Goal: Task Accomplishment & Management: Manage account settings

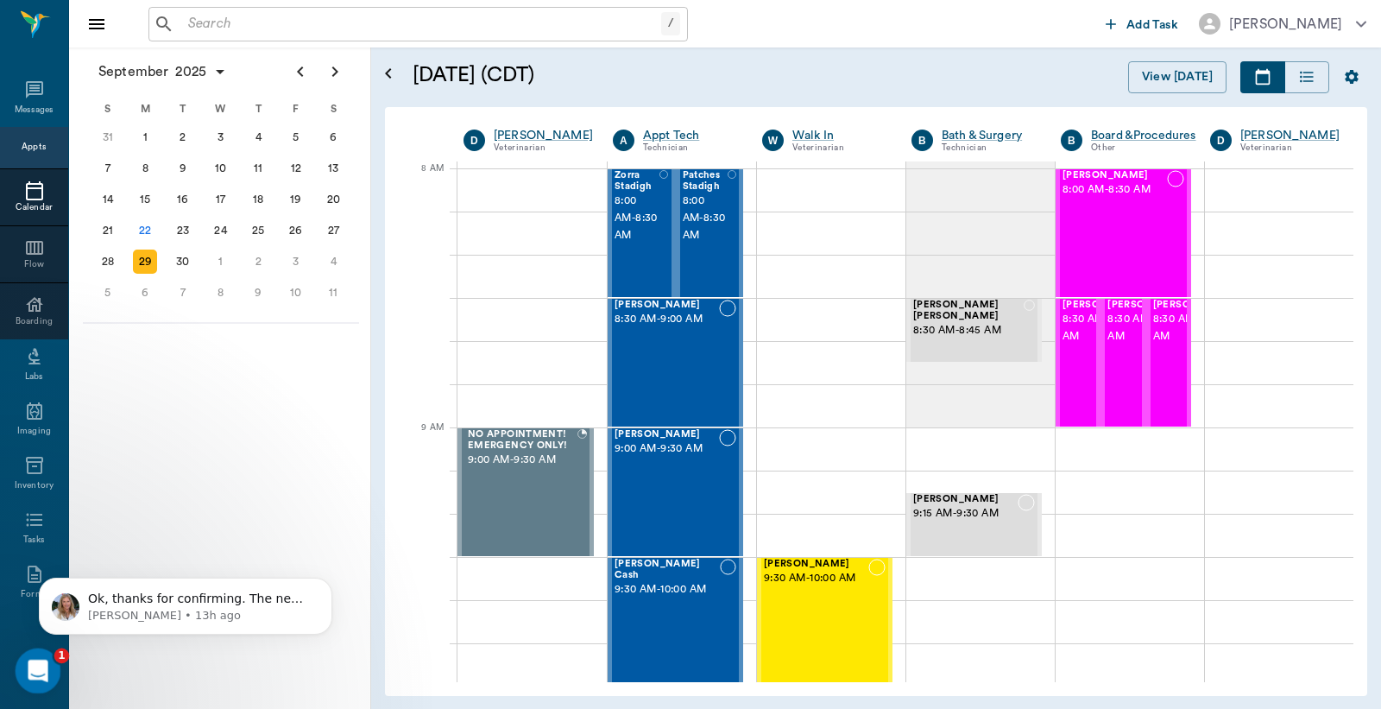
click at [34, 667] on icon "Open Intercom Messenger" at bounding box center [36, 668] width 28 height 28
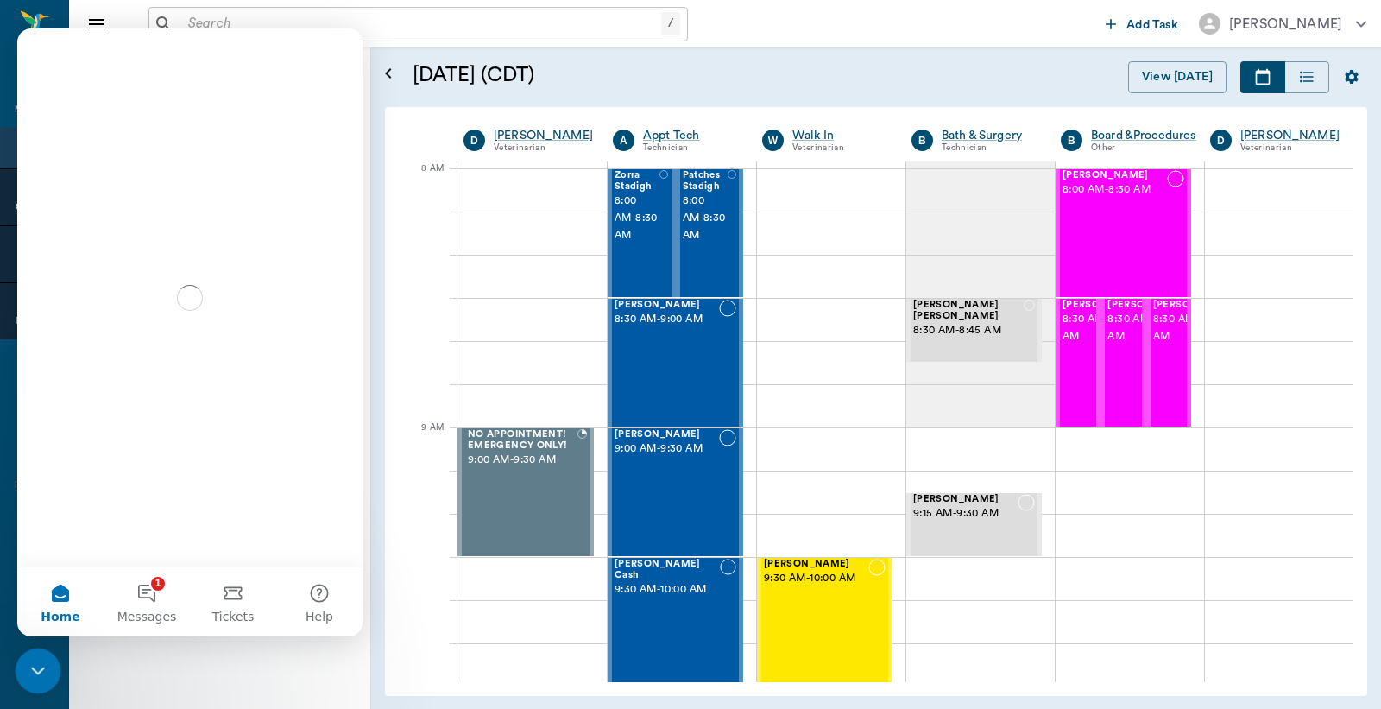
click at [34, 667] on icon "Close Intercom Messenger" at bounding box center [35, 668] width 21 height 21
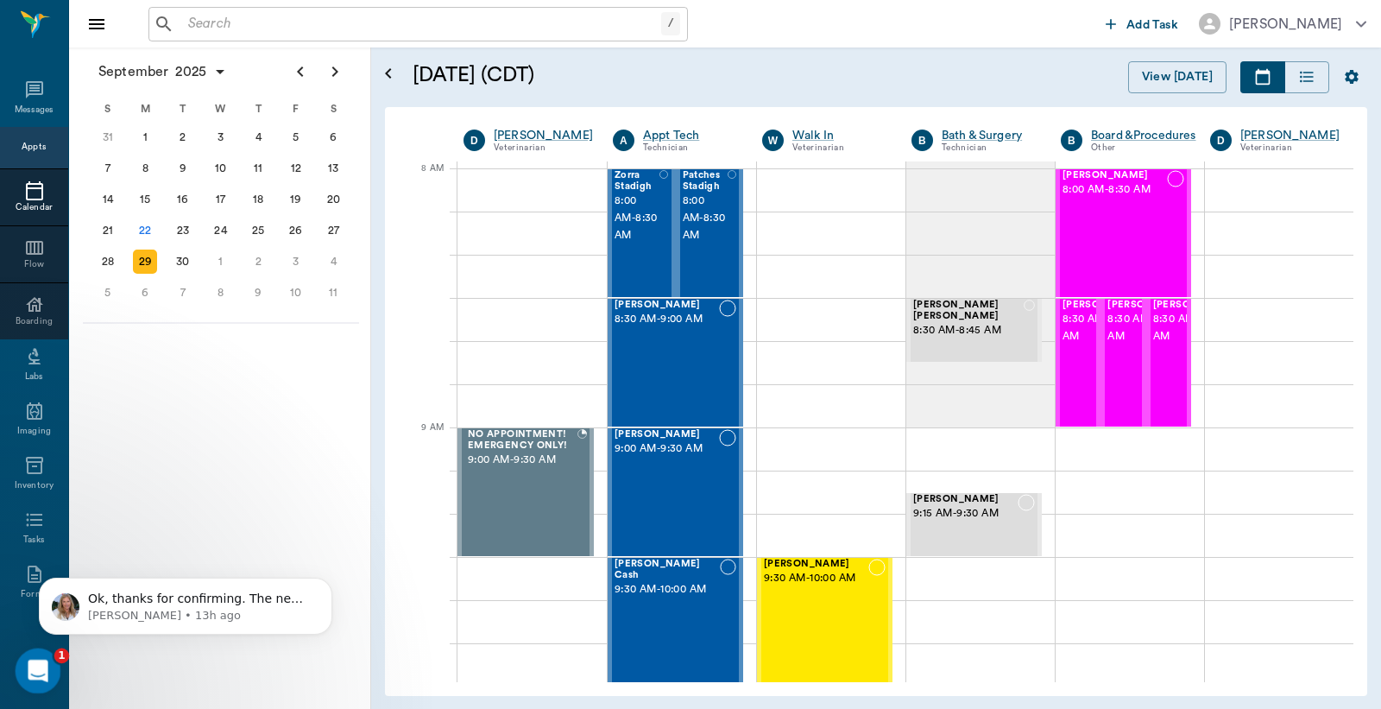
click at [34, 667] on icon "Open Intercom Messenger" at bounding box center [36, 668] width 28 height 28
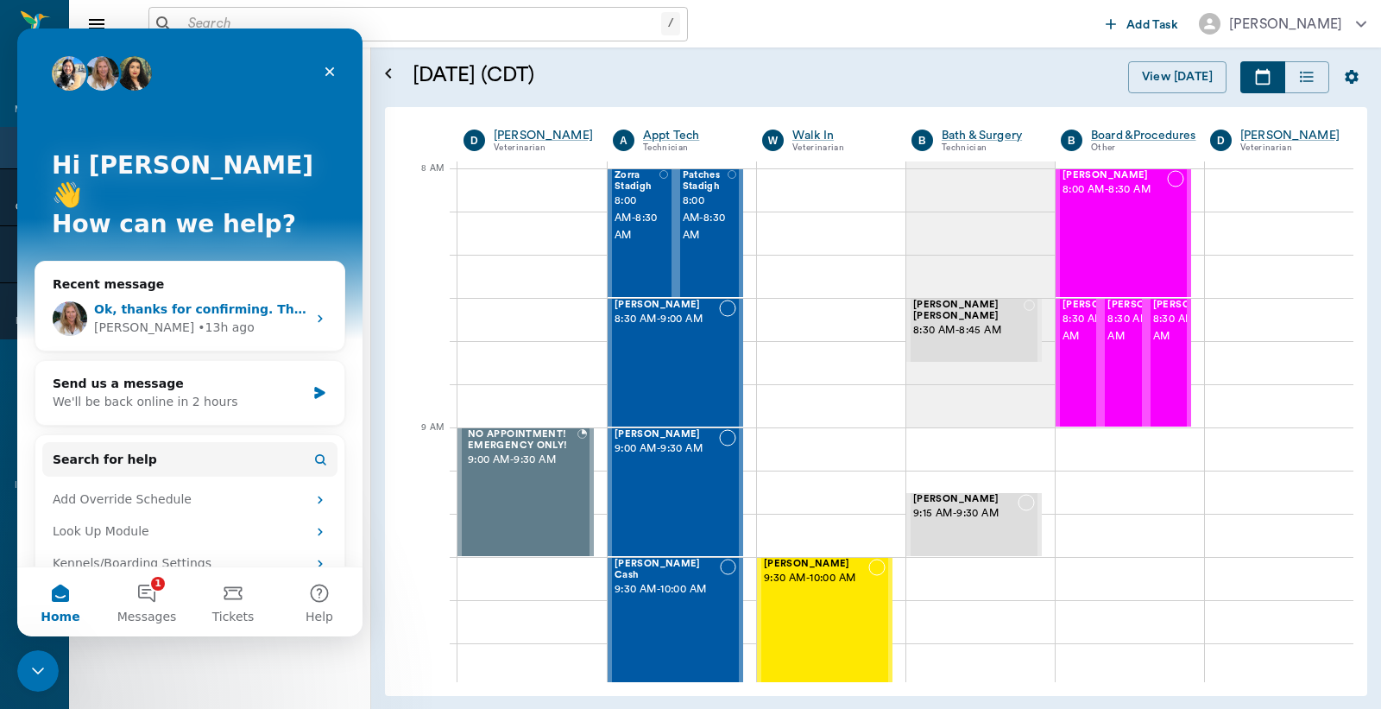
click at [179, 287] on div "Ok, thanks for confirming. The new estimates flow won't force you to do it befo…" at bounding box center [189, 319] width 309 height 64
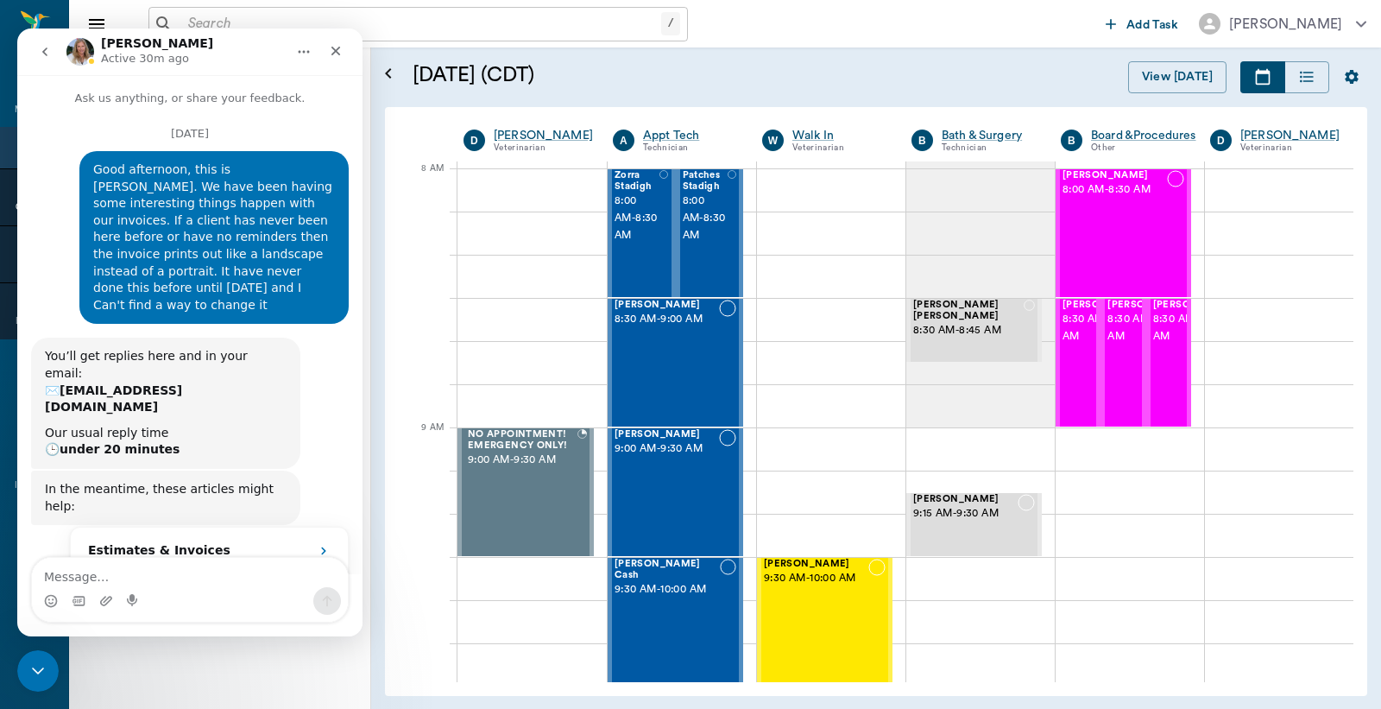
scroll to position [3, 0]
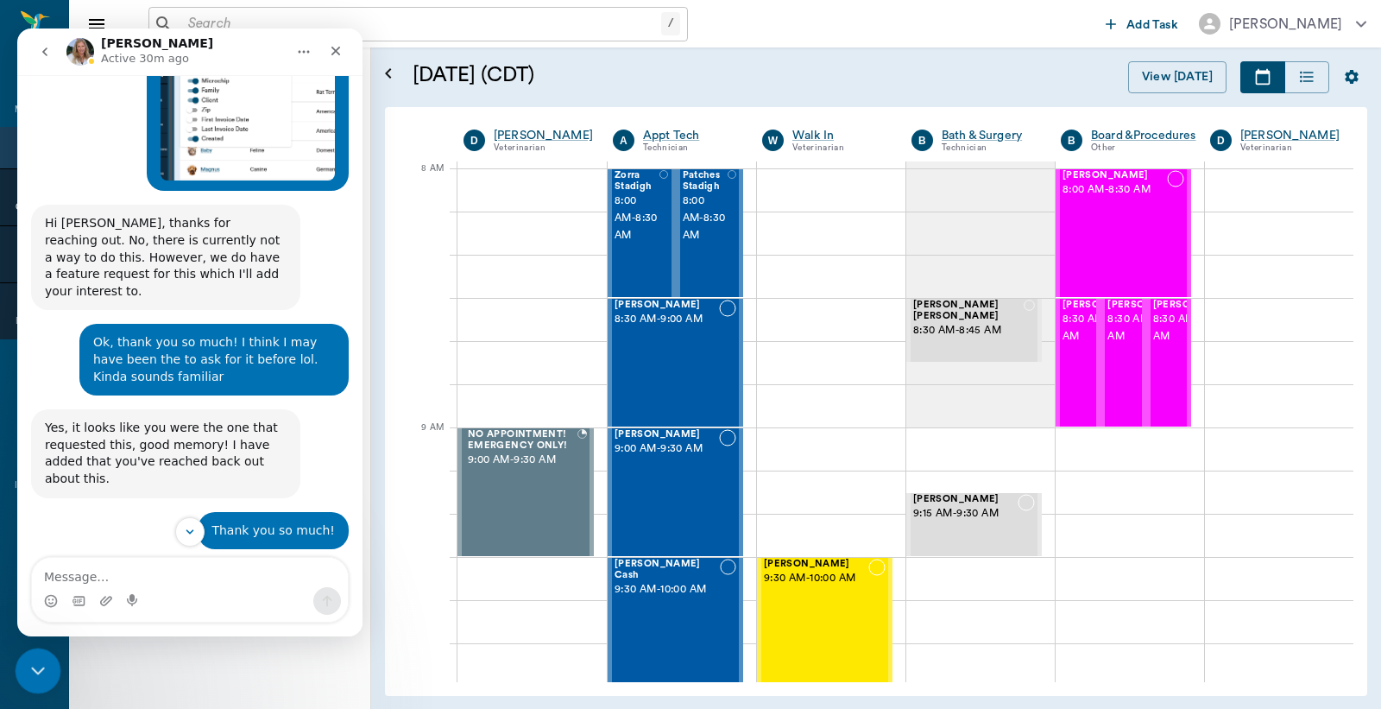
click at [31, 664] on icon "Close Intercom Messenger" at bounding box center [35, 668] width 21 height 21
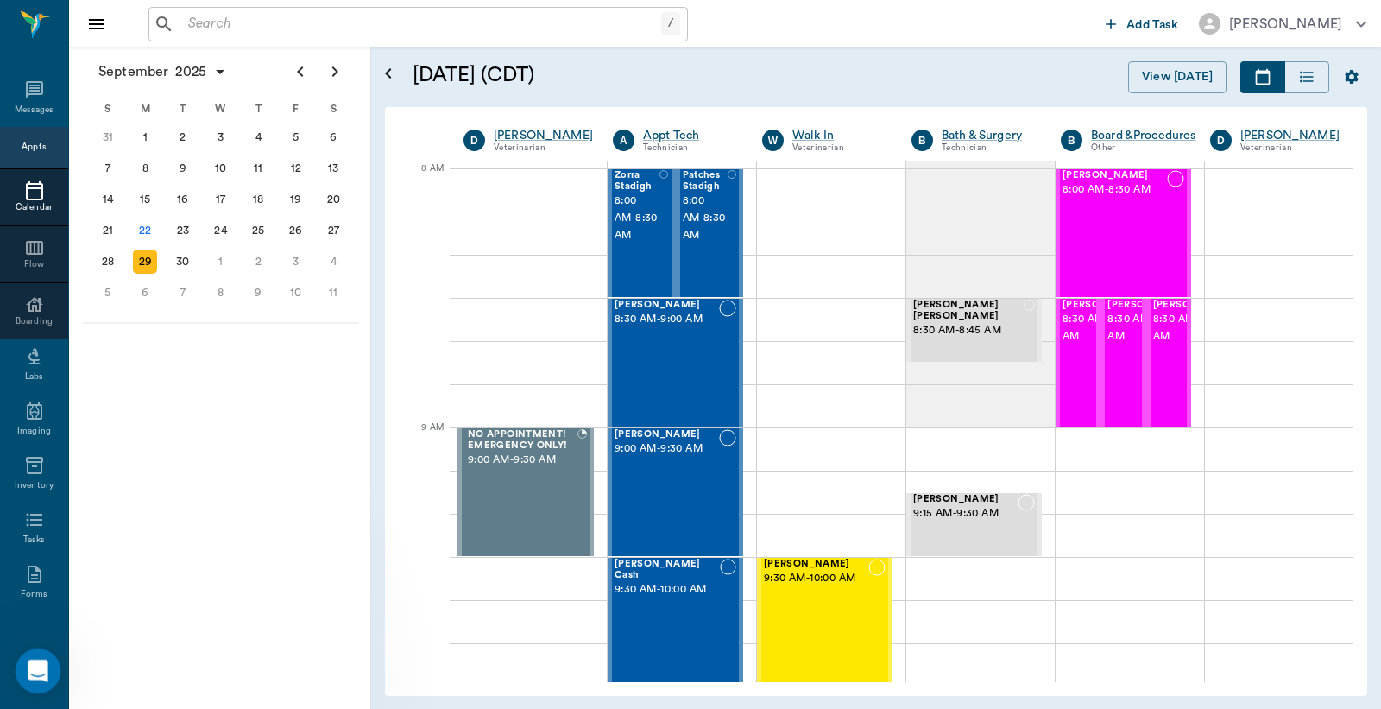
scroll to position [6231, 0]
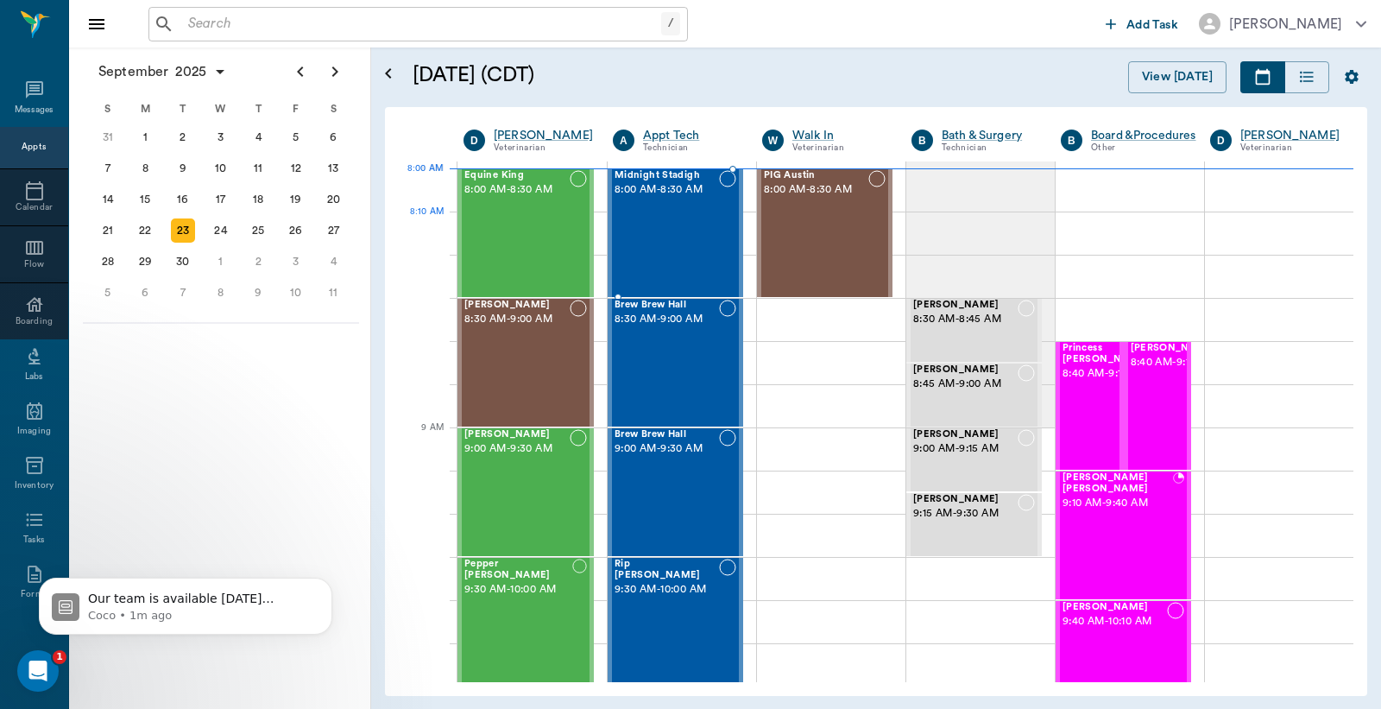
click at [684, 240] on div "Midnight Stadigh 8:00 AM - 8:30 AM" at bounding box center [667, 233] width 104 height 126
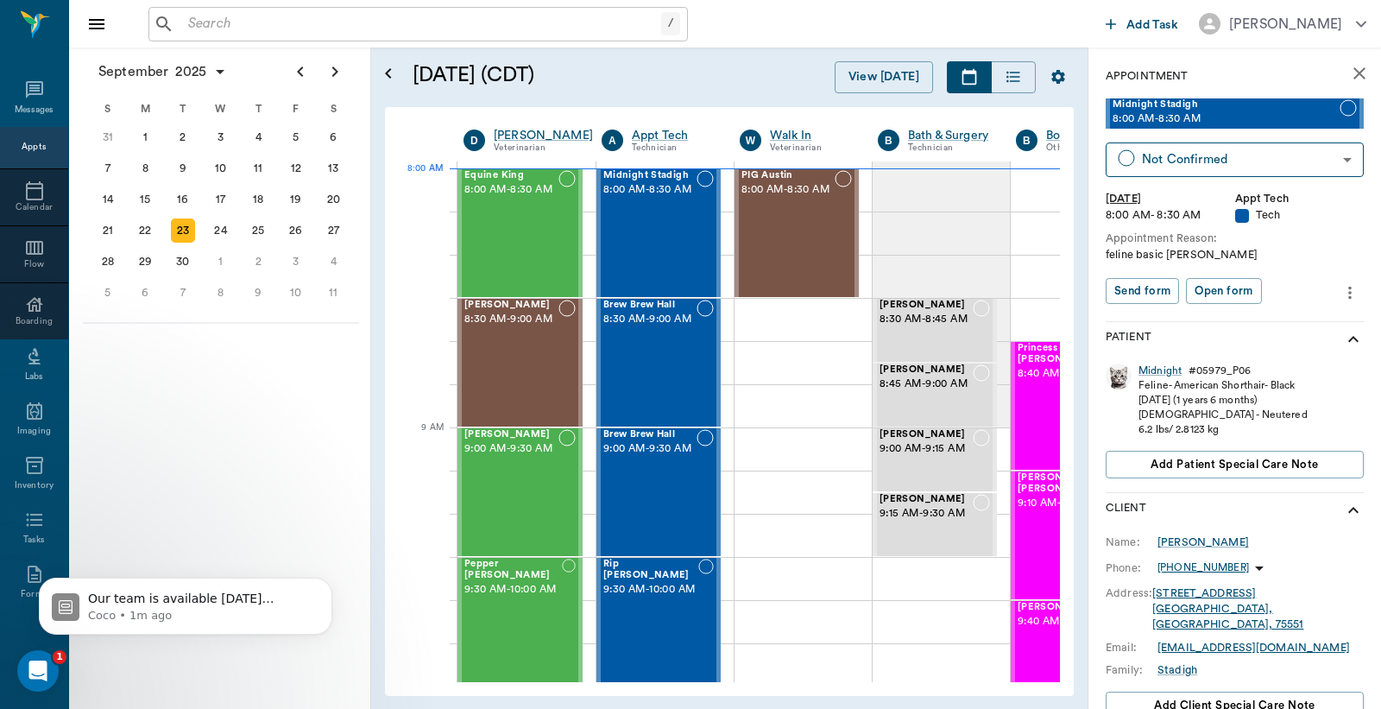
click at [1341, 294] on icon "more" at bounding box center [1350, 292] width 19 height 21
click at [1275, 317] on span "Edit appointment" at bounding box center [1263, 322] width 145 height 18
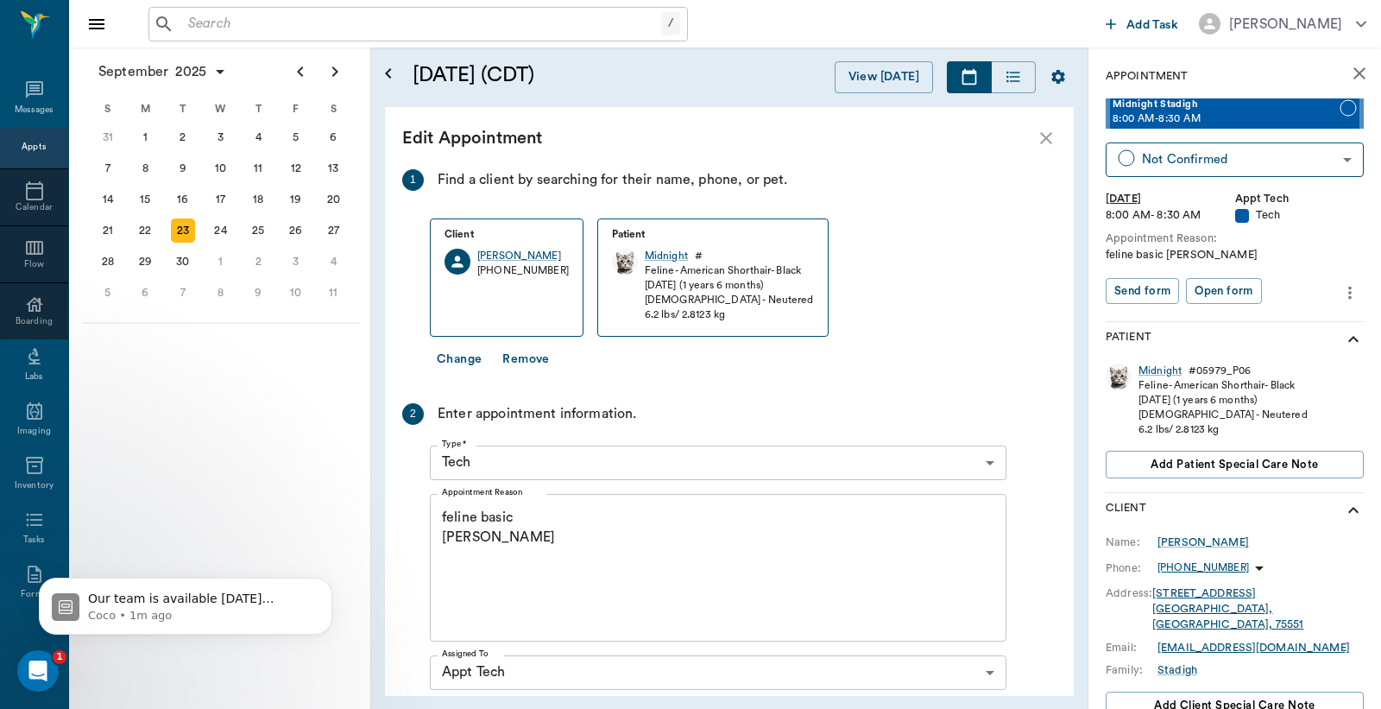
click at [477, 363] on button "Change" at bounding box center [459, 360] width 59 height 32
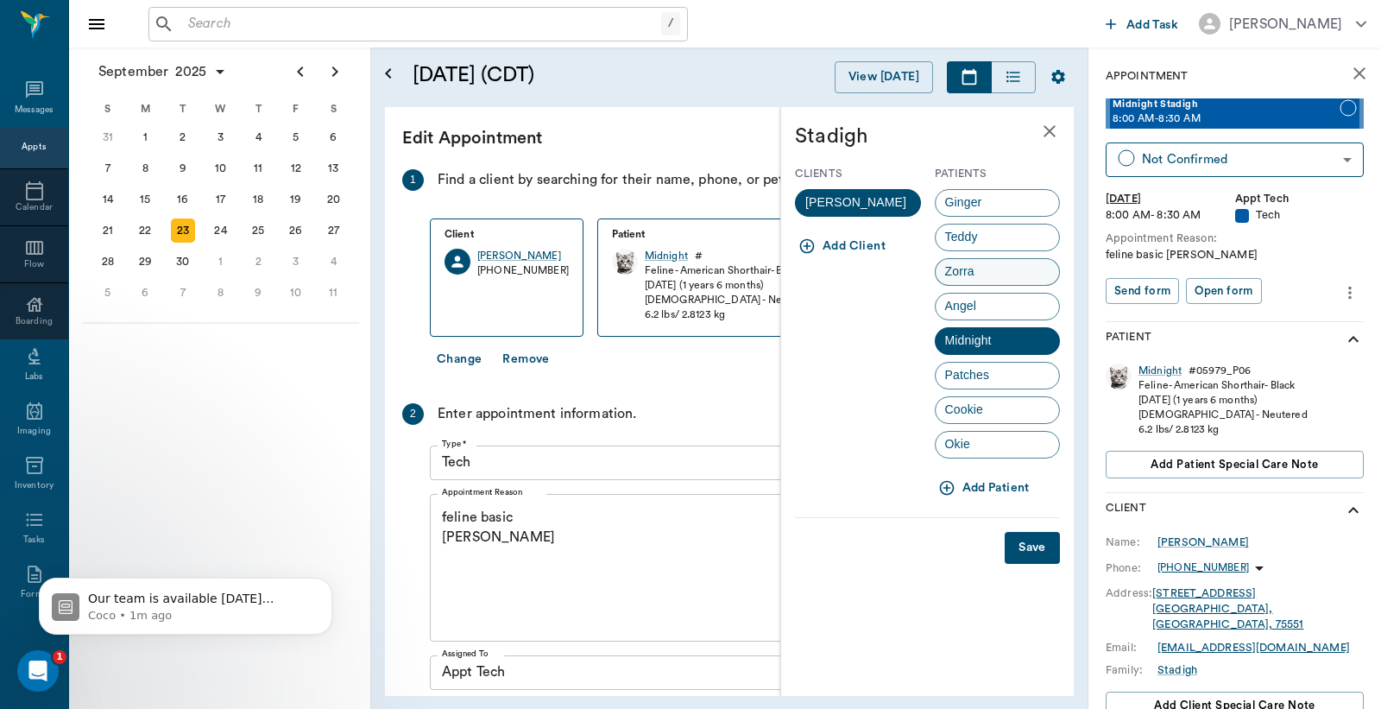
click at [968, 270] on span "Zorra" at bounding box center [960, 271] width 48 height 18
click at [1032, 542] on button "Save" at bounding box center [1032, 548] width 55 height 32
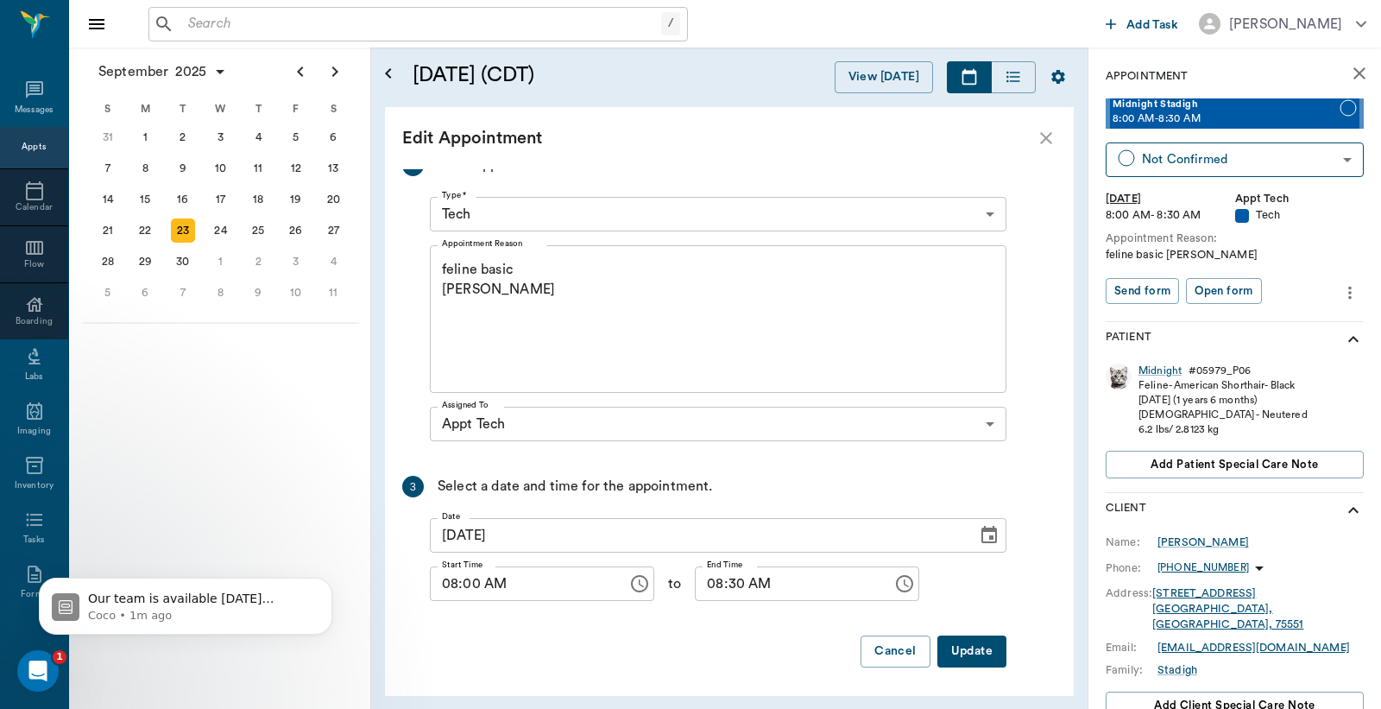
scroll to position [282, 0]
click at [979, 651] on button "Update" at bounding box center [972, 649] width 69 height 32
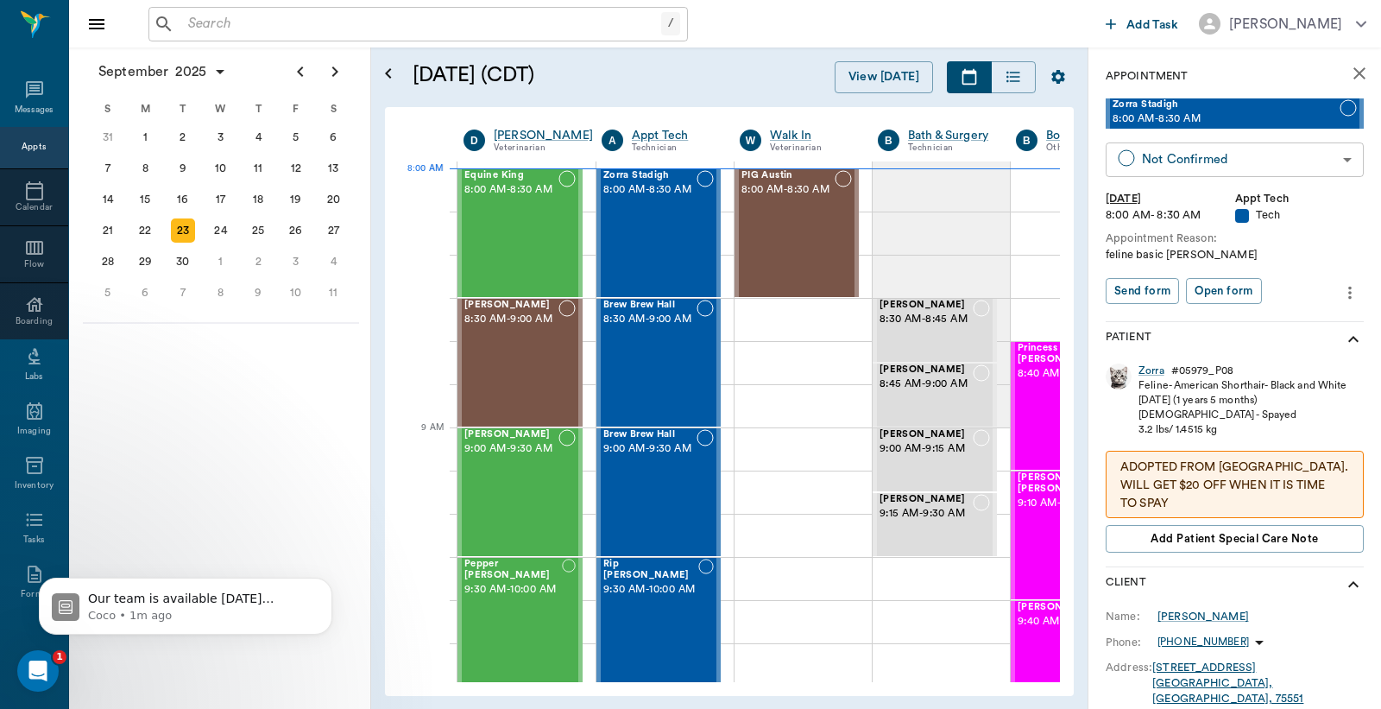
click at [1185, 167] on body "/ ​ Add Task Dr. Bert Ellsworth Nectar Messages Appts Calendar Flow Boarding La…" at bounding box center [690, 354] width 1381 height 709
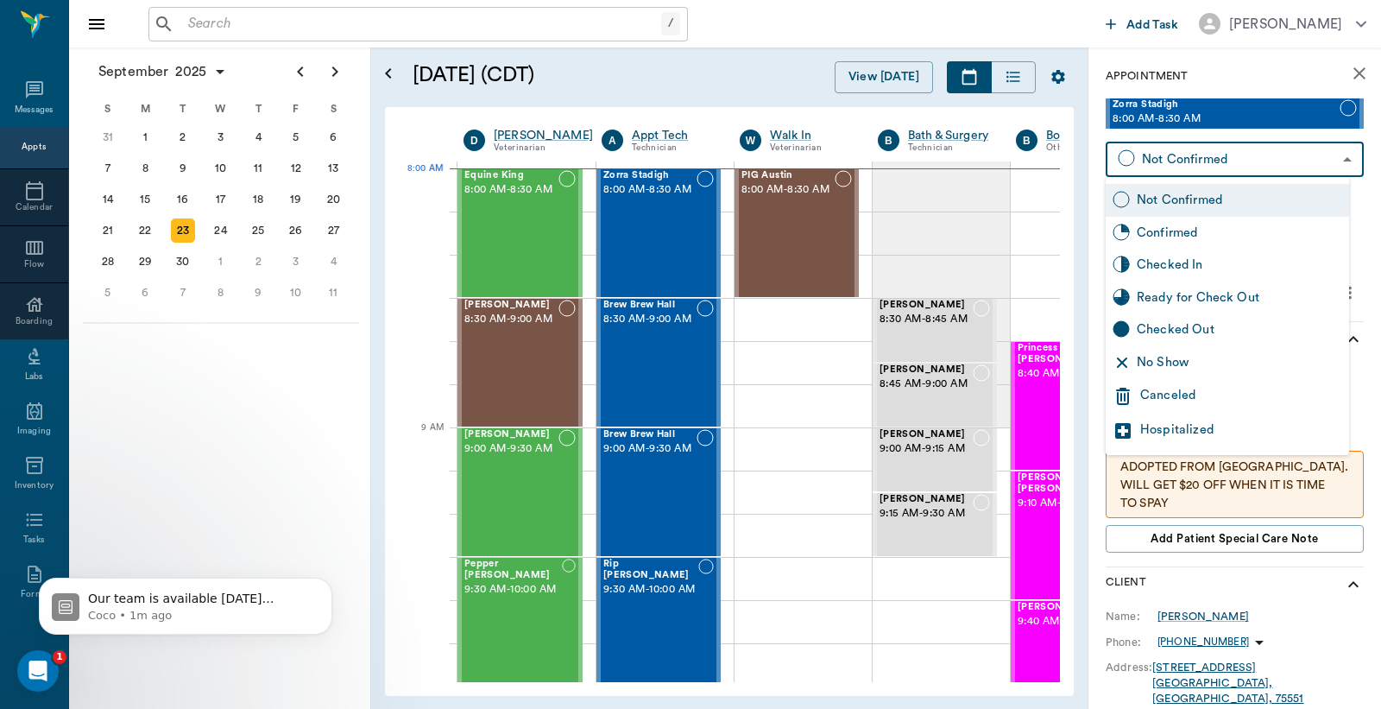
click at [1170, 266] on div "Checked In" at bounding box center [1239, 265] width 205 height 19
type input "CHECKED_IN"
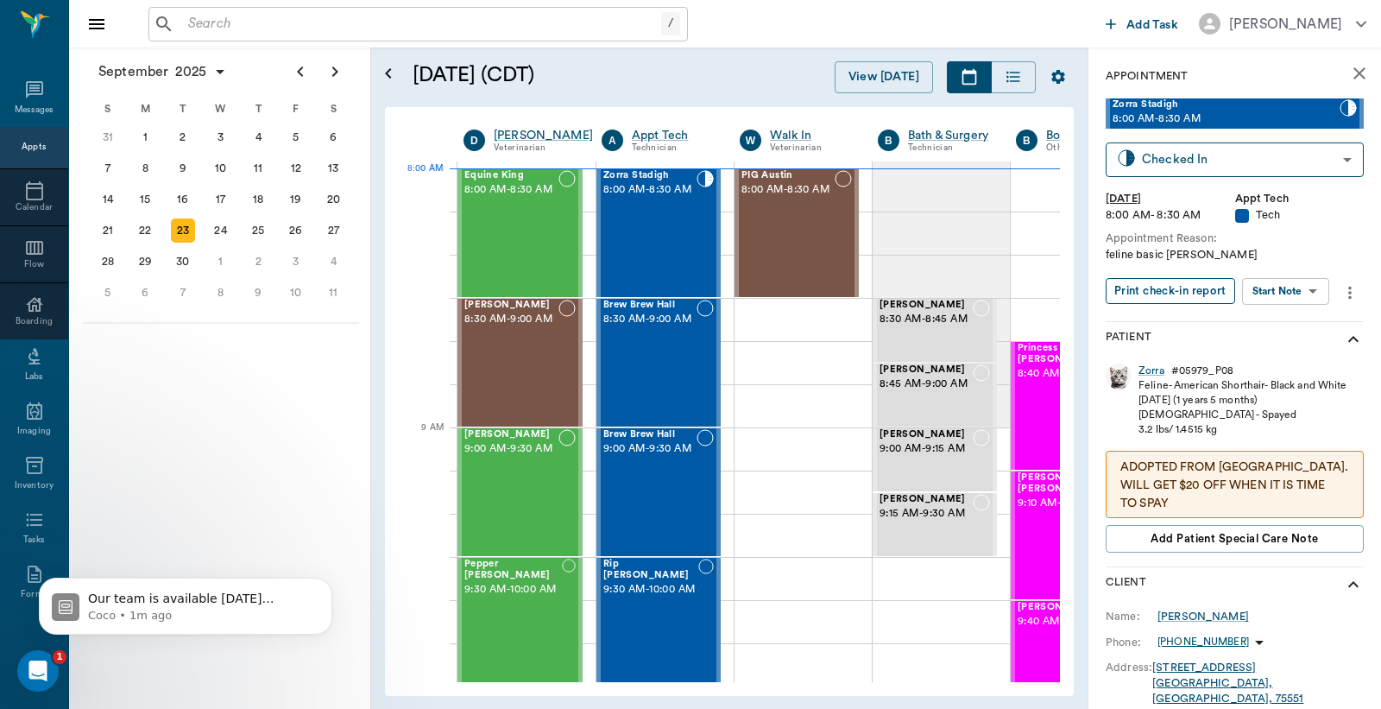
click at [1153, 291] on button "Print check-in report" at bounding box center [1171, 291] width 130 height 27
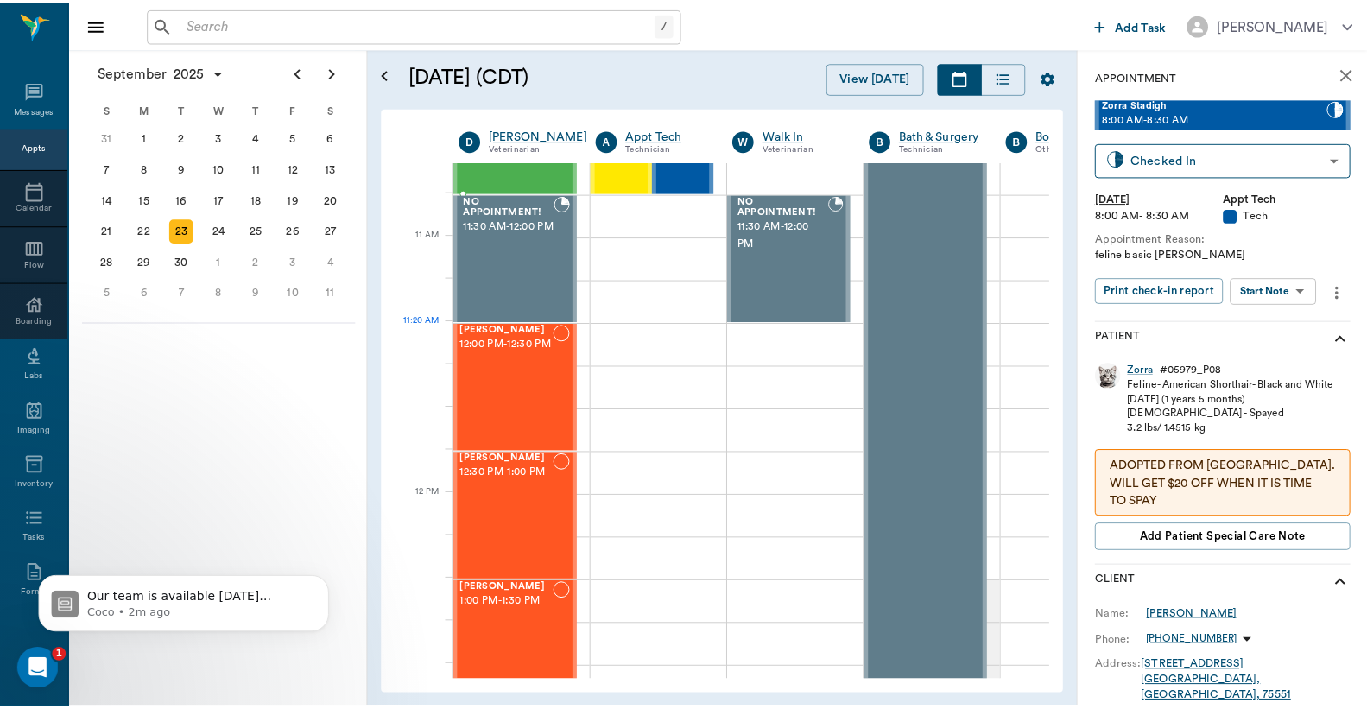
scroll to position [894, 0]
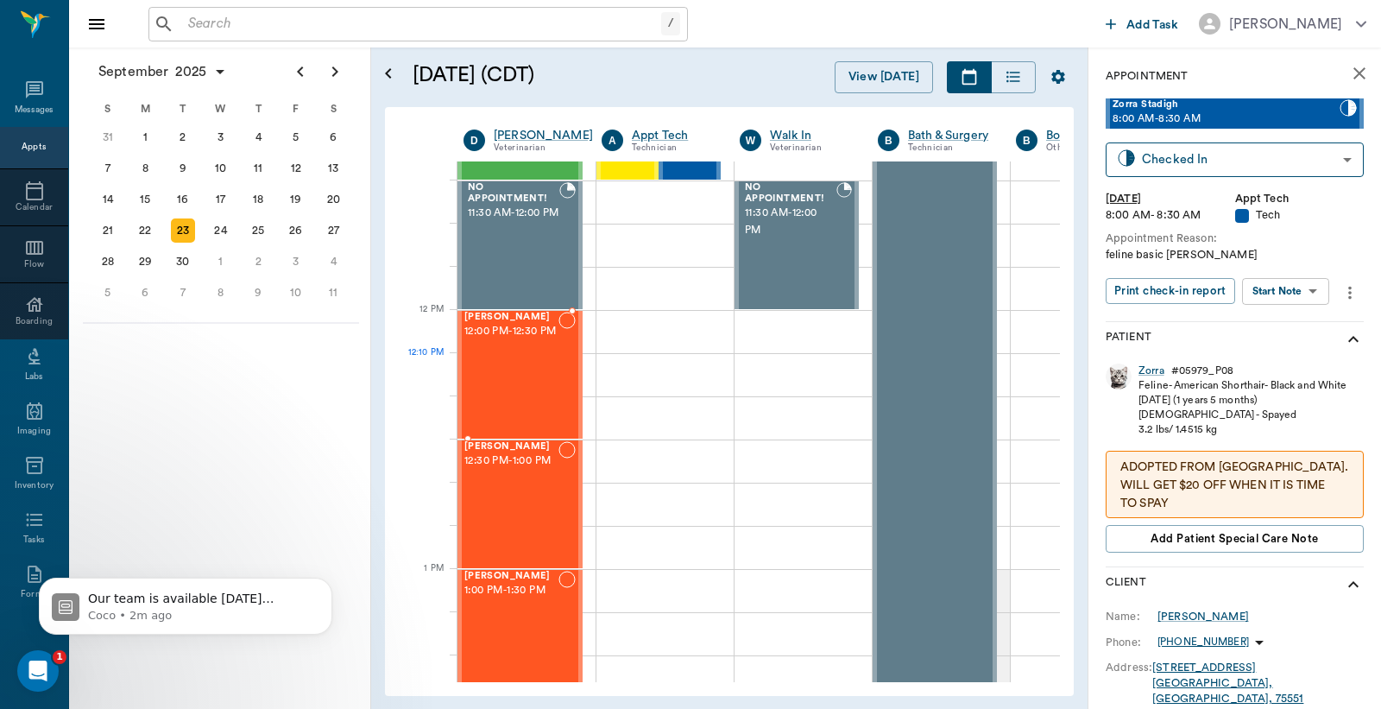
click at [515, 359] on div "Julie Traylor 12:00 PM - 12:30 PM" at bounding box center [511, 375] width 94 height 126
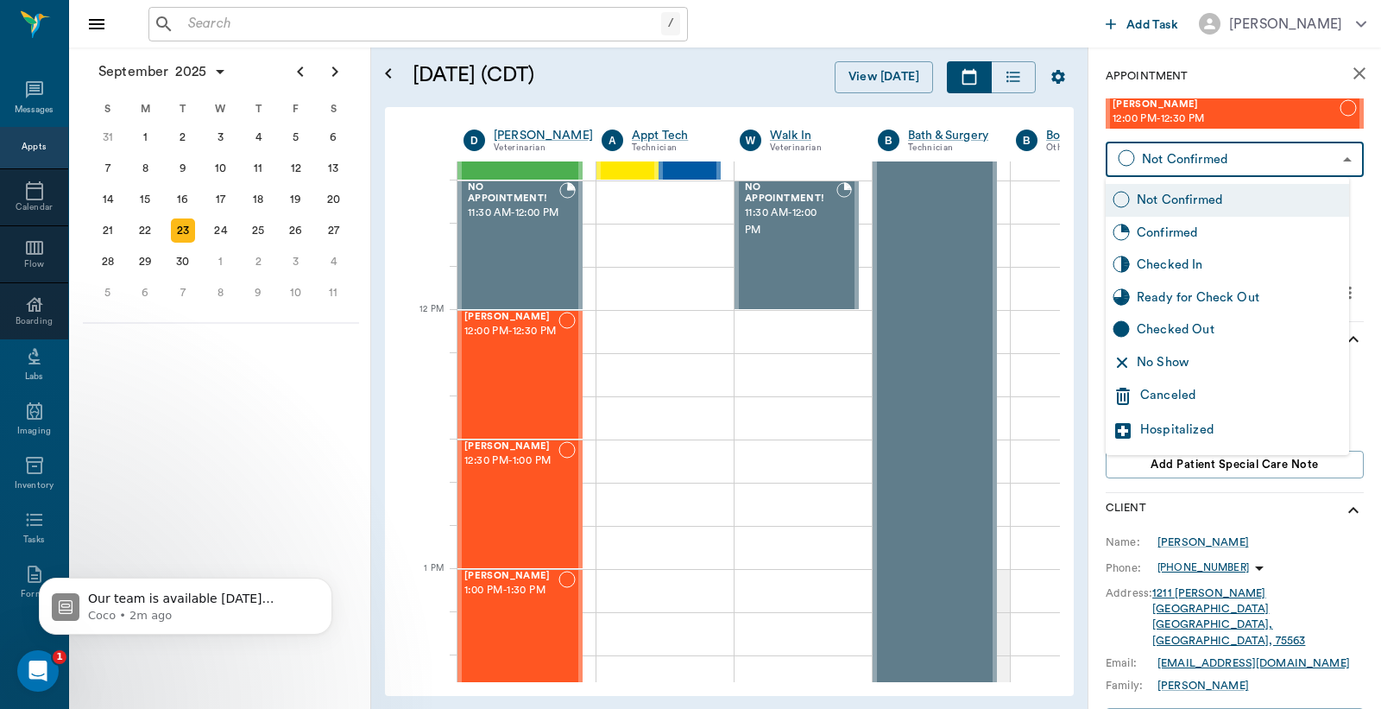
click at [1171, 162] on body "/ ​ Add Task Dr. Bert Ellsworth Nectar Messages Appts Calendar Flow Boarding La…" at bounding box center [690, 354] width 1381 height 709
click at [1166, 268] on div "Checked In" at bounding box center [1239, 265] width 205 height 19
type input "CHECKED_IN"
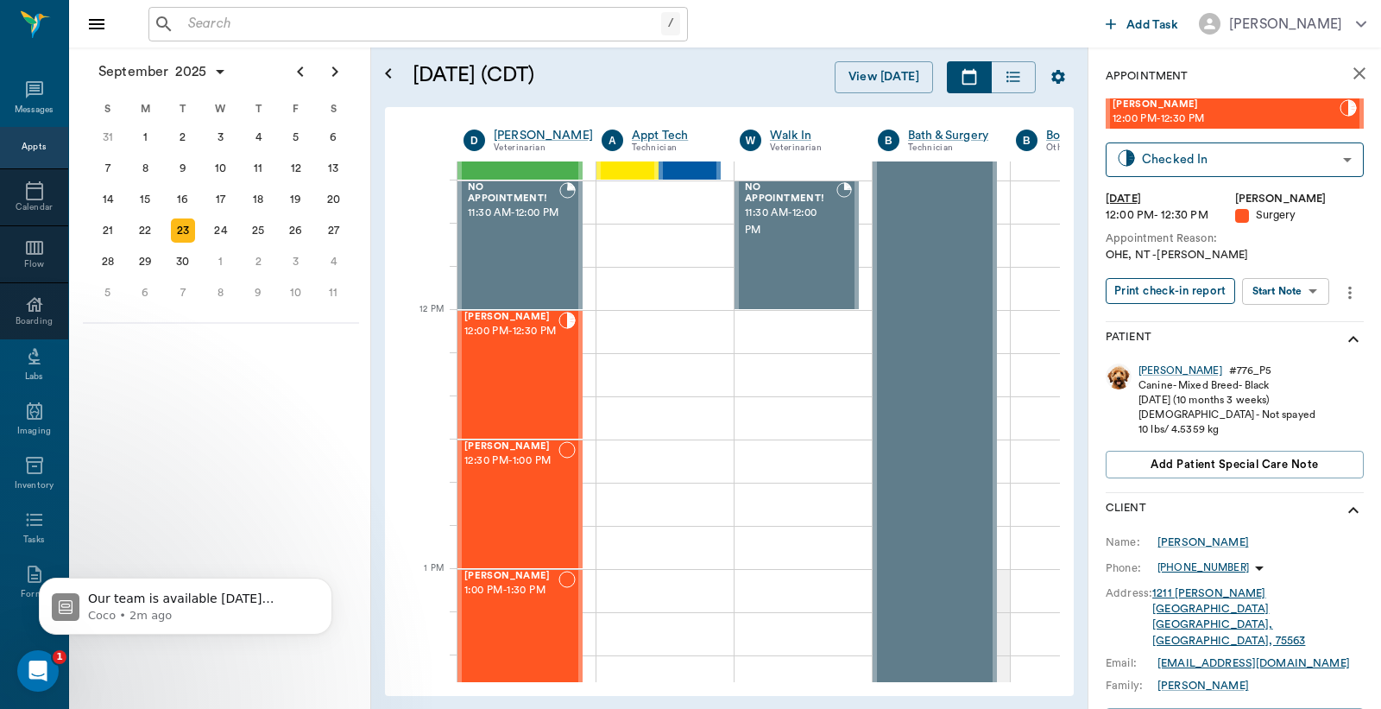
click at [1160, 295] on button "Print check-in report" at bounding box center [1171, 291] width 130 height 27
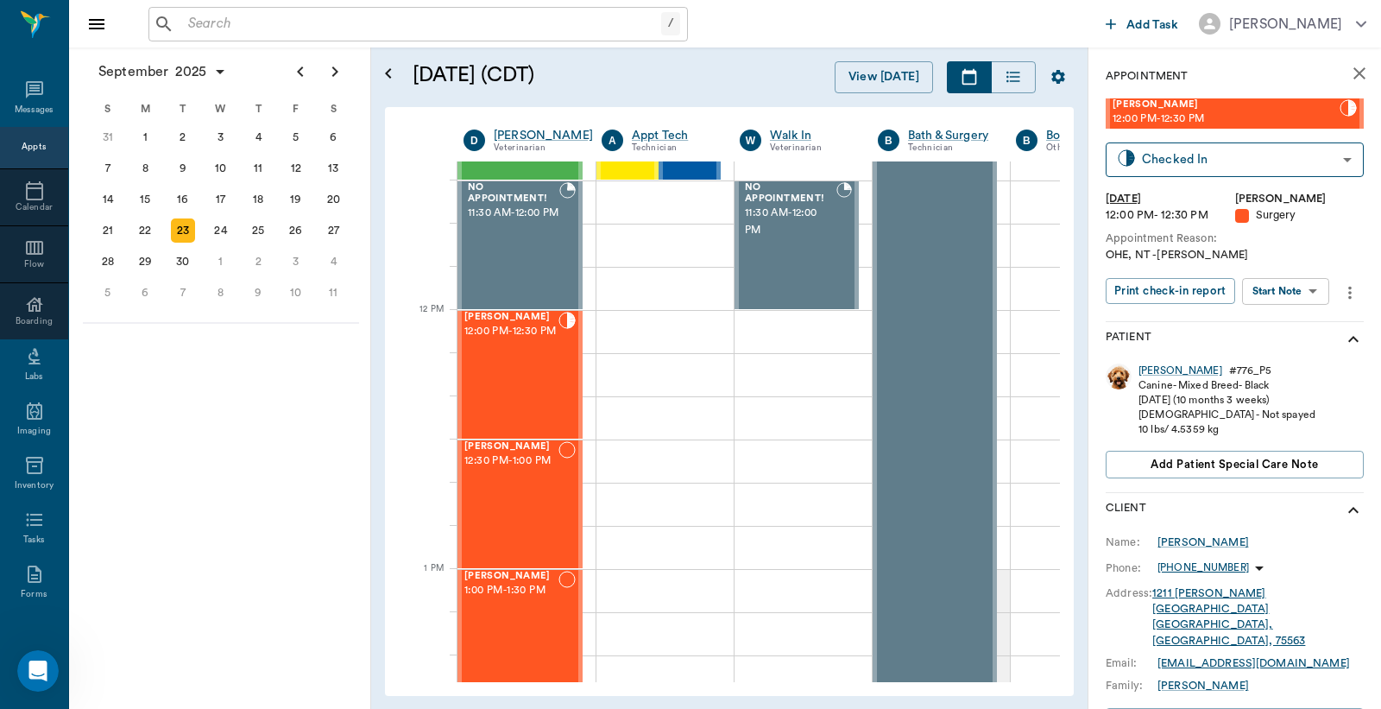
click at [426, 27] on input "text" at bounding box center [421, 24] width 480 height 24
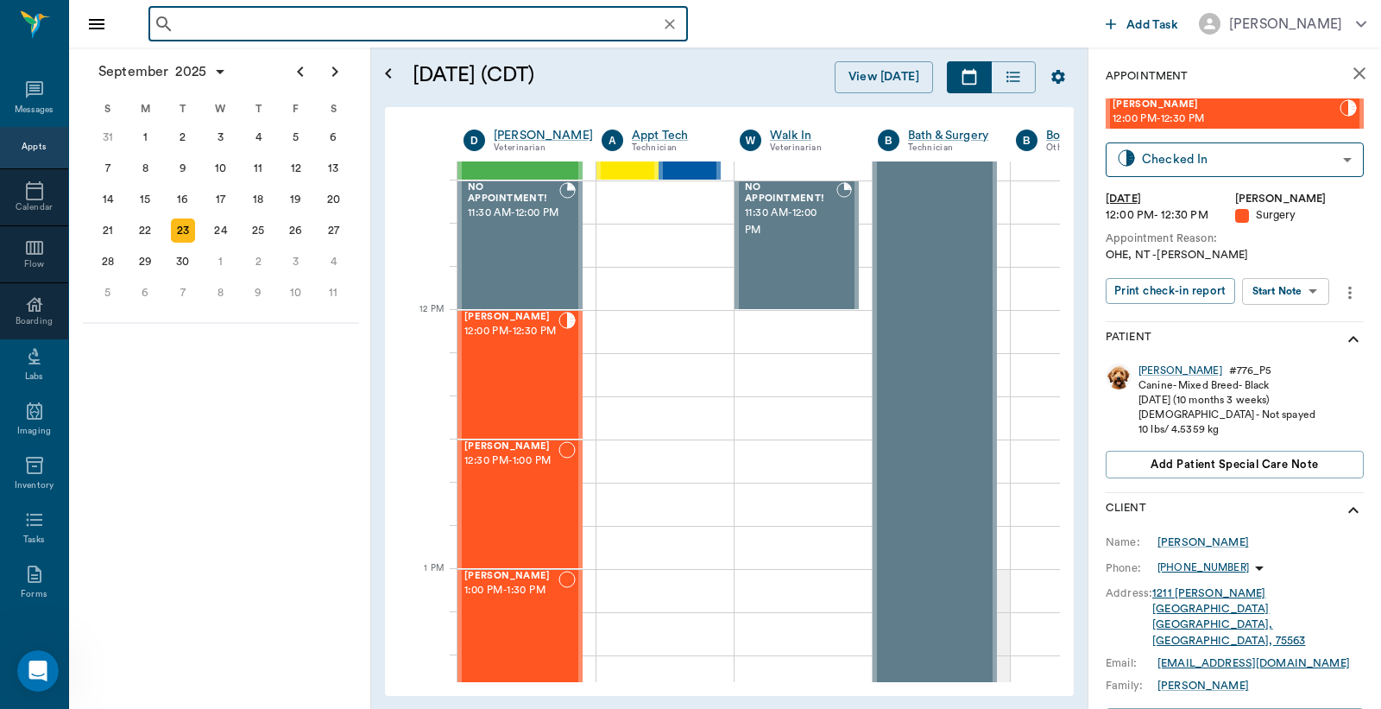
type input "c"
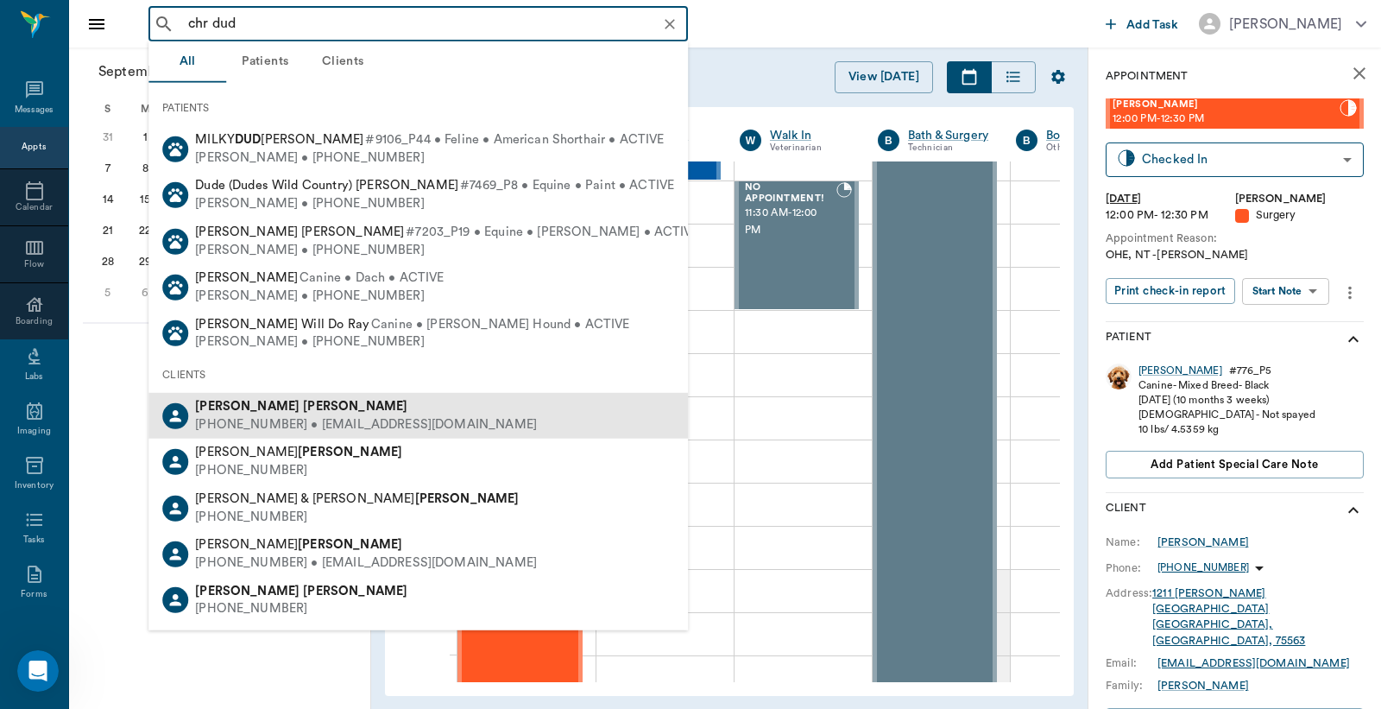
click at [238, 402] on span "Christy Dudley" at bounding box center [301, 406] width 212 height 13
type input "chr dud"
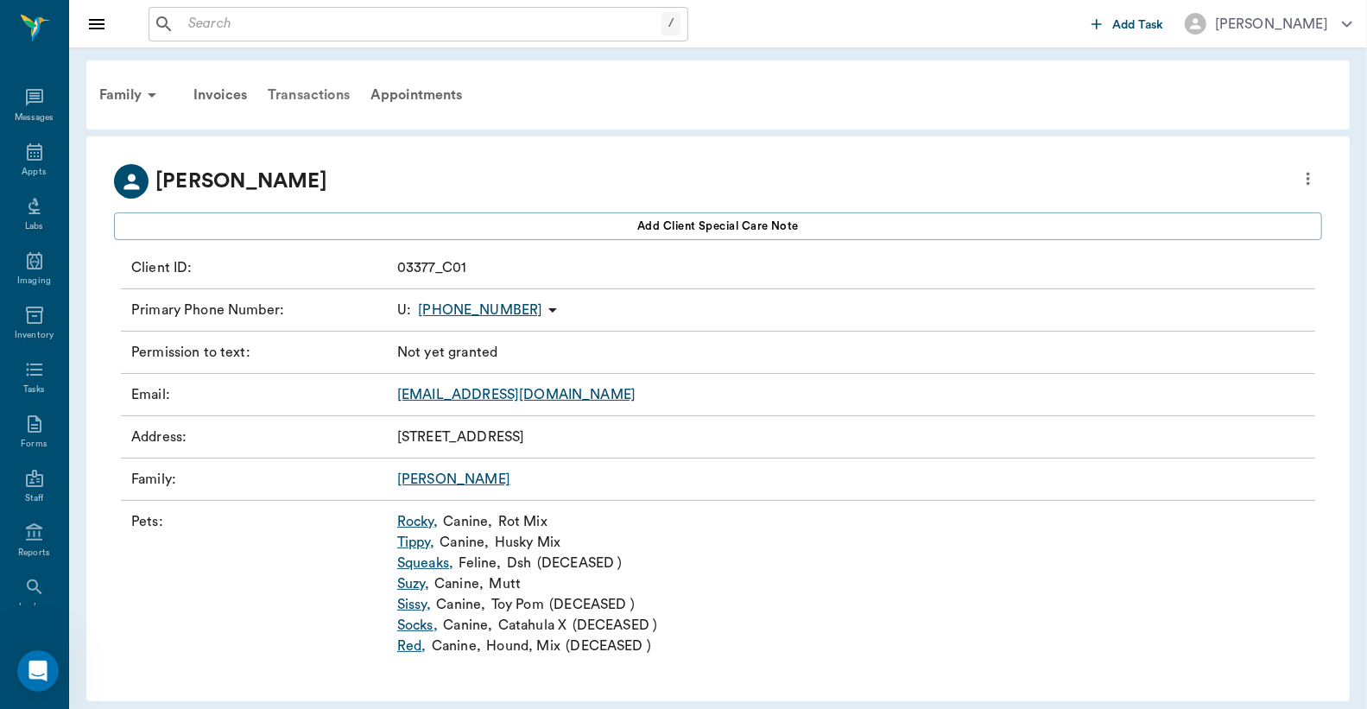
click at [342, 104] on div "Transactions" at bounding box center [308, 94] width 103 height 41
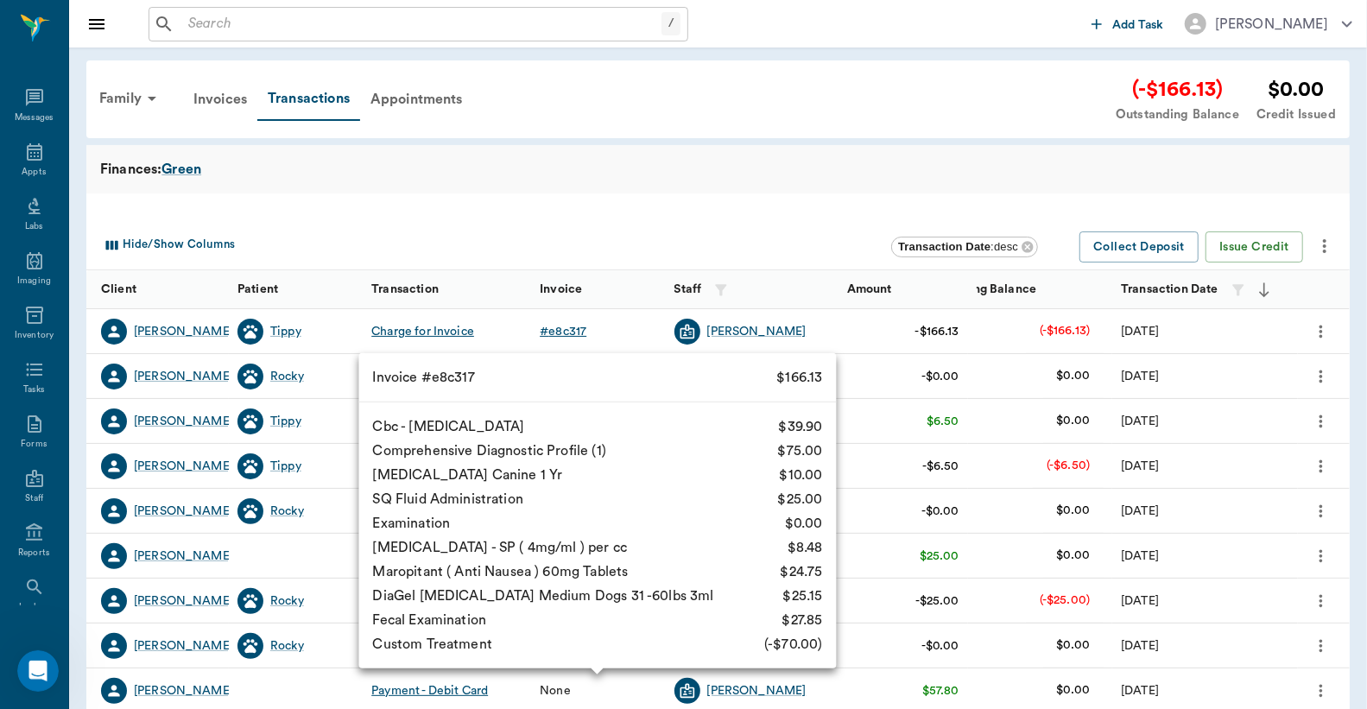
click at [580, 338] on div "# e8c317" at bounding box center [563, 331] width 47 height 17
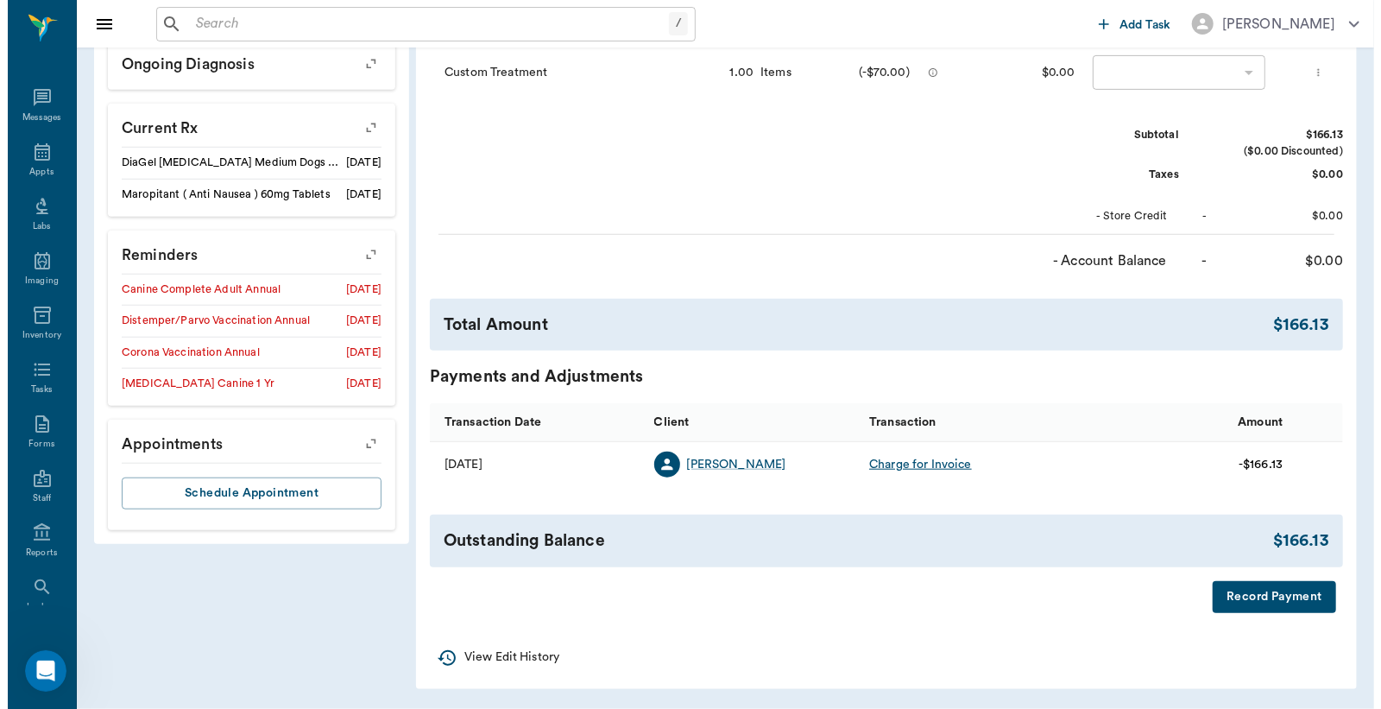
scroll to position [799, 0]
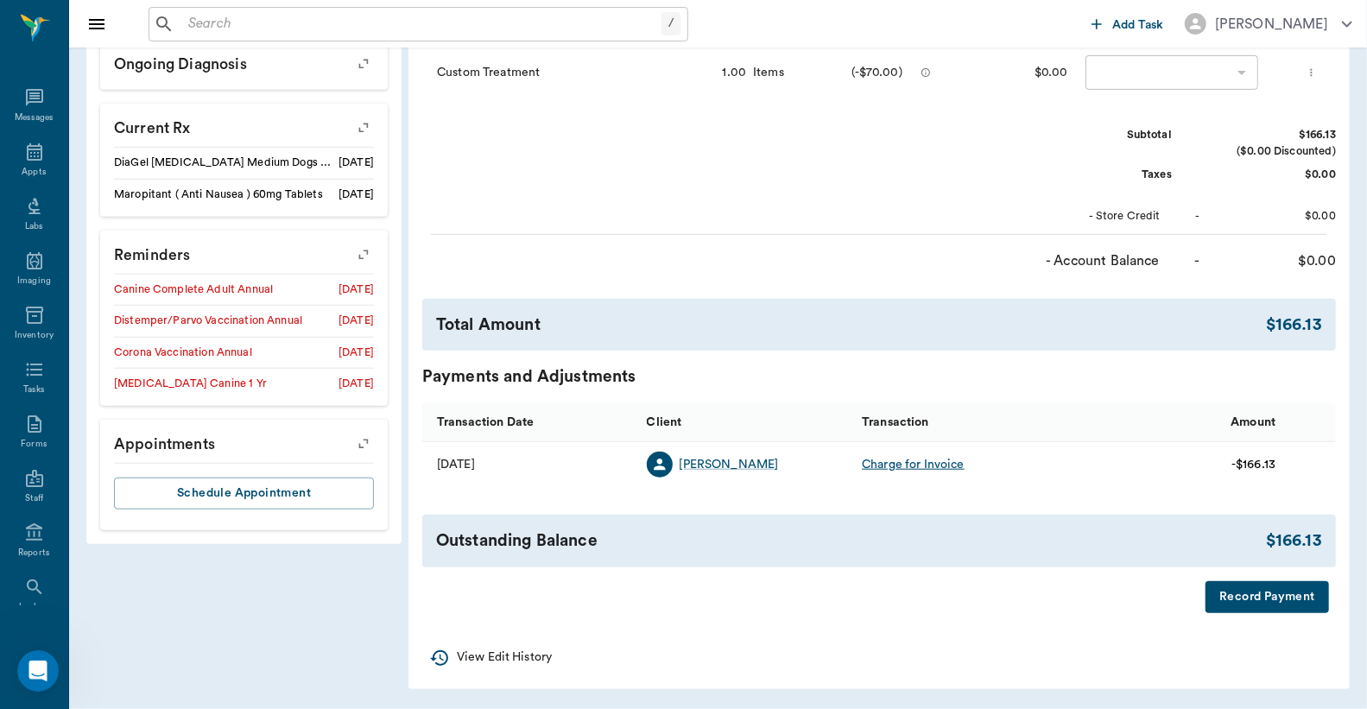
click at [1262, 600] on button "Record Payment" at bounding box center [1266, 597] width 123 height 32
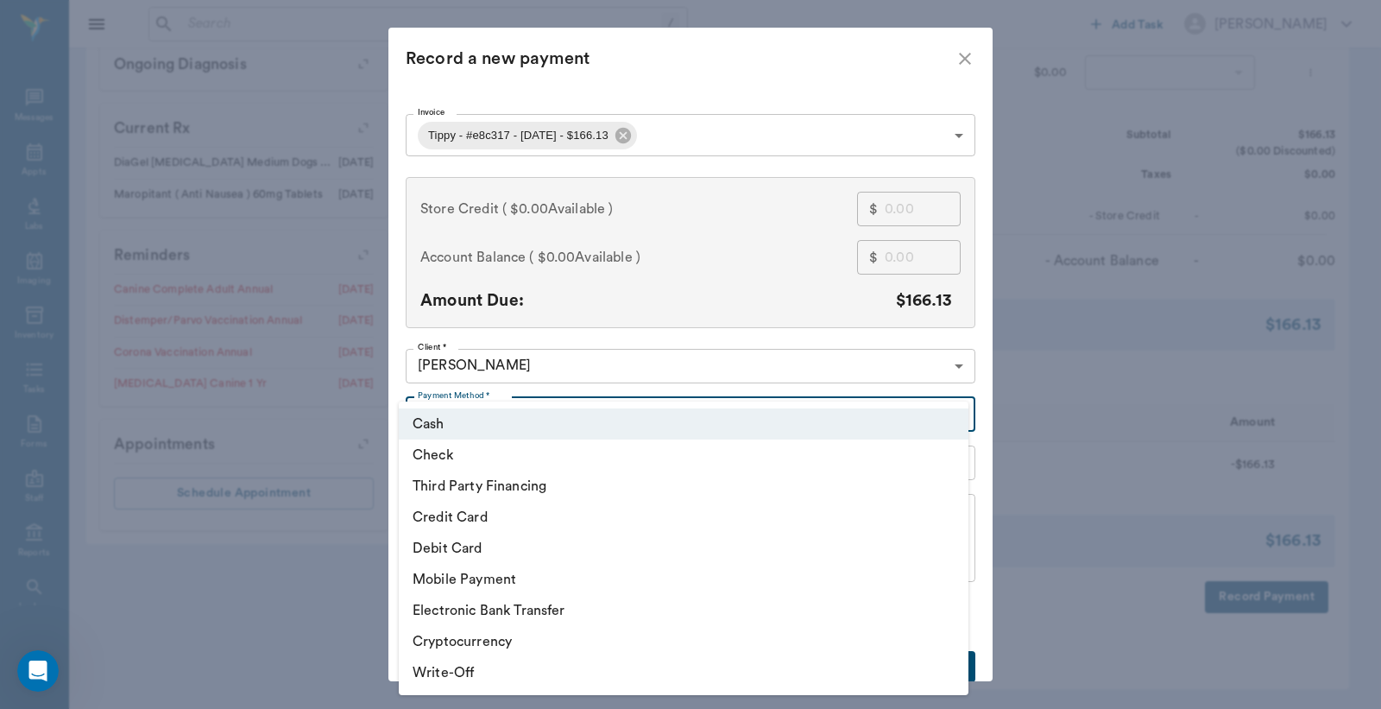
click at [442, 544] on li "Debit Card" at bounding box center [684, 548] width 570 height 31
type input "DEBIT_CARD"
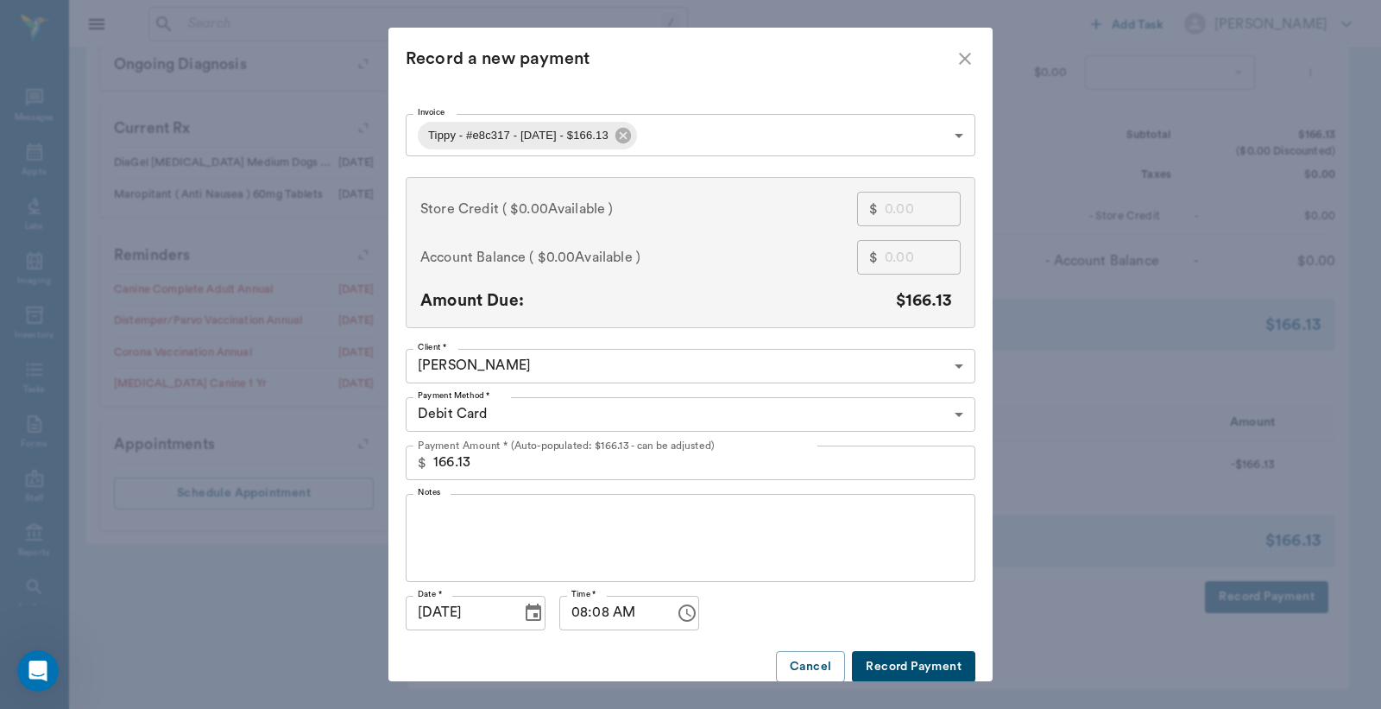
click at [918, 674] on button "Record Payment" at bounding box center [913, 667] width 123 height 32
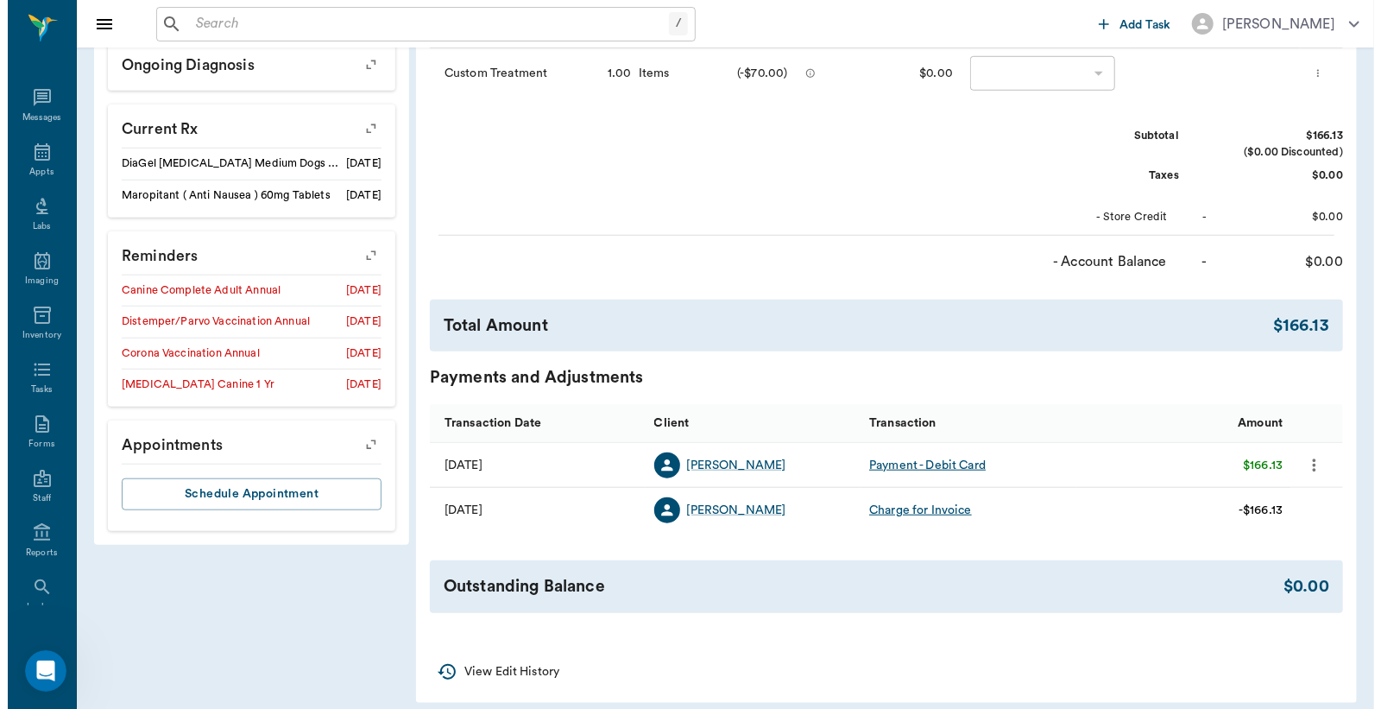
scroll to position [0, 0]
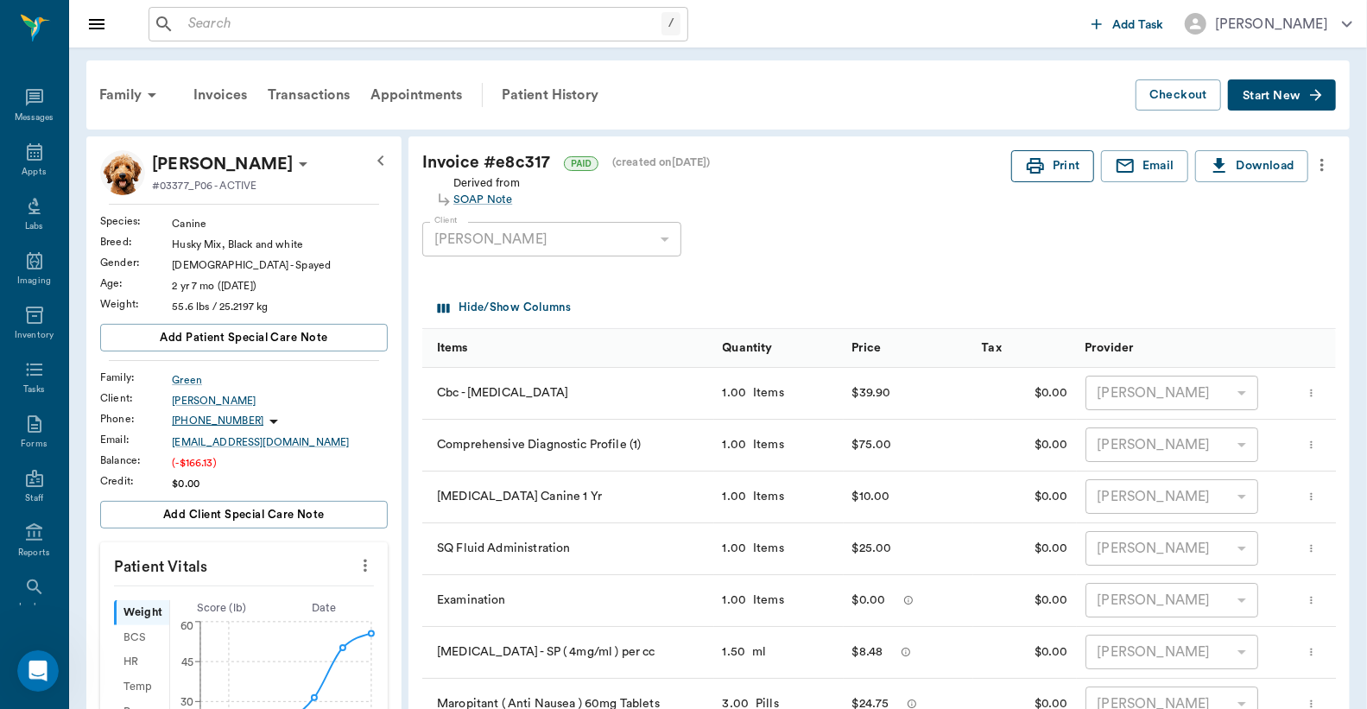
click at [1067, 170] on button "Print" at bounding box center [1052, 166] width 83 height 32
click at [27, 161] on icon at bounding box center [34, 152] width 21 height 21
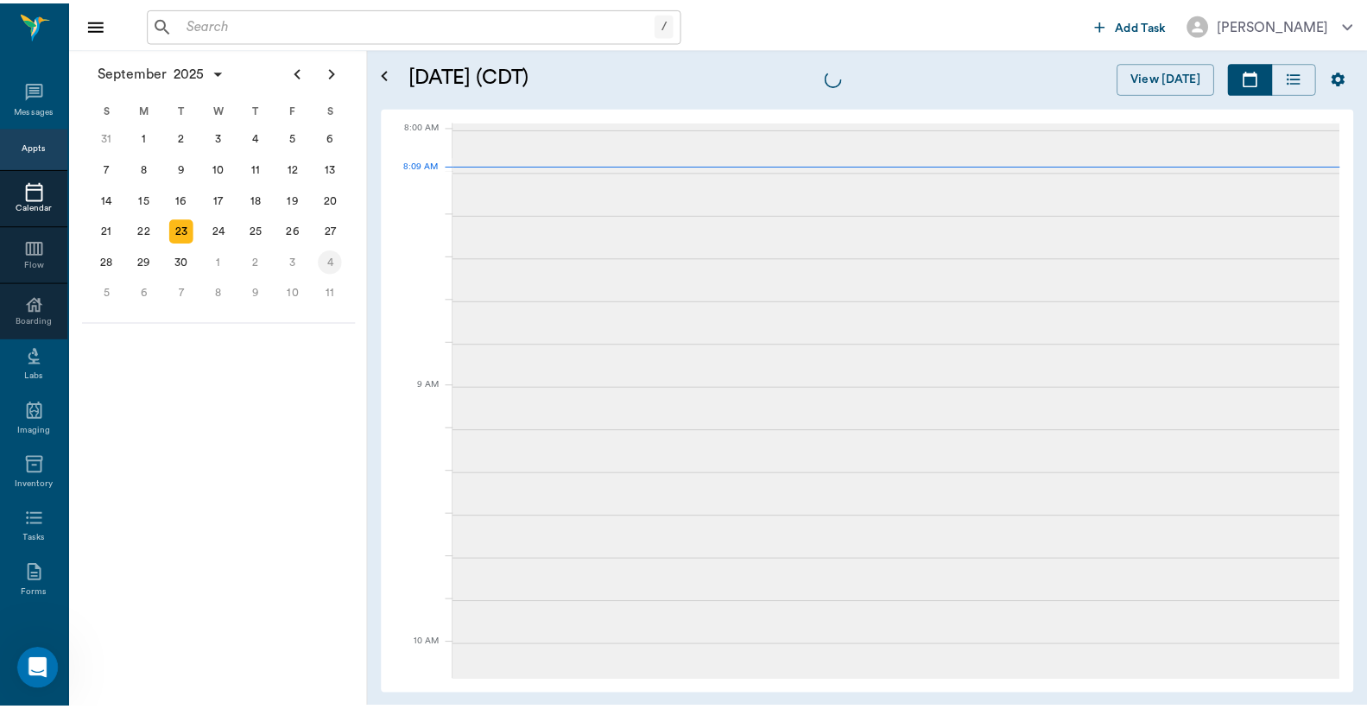
scroll to position [1, 0]
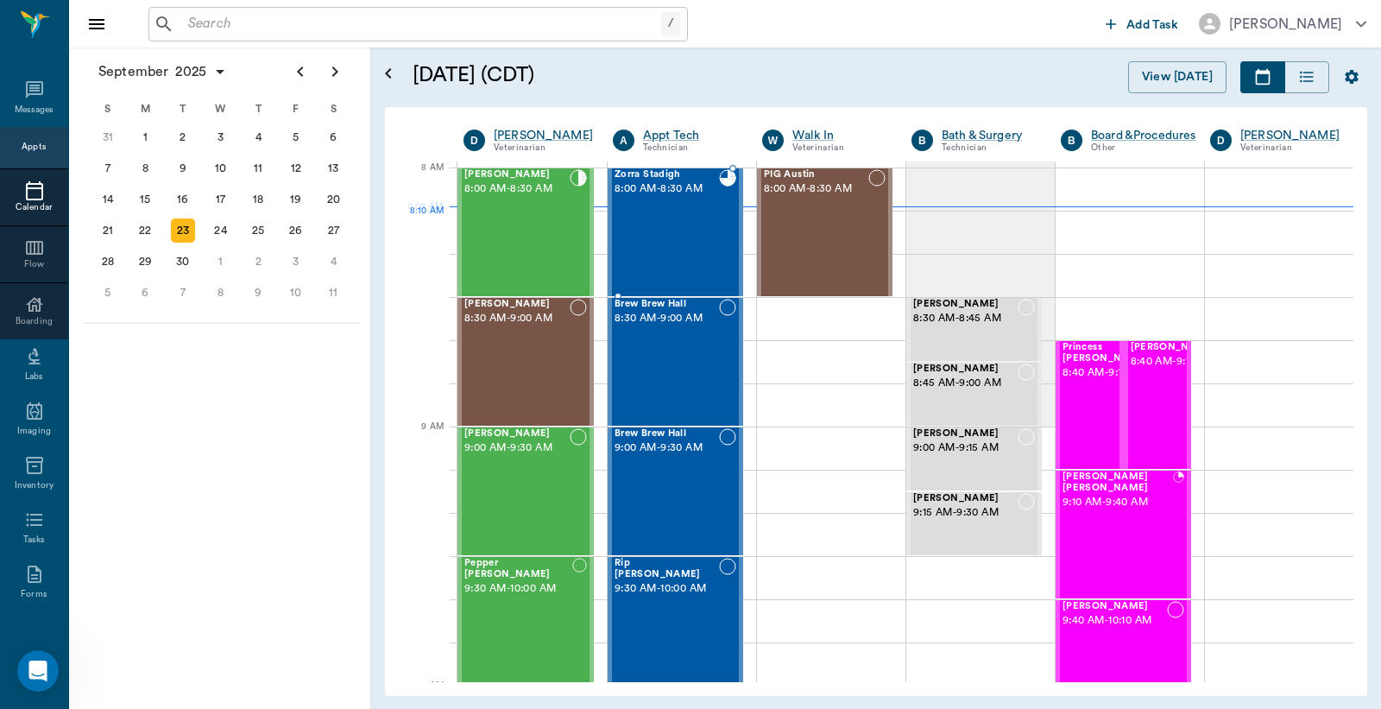
click at [692, 234] on div "Zorra Stadigh 8:00 AM - 8:30 AM" at bounding box center [667, 232] width 104 height 126
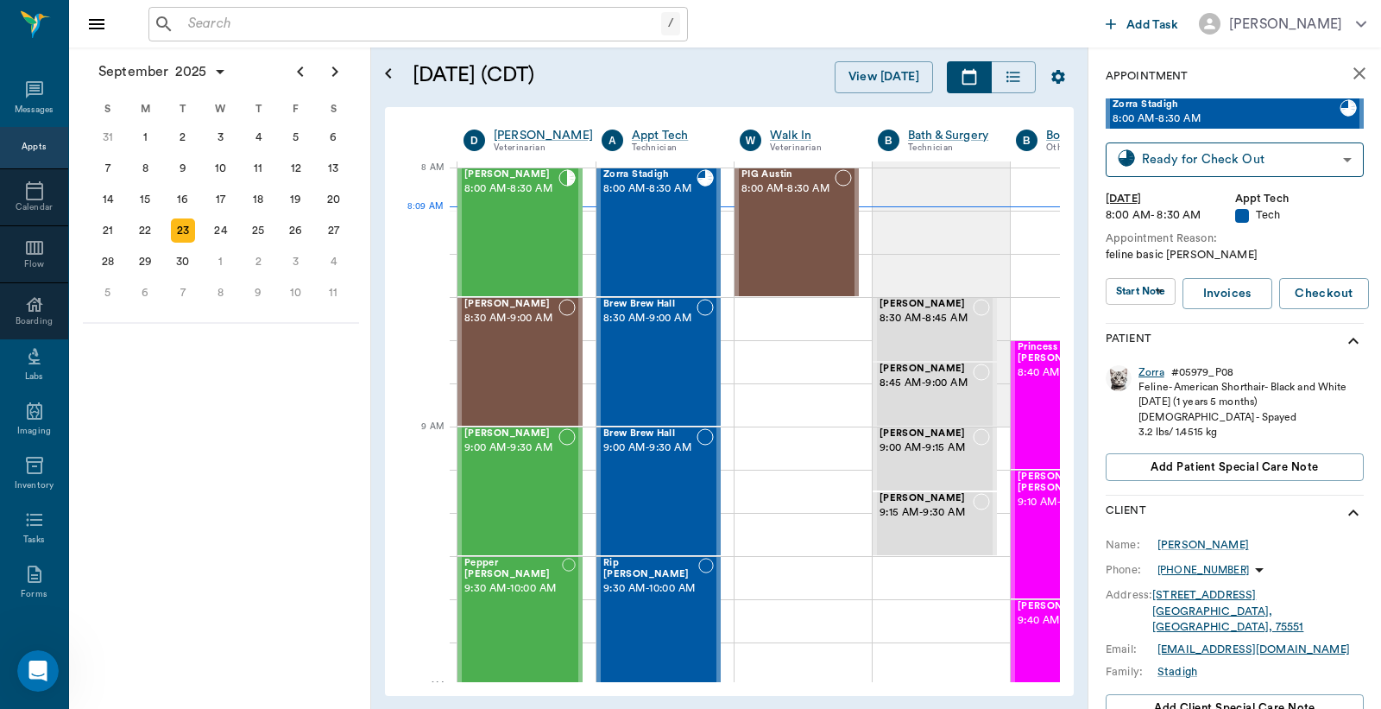
click at [1151, 371] on div "Zorra" at bounding box center [1152, 372] width 26 height 15
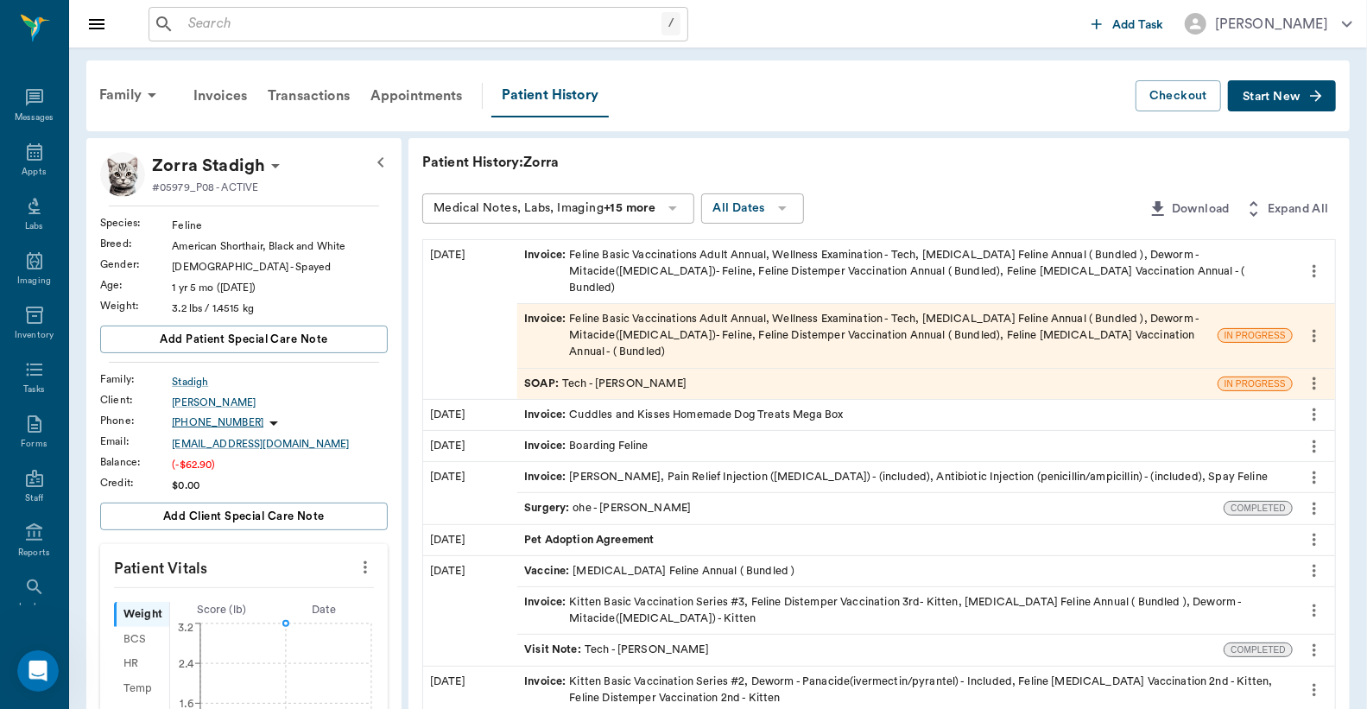
click at [730, 264] on div "Invoice : Feline Basic Vaccinations Adult Annual, Wellness Examination - Tech, …" at bounding box center [904, 272] width 761 height 50
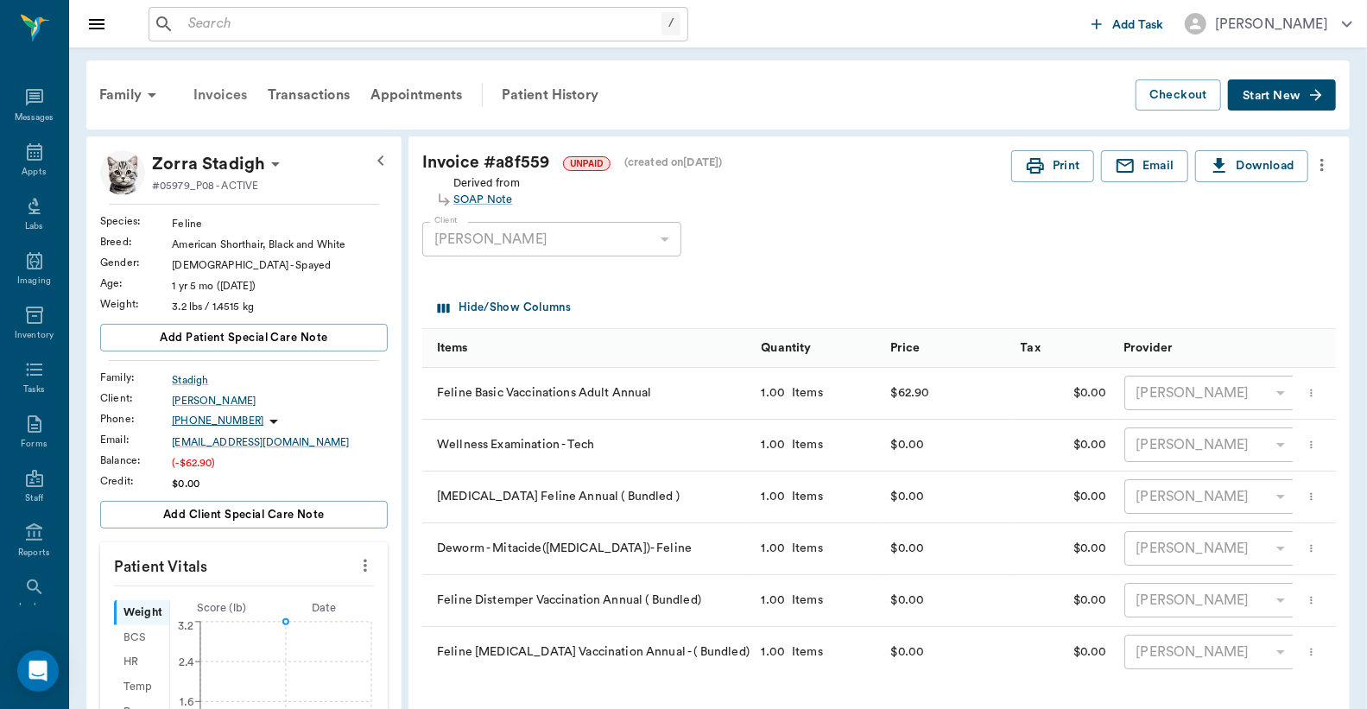
click at [216, 97] on div "Invoices" at bounding box center [220, 94] width 74 height 41
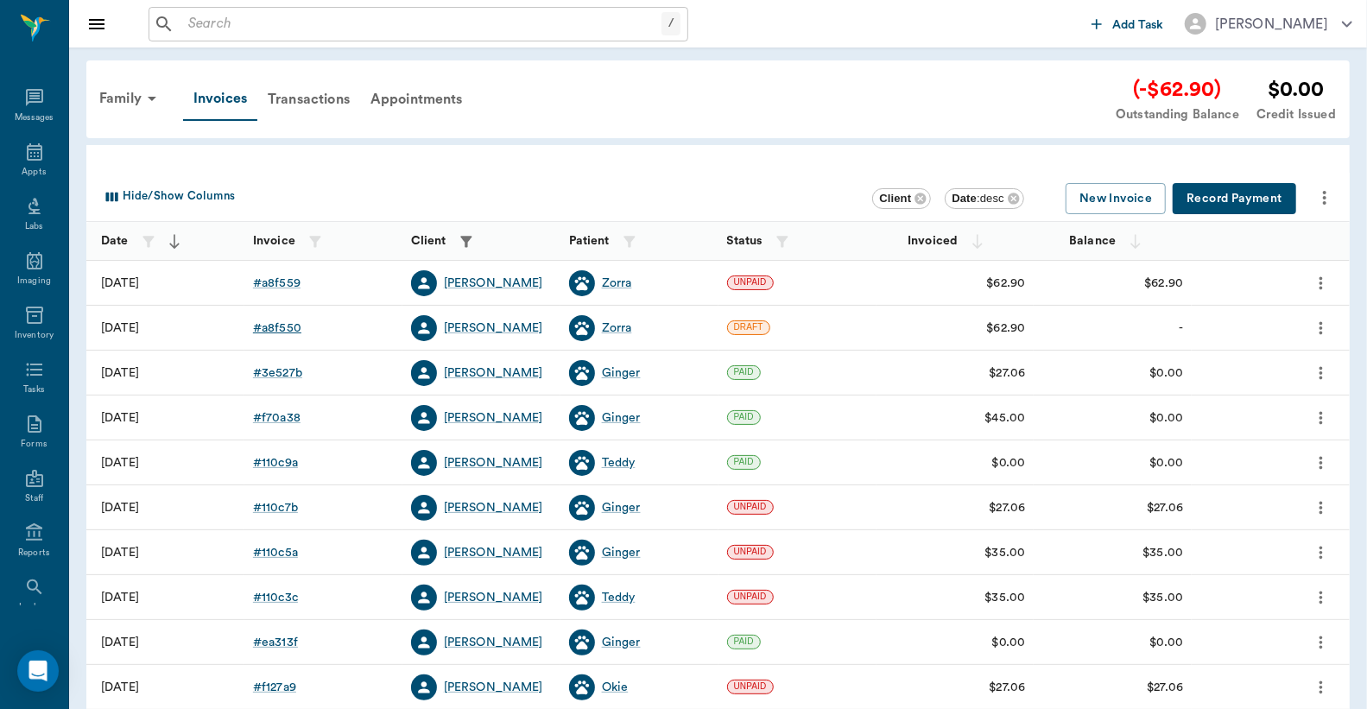
click at [286, 325] on div "# a8f550" at bounding box center [277, 327] width 48 height 17
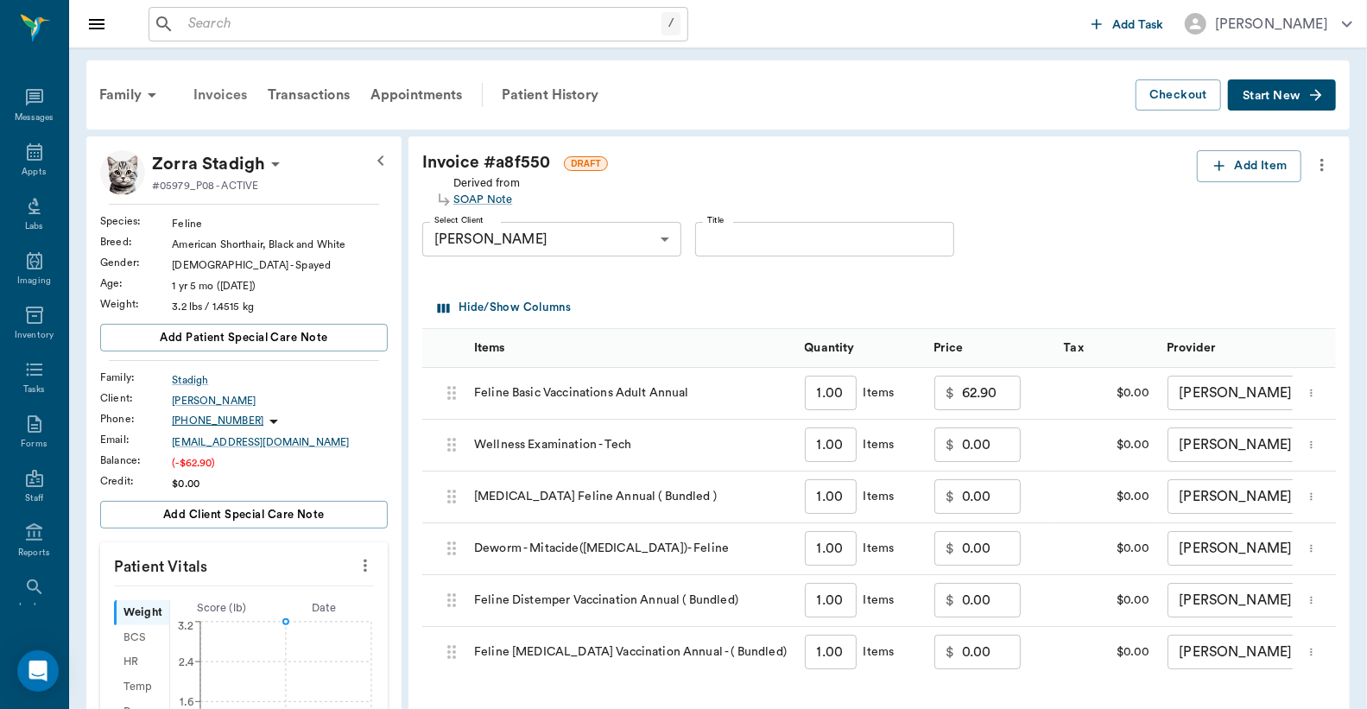
click at [218, 93] on div "Invoices" at bounding box center [220, 94] width 74 height 41
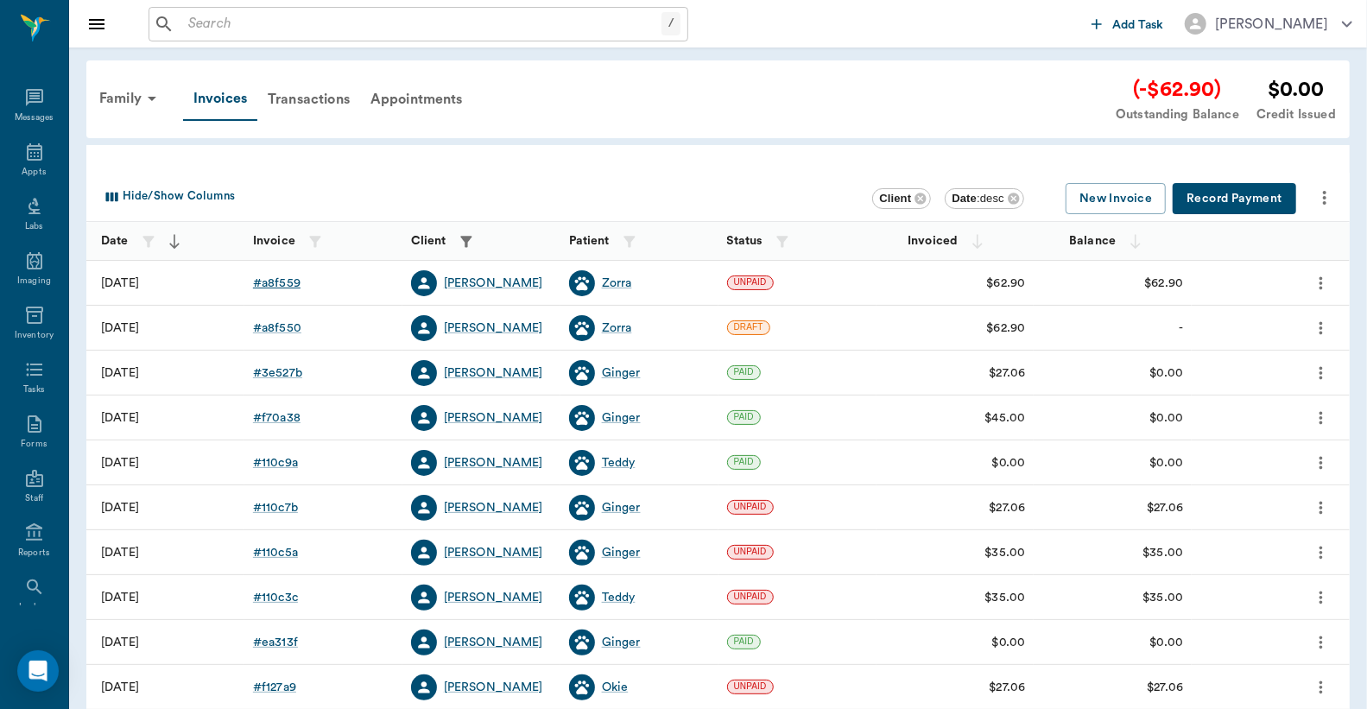
click at [275, 283] on div "# a8f559" at bounding box center [276, 283] width 47 height 17
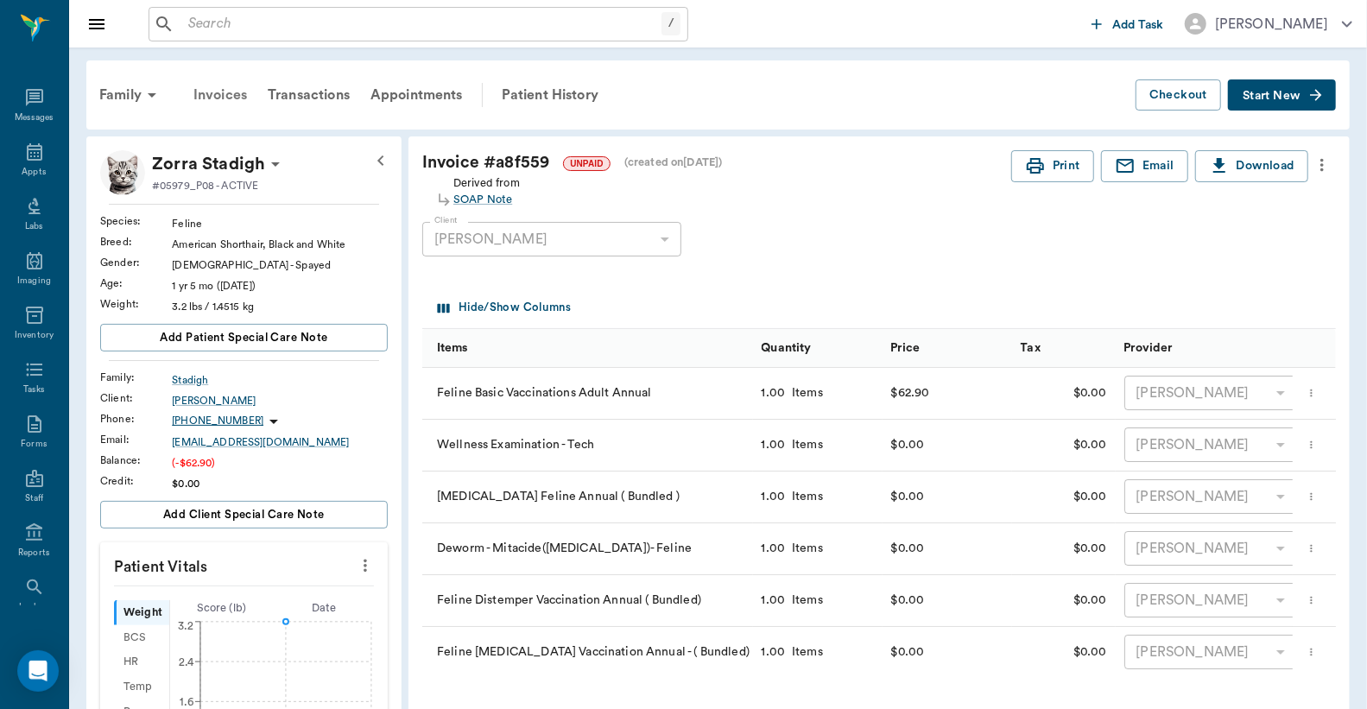
click at [212, 95] on div "Invoices" at bounding box center [220, 94] width 74 height 41
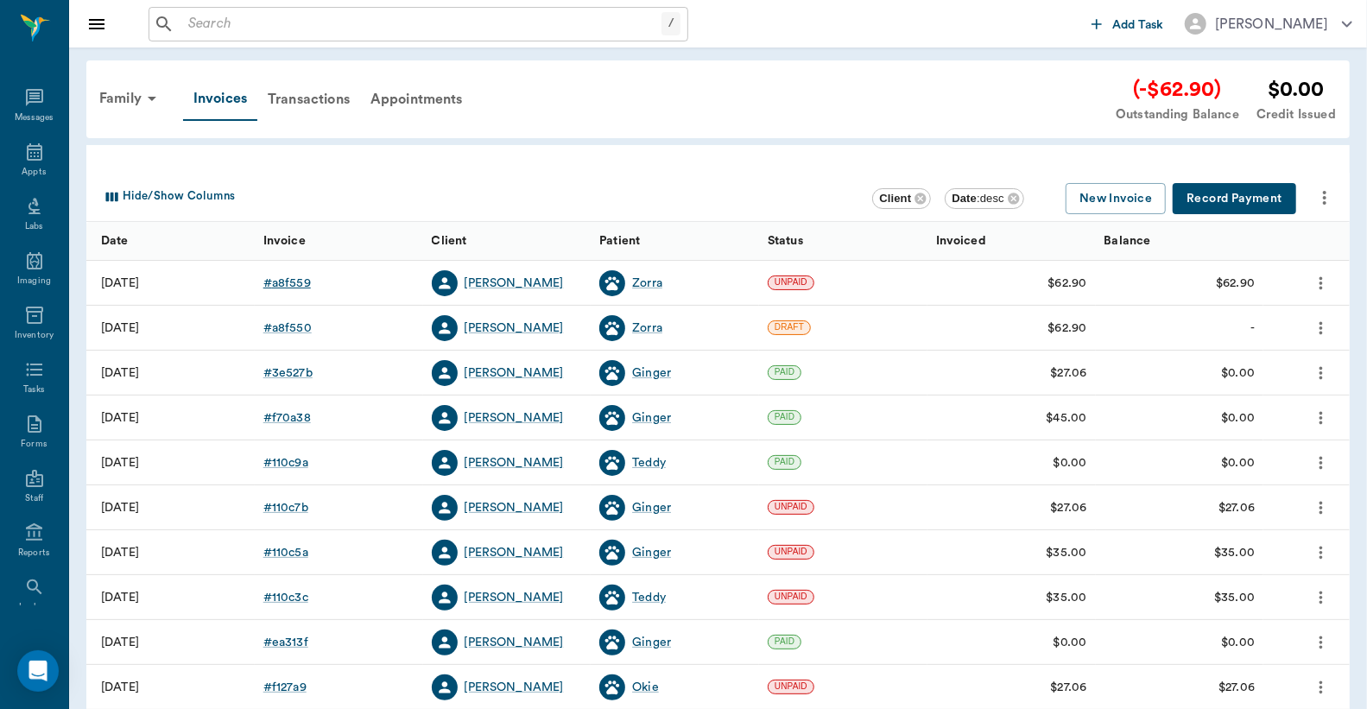
click at [285, 282] on div "# a8f559" at bounding box center [286, 283] width 47 height 17
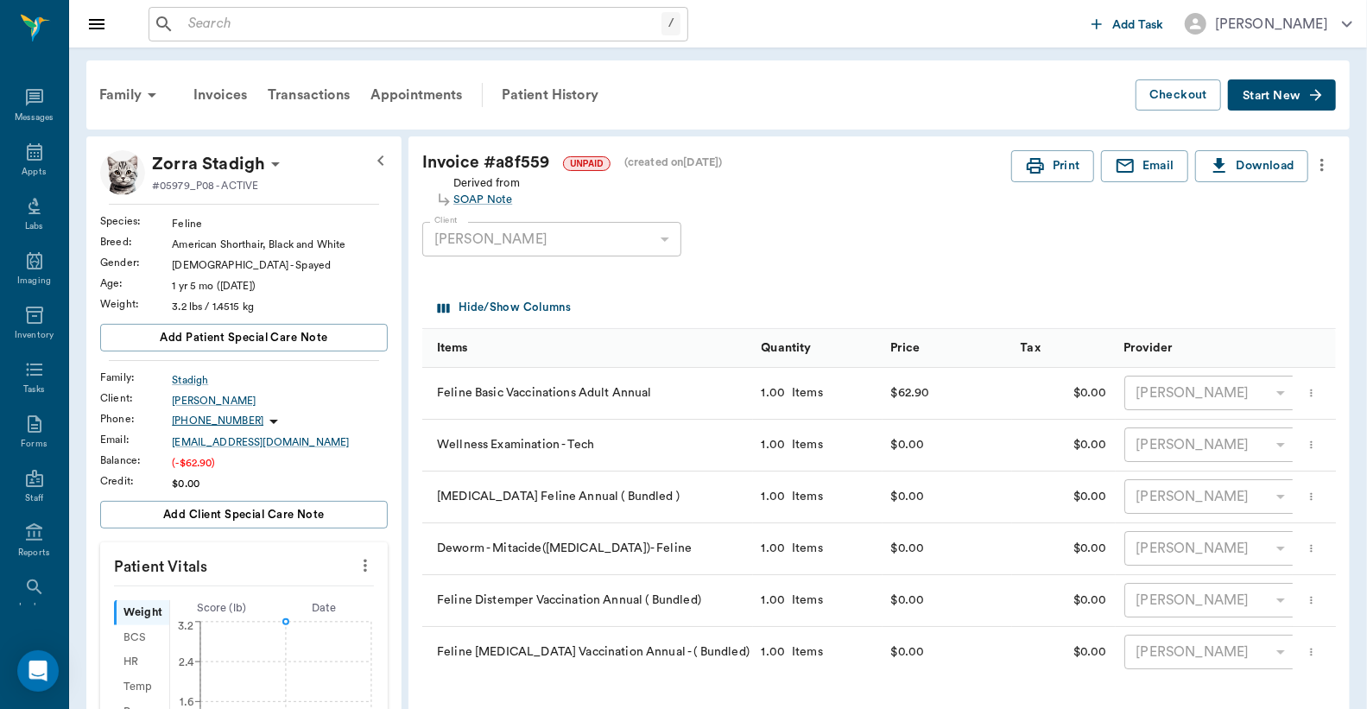
click at [1324, 165] on icon "more" at bounding box center [1321, 165] width 19 height 21
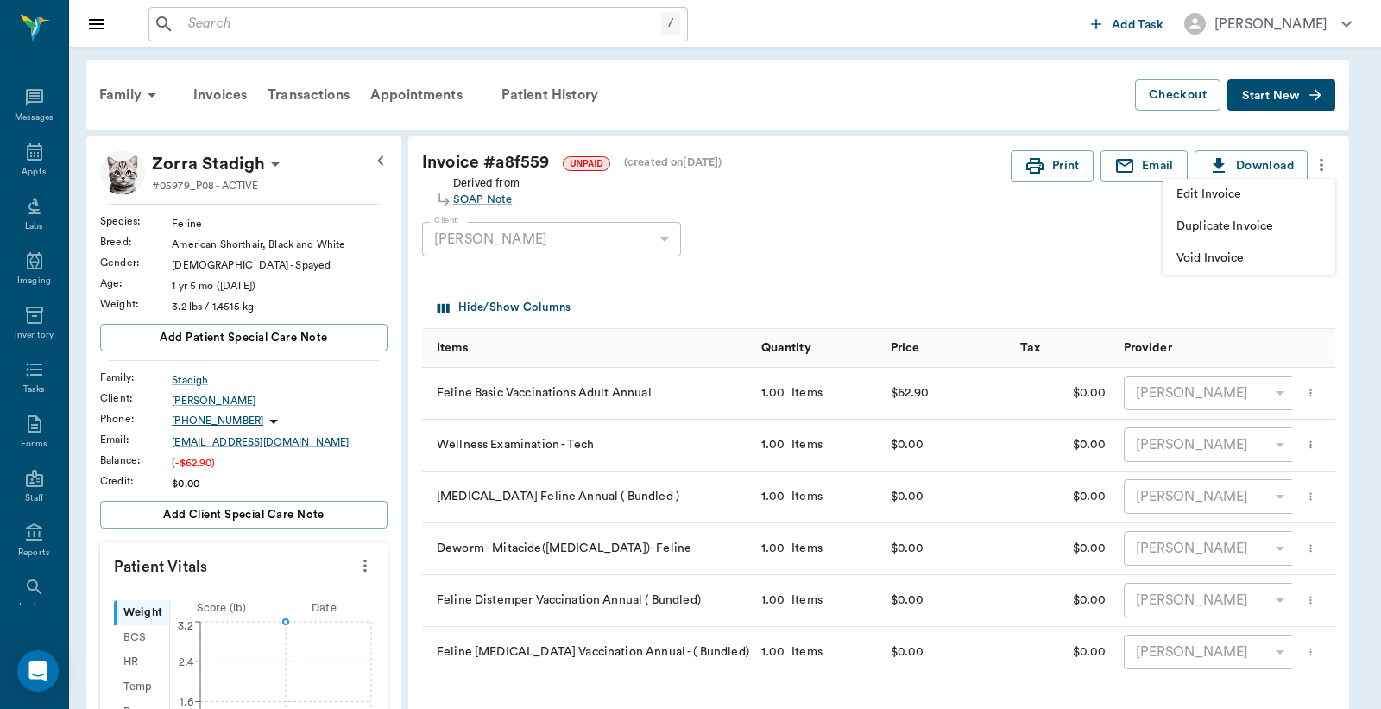
click at [1263, 199] on span "Edit Invoice" at bounding box center [1249, 195] width 145 height 18
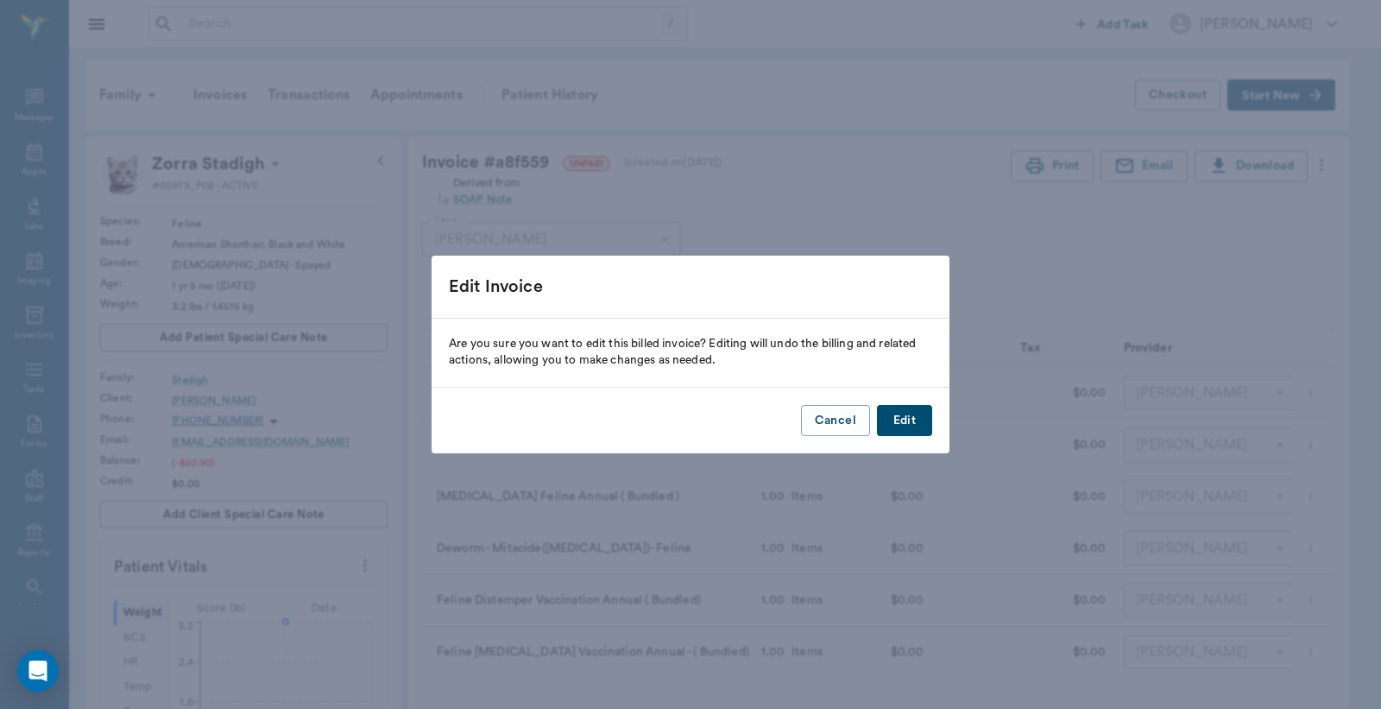
click at [907, 420] on button "Edit" at bounding box center [904, 421] width 55 height 32
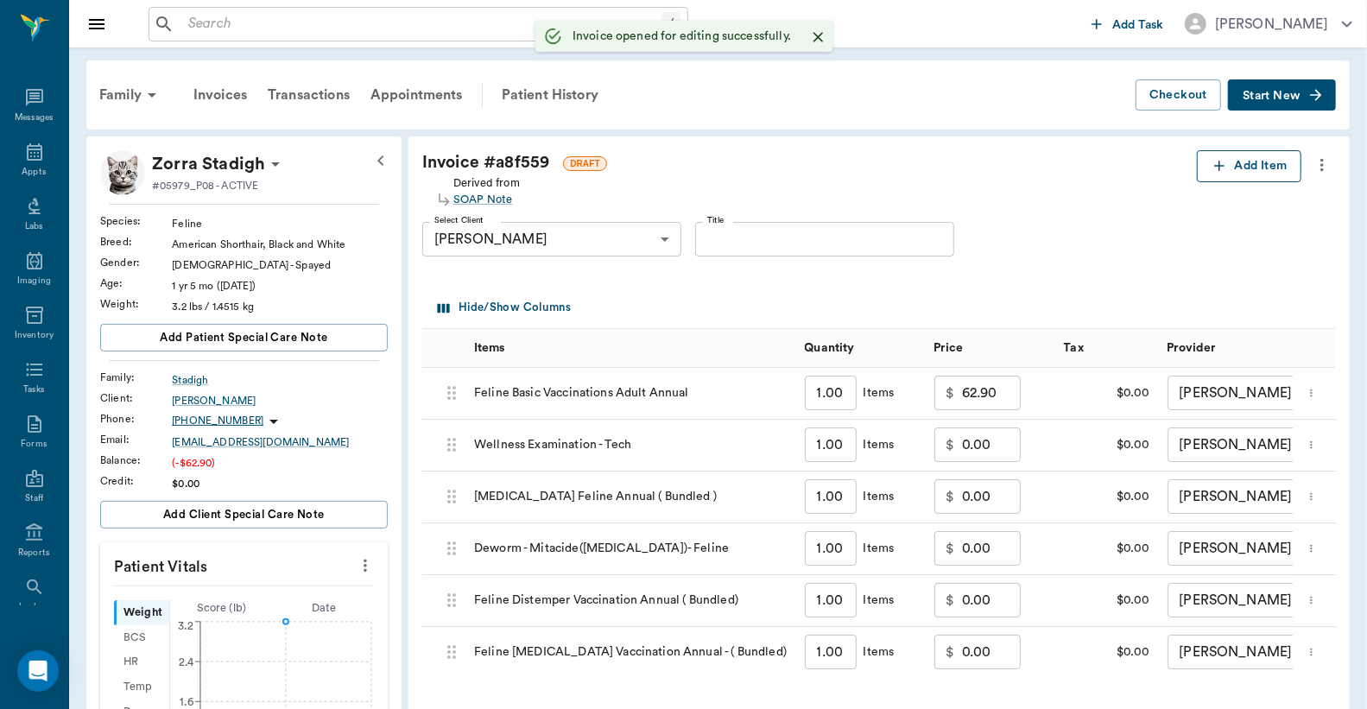
click at [1243, 166] on button "Add Item" at bounding box center [1249, 166] width 104 height 32
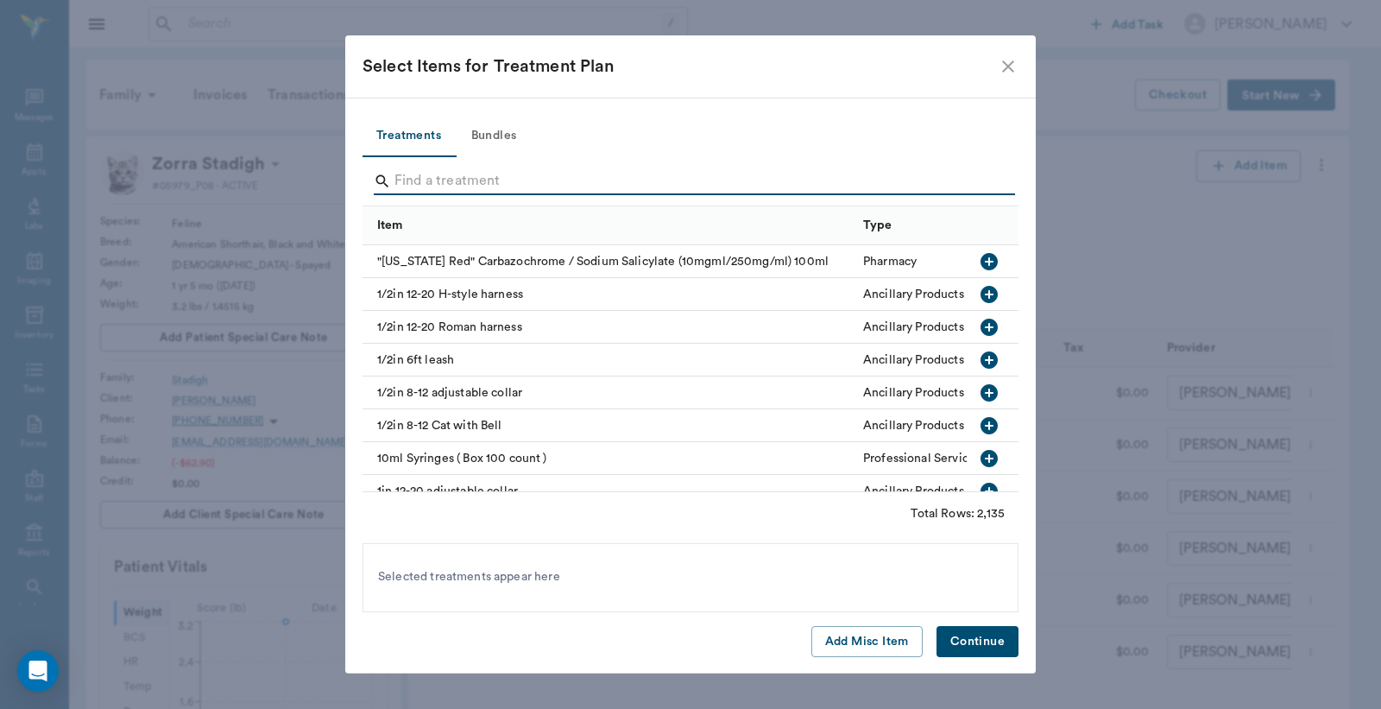
click at [400, 178] on input "Search" at bounding box center [692, 181] width 595 height 28
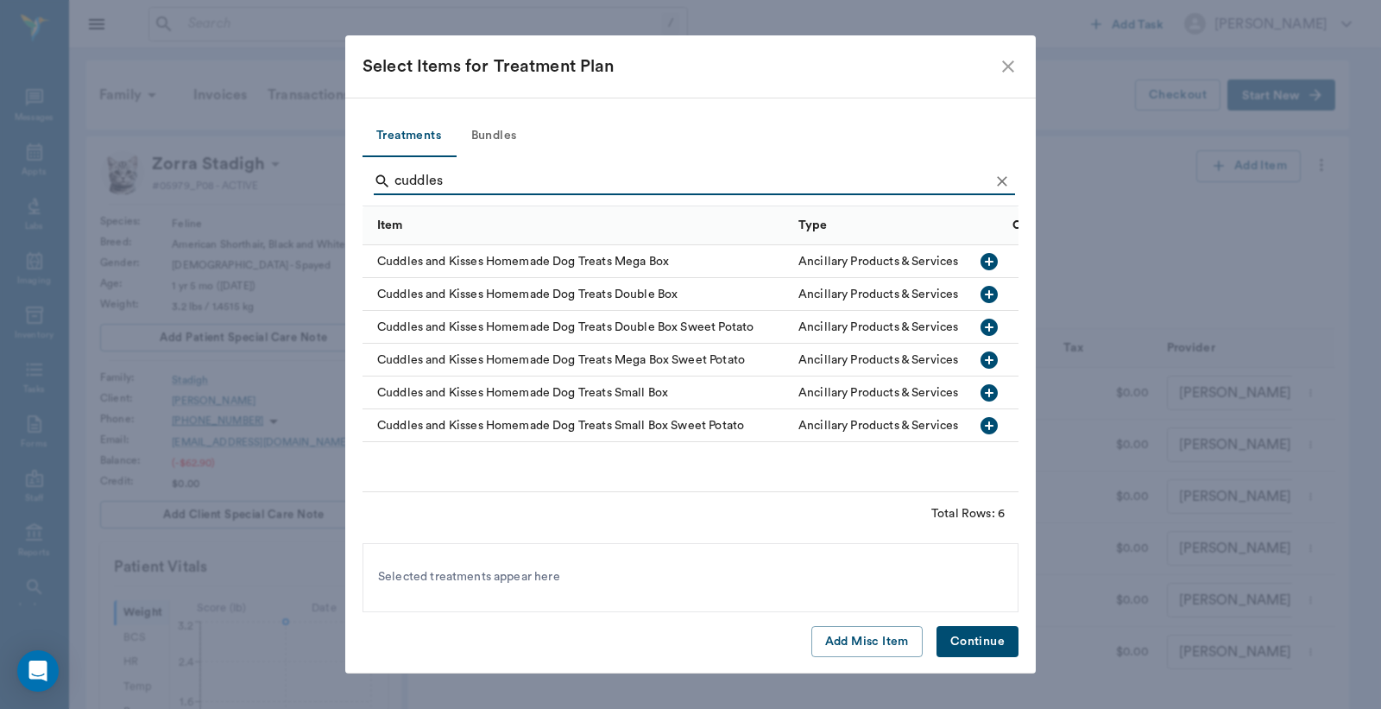
type input "cuddles"
click at [991, 260] on icon "button" at bounding box center [989, 261] width 17 height 17
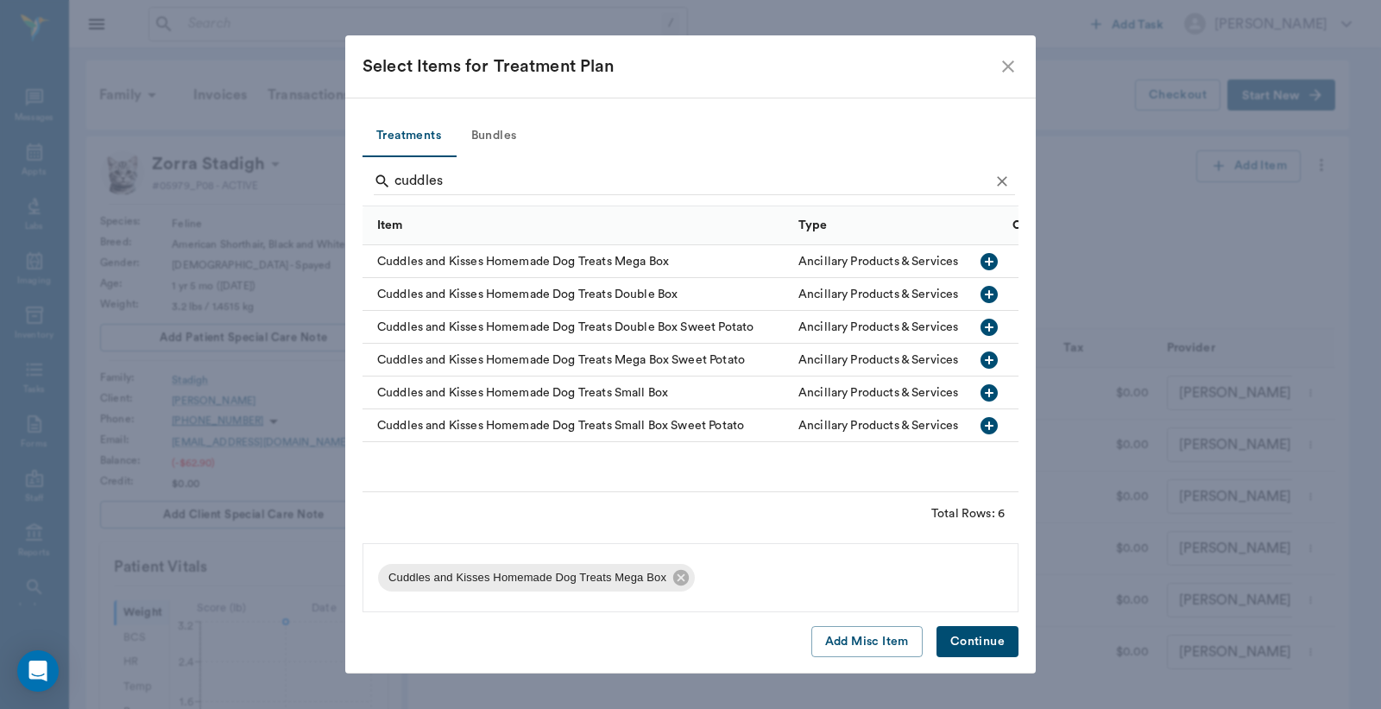
click at [989, 643] on button "Continue" at bounding box center [978, 642] width 82 height 32
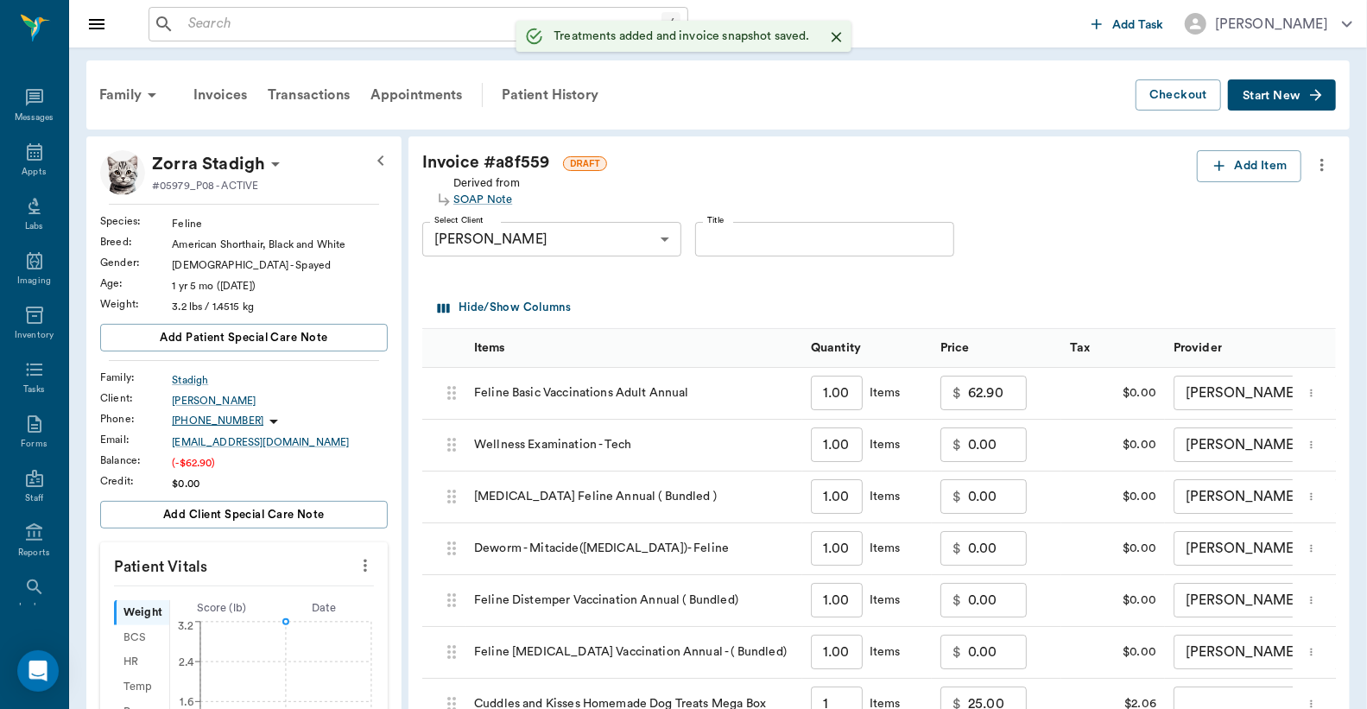
type input "1.00"
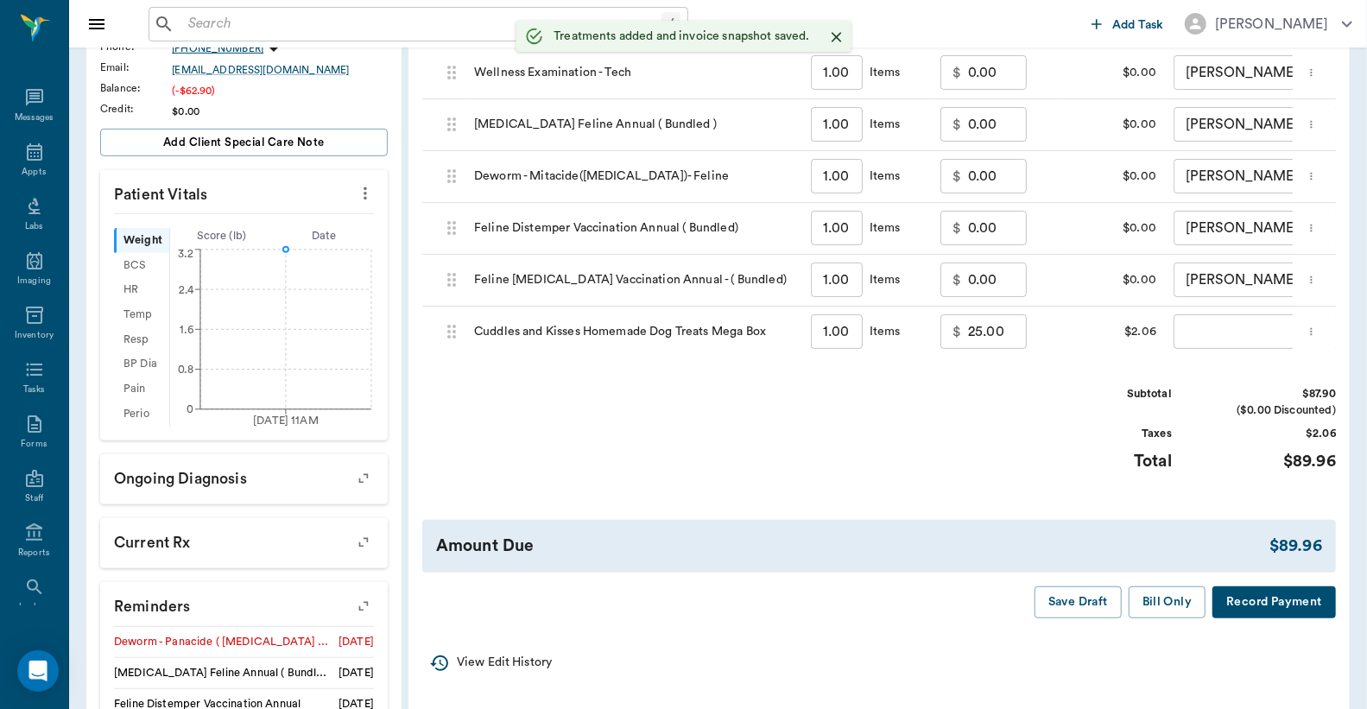
scroll to position [383, 0]
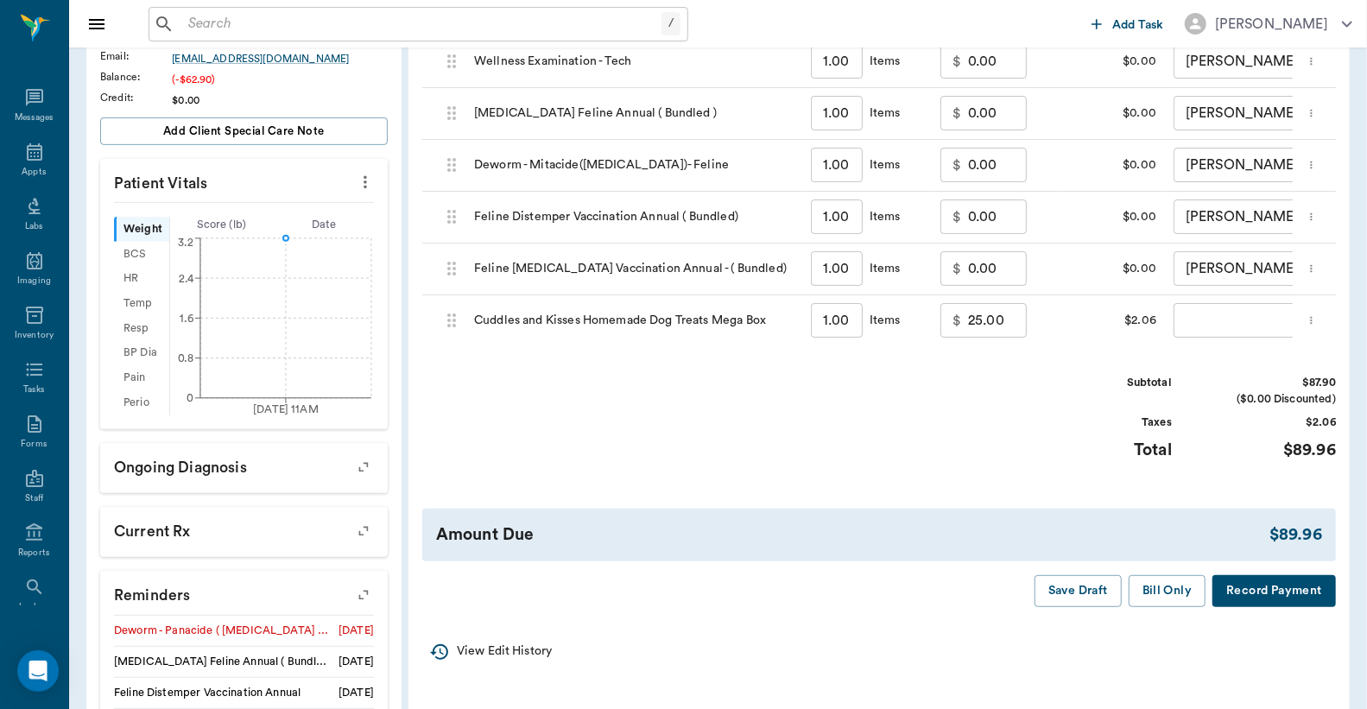
click at [1252, 606] on button "Record Payment" at bounding box center [1273, 591] width 123 height 32
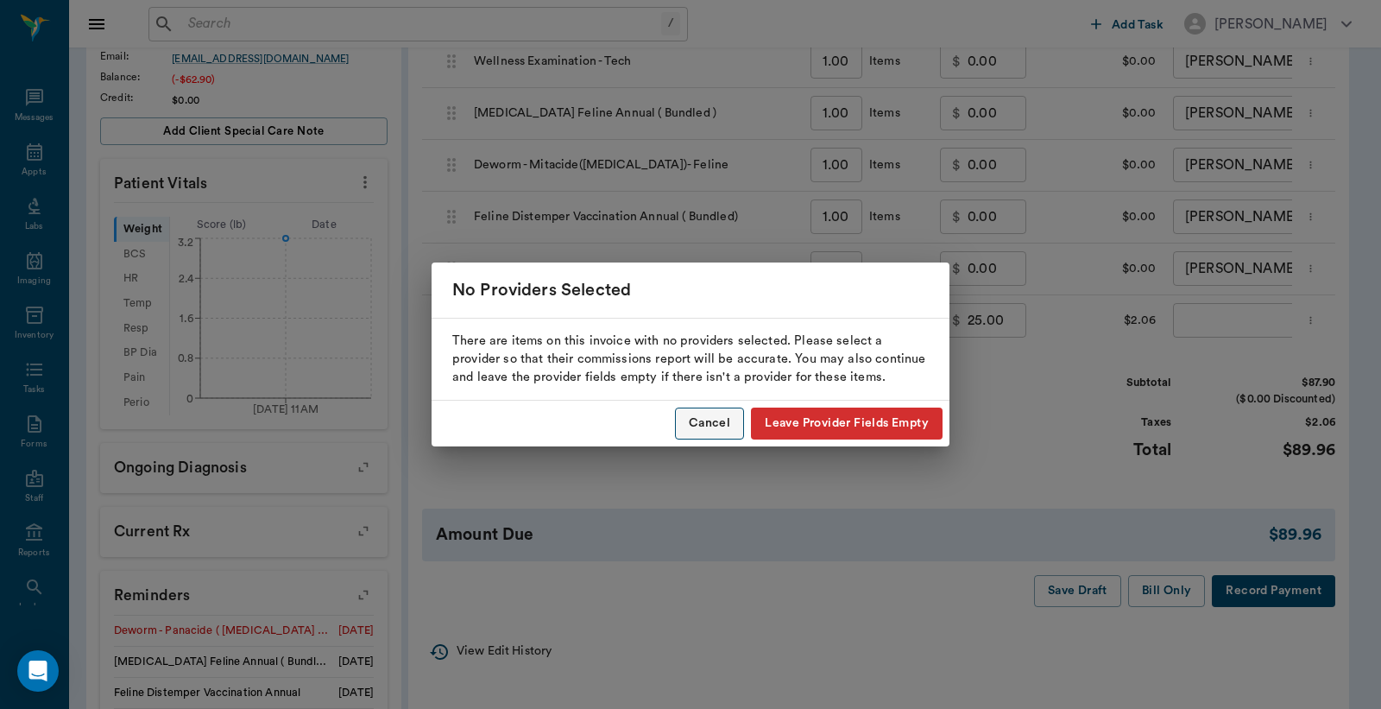
click at [714, 420] on button "Cancel" at bounding box center [709, 423] width 69 height 32
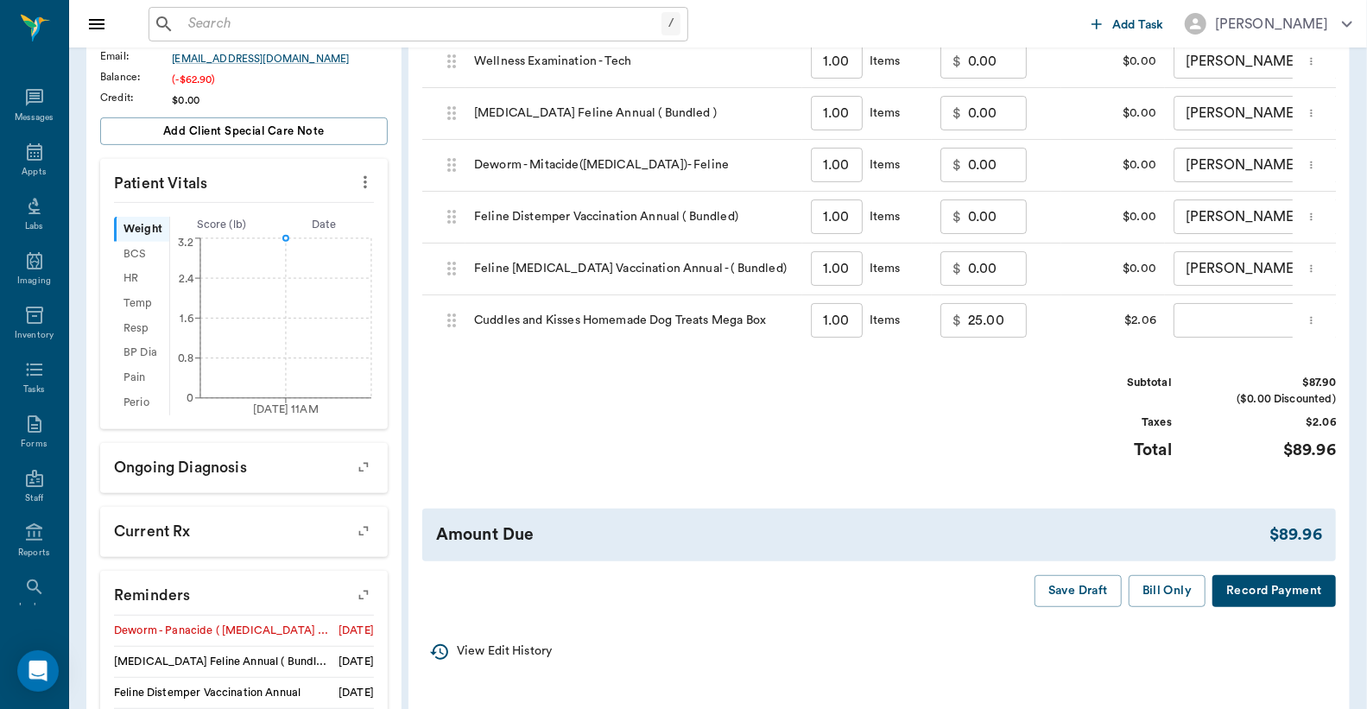
click at [1204, 329] on body "/ ​ Add Task Dr. Bert Ellsworth Nectar Messages Appts Labs Imaging Inventory Ta…" at bounding box center [683, 276] width 1367 height 1319
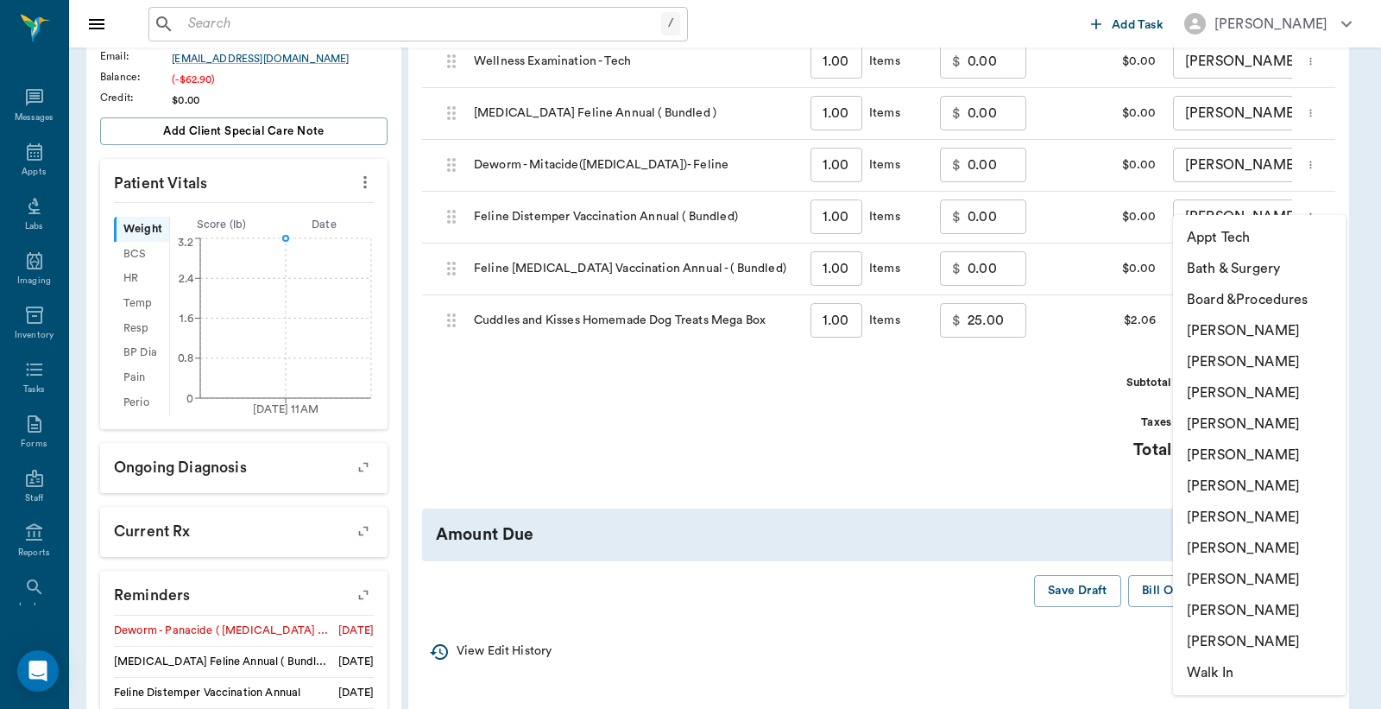
click at [1203, 363] on li "[PERSON_NAME]" at bounding box center [1259, 361] width 173 height 31
type input "none-63ec2e2852e12b0ba117910e"
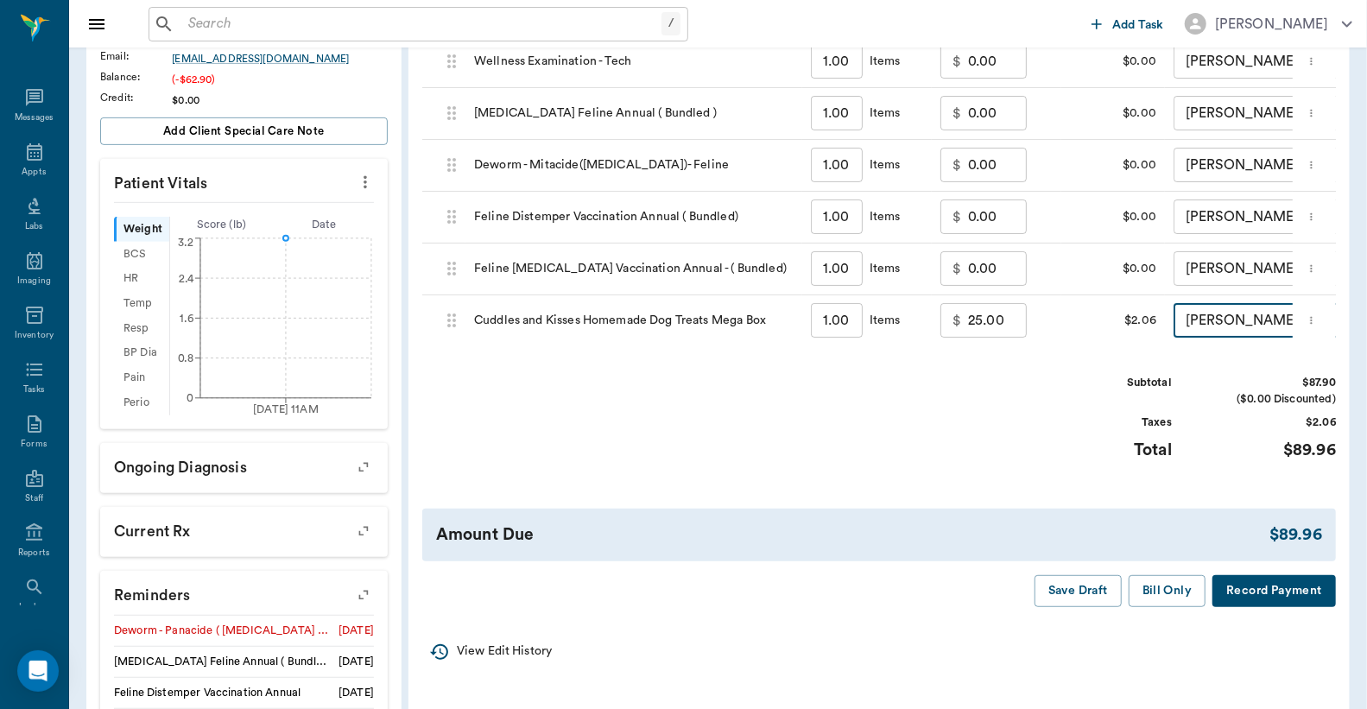
click at [1271, 607] on button "Record Payment" at bounding box center [1273, 591] width 123 height 32
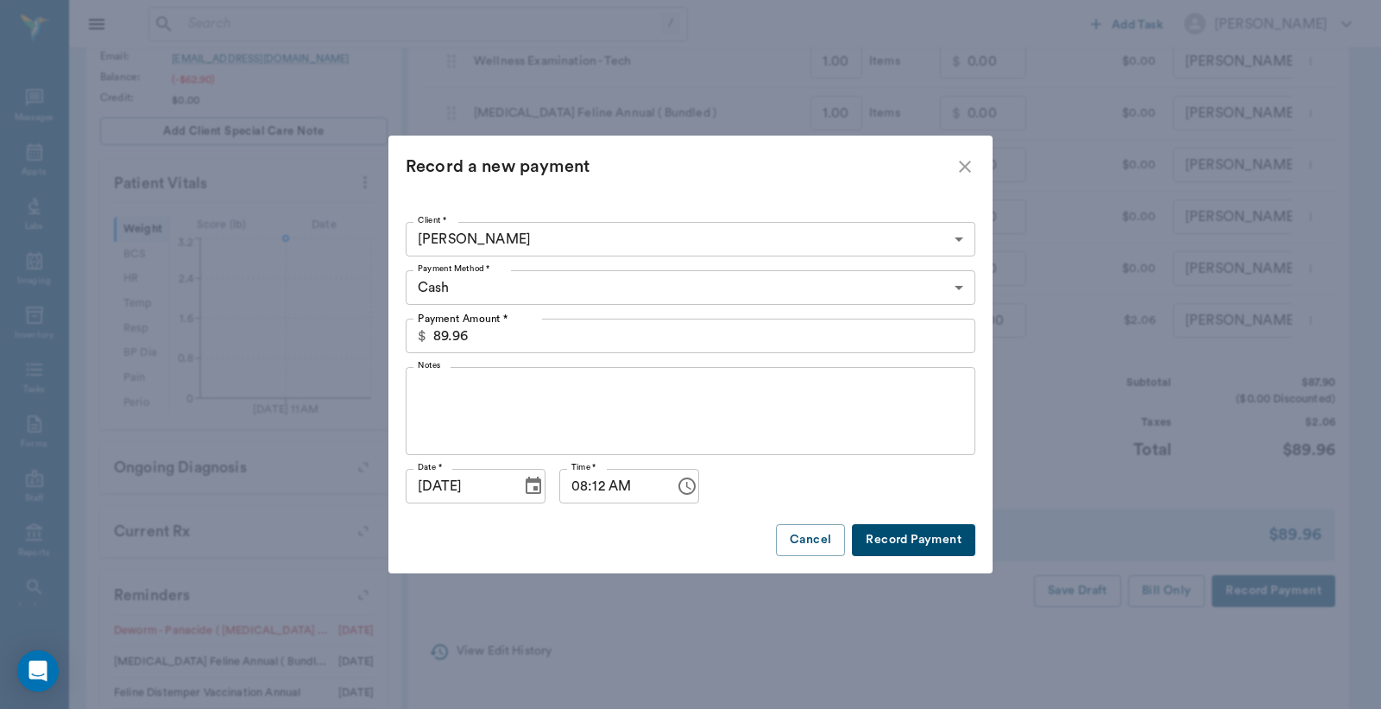
click at [959, 291] on body "/ ​ Add Task Dr. Bert Ellsworth Nectar Messages Appts Labs Imaging Inventory Ta…" at bounding box center [690, 276] width 1381 height 1319
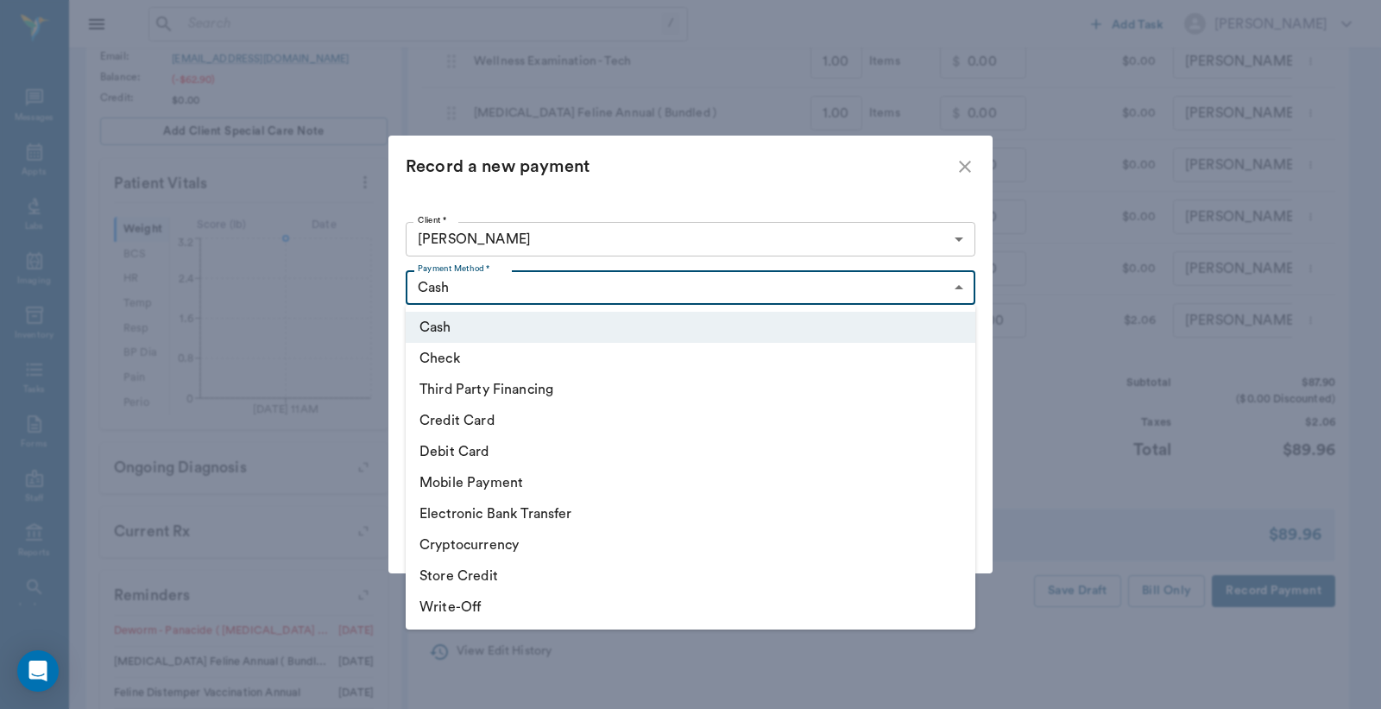
click at [483, 423] on li "Credit Card" at bounding box center [691, 420] width 570 height 31
type input "CREDIT_CARD"
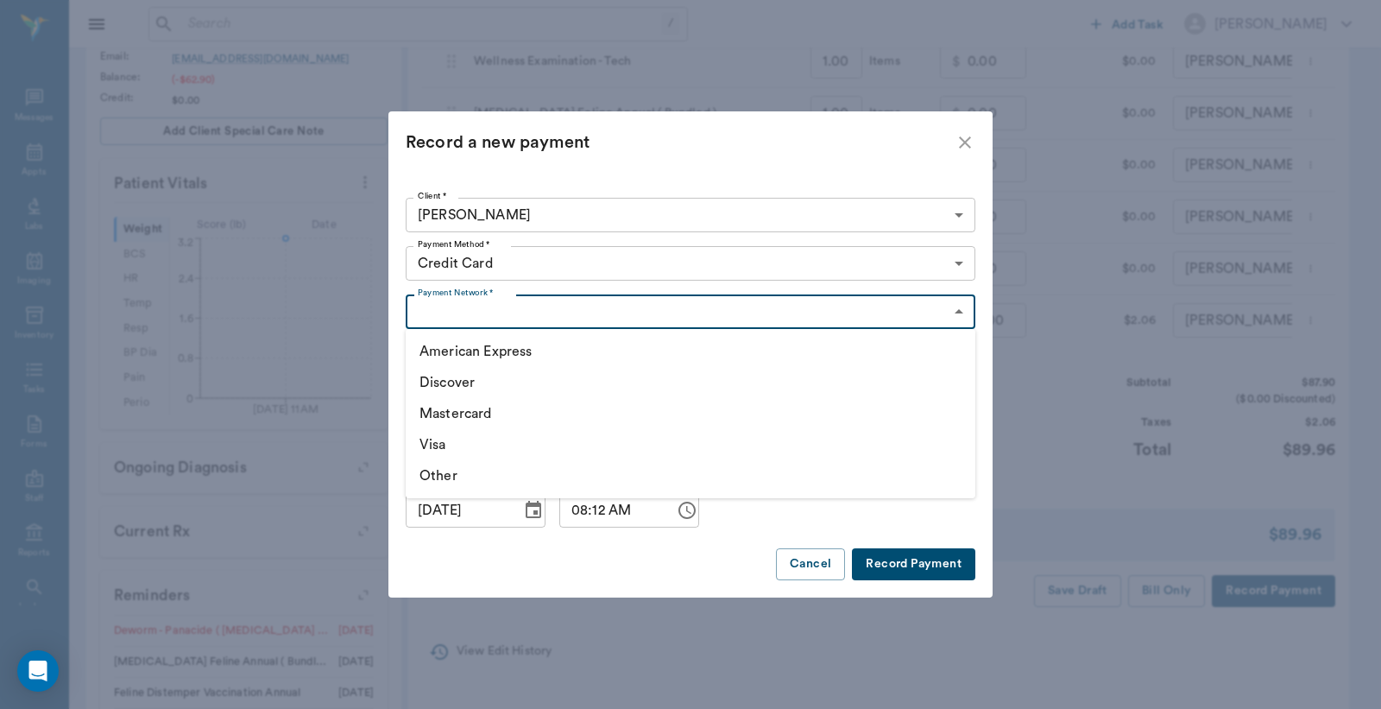
click at [956, 311] on body "/ ​ Add Task Dr. Bert Ellsworth Nectar Messages Appts Labs Imaging Inventory Ta…" at bounding box center [690, 276] width 1381 height 1319
click at [539, 349] on li "American Express" at bounding box center [691, 351] width 570 height 31
type input "AMERICAN_EXPRESS"
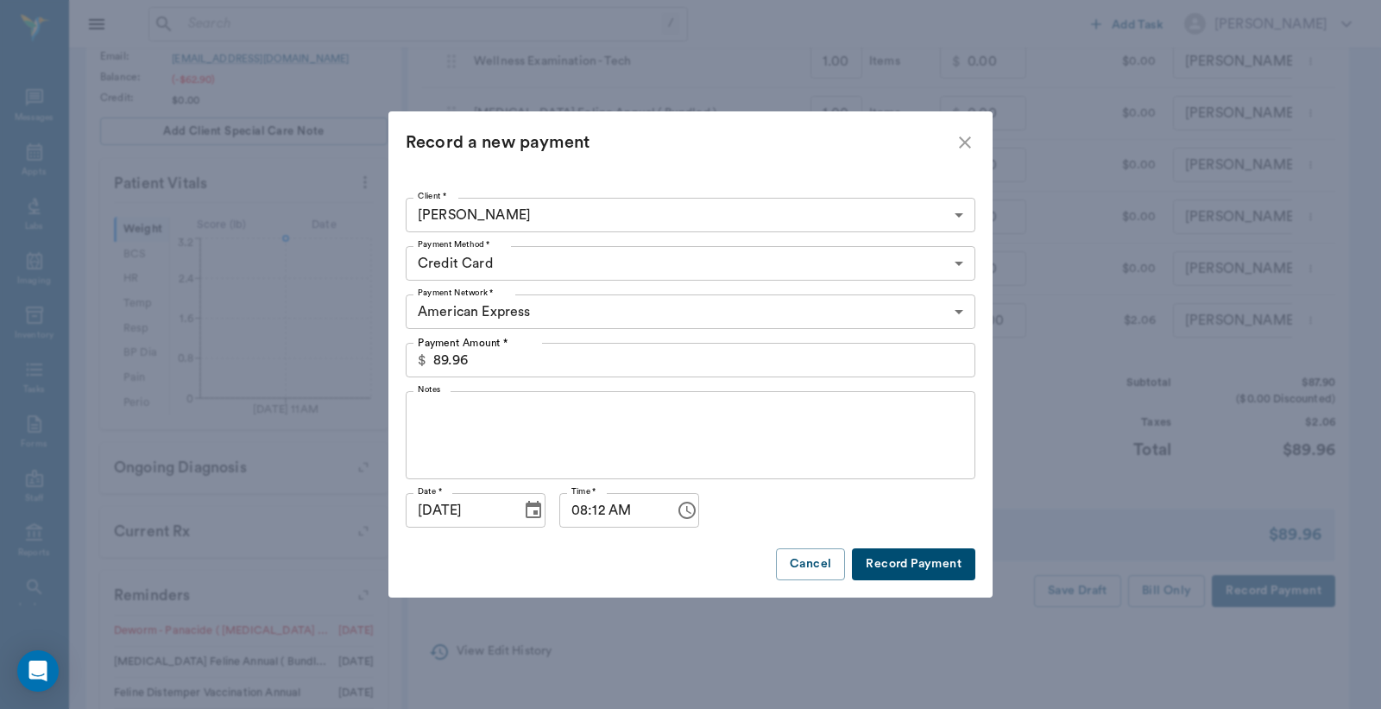
click at [942, 567] on button "Record Payment" at bounding box center [913, 564] width 123 height 32
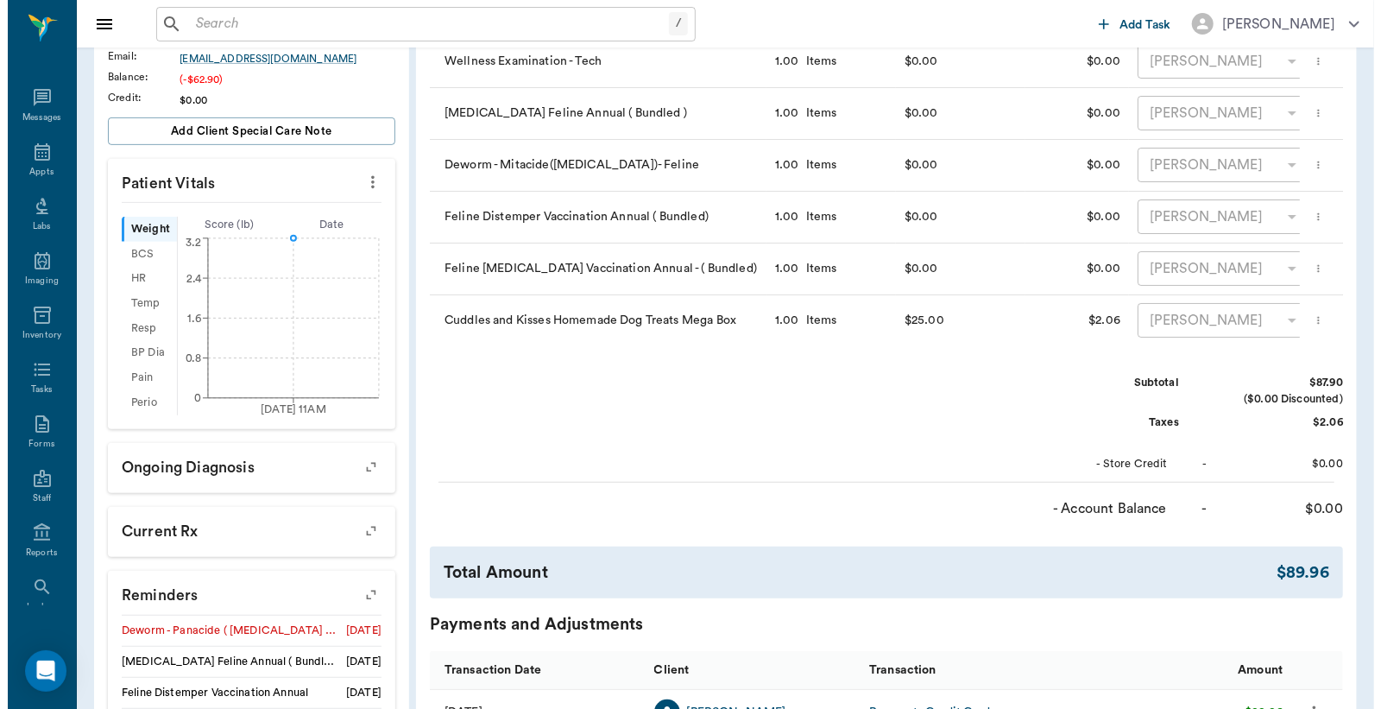
scroll to position [0, 0]
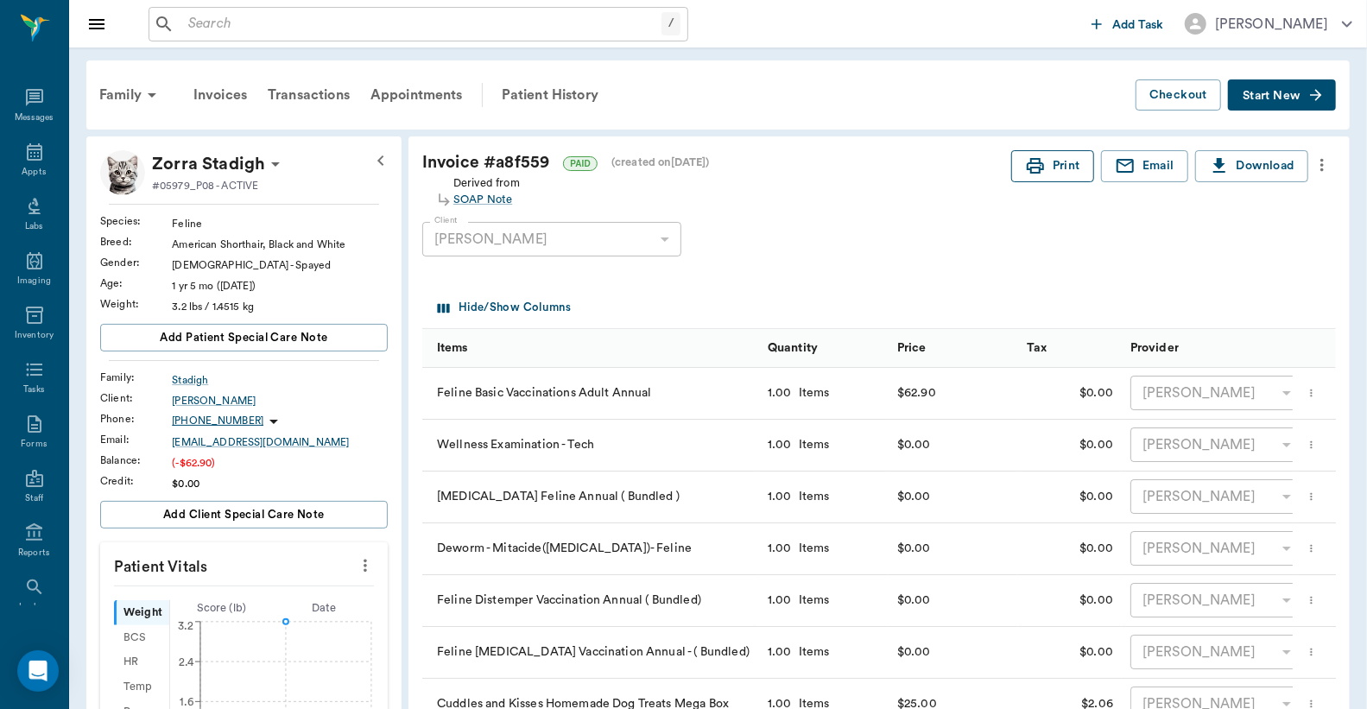
click at [1048, 165] on button "Print" at bounding box center [1052, 166] width 83 height 32
click at [495, 199] on div "SOAP Note" at bounding box center [486, 200] width 66 height 16
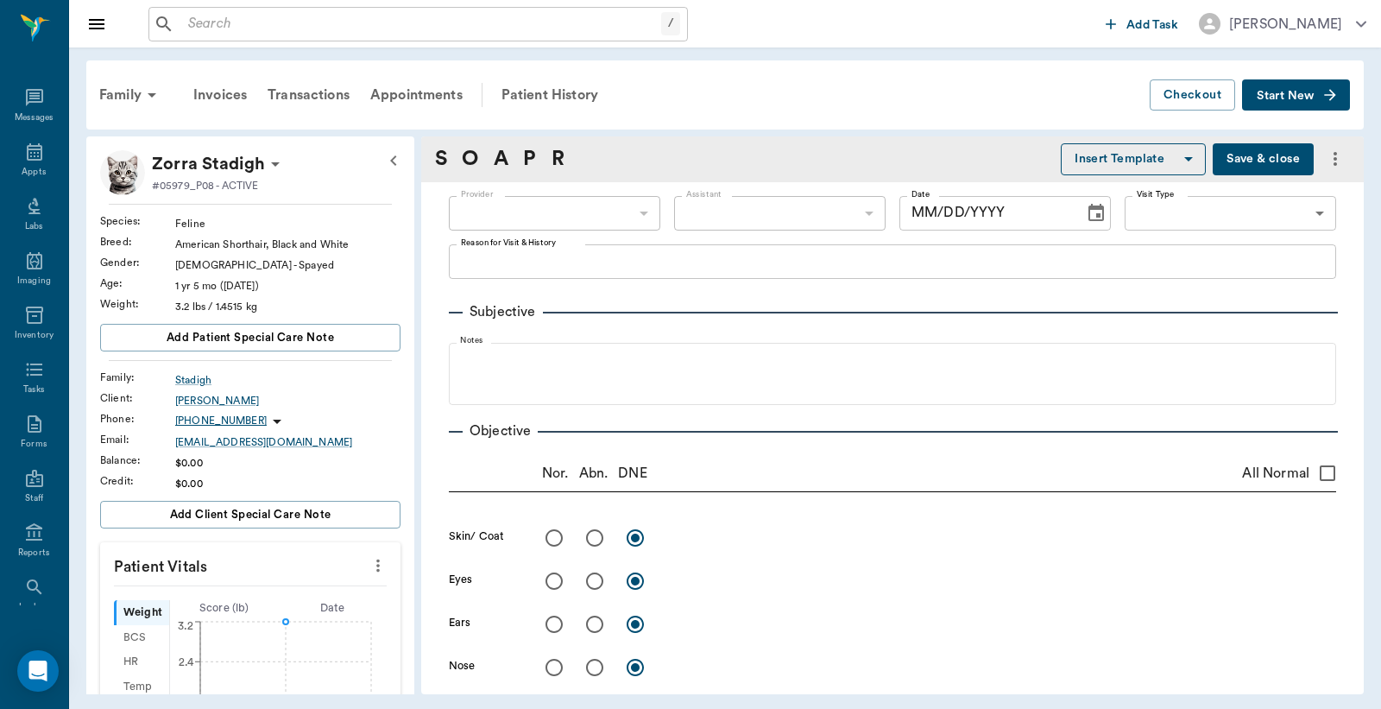
type input "63ec2e7e52e12b0ba117b124"
type input "65d2be4f46e3a538d89b8c1a"
type textarea "feline basic Christy"
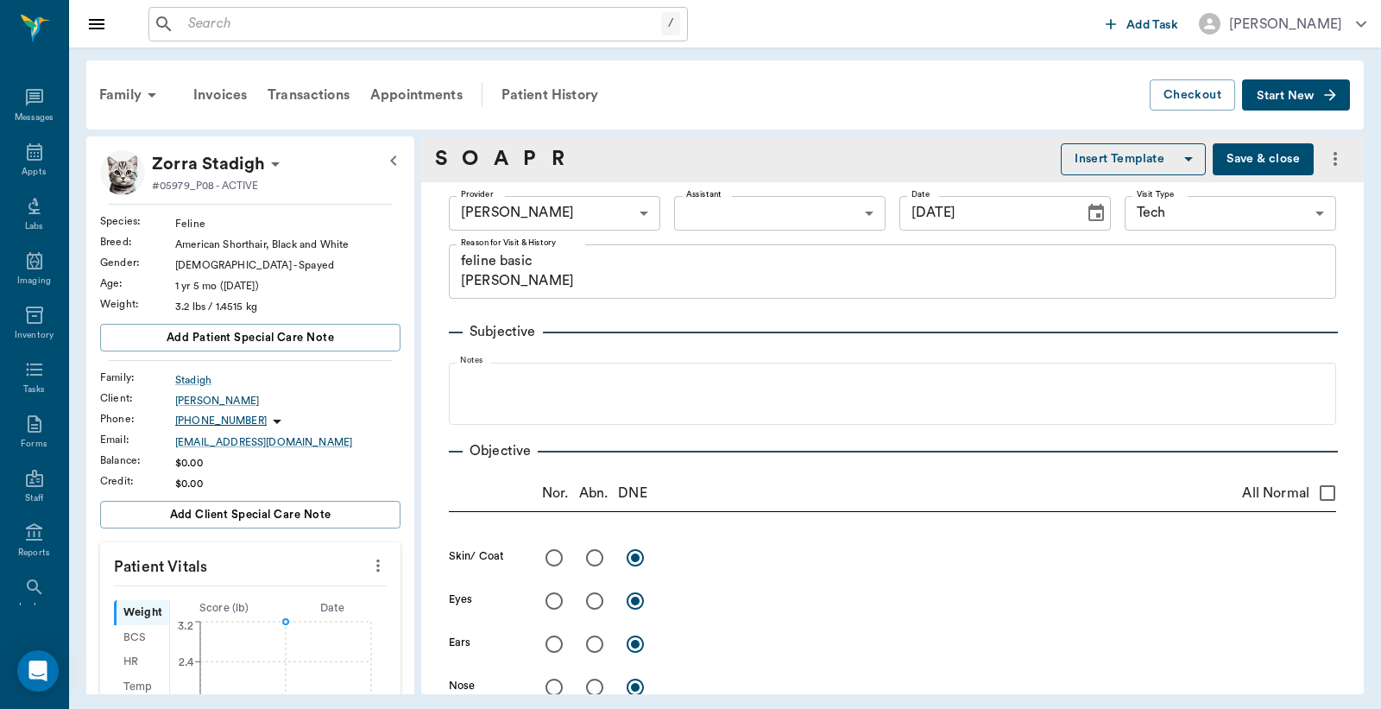
type input "[DATE]"
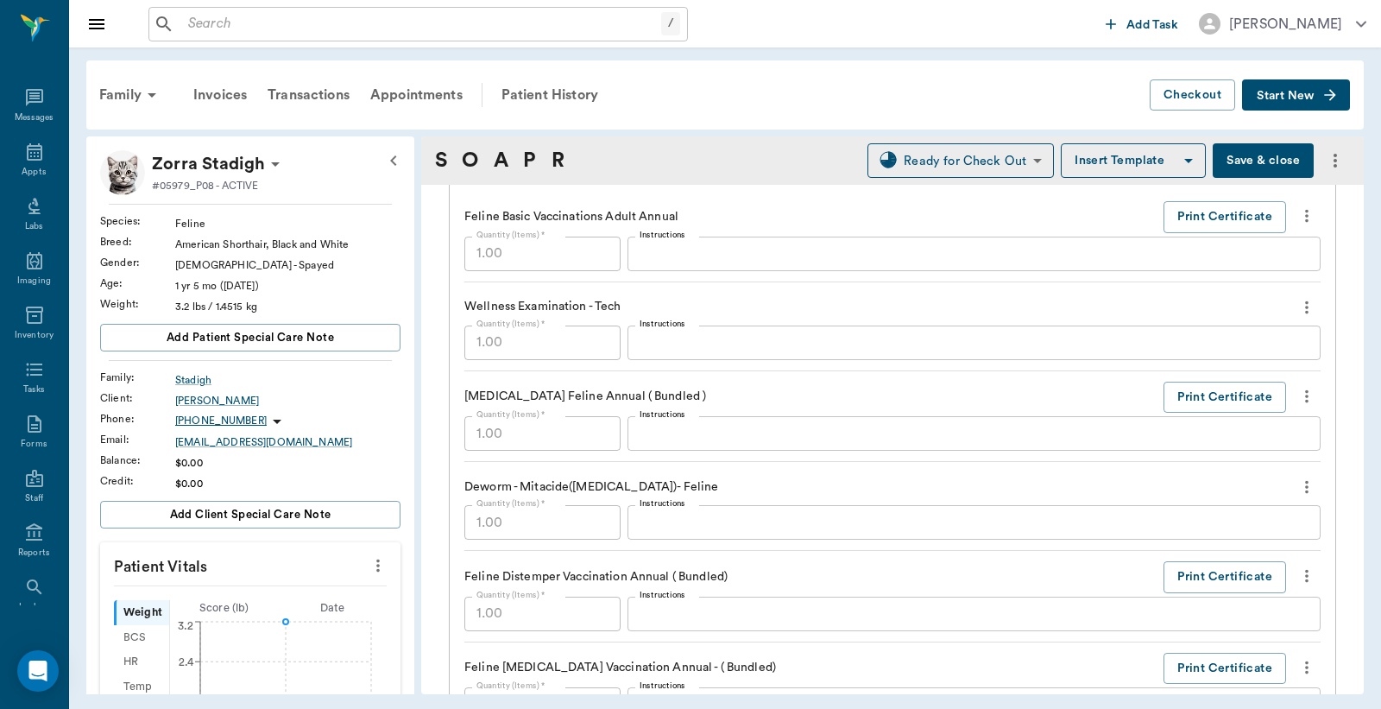
scroll to position [1279, 0]
click at [1190, 400] on button "Print Certificate" at bounding box center [1225, 397] width 123 height 32
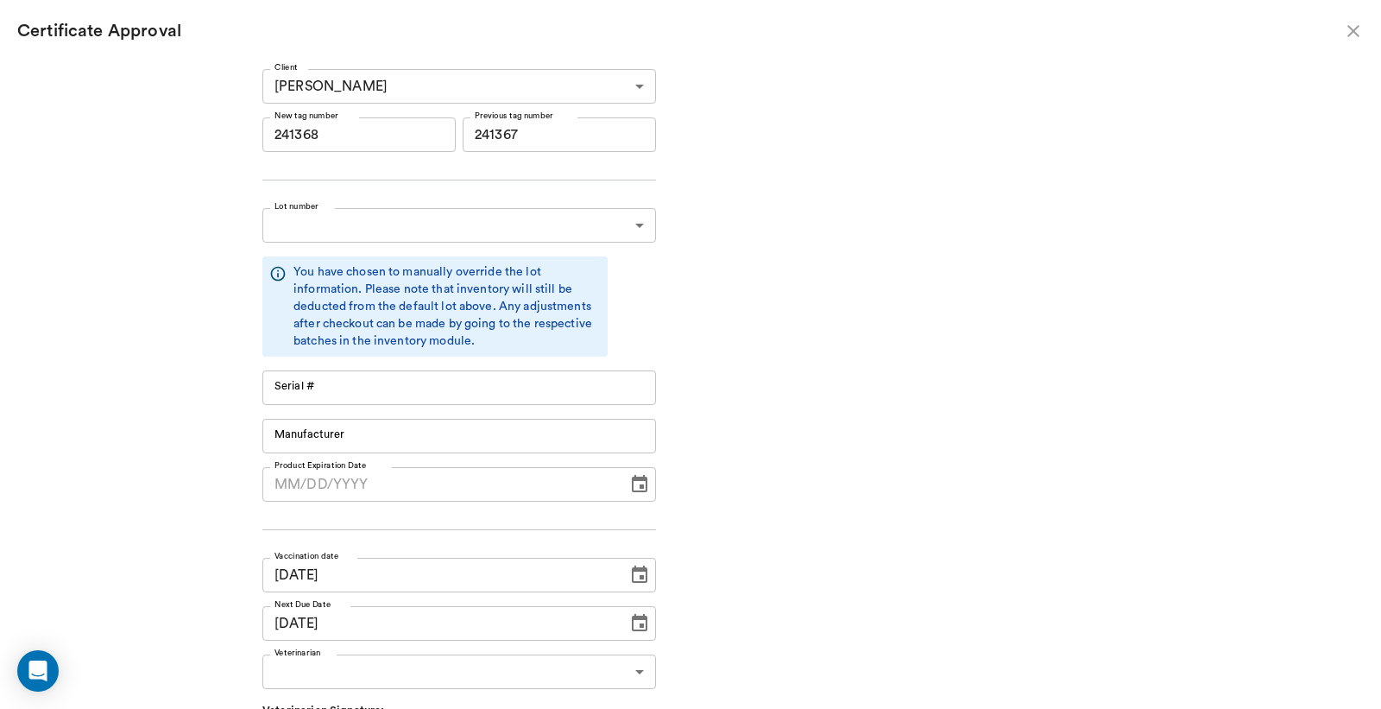
type input "241368"
type input "241367"
type input "241368"
type input "241367"
type input "RM384R9"
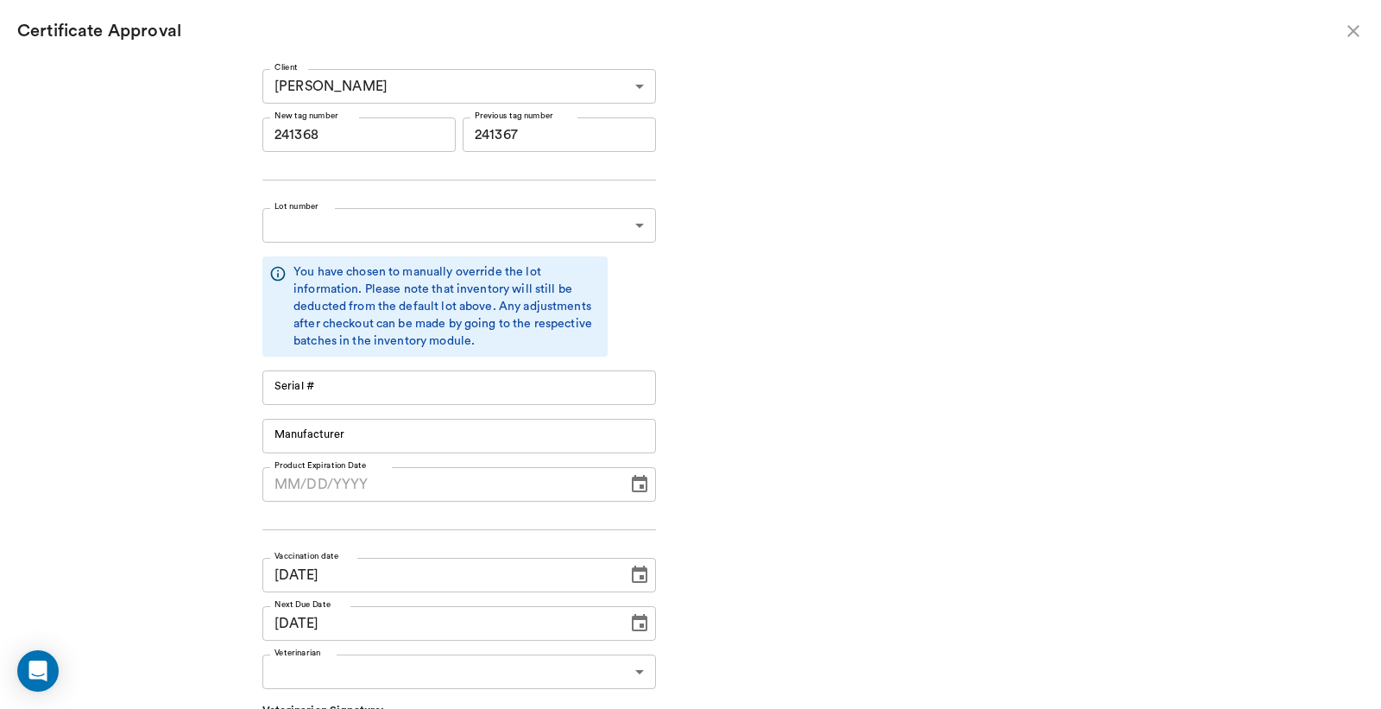
type input "11148"
type input "Boehringer Ingelheim"
type input "07/30/2025"
type input "[DATE]"
type input "RM384R9"
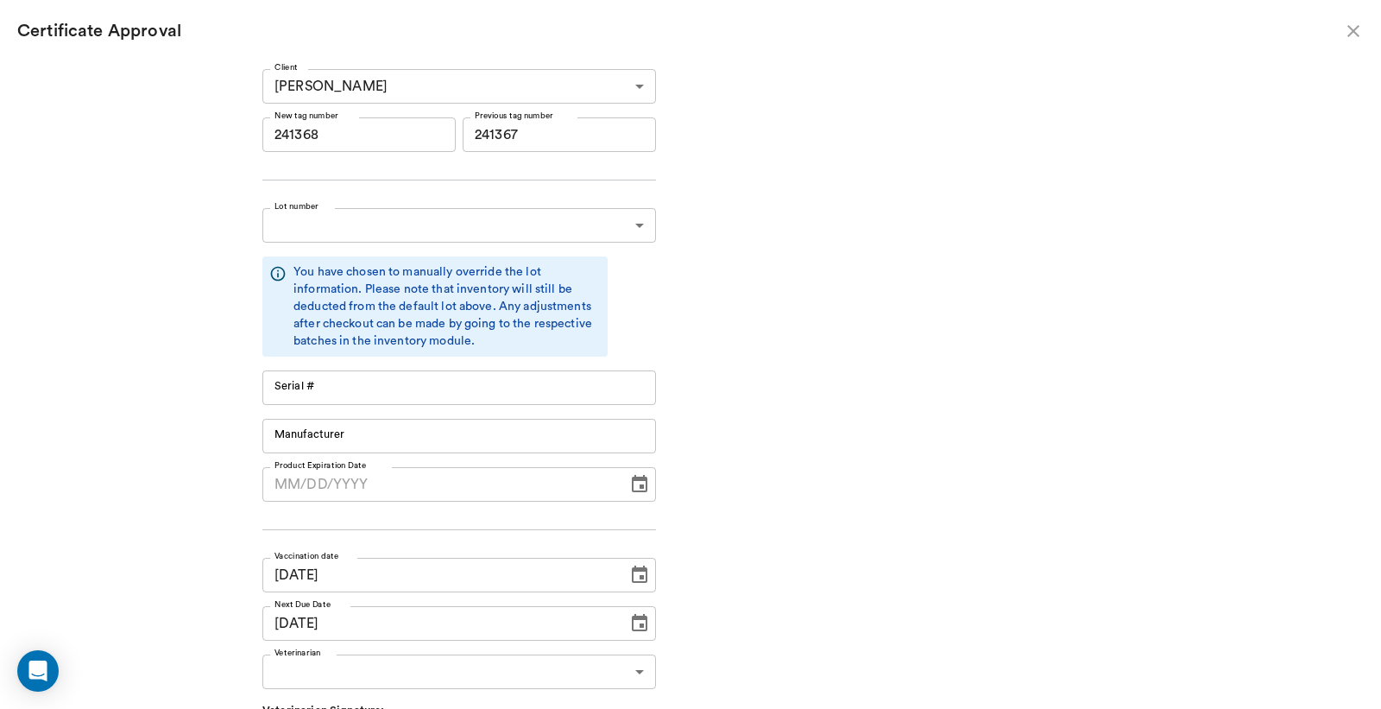
type input "11148"
type input "Boehringer Ingelheim"
type input "07/30/2025"
type input "[DATE]"
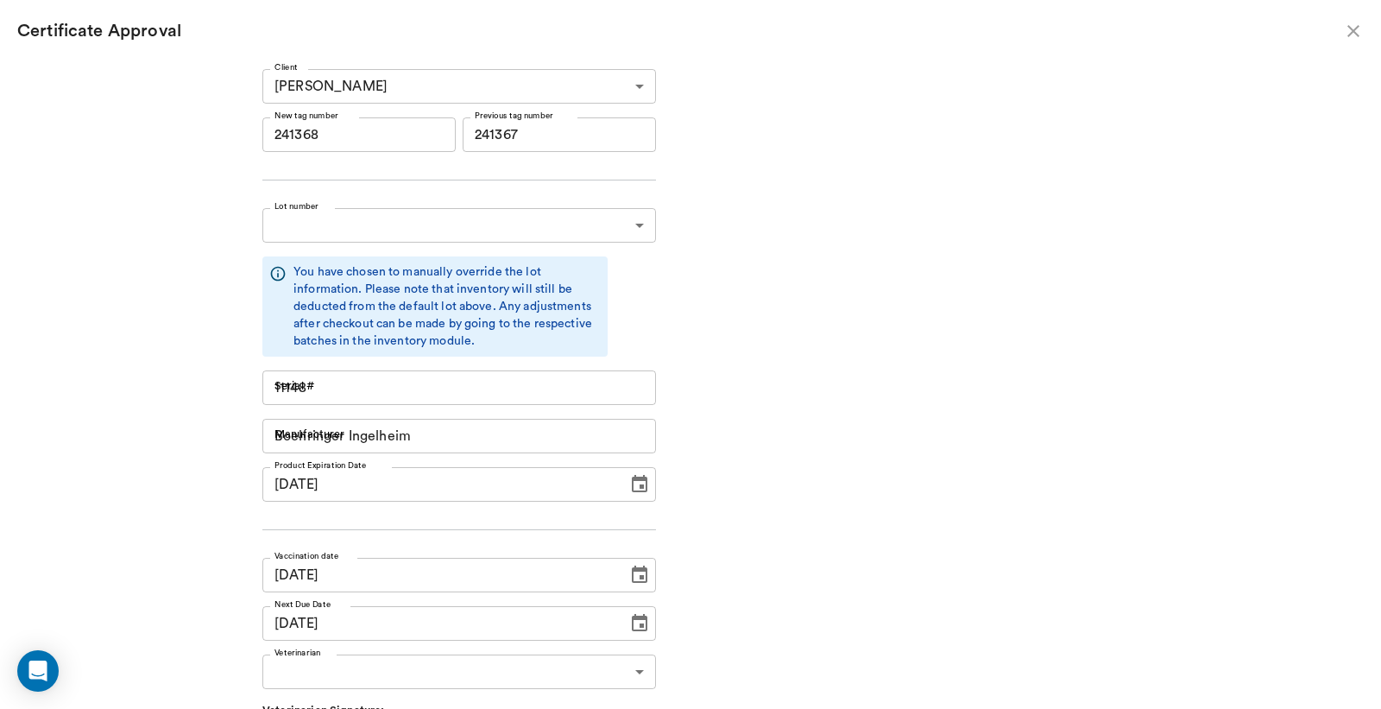
type input "[DATE]"
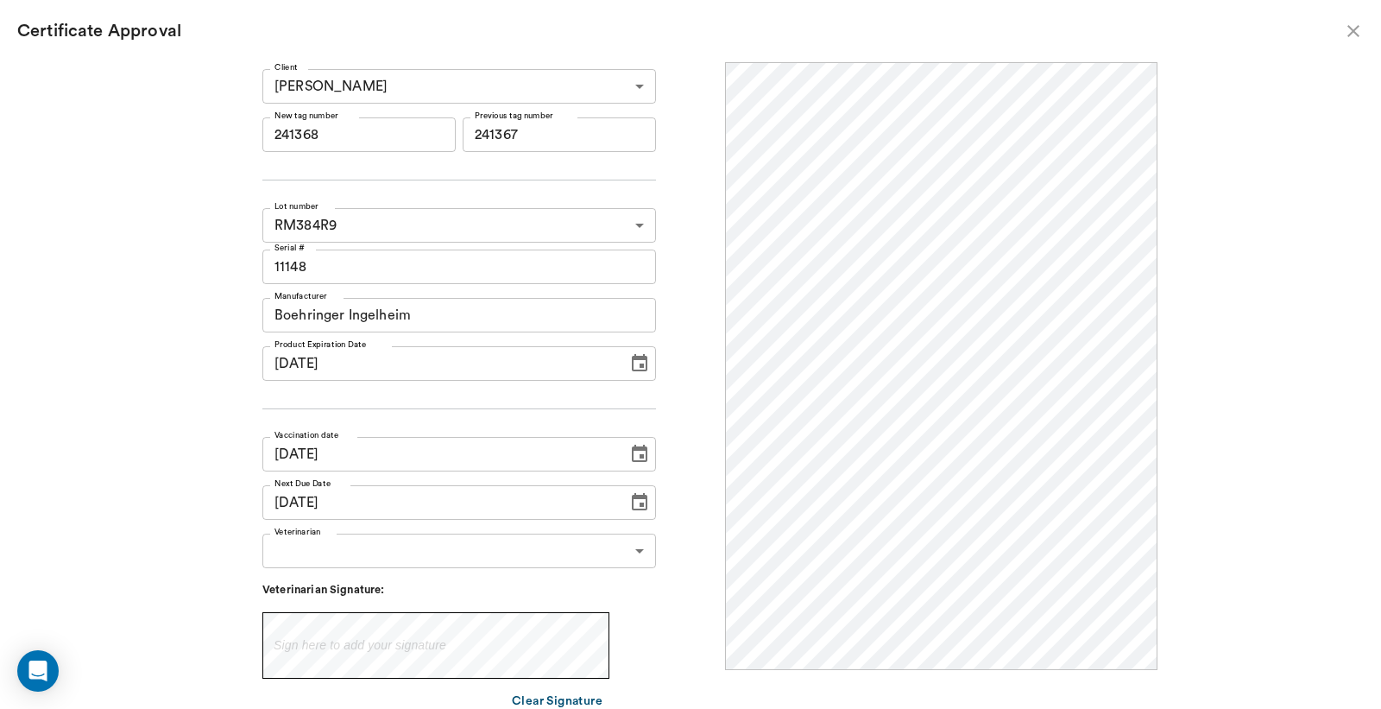
scroll to position [0, 0]
drag, startPoint x: 302, startPoint y: 138, endPoint x: 373, endPoint y: 140, distance: 70.8
click at [373, 140] on input "241368" at bounding box center [358, 134] width 193 height 35
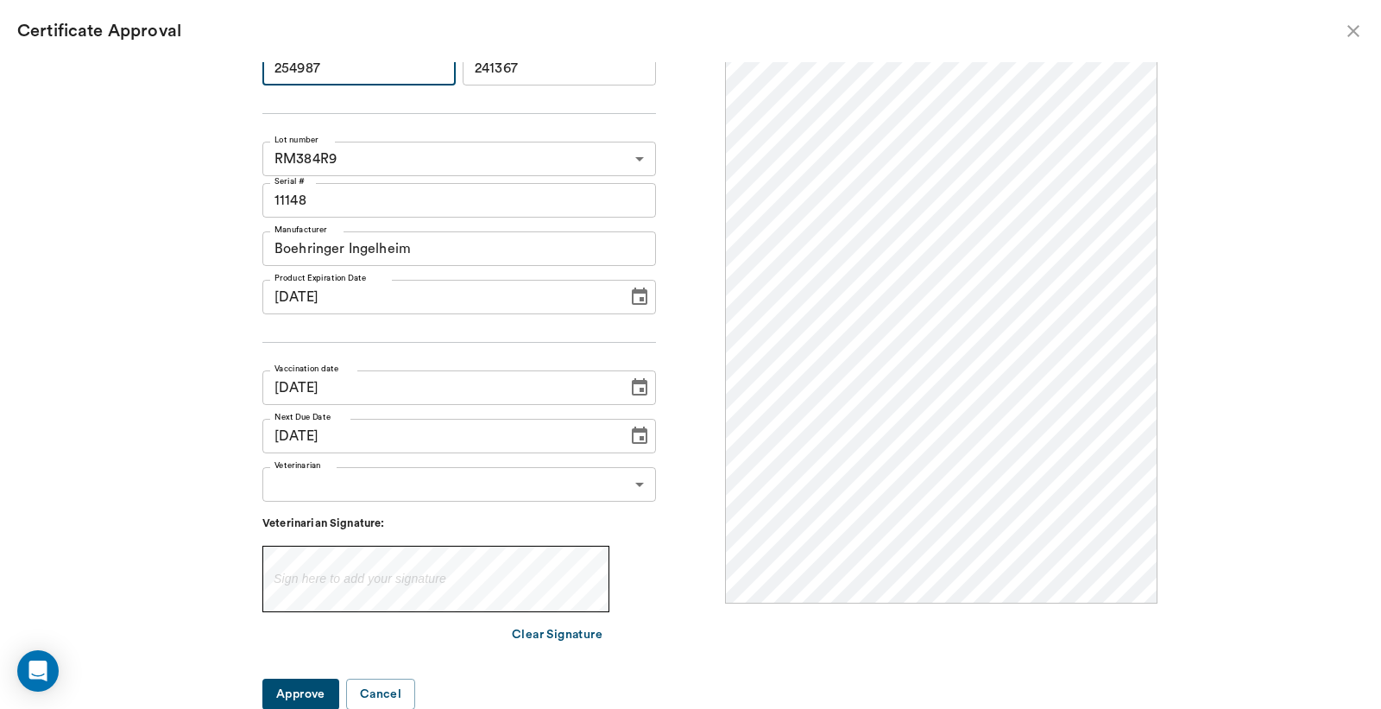
type input "254987"
click at [633, 483] on body "/ ​ Add Task Dr. Bert Ellsworth Nectar Messages Appts Labs Imaging Inventory Ta…" at bounding box center [690, 354] width 1381 height 709
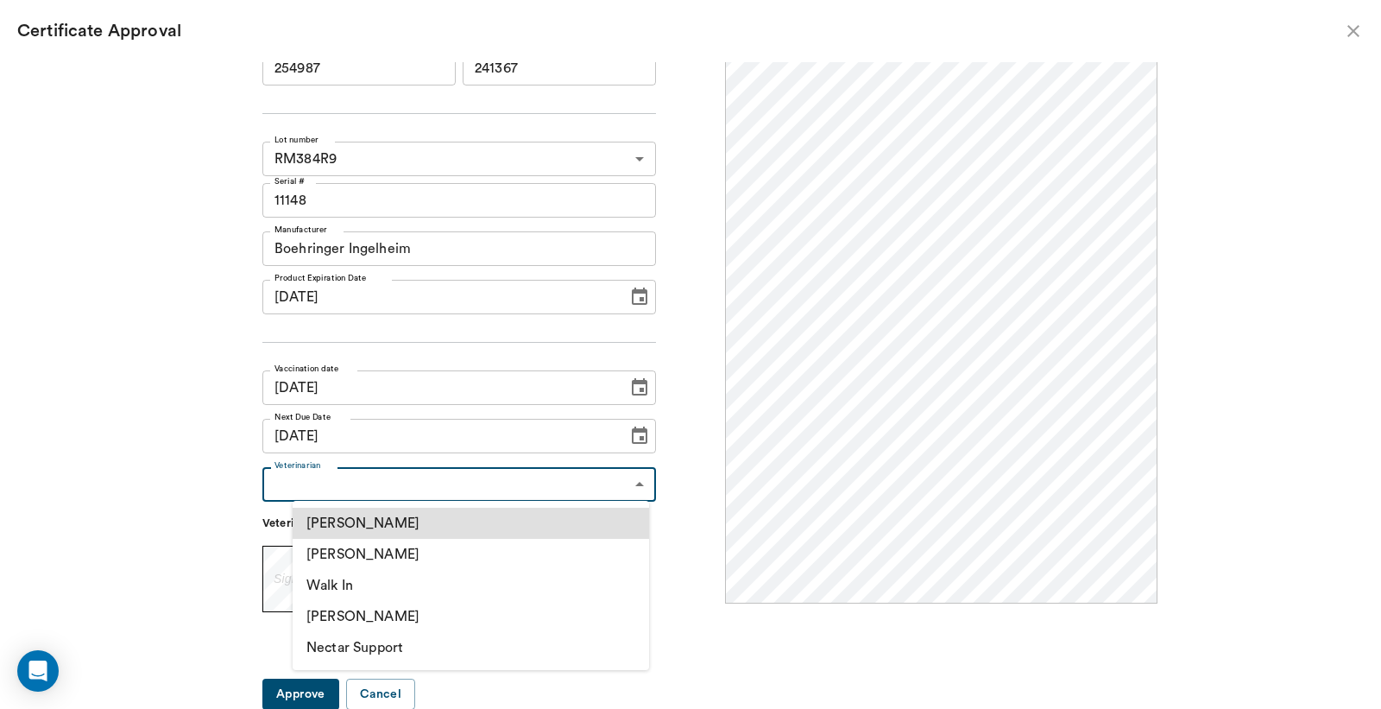
click at [392, 554] on li "[PERSON_NAME]" at bounding box center [471, 554] width 357 height 31
type input "63ec2f075fda476ae8351a4d"
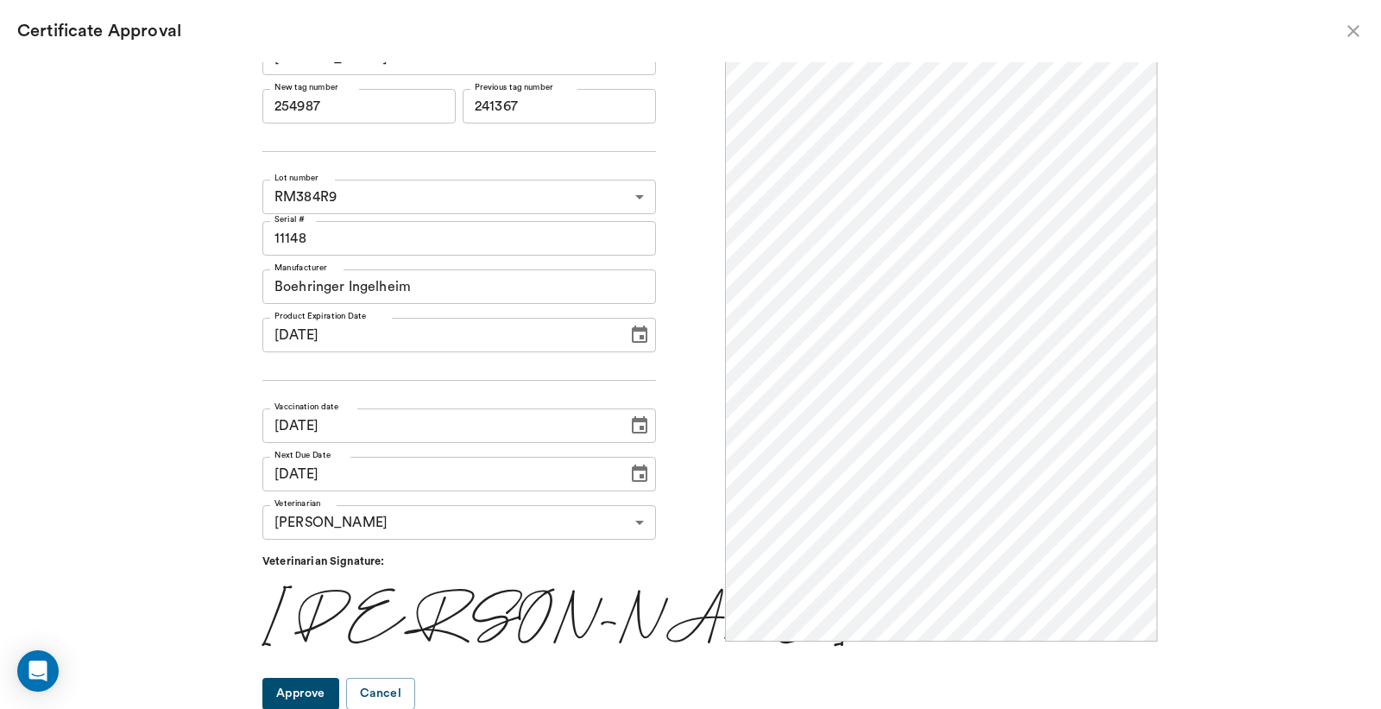
click at [313, 700] on button "Approve" at bounding box center [300, 694] width 77 height 32
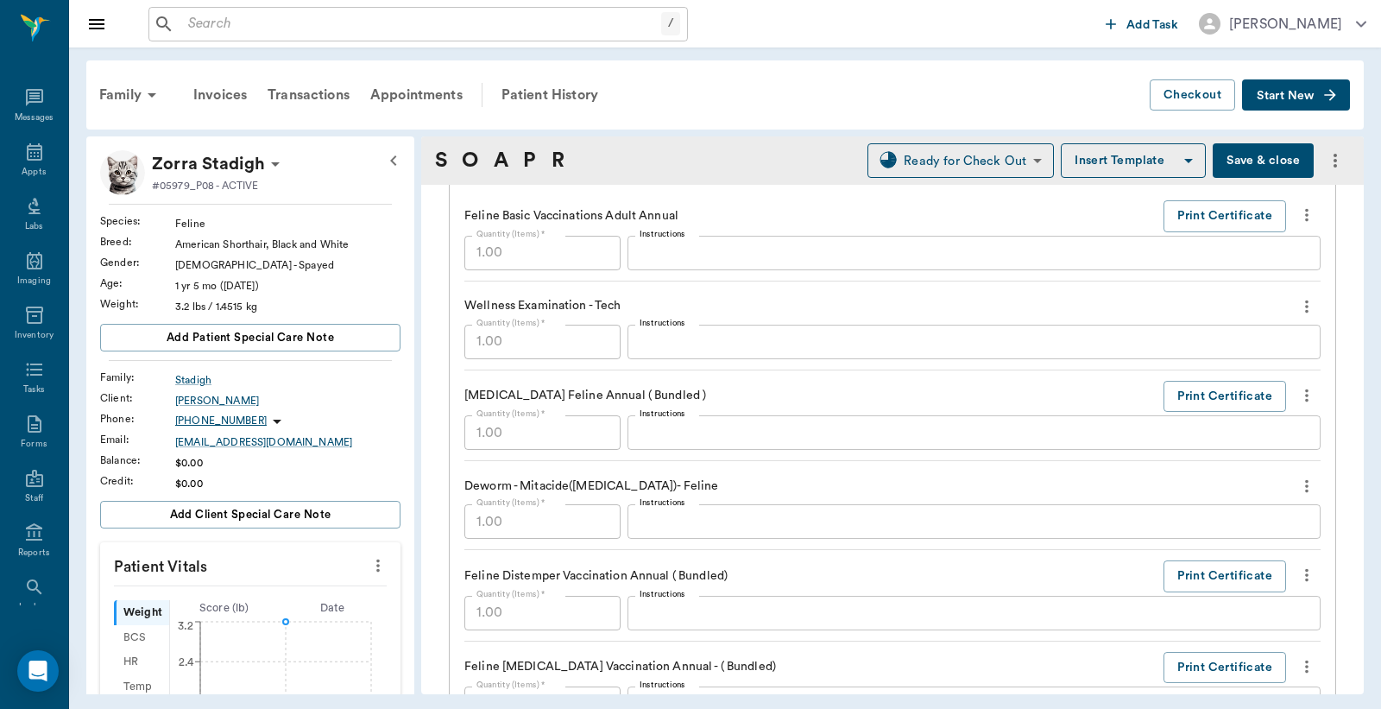
click at [1262, 160] on button "Save & close" at bounding box center [1263, 160] width 101 height 35
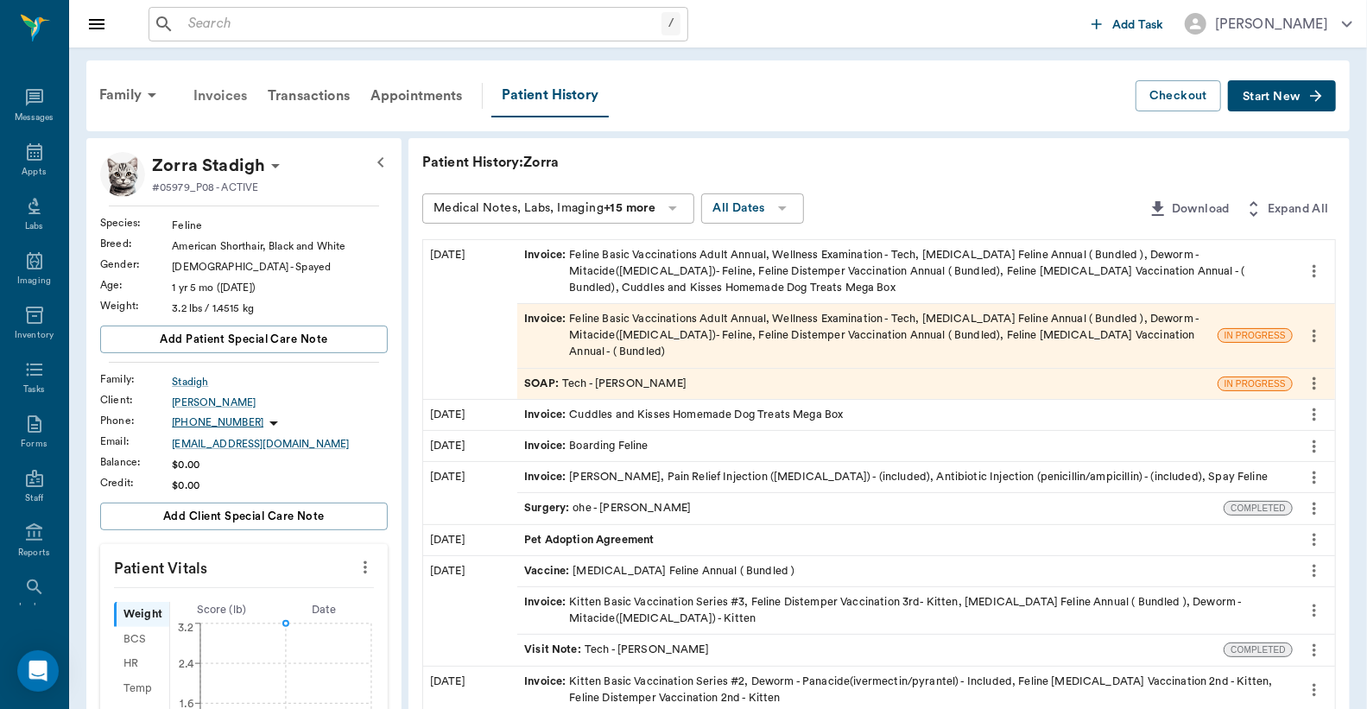
click at [218, 96] on div "Invoices" at bounding box center [220, 95] width 74 height 41
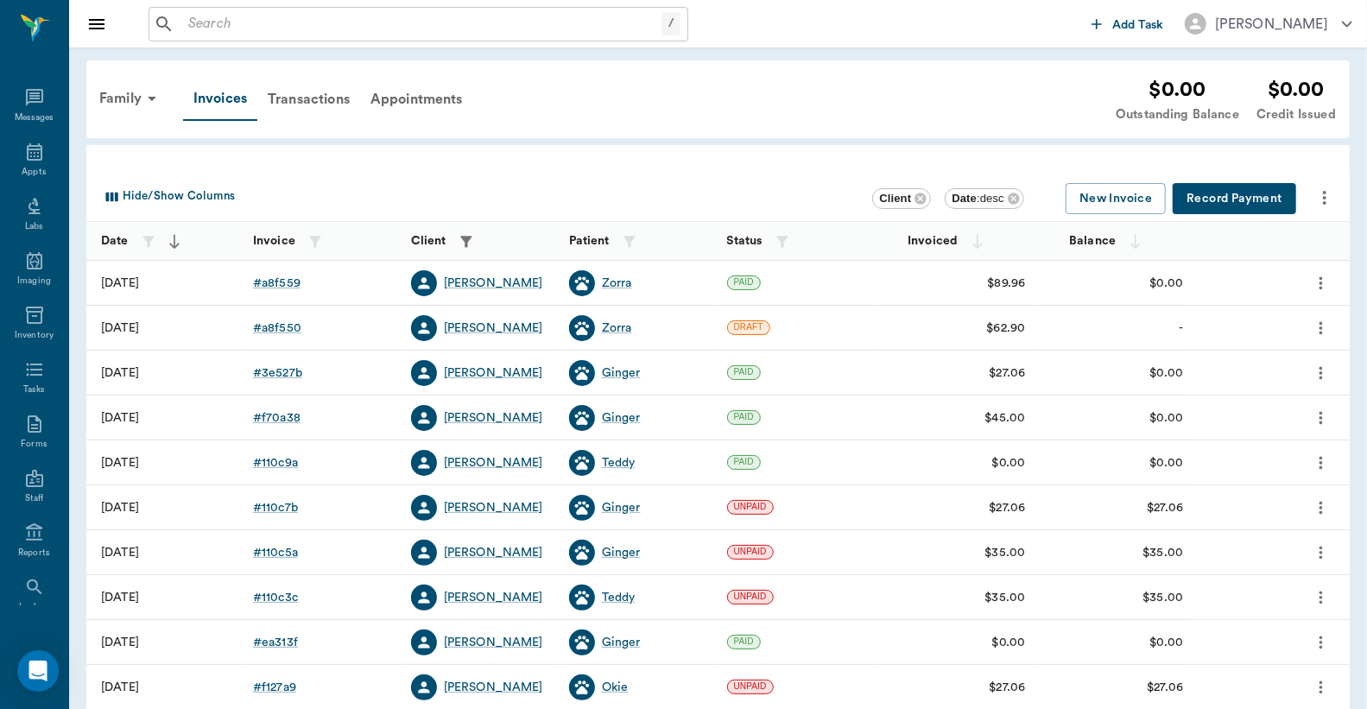
click at [1319, 325] on icon "more" at bounding box center [1320, 328] width 19 height 21
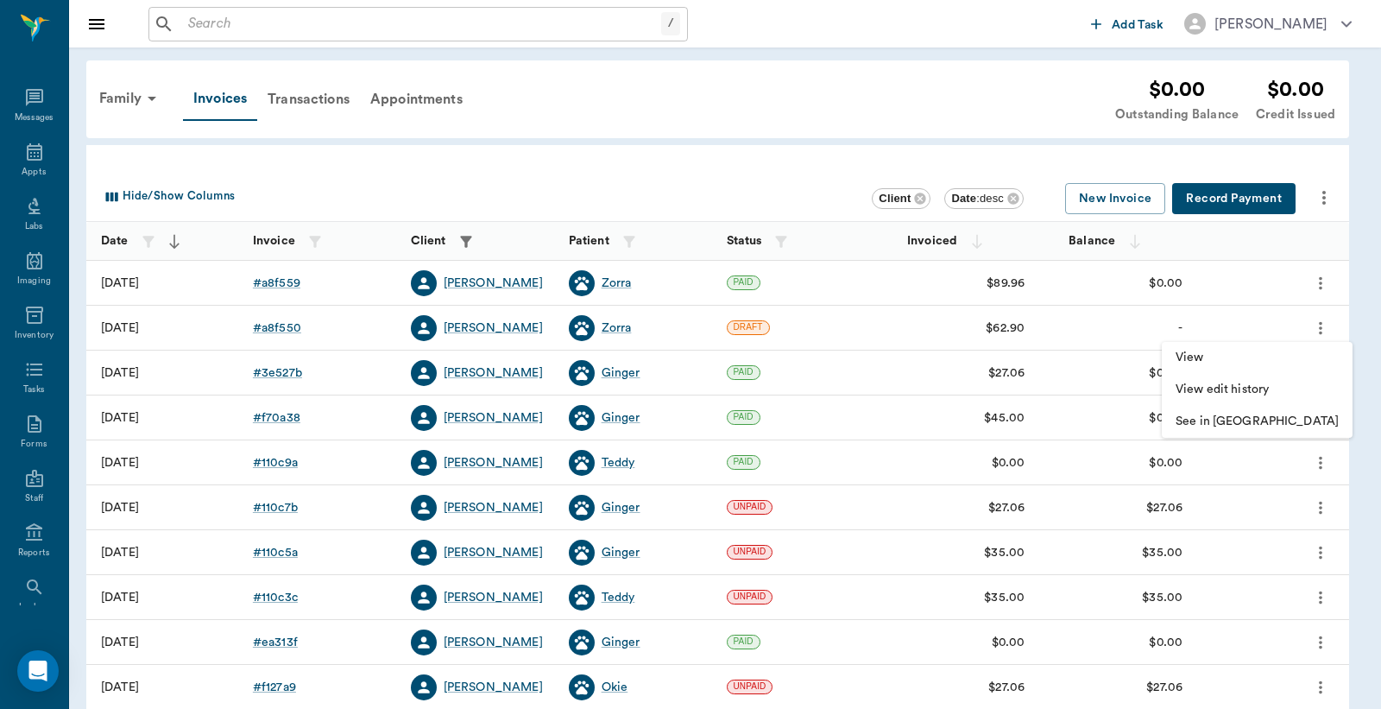
click at [281, 325] on div at bounding box center [690, 354] width 1381 height 709
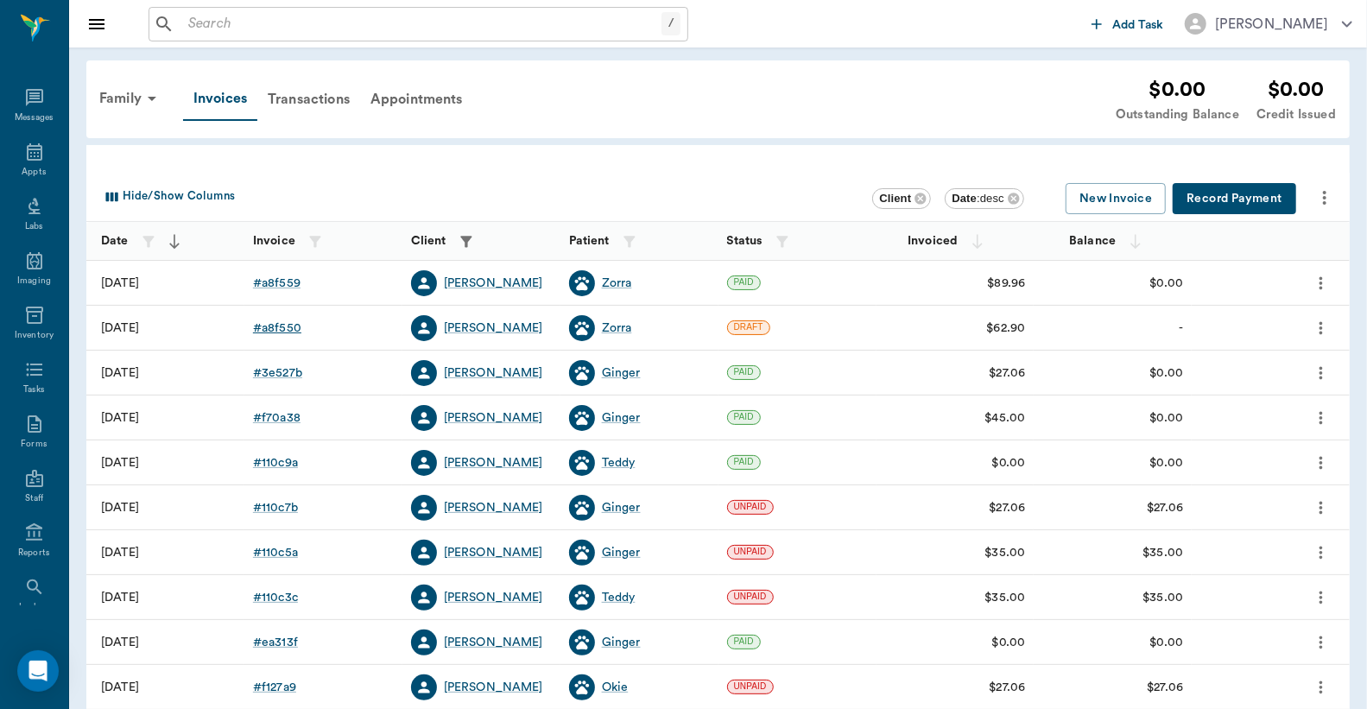
click at [273, 328] on div "# a8f550" at bounding box center [277, 327] width 48 height 17
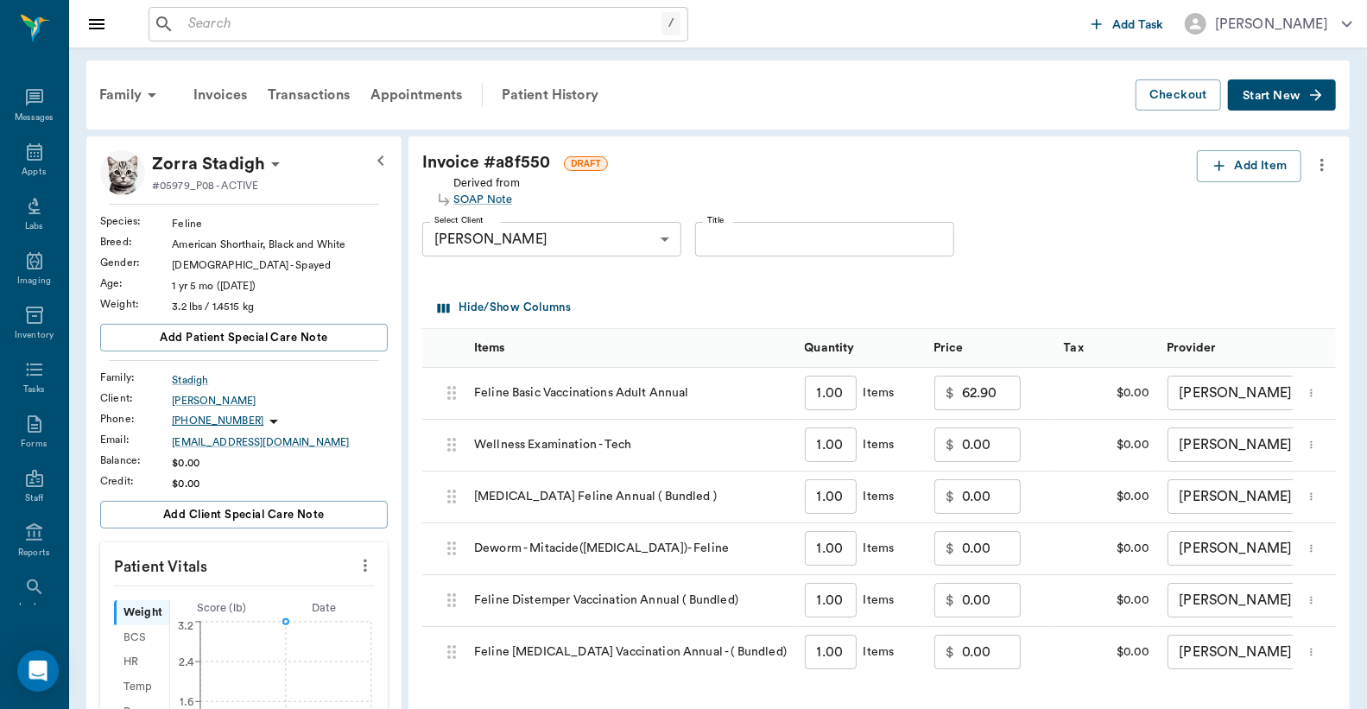
click at [1321, 164] on icon "more" at bounding box center [1321, 165] width 3 height 13
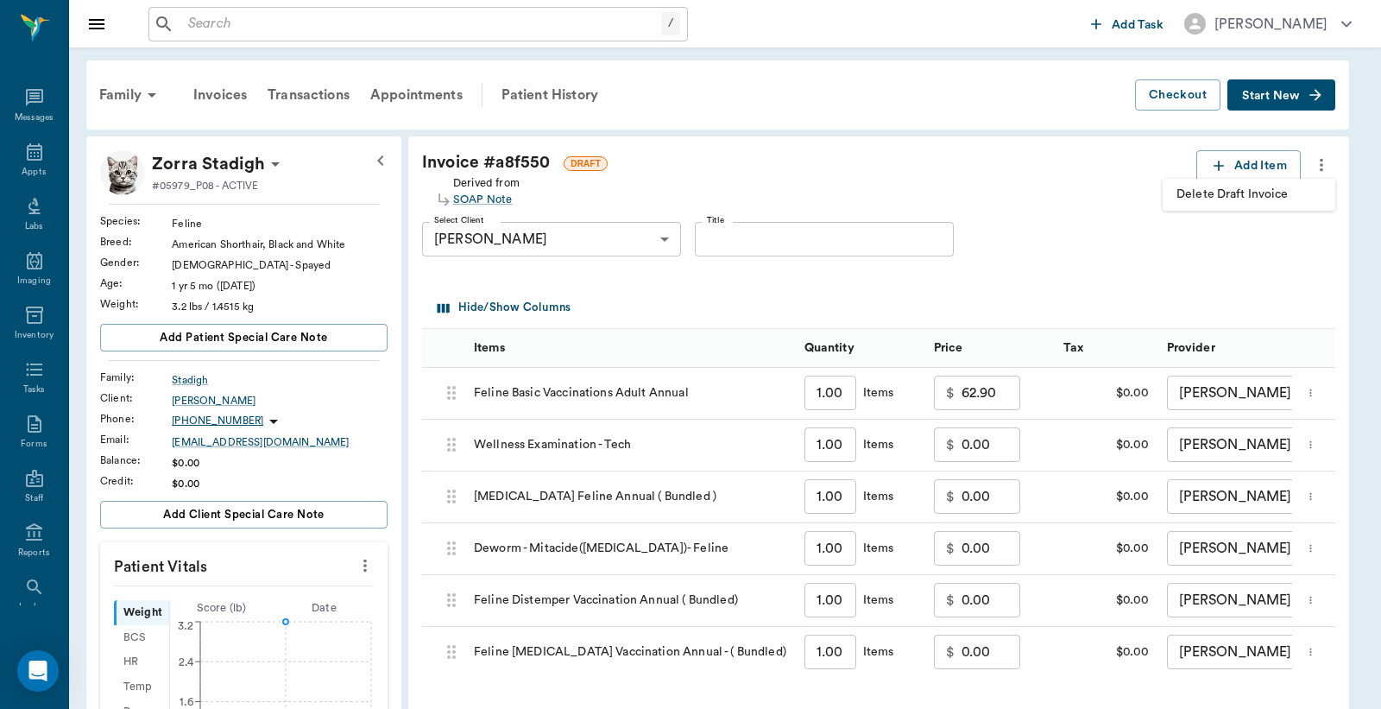
click at [1293, 197] on span "Delete Draft Invoice" at bounding box center [1249, 195] width 145 height 18
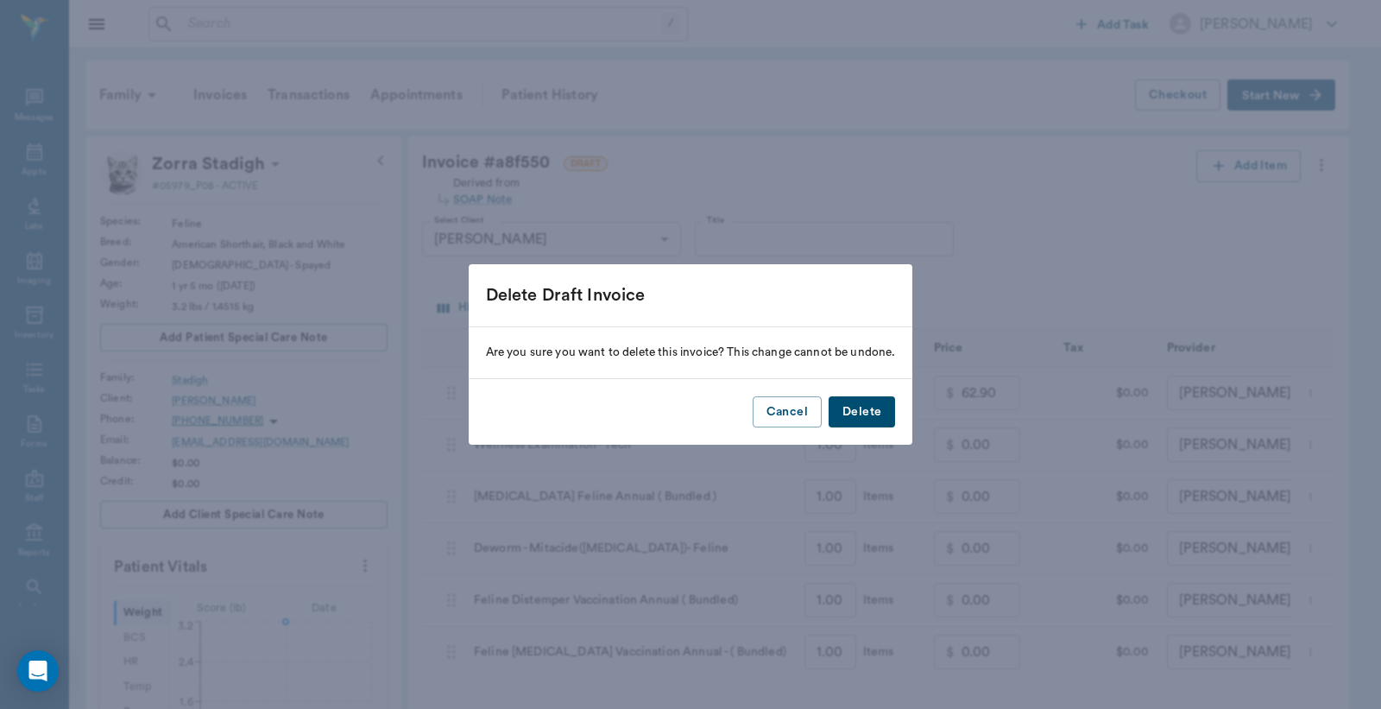
click at [857, 410] on button "Delete" at bounding box center [862, 412] width 66 height 32
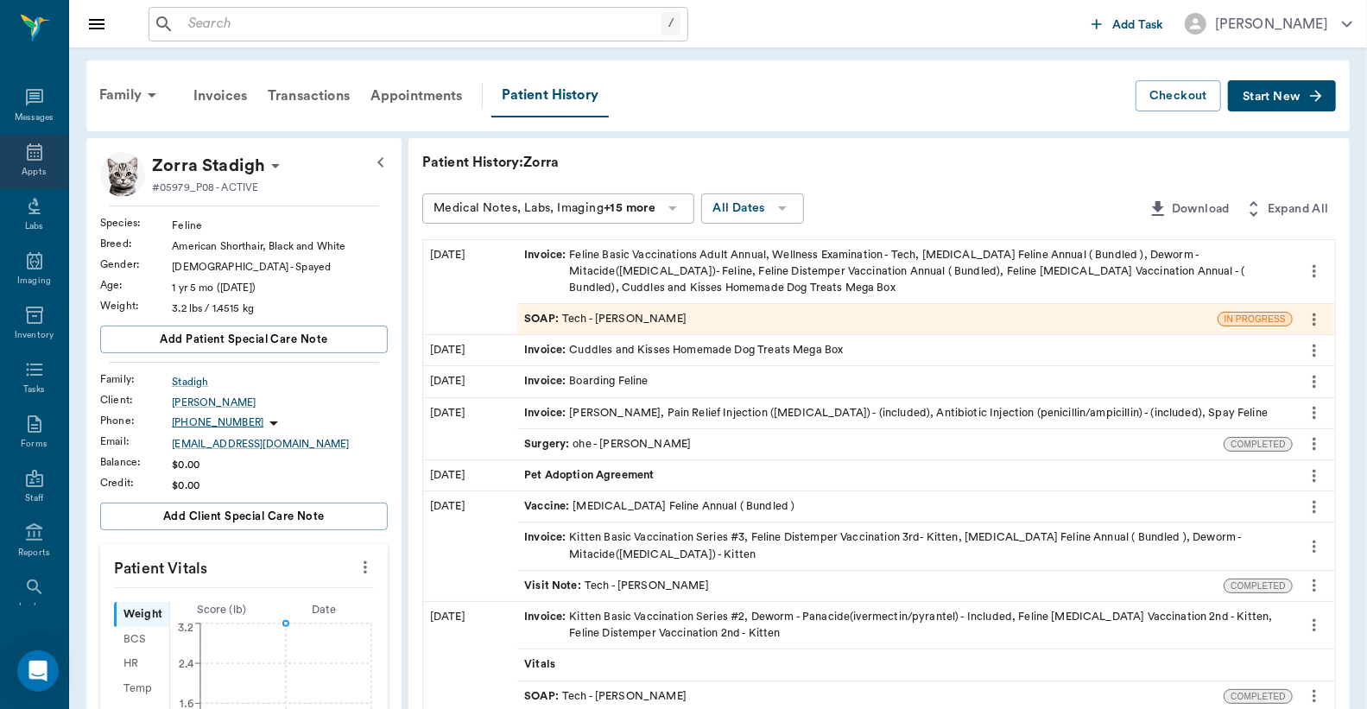
click at [31, 170] on div "Appts" at bounding box center [34, 172] width 24 height 13
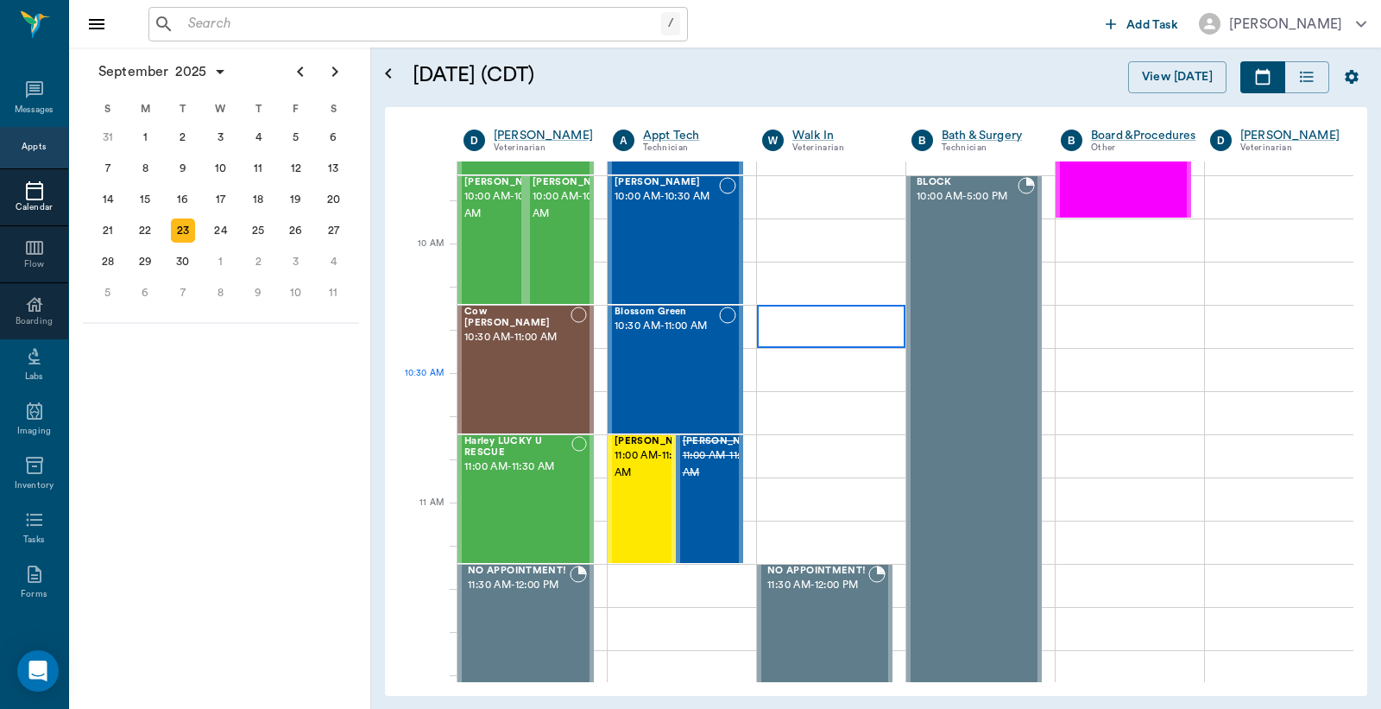
scroll to position [383, 0]
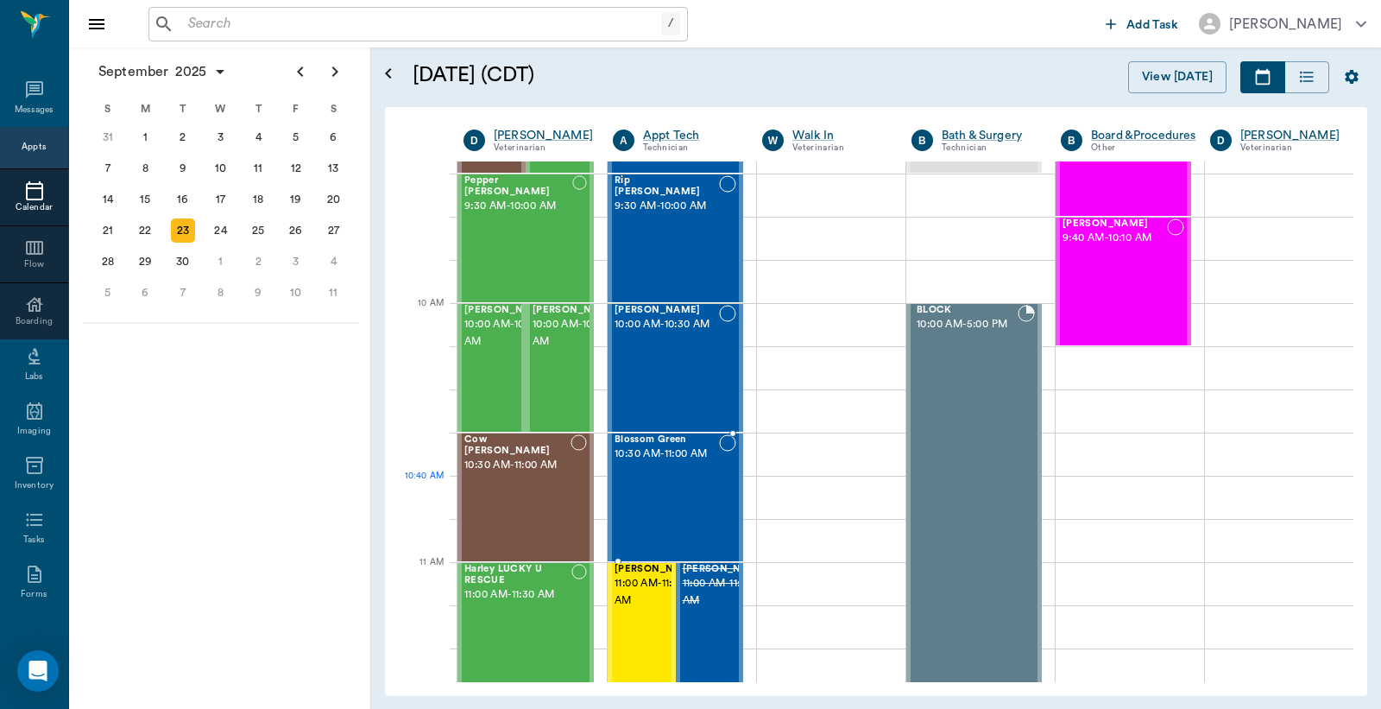
click at [675, 514] on div "Blossom Green 10:30 AM - 11:00 AM" at bounding box center [667, 497] width 104 height 126
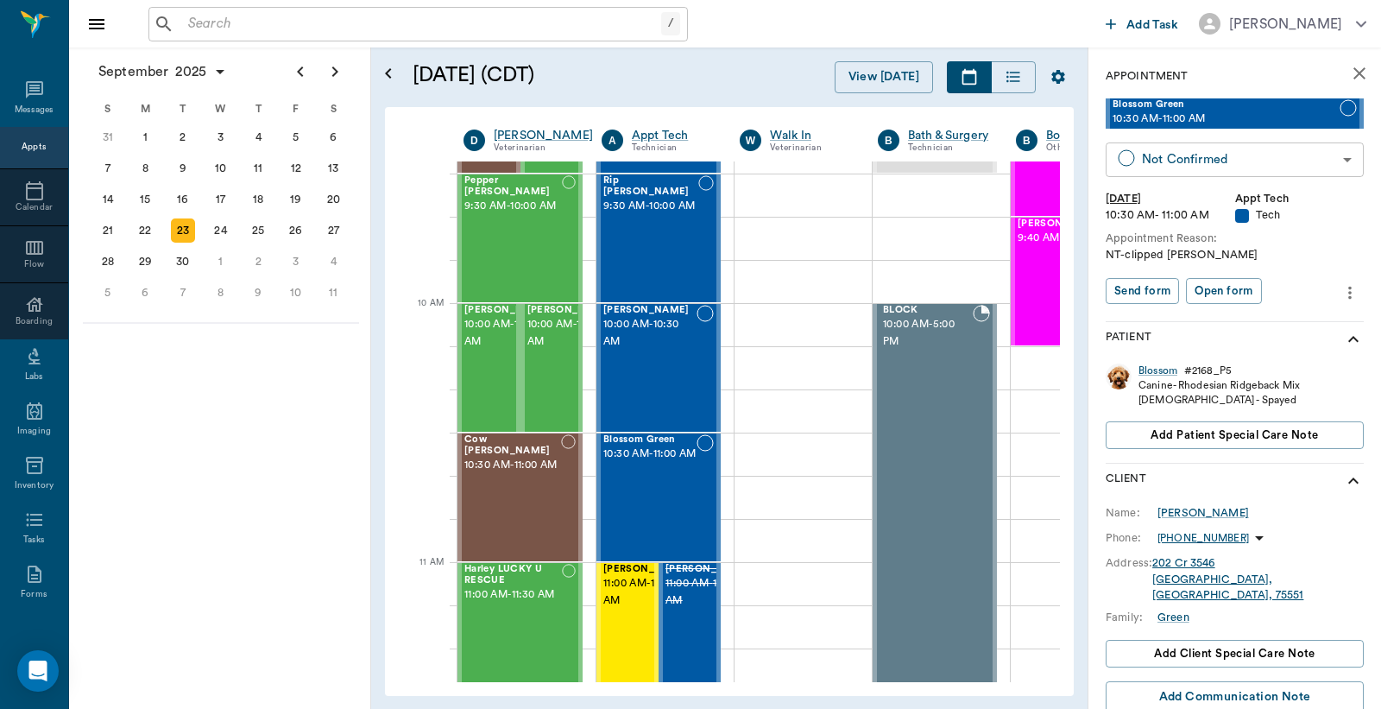
click at [1204, 158] on body "/ ​ Add Task Dr. Bert Ellsworth Nectar Messages Appts Calendar Flow Boarding La…" at bounding box center [690, 354] width 1381 height 709
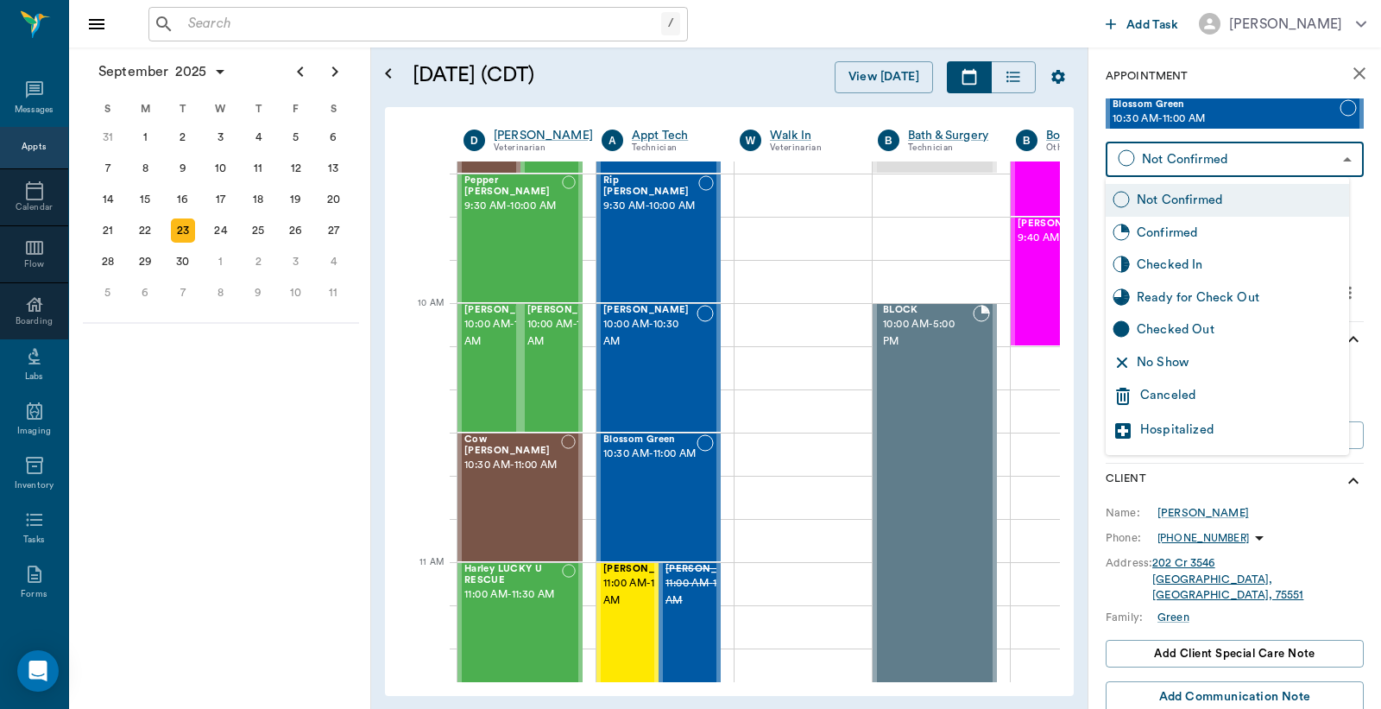
click at [1164, 393] on div "Canceled" at bounding box center [1241, 396] width 202 height 21
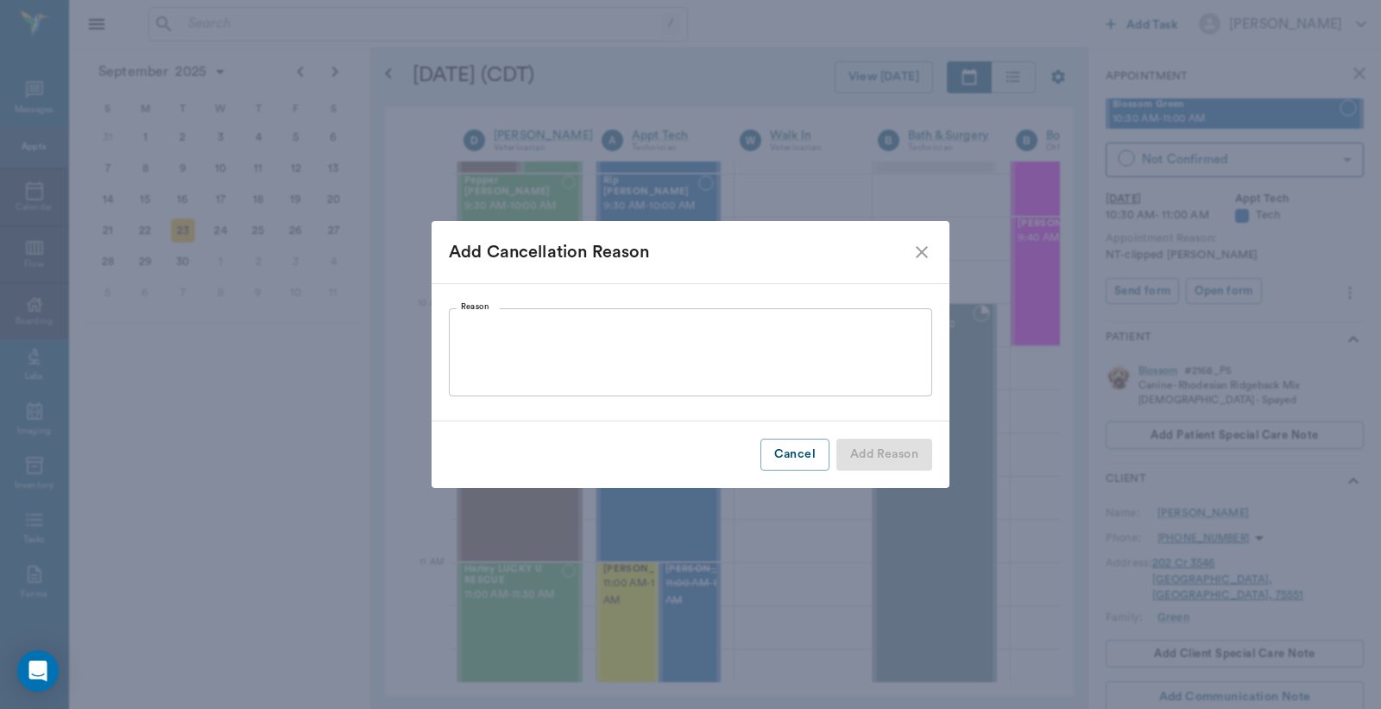
click at [463, 334] on textarea "Reason" at bounding box center [690, 353] width 459 height 60
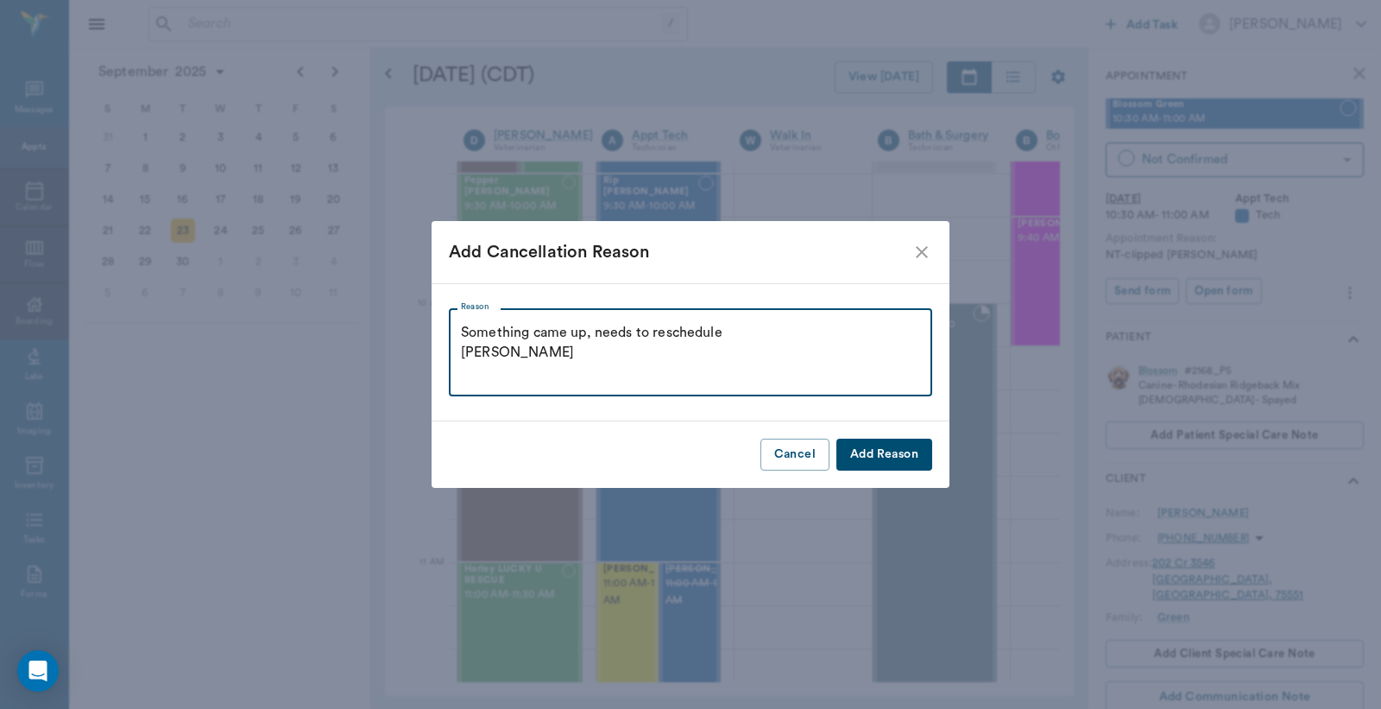
type textarea "Something came up, needs to reschedule Christy"
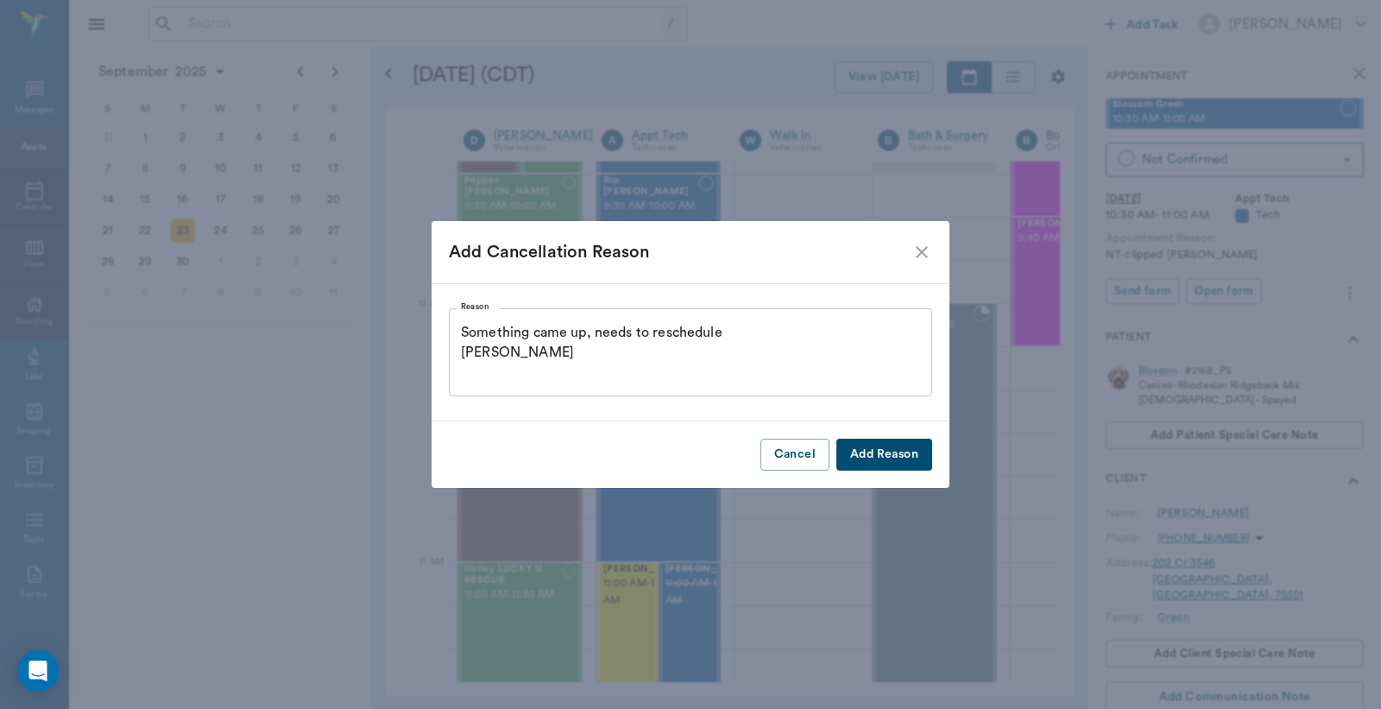
click at [878, 455] on button "Add Reason" at bounding box center [885, 455] width 96 height 32
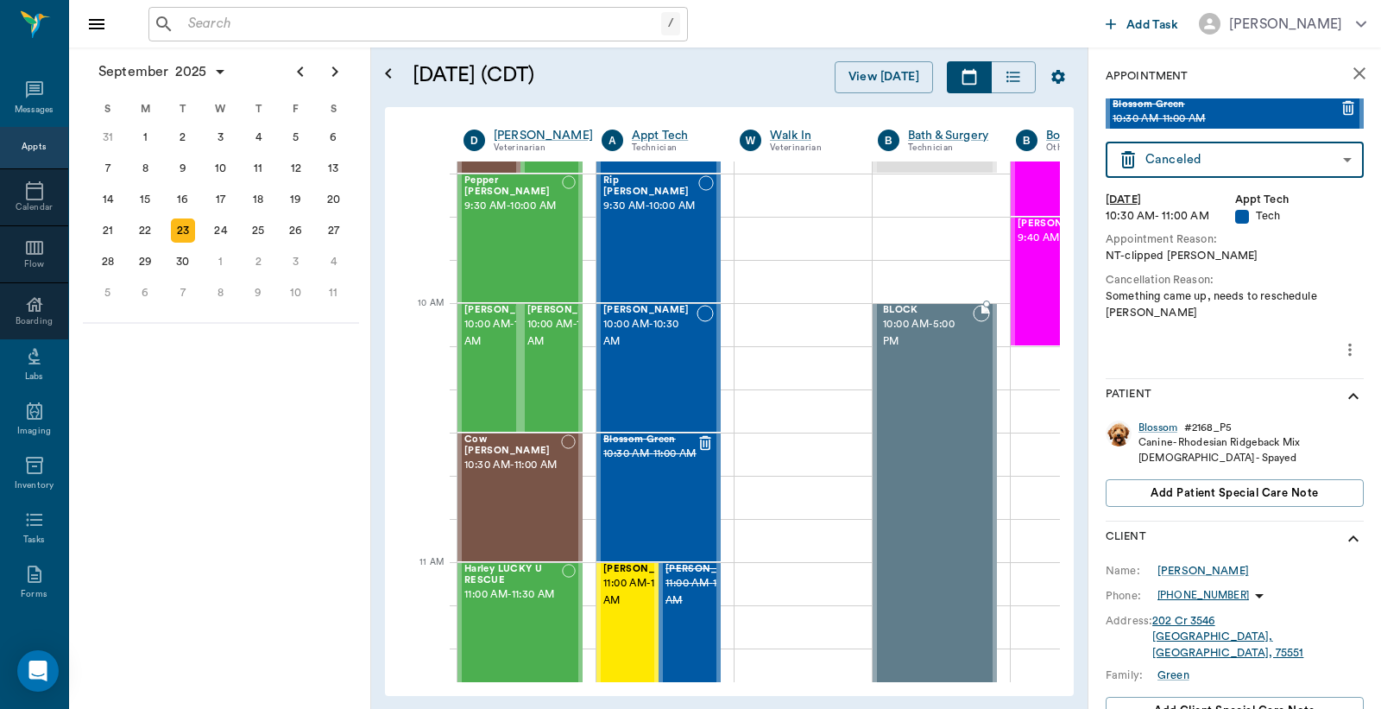
type input "CANCELED"
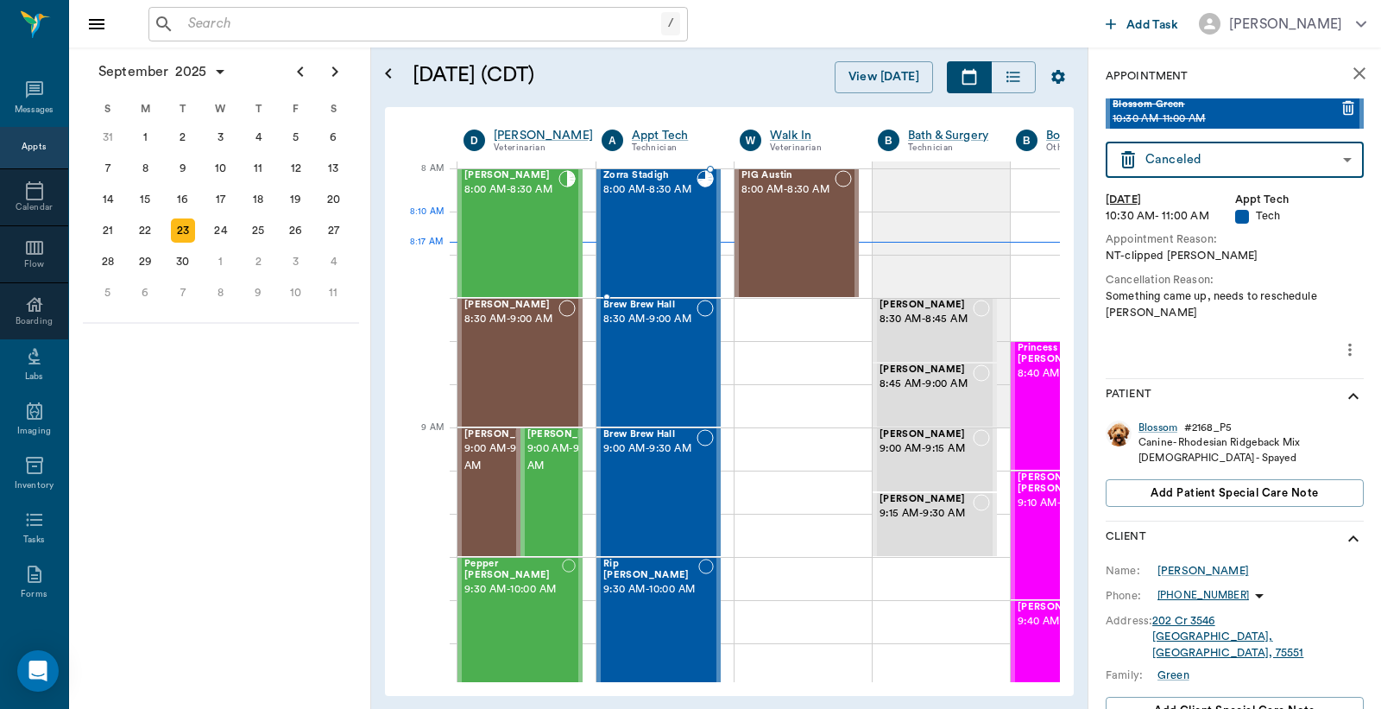
click at [672, 230] on div "Zorra Stadigh 8:00 AM - 8:30 AM" at bounding box center [649, 233] width 93 height 126
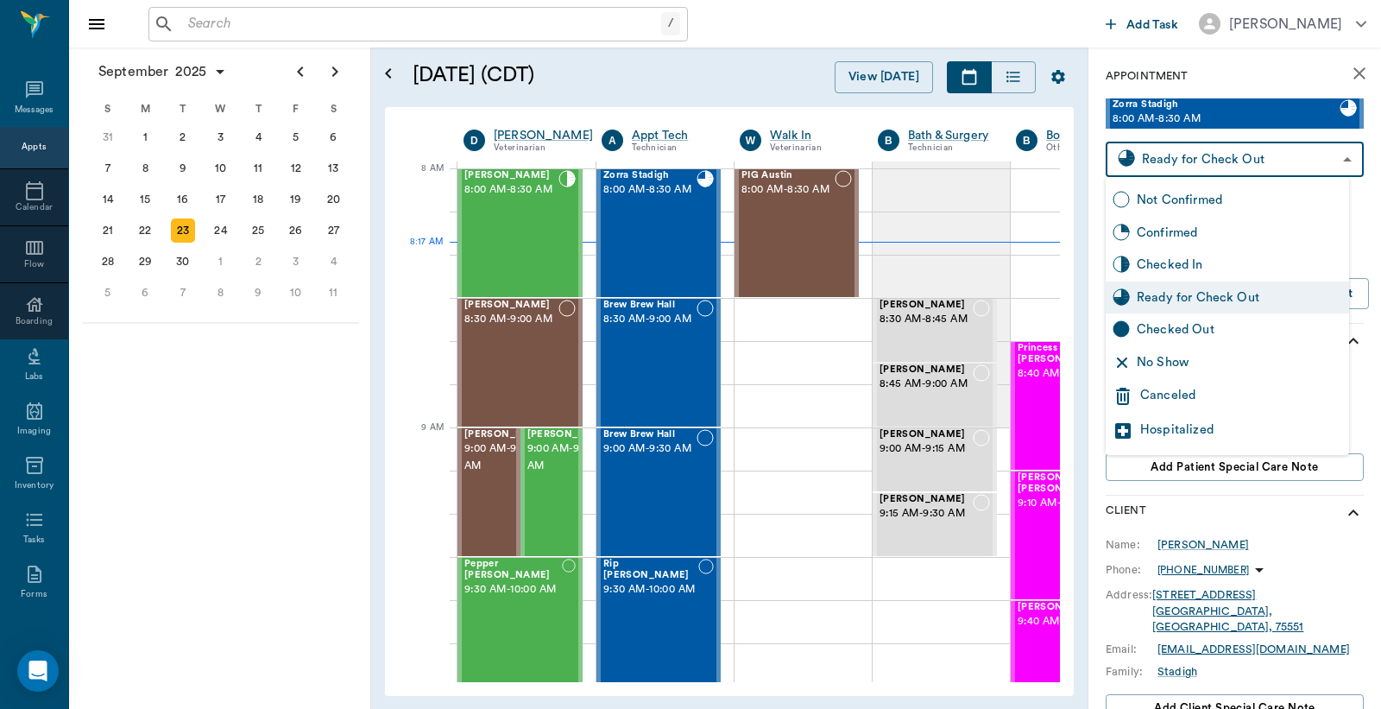
click at [1184, 159] on body "/ ​ Add Task Dr. Bert Ellsworth Nectar Messages Appts Calendar Flow Boarding La…" at bounding box center [690, 354] width 1381 height 709
click at [1166, 330] on div "Checked Out" at bounding box center [1239, 329] width 205 height 19
type input "CHECKED_OUT"
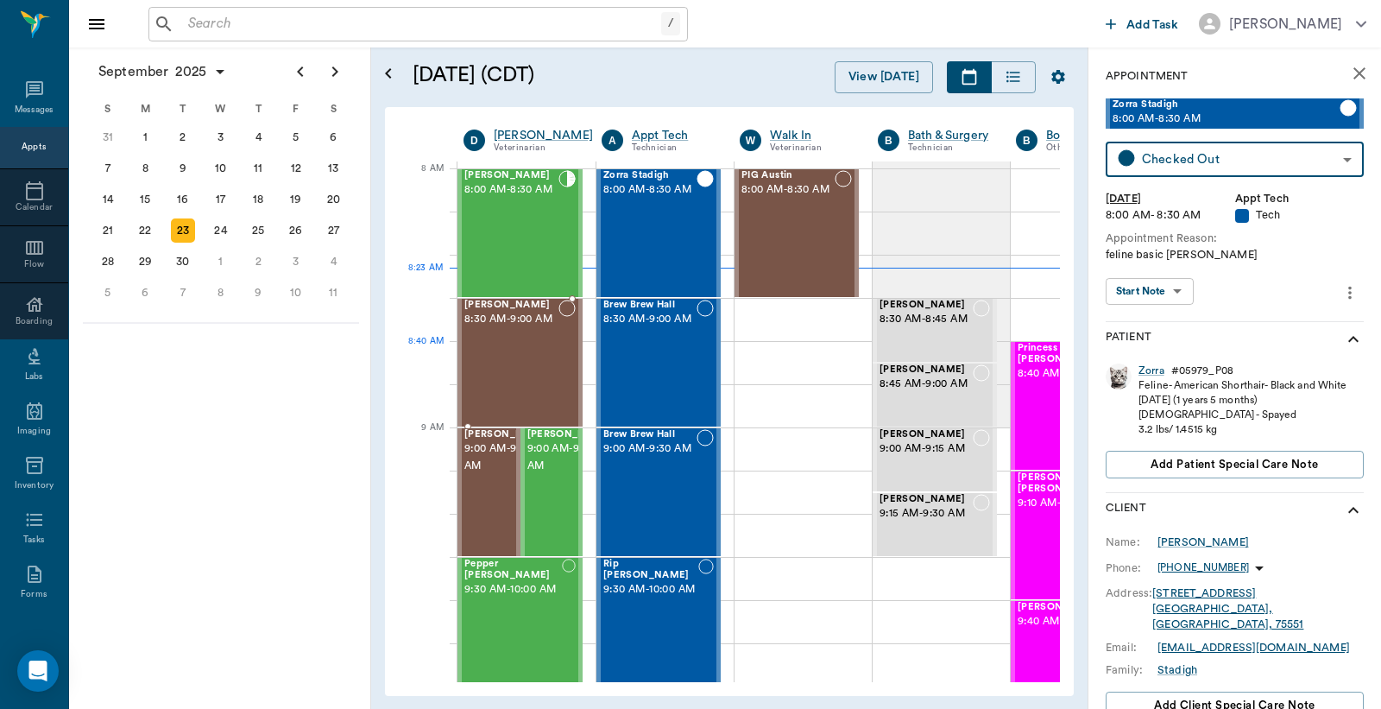
click at [520, 347] on div "Baby Harris 8:30 AM - 9:00 AM" at bounding box center [511, 363] width 94 height 126
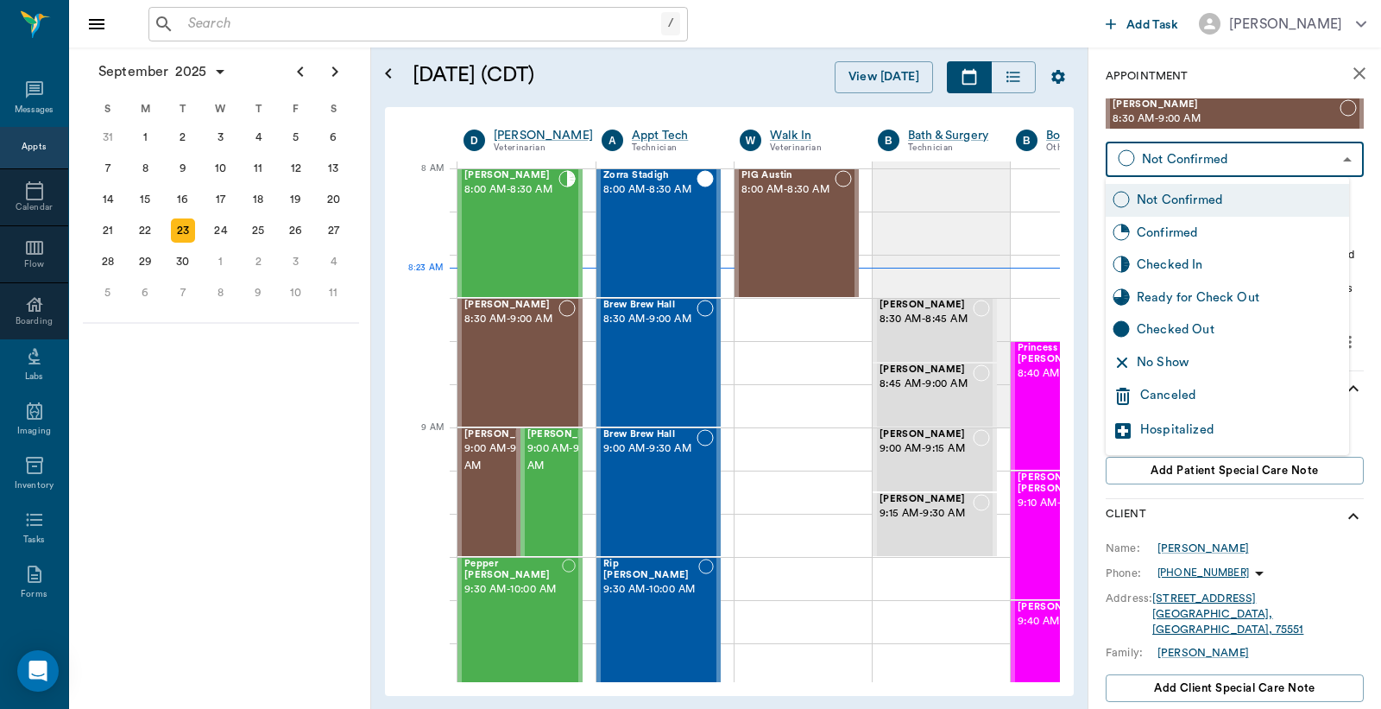
click at [1185, 167] on body "/ ​ Add Task Dr. Bert Ellsworth Nectar Messages Appts Calendar Flow Boarding La…" at bounding box center [690, 354] width 1381 height 709
click at [1178, 268] on div "Checked In" at bounding box center [1239, 265] width 205 height 19
type input "CHECKED_IN"
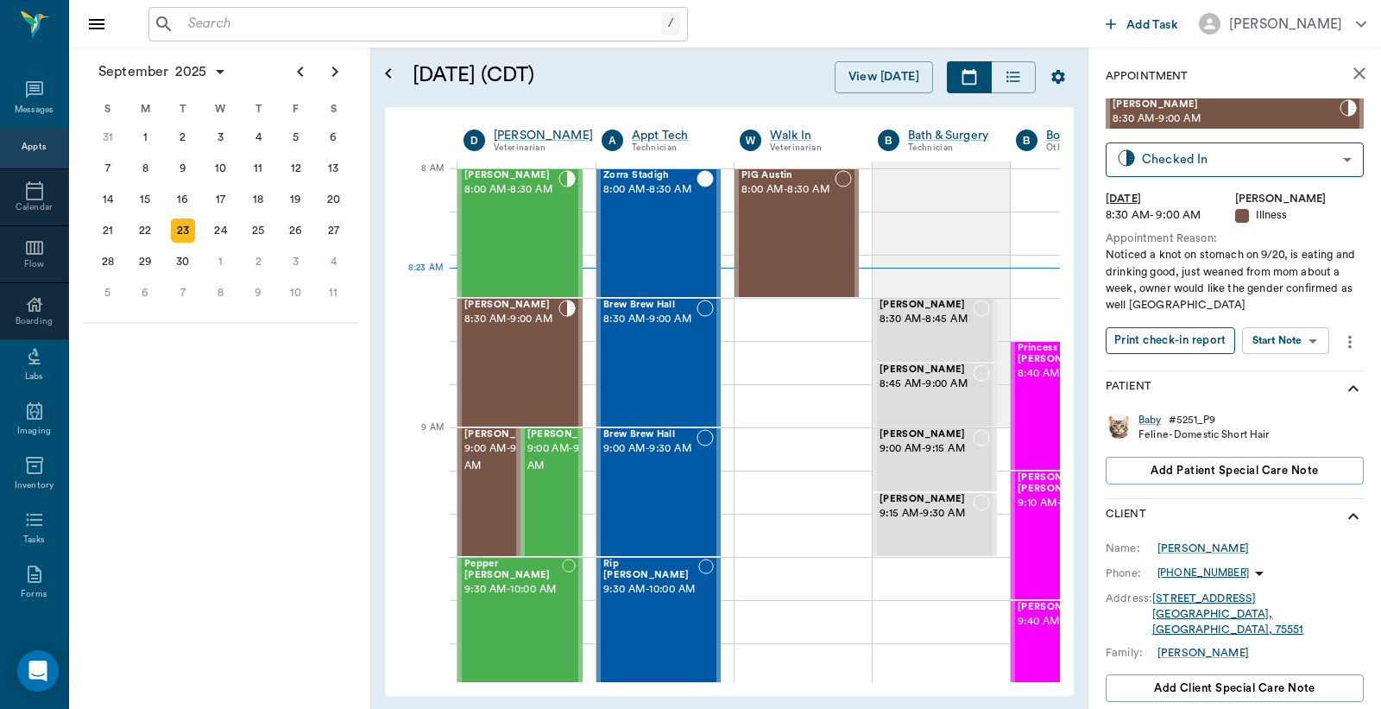
click at [1159, 344] on button "Print check-in report" at bounding box center [1171, 340] width 130 height 27
click at [524, 227] on div "Wink King 8:00 AM - 8:30 AM" at bounding box center [511, 233] width 94 height 126
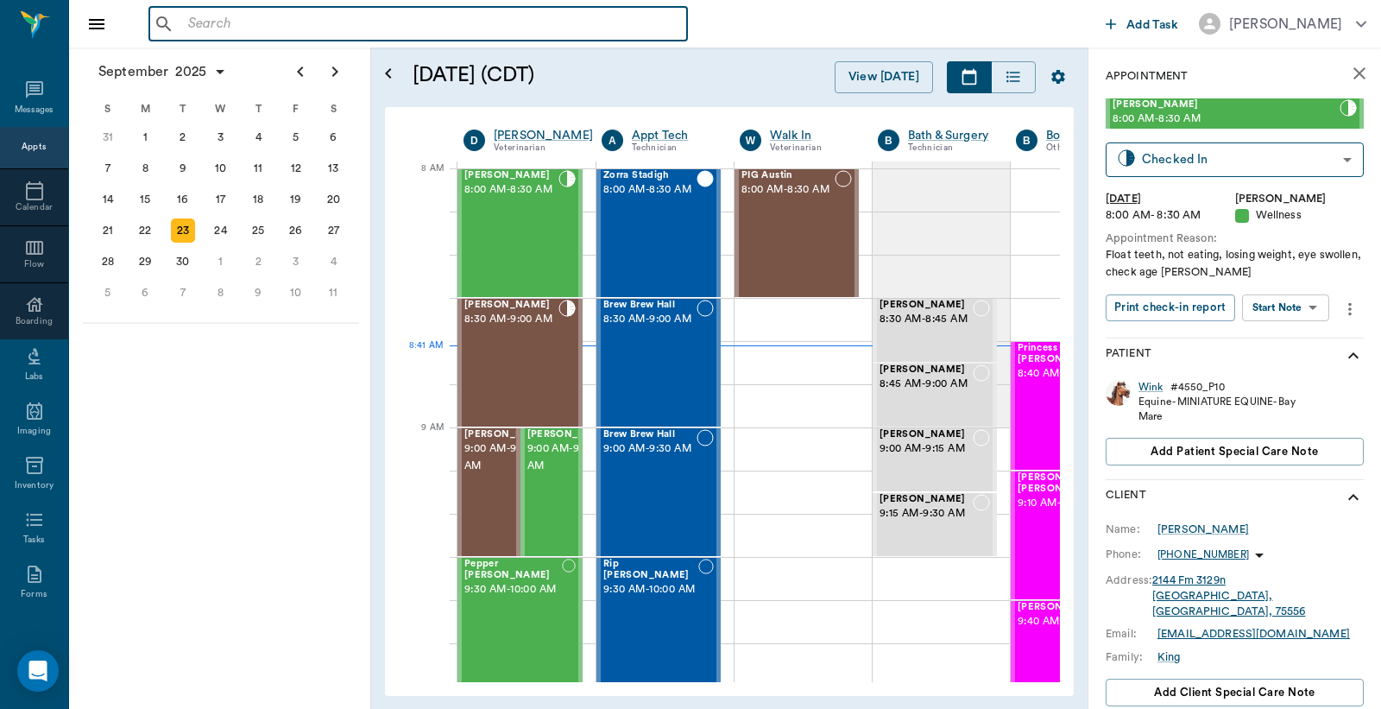
click at [192, 22] on input "text" at bounding box center [430, 24] width 499 height 24
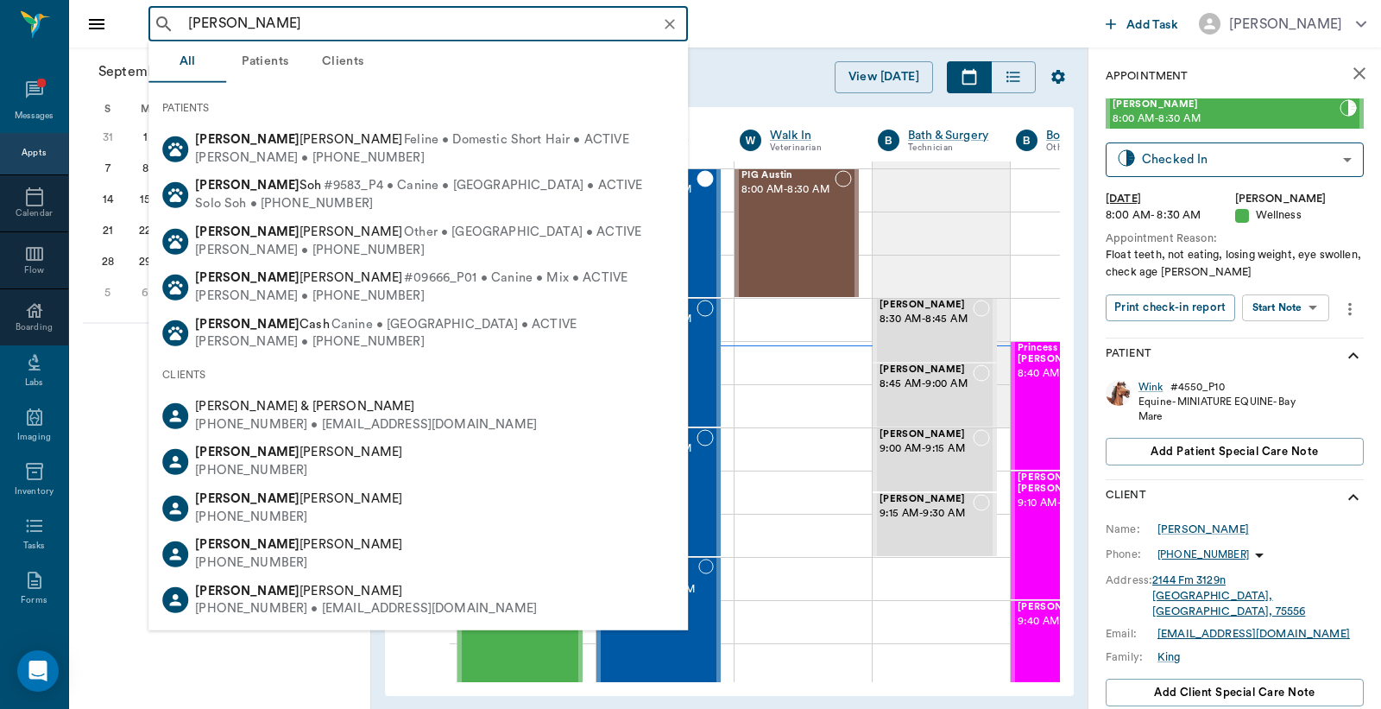
type input "[PERSON_NAME]"
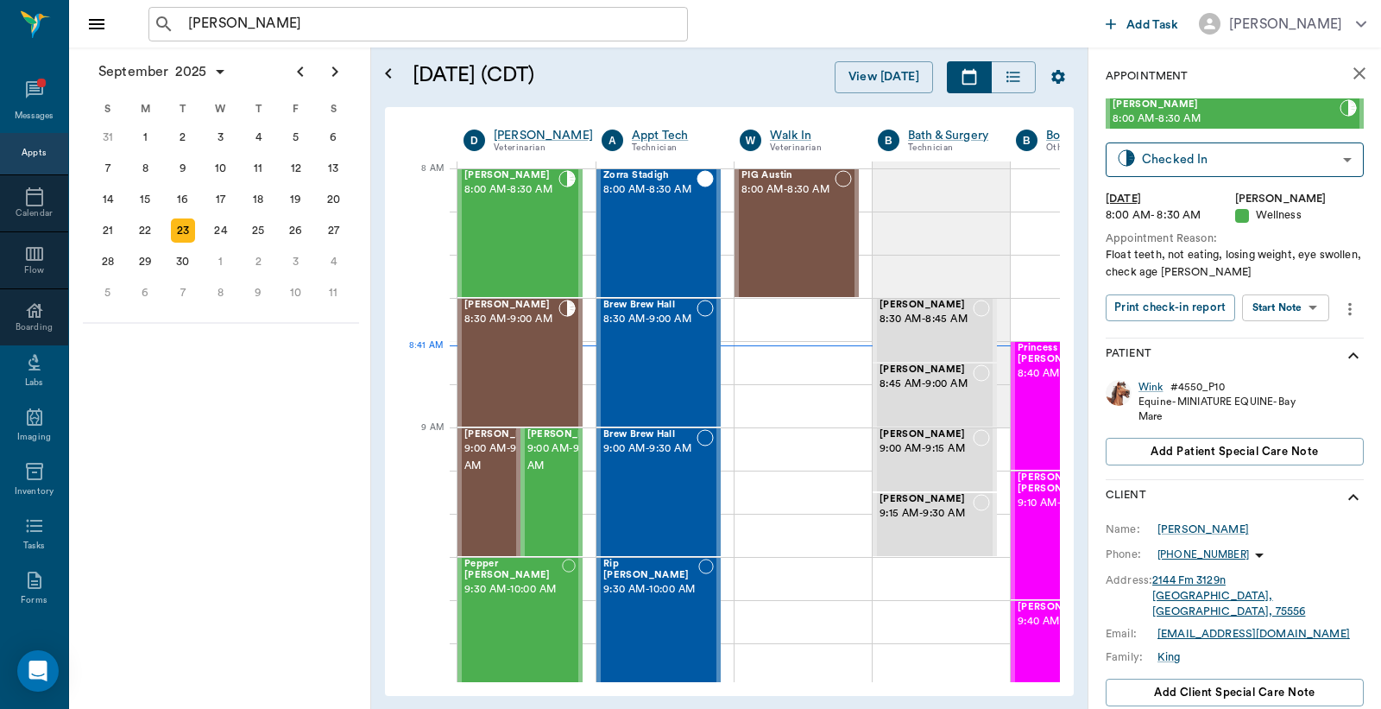
click at [28, 152] on div "Appts" at bounding box center [34, 153] width 24 height 13
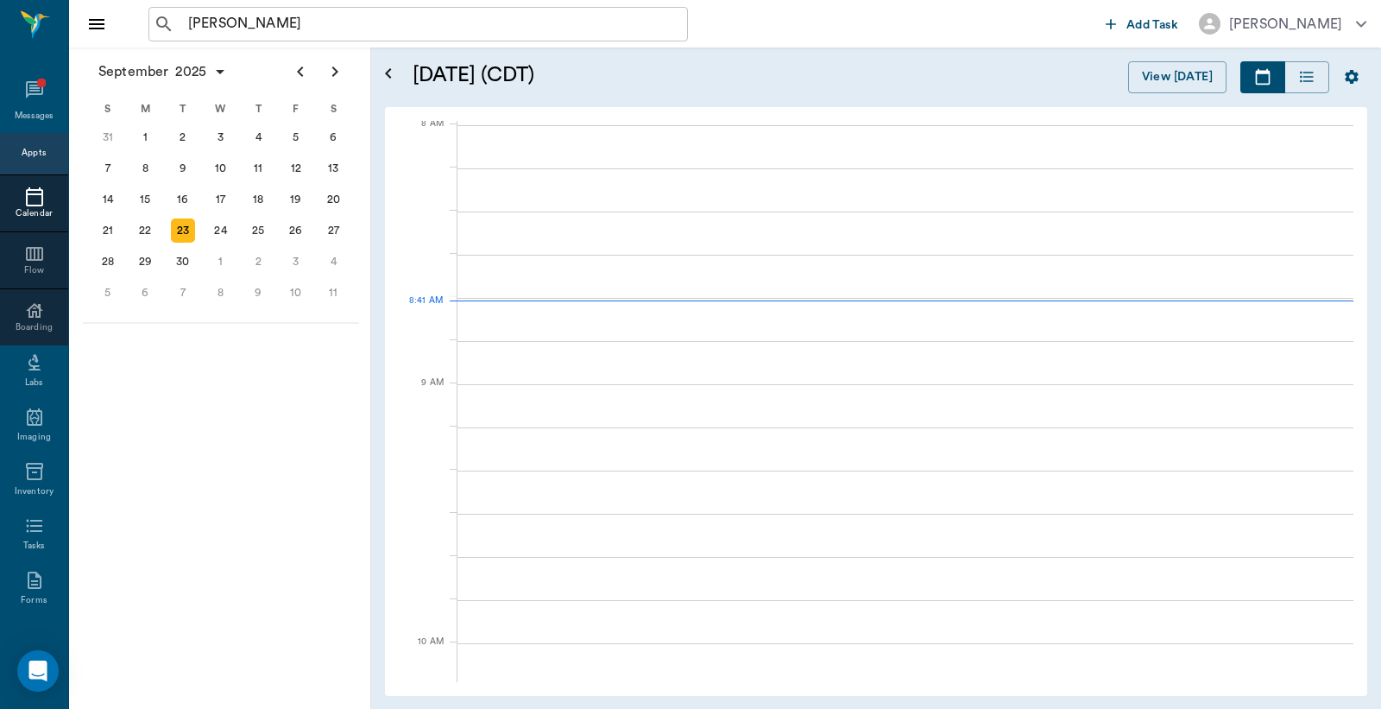
scroll to position [3, 0]
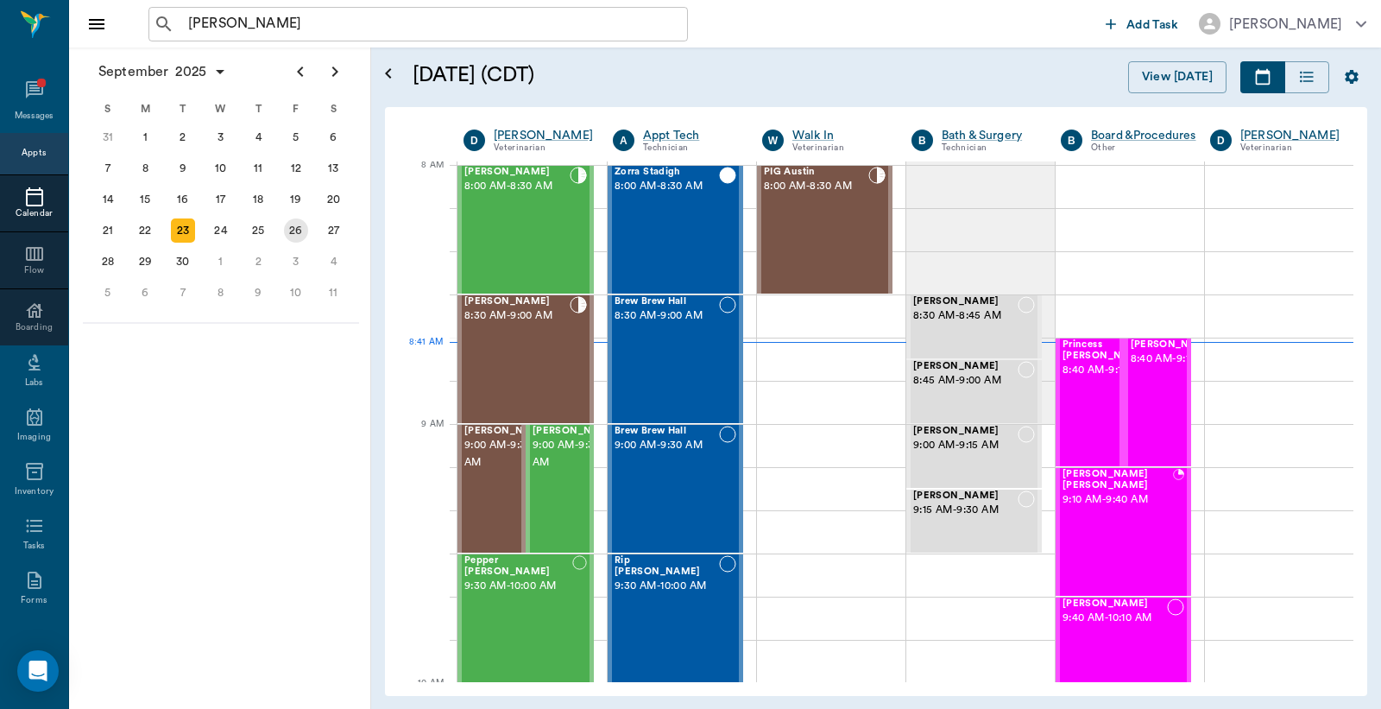
click at [297, 227] on div "26" at bounding box center [296, 230] width 24 height 24
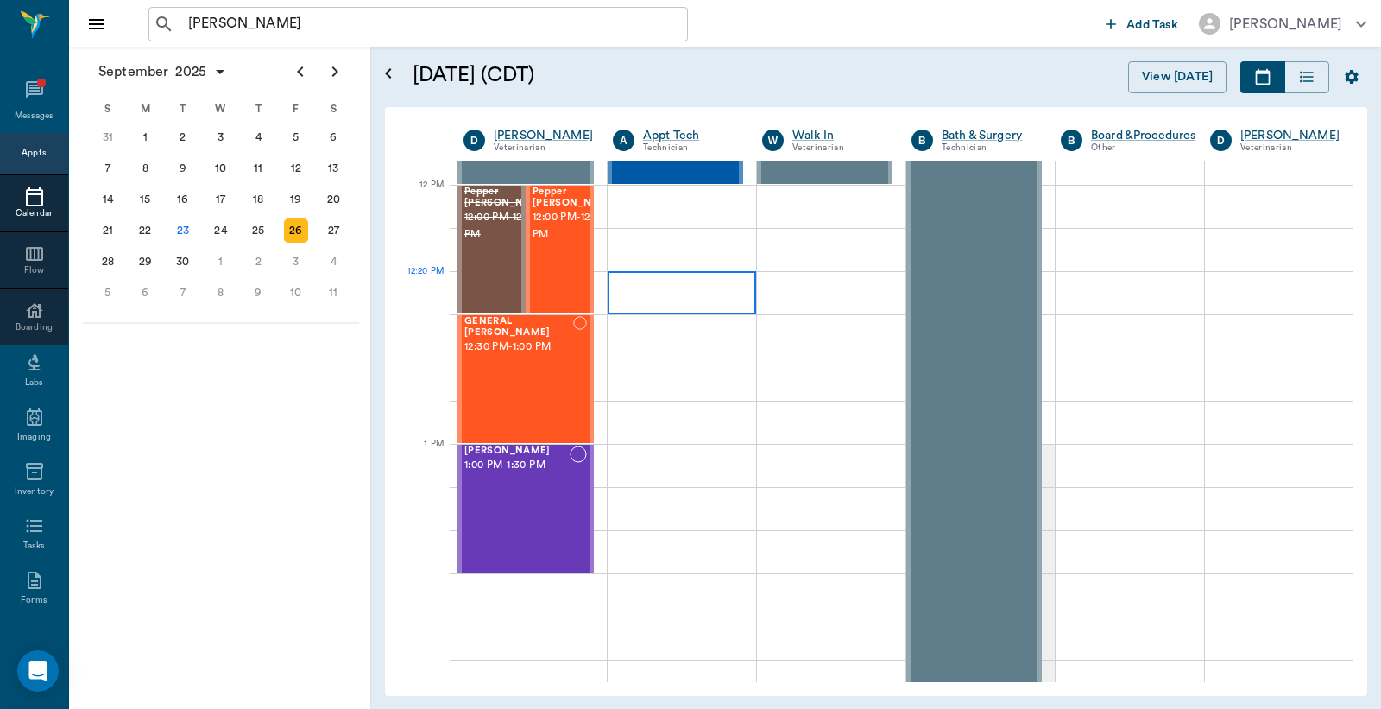
scroll to position [894, 0]
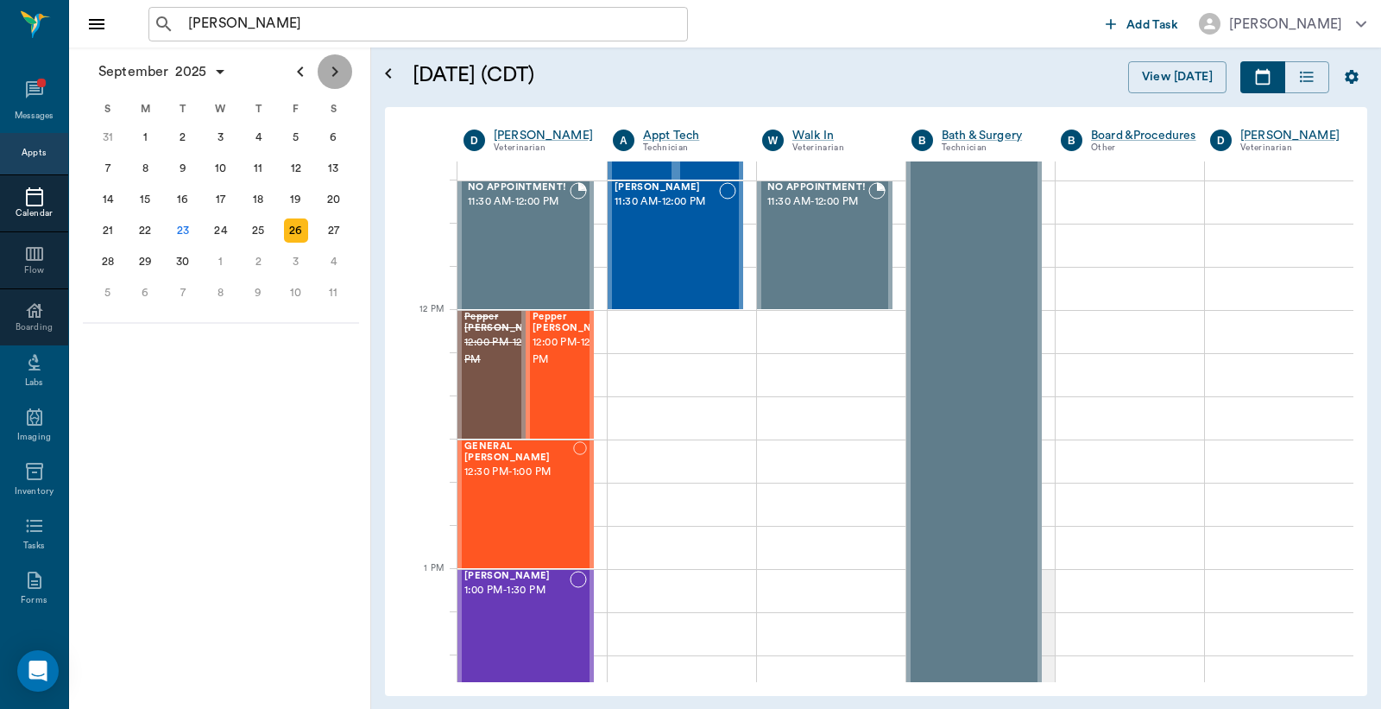
click at [333, 69] on icon "Next page" at bounding box center [335, 71] width 6 height 10
click at [294, 136] on div "3" at bounding box center [296, 137] width 24 height 24
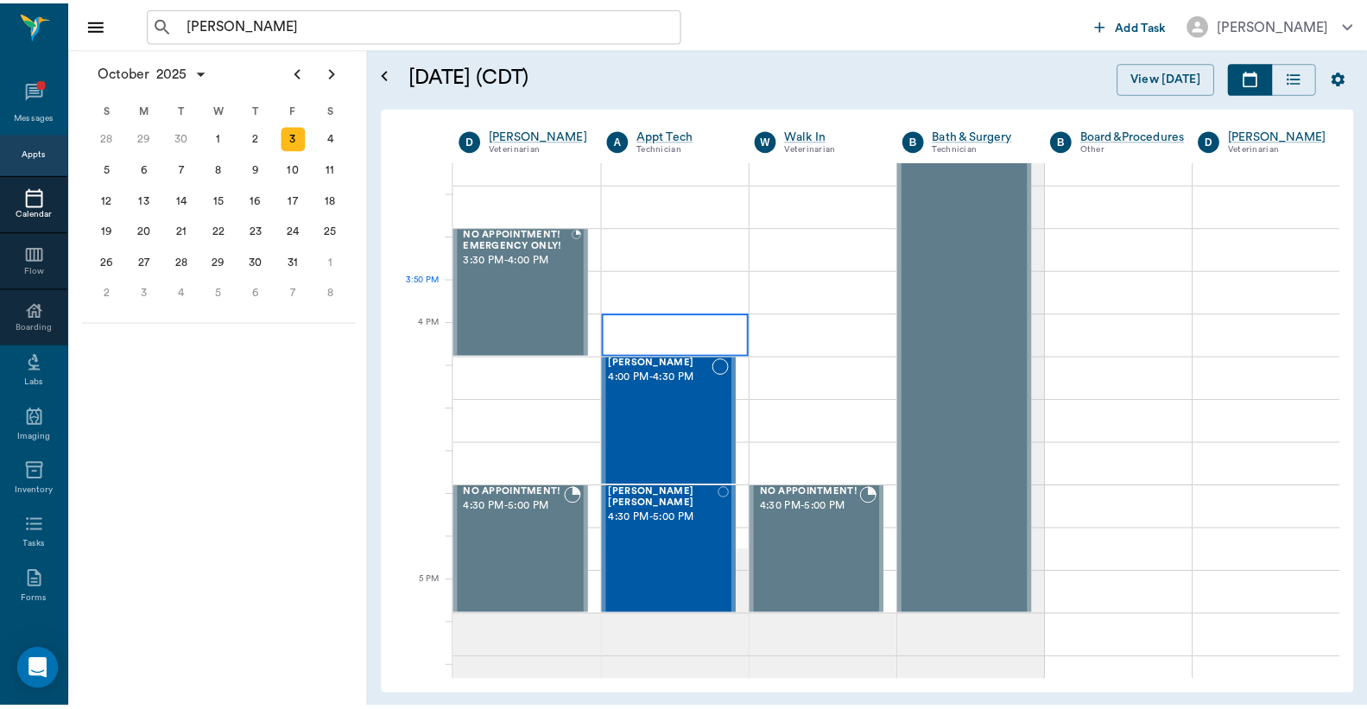
scroll to position [1918, 0]
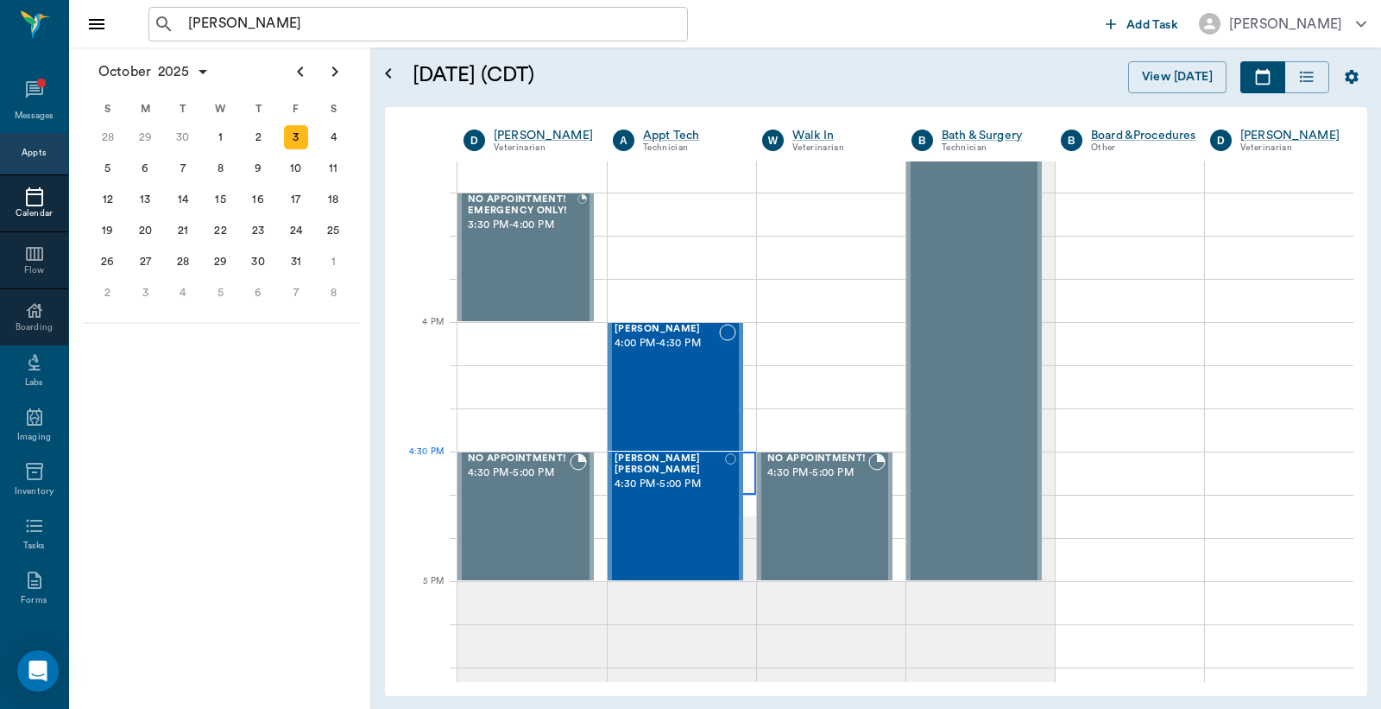
click at [746, 470] on div at bounding box center [682, 473] width 148 height 43
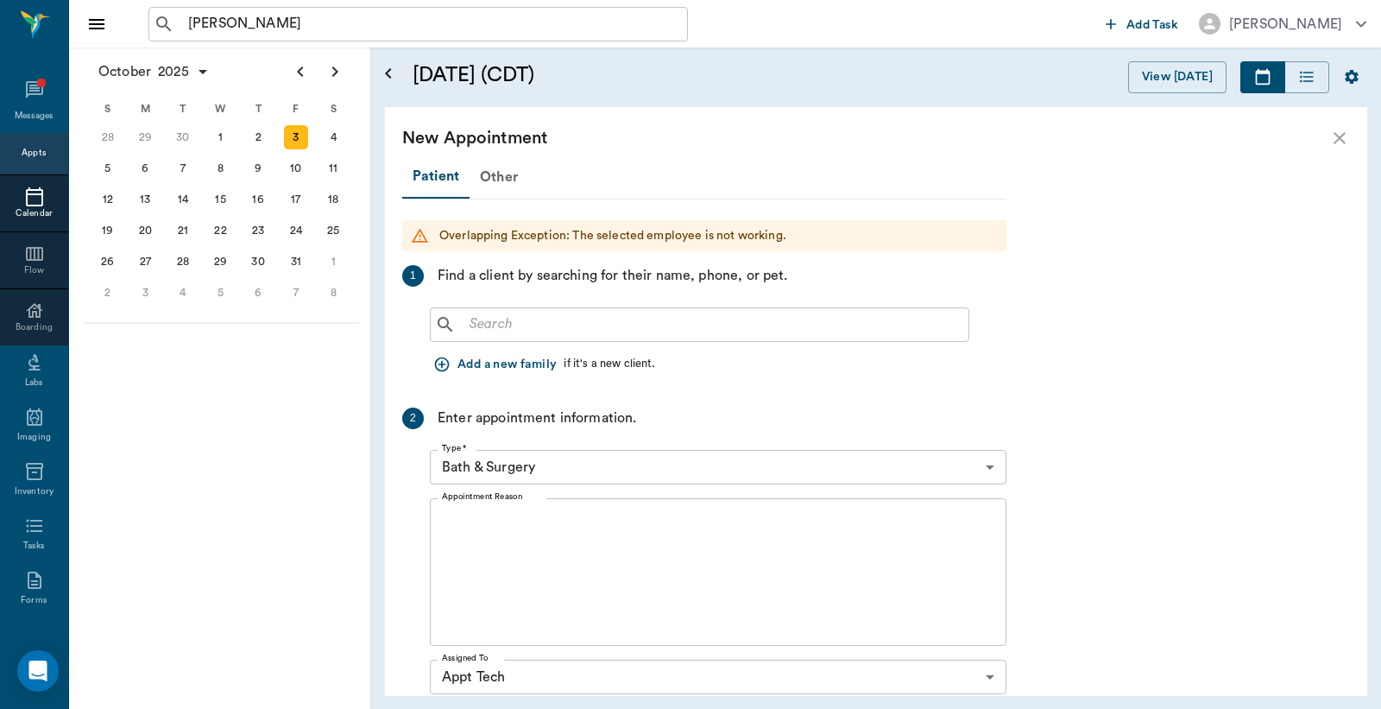
click at [459, 320] on div "​" at bounding box center [700, 324] width 540 height 35
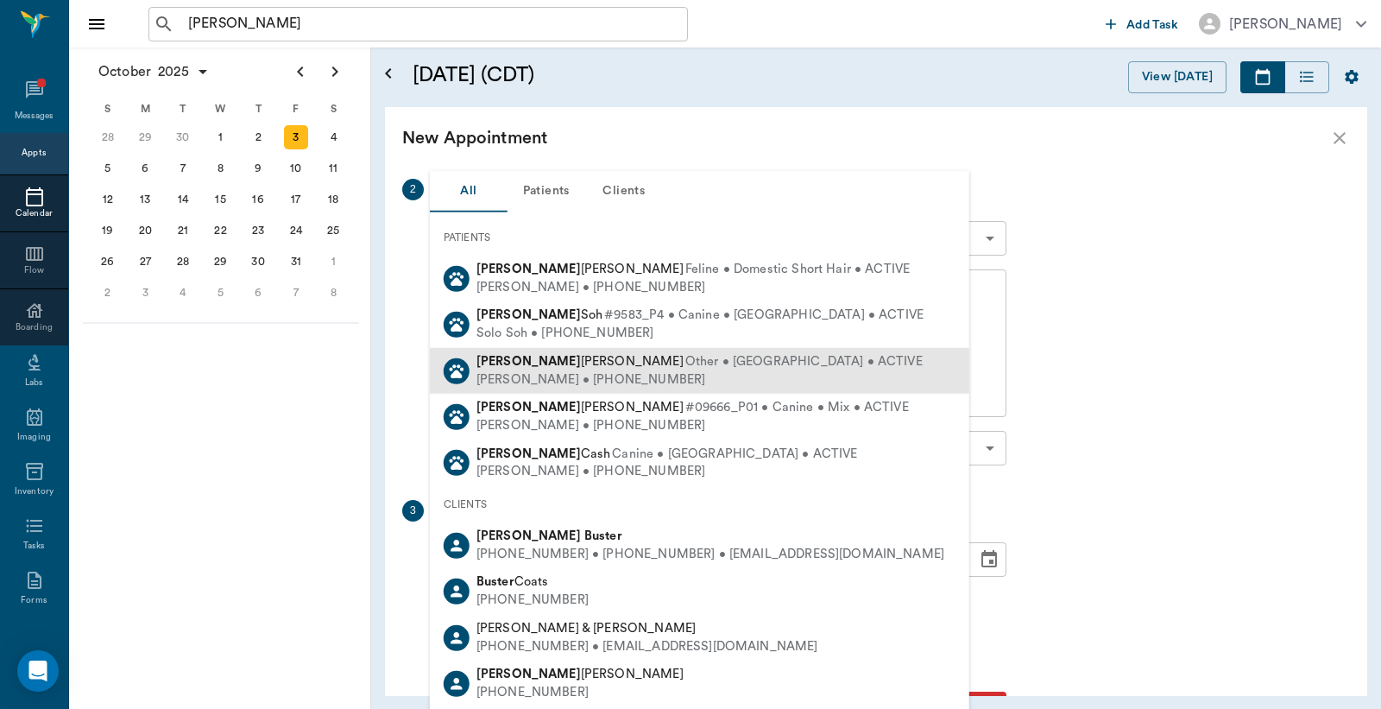
scroll to position [256, 0]
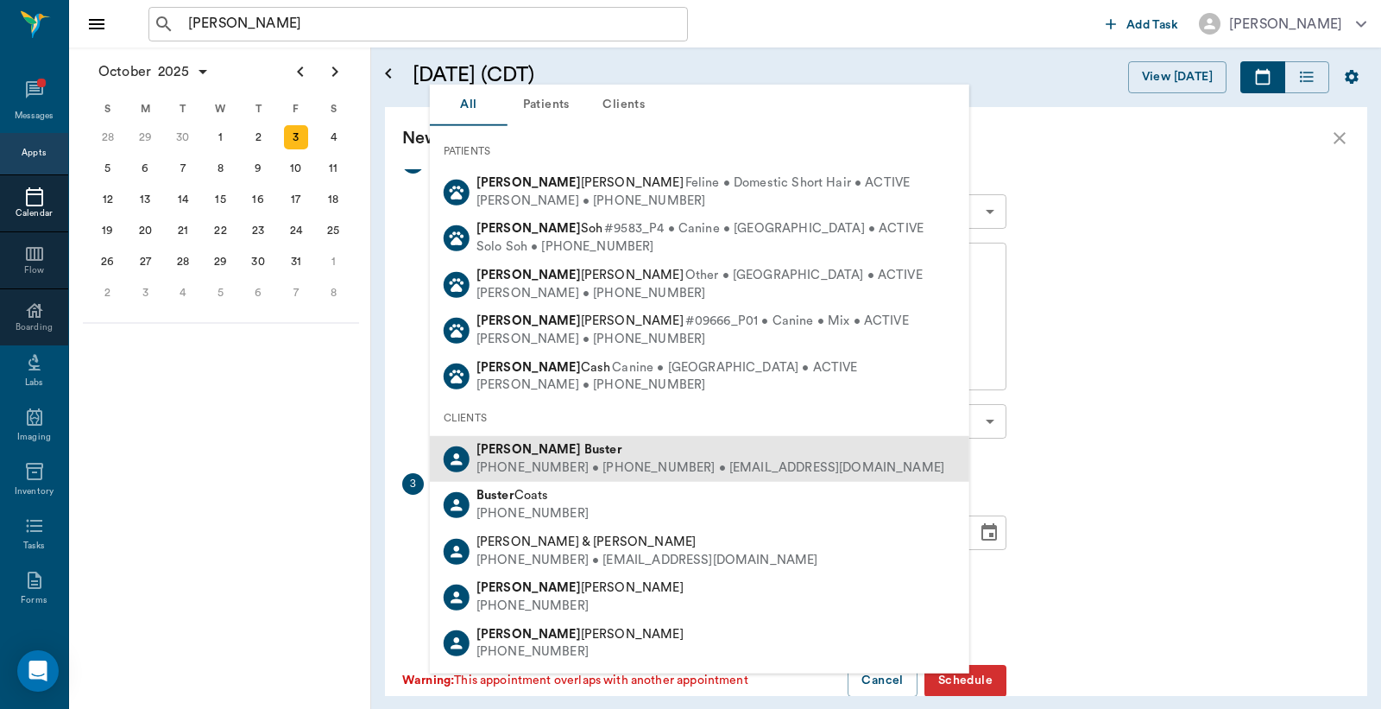
click at [568, 469] on div "(903) 336-8112 • (903) 556-8133 • CHAMPION.BUSTER@gmail.com" at bounding box center [711, 468] width 468 height 18
type input "Jerry Buster"
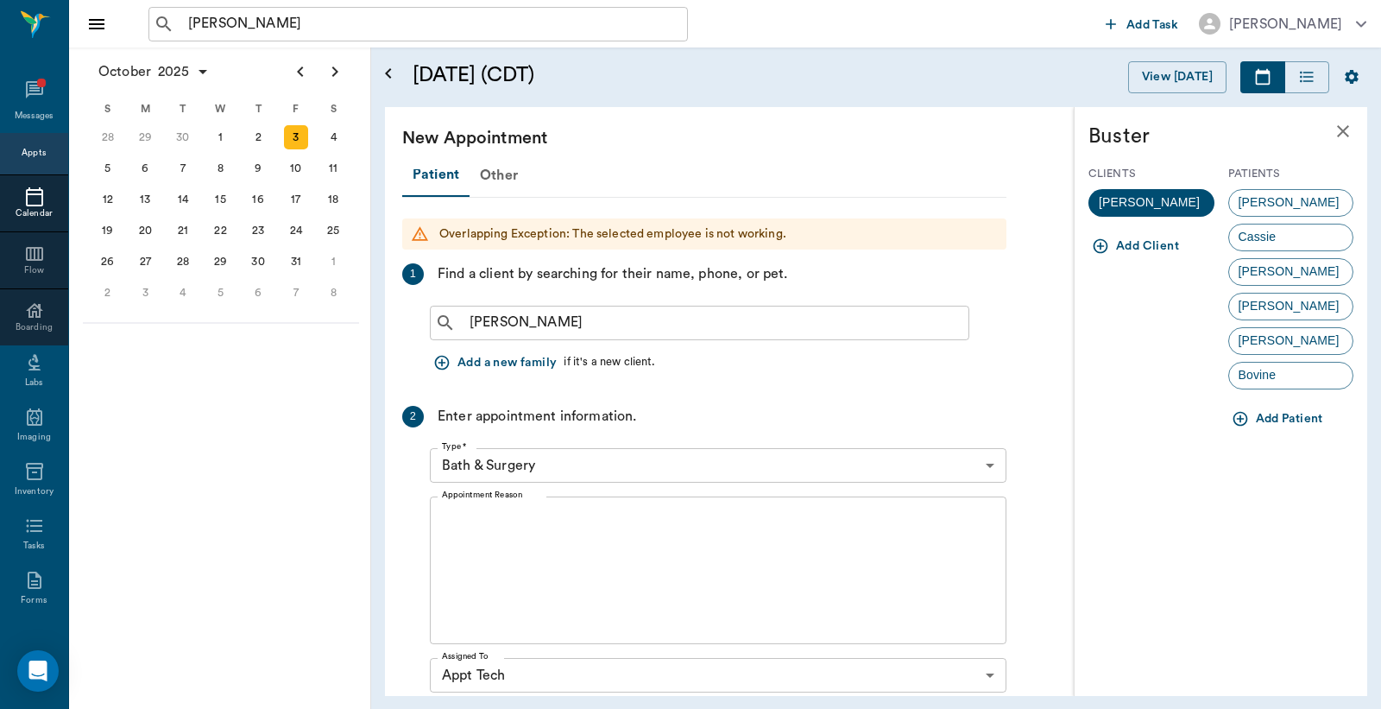
scroll to position [0, 0]
click at [1255, 237] on span "Cassie" at bounding box center [1257, 237] width 57 height 18
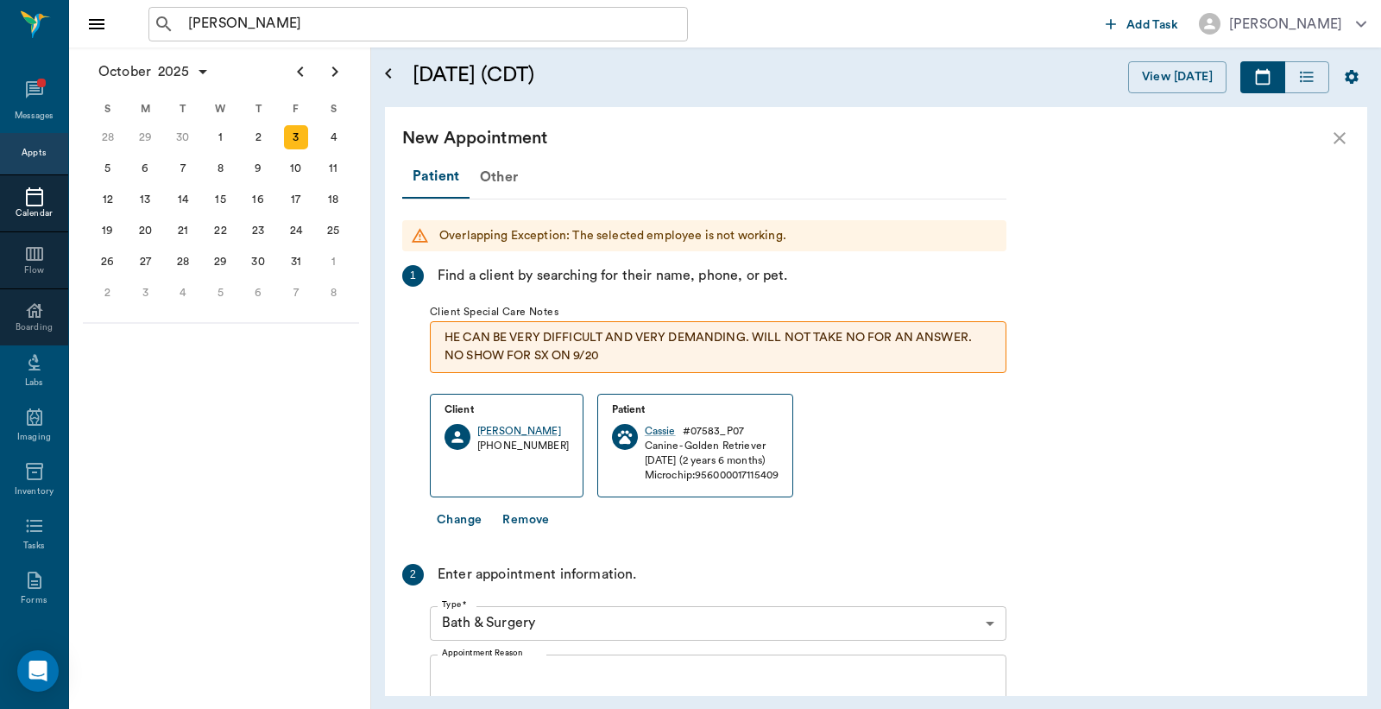
click at [988, 624] on body "Jerry ​ Add Task Dr. Bert Ellsworth Nectar Messages Appts Calendar Flow Boardin…" at bounding box center [690, 354] width 1381 height 709
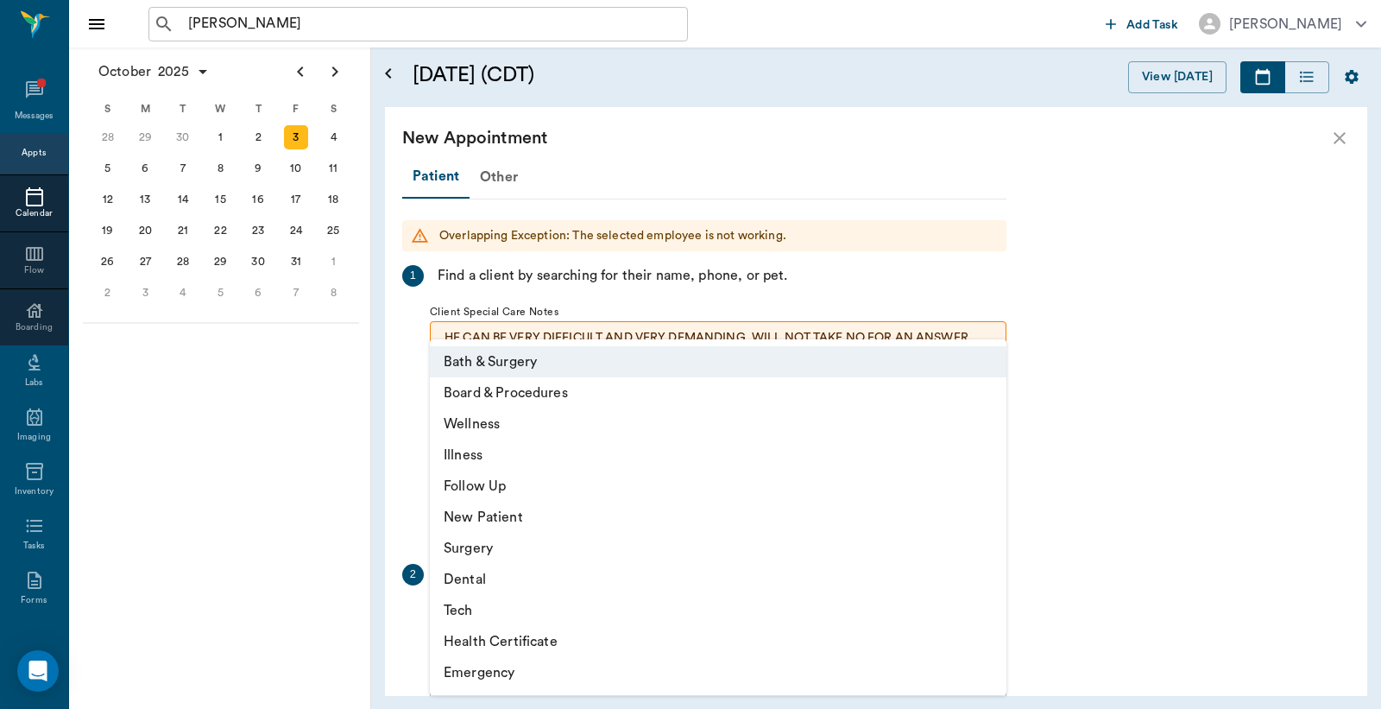
click at [496, 610] on li "Tech" at bounding box center [718, 610] width 577 height 31
type input "65d2be4f46e3a538d89b8c1a"
type input "05:00 PM"
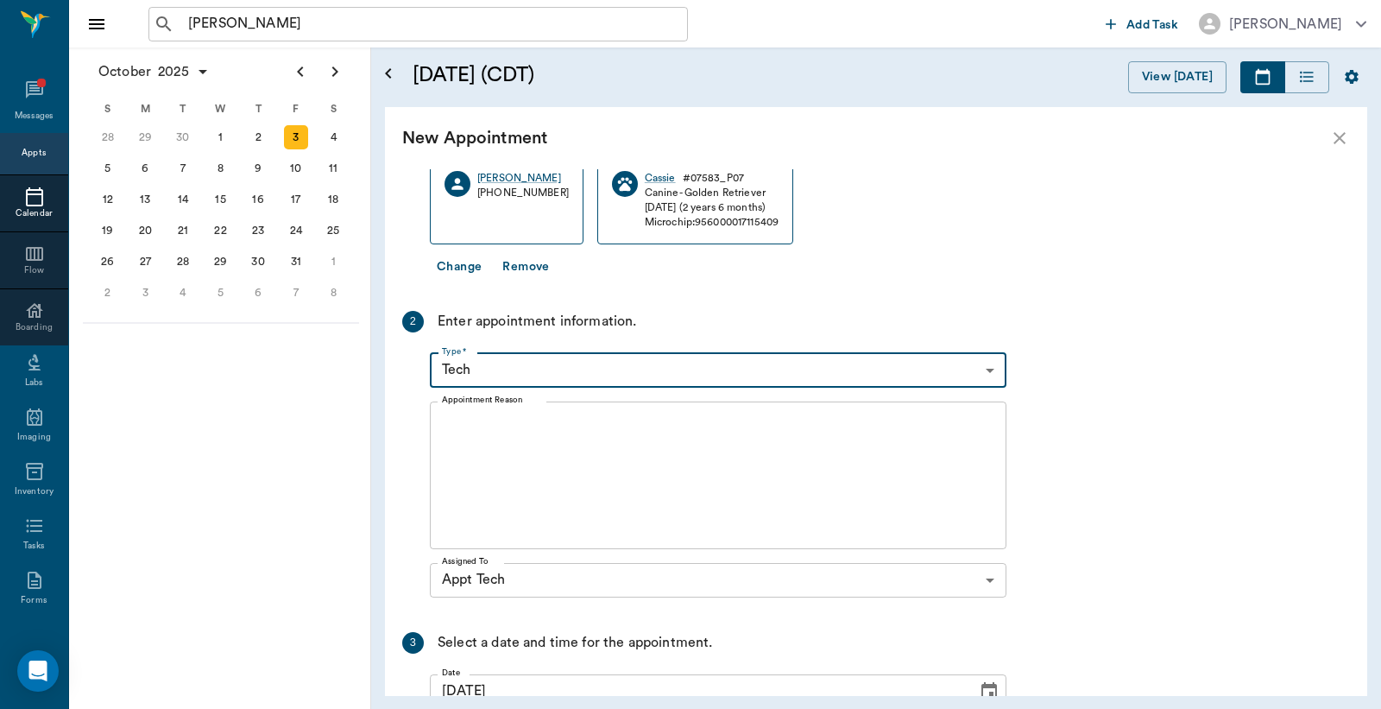
scroll to position [256, 0]
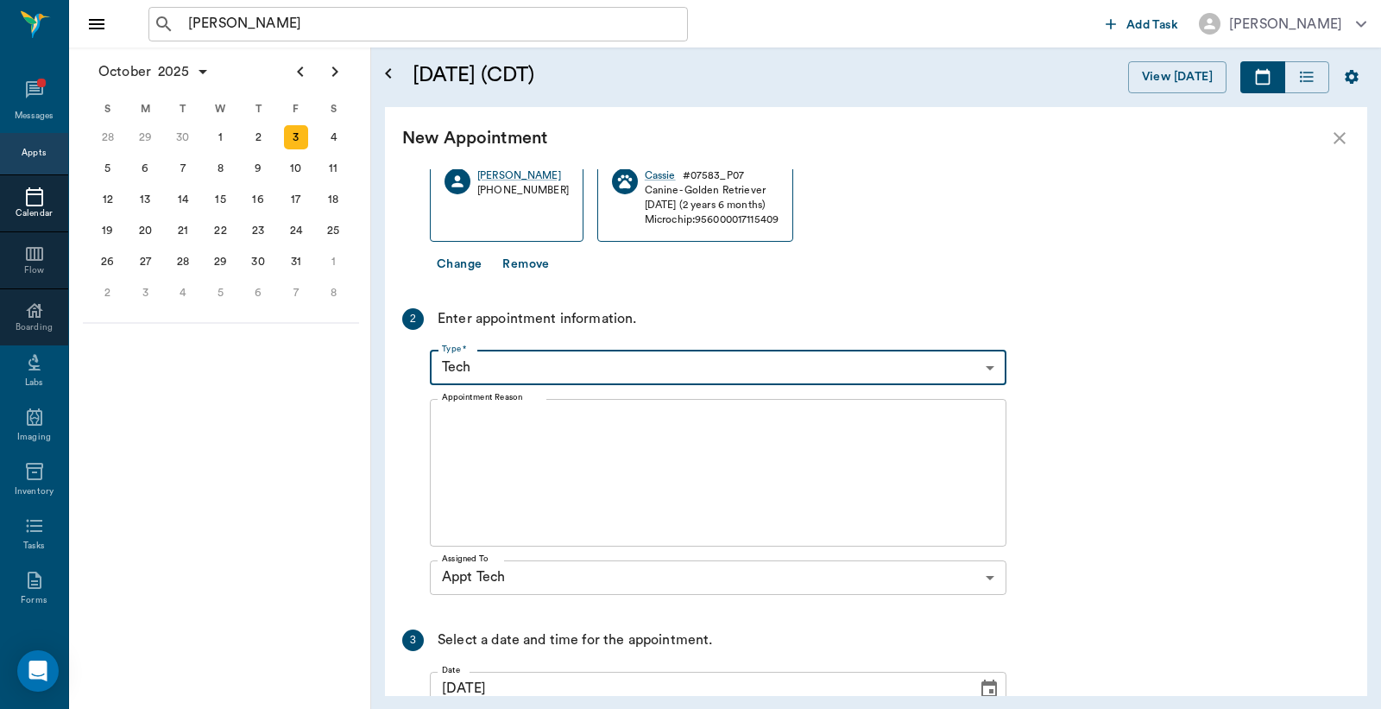
click at [445, 416] on textarea "Appointment Reason" at bounding box center [718, 472] width 553 height 119
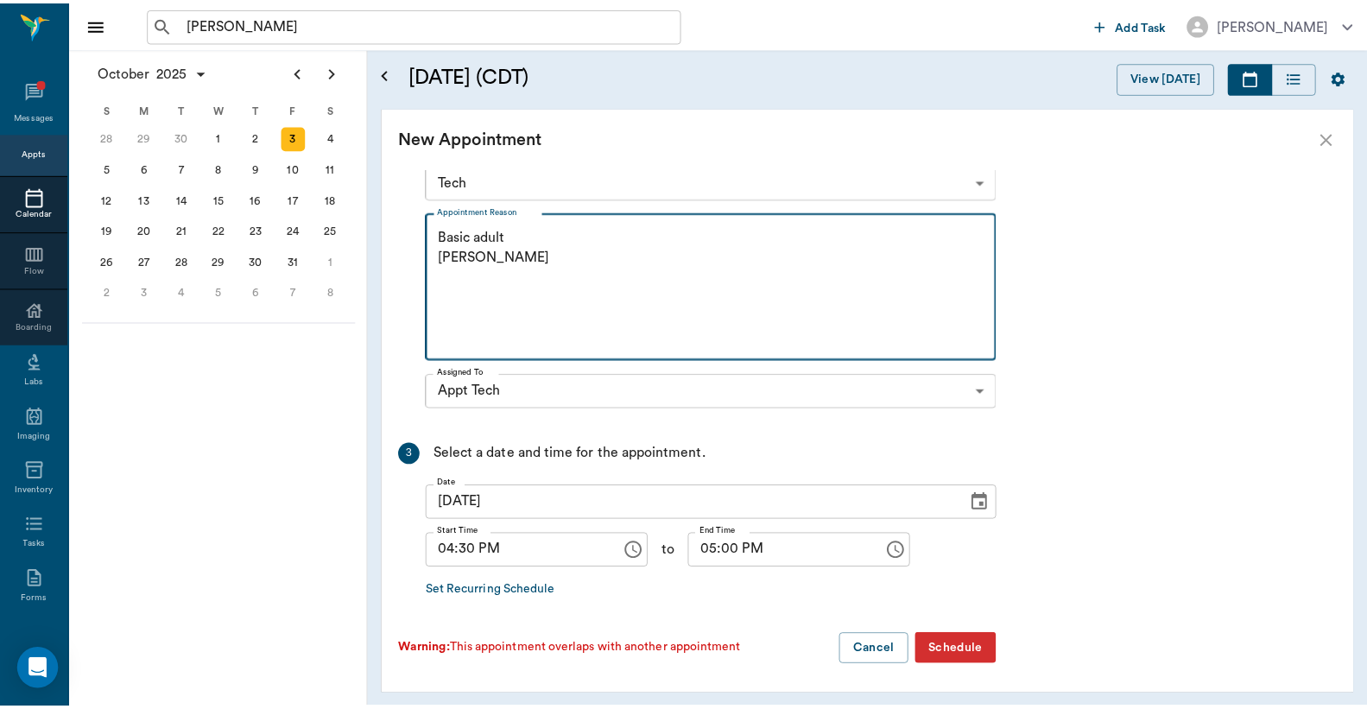
scroll to position [443, 0]
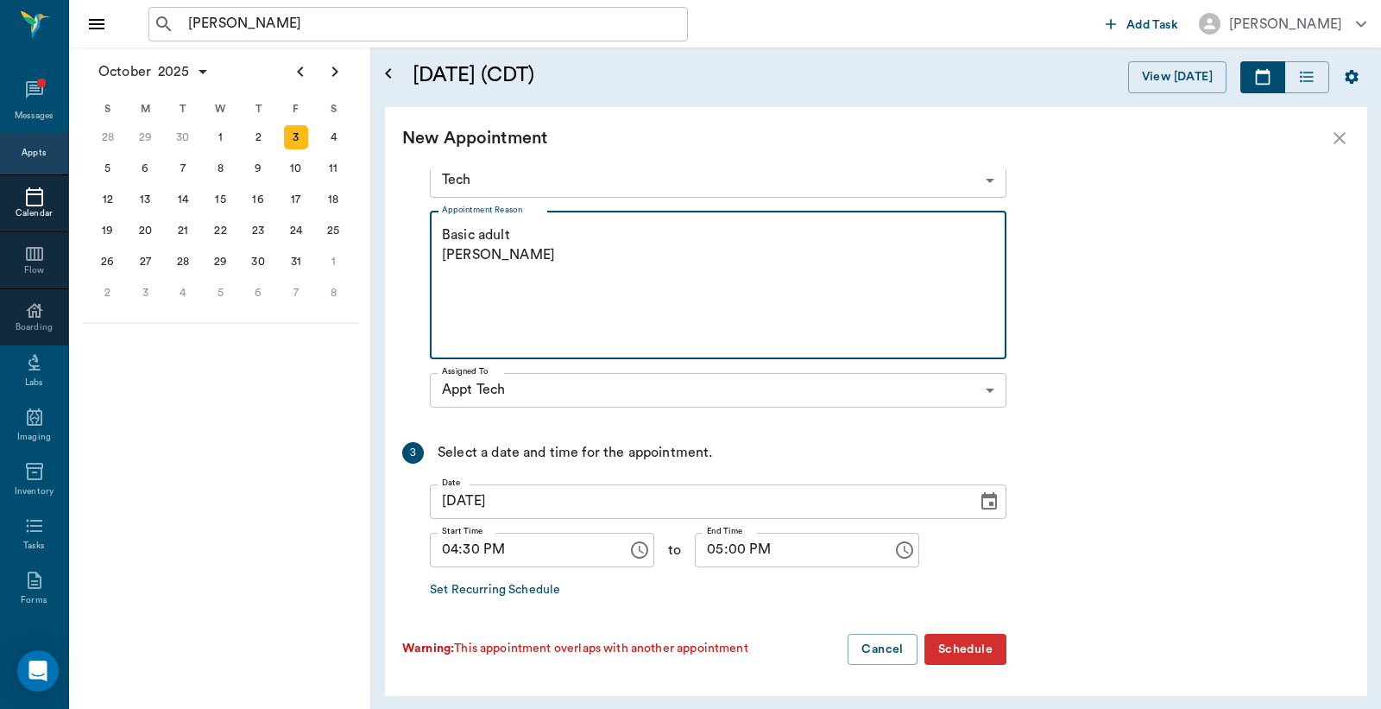
type textarea "Basic adult Christy"
click at [977, 653] on button "Schedule" at bounding box center [966, 650] width 82 height 32
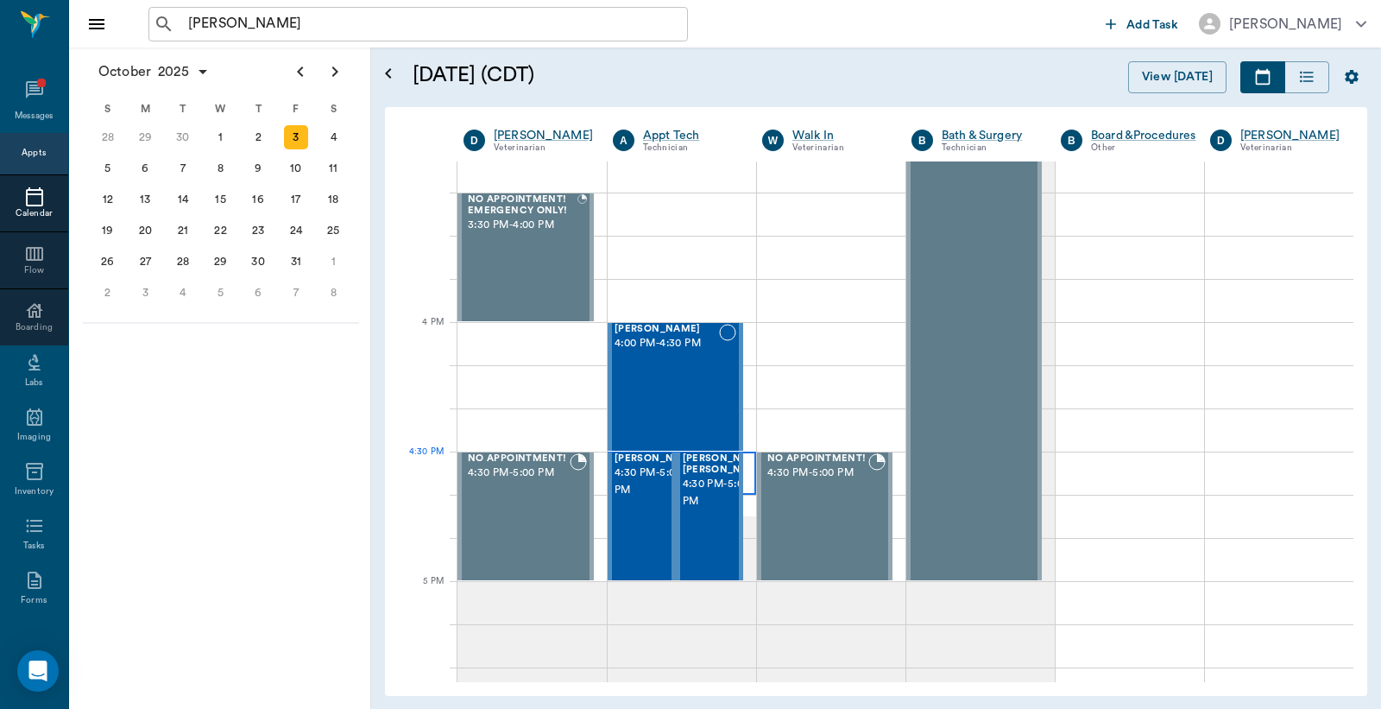
click at [742, 477] on div at bounding box center [682, 473] width 148 height 43
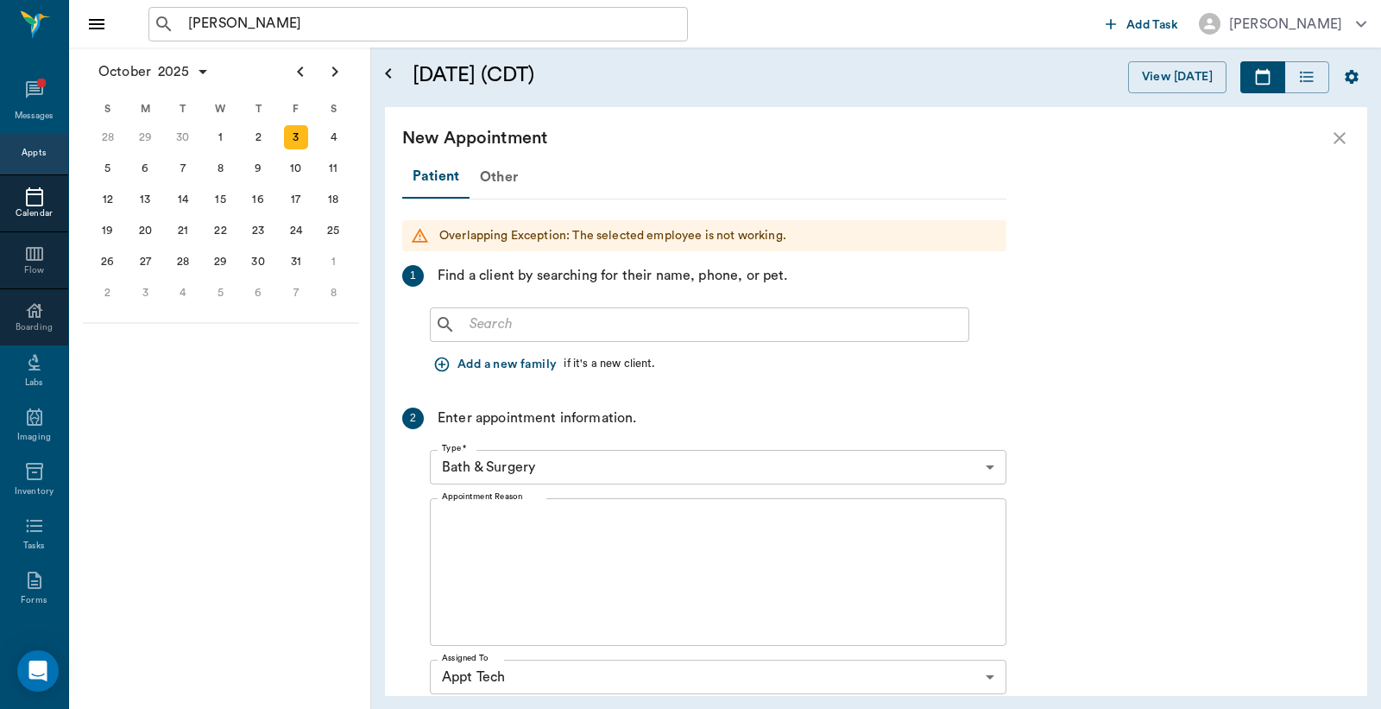
click at [471, 324] on input "text" at bounding box center [712, 325] width 499 height 24
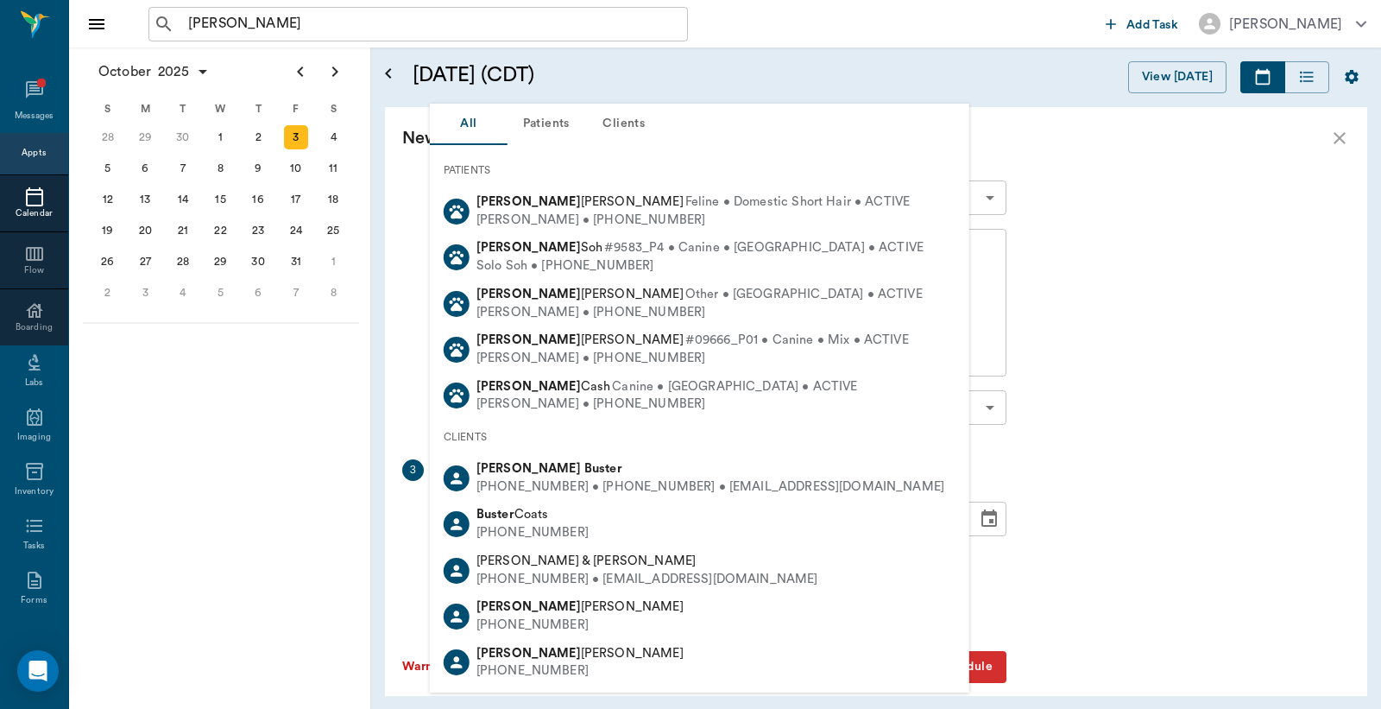
scroll to position [287, 0]
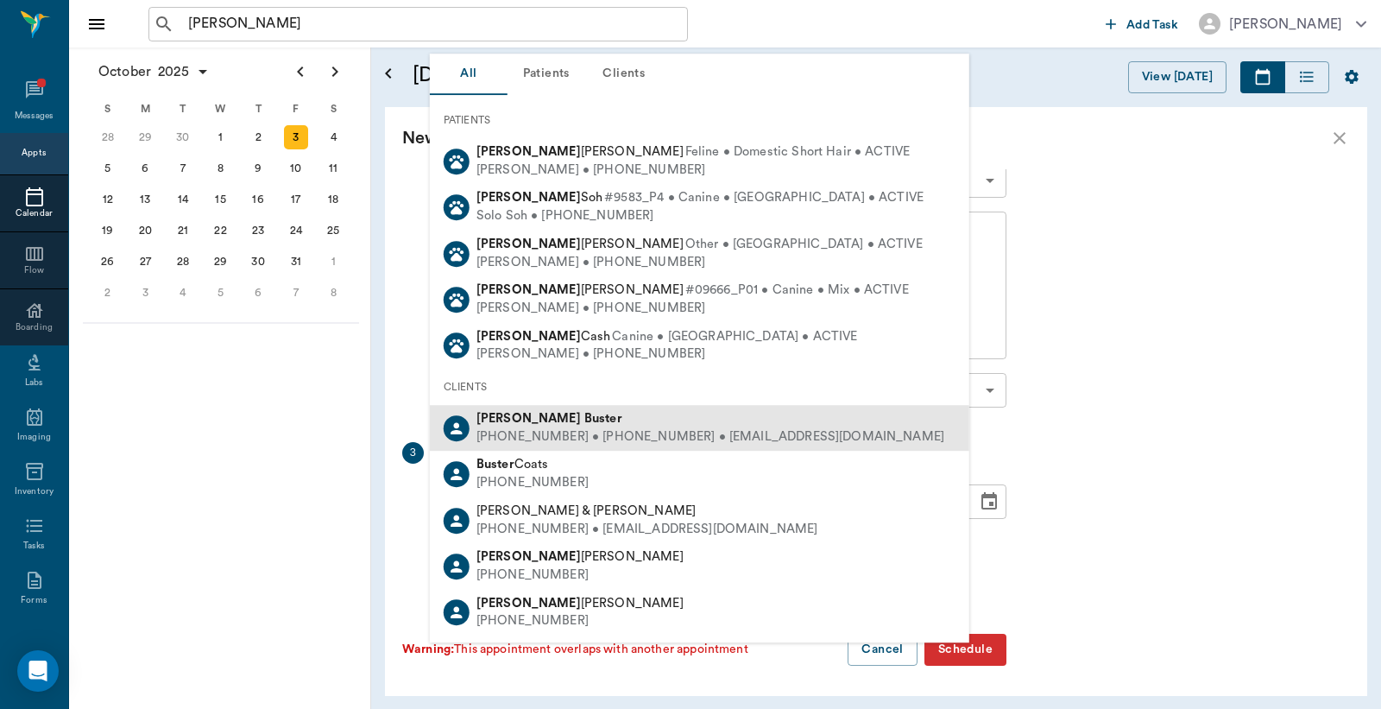
click at [557, 429] on div "(903) 336-8112 • (903) 556-8133 • CHAMPION.BUSTER@gmail.com" at bounding box center [711, 437] width 468 height 18
type input "Jerry Buster"
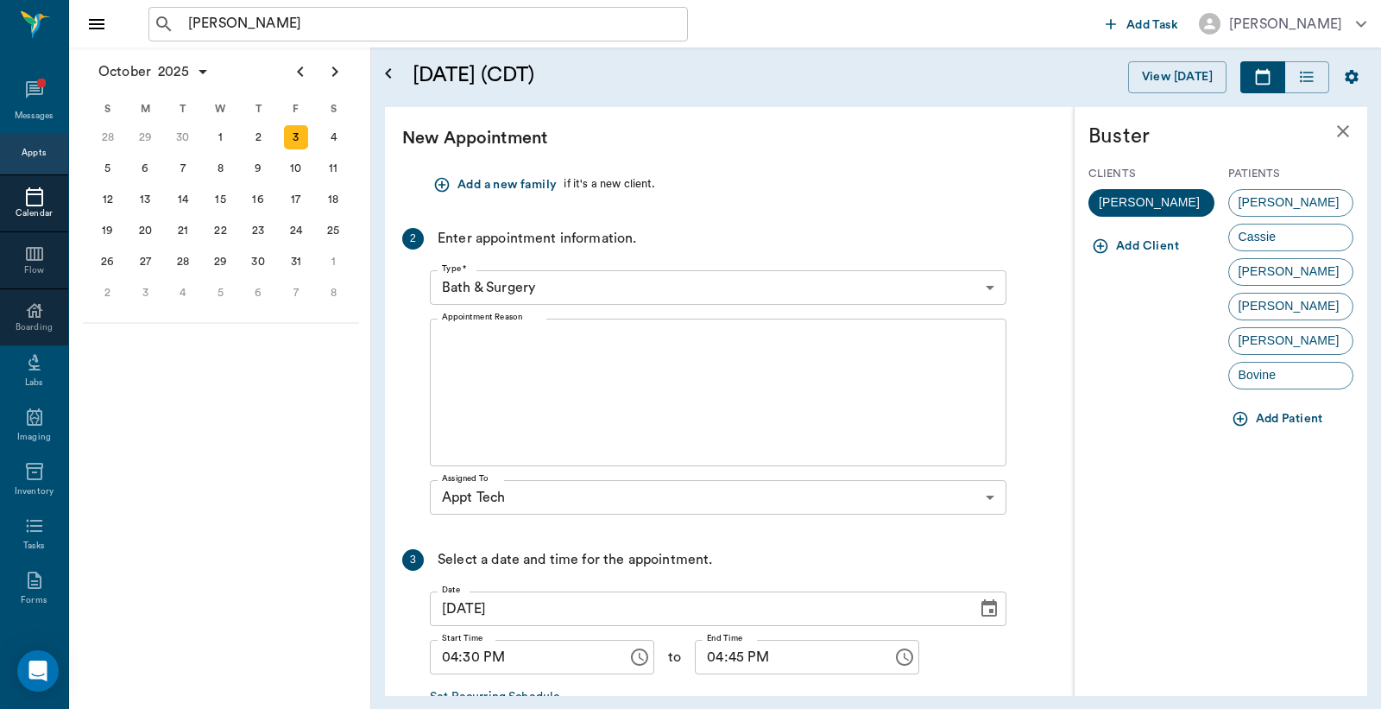
scroll to position [30, 0]
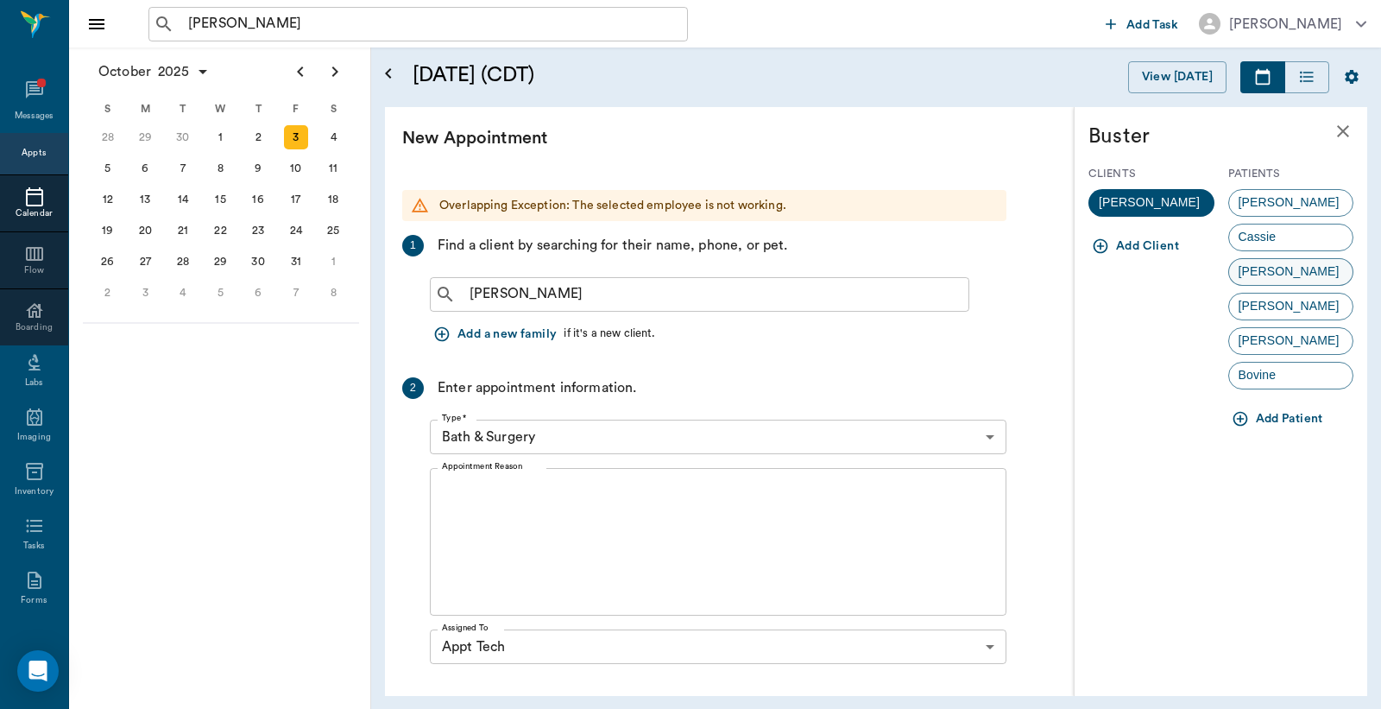
click at [1255, 272] on span "Bailey" at bounding box center [1289, 271] width 120 height 18
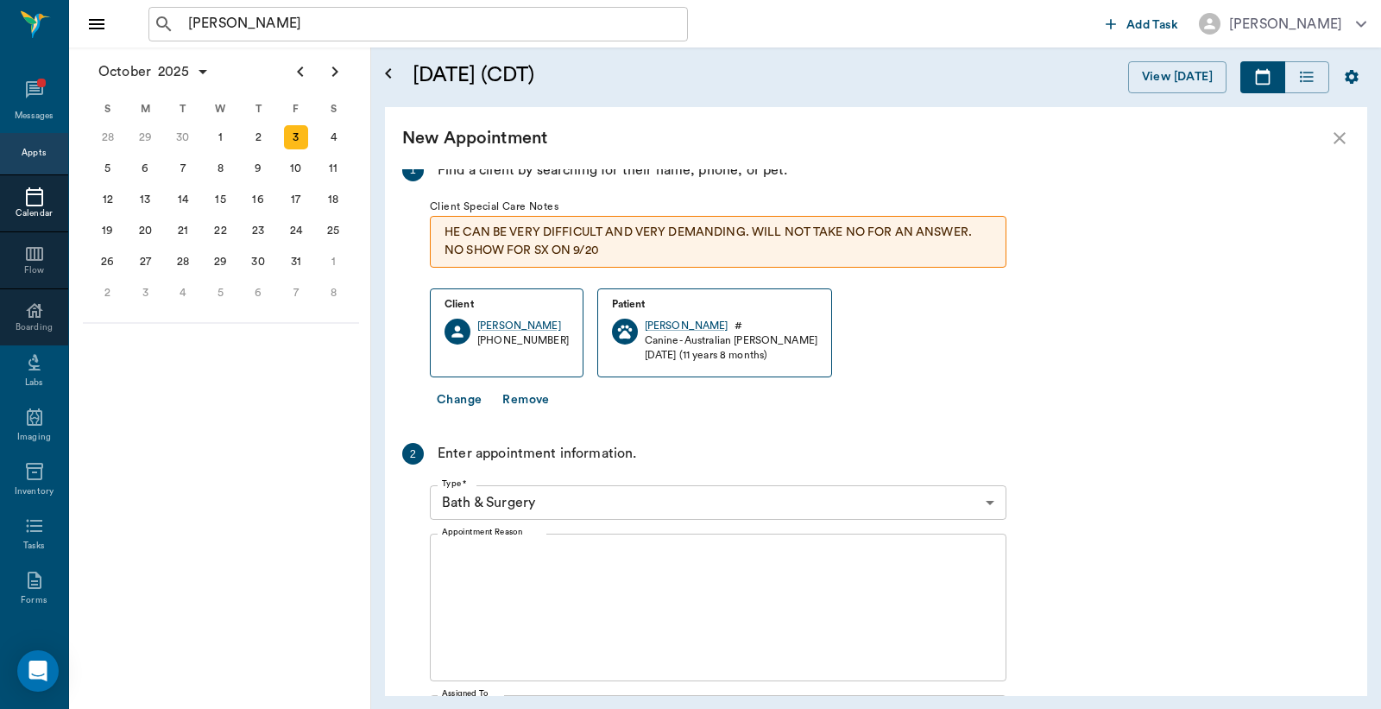
scroll to position [159, 0]
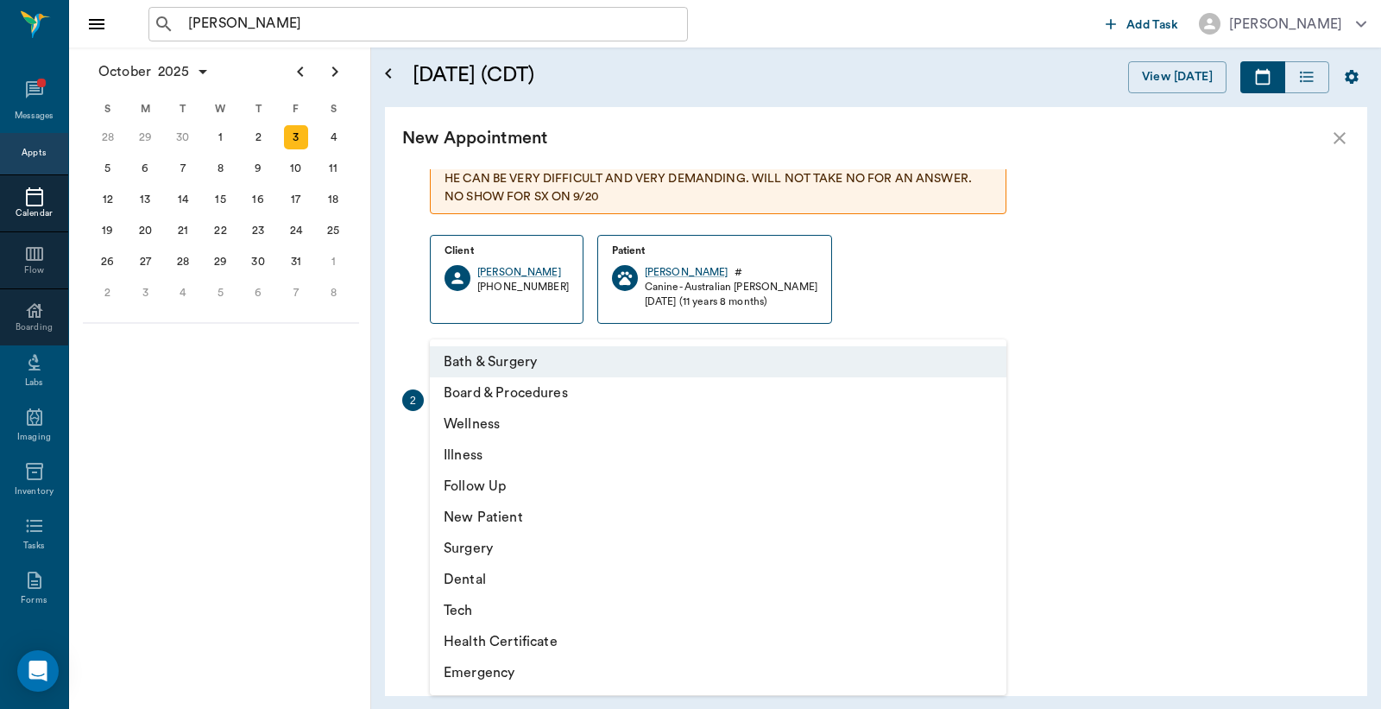
click at [995, 450] on body "Jerry ​ Add Task Dr. Bert Ellsworth Nectar Messages Appts Calendar Flow Boardin…" at bounding box center [690, 354] width 1381 height 709
click at [499, 615] on li "Tech" at bounding box center [718, 610] width 577 height 31
type input "65d2be4f46e3a538d89b8c1a"
type input "05:00 PM"
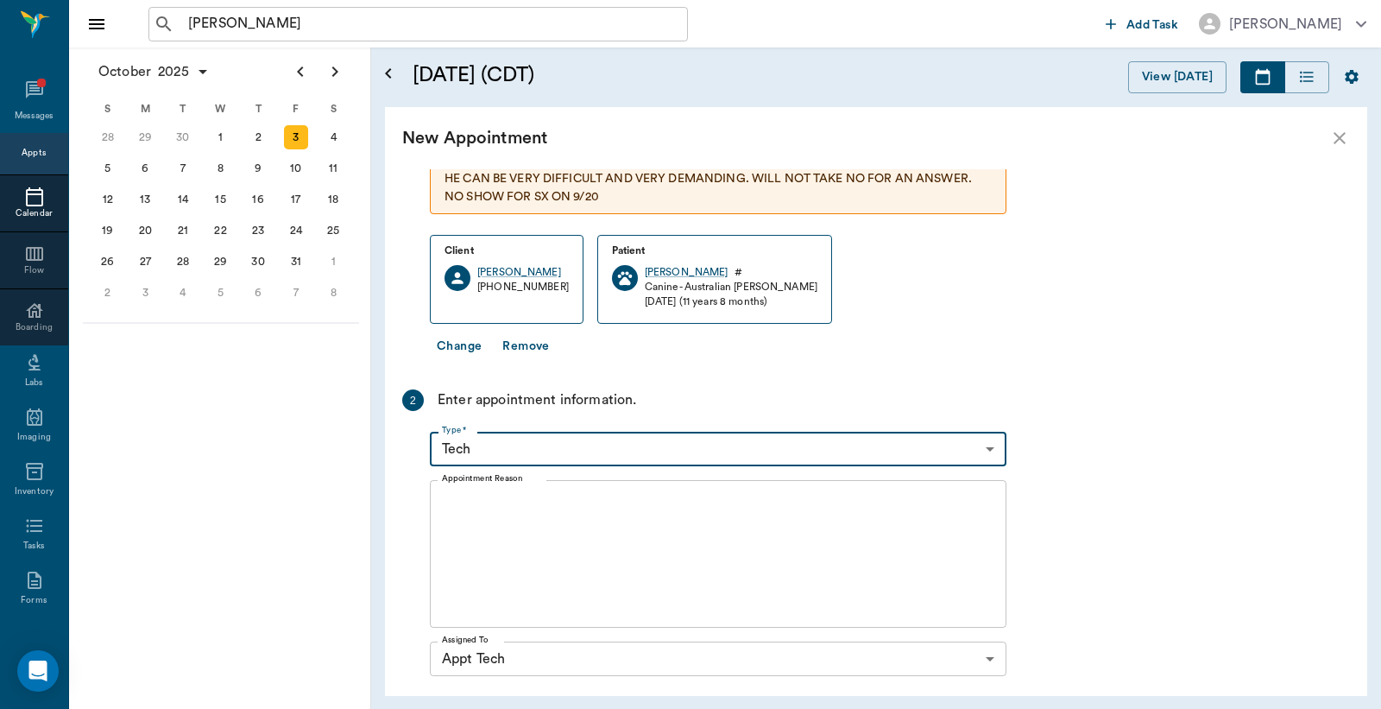
click at [458, 513] on textarea "Appointment Reason" at bounding box center [718, 554] width 553 height 119
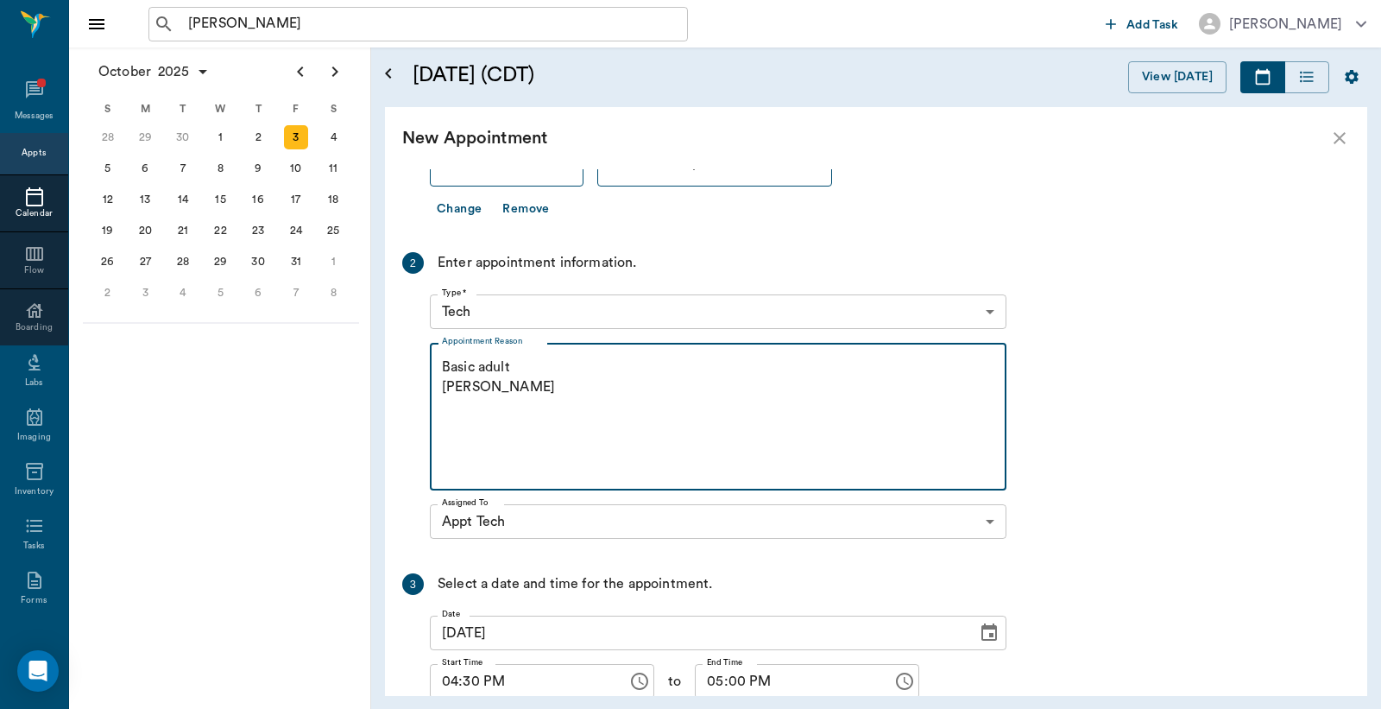
scroll to position [427, 0]
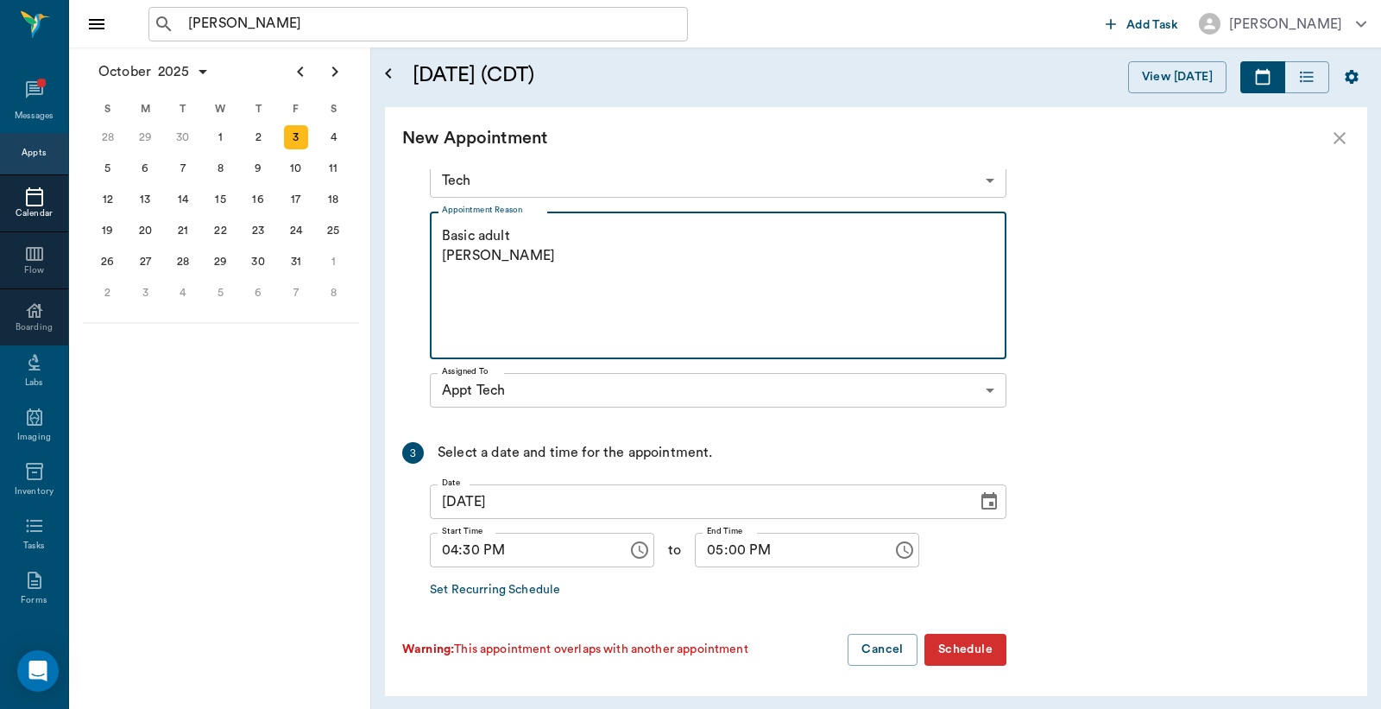
type textarea "Basic adult Christy"
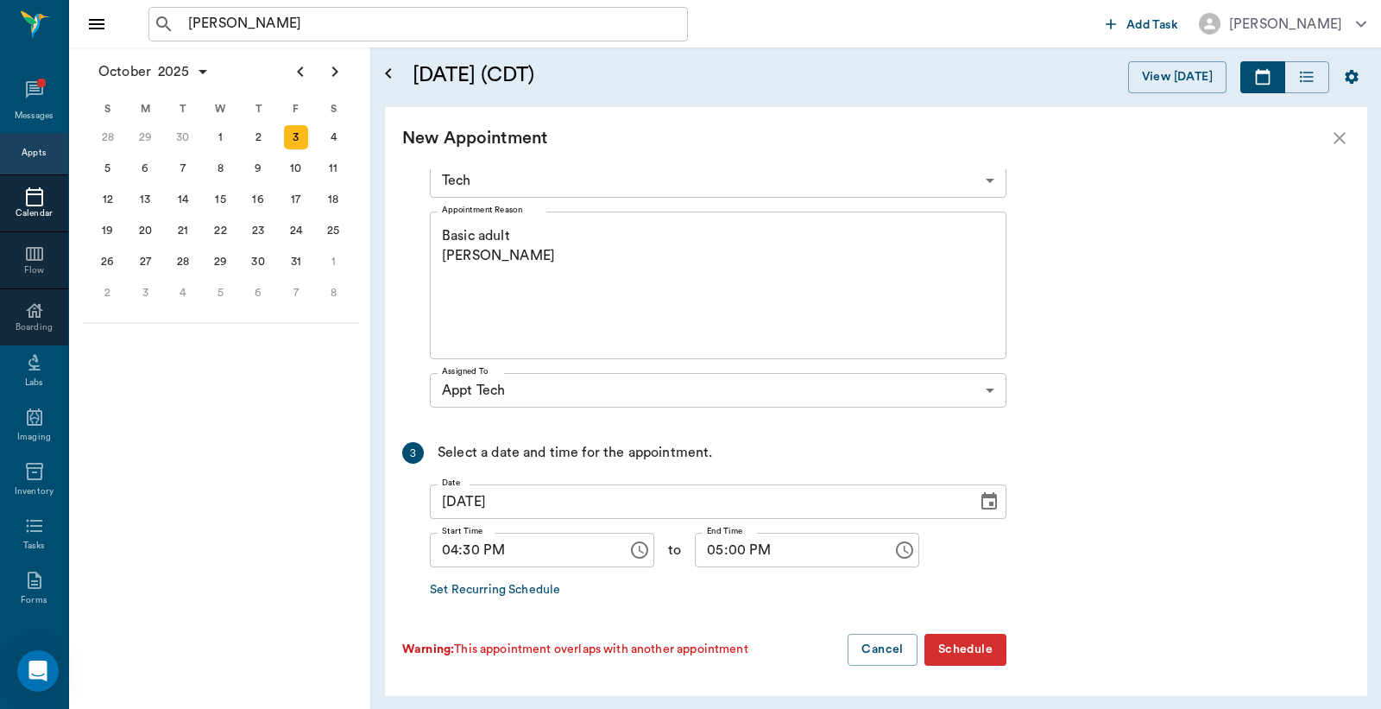
click at [969, 650] on button "Schedule" at bounding box center [966, 650] width 82 height 32
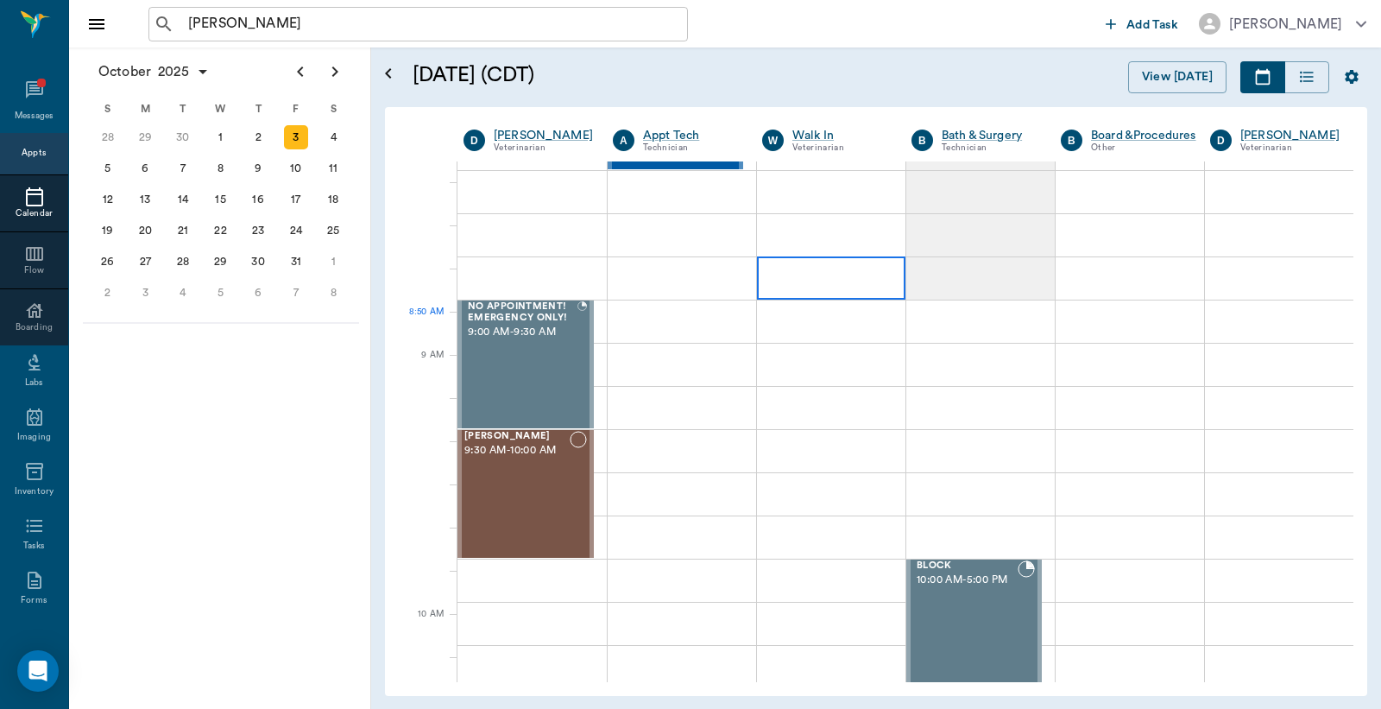
scroll to position [0, 0]
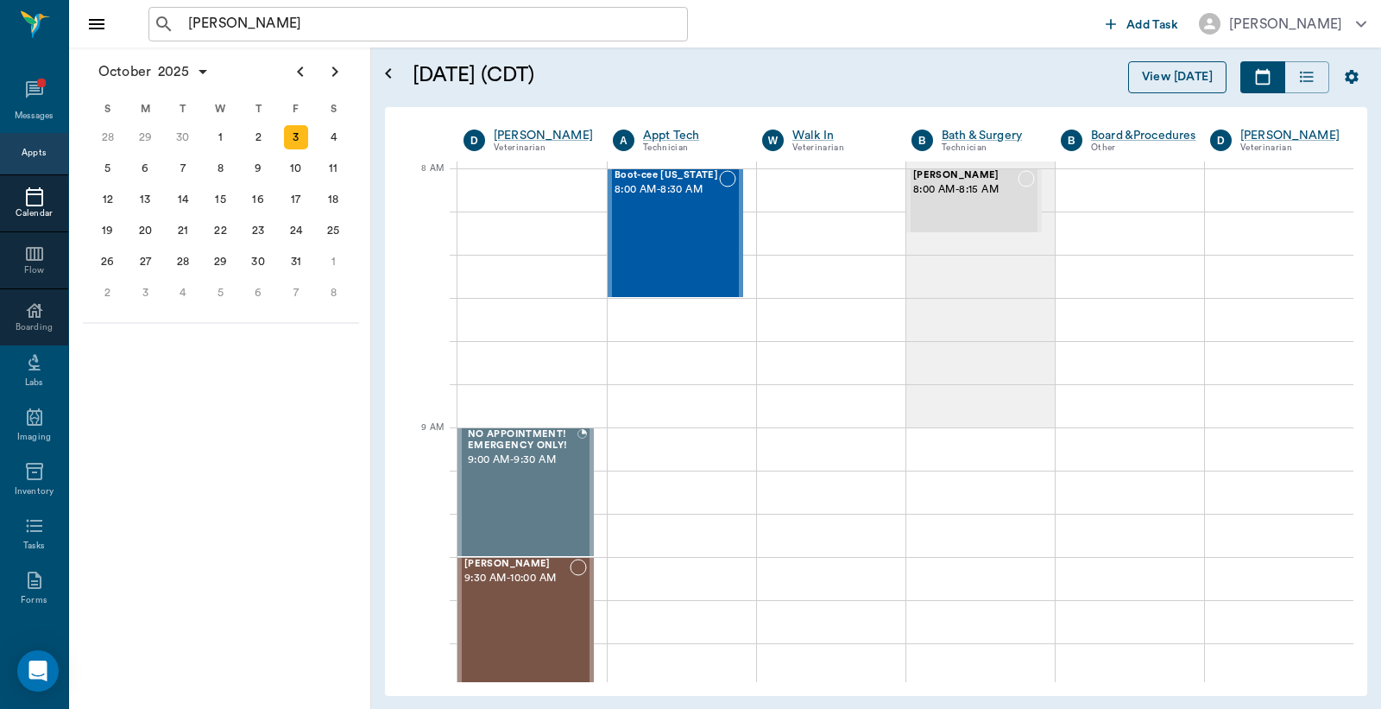
click at [1160, 81] on button "View [DATE]" at bounding box center [1177, 77] width 98 height 32
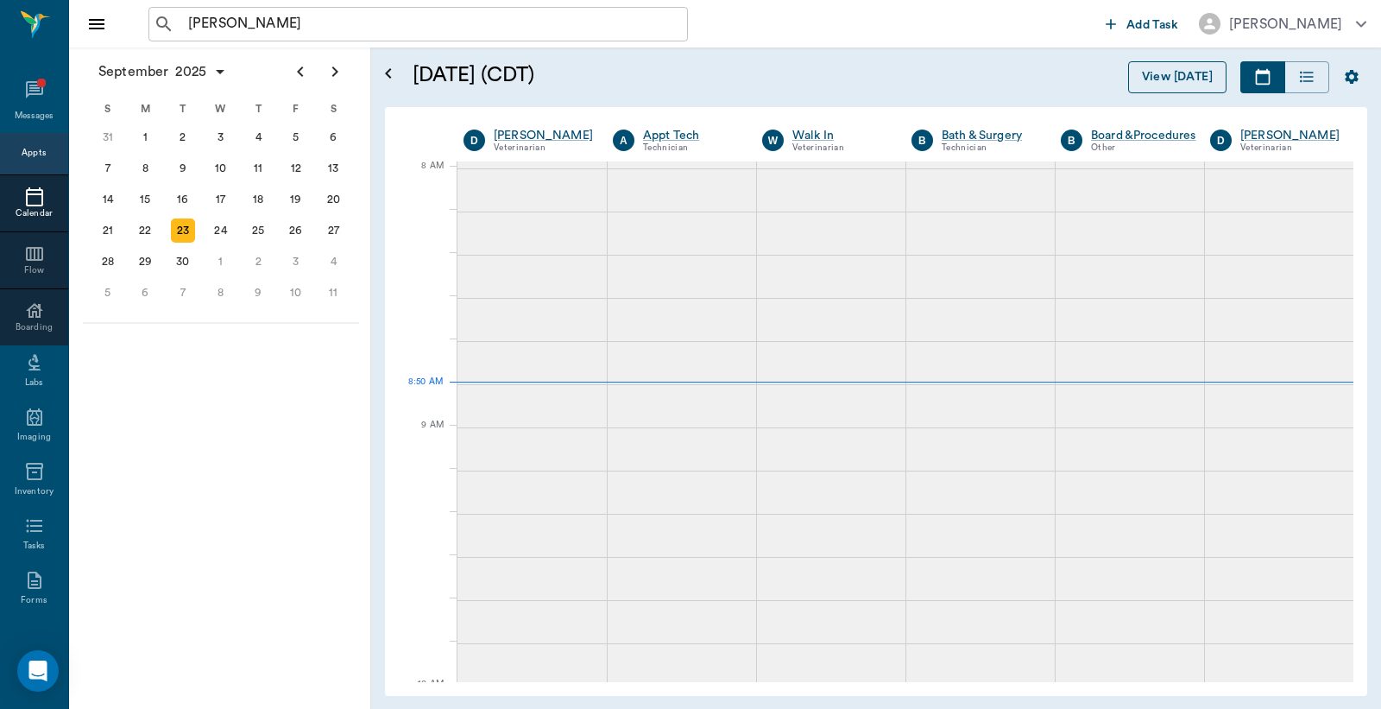
scroll to position [3, 0]
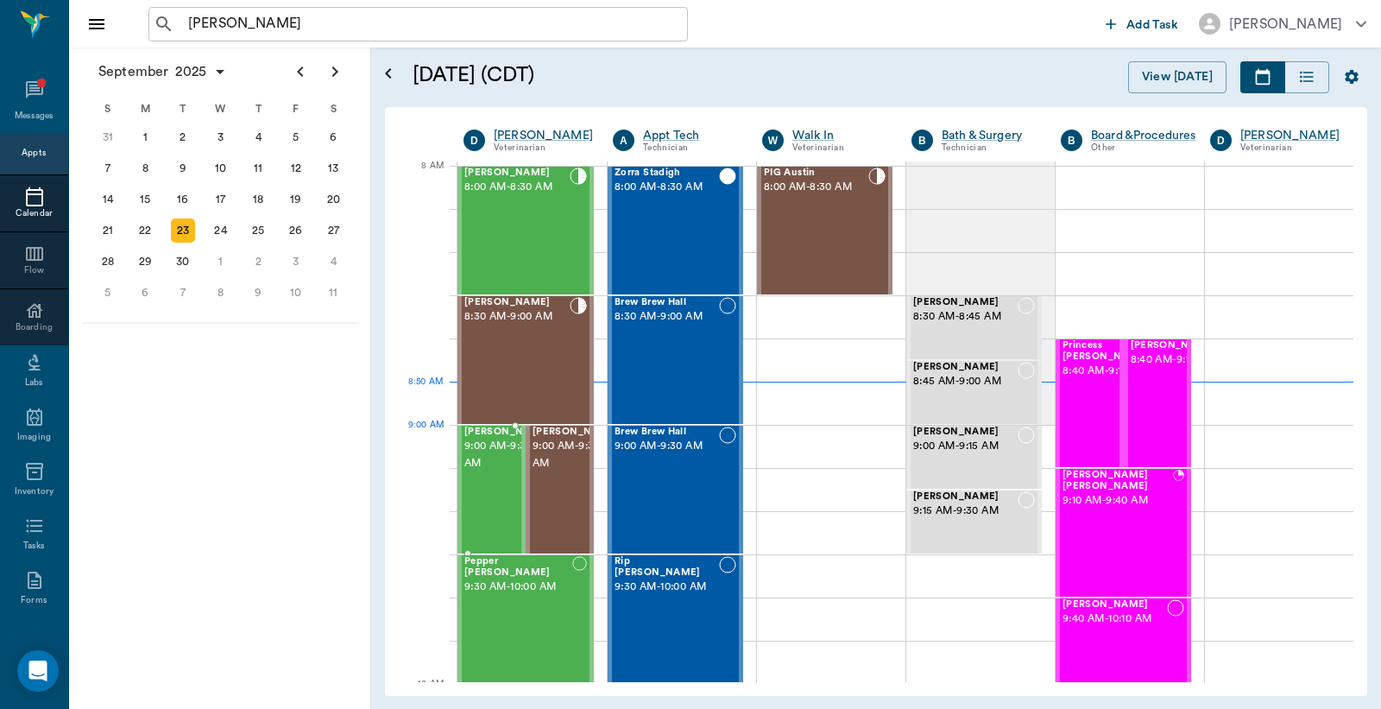
click at [492, 456] on span "9:00 AM - 9:30 AM" at bounding box center [507, 455] width 86 height 35
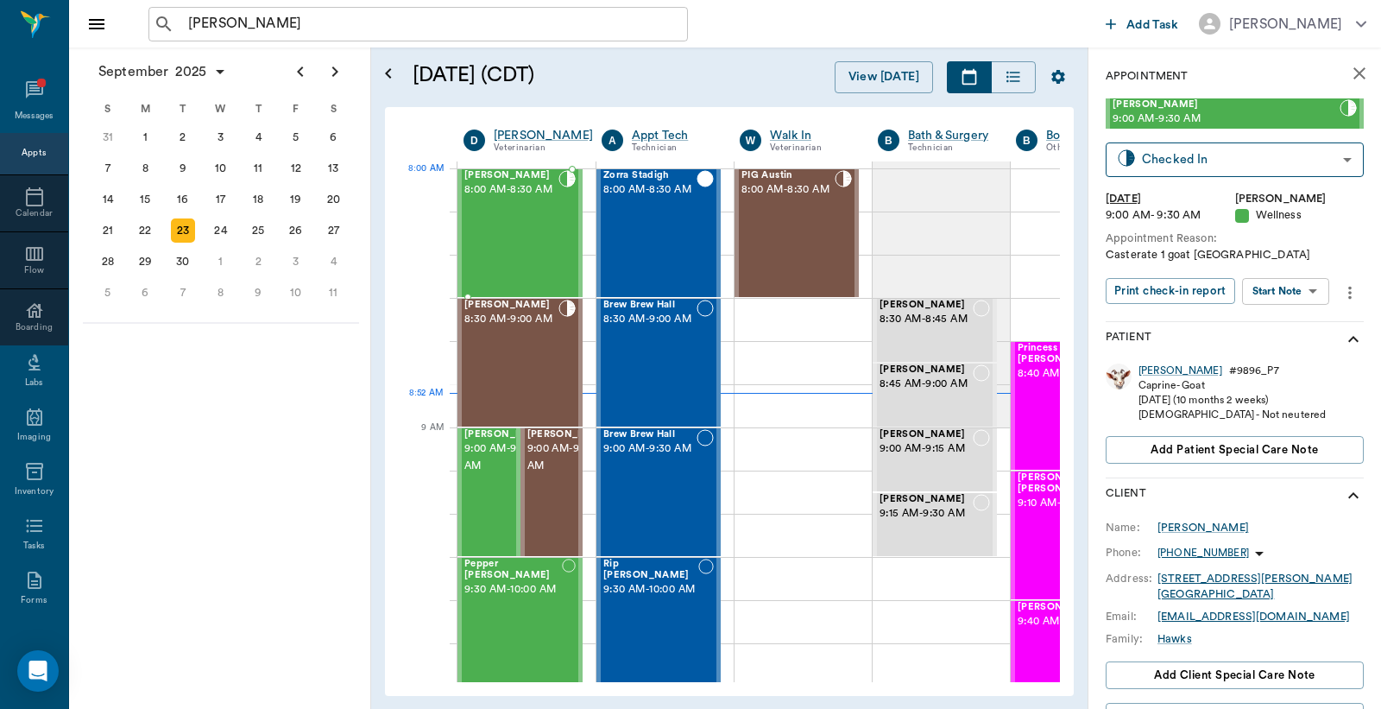
click at [495, 199] on span "8:00 AM - 8:30 AM" at bounding box center [511, 189] width 94 height 17
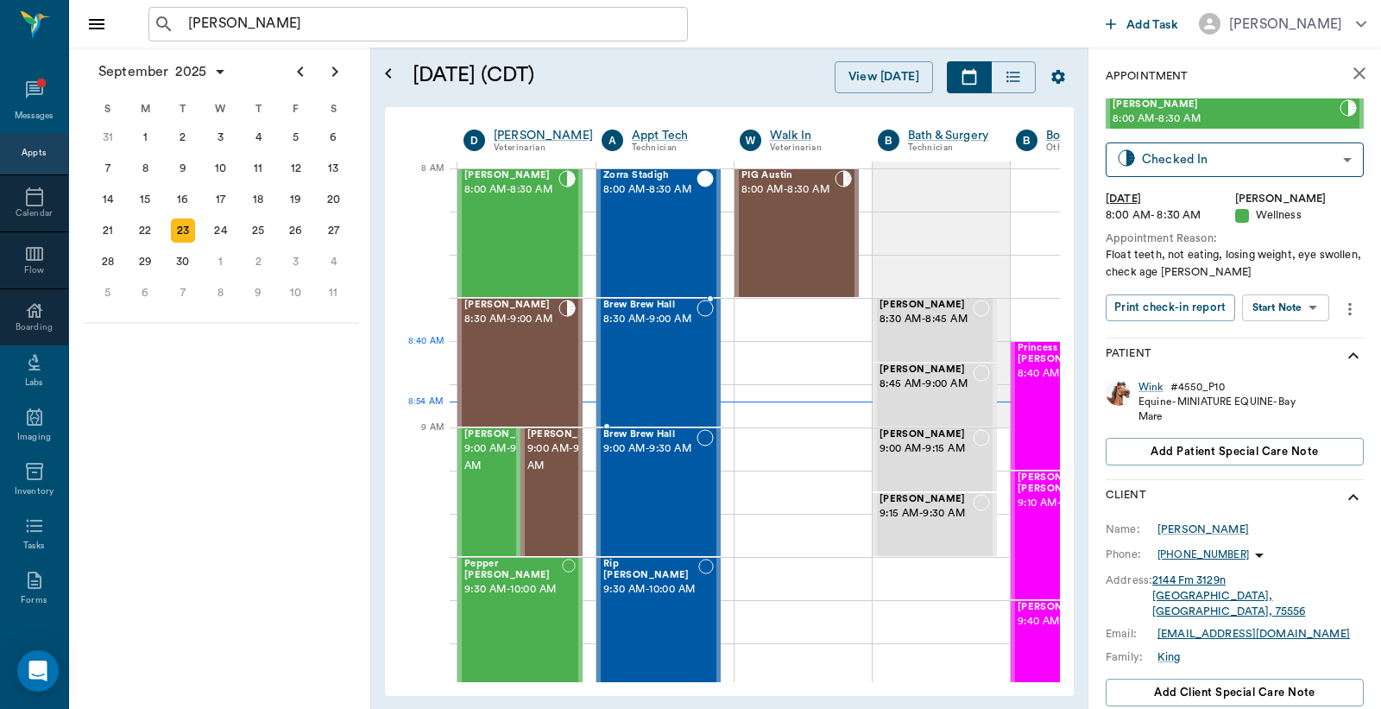
click at [674, 357] on div "Brew Brew Hall 8:30 AM - 9:00 AM" at bounding box center [649, 363] width 93 height 126
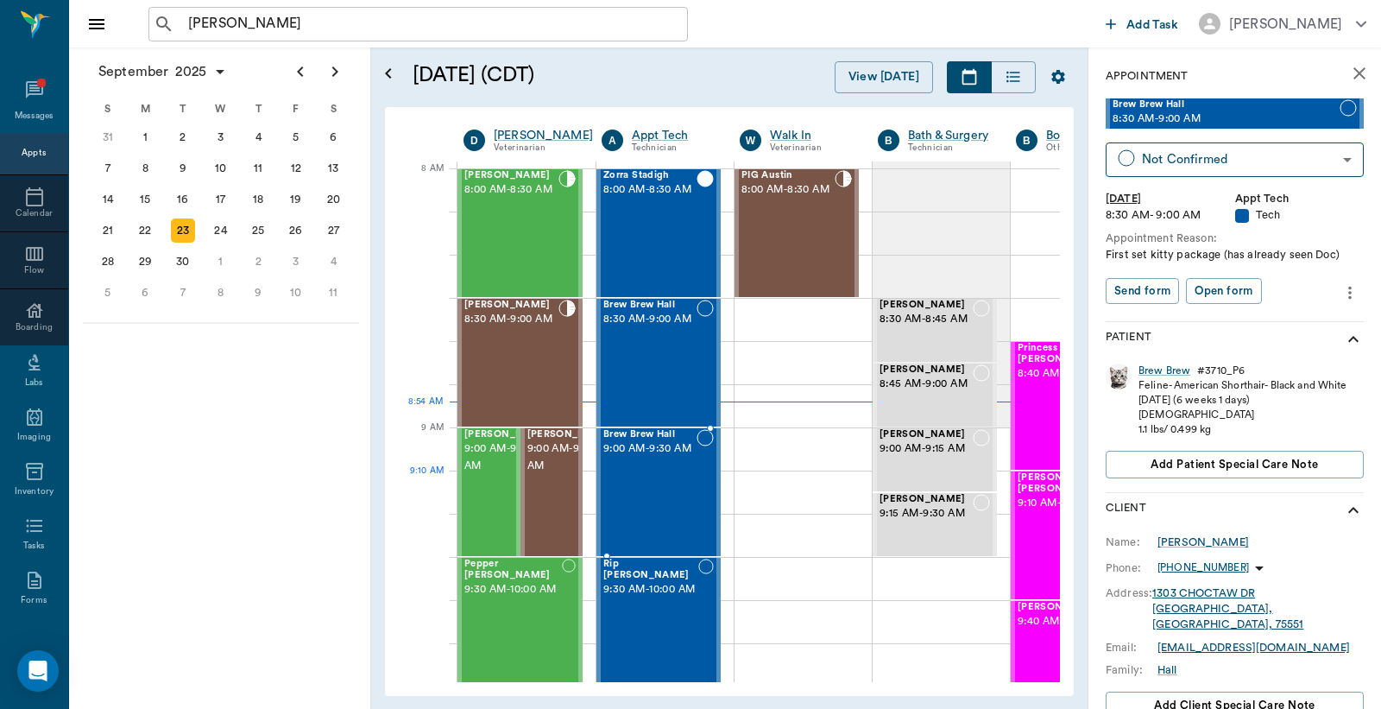
click at [662, 492] on div "Brew Brew Hall 9:00 AM - 9:30 AM" at bounding box center [649, 492] width 93 height 126
click at [684, 345] on div "Brew Brew Hall 8:30 AM - 9:00 AM" at bounding box center [649, 363] width 93 height 126
click at [669, 346] on div "Brew Brew Hall 8:30 AM - 9:00 AM" at bounding box center [649, 363] width 93 height 126
click at [666, 357] on div "Brew Brew Hall 8:30 AM - 9:00 AM" at bounding box center [649, 363] width 93 height 126
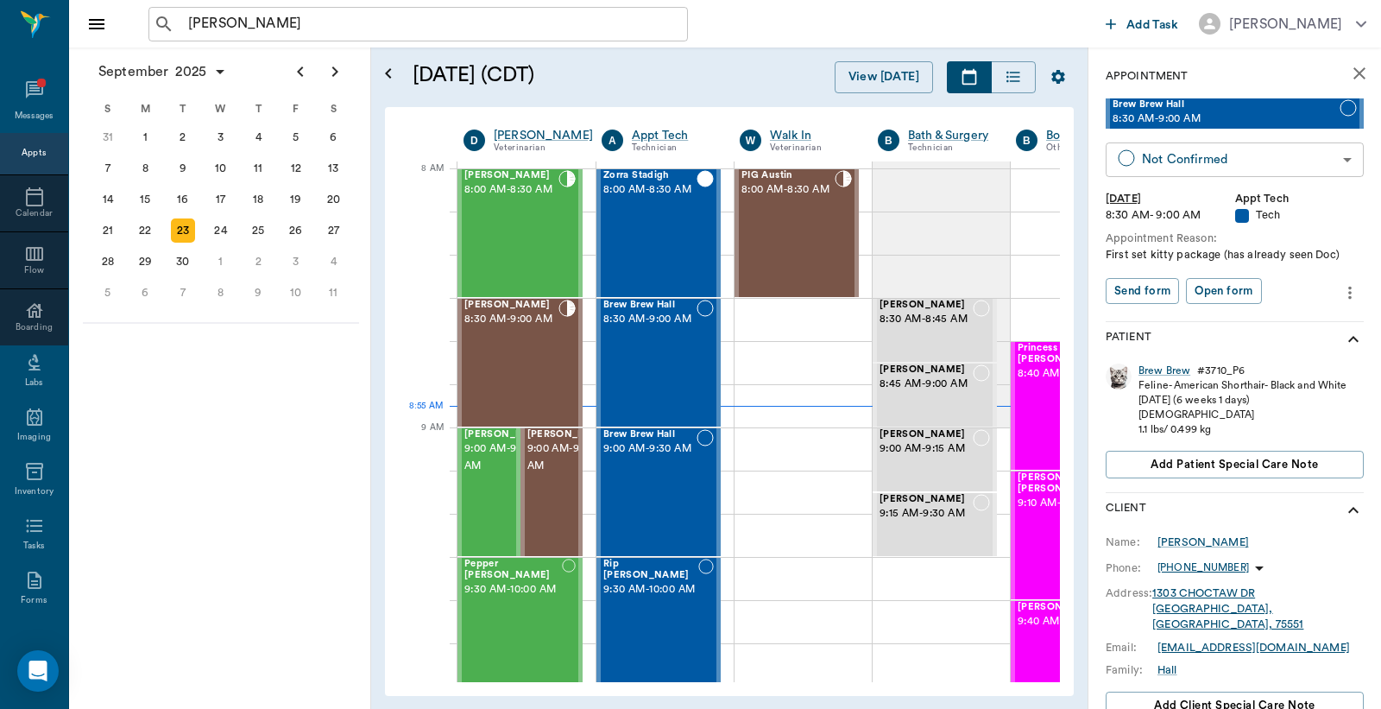
click at [1232, 166] on body "Jerry ​ Add Task Dr. Bert Ellsworth Nectar Messages Appts Calendar Flow Boardin…" at bounding box center [690, 354] width 1381 height 709
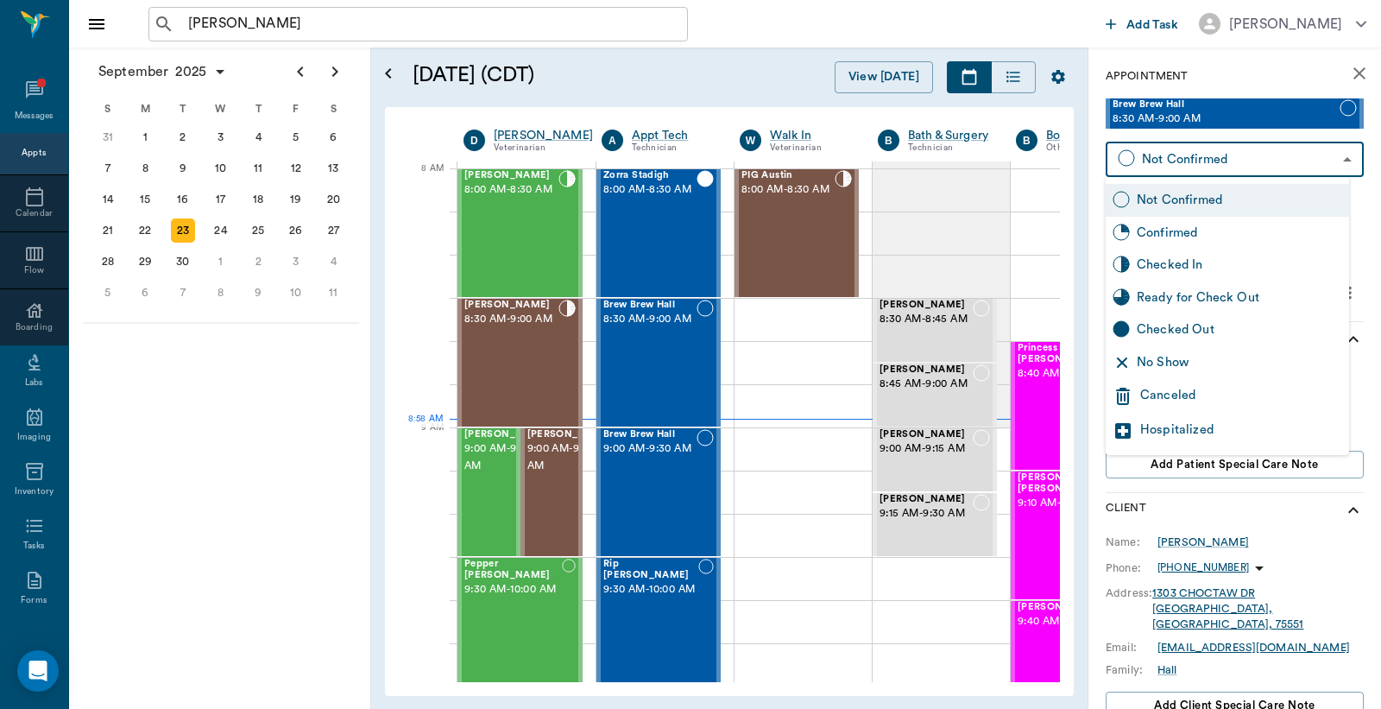
click at [649, 365] on div at bounding box center [690, 354] width 1381 height 709
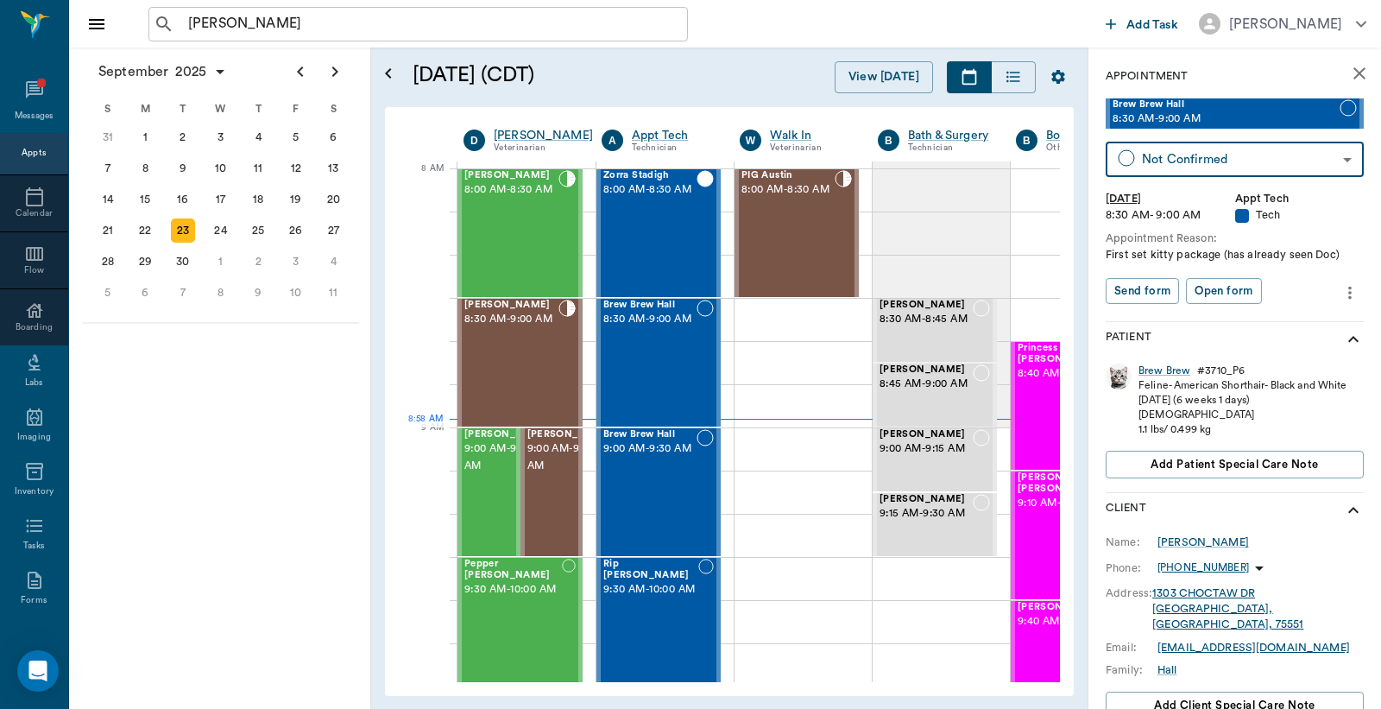
click at [1214, 158] on body "Jerry ​ Add Task Dr. Bert Ellsworth Nectar Messages Appts Calendar Flow Boardin…" at bounding box center [690, 354] width 1381 height 709
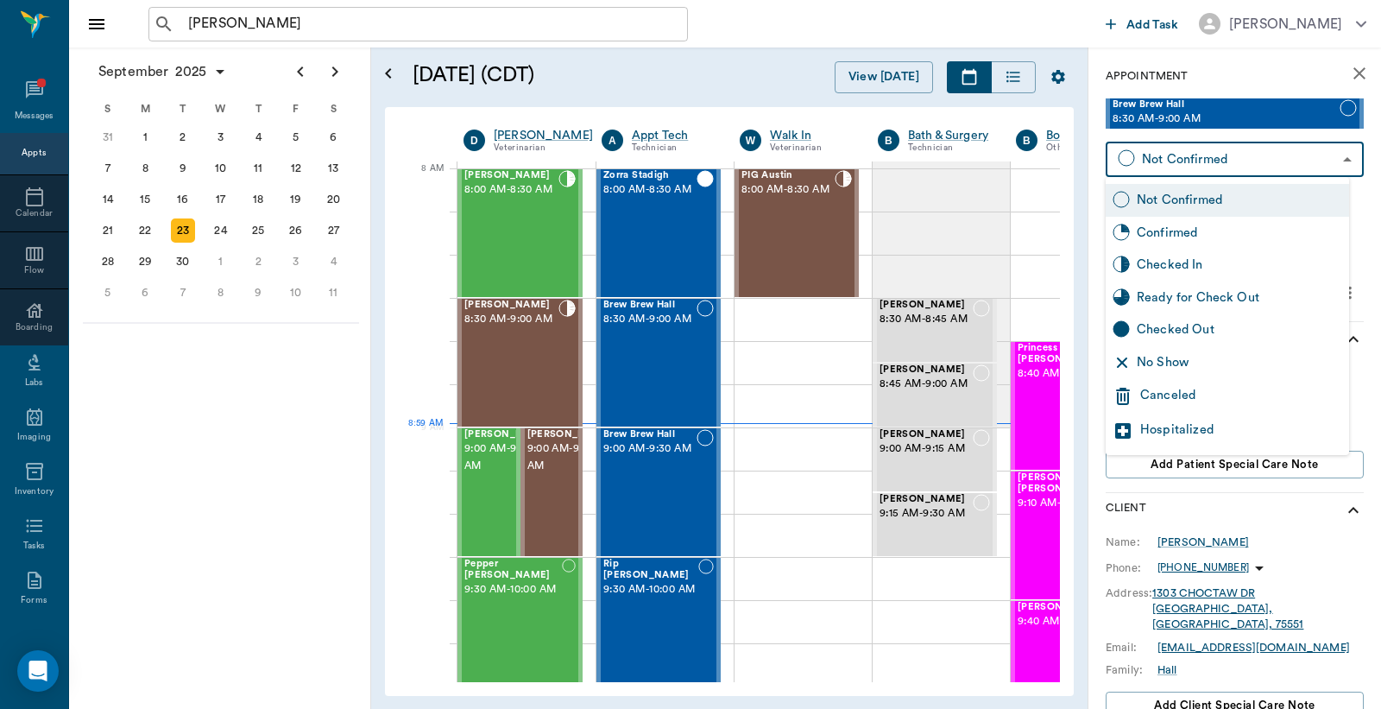
click at [1170, 395] on div "Canceled" at bounding box center [1241, 396] width 202 height 21
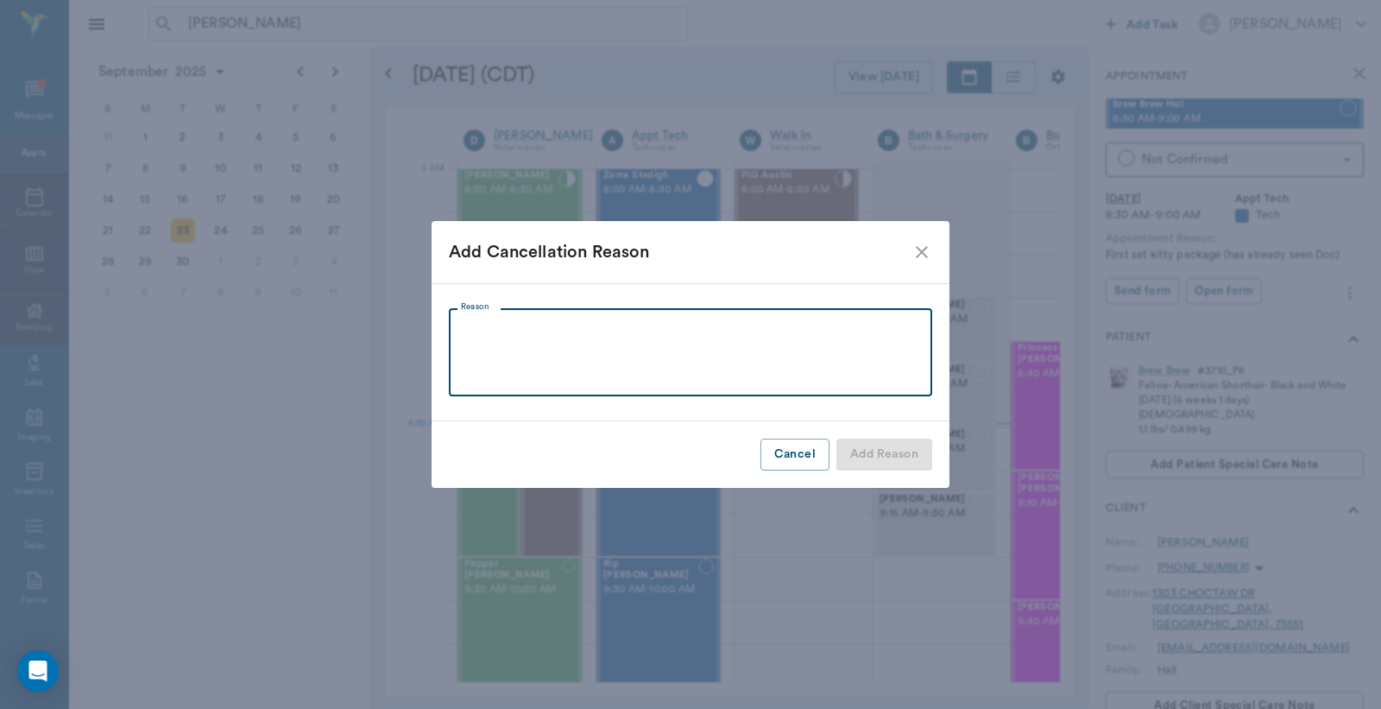
click at [472, 332] on textarea "Reason" at bounding box center [690, 353] width 459 height 60
type textarea "Was put in system twice Christy"
click at [900, 462] on button "Add Reason" at bounding box center [885, 455] width 96 height 32
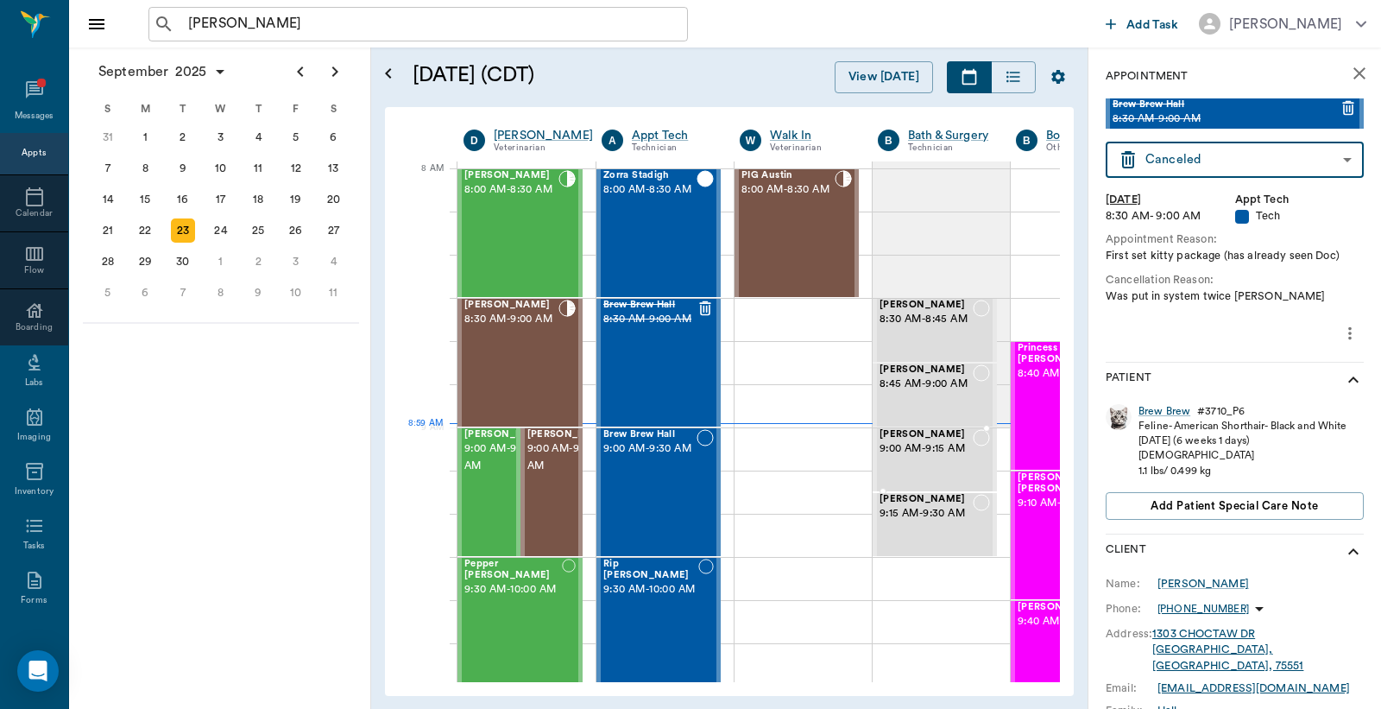
type input "CANCELED"
click at [243, 33] on input "[PERSON_NAME]" at bounding box center [432, 24] width 502 height 24
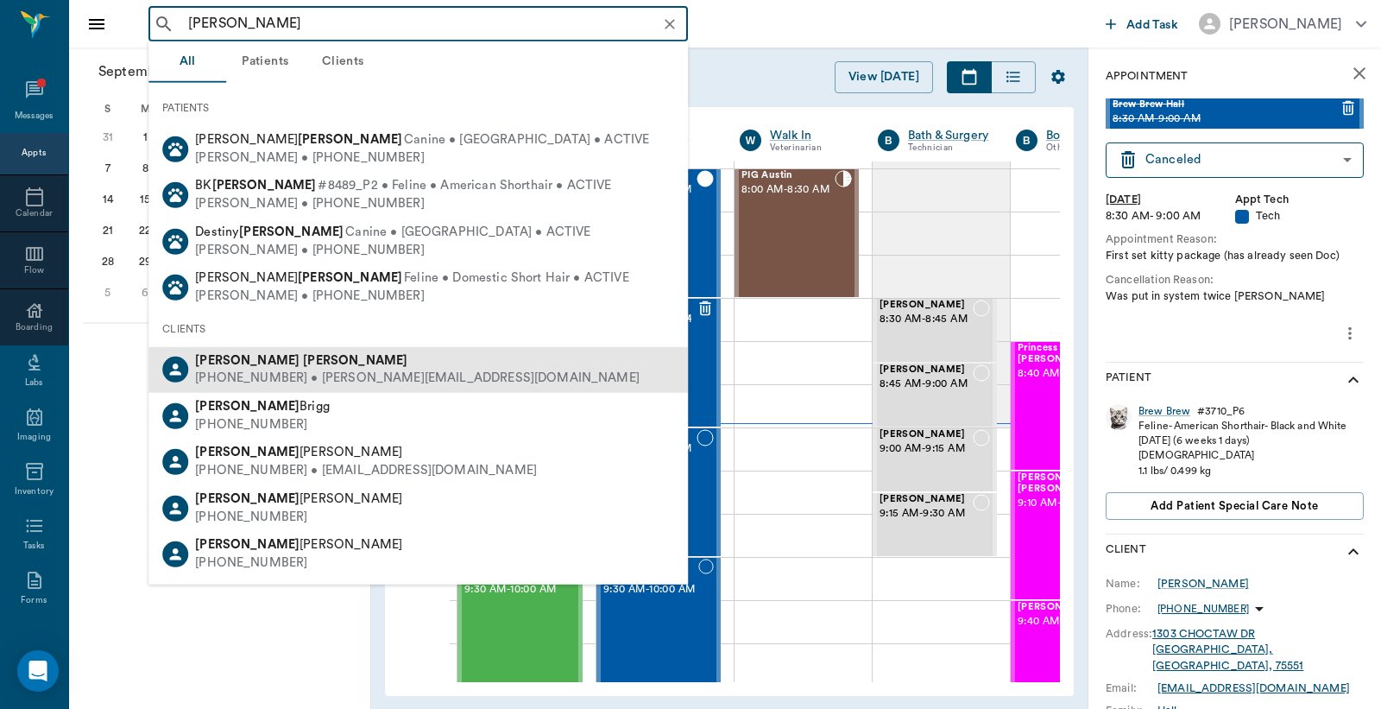
click at [288, 367] on div "Phyllis Verner" at bounding box center [417, 360] width 445 height 18
type input "Phyllis Verner"
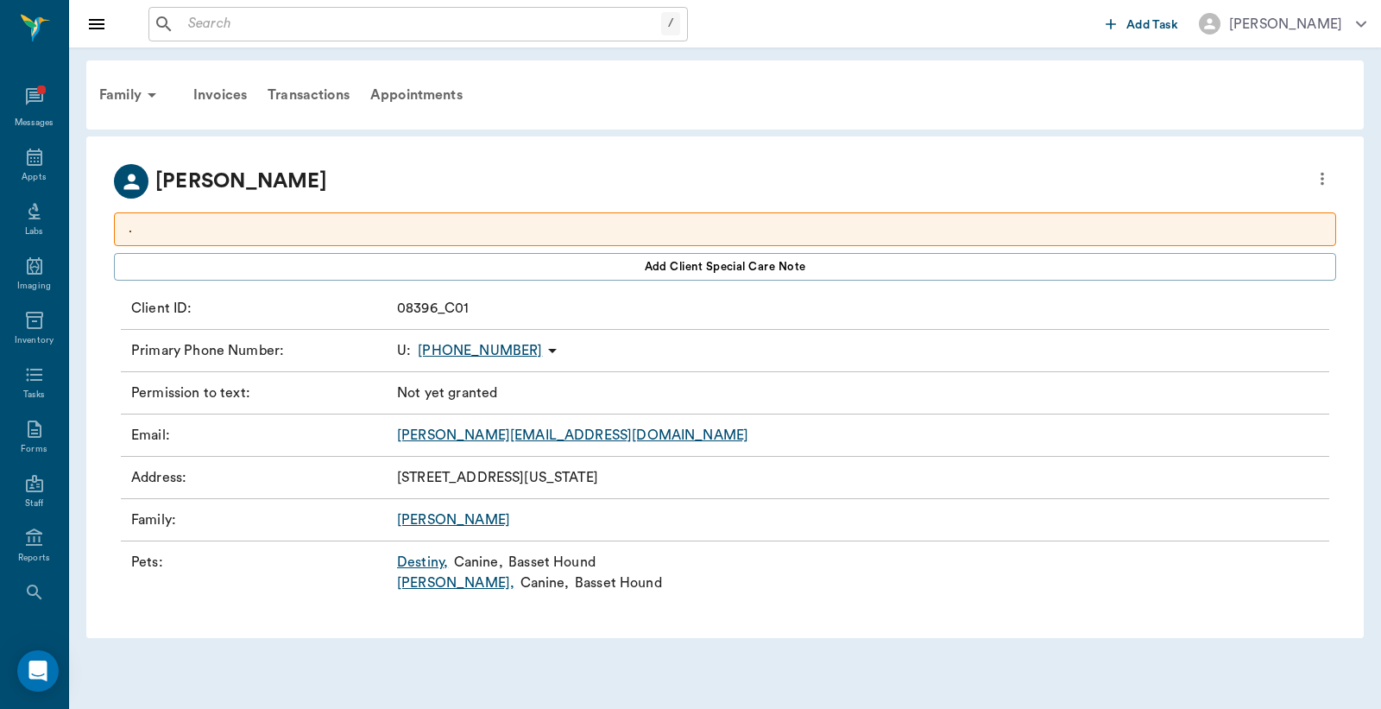
click at [415, 563] on link "Destiny ," at bounding box center [422, 562] width 51 height 21
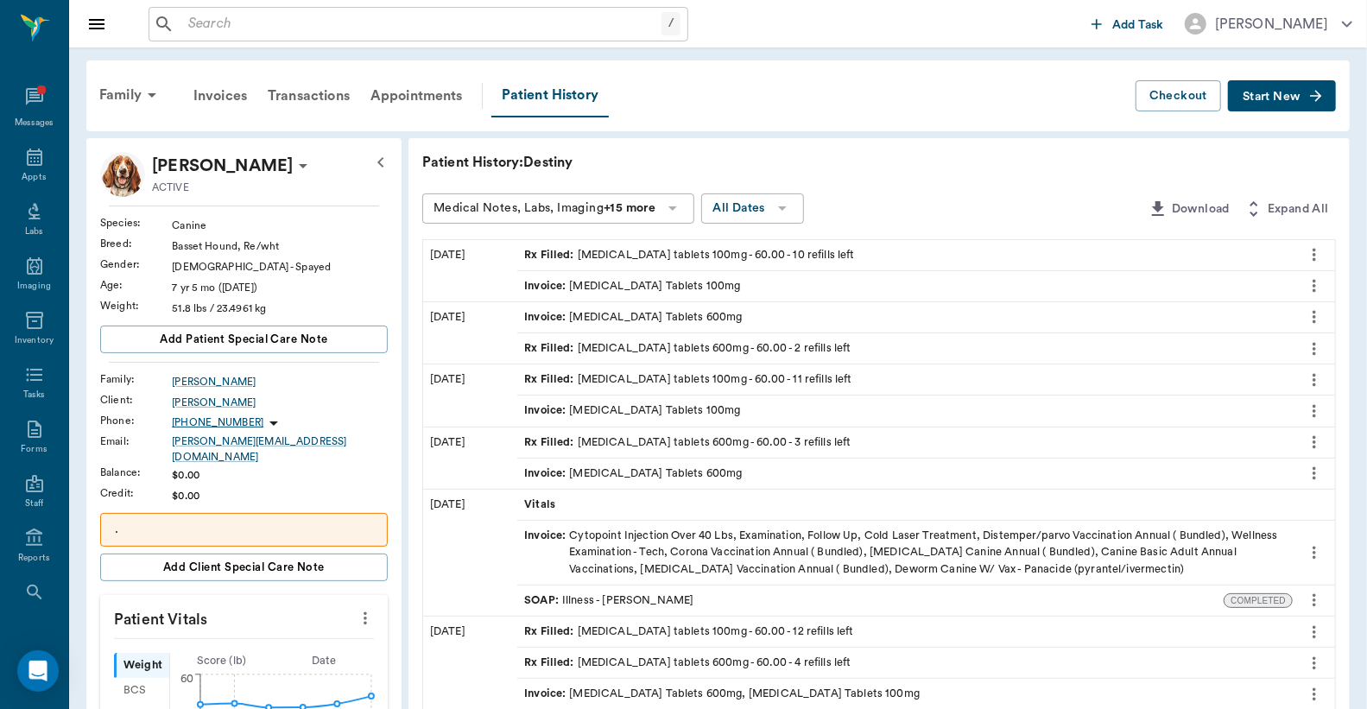
click at [625, 347] on div "Rx Filled : gabapentin tablets 600mg - 60.00 - 2 refills left" at bounding box center [687, 348] width 326 height 16
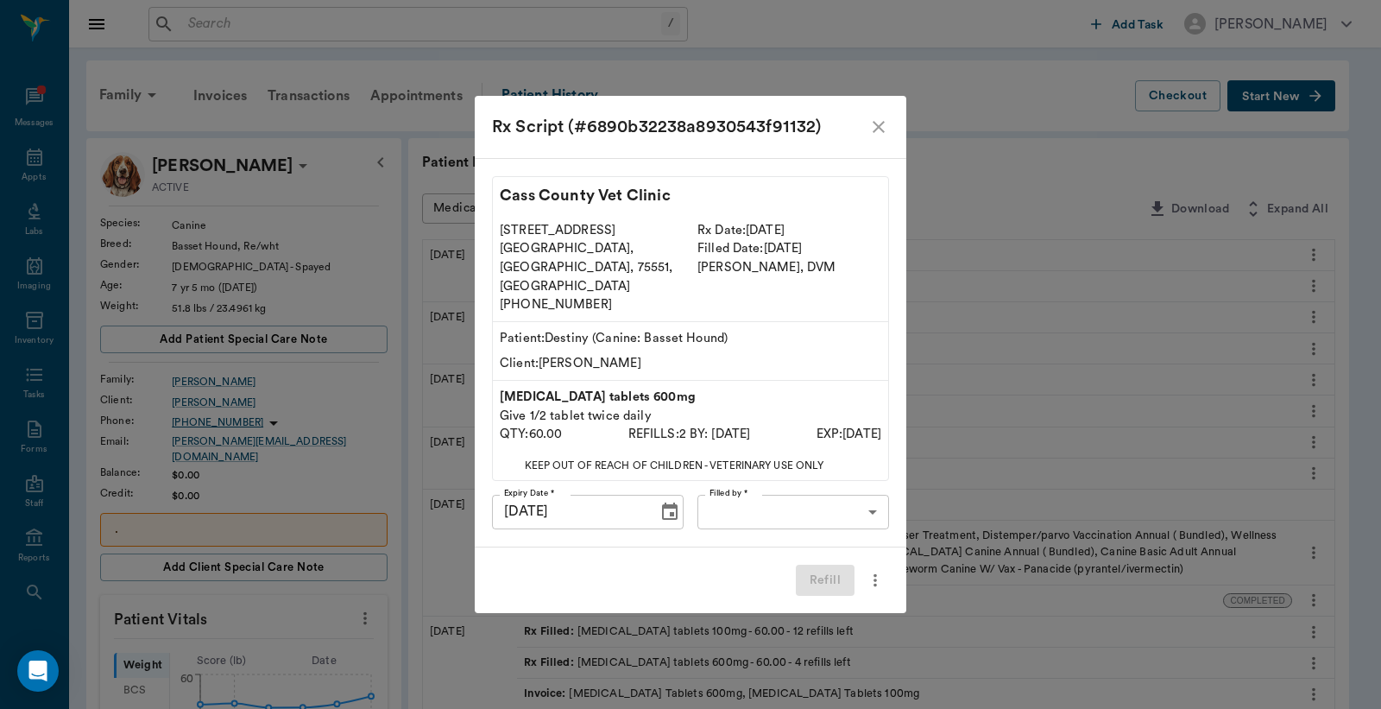
click at [752, 492] on body "/ ​ Add Task Dr. Bert Ellsworth Nectar Messages Appts Labs Imaging Inventory Ta…" at bounding box center [690, 701] width 1381 height 1403
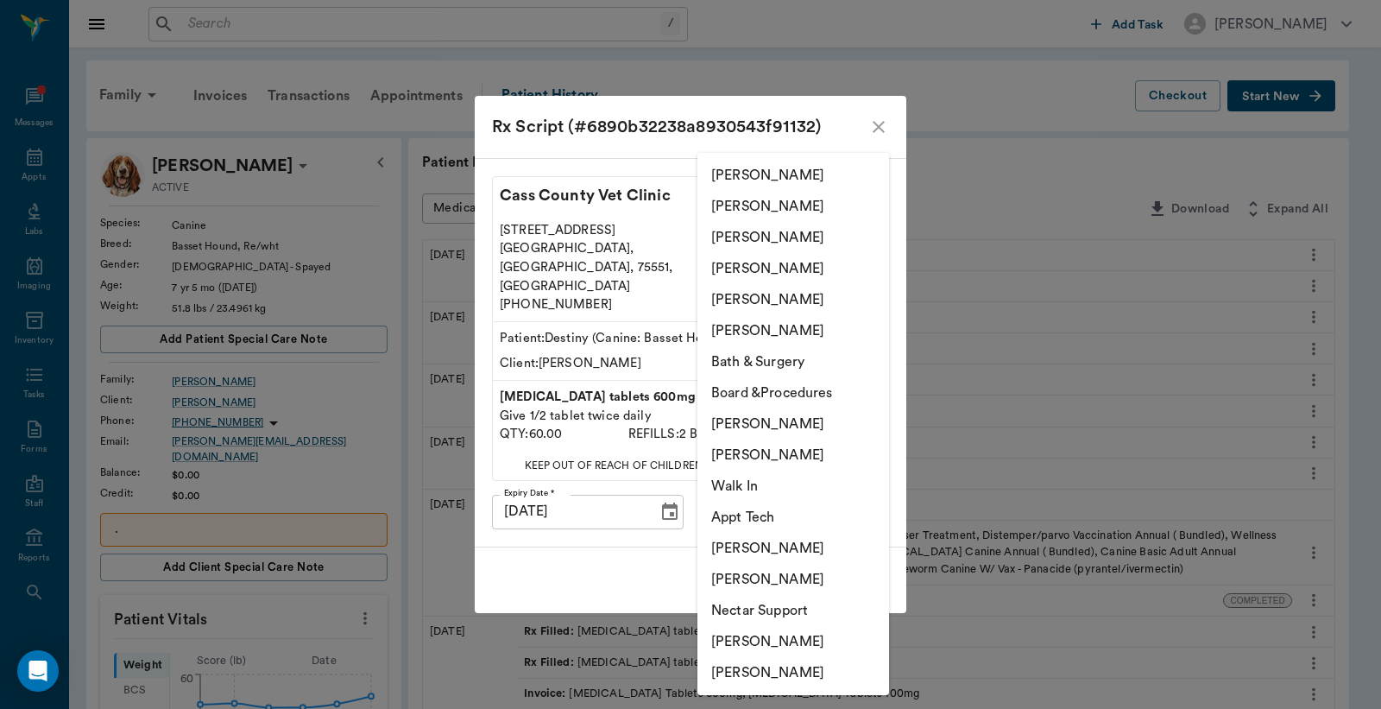
click at [739, 209] on li "Christy Dudley" at bounding box center [794, 206] width 192 height 31
type input "63ec2e2852e12b0ba117910e"
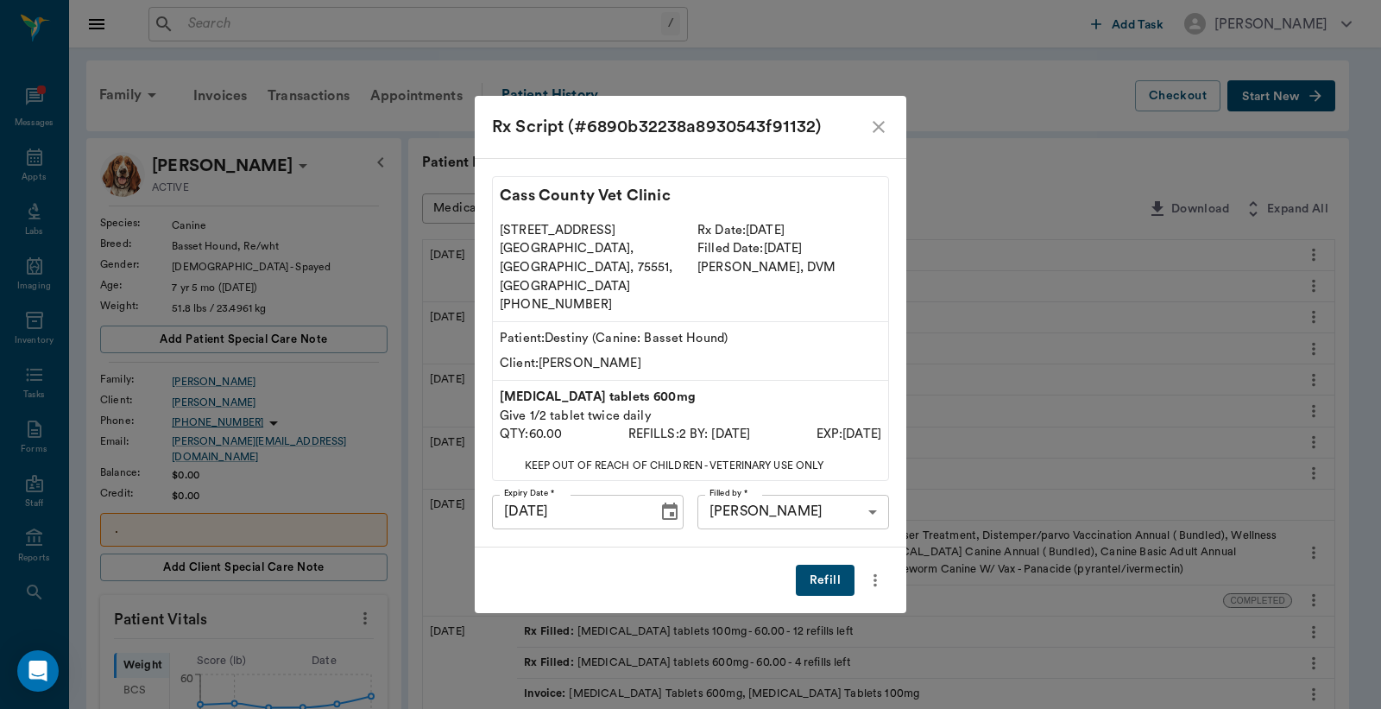
click at [820, 565] on button "Refill" at bounding box center [825, 581] width 59 height 32
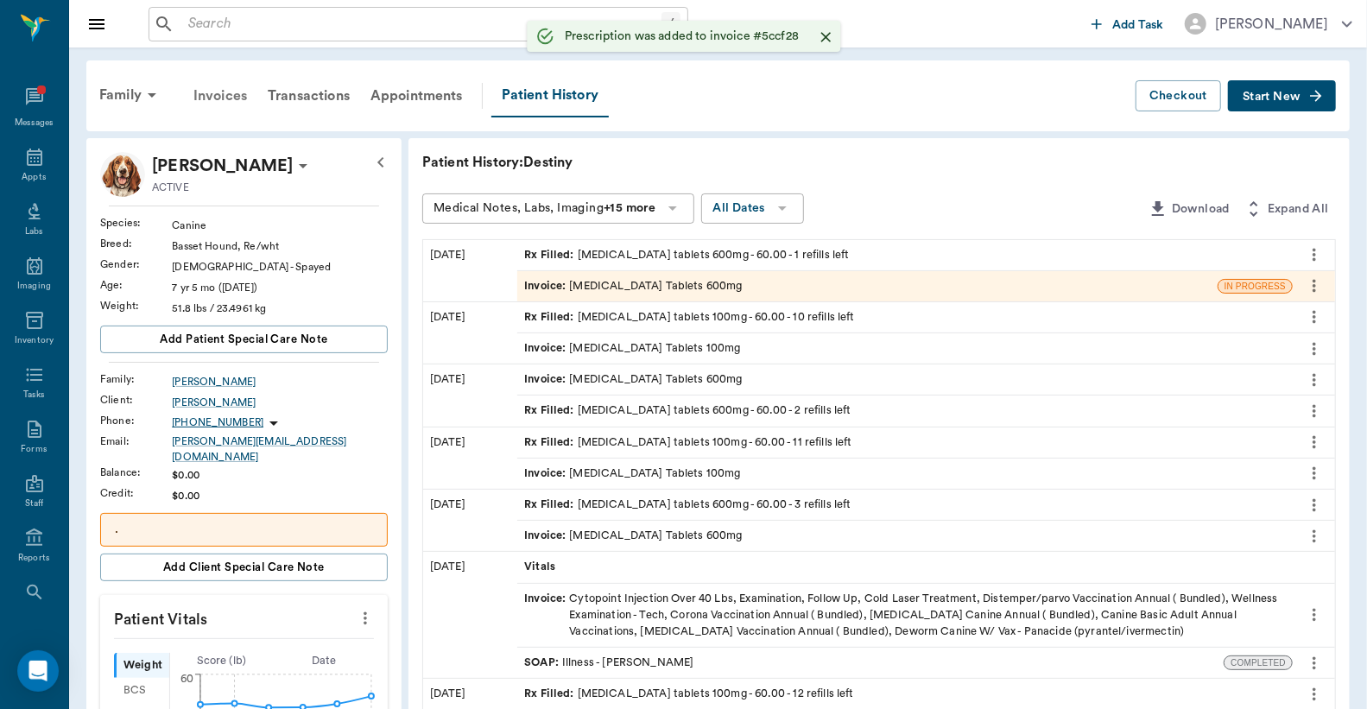
click at [231, 95] on div "Invoices" at bounding box center [220, 95] width 74 height 41
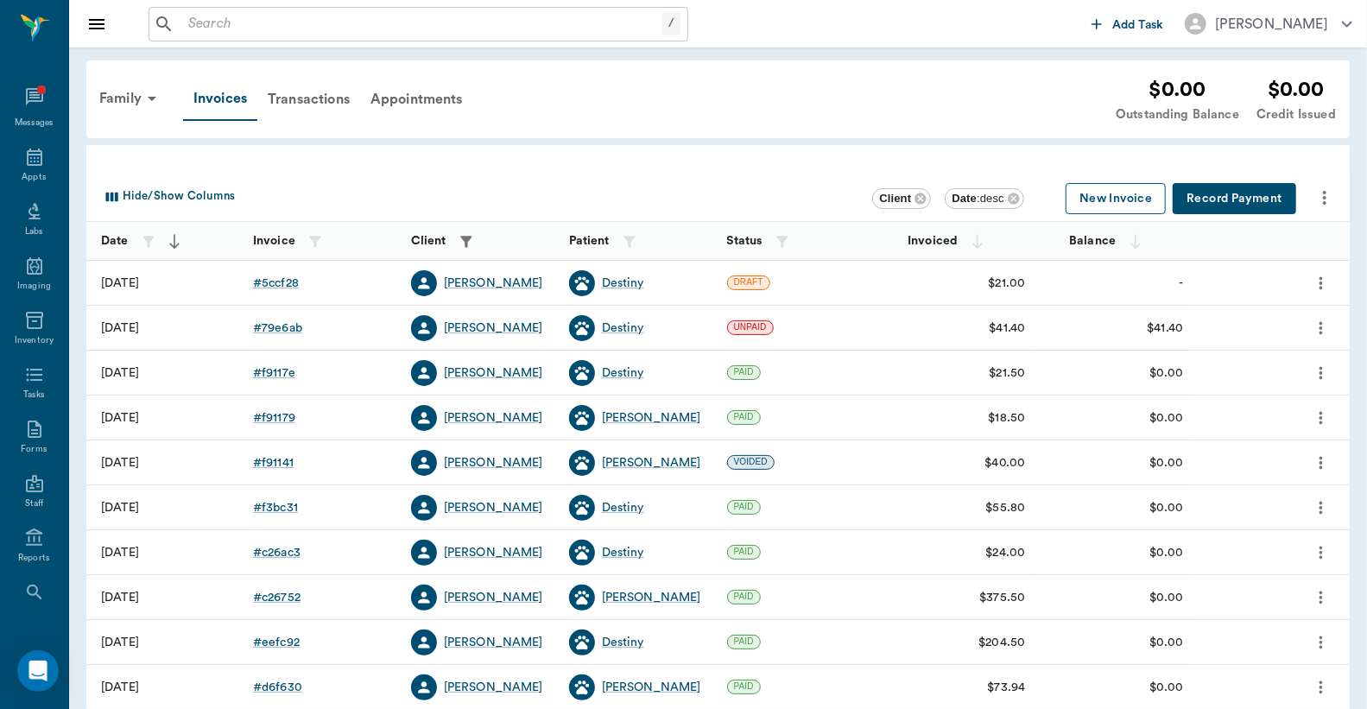
click at [1090, 199] on button "New Invoice" at bounding box center [1115, 199] width 100 height 32
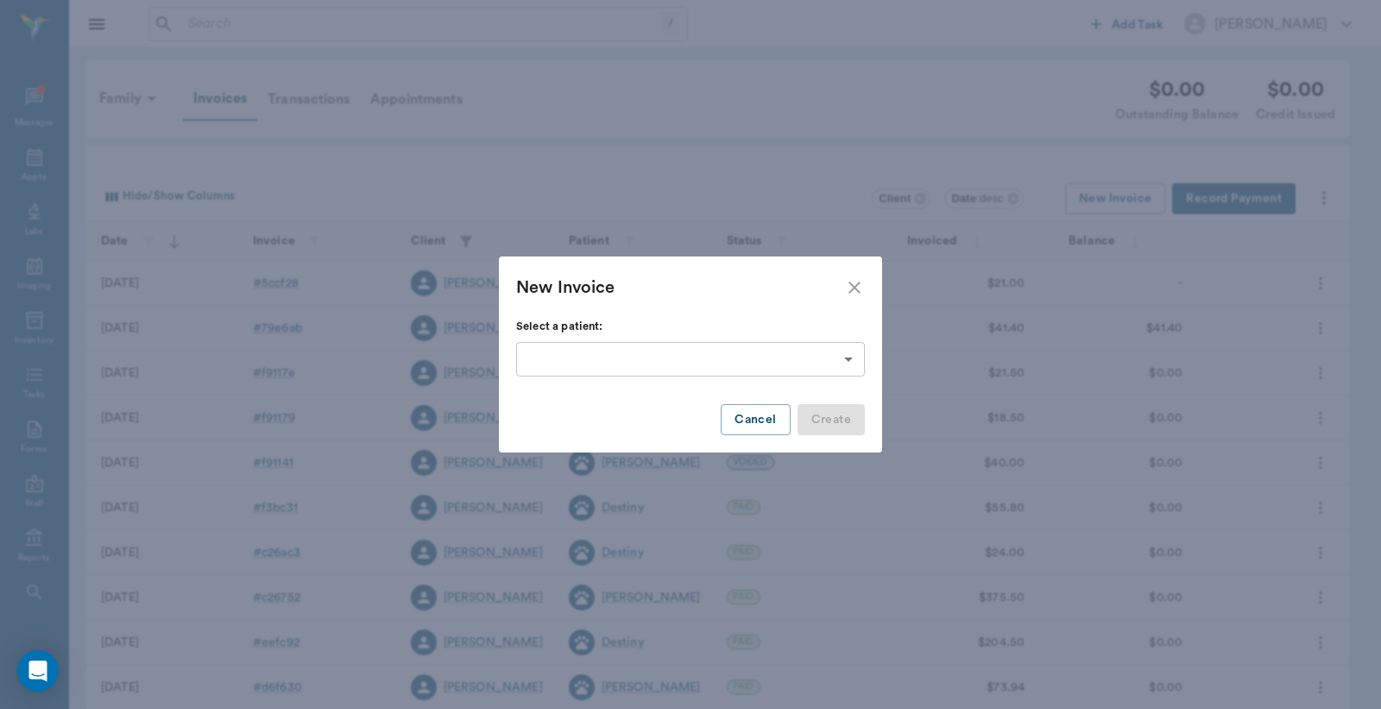
click at [850, 359] on body "/ ​ Add Task Dr. Bert Ellsworth Nectar Messages Appts Labs Imaging Inventory Ta…" at bounding box center [690, 507] width 1381 height 1014
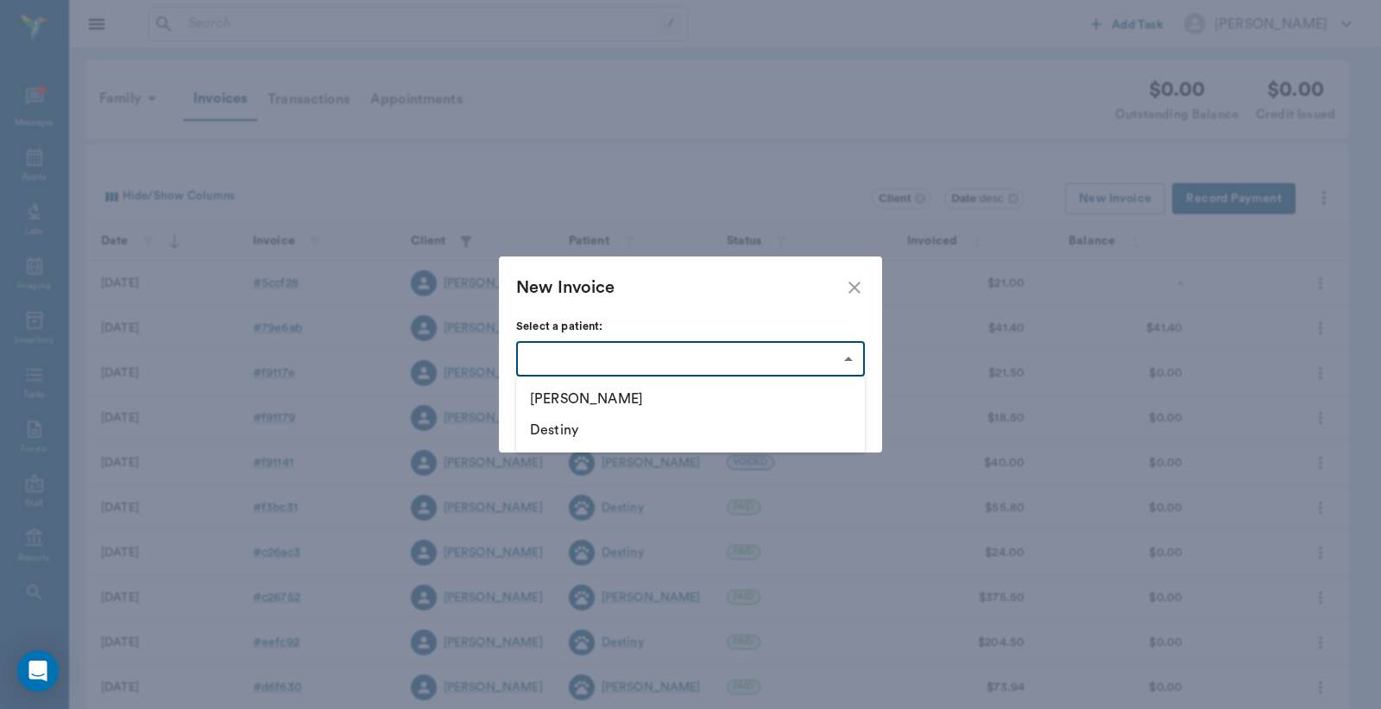
click at [565, 420] on li "Destiny" at bounding box center [690, 429] width 349 height 31
type input "63ec3385bf929af01c1df4e1"
click at [842, 424] on button "Create" at bounding box center [831, 420] width 67 height 32
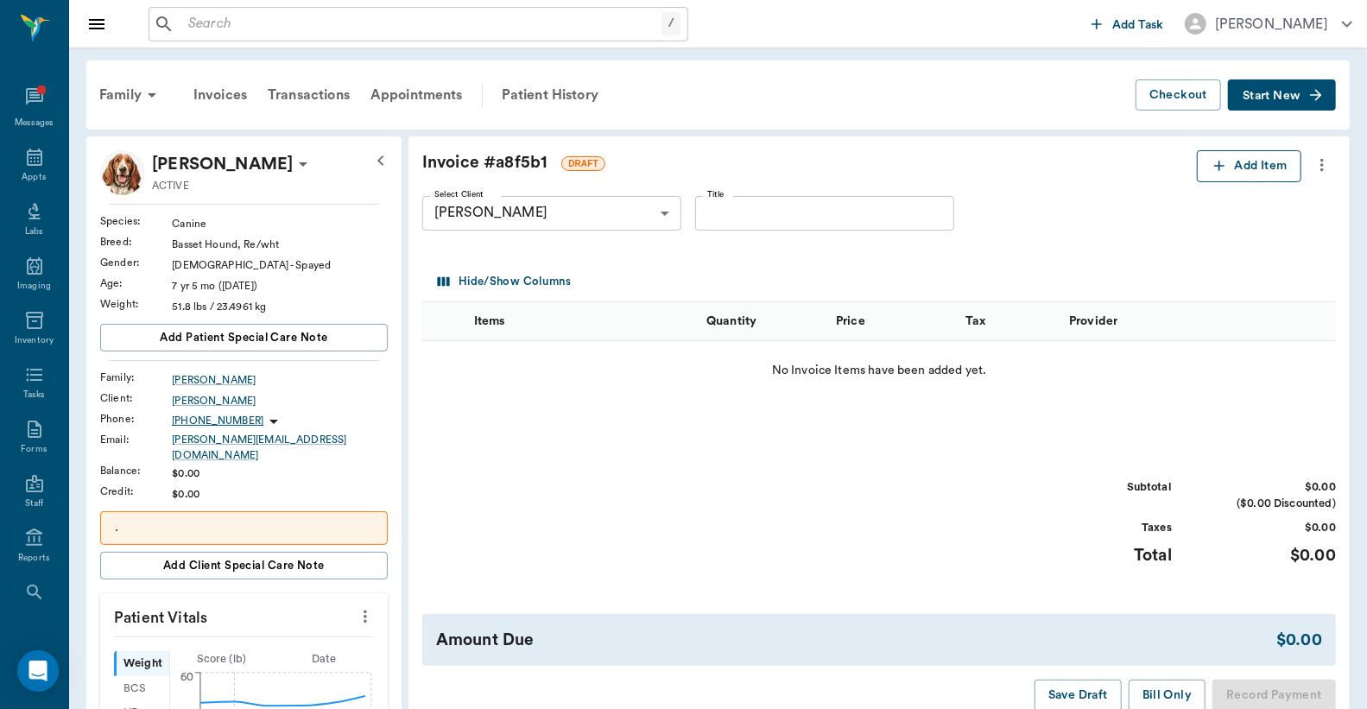
click at [1228, 175] on button "Add Item" at bounding box center [1249, 166] width 104 height 32
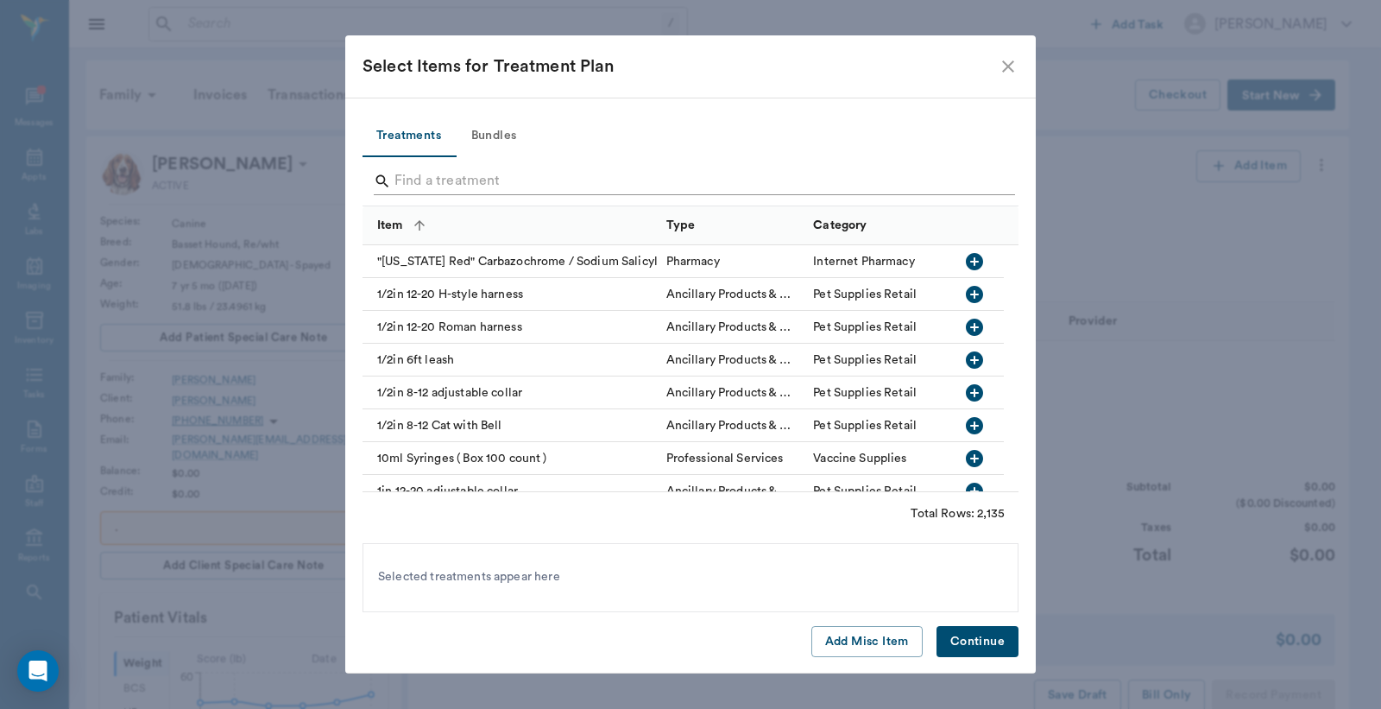
click at [401, 171] on input "Search" at bounding box center [692, 181] width 595 height 28
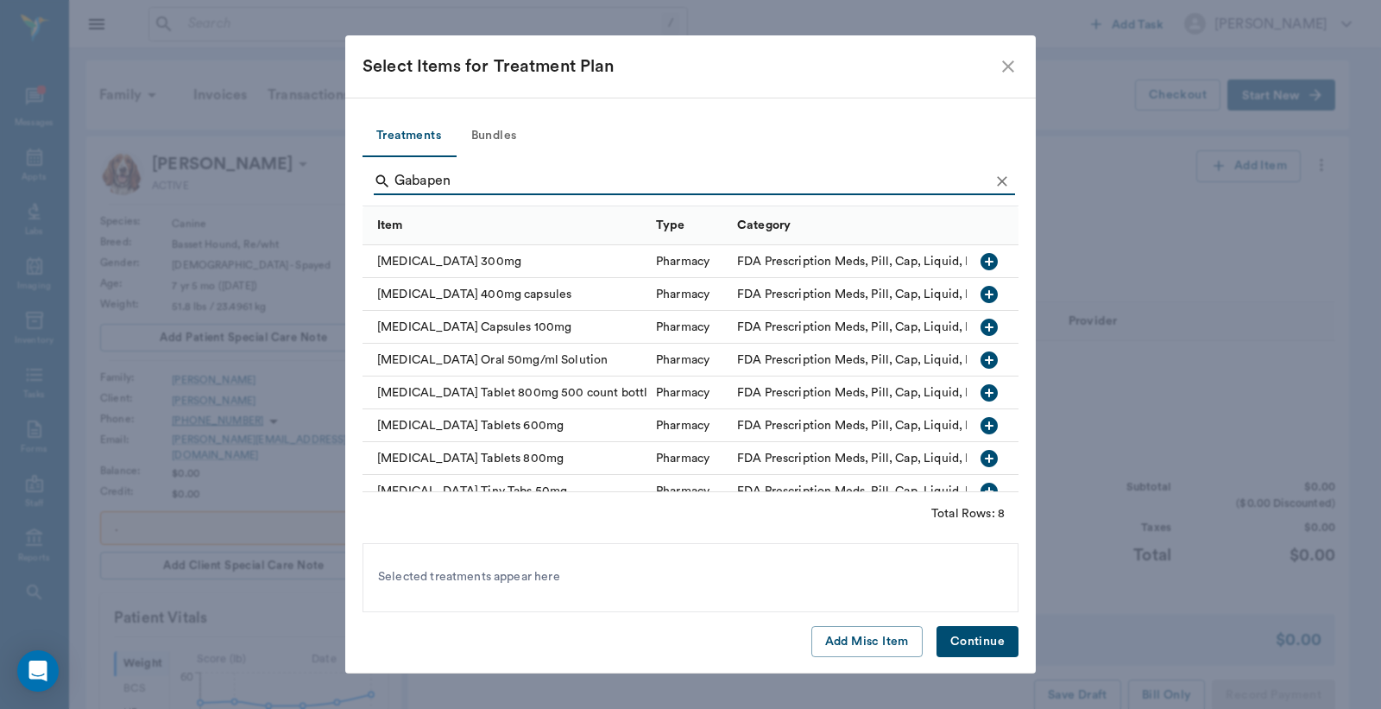
type input "Gabapen"
click at [981, 426] on icon "button" at bounding box center [989, 425] width 17 height 17
click at [967, 643] on button "Continue" at bounding box center [978, 642] width 82 height 32
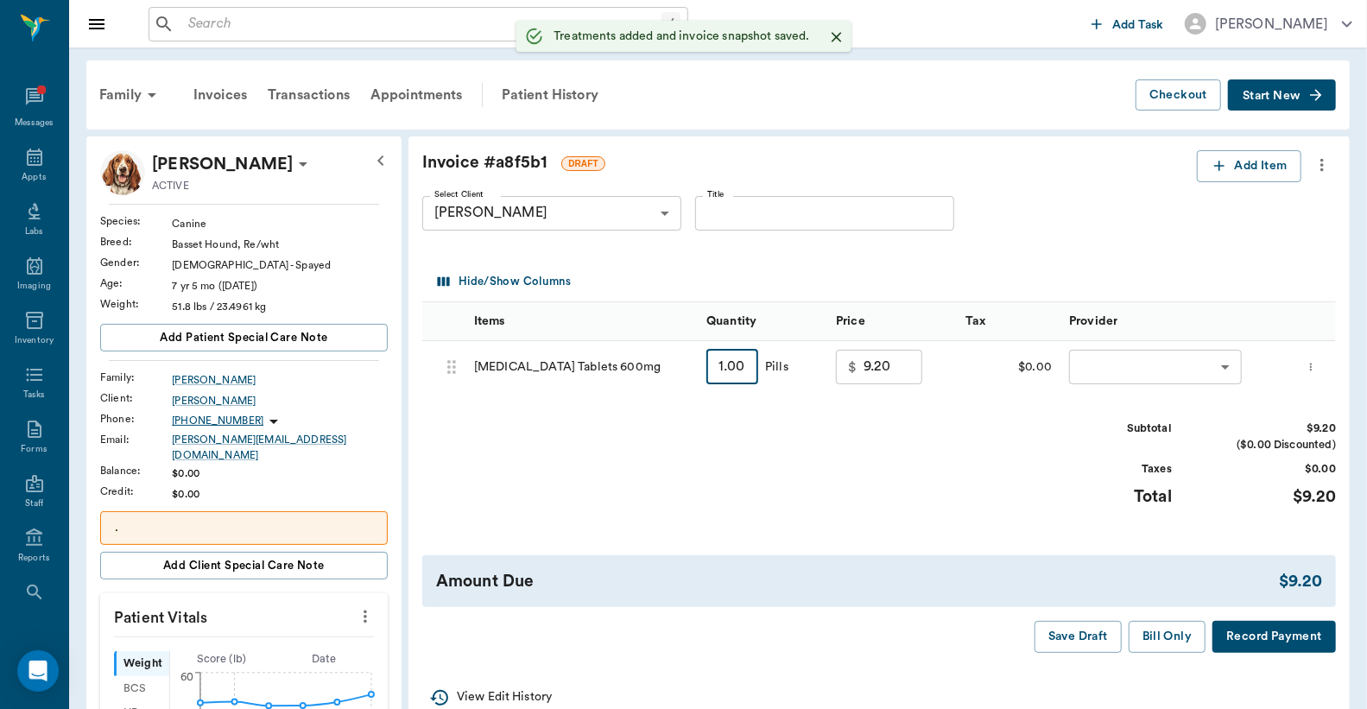
type input "6"
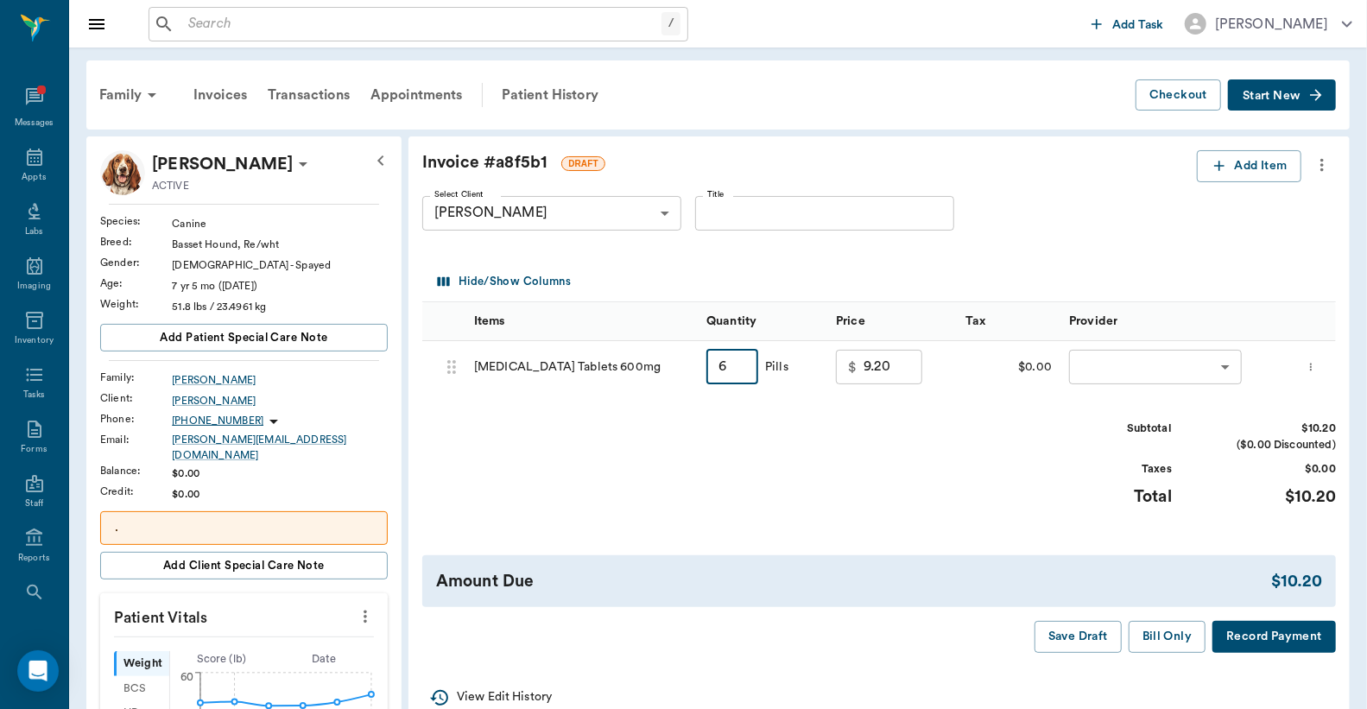
type input "10.20"
type input "60"
type input "21.00"
type input "60"
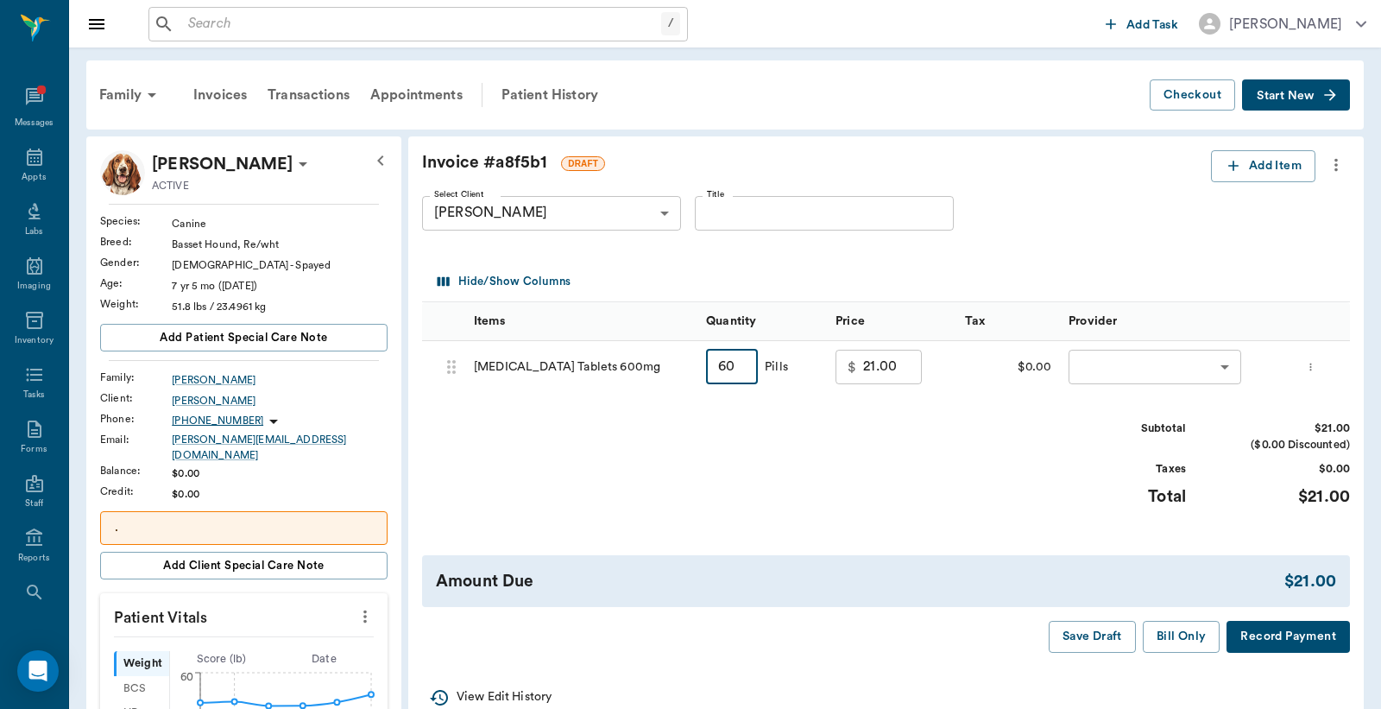
click at [1091, 366] on body "/ ​ Add Task Dr. Bert Ellsworth Nectar Messages Appts Labs Imaging Inventory Ta…" at bounding box center [690, 700] width 1381 height 1401
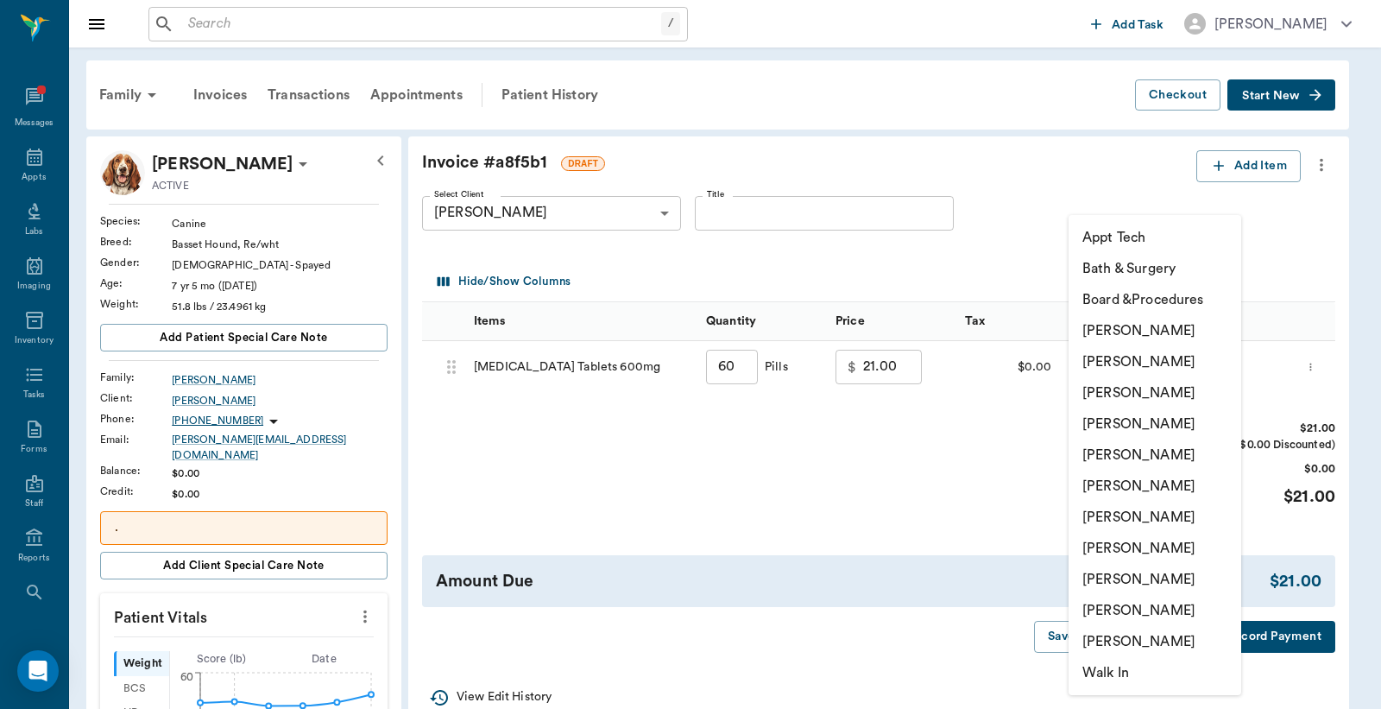
click at [1109, 361] on li "Christy Dudley" at bounding box center [1155, 361] width 173 height 31
type input "none-63ec2e2852e12b0ba117910e"
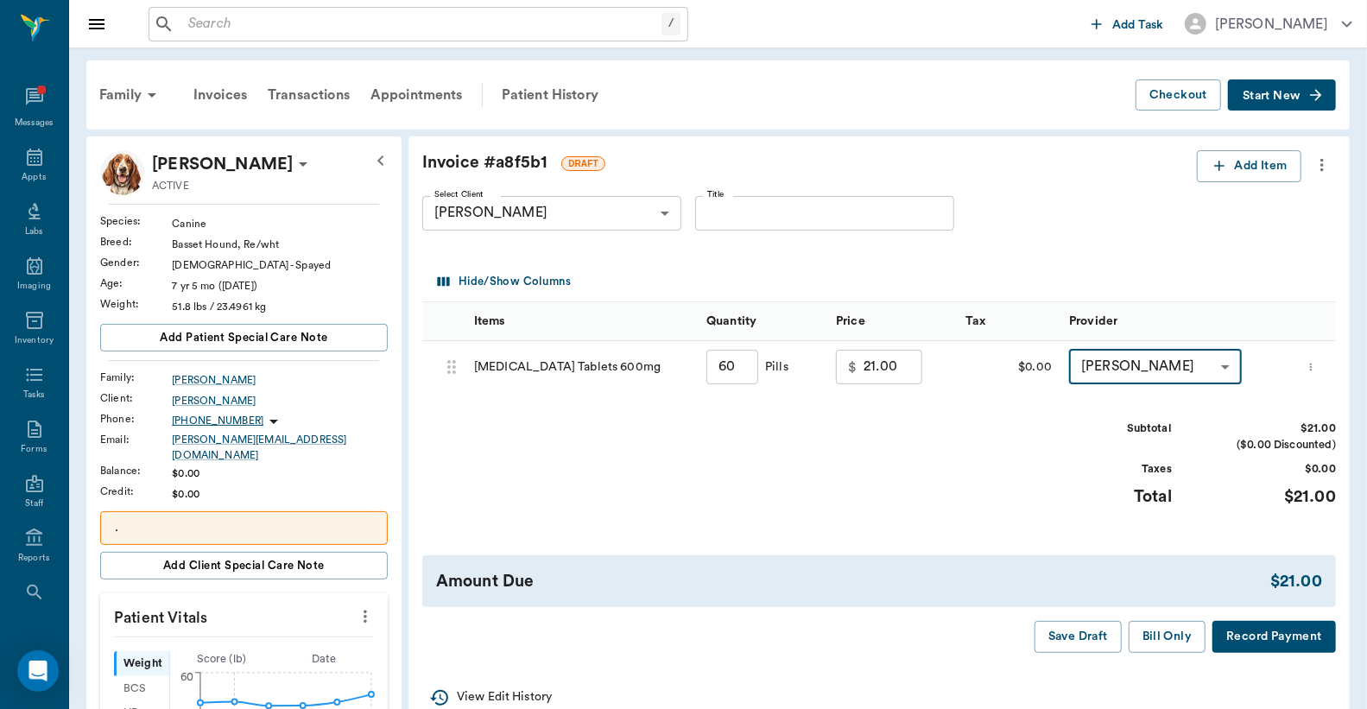
click at [1270, 640] on button "Record Payment" at bounding box center [1273, 637] width 123 height 32
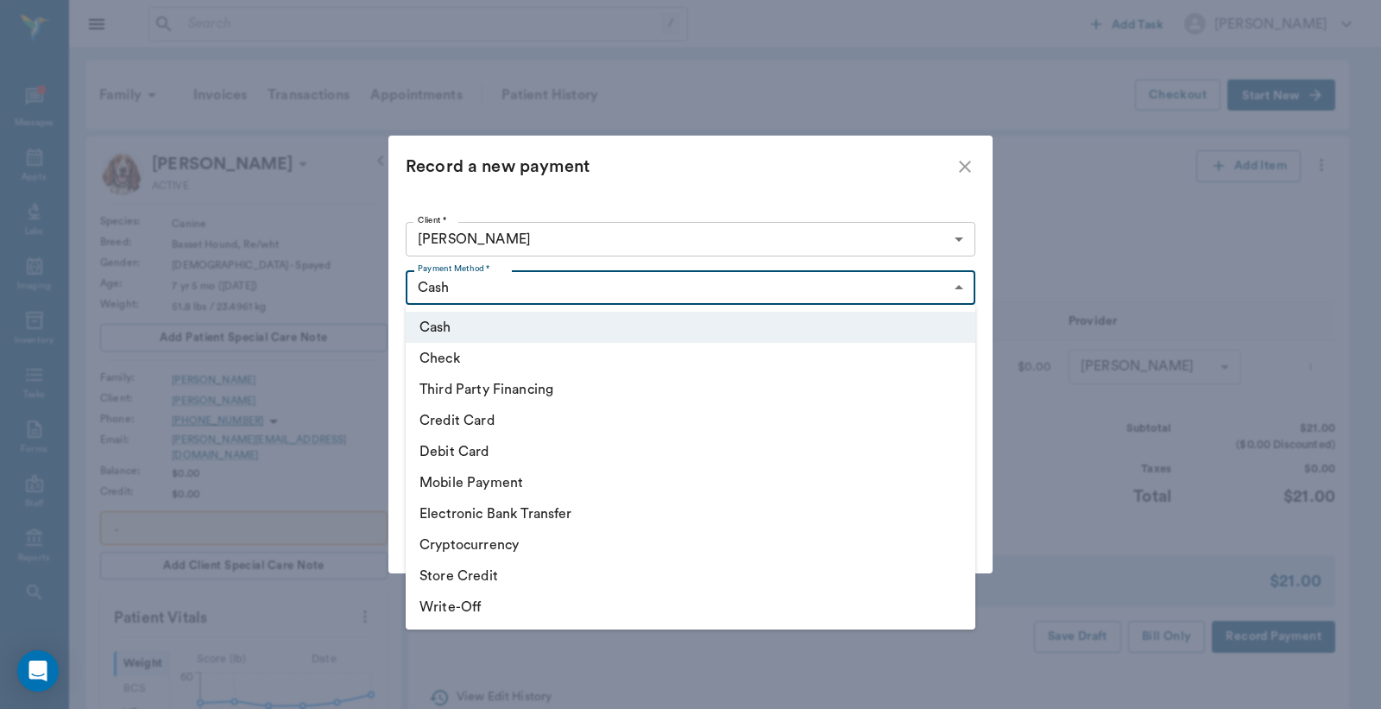
click at [956, 287] on body "/ ​ Add Task Dr. Bert Ellsworth Nectar Messages Appts Labs Imaging Inventory Ta…" at bounding box center [690, 700] width 1381 height 1401
click at [494, 454] on li "Debit Card" at bounding box center [691, 451] width 570 height 31
type input "DEBIT_CARD"
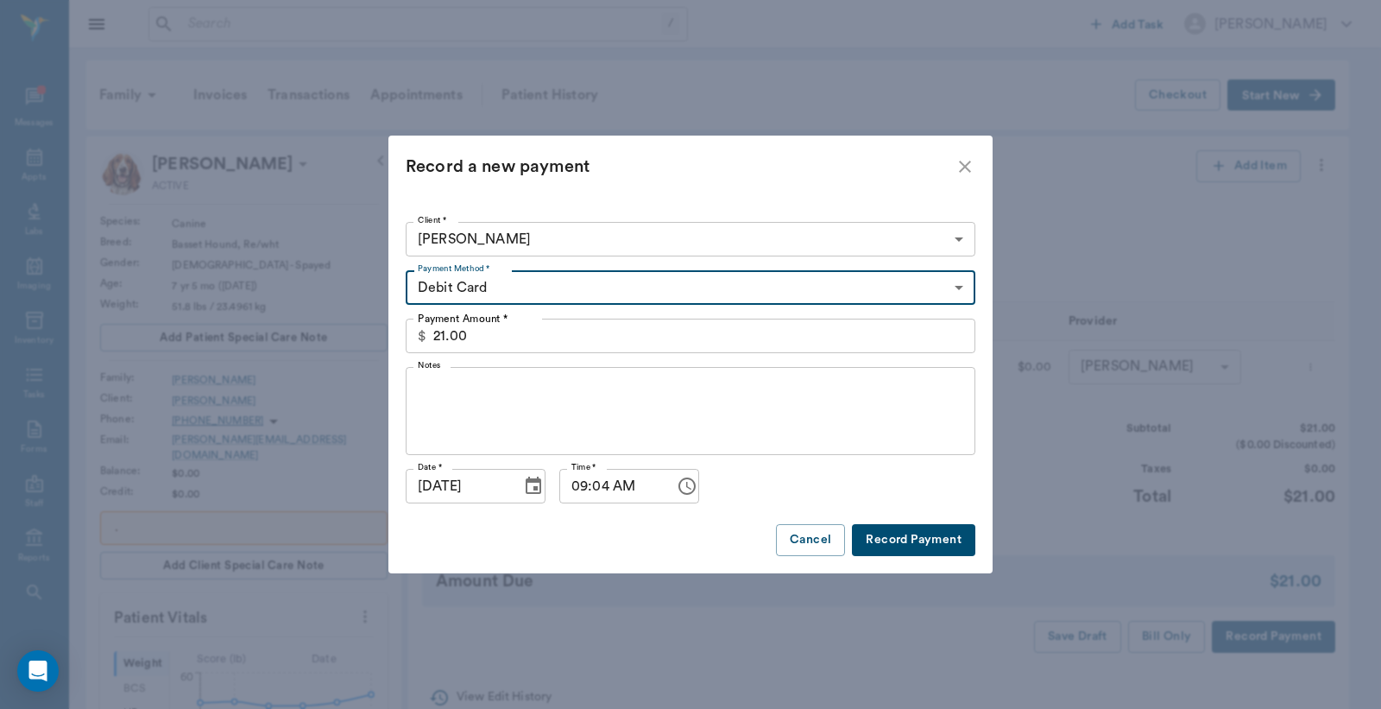
click at [915, 541] on button "Record Payment" at bounding box center [913, 540] width 123 height 32
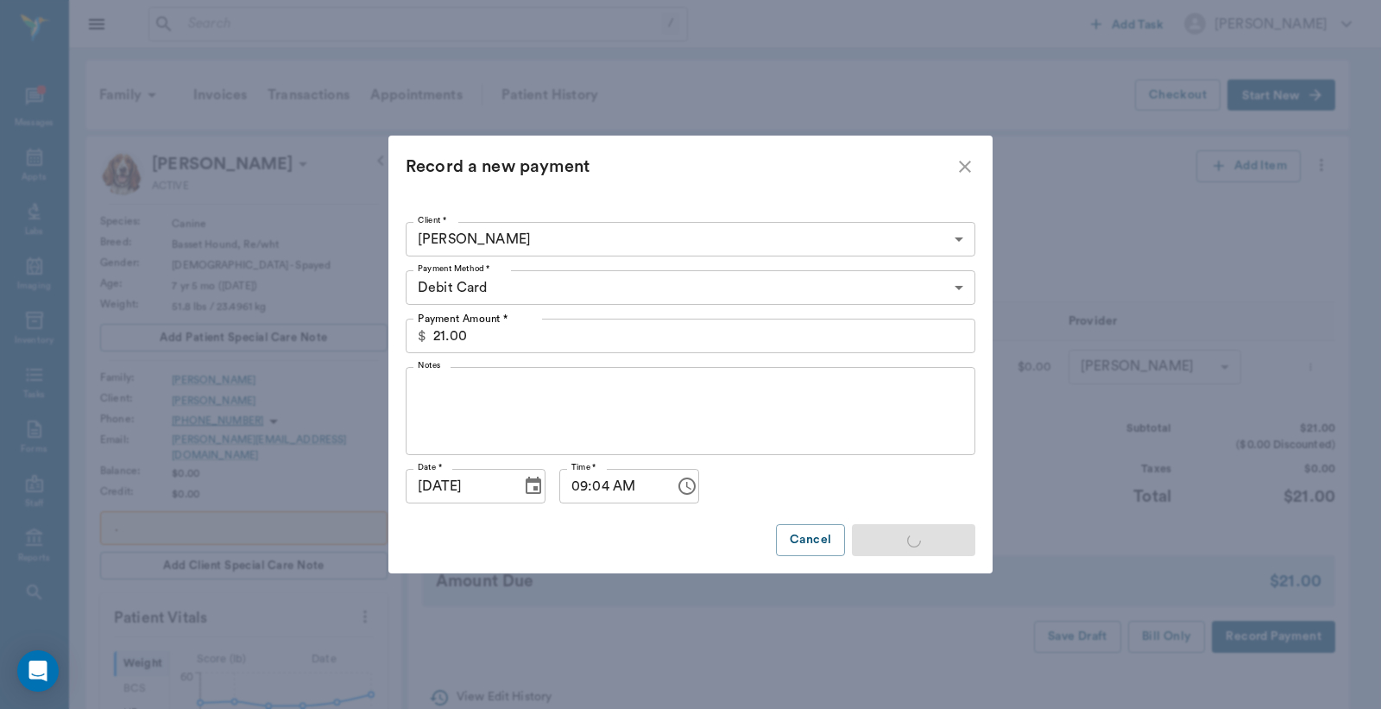
type input "60.00"
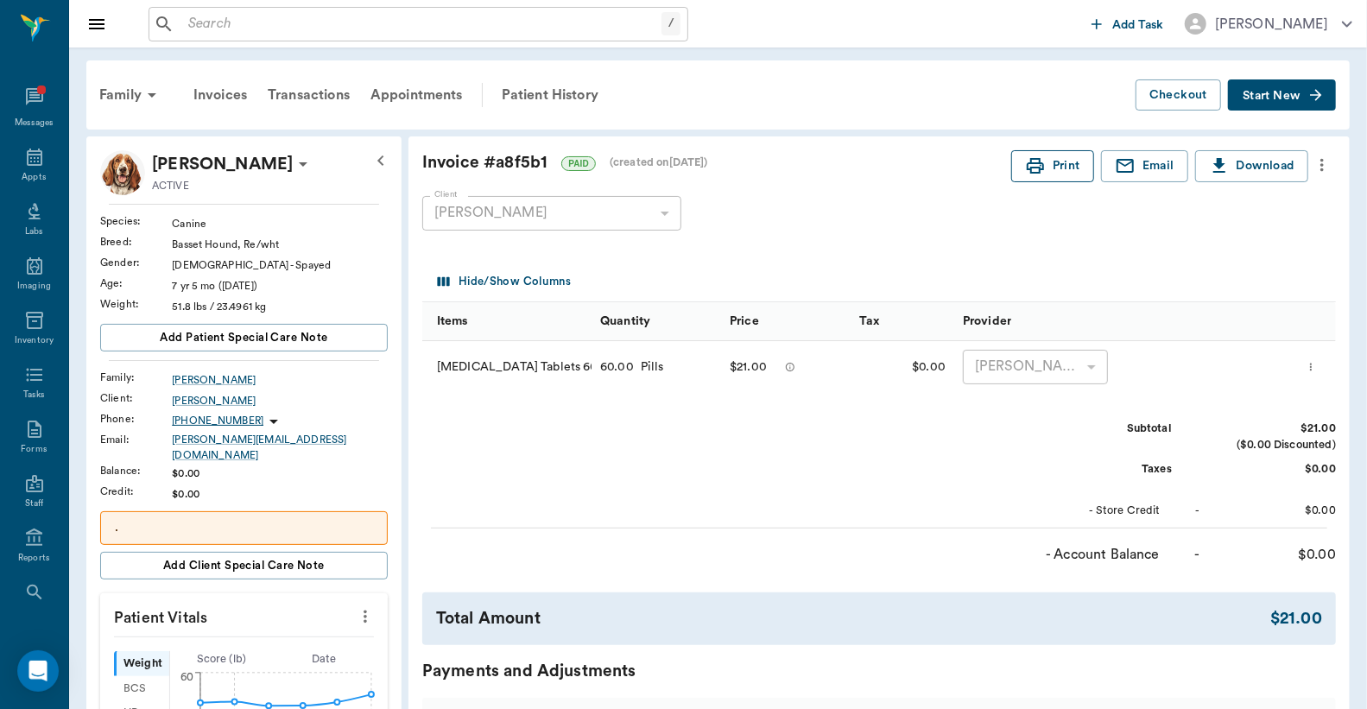
click at [1054, 167] on button "Print" at bounding box center [1052, 166] width 83 height 32
click at [24, 175] on div "Appts" at bounding box center [34, 177] width 24 height 13
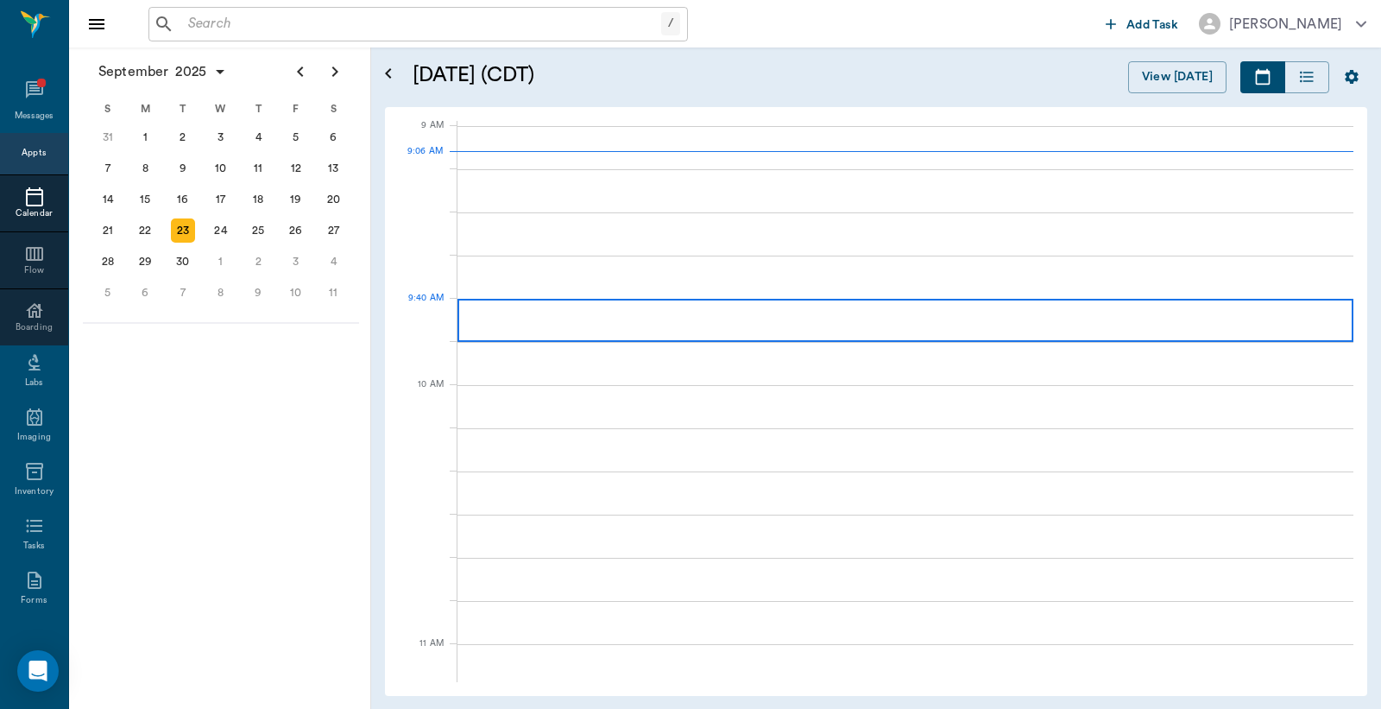
scroll to position [261, 0]
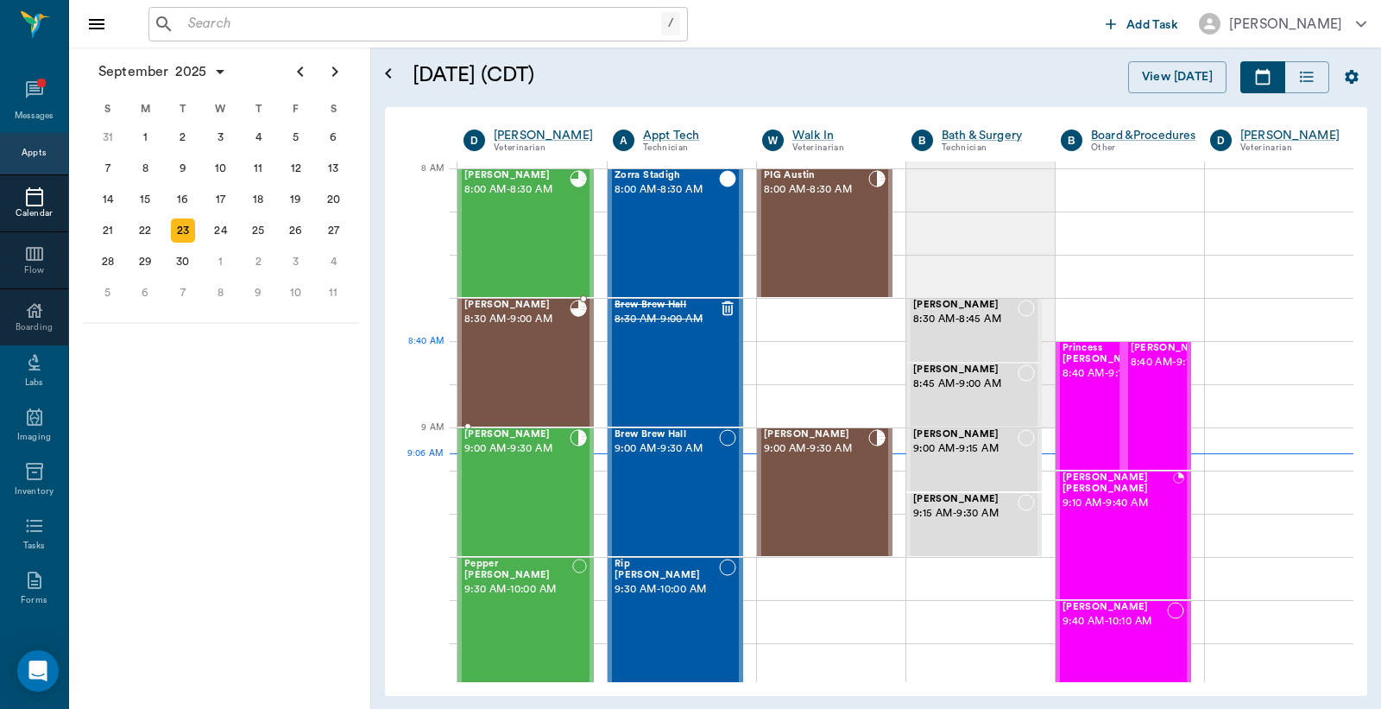
click at [502, 351] on div "Baby Harris 8:30 AM - 9:00 AM" at bounding box center [516, 363] width 105 height 126
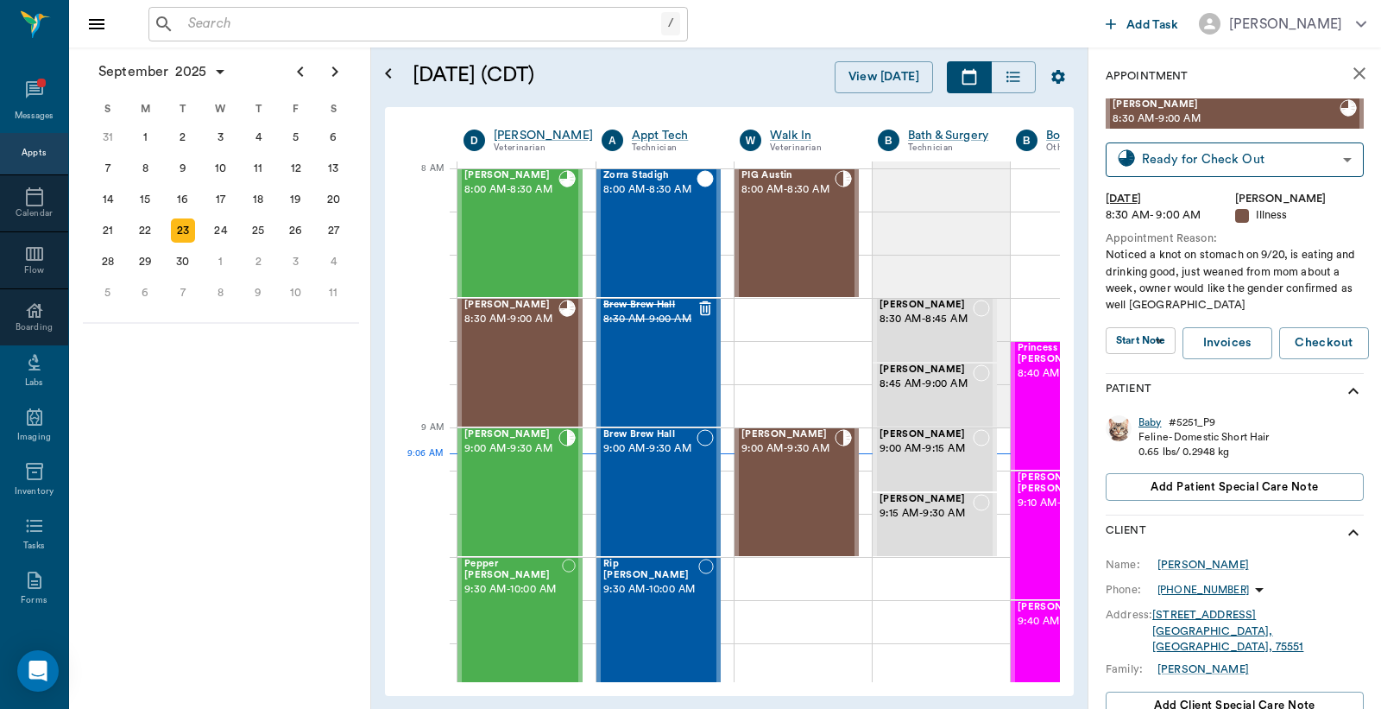
click at [1151, 424] on div "Baby" at bounding box center [1150, 422] width 23 height 15
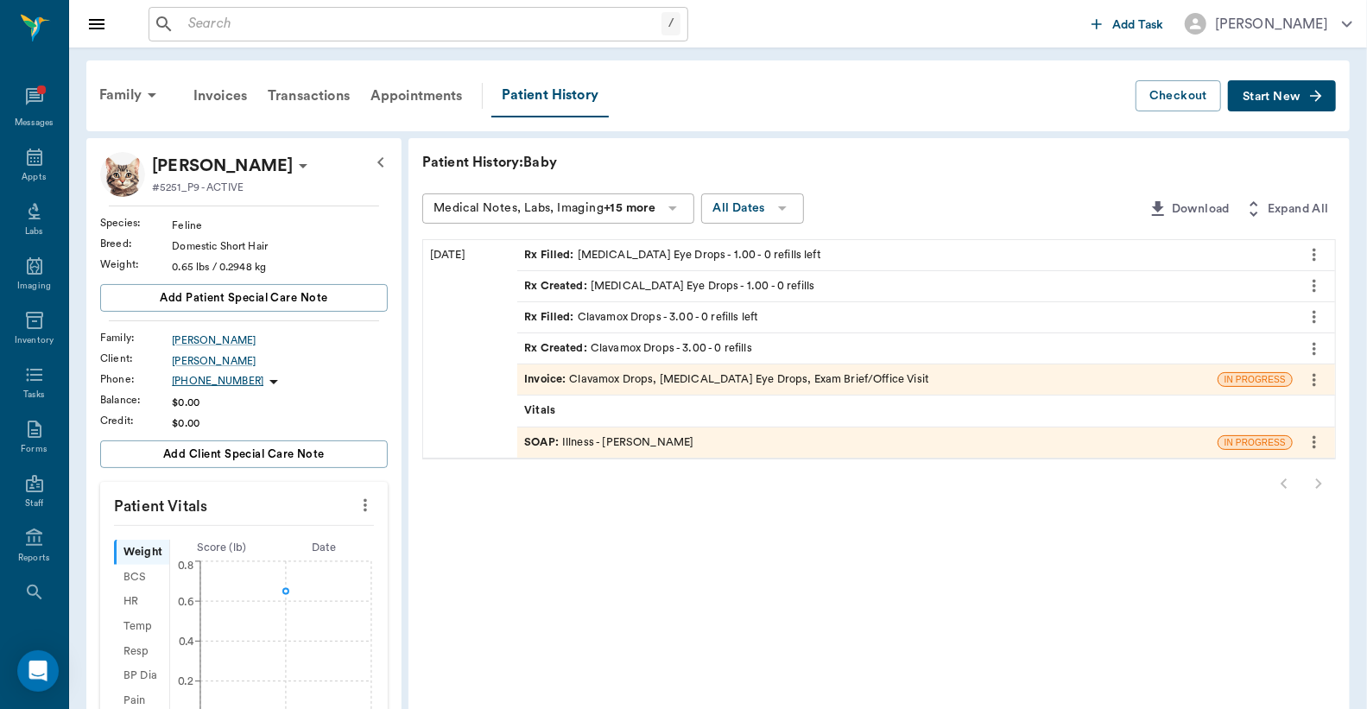
click at [663, 381] on div "Invoice : Clavamox Drops, Tobramycin Eye Drops, Exam Brief/Office Visit" at bounding box center [726, 379] width 405 height 16
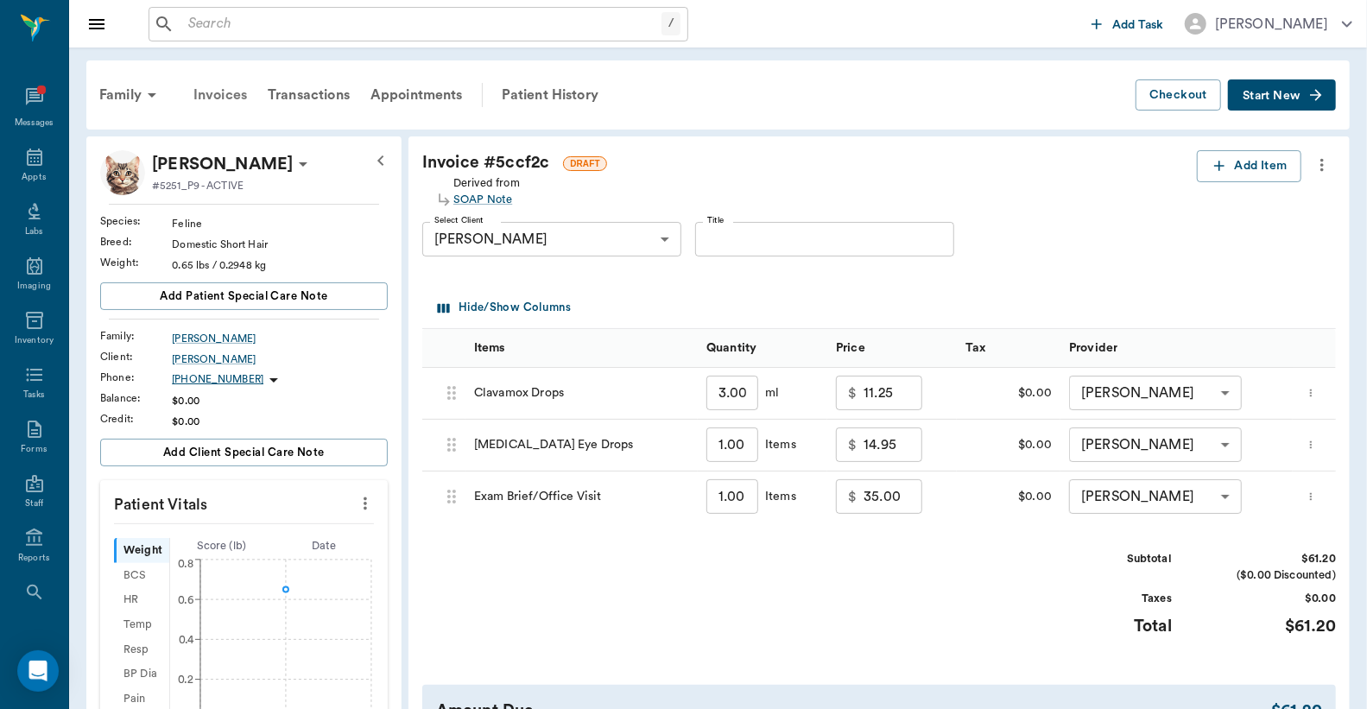
click at [228, 98] on div "Invoices" at bounding box center [220, 94] width 74 height 41
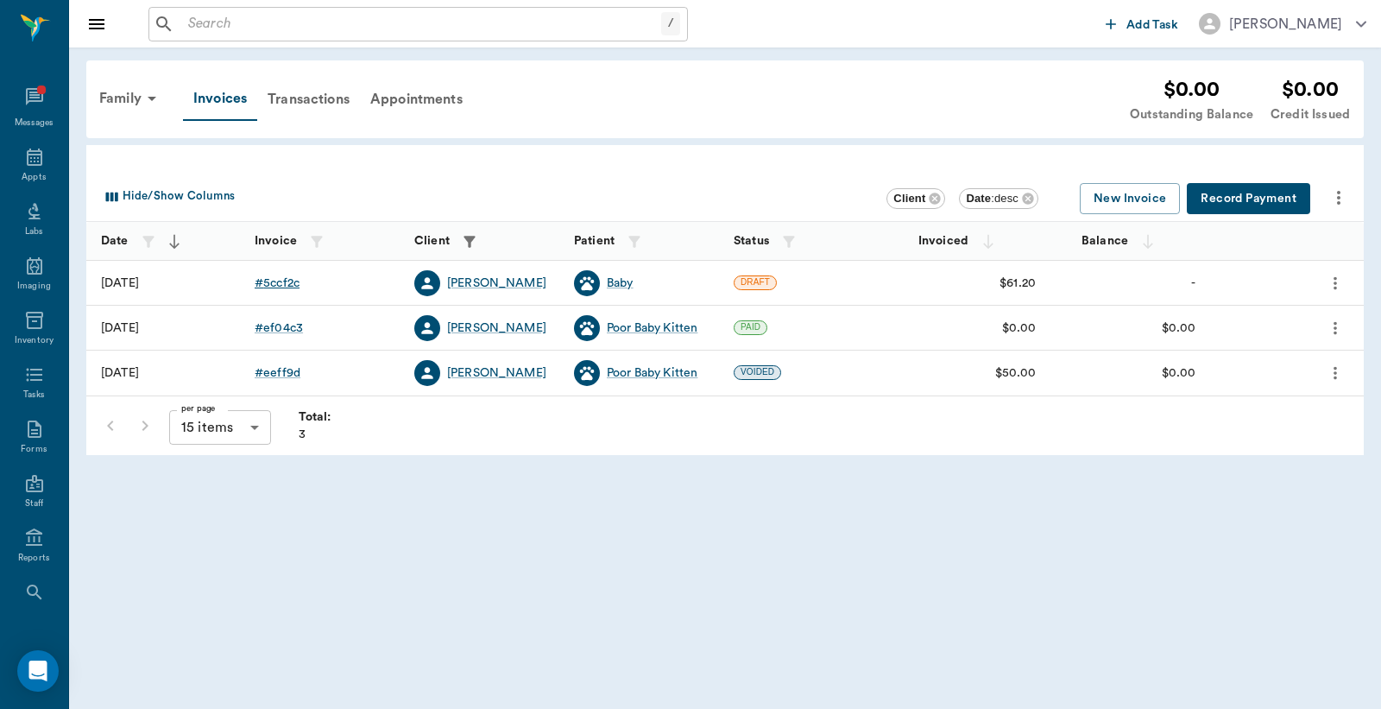
click at [281, 283] on div "# 5ccf2c" at bounding box center [277, 283] width 45 height 17
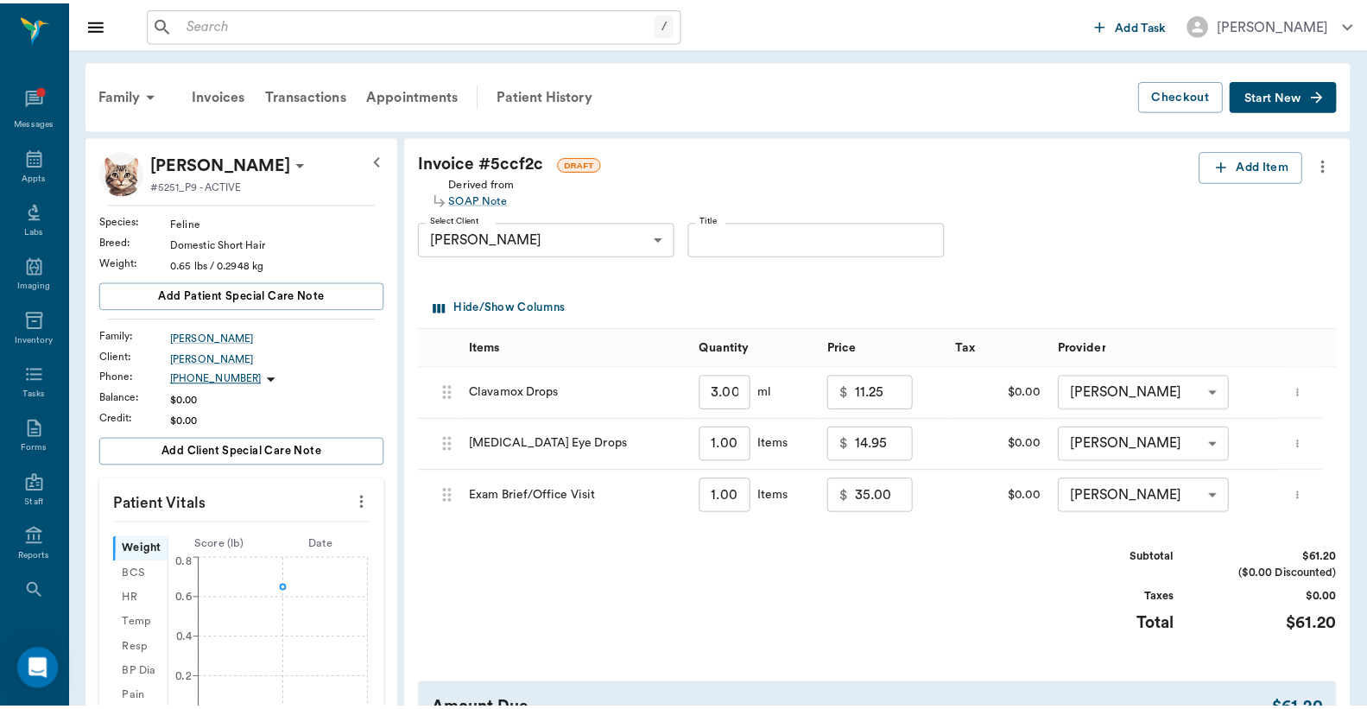
scroll to position [256, 0]
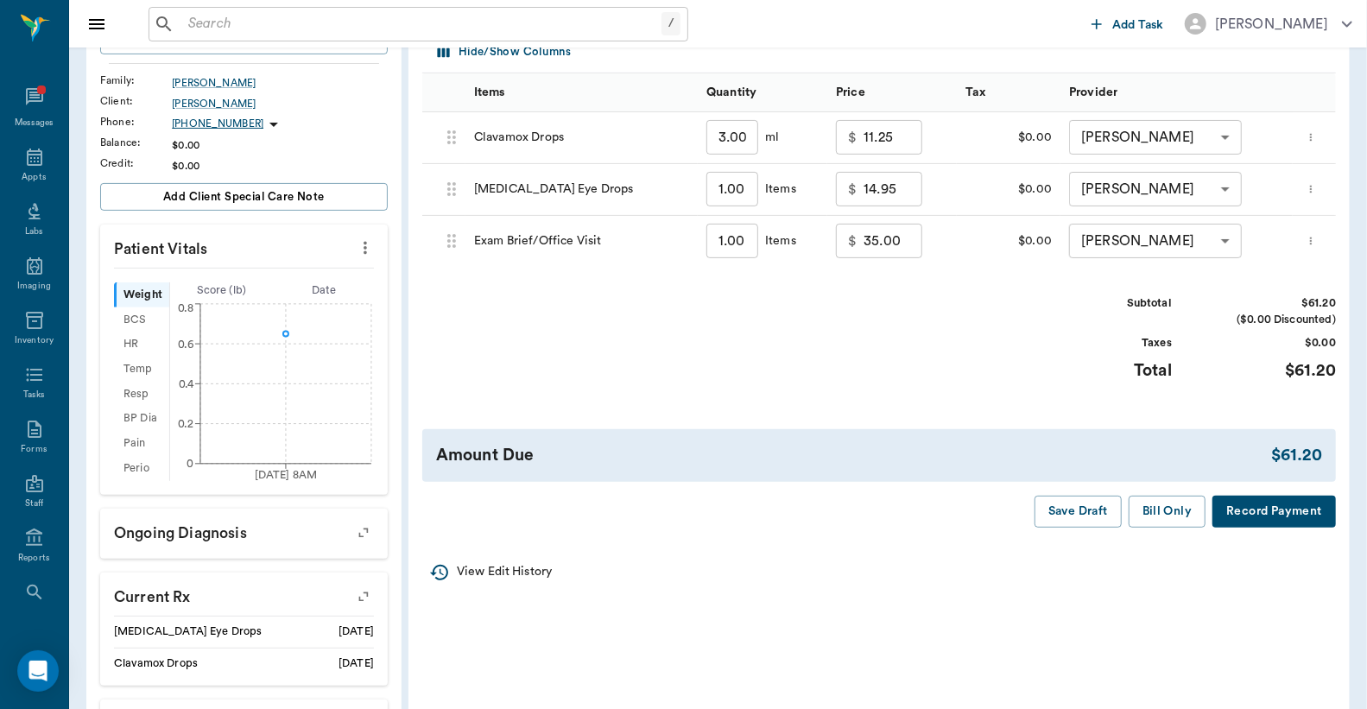
click at [1259, 518] on button "Record Payment" at bounding box center [1273, 512] width 123 height 32
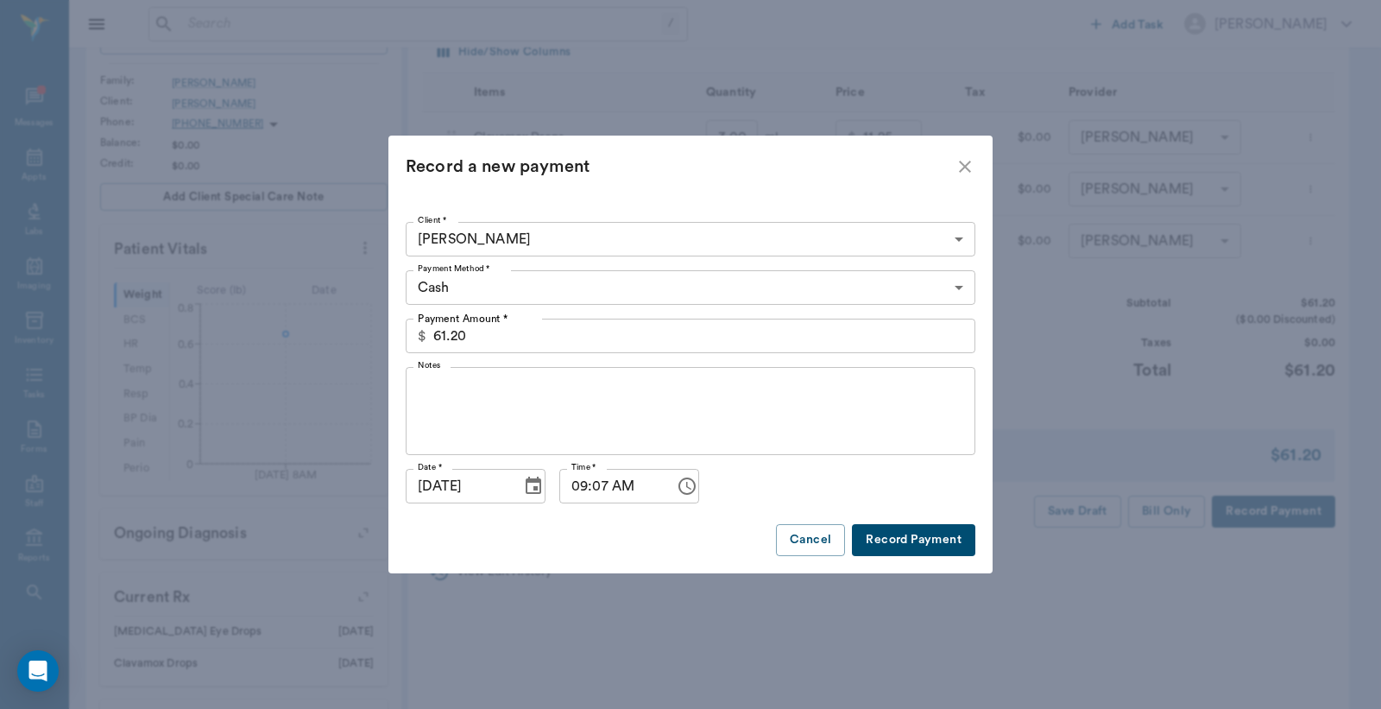
click at [934, 548] on button "Record Payment" at bounding box center [913, 540] width 123 height 32
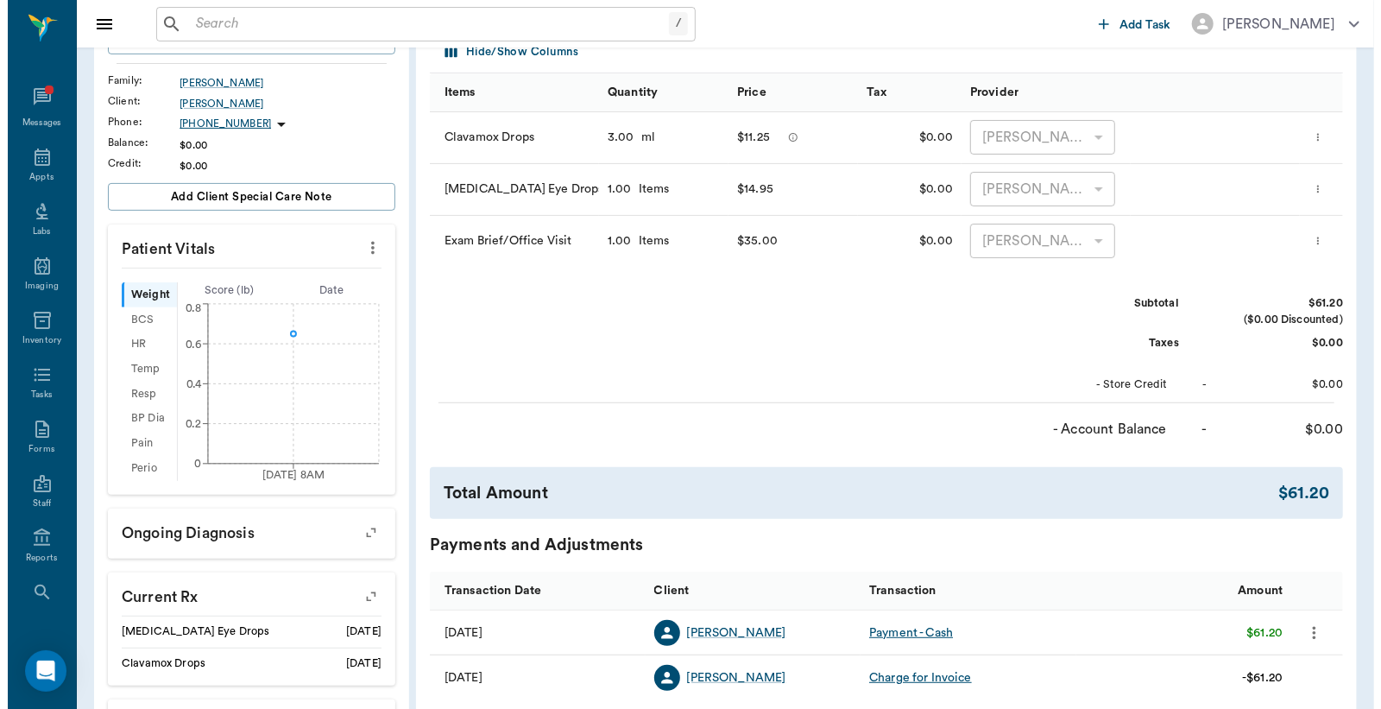
scroll to position [0, 0]
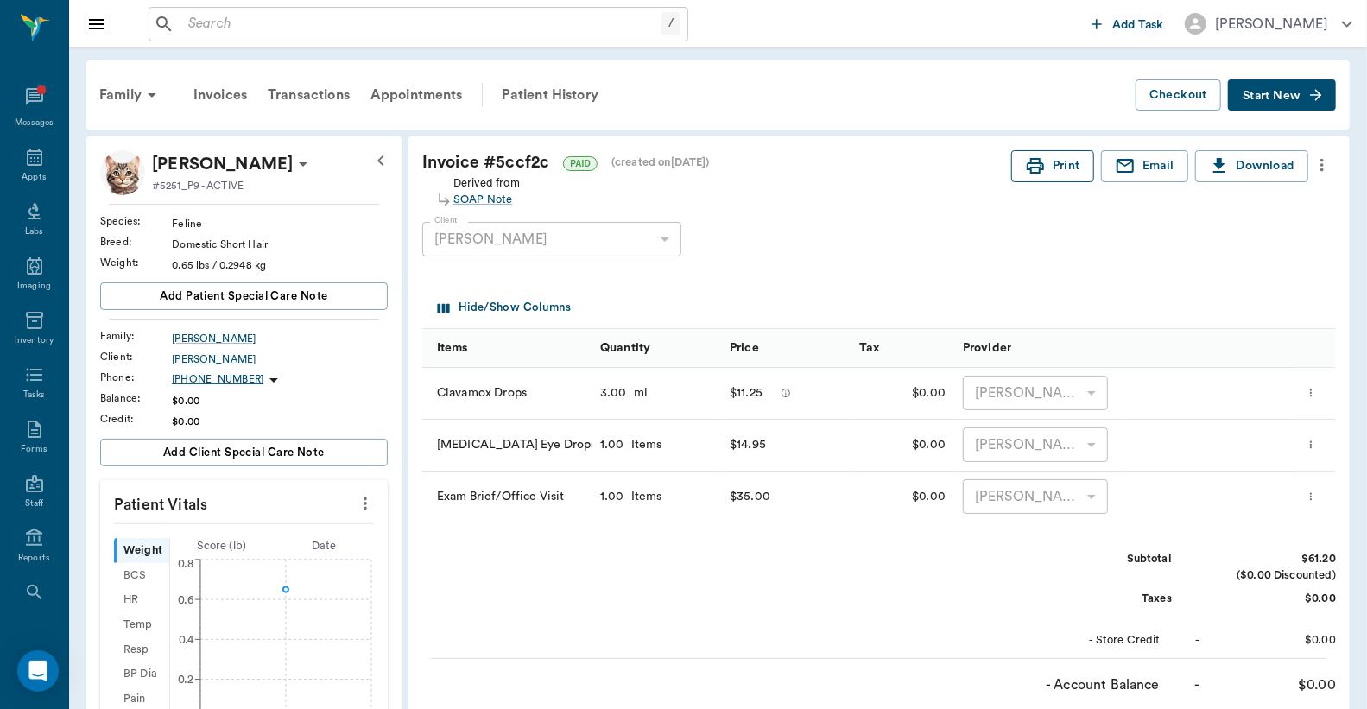
click at [1047, 174] on button "Print" at bounding box center [1052, 166] width 83 height 32
click at [24, 180] on div "Appts" at bounding box center [34, 177] width 24 height 13
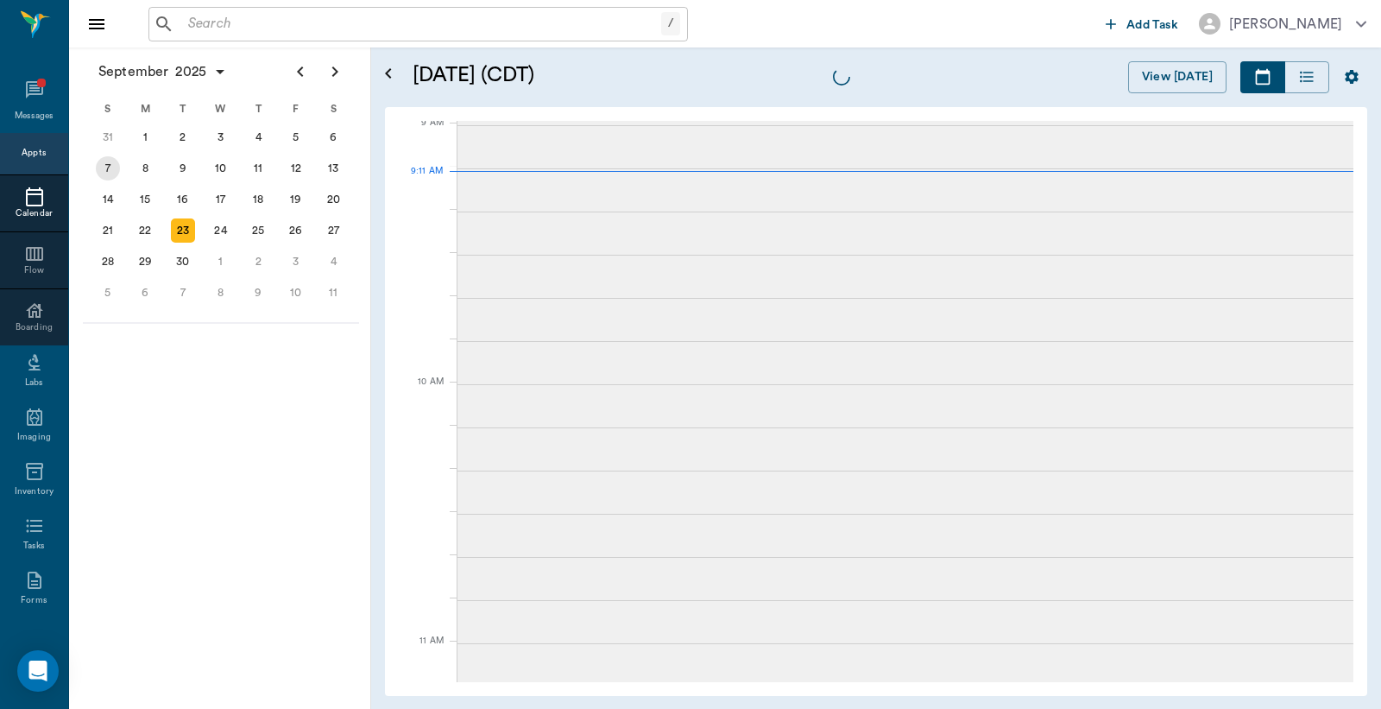
scroll to position [263, 0]
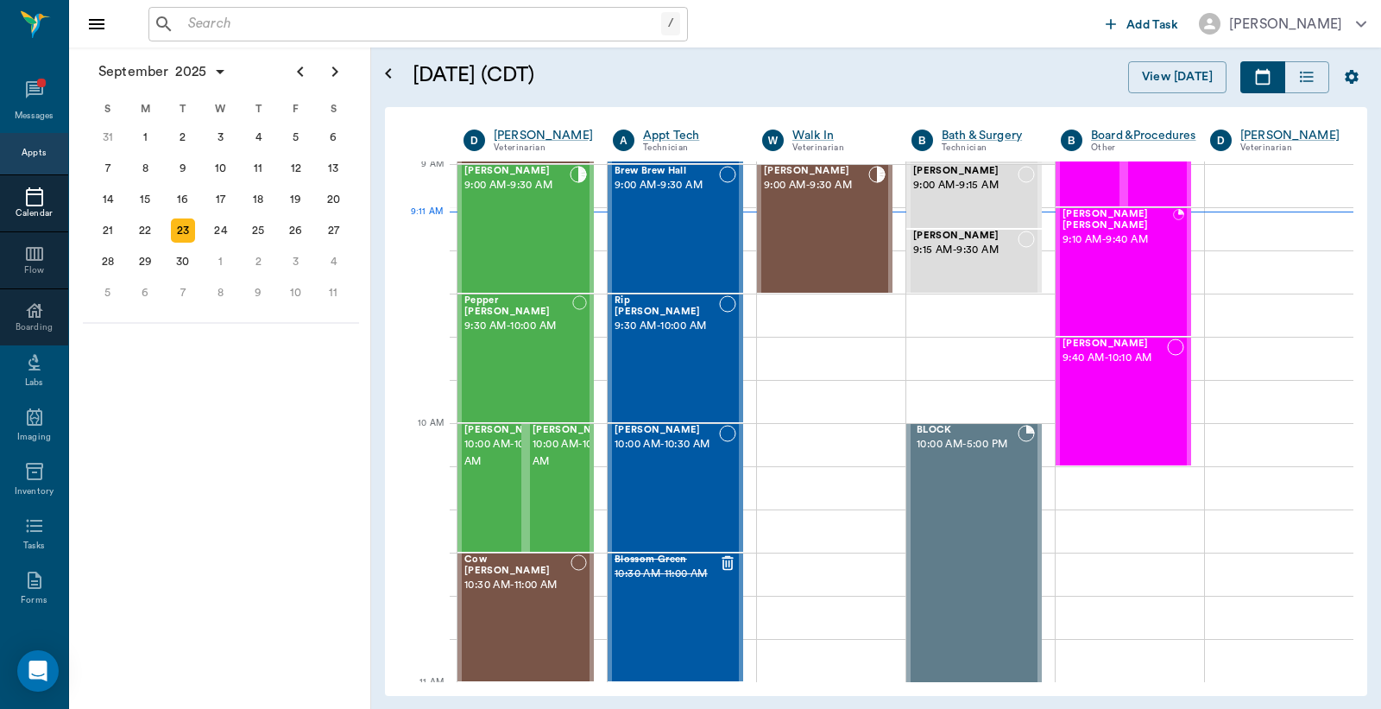
click at [22, 148] on div "Appts" at bounding box center [34, 153] width 24 height 13
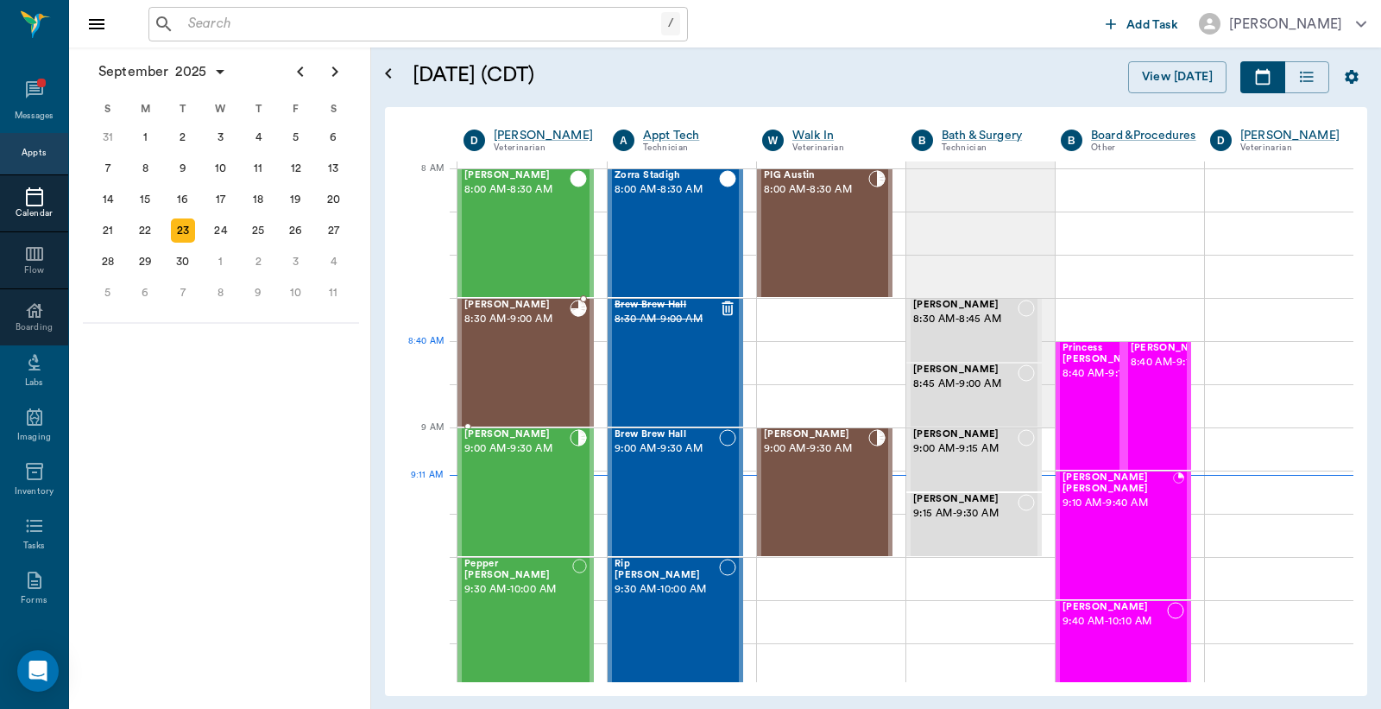
click at [518, 366] on div "Baby Harris 8:30 AM - 9:00 AM" at bounding box center [516, 363] width 105 height 126
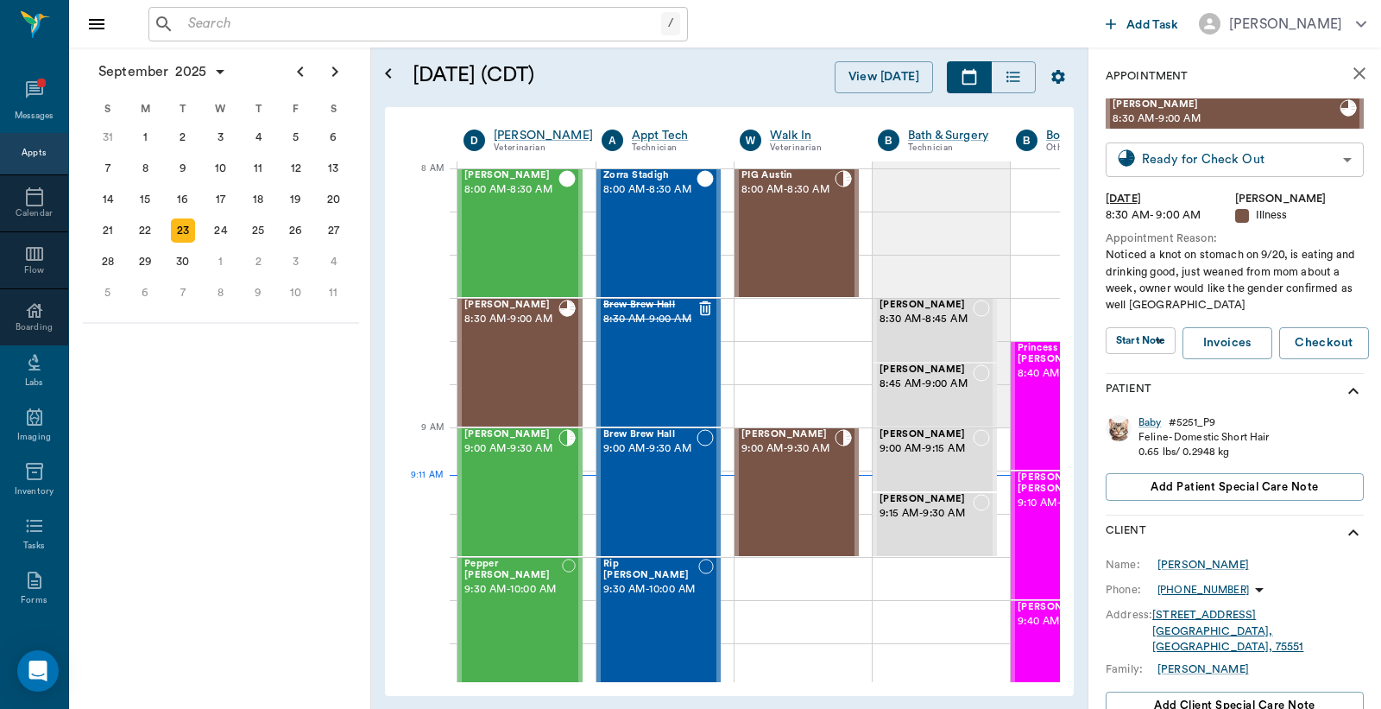
click at [1190, 159] on body "/ ​ Add Task Dr. Bert Ellsworth Nectar Messages Appts Calendar Flow Boarding La…" at bounding box center [690, 354] width 1381 height 709
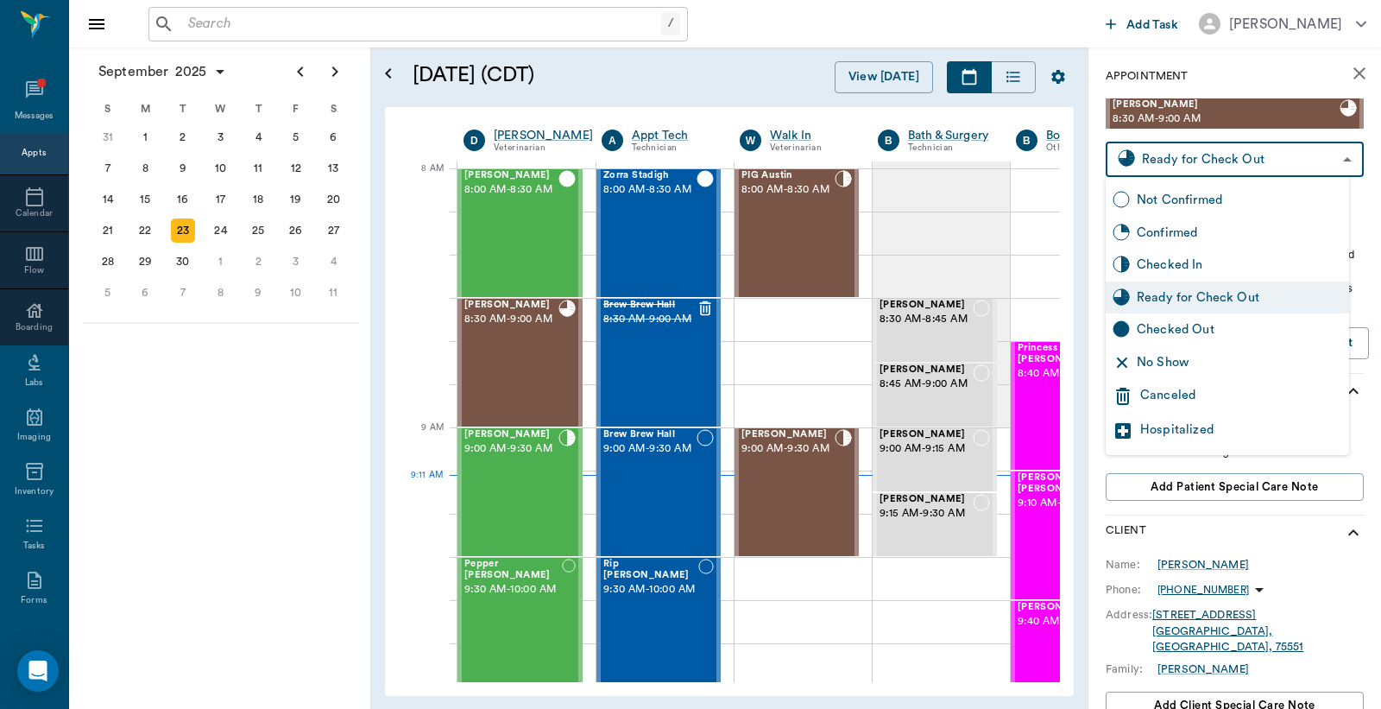
click at [1167, 332] on div "Checked Out" at bounding box center [1239, 329] width 205 height 19
type input "CHECKED_OUT"
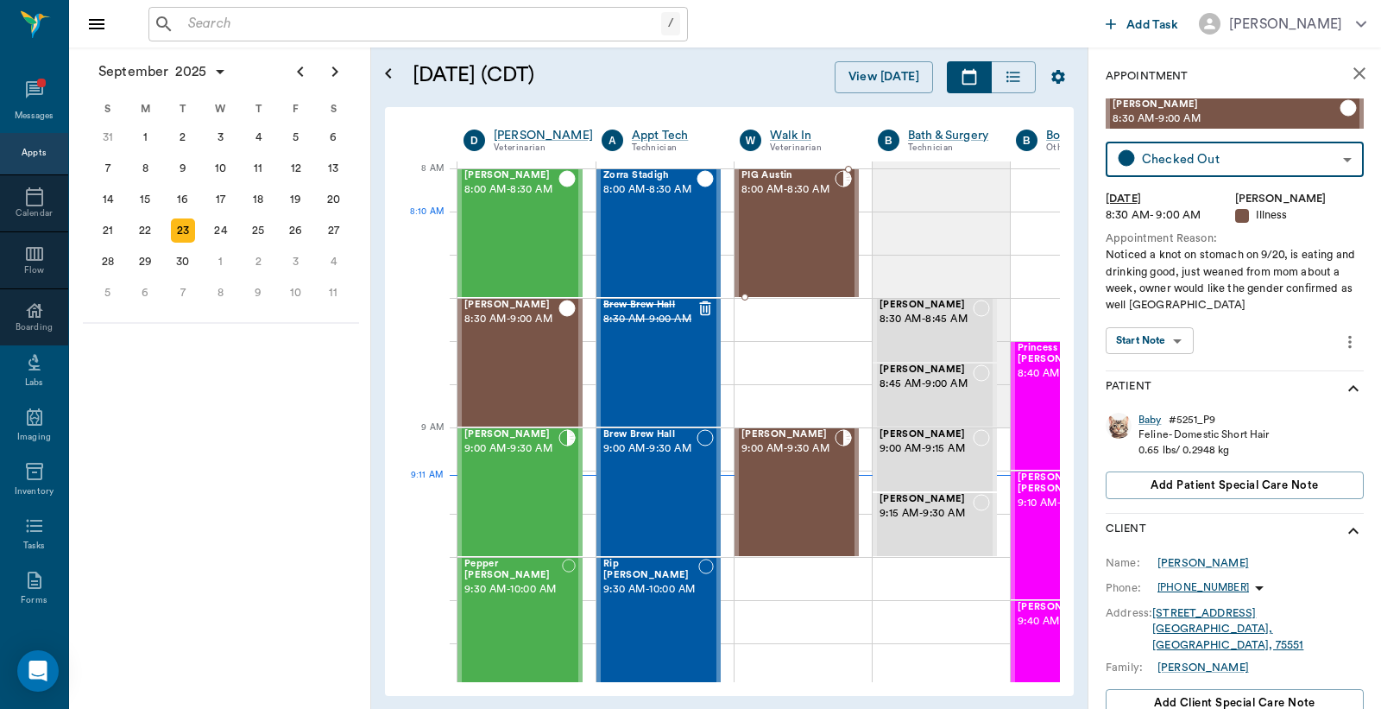
click at [784, 237] on div "PIG Austin 8:00 AM - 8:30 AM" at bounding box center [788, 233] width 93 height 126
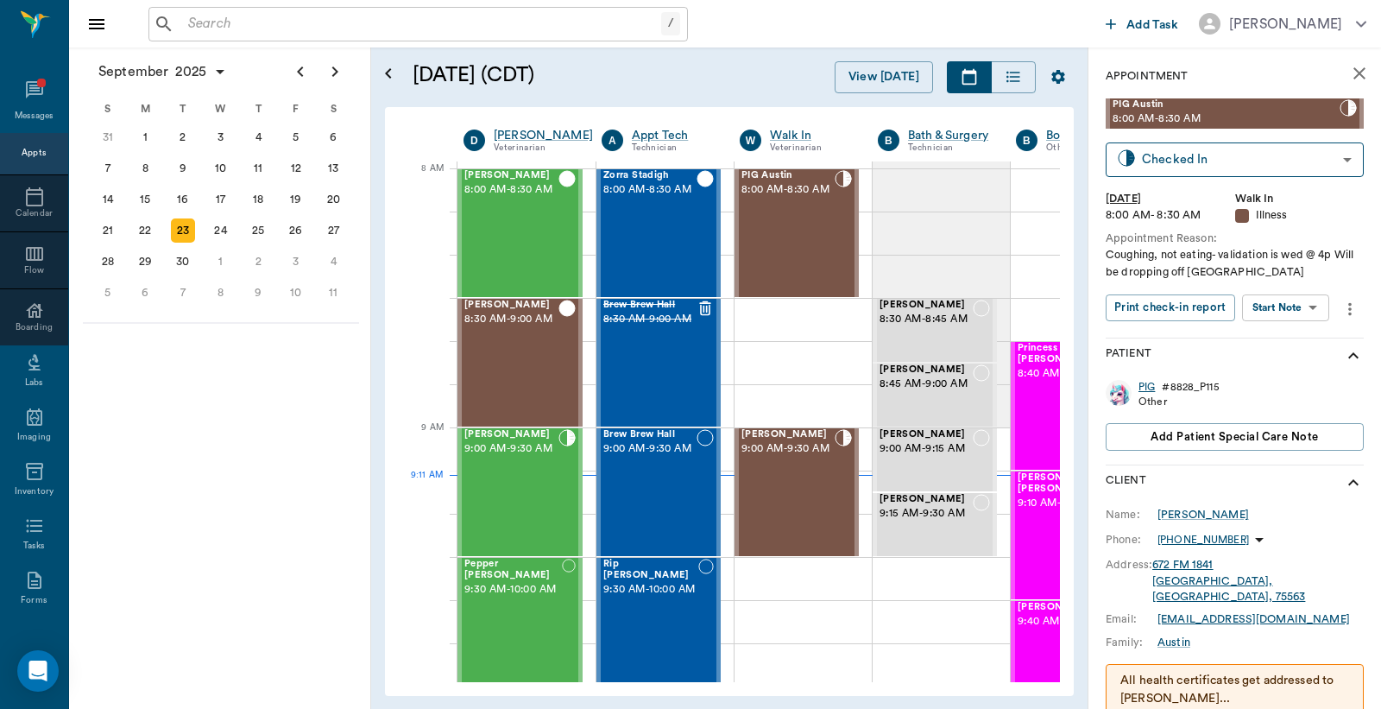
click at [1149, 389] on div "PIG" at bounding box center [1147, 387] width 16 height 15
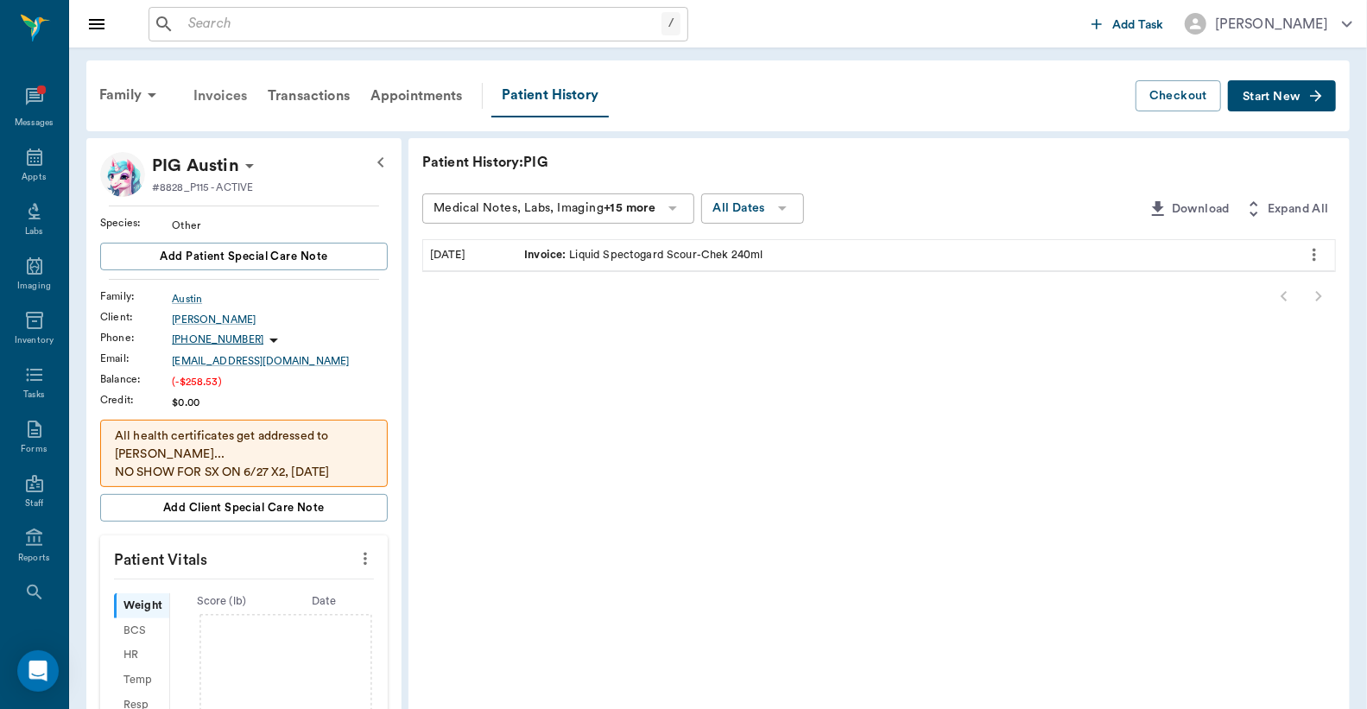
click at [226, 98] on div "Invoices" at bounding box center [220, 95] width 74 height 41
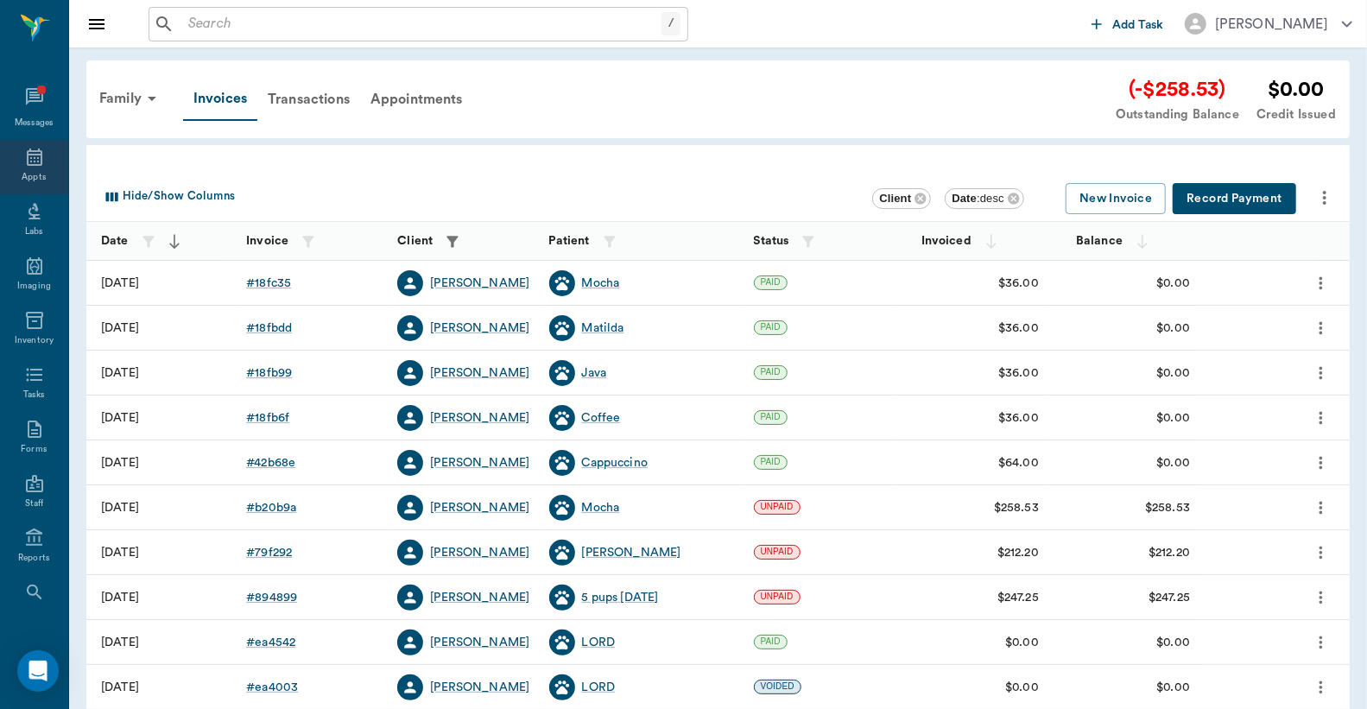
click at [35, 168] on div "Appts" at bounding box center [34, 167] width 68 height 54
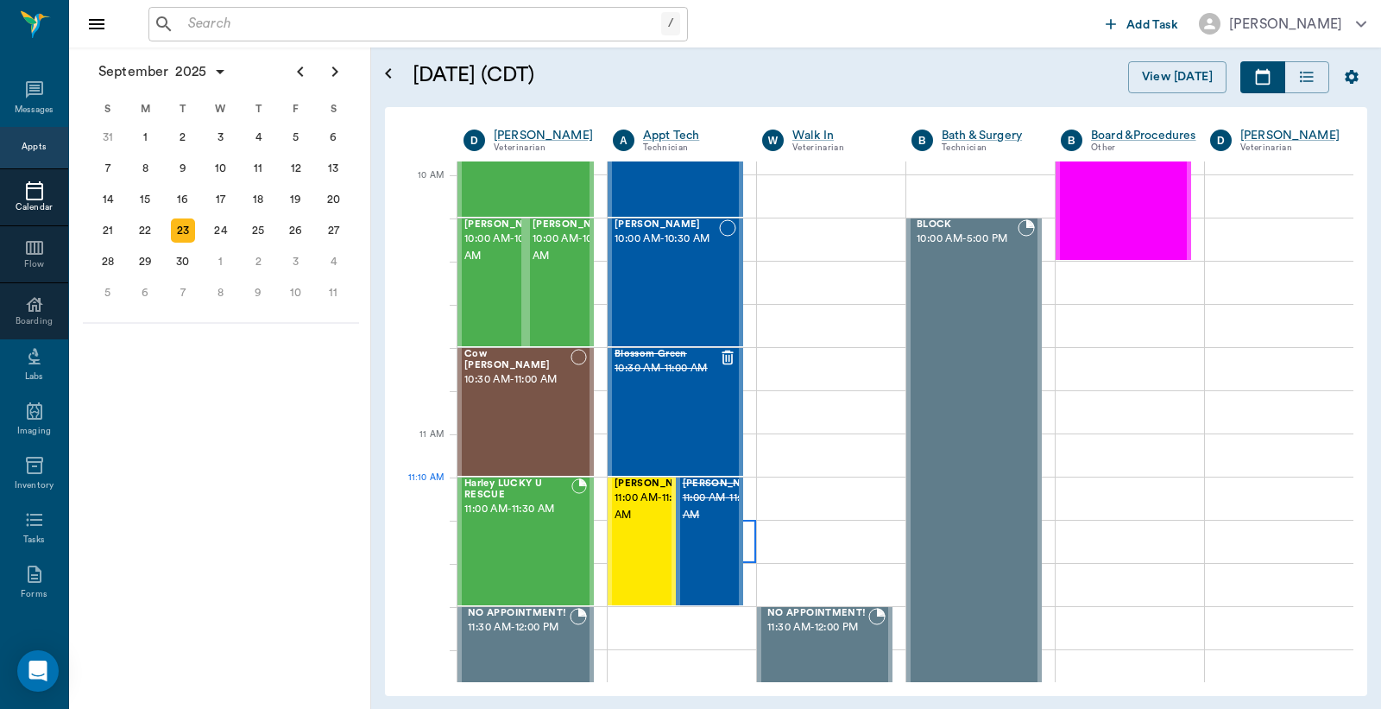
scroll to position [511, 0]
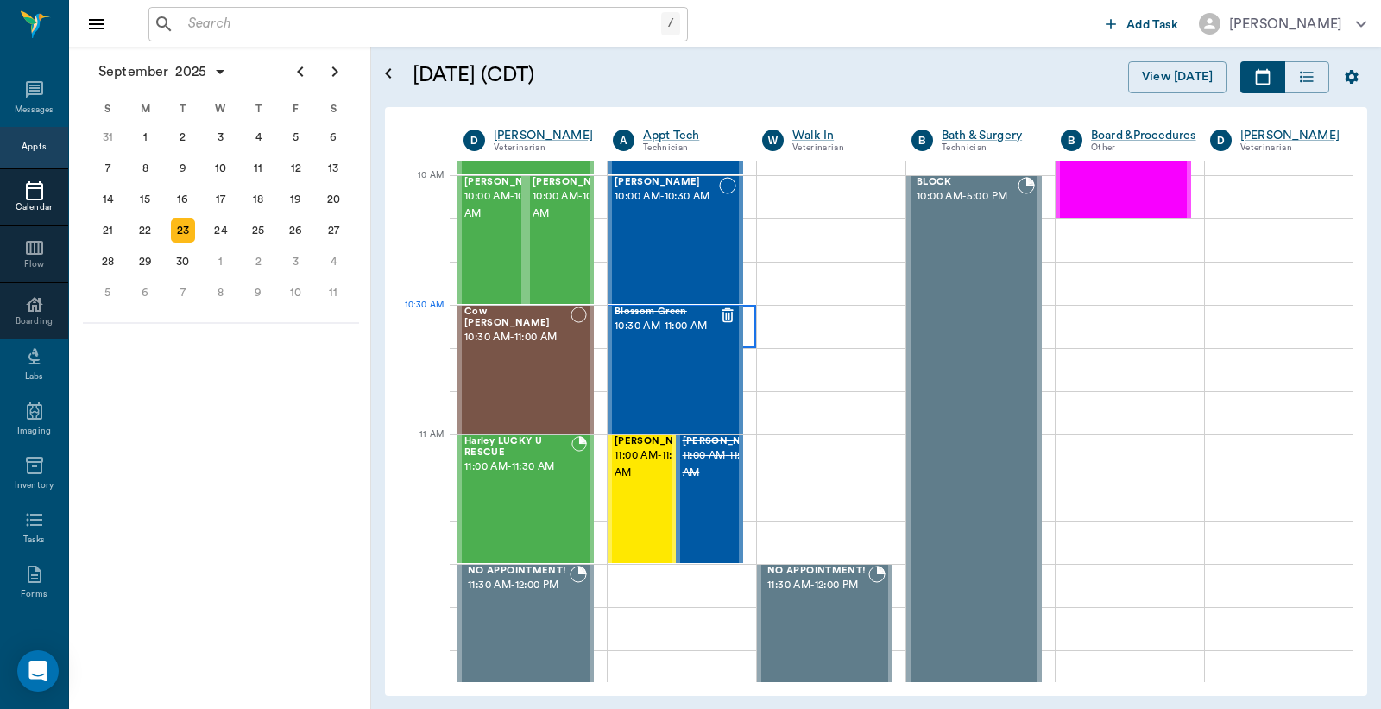
click at [744, 333] on div at bounding box center [682, 326] width 148 height 43
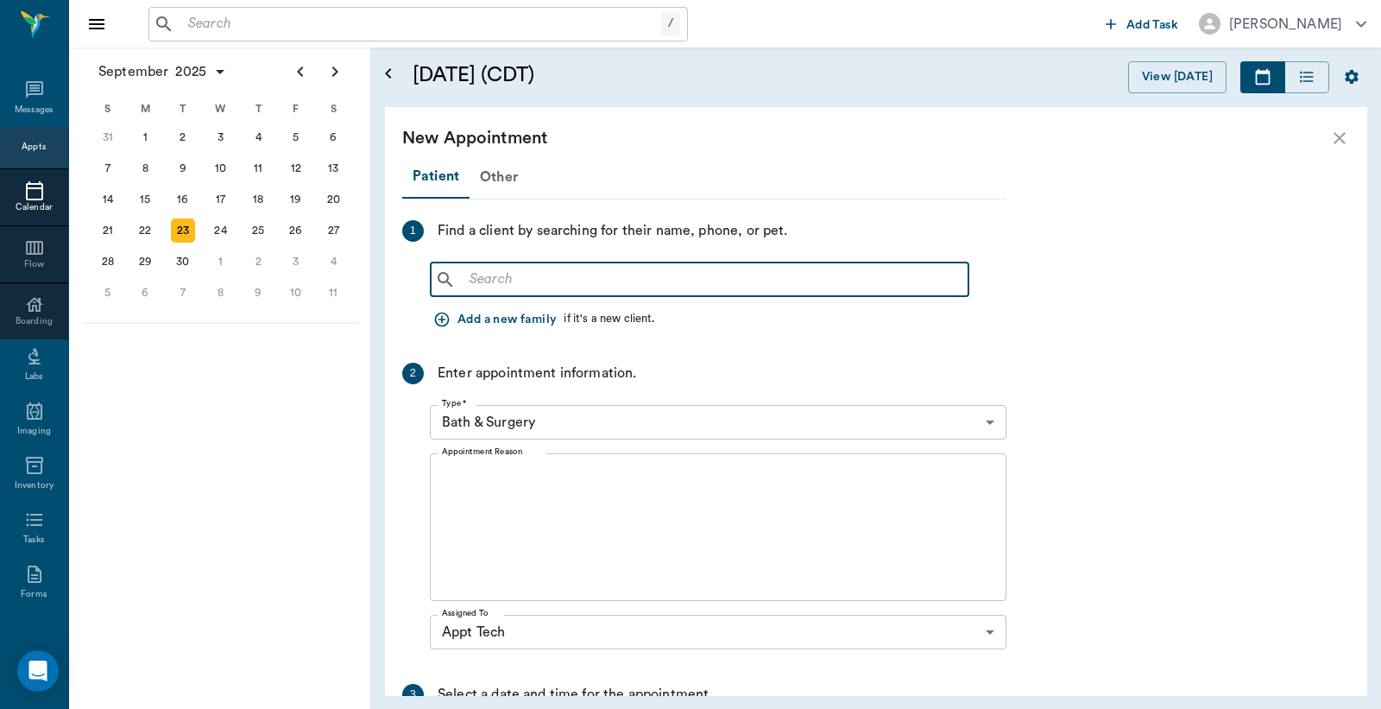
click at [468, 271] on input "text" at bounding box center [712, 280] width 499 height 24
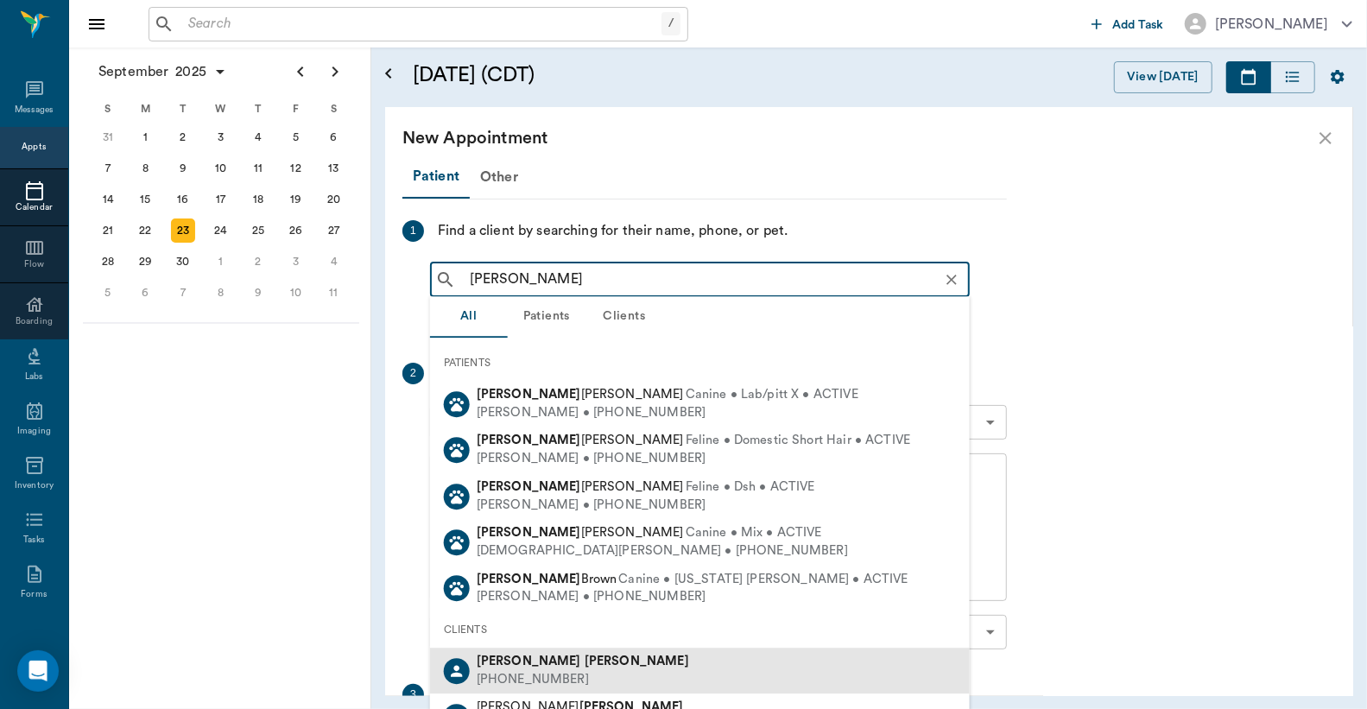
click at [566, 686] on div "Larry Rayl (903) 799-0158" at bounding box center [700, 671] width 540 height 46
type input "Larry Rayl"
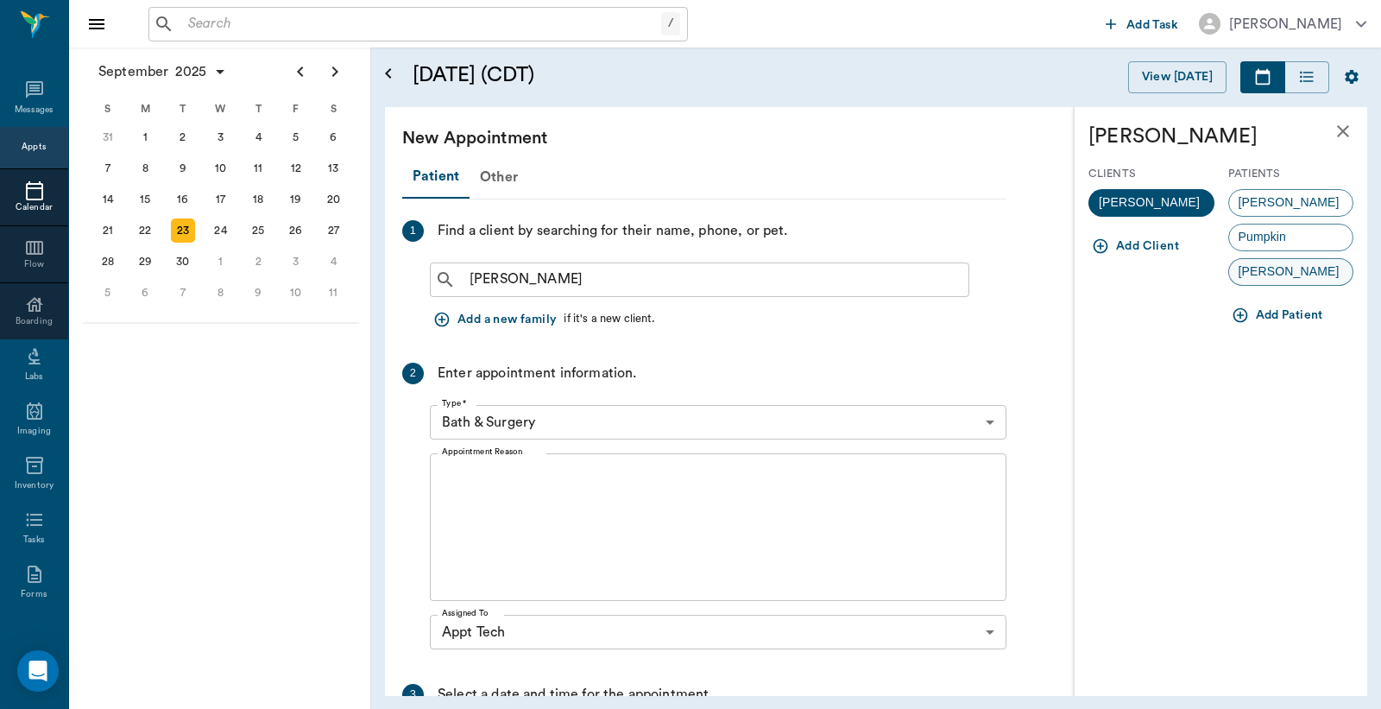
click at [1275, 278] on div "Dora" at bounding box center [1292, 272] width 126 height 28
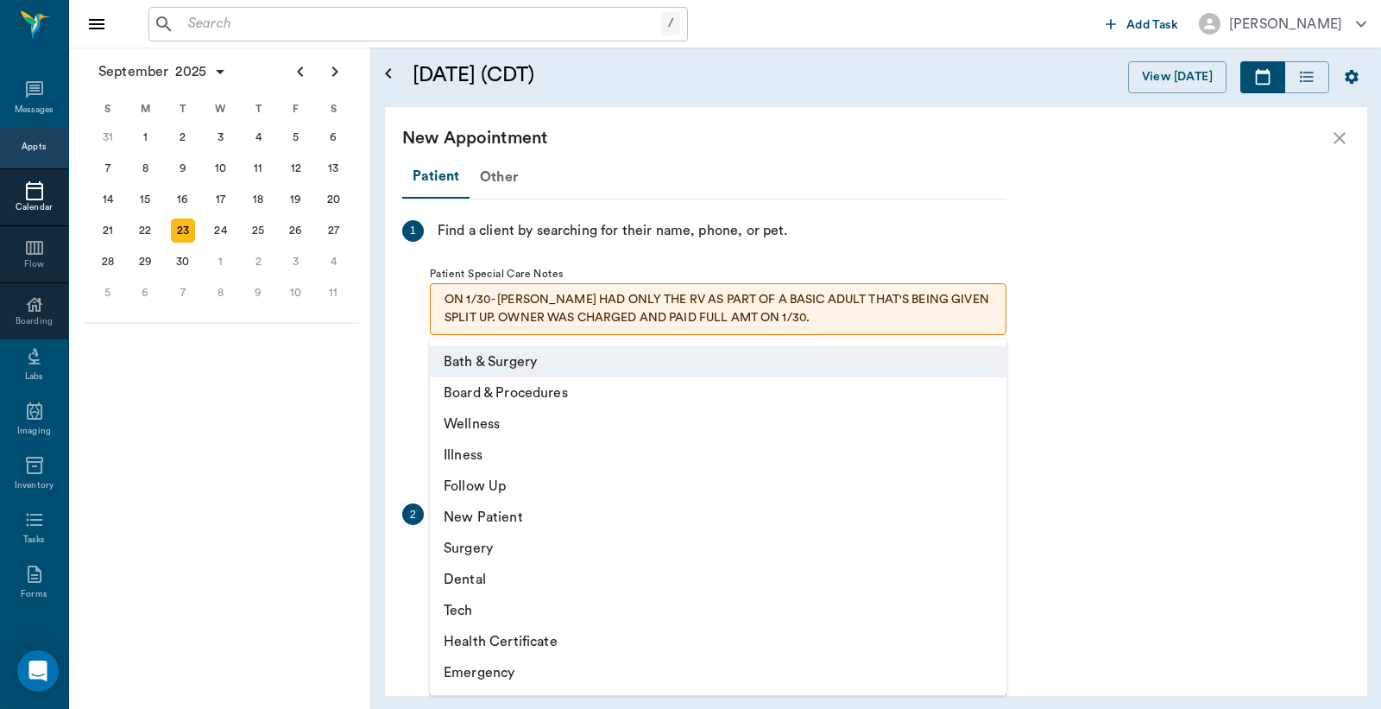
drag, startPoint x: 989, startPoint y: 557, endPoint x: 676, endPoint y: 540, distance: 313.0
click at [989, 556] on body "/ ​ Add Task Dr. Bert Ellsworth Nectar Messages Appts Calendar Flow Boarding La…" at bounding box center [690, 354] width 1381 height 709
click at [468, 614] on li "Tech" at bounding box center [718, 610] width 577 height 31
type input "65d2be4f46e3a538d89b8c1a"
type input "11:00 AM"
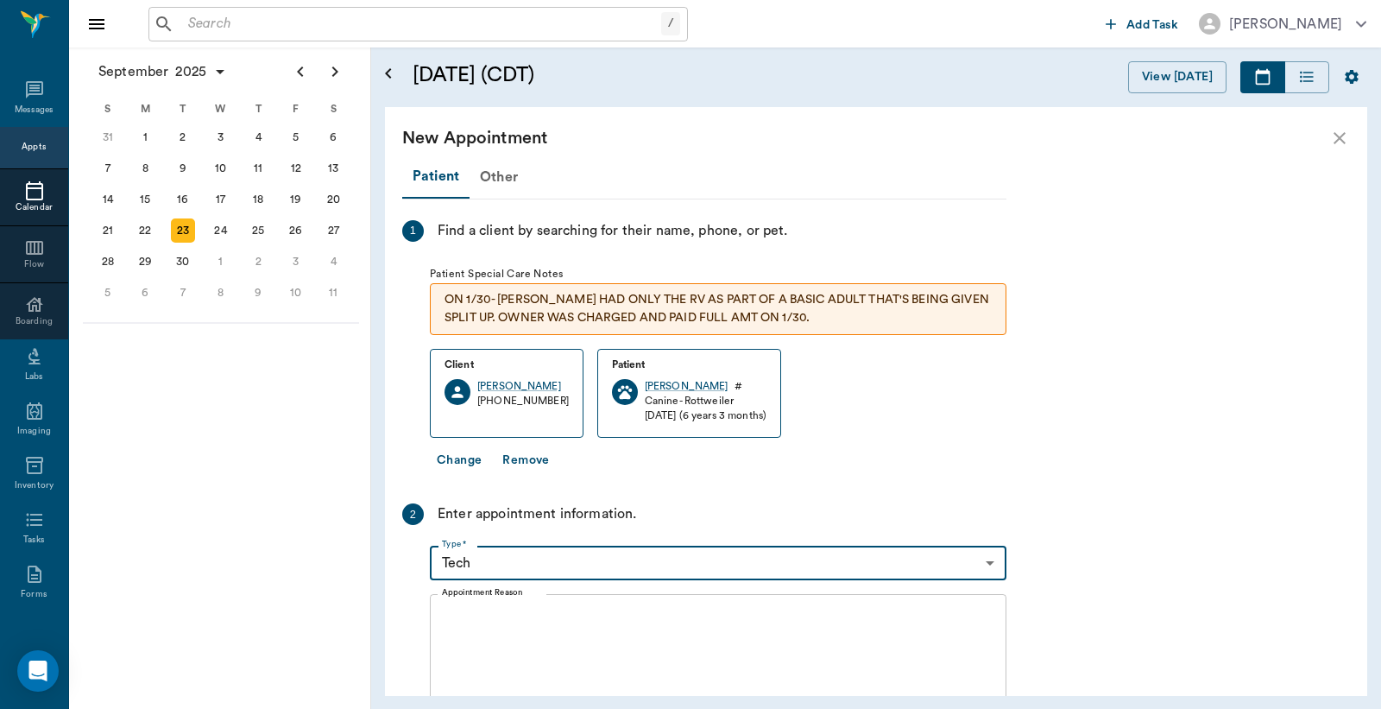
click at [442, 615] on textarea "Appointment Reason" at bounding box center [718, 668] width 553 height 119
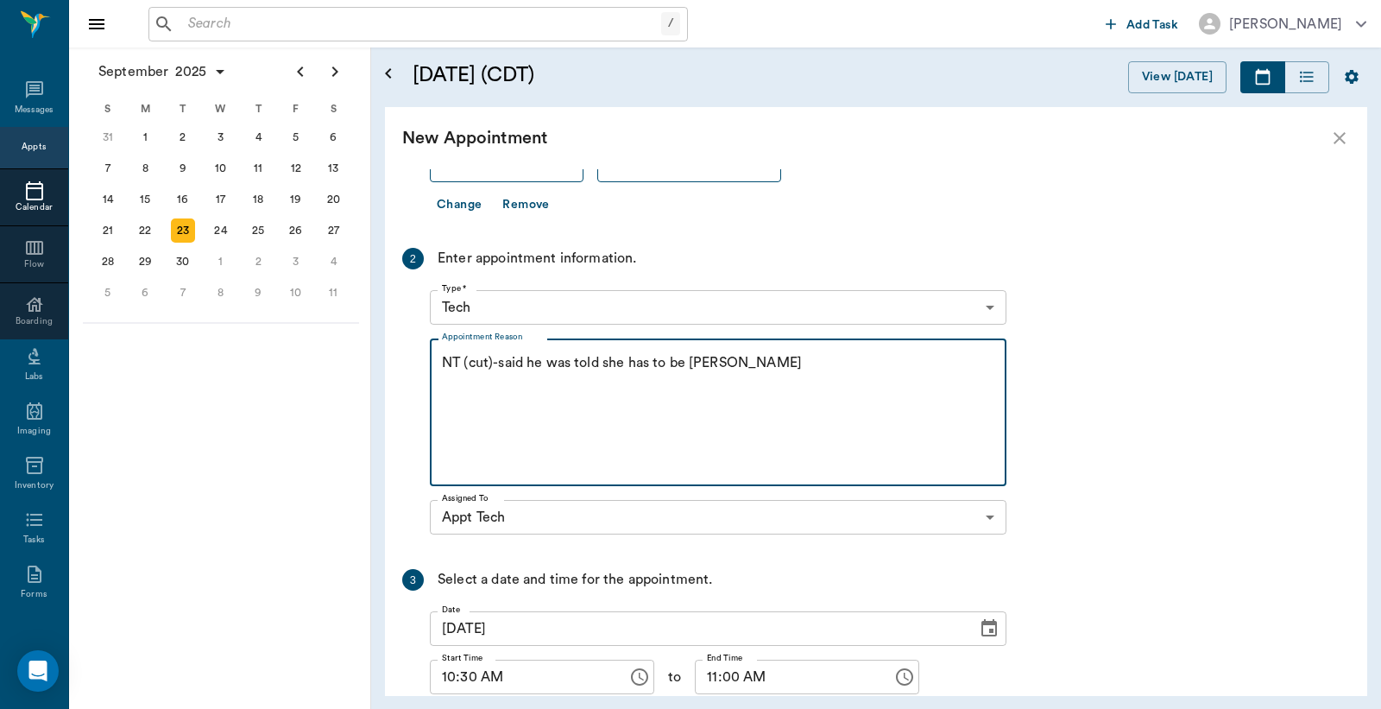
scroll to position [382, 0]
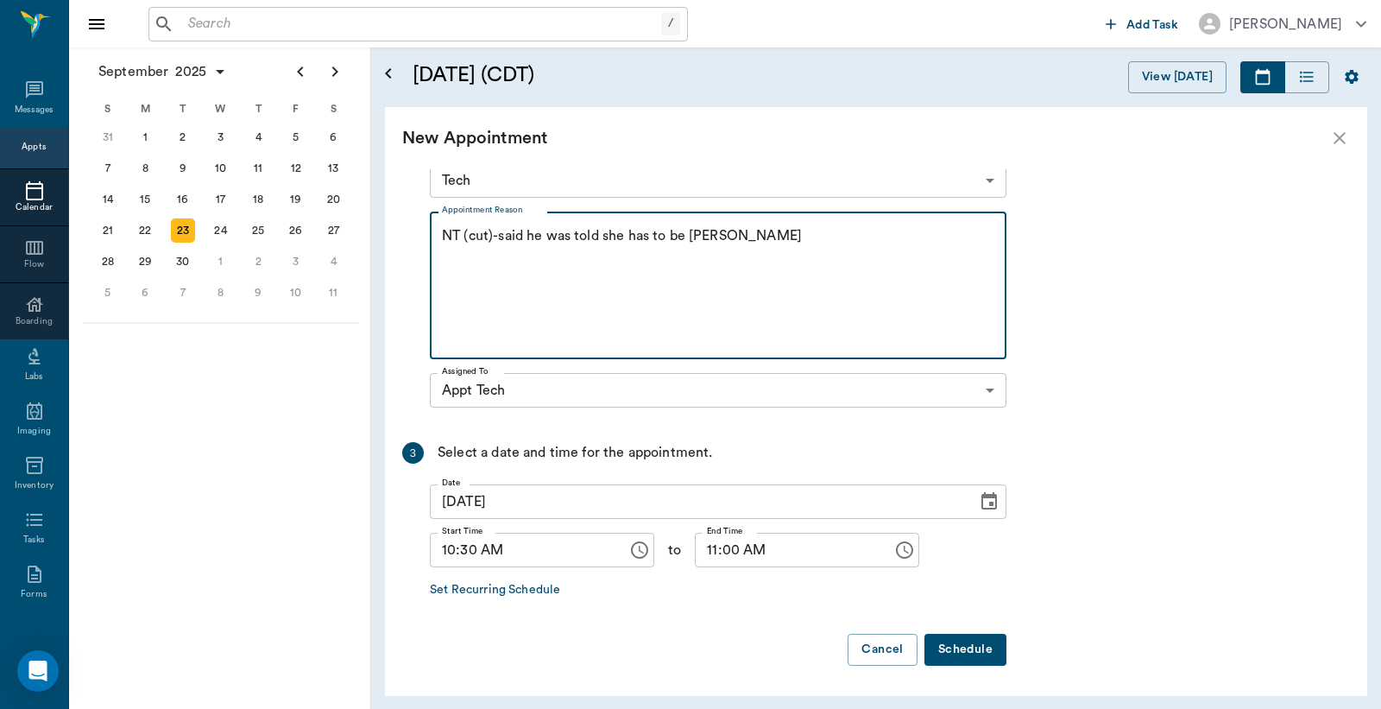
type textarea "NT (cut)-said he was told she has to be sedated Christy"
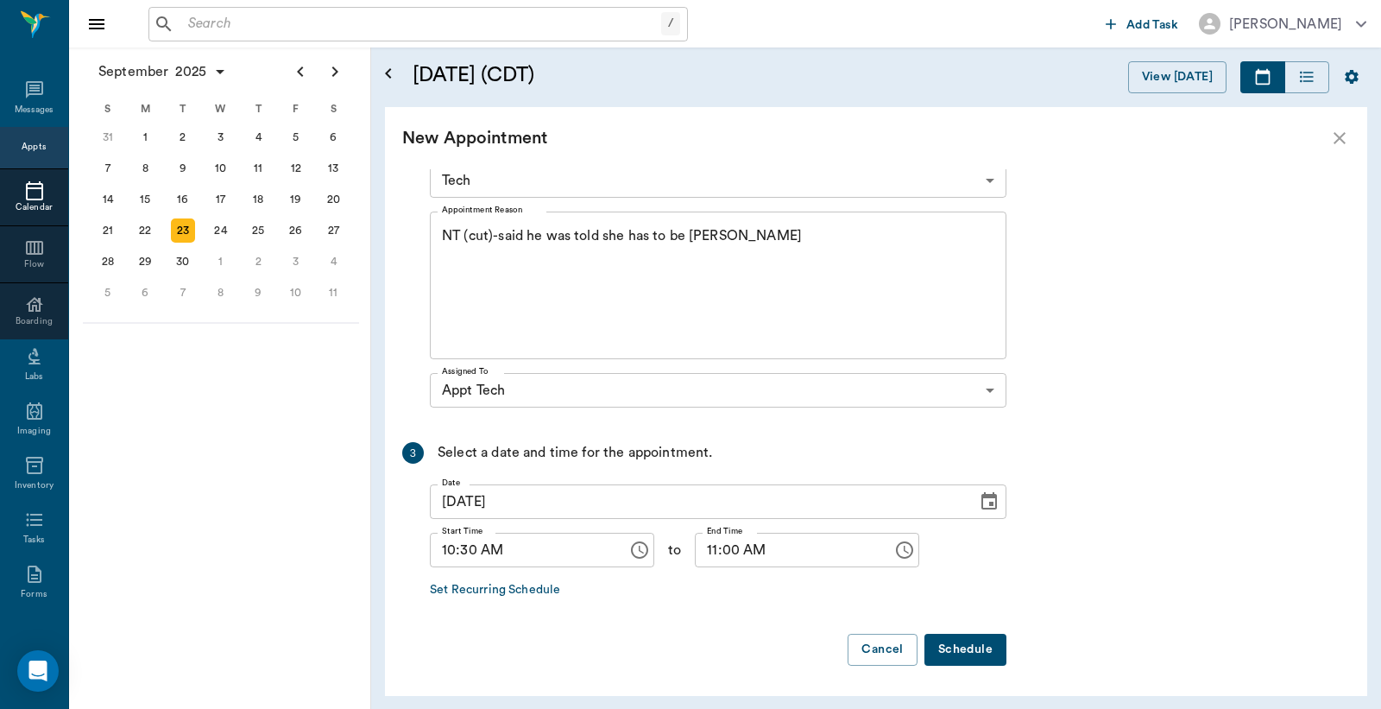
click at [965, 649] on button "Schedule" at bounding box center [966, 650] width 82 height 32
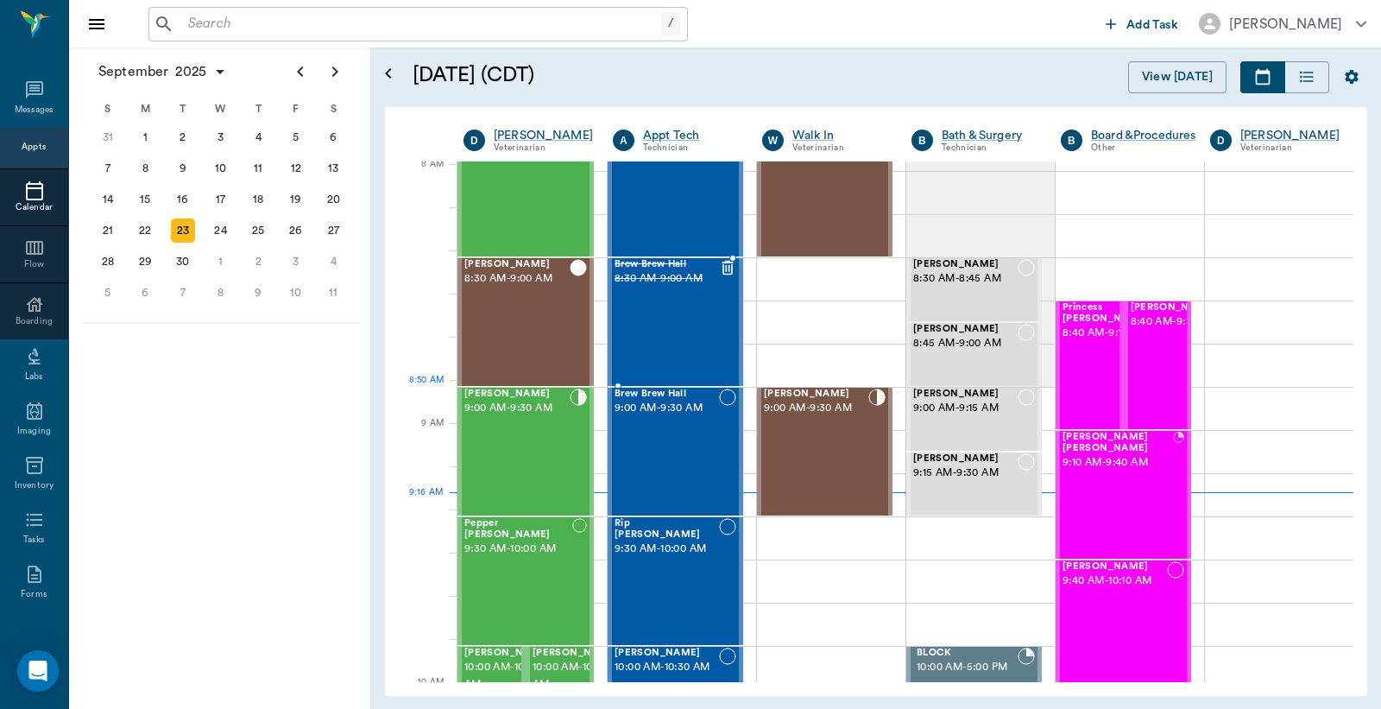
scroll to position [0, 0]
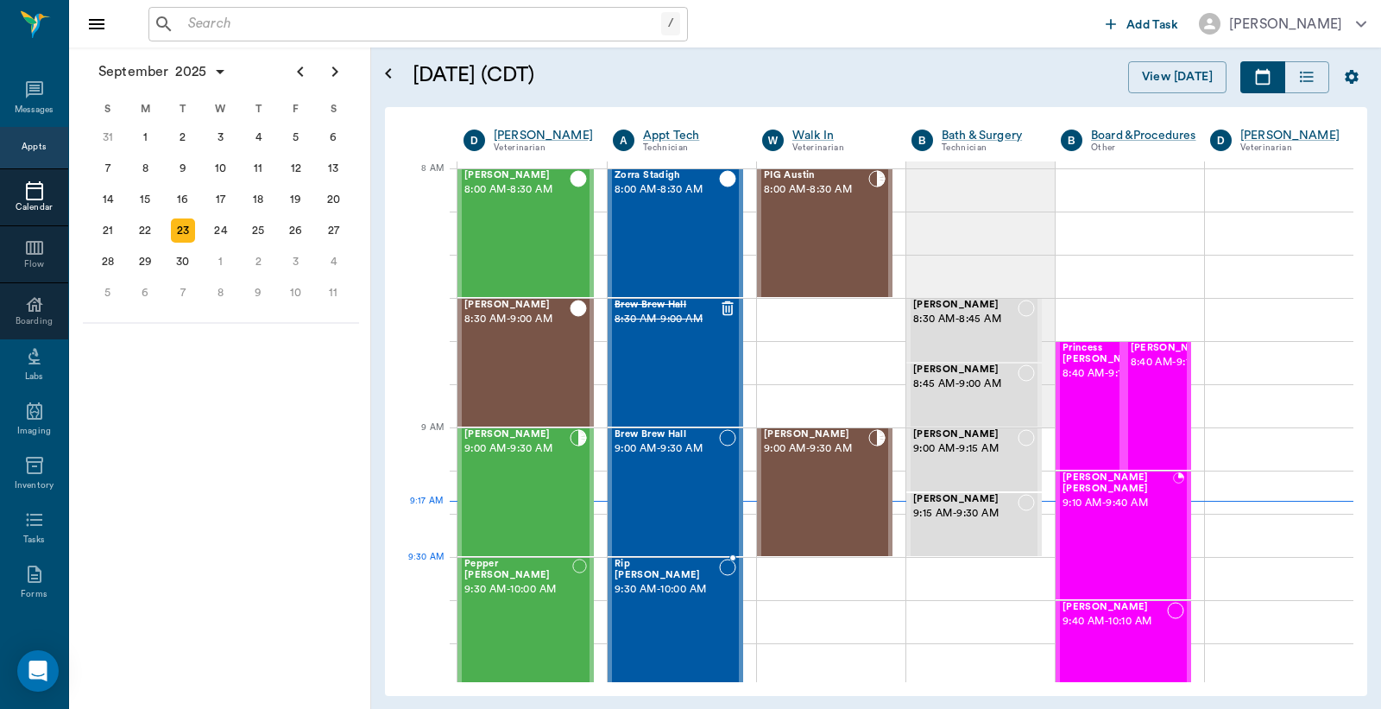
click at [697, 594] on div "Rip Covel 9:30 AM - 10:00 AM" at bounding box center [667, 622] width 104 height 126
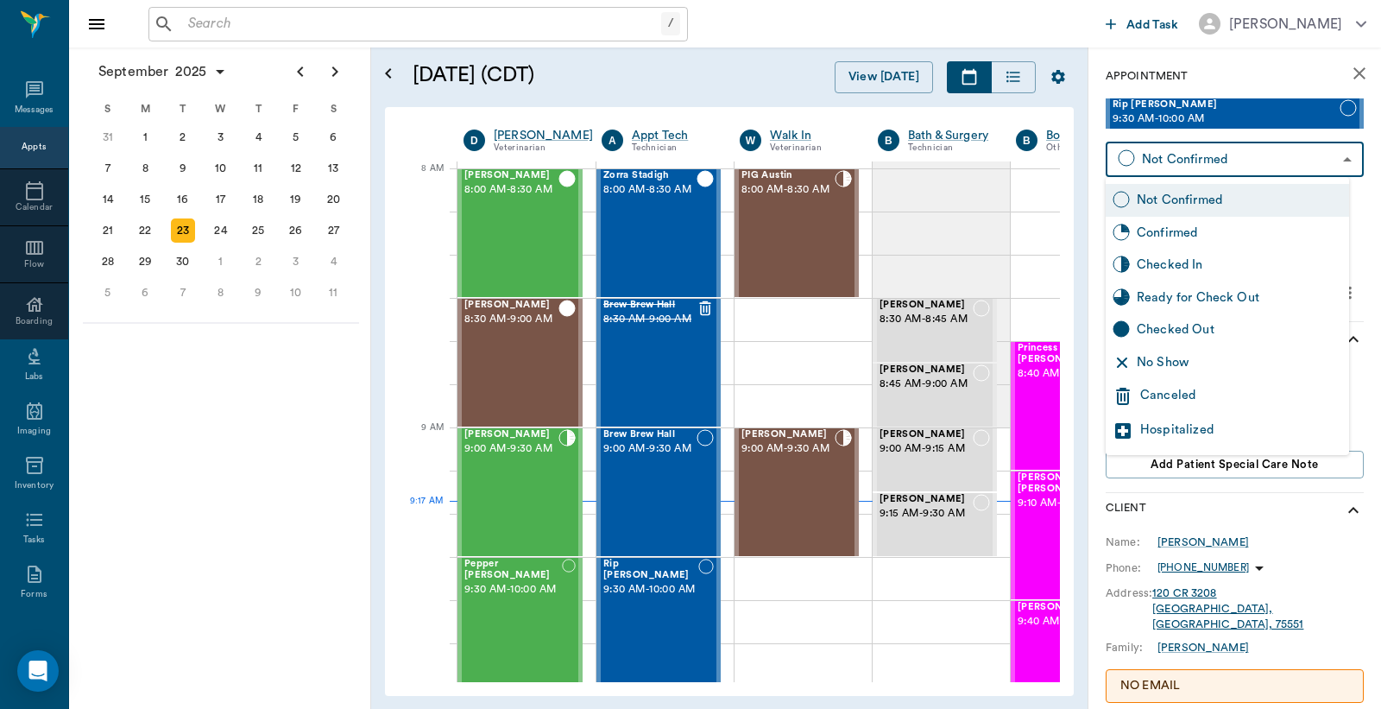
click at [1220, 161] on body "/ ​ Add Task Dr. Bert Ellsworth Nectar Messages Appts Calendar Flow Boarding La…" at bounding box center [690, 354] width 1381 height 709
click at [1160, 268] on div "Checked In" at bounding box center [1239, 265] width 205 height 19
type input "CHECKED_IN"
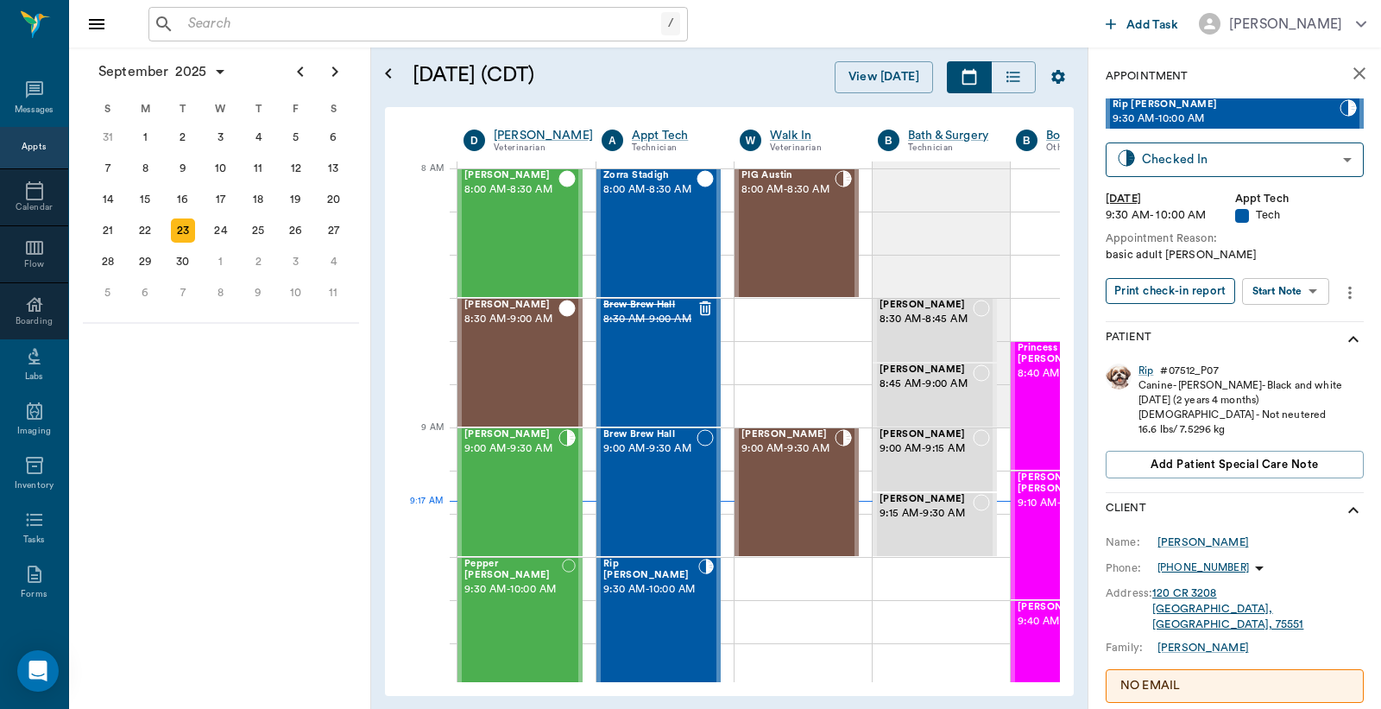
click at [1160, 287] on button "Print check-in report" at bounding box center [1171, 291] width 130 height 27
click at [28, 151] on div "Appts" at bounding box center [34, 147] width 24 height 13
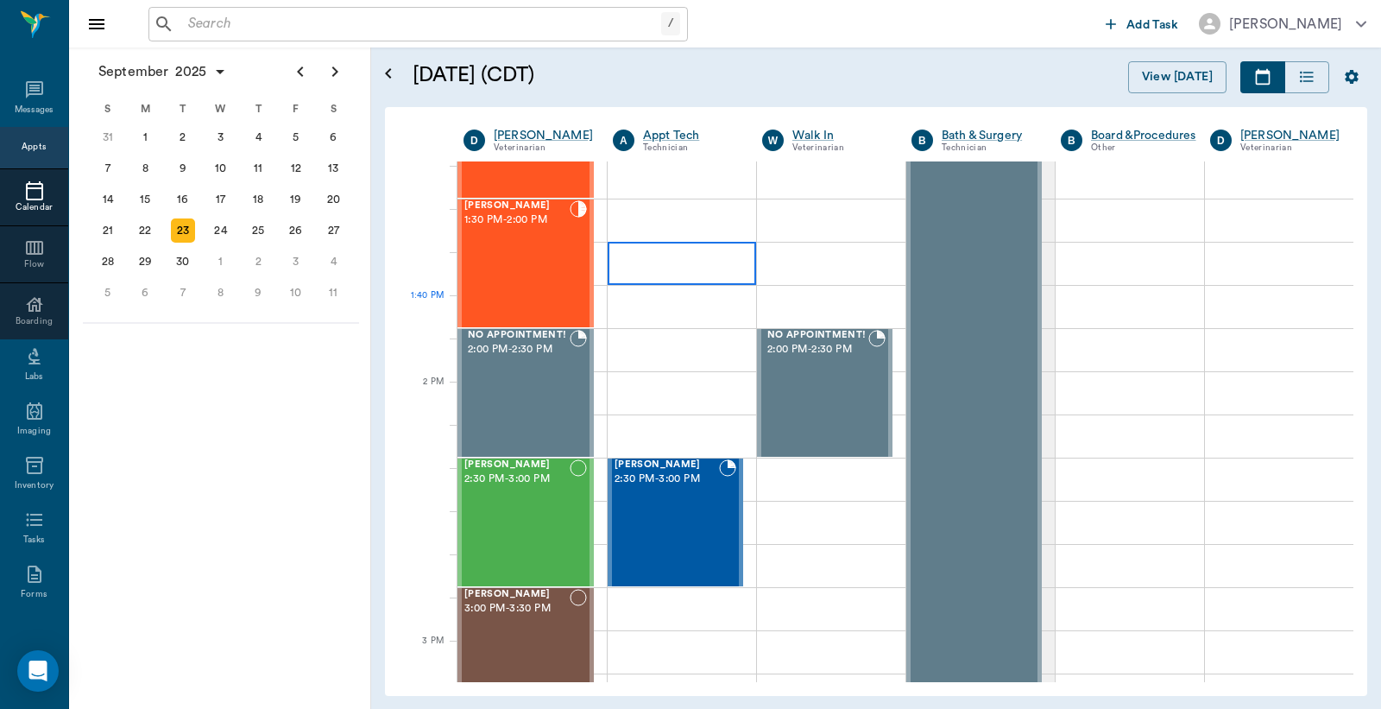
scroll to position [1407, 0]
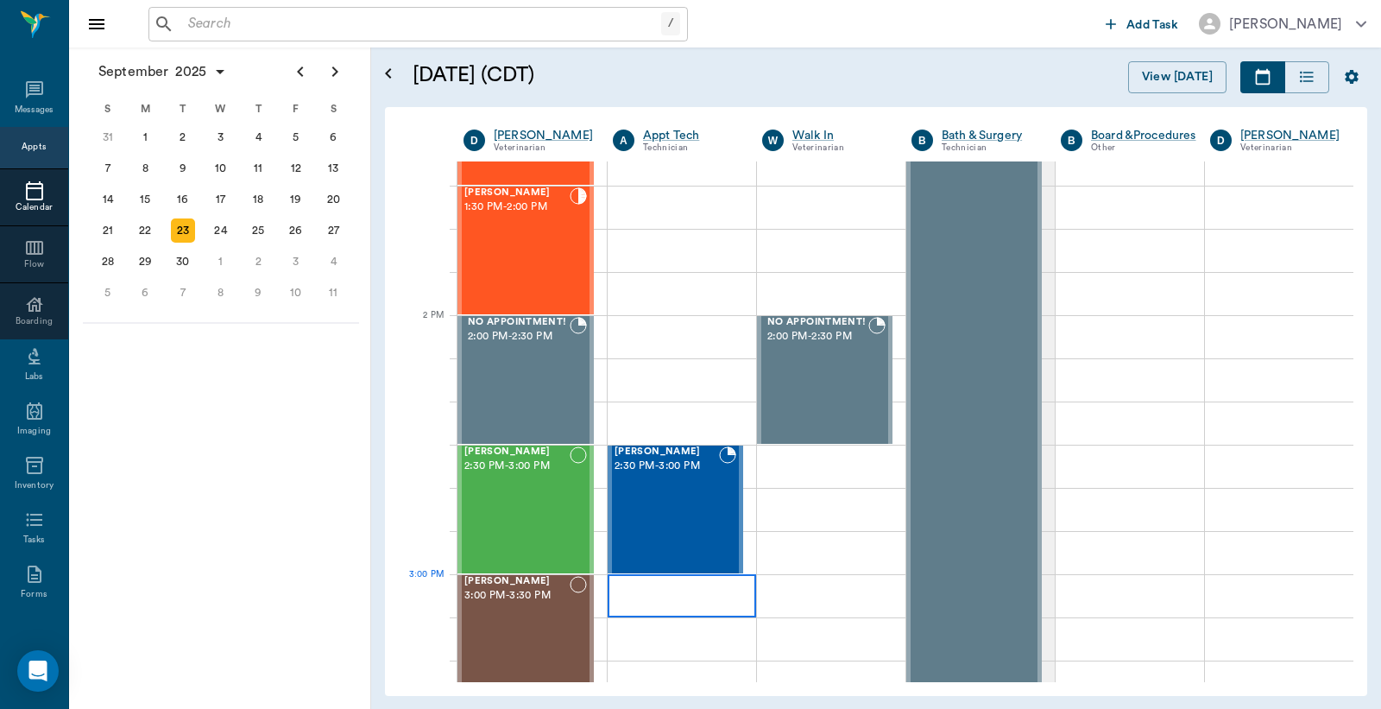
click at [640, 590] on div at bounding box center [682, 595] width 148 height 43
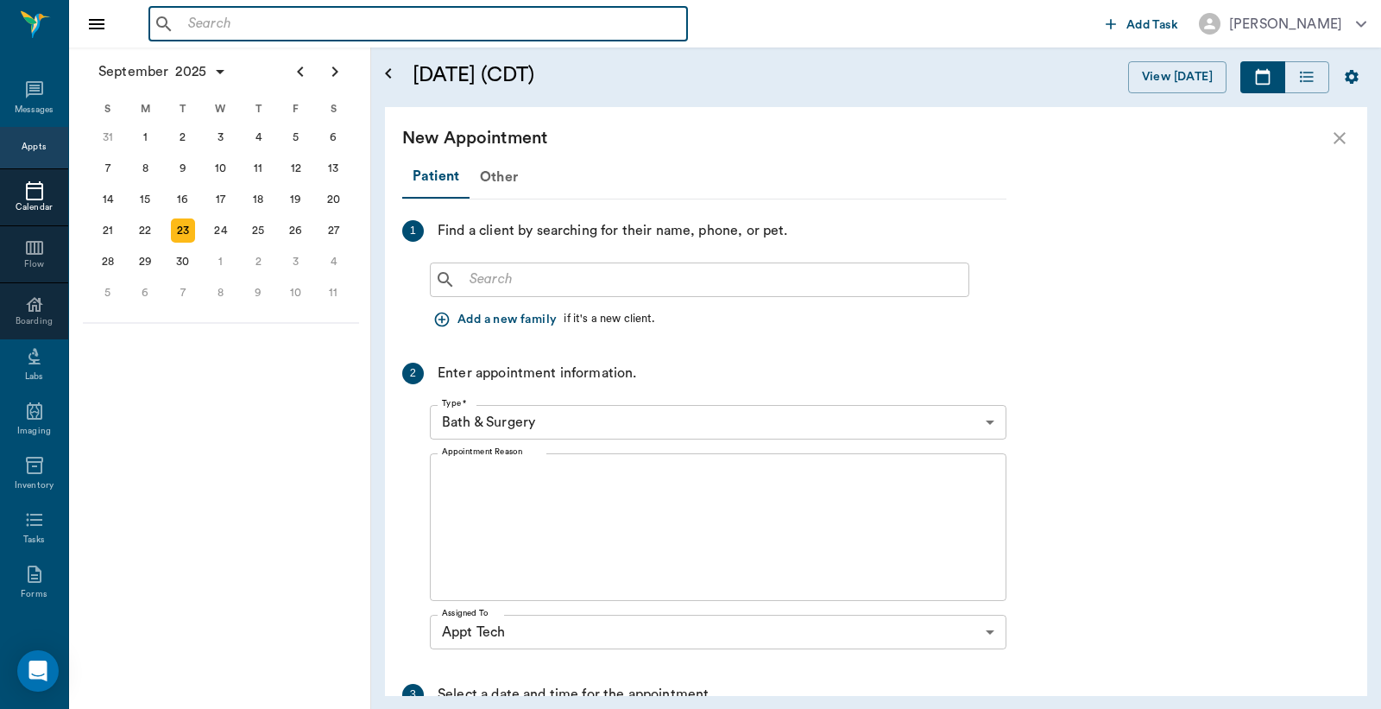
click at [187, 21] on input "text" at bounding box center [430, 24] width 499 height 24
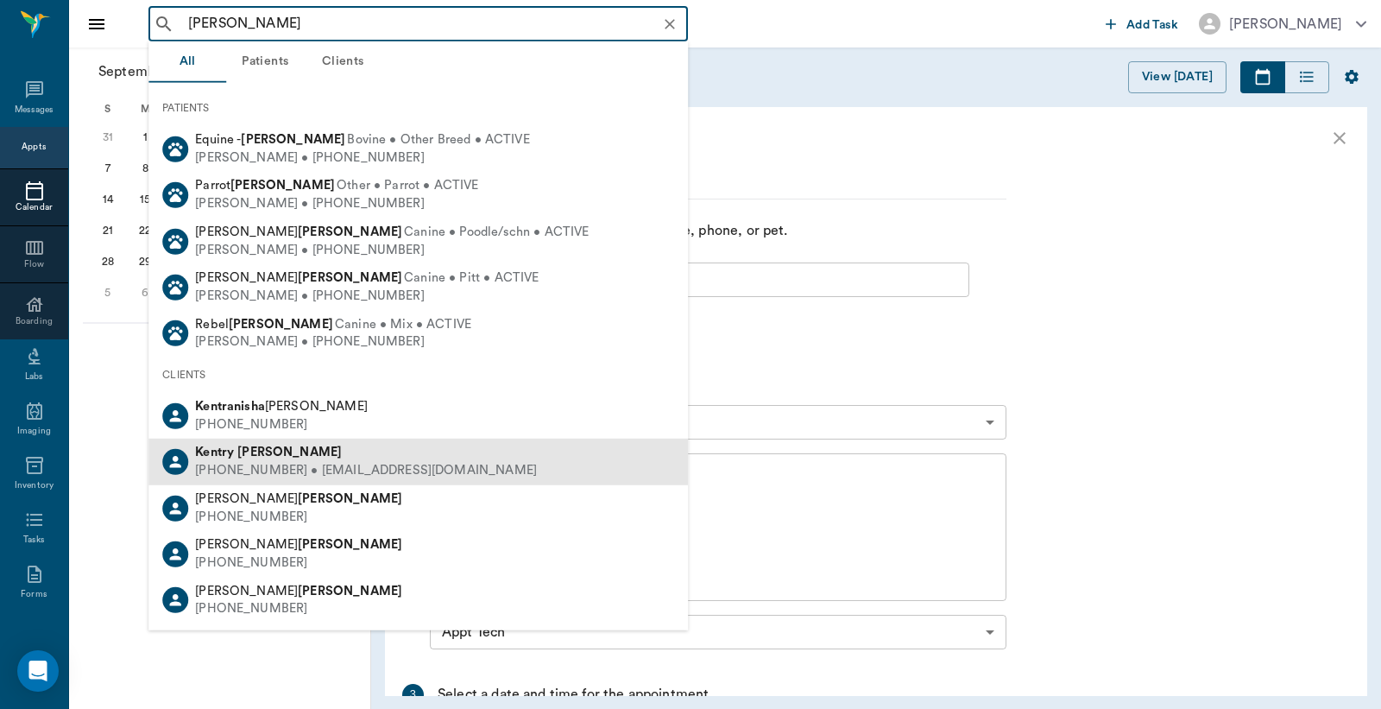
click at [303, 466] on div "(903) 826-3405 • KENTREEH@gmail.com" at bounding box center [366, 471] width 342 height 18
type input "Kentra Henderson"
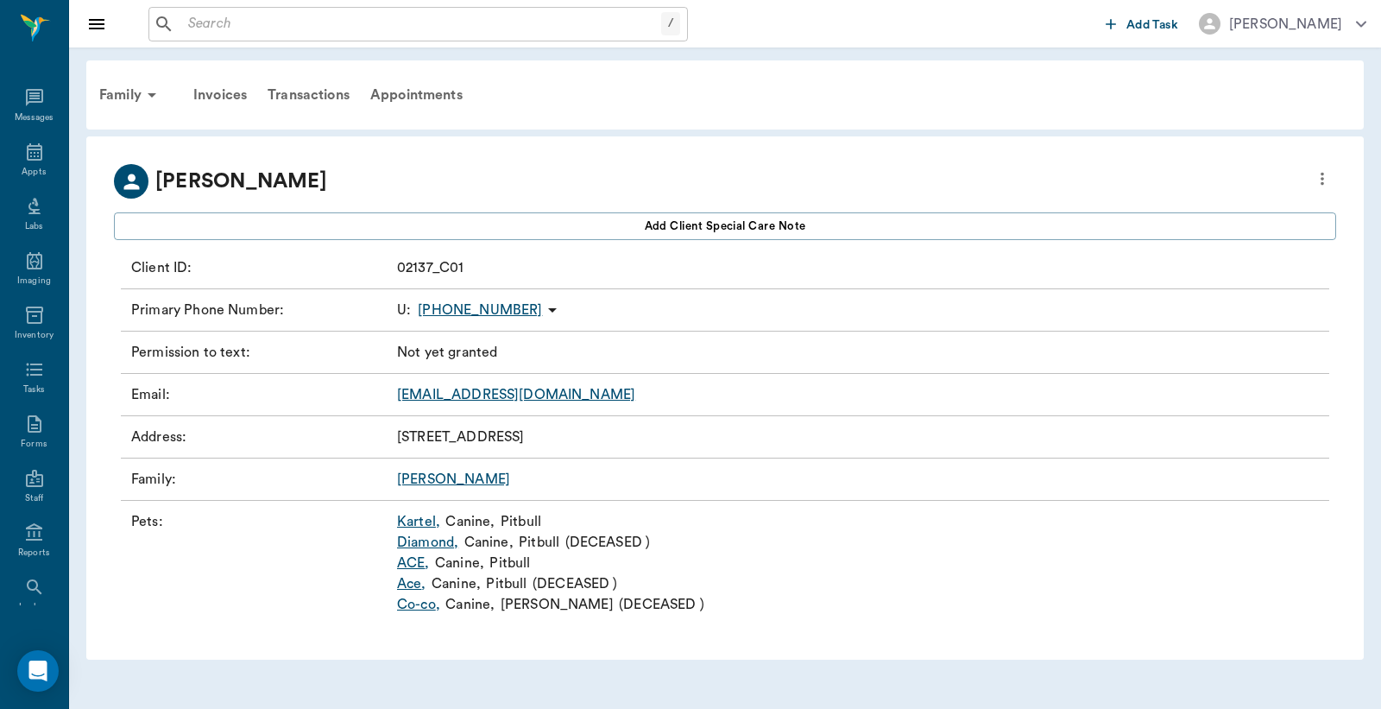
click at [413, 519] on link "Kartel ," at bounding box center [418, 521] width 43 height 21
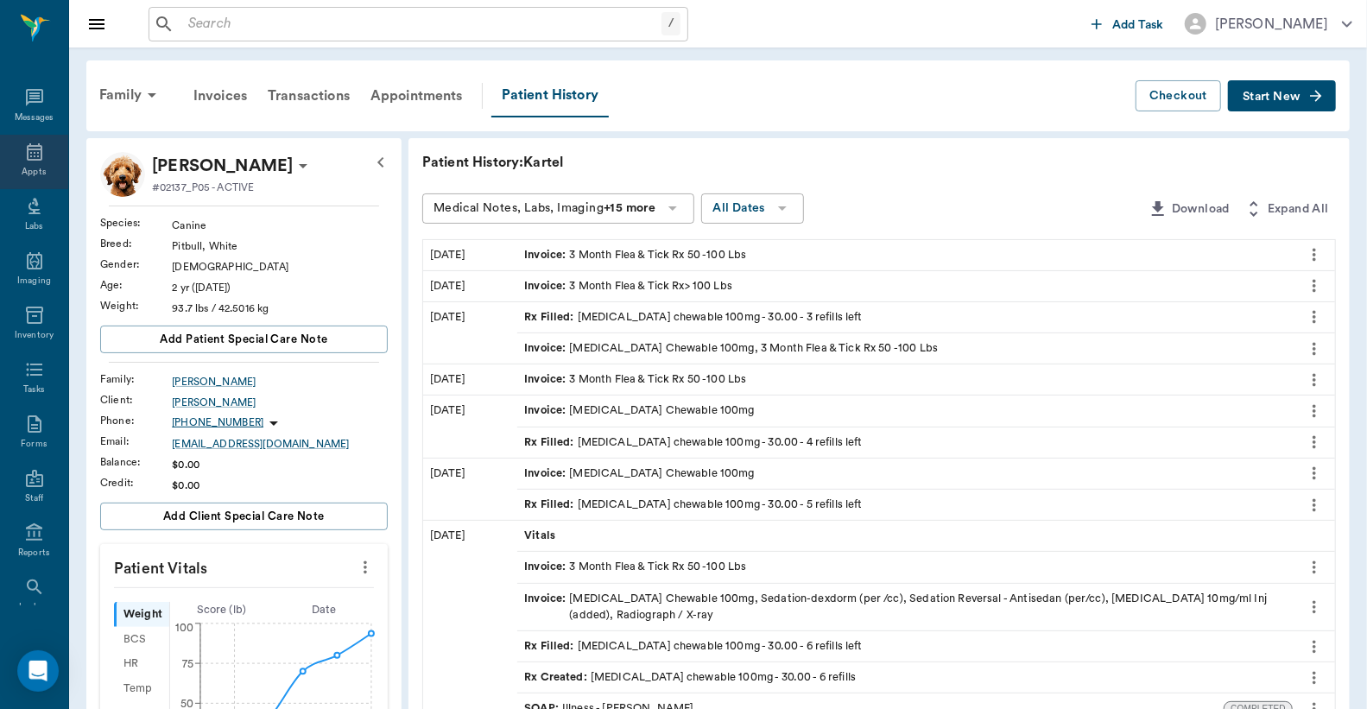
click at [22, 164] on div "Appts" at bounding box center [34, 162] width 68 height 54
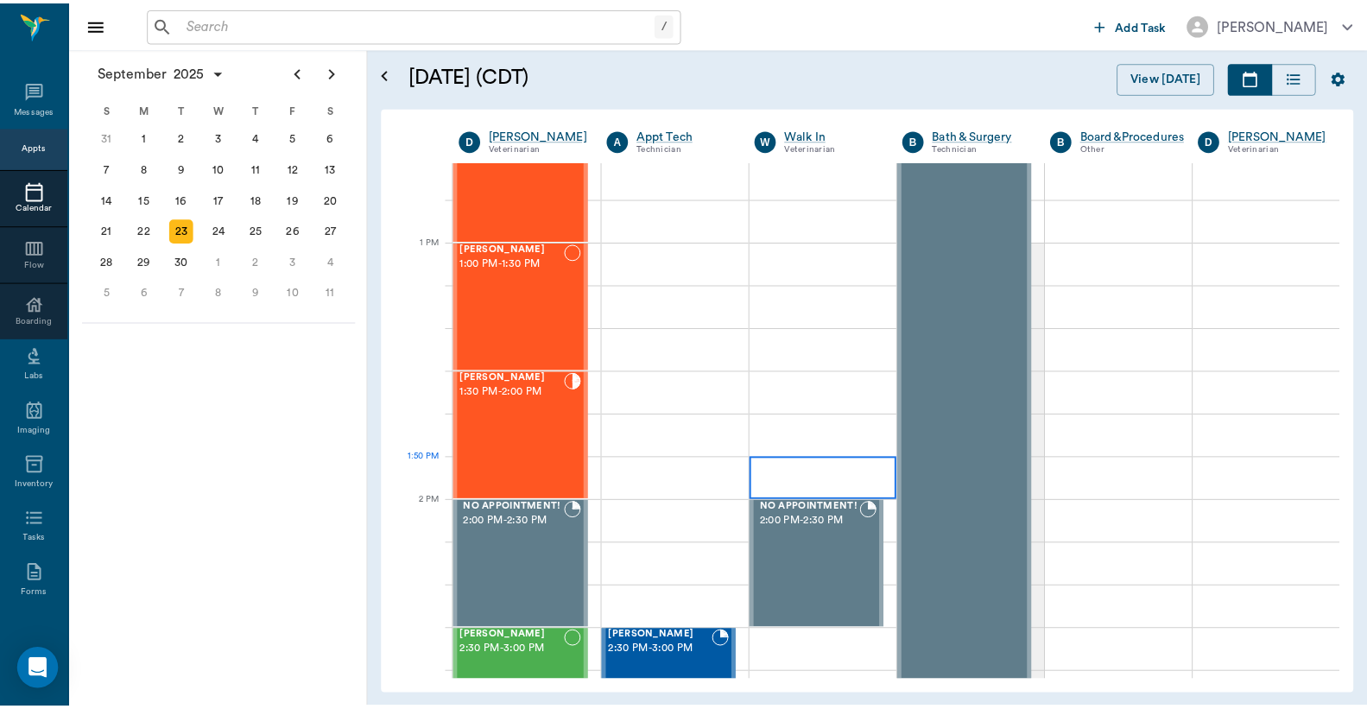
scroll to position [1412, 0]
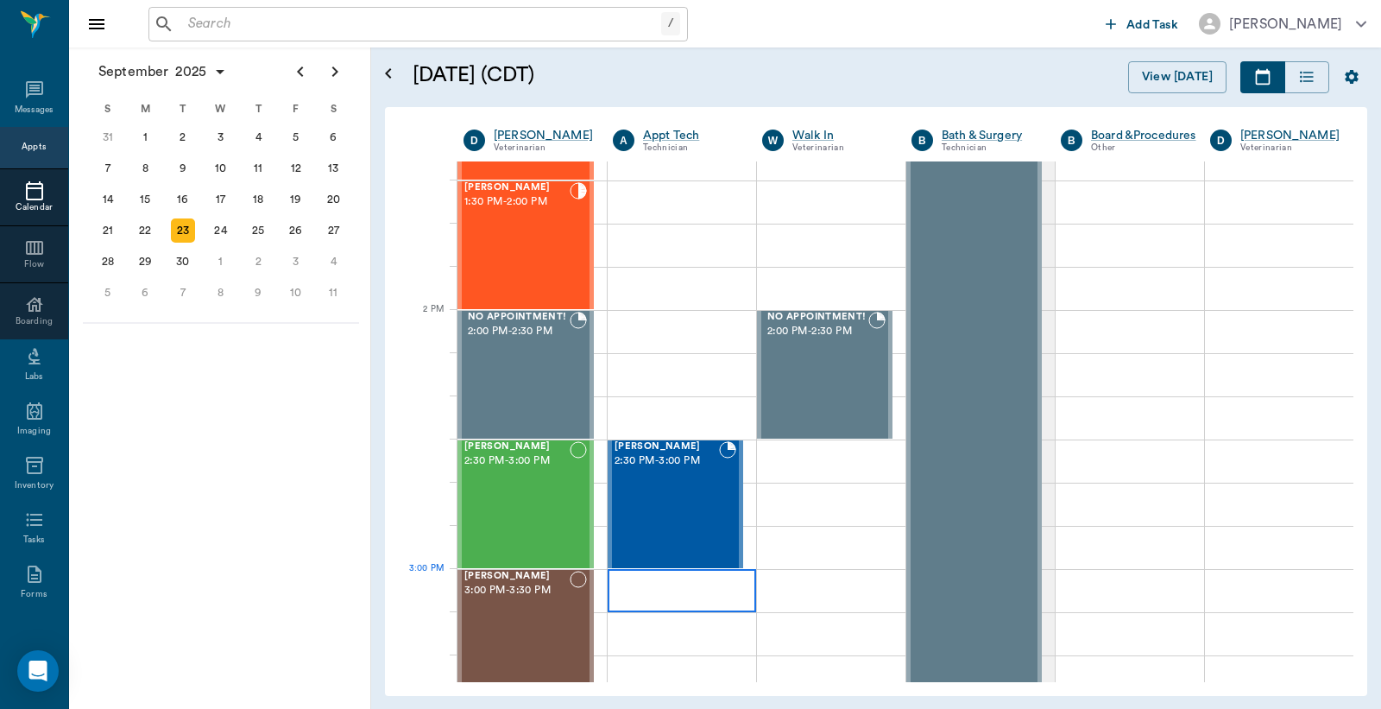
click at [627, 589] on div at bounding box center [682, 590] width 148 height 43
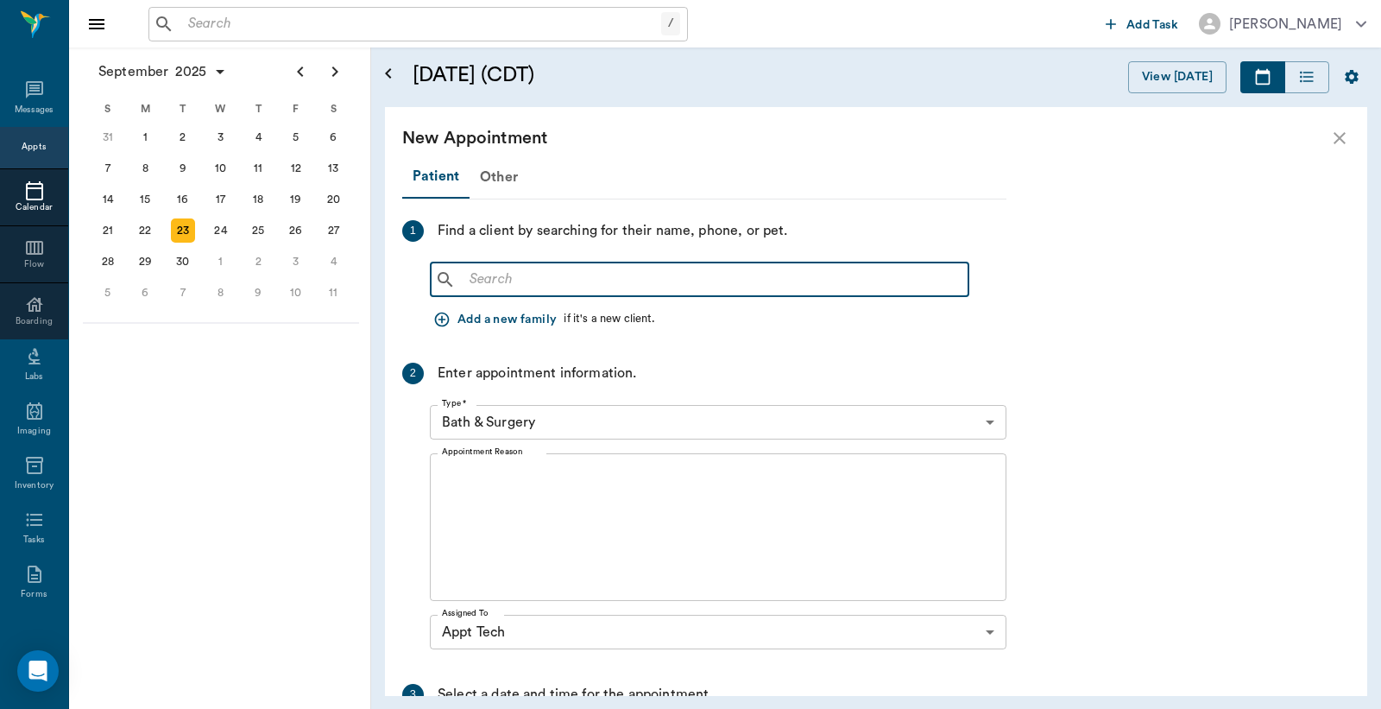
click at [471, 280] on input "text" at bounding box center [712, 280] width 499 height 24
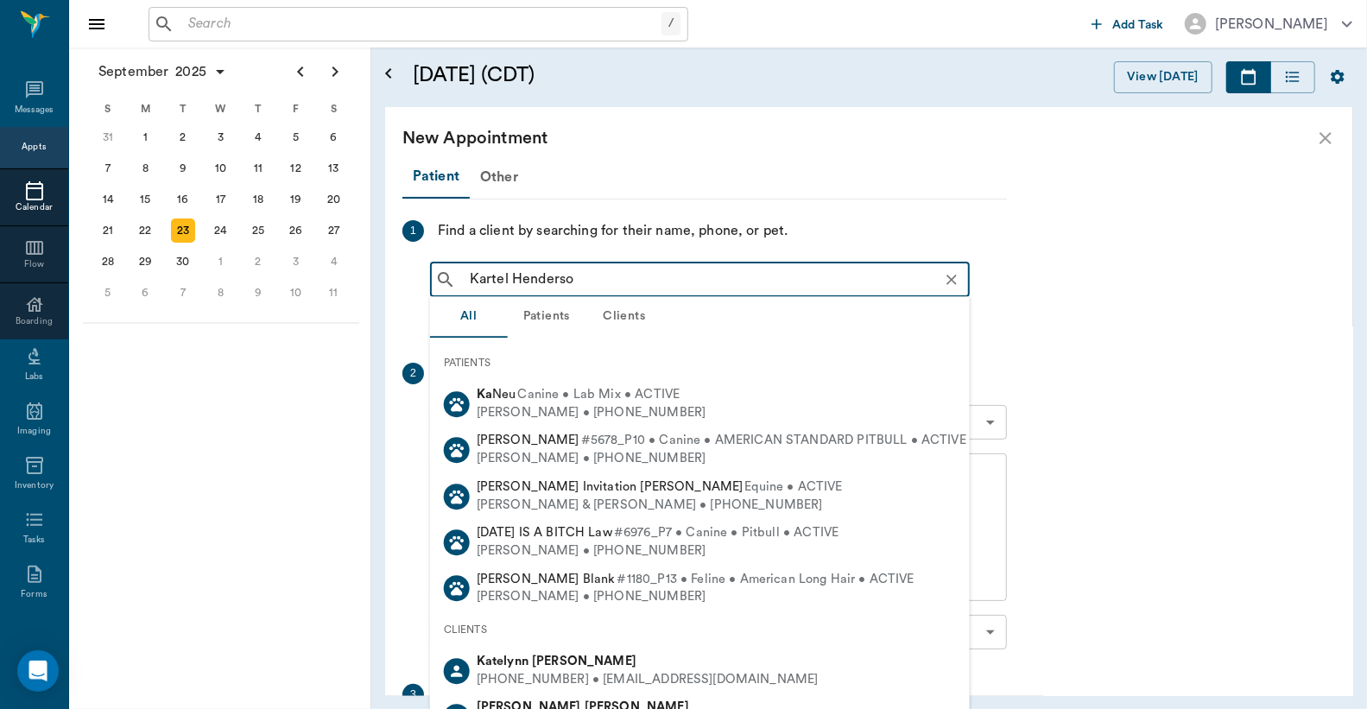
type input "[PERSON_NAME]"
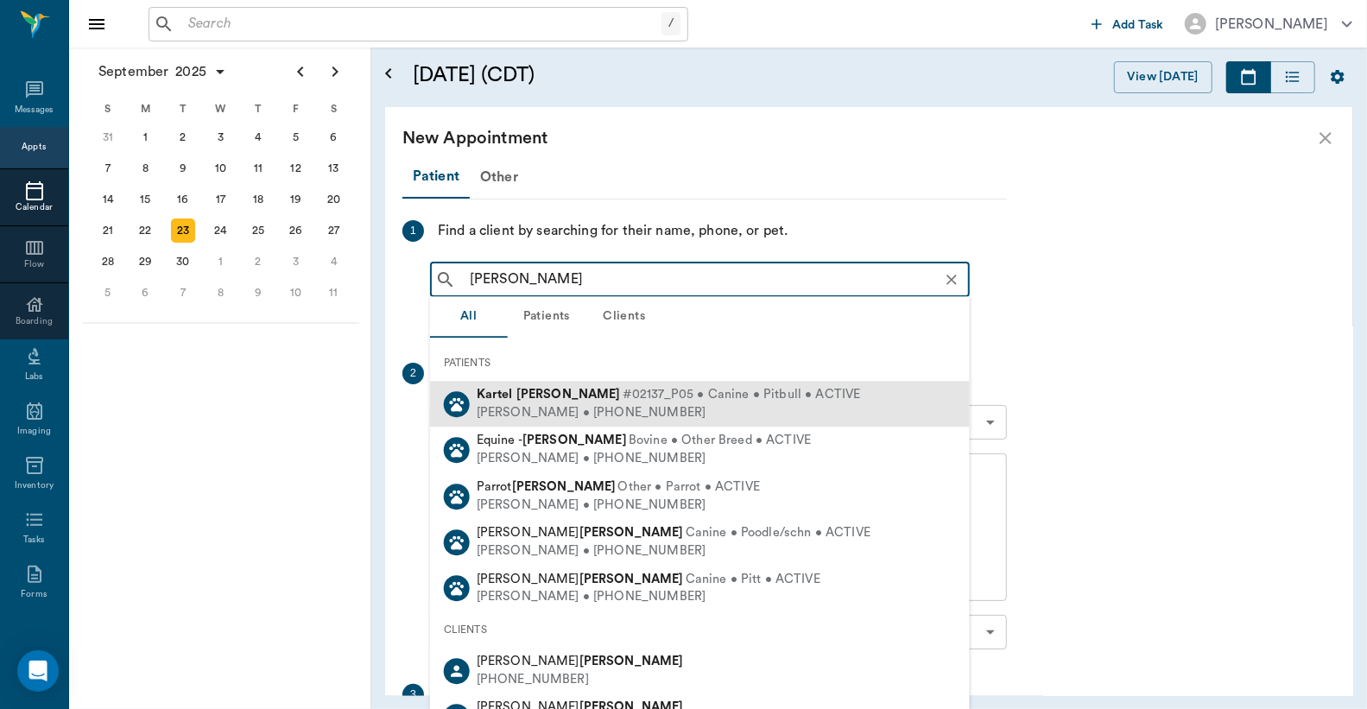
click at [559, 401] on div "Kartel Henderson #02137_P05 • Canine • Pitbull • ACTIVE" at bounding box center [669, 395] width 384 height 18
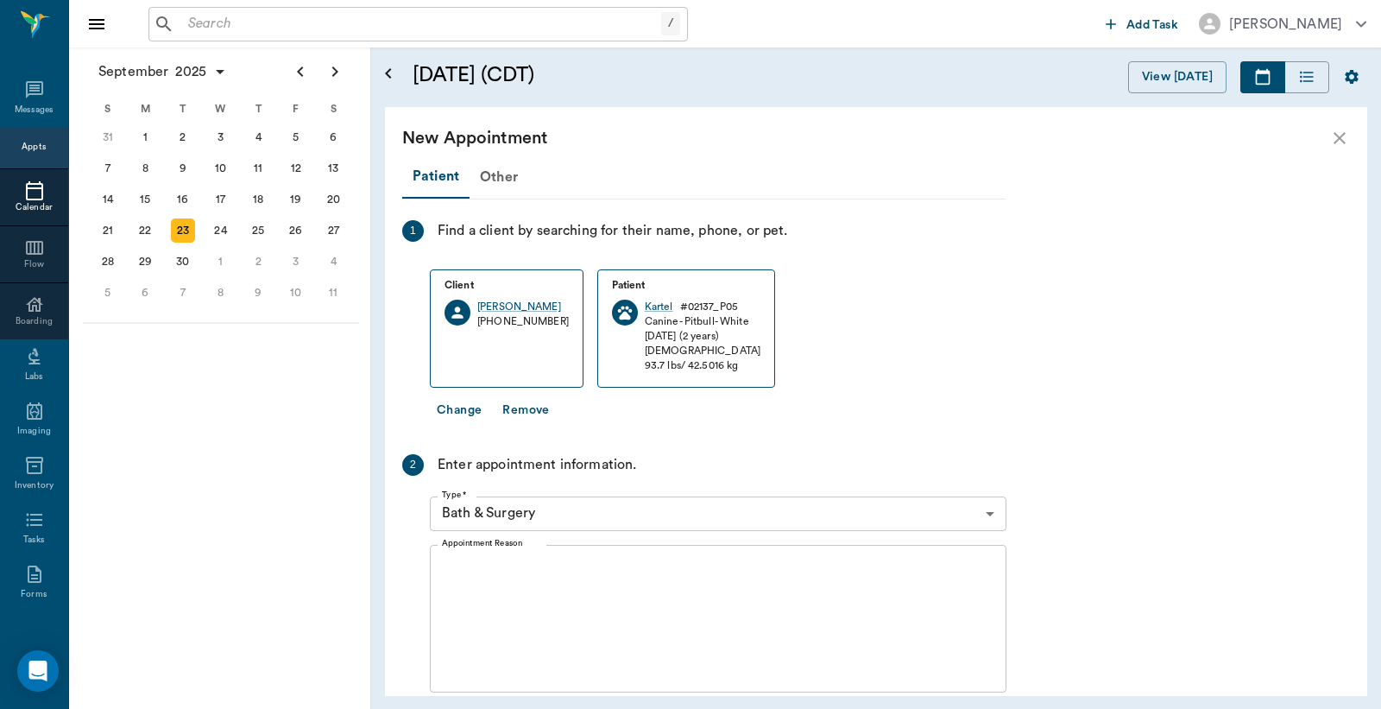
click at [989, 512] on body "/ ​ Add Task Dr. Bert Ellsworth Nectar Messages Appts Calendar Flow Boarding La…" at bounding box center [690, 354] width 1381 height 709
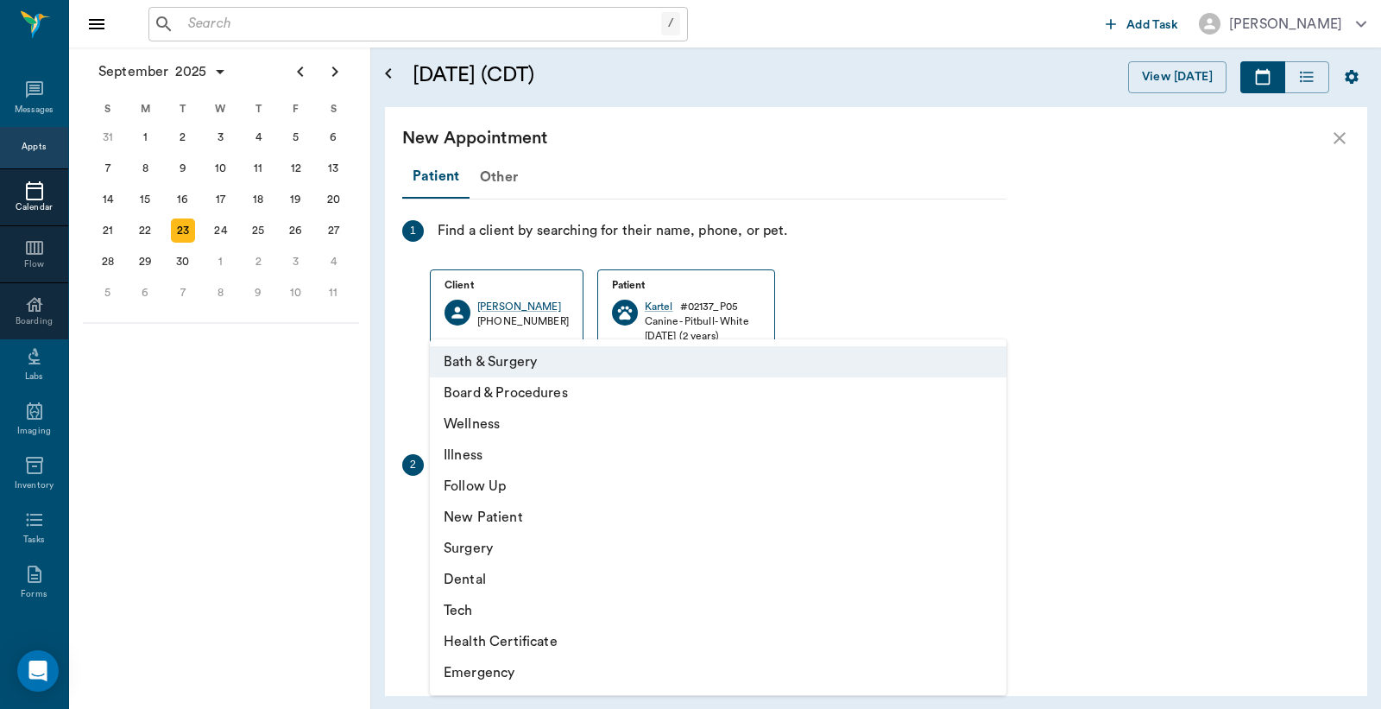
click at [508, 610] on li "Tech" at bounding box center [718, 610] width 577 height 31
type input "65d2be4f46e3a538d89b8c1a"
type input "03:30 PM"
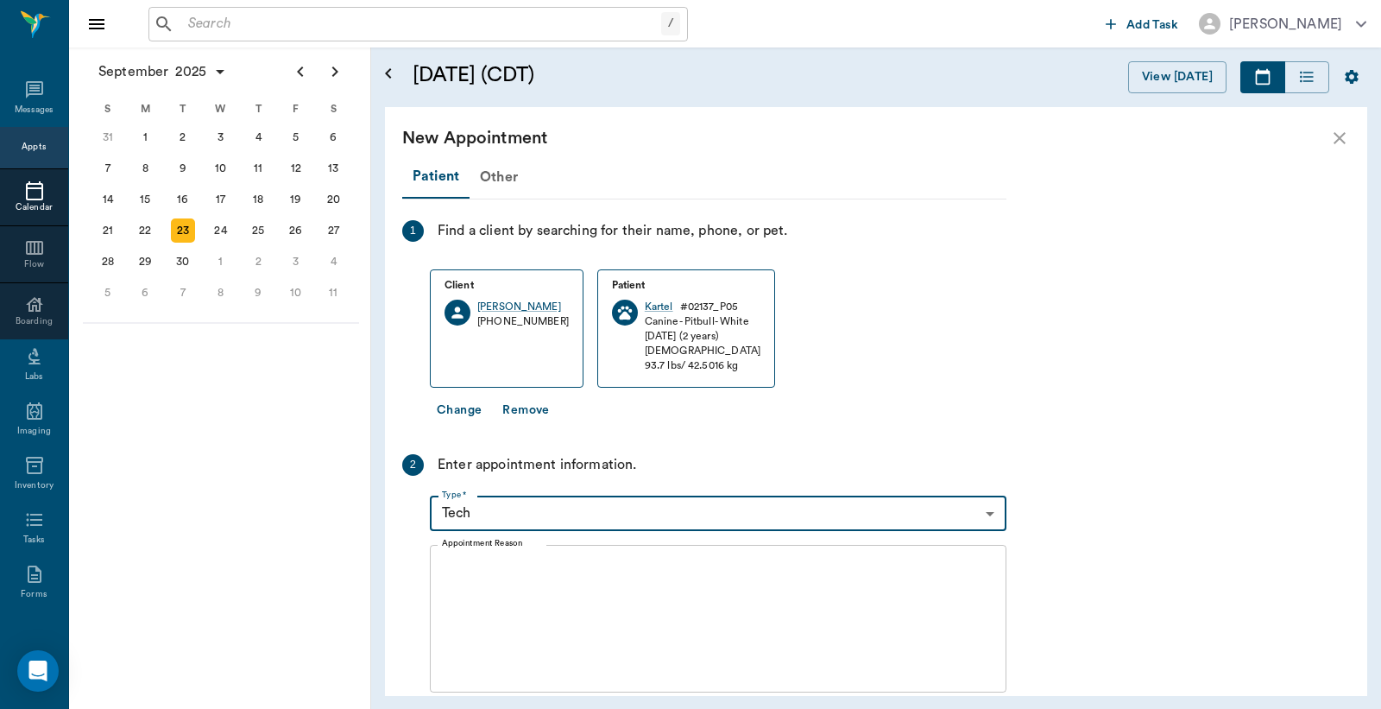
click at [442, 571] on textarea "Appointment Reason" at bounding box center [718, 618] width 553 height 119
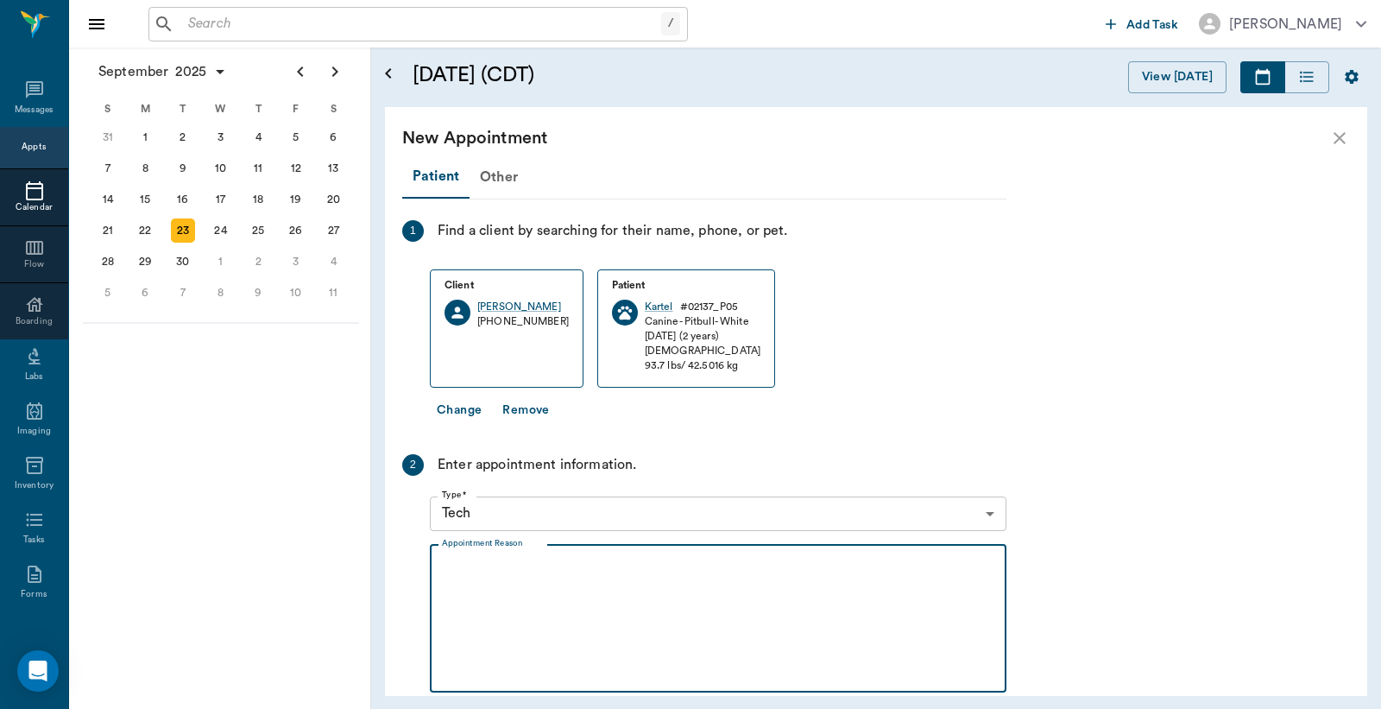
click at [442, 571] on textarea "Appointment Reason" at bounding box center [718, 618] width 553 height 119
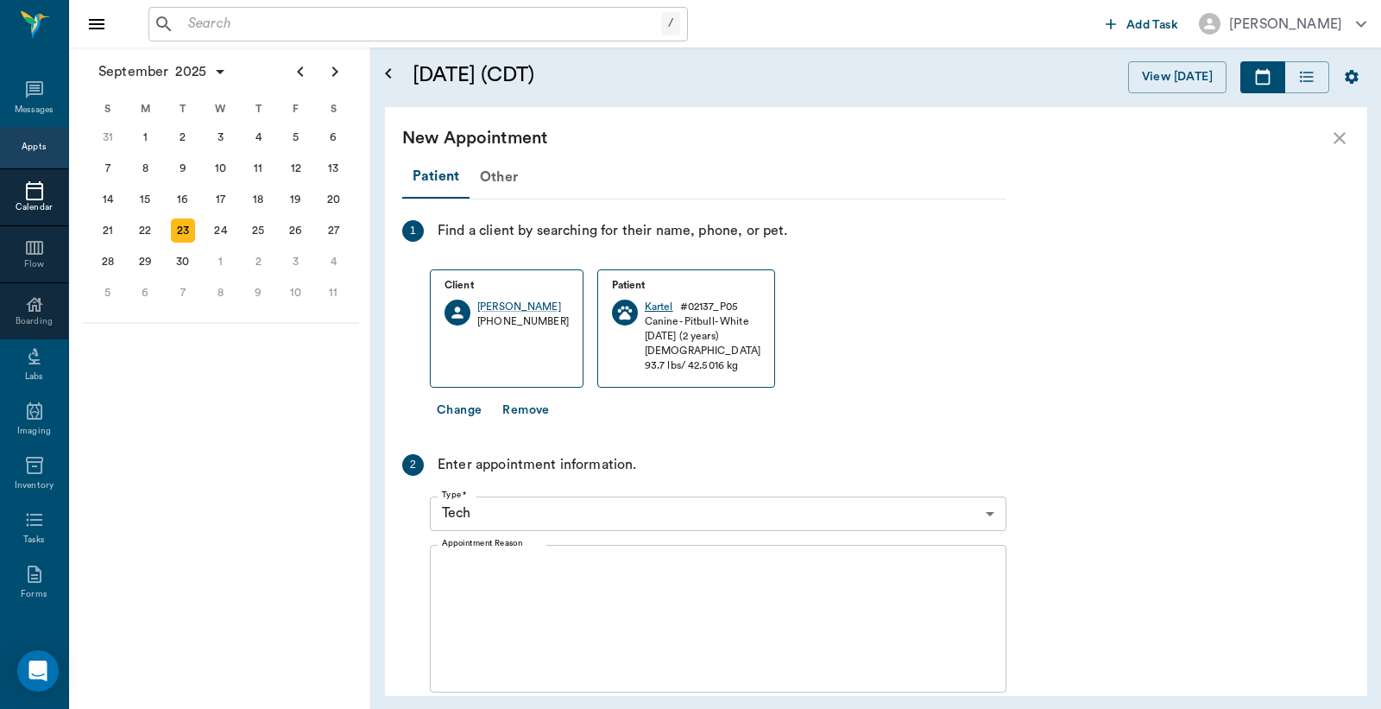
click at [650, 306] on div "Kartel" at bounding box center [659, 307] width 28 height 15
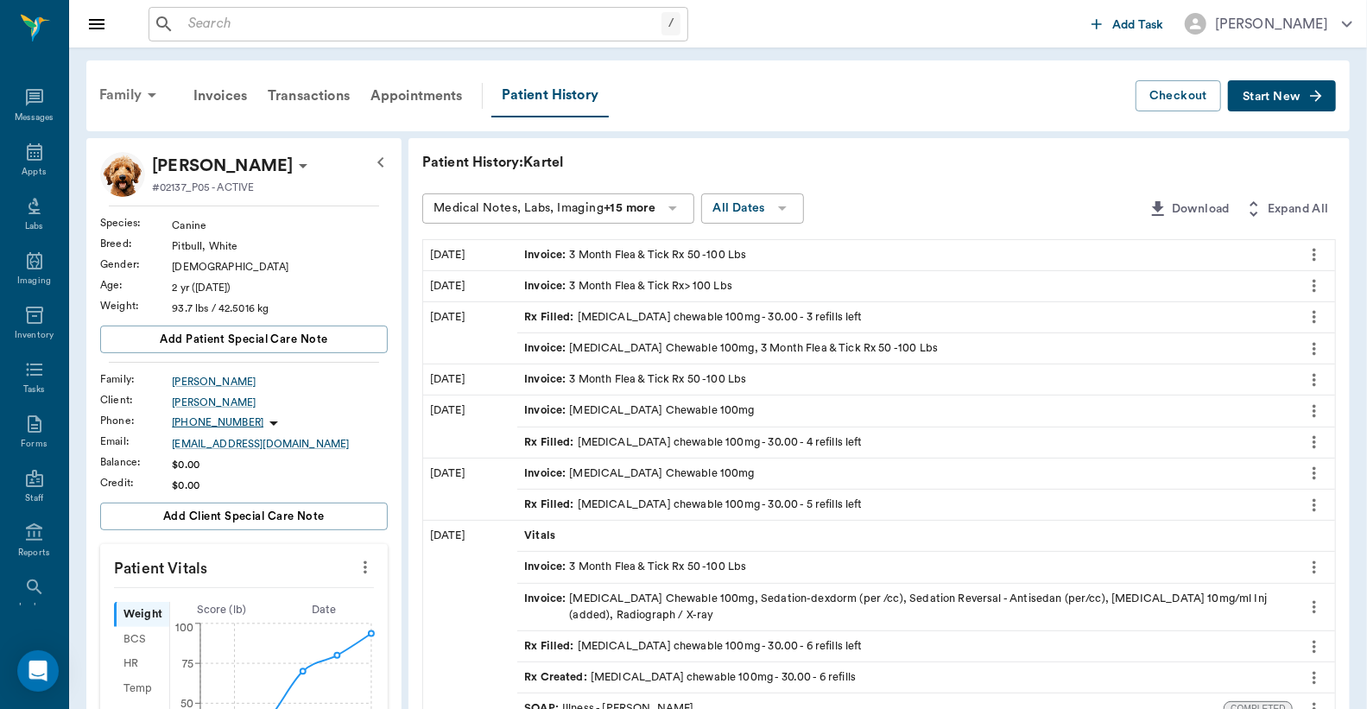
click at [124, 92] on div "Family" at bounding box center [131, 94] width 84 height 41
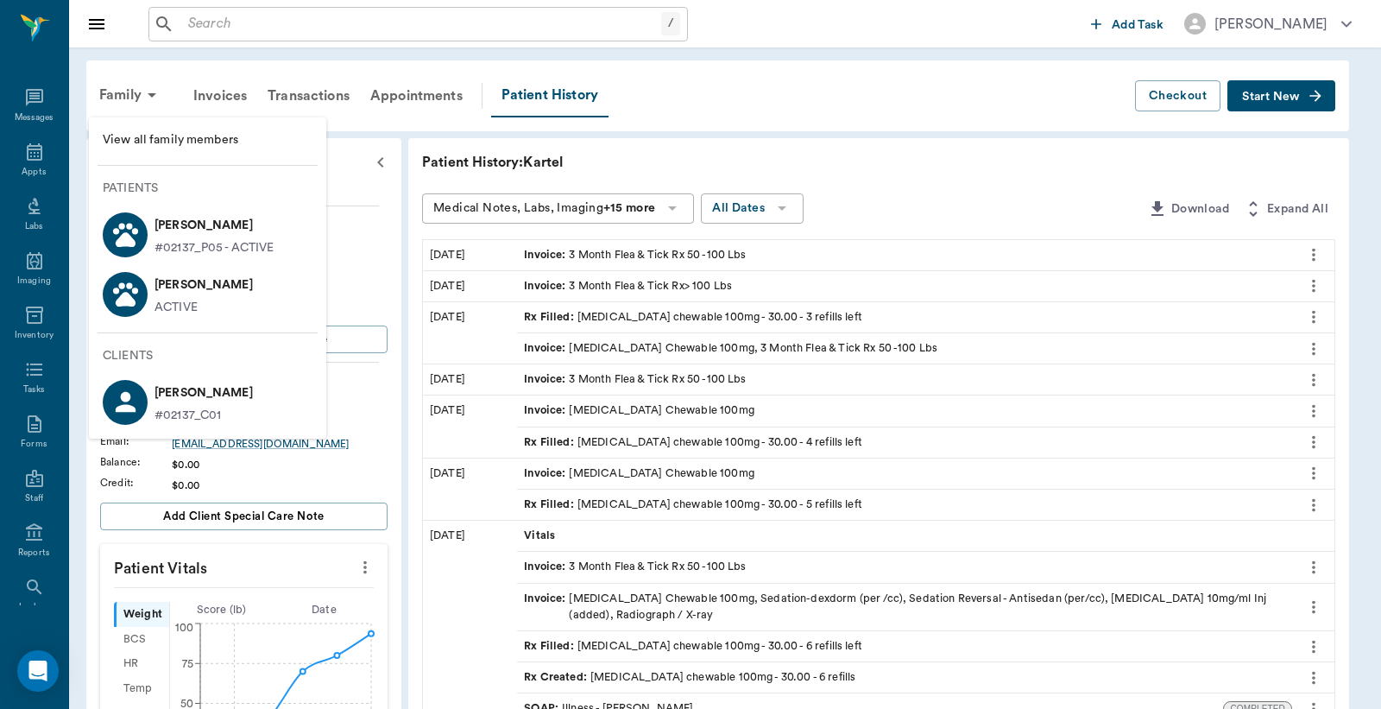
click at [190, 299] on p "ACTIVE" at bounding box center [176, 308] width 43 height 18
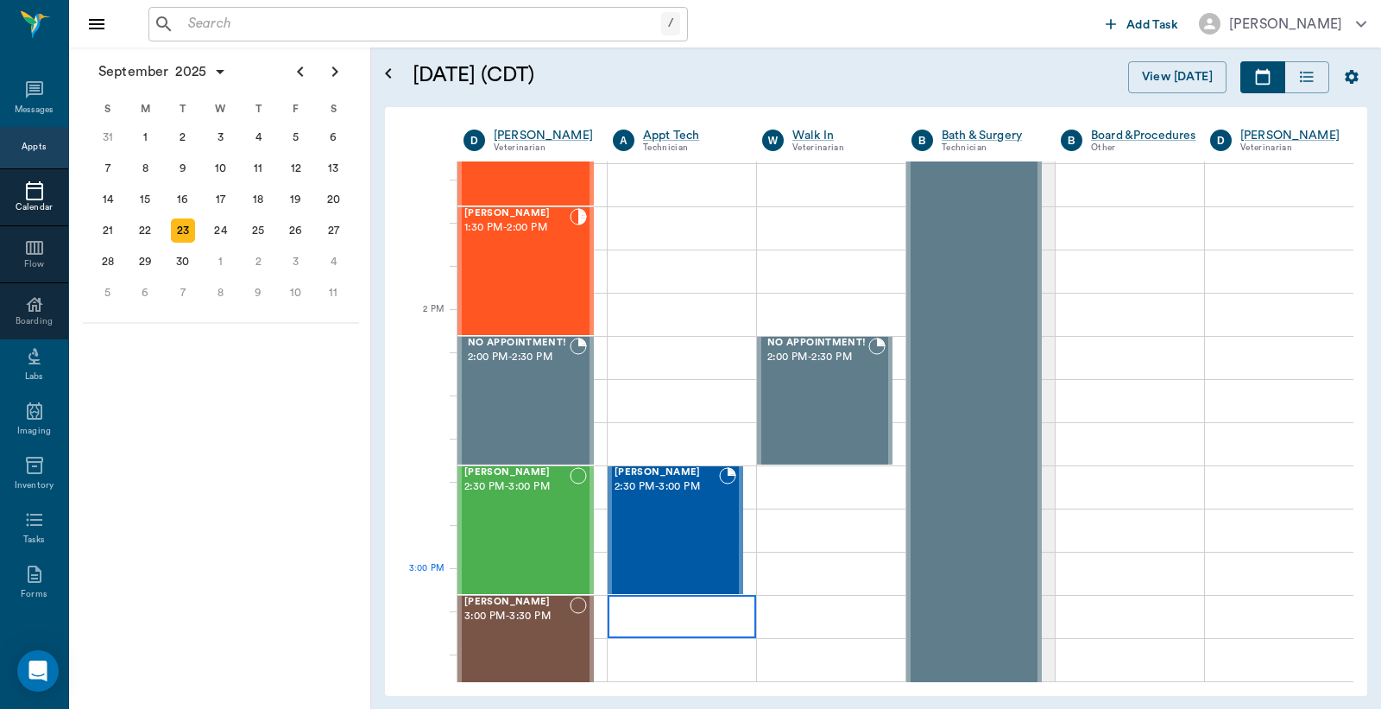
scroll to position [1412, 0]
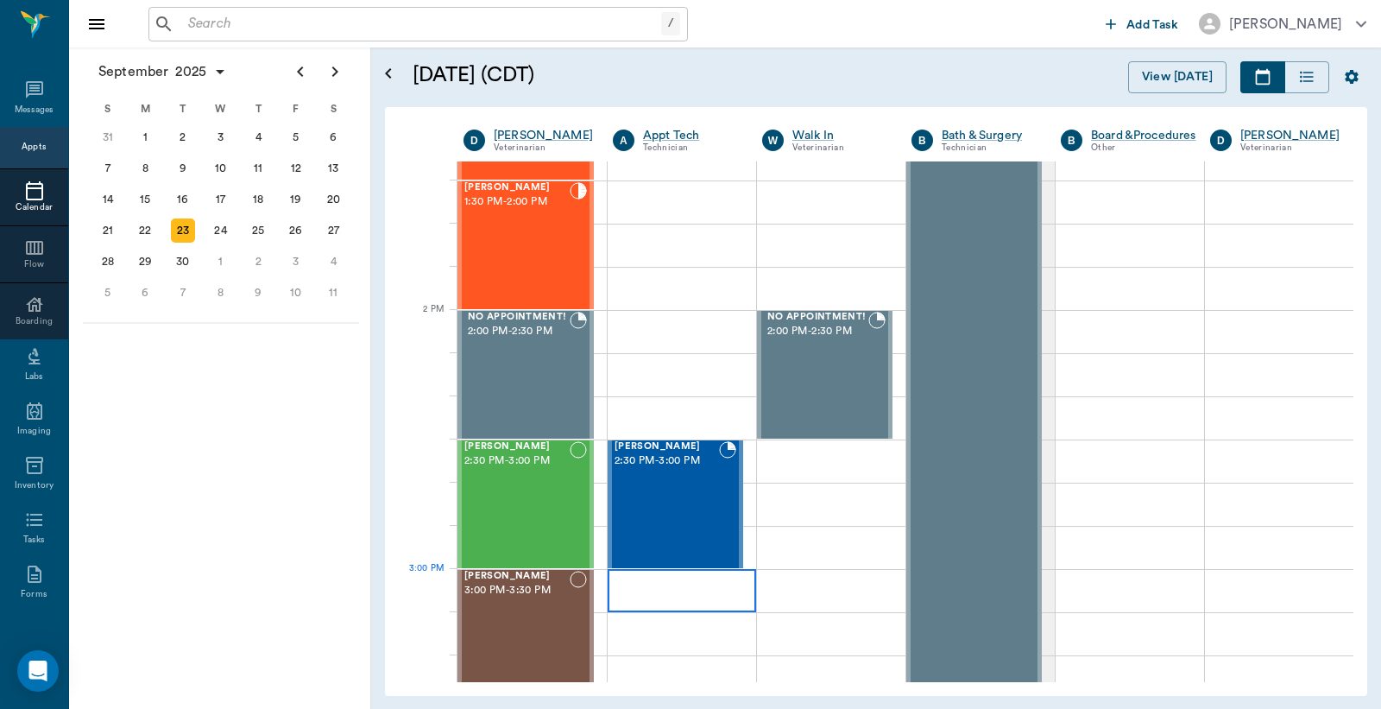
click at [652, 584] on div at bounding box center [682, 590] width 148 height 43
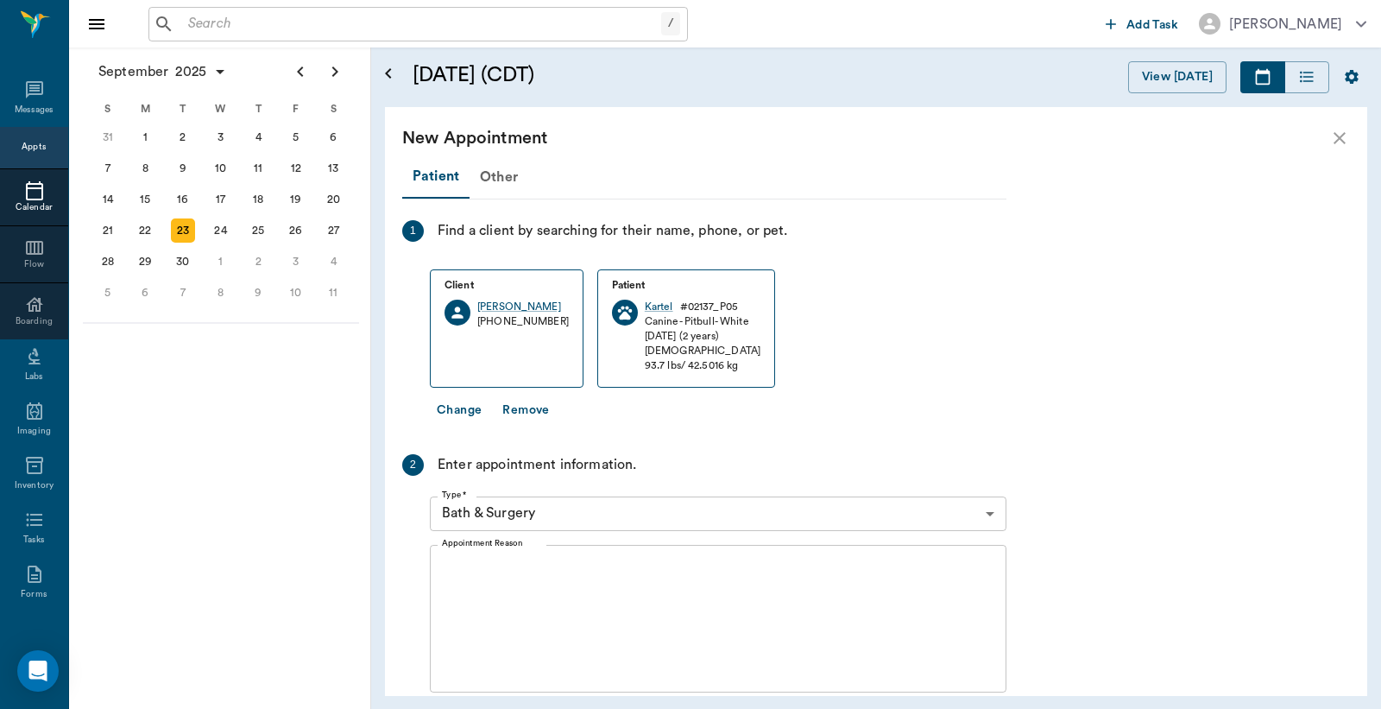
click at [989, 515] on body "/ ​ Add Task Dr. Bert Ellsworth Nectar Messages Appts Calendar Flow Boarding La…" at bounding box center [690, 354] width 1381 height 709
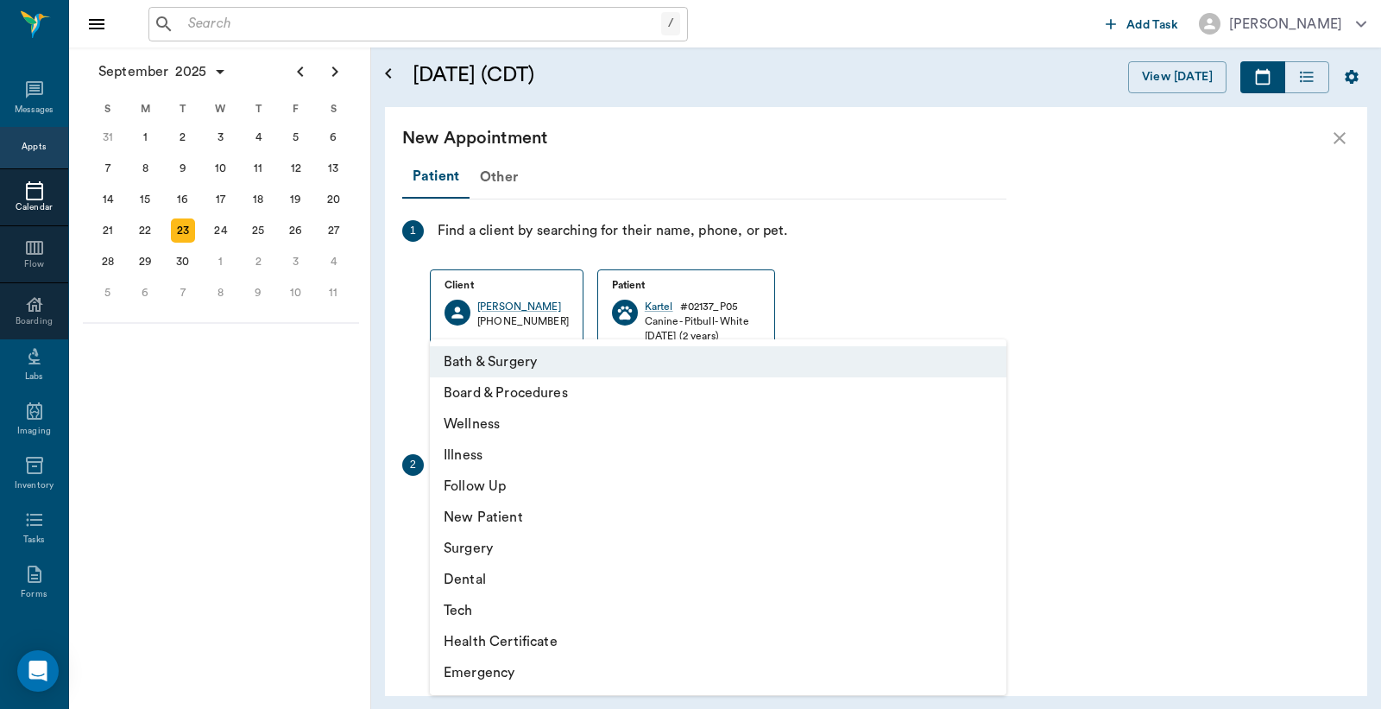
click at [475, 620] on li "Tech" at bounding box center [718, 610] width 577 height 31
type input "65d2be4f46e3a538d89b8c1a"
type input "03:30 PM"
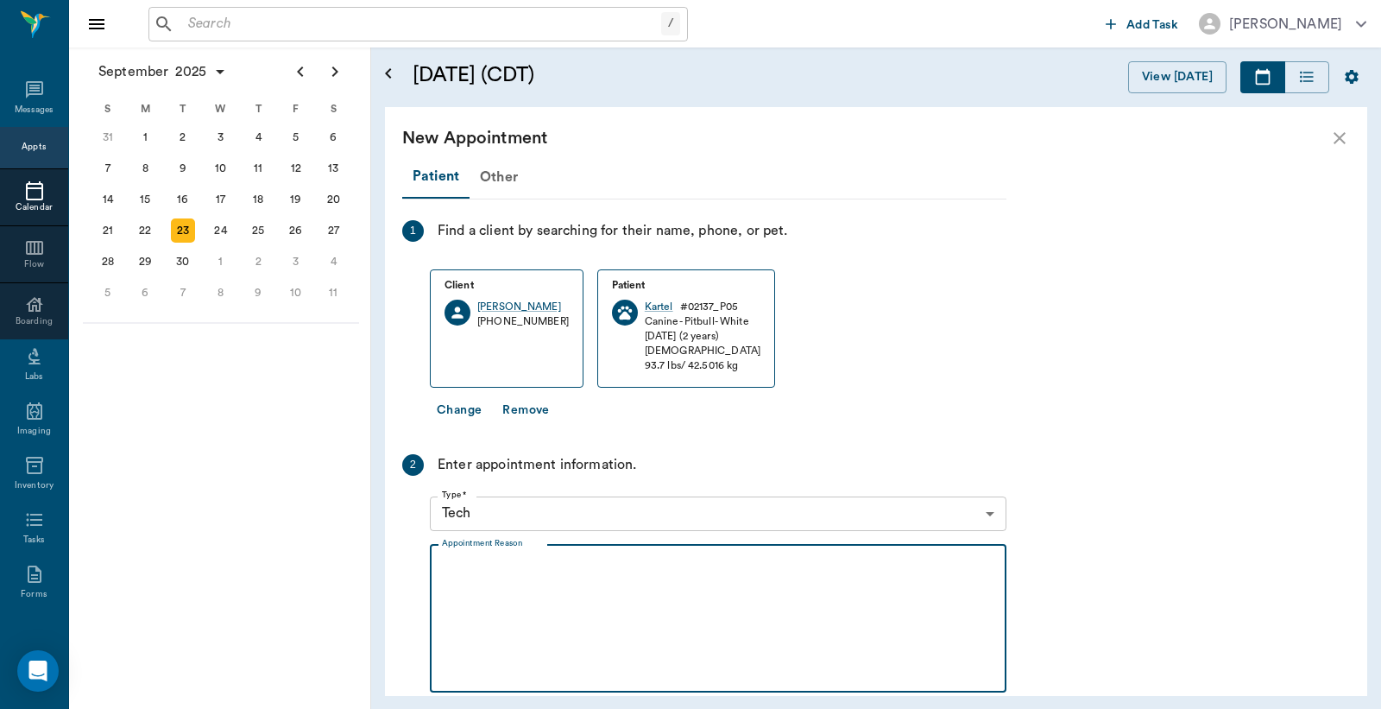
click at [449, 570] on textarea "Appointment Reason" at bounding box center [718, 618] width 553 height 119
click at [485, 568] on textarea "3MFAT Christy" at bounding box center [718, 618] width 553 height 119
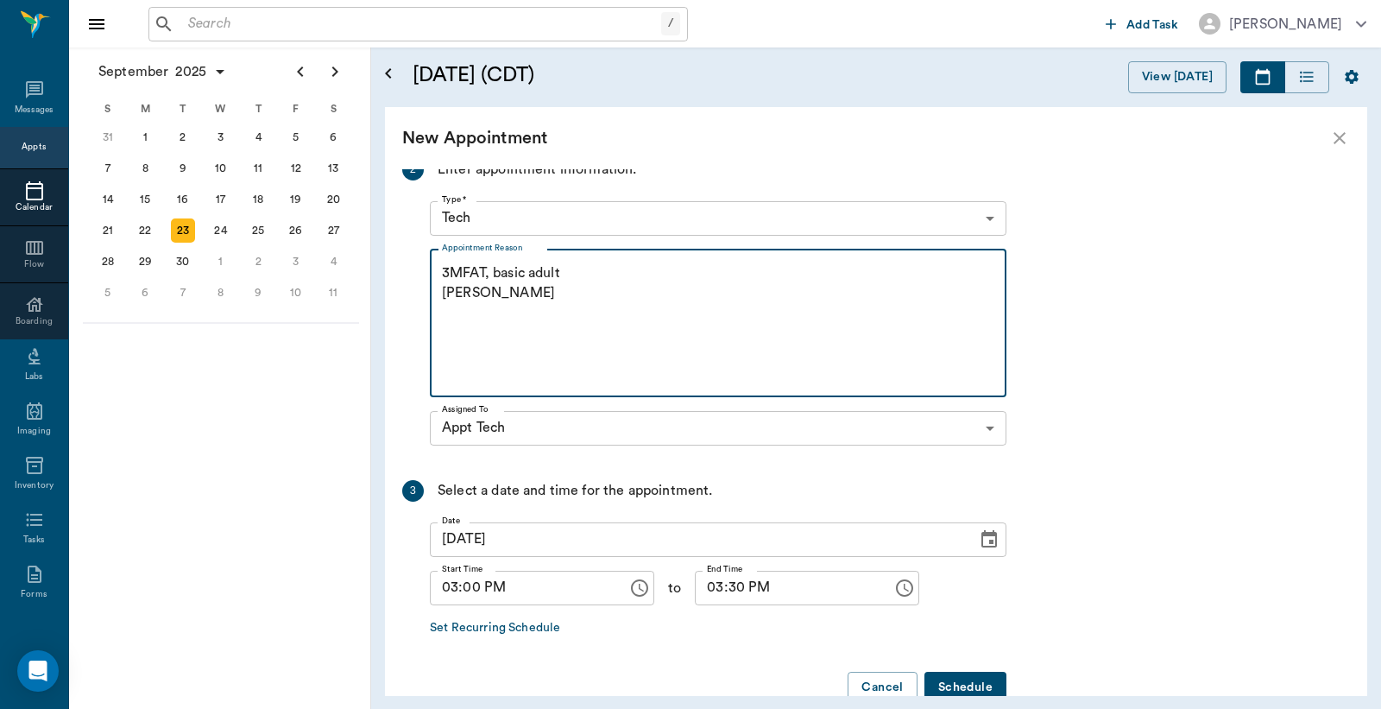
scroll to position [332, 0]
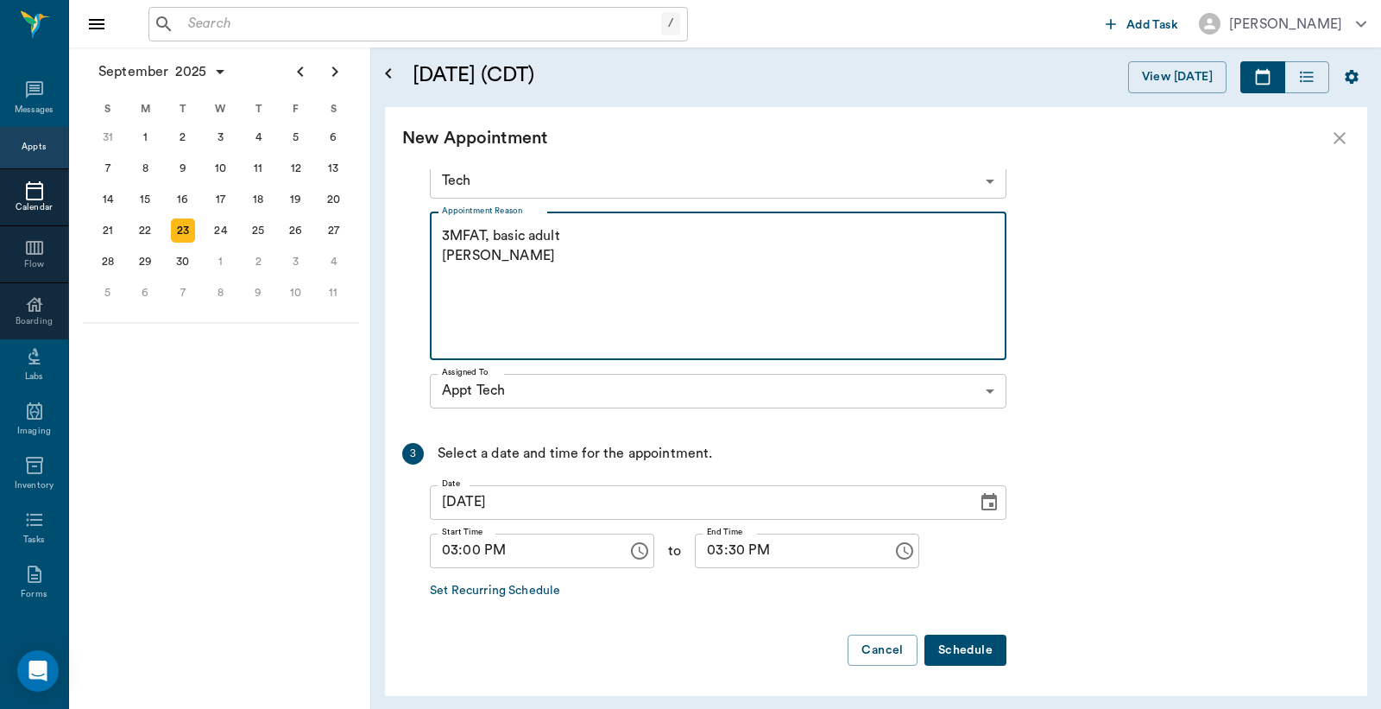
type textarea "3MFAT, basic adult Christy"
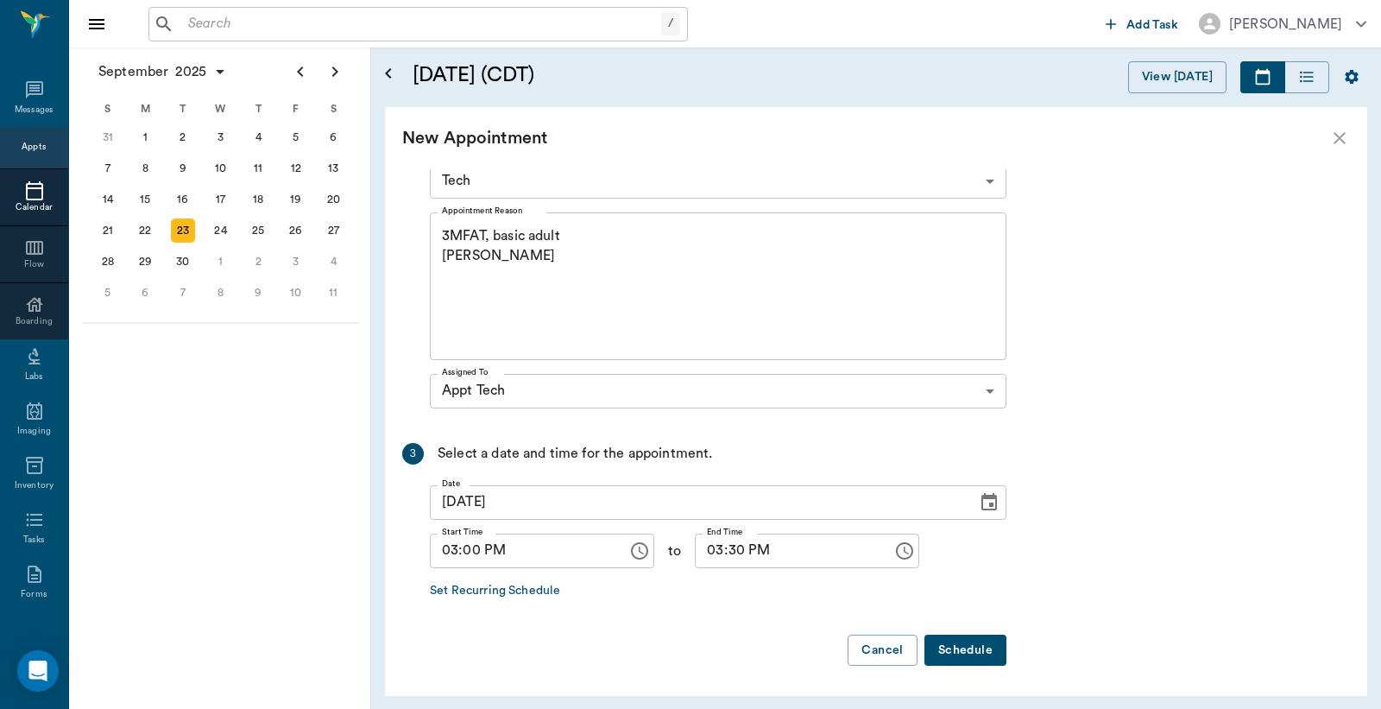
click at [958, 654] on button "Schedule" at bounding box center [966, 651] width 82 height 32
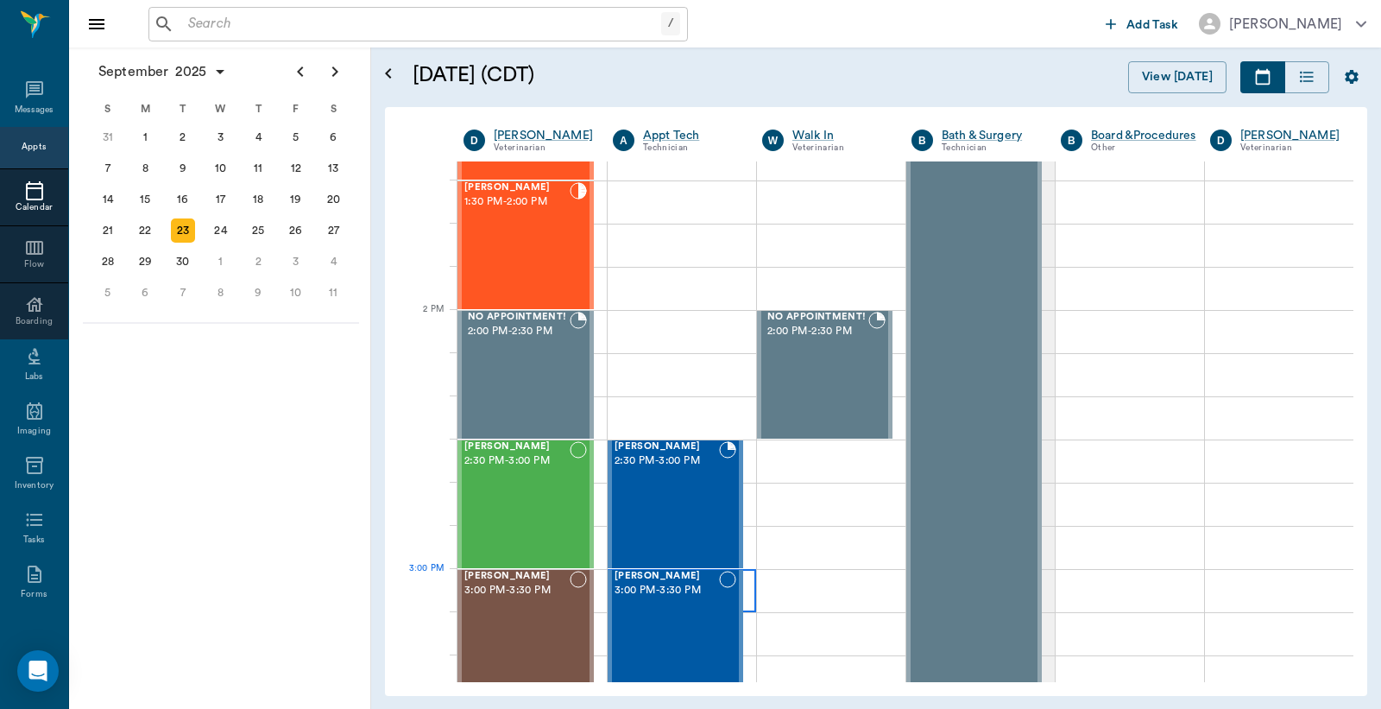
click at [744, 609] on div at bounding box center [682, 590] width 148 height 43
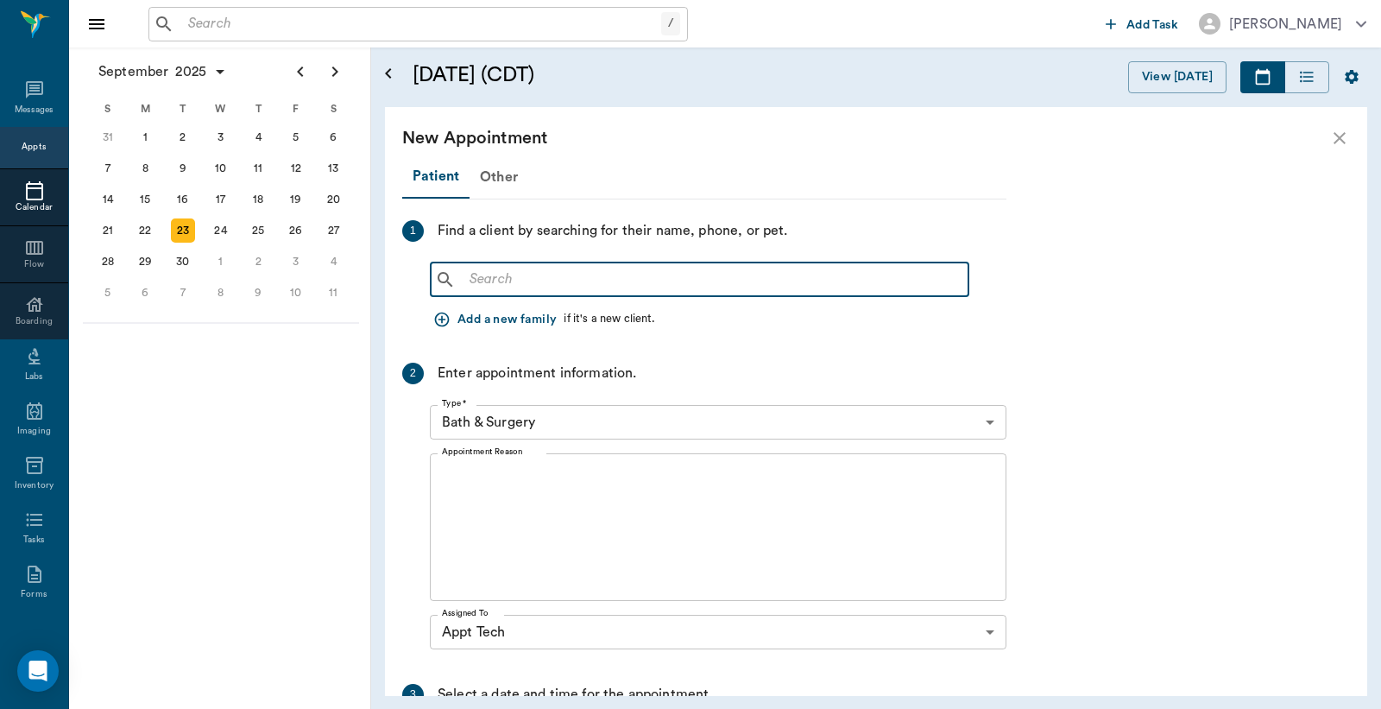
click at [463, 278] on input "text" at bounding box center [712, 280] width 499 height 24
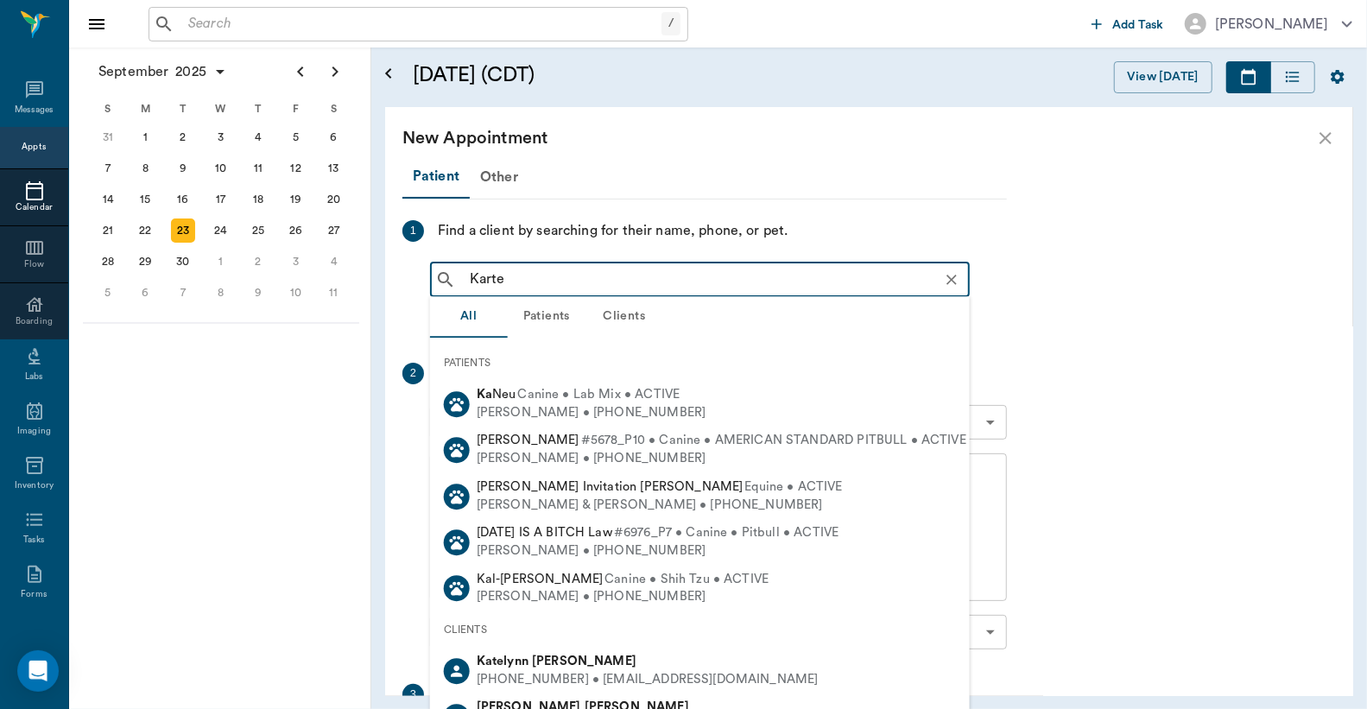
type input "Kartel"
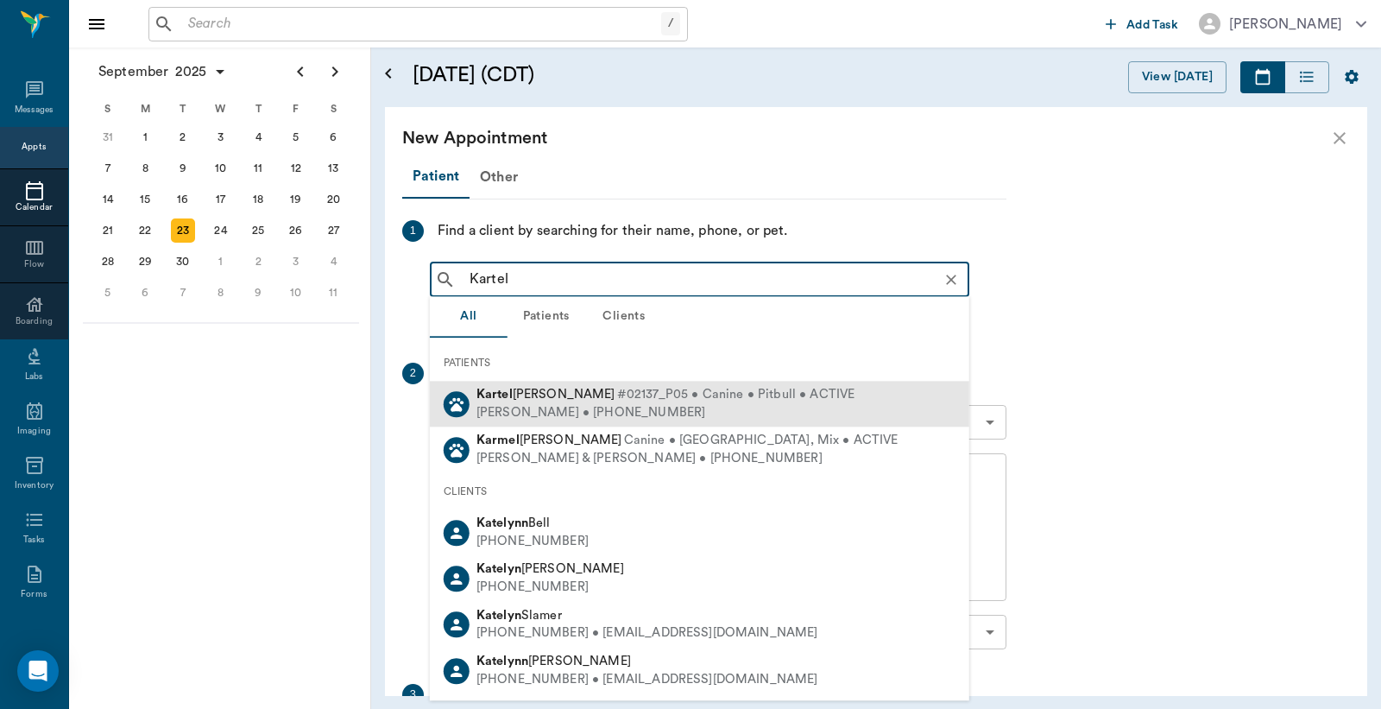
click at [515, 408] on div "Kentry Henderson • (903) 826-3405" at bounding box center [666, 413] width 379 height 18
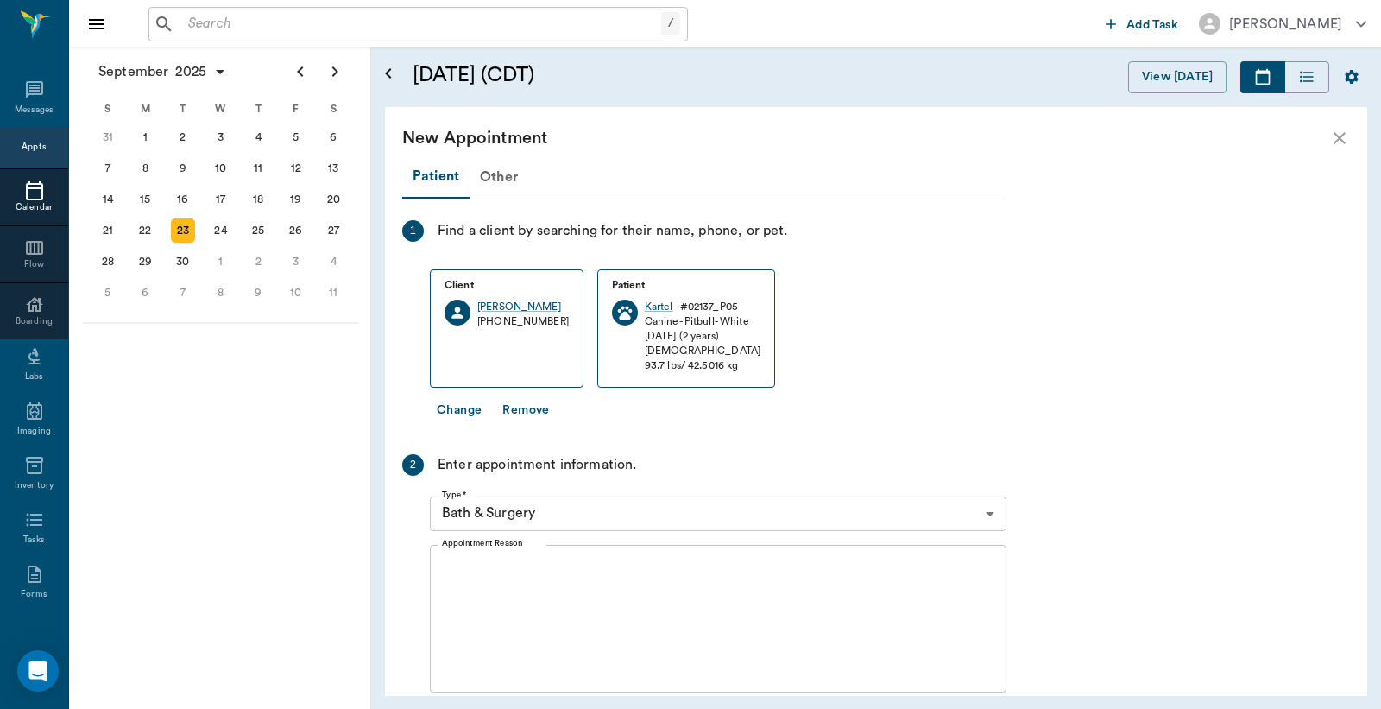
click at [459, 409] on button "Change" at bounding box center [459, 411] width 59 height 32
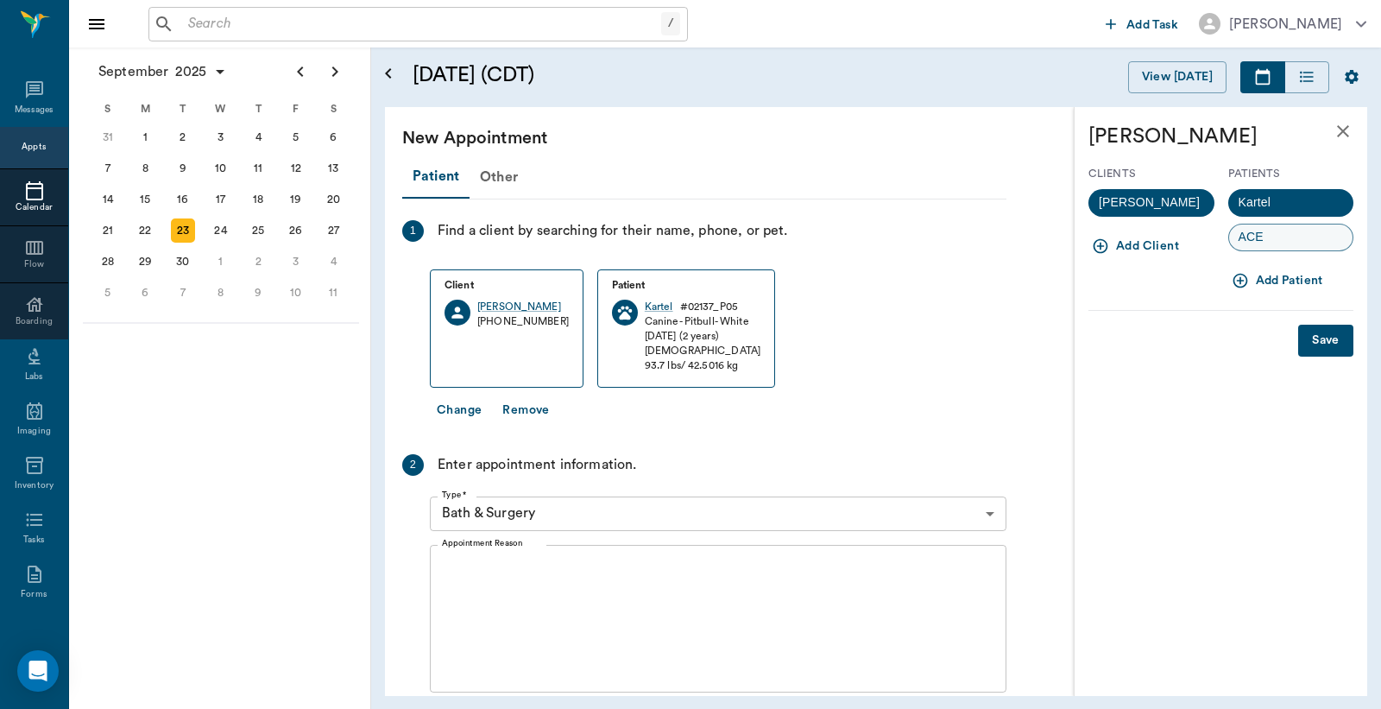
click at [1267, 240] on span "ACE" at bounding box center [1251, 237] width 44 height 18
click at [993, 512] on body "/ ​ Add Task Dr. Bert Ellsworth Nectar Messages Appts Calendar Flow Boarding La…" at bounding box center [690, 354] width 1381 height 709
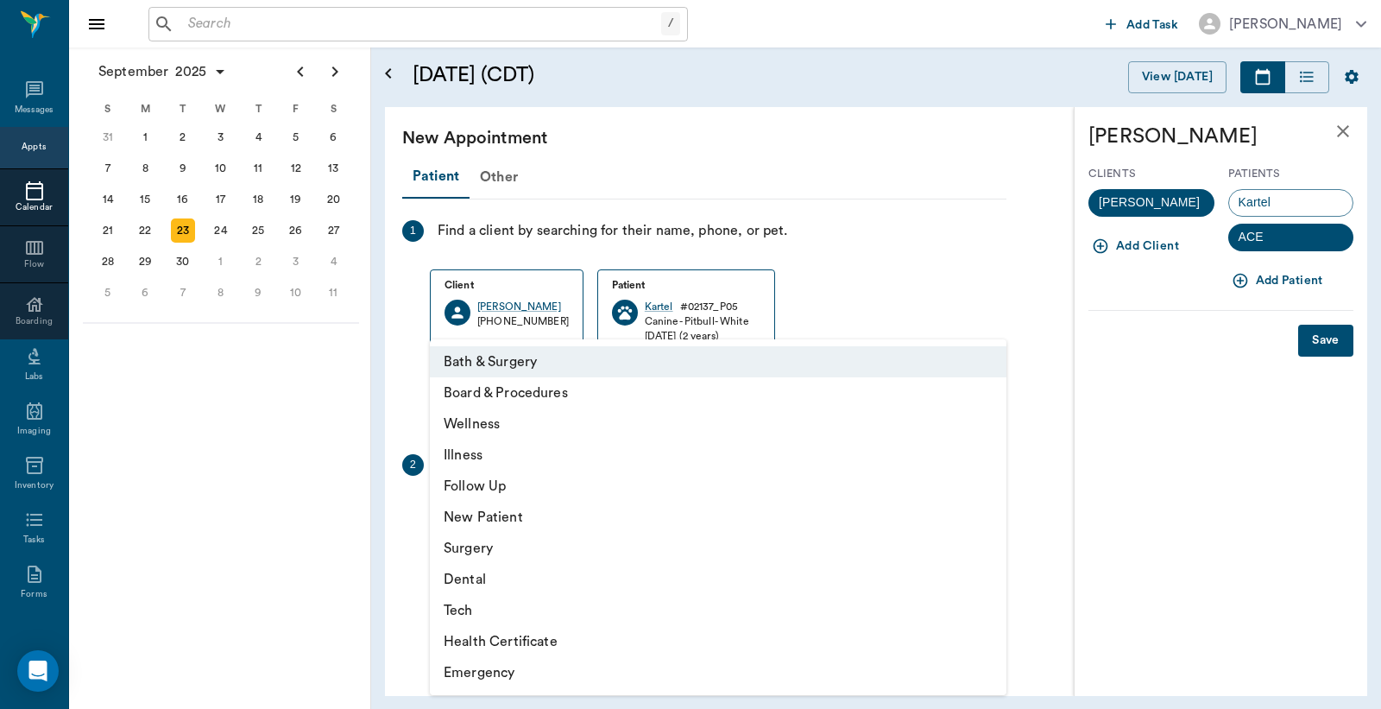
click at [490, 608] on li "Tech" at bounding box center [718, 610] width 577 height 31
type input "65d2be4f46e3a538d89b8c1a"
type input "03:30 PM"
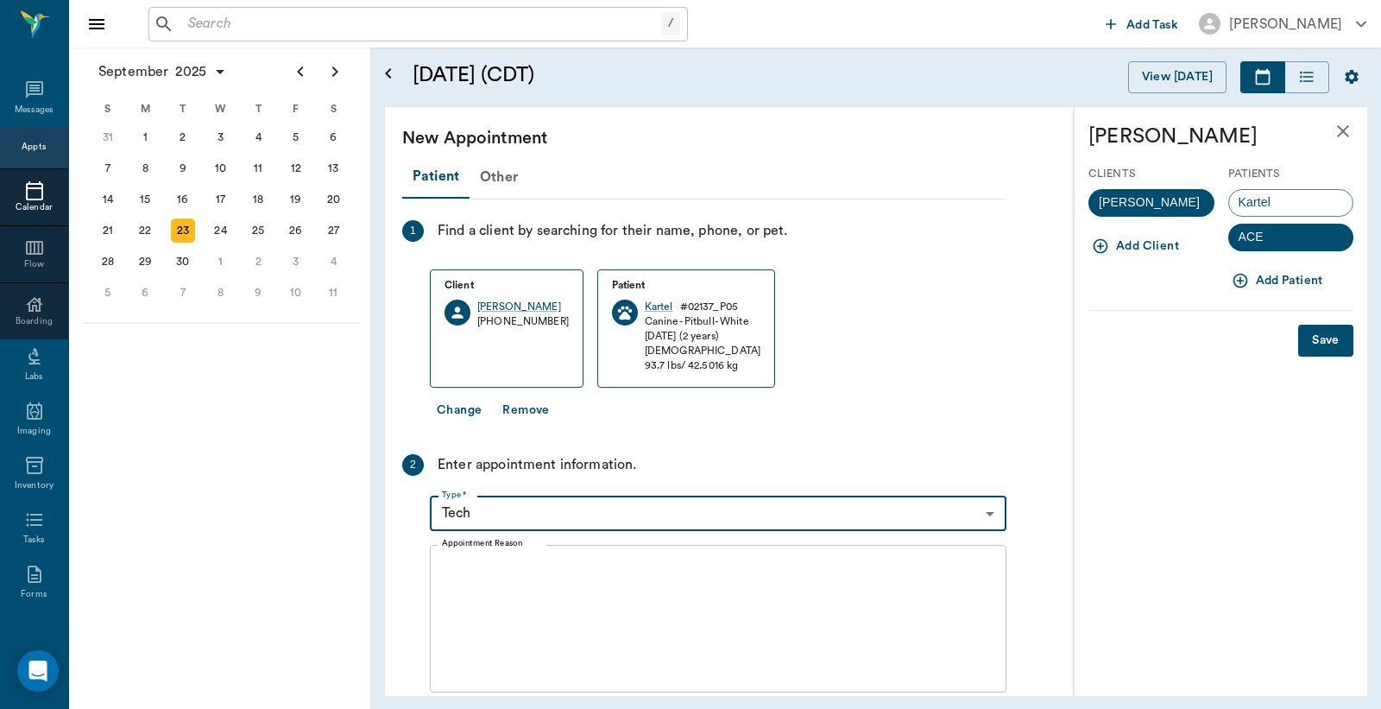
click at [445, 580] on textarea "Appointment Reason" at bounding box center [718, 618] width 553 height 119
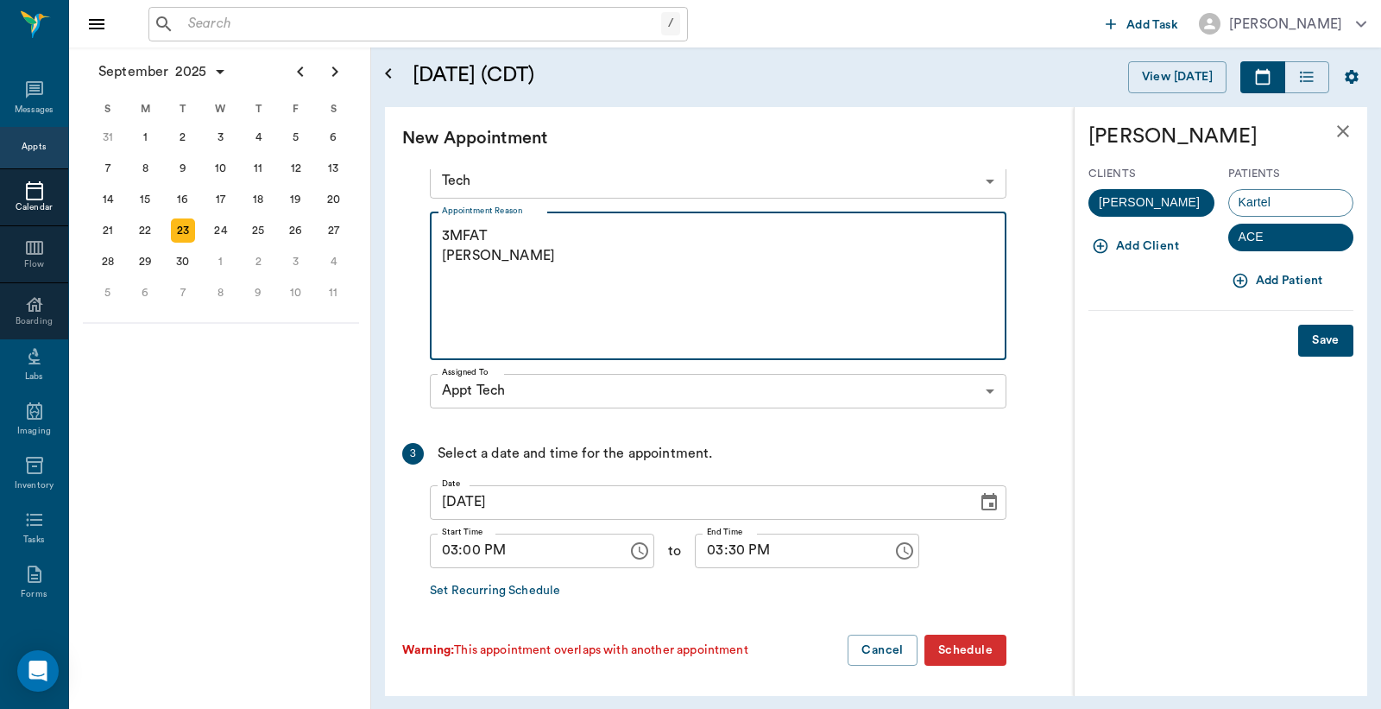
type textarea "3MFAT Christy"
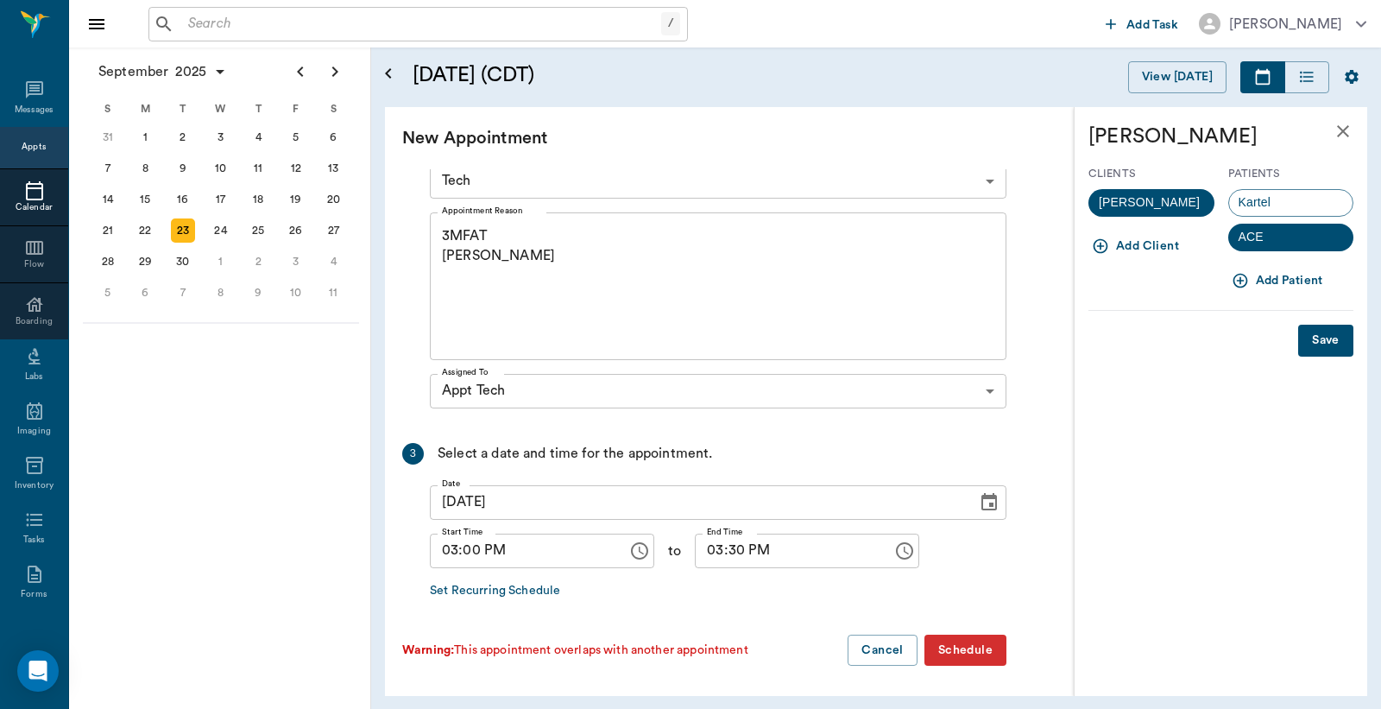
click at [963, 658] on button "Schedule" at bounding box center [966, 651] width 82 height 32
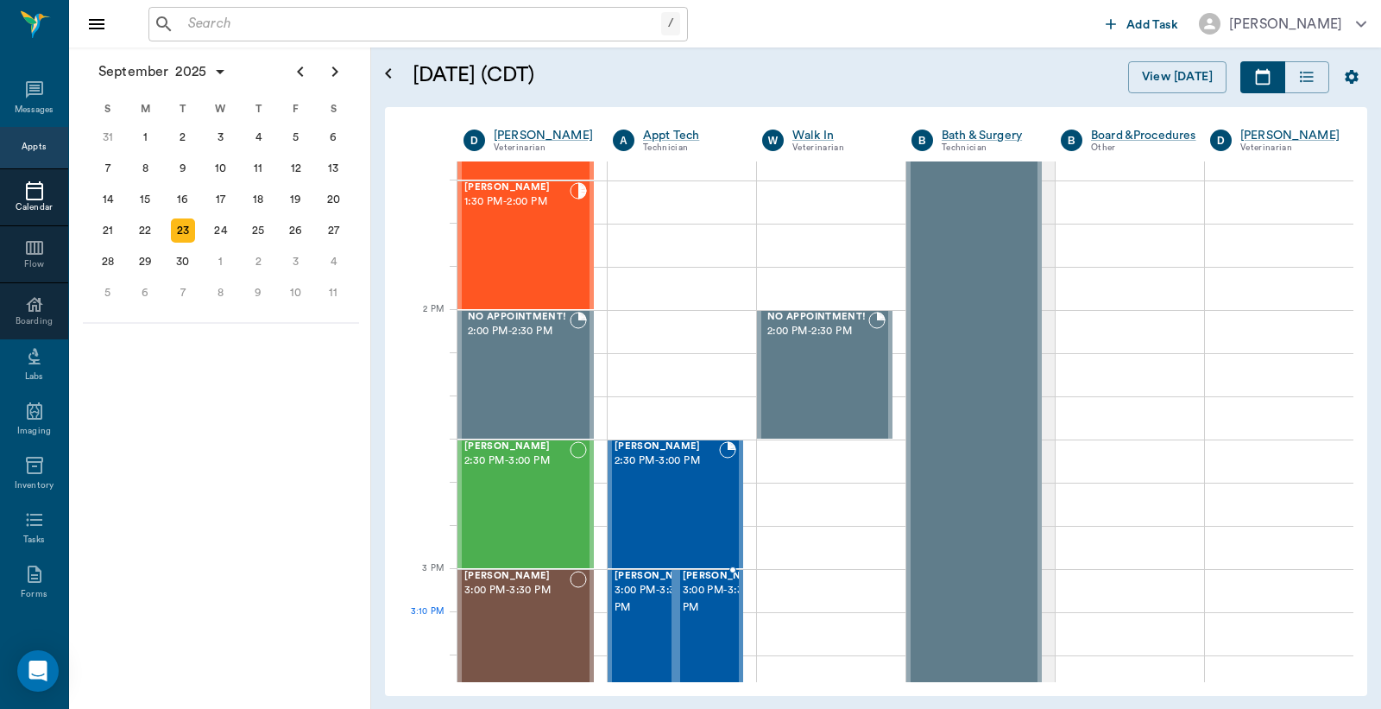
click at [686, 616] on span "3:00 PM - 3:30 PM" at bounding box center [726, 599] width 86 height 35
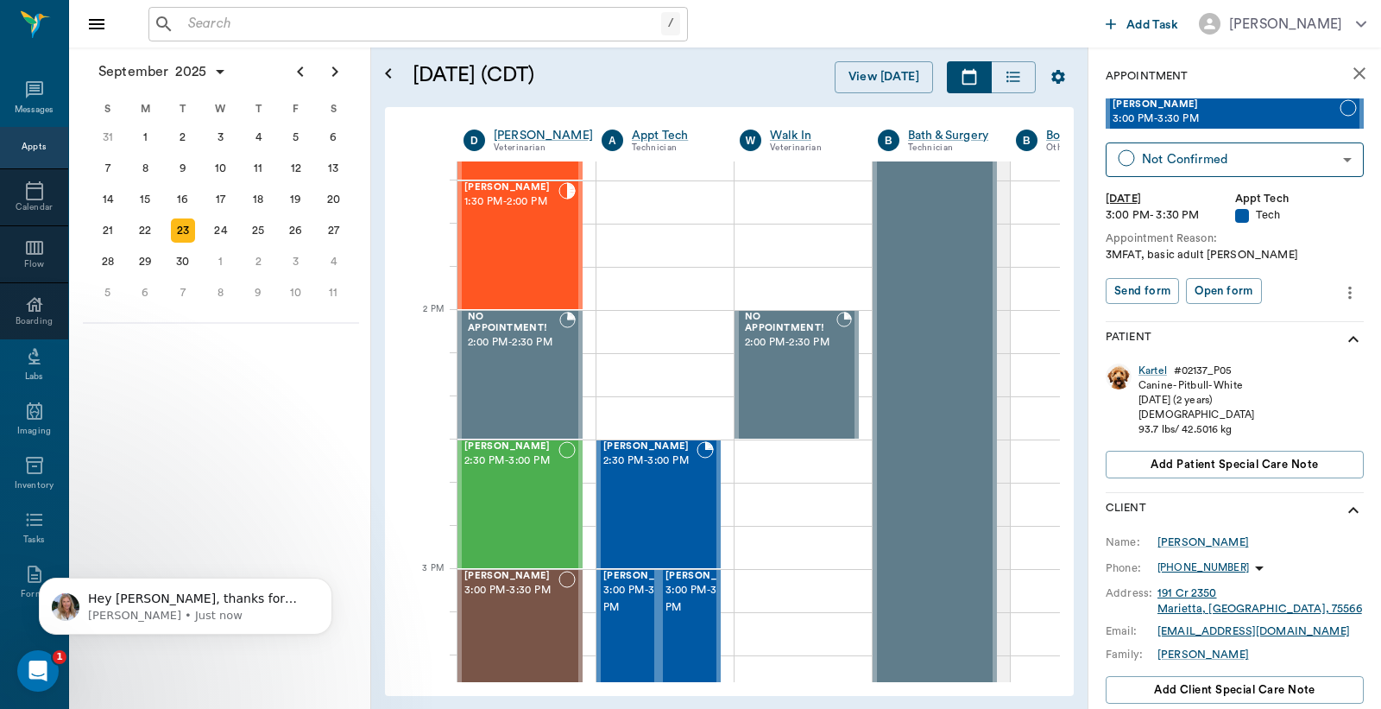
click at [1349, 295] on icon "more" at bounding box center [1350, 292] width 3 height 13
click at [1279, 325] on span "Edit appointment" at bounding box center [1263, 322] width 145 height 18
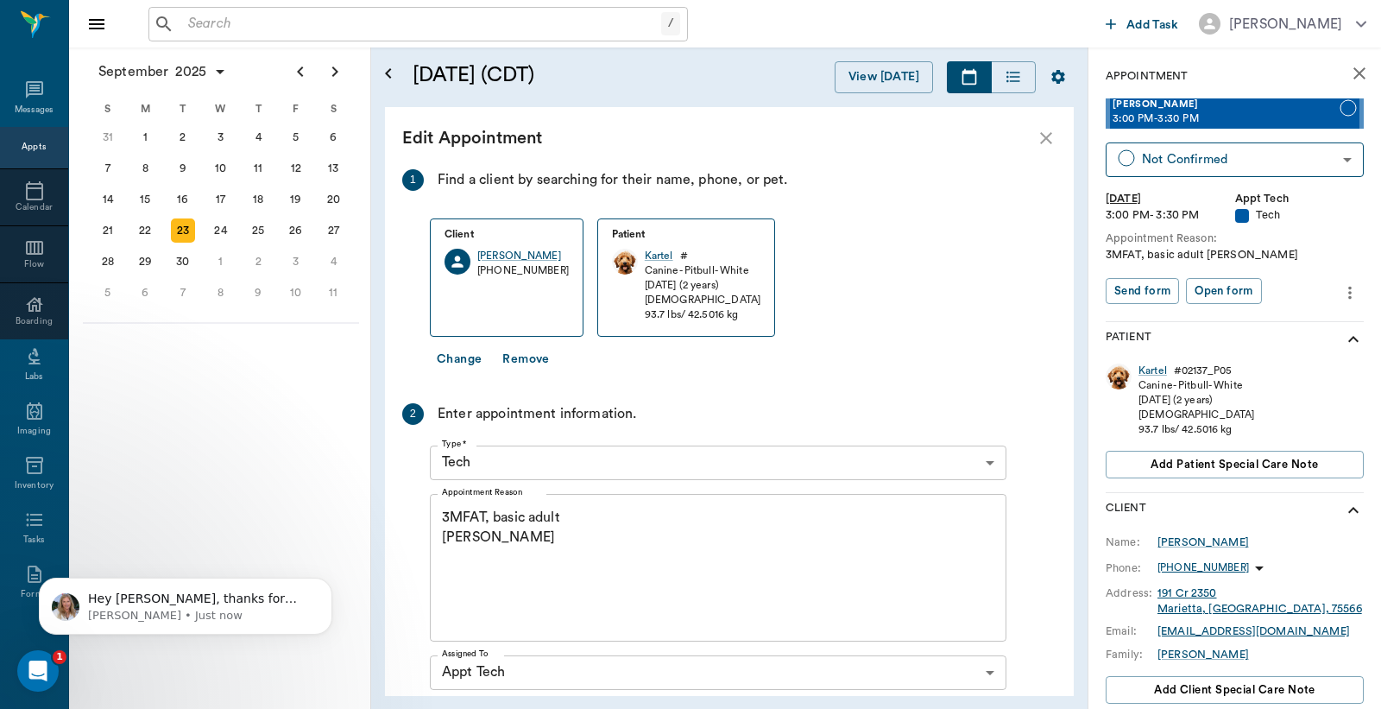
click at [458, 360] on button "Change" at bounding box center [459, 360] width 59 height 32
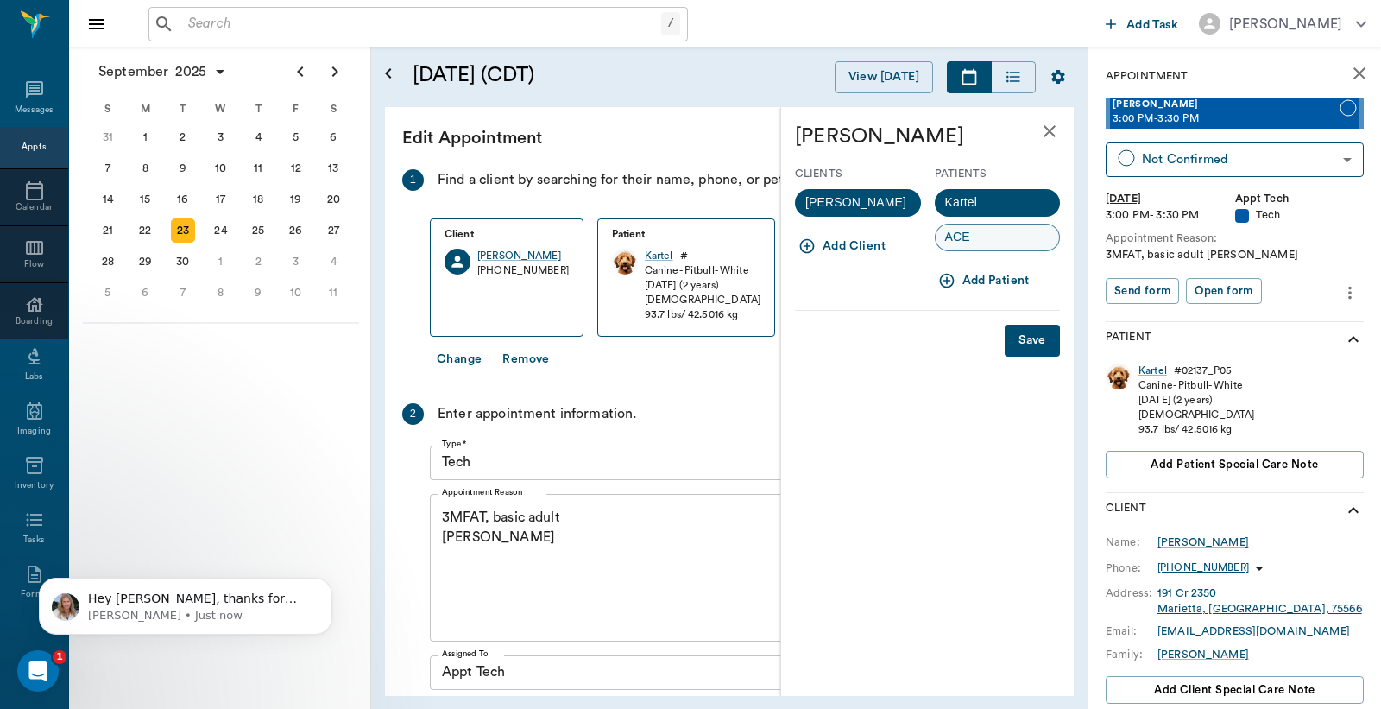
click at [1013, 244] on div "ACE" at bounding box center [998, 238] width 126 height 28
click at [1026, 345] on button "Save" at bounding box center [1032, 341] width 55 height 32
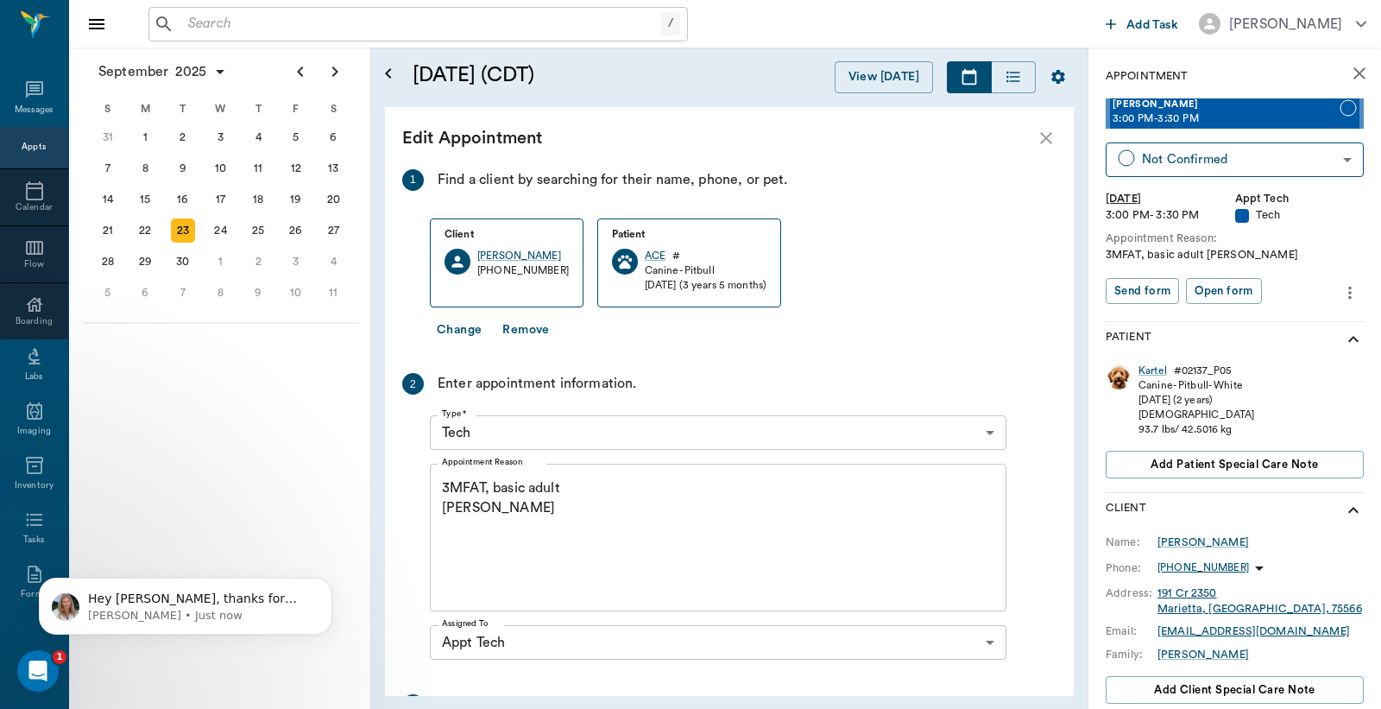
scroll to position [221, 0]
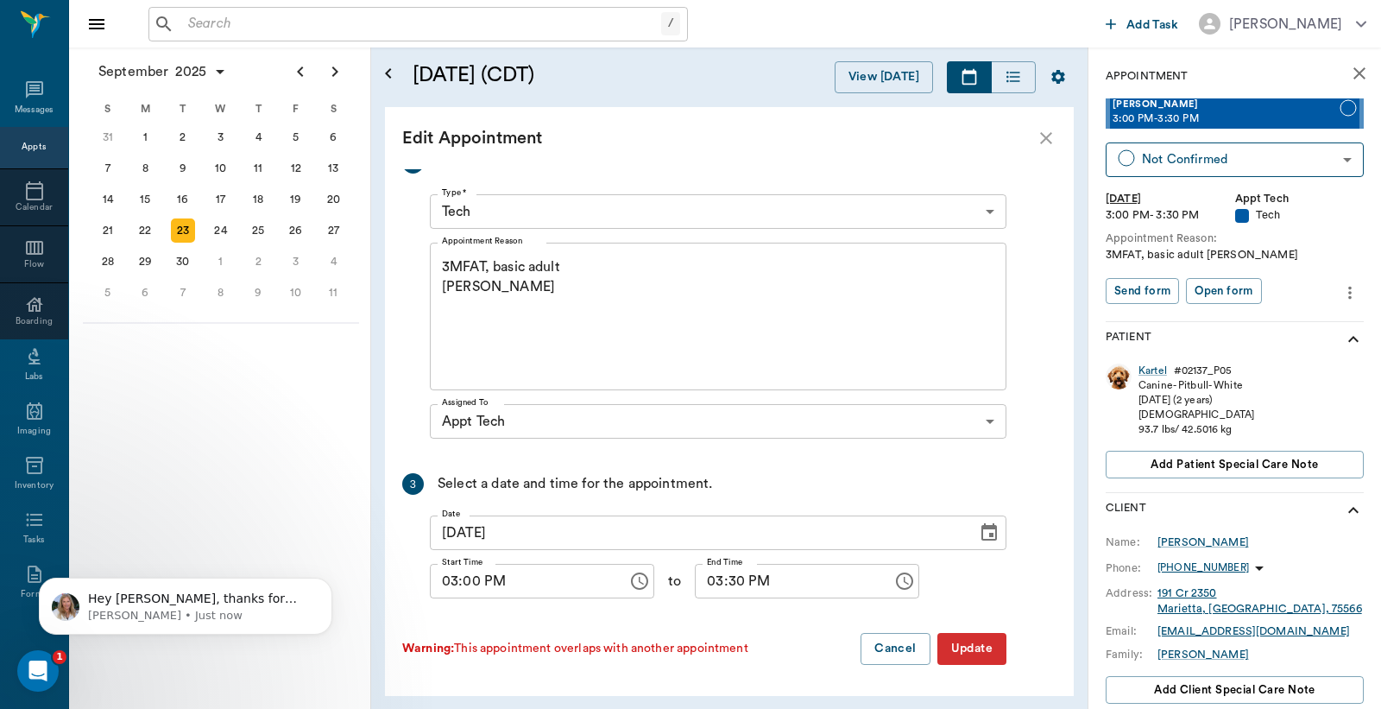
click at [973, 649] on button "Update" at bounding box center [972, 649] width 69 height 32
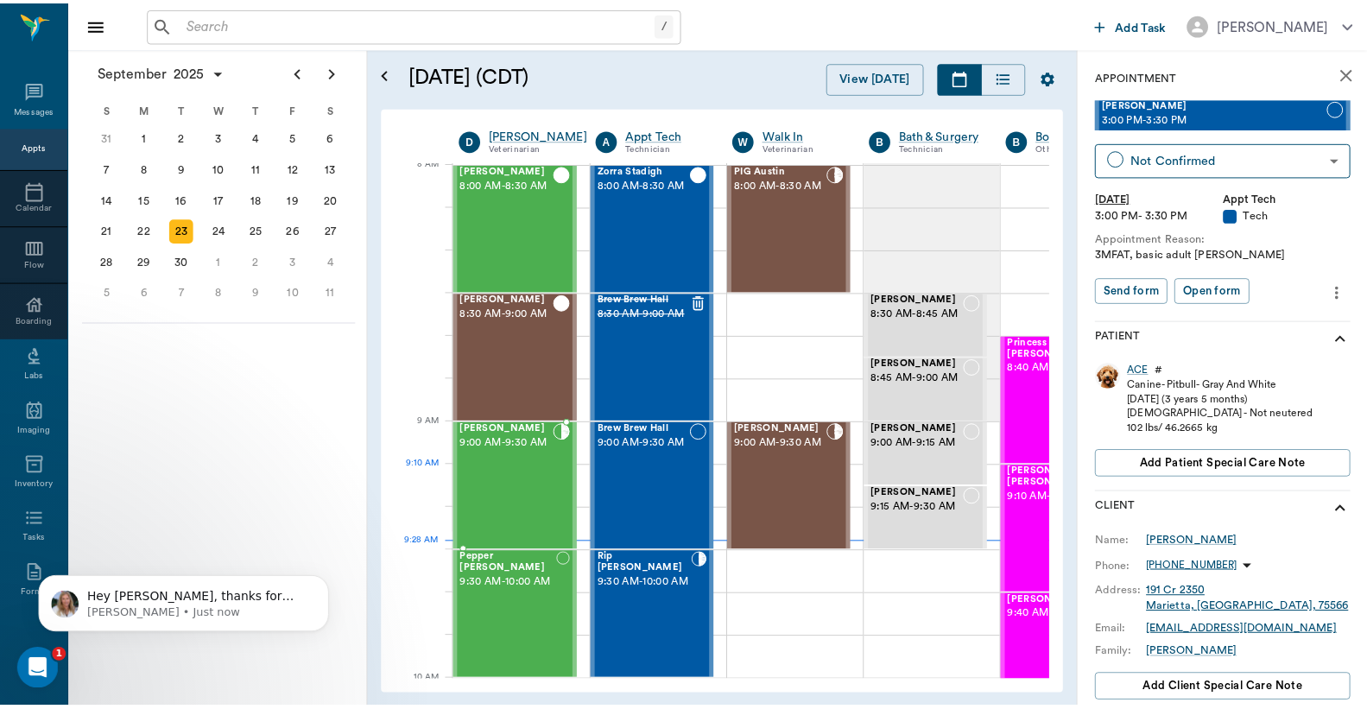
scroll to position [0, 0]
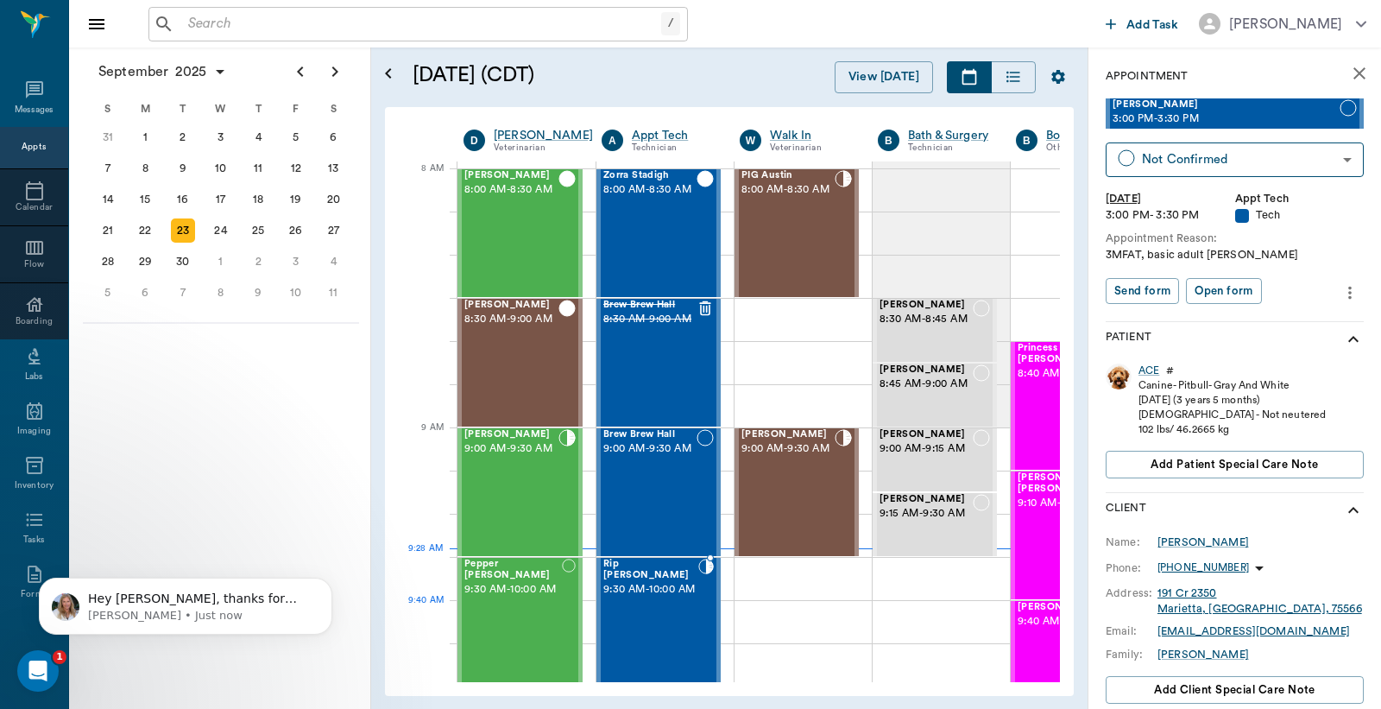
drag, startPoint x: 673, startPoint y: 623, endPoint x: 896, endPoint y: 484, distance: 262.6
click at [673, 623] on div "Rip Covel 9:30 AM - 10:00 AM" at bounding box center [650, 622] width 95 height 126
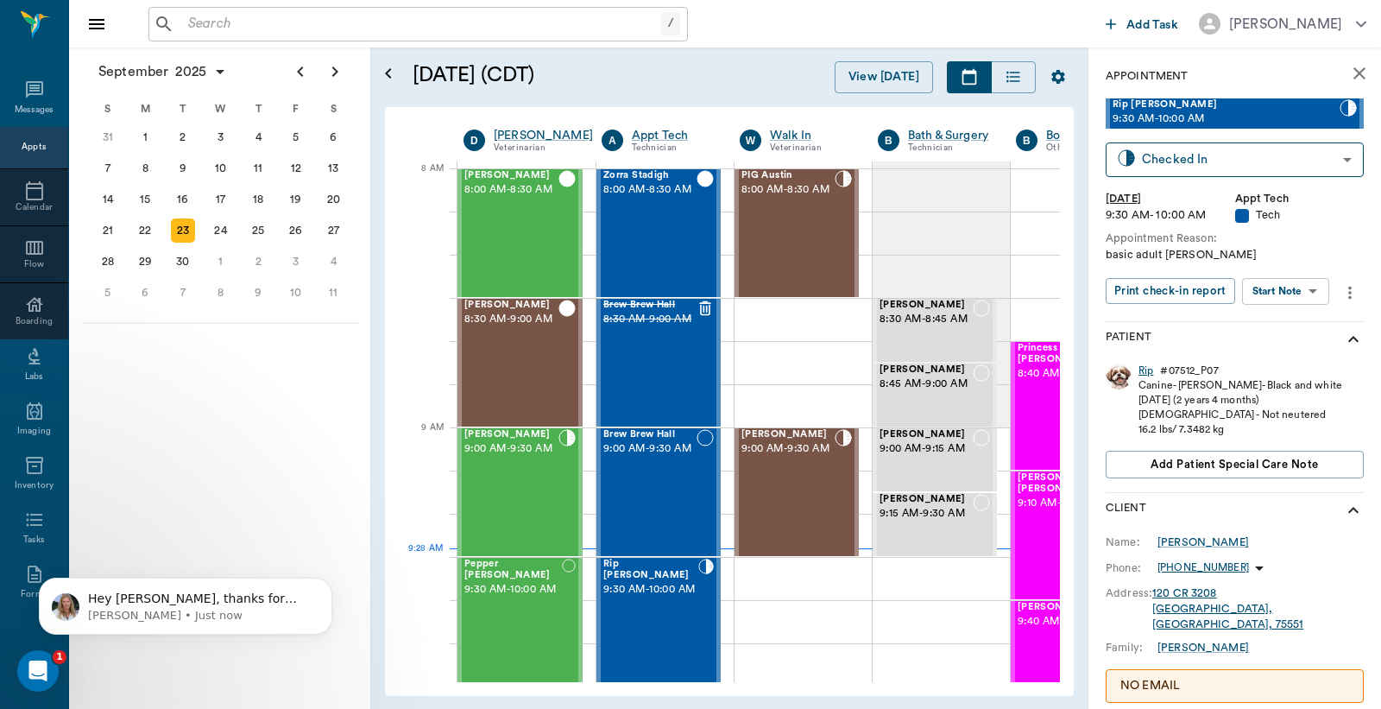
click at [1147, 371] on div "Rip" at bounding box center [1146, 370] width 15 height 15
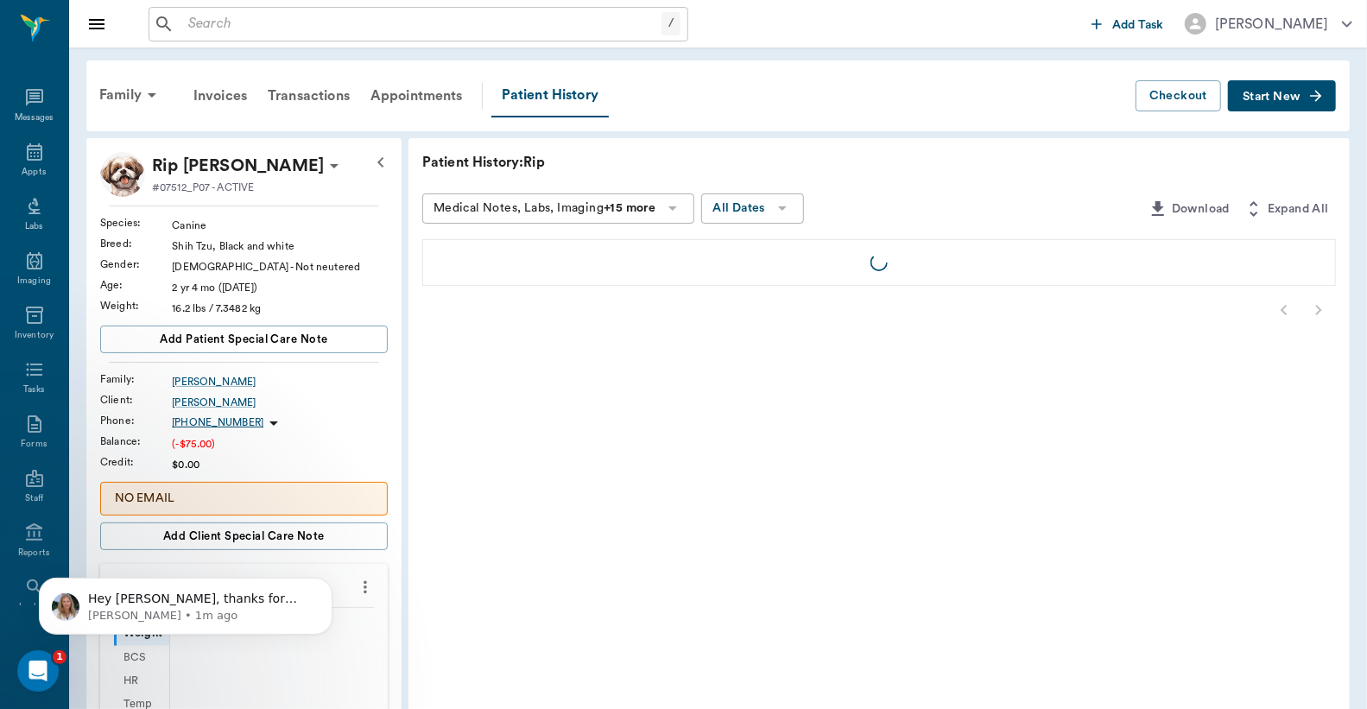
scroll to position [127, 0]
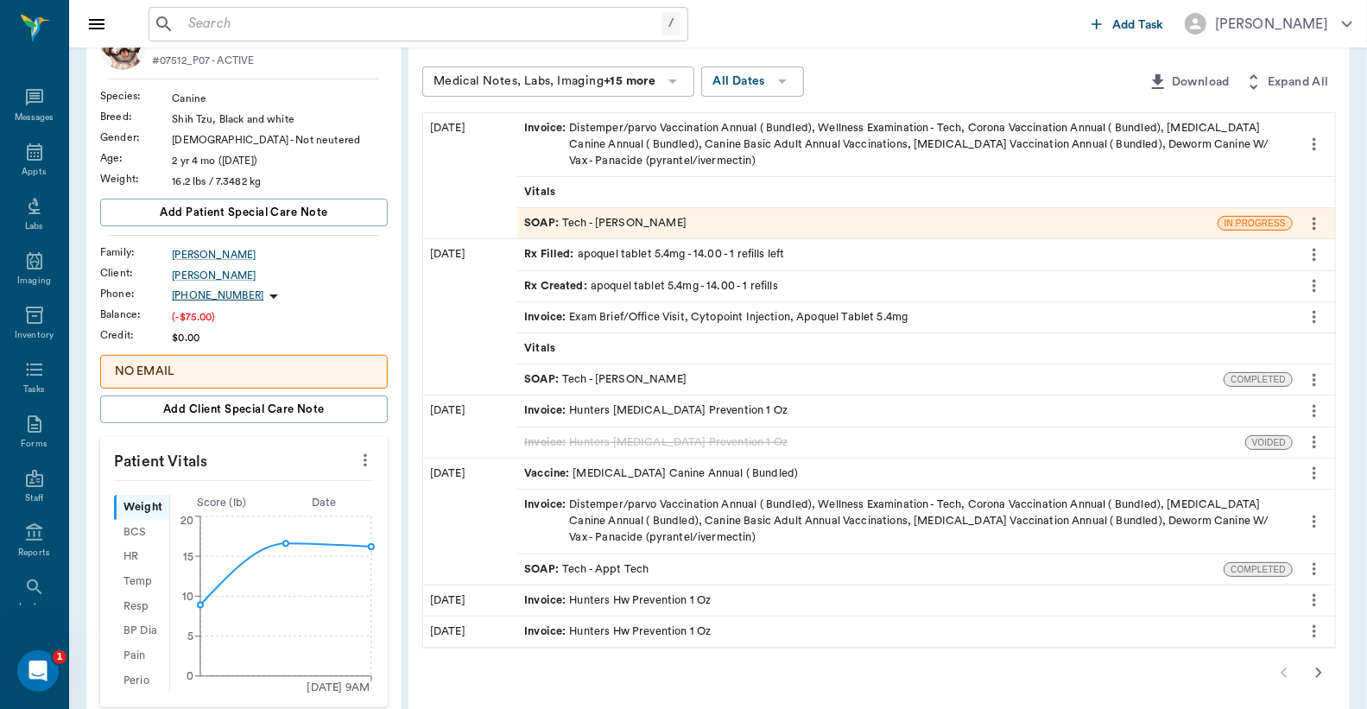
click at [705, 230] on div "SOAP : Tech - Daniel Virnala" at bounding box center [867, 223] width 700 height 30
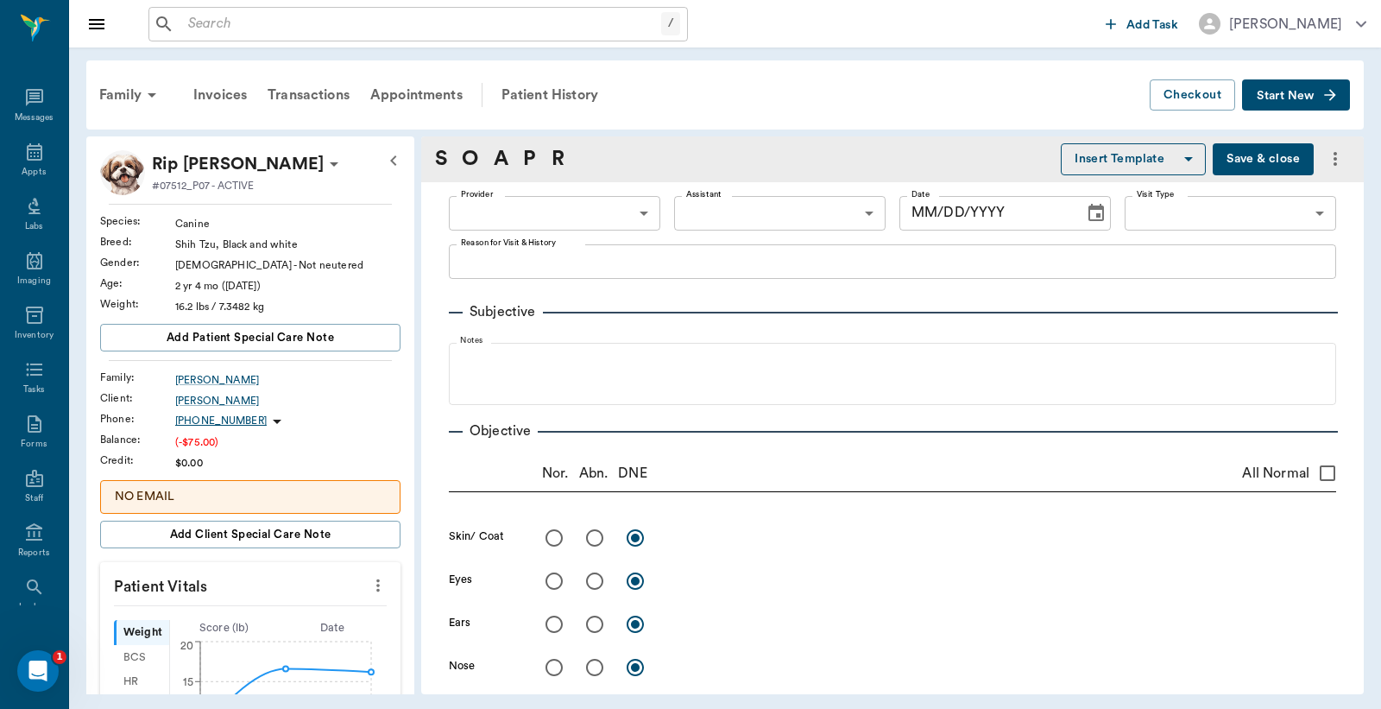
type input "642ef10e332a41444de2bad1"
type input "65d2be4f46e3a538d89b8c1a"
type textarea "basic adult Christy"
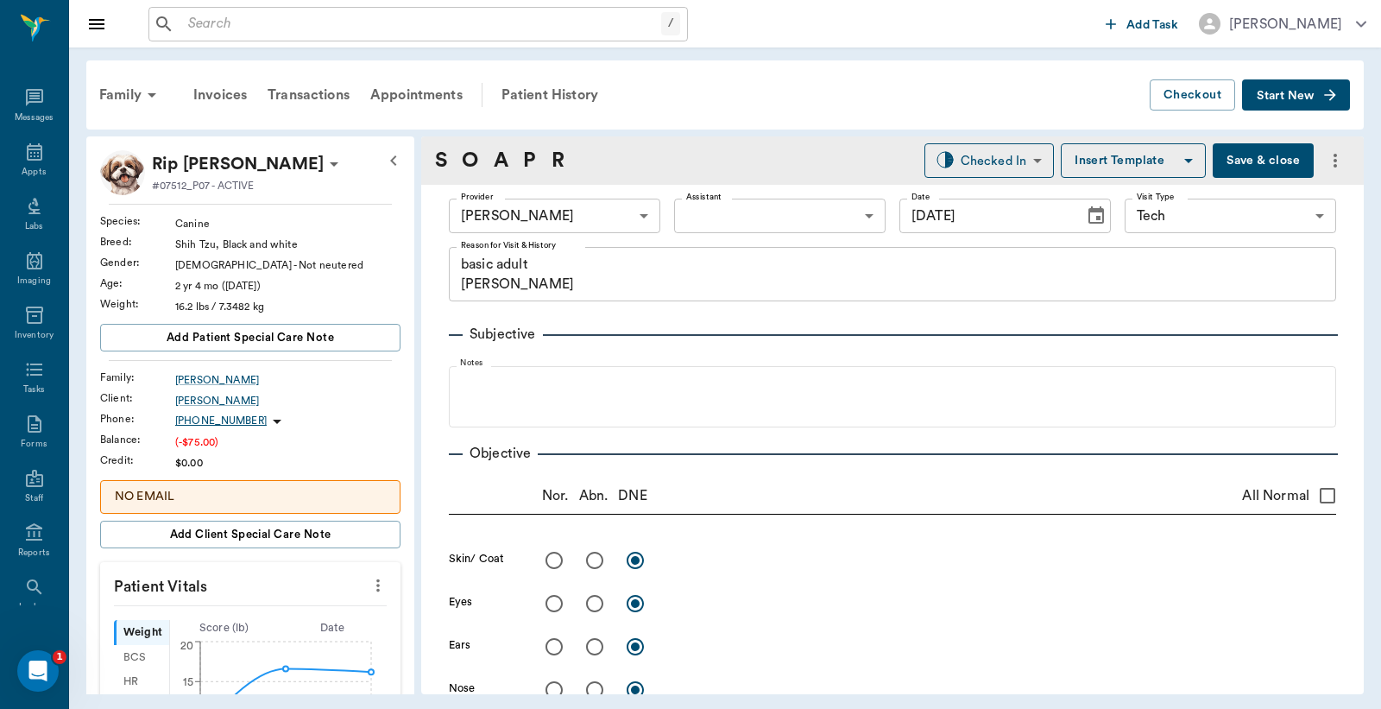
type input "[DATE]"
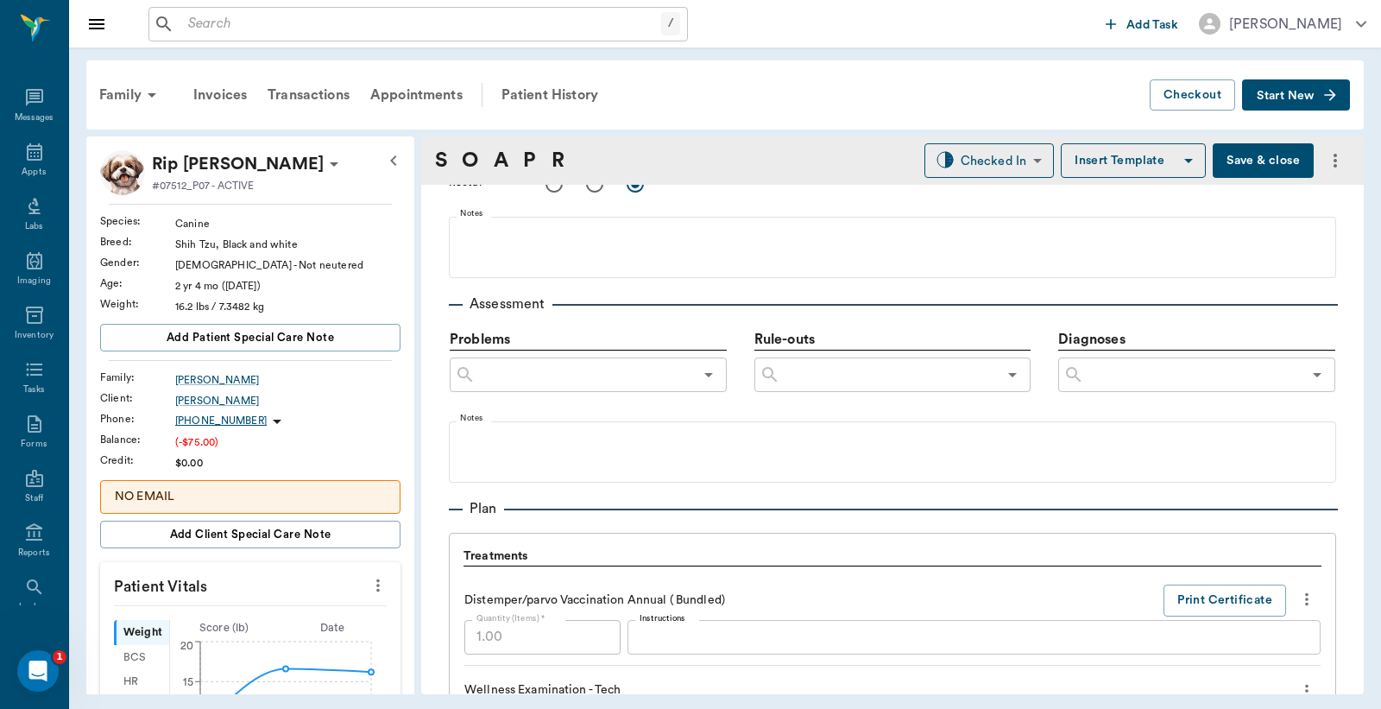
scroll to position [1279, 0]
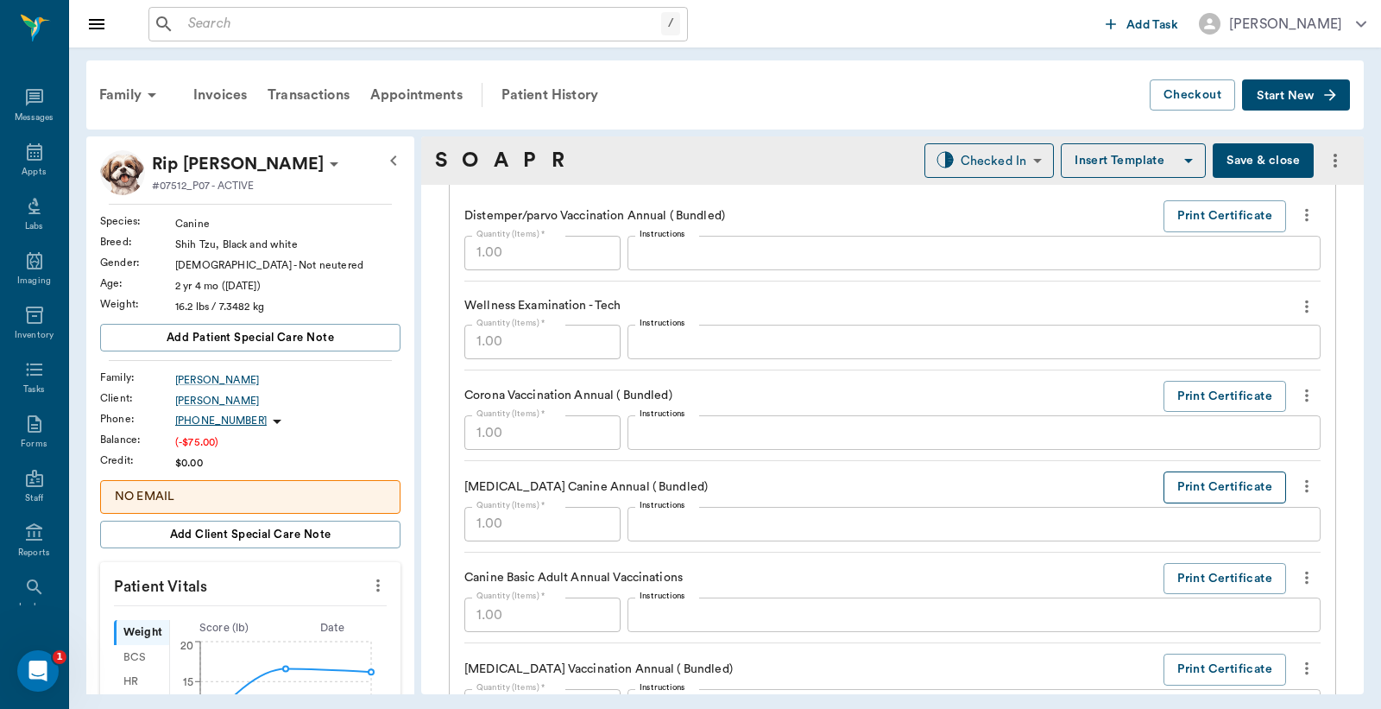
click at [1231, 490] on button "Print Certificate" at bounding box center [1225, 487] width 123 height 32
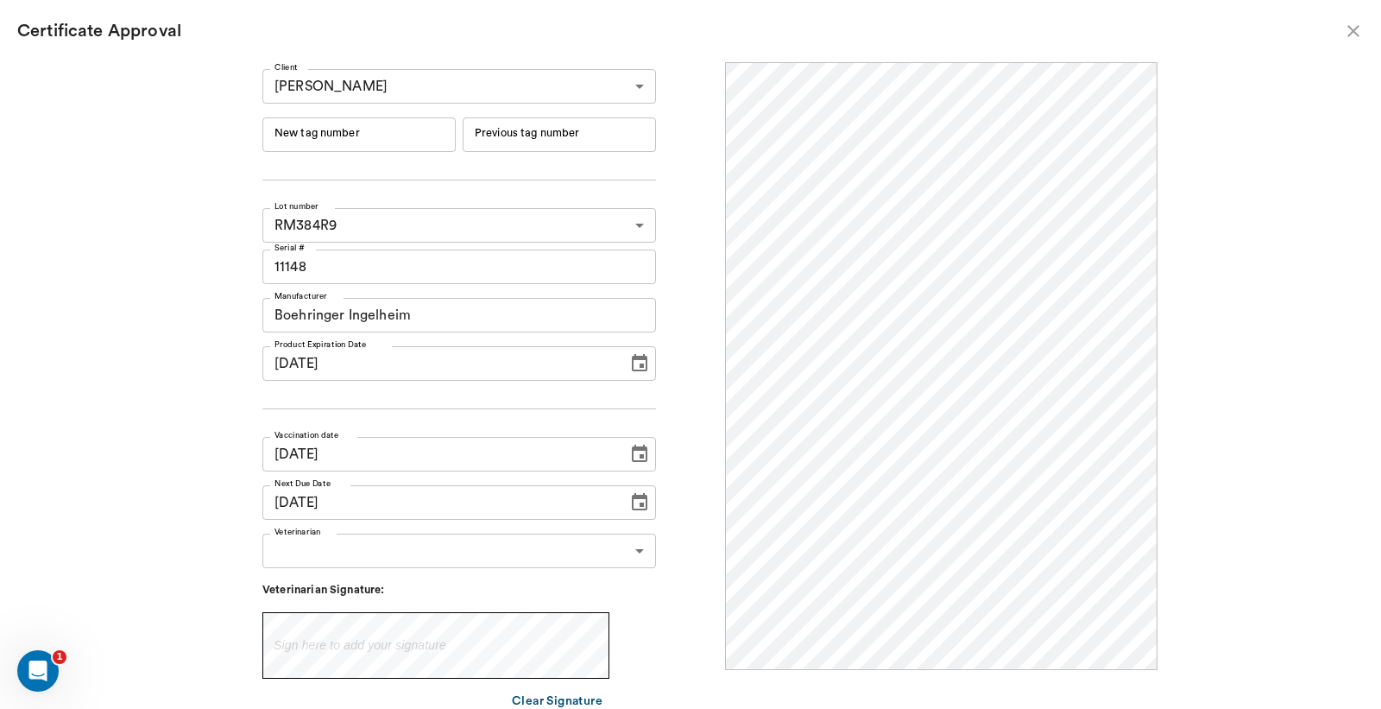
scroll to position [0, 0]
click at [306, 141] on input "New tag number" at bounding box center [358, 134] width 193 height 35
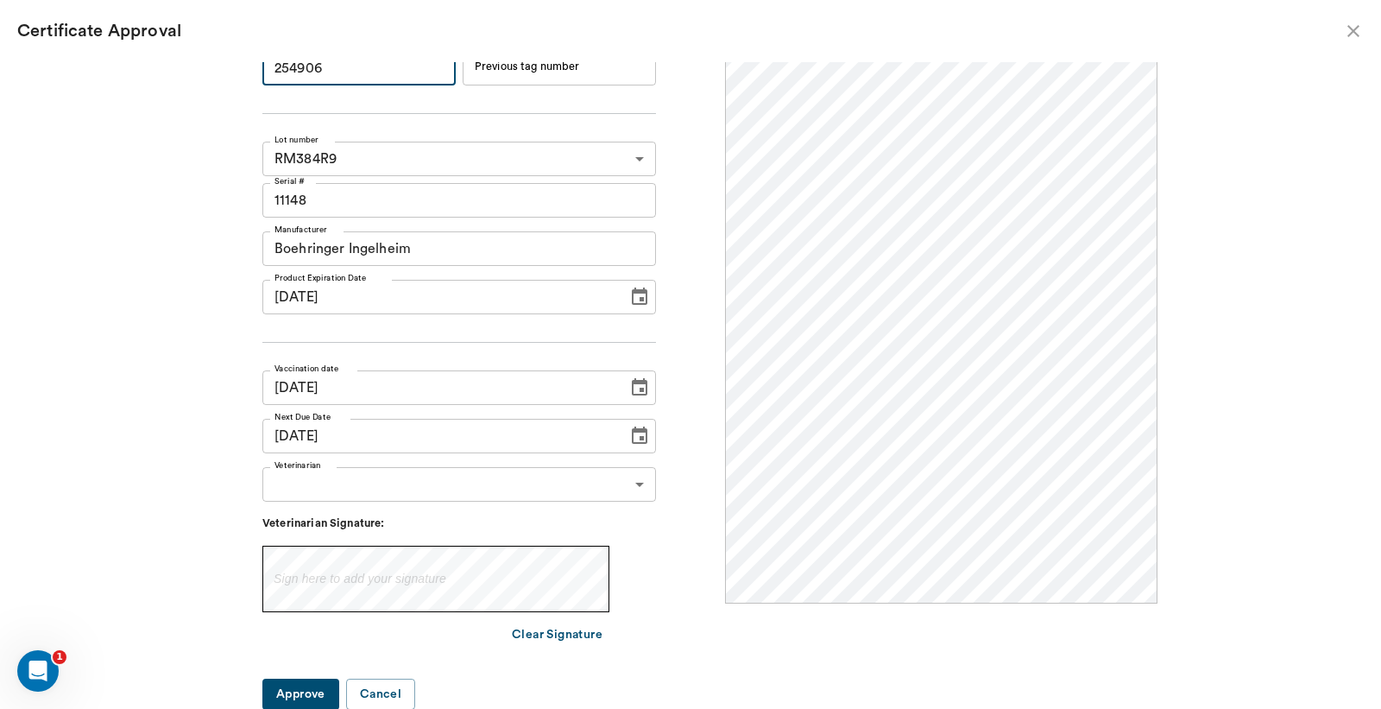
type input "254906"
click at [635, 482] on body "/ ​ Add Task [PERSON_NAME] Nectar Messages Appts Labs Imaging Inventory Tasks F…" at bounding box center [690, 354] width 1381 height 709
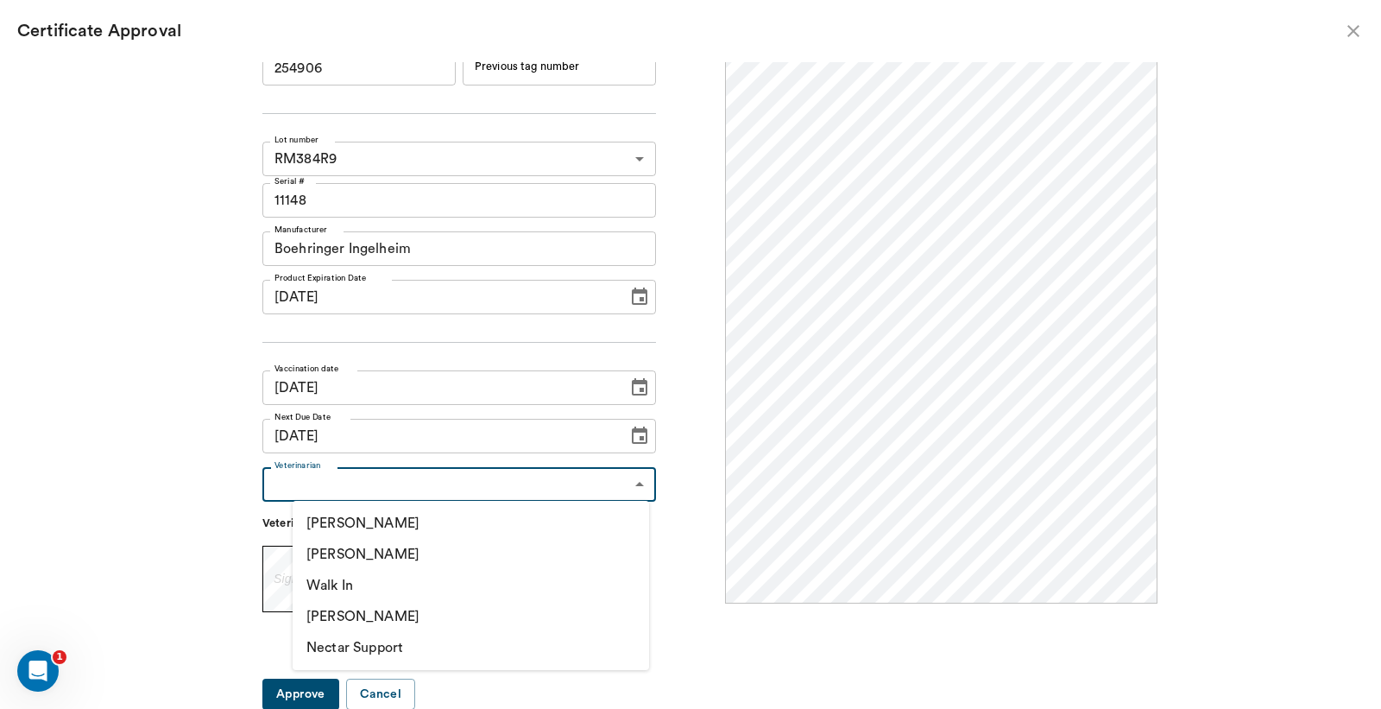
click at [378, 556] on li "[PERSON_NAME]" at bounding box center [471, 554] width 357 height 31
type input "63ec2f075fda476ae8351a4d"
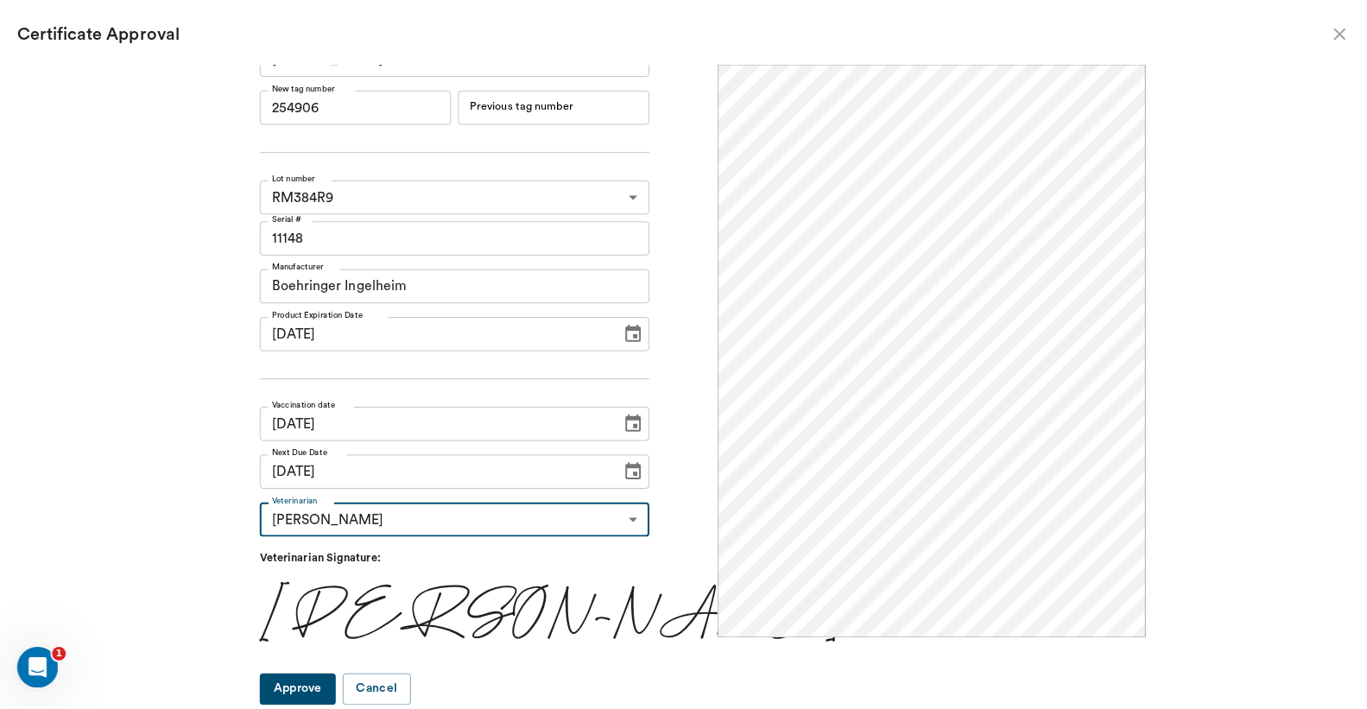
scroll to position [28, 0]
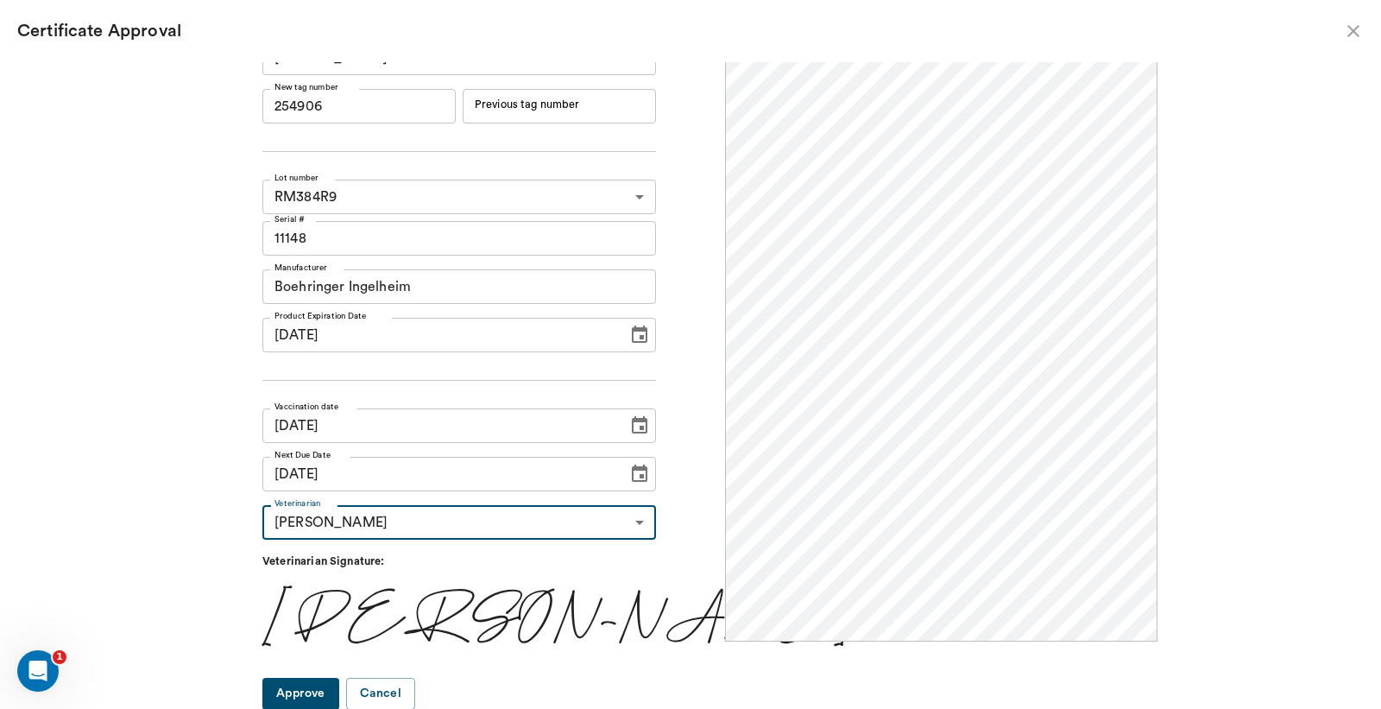
click at [329, 692] on button "Approve" at bounding box center [300, 694] width 77 height 32
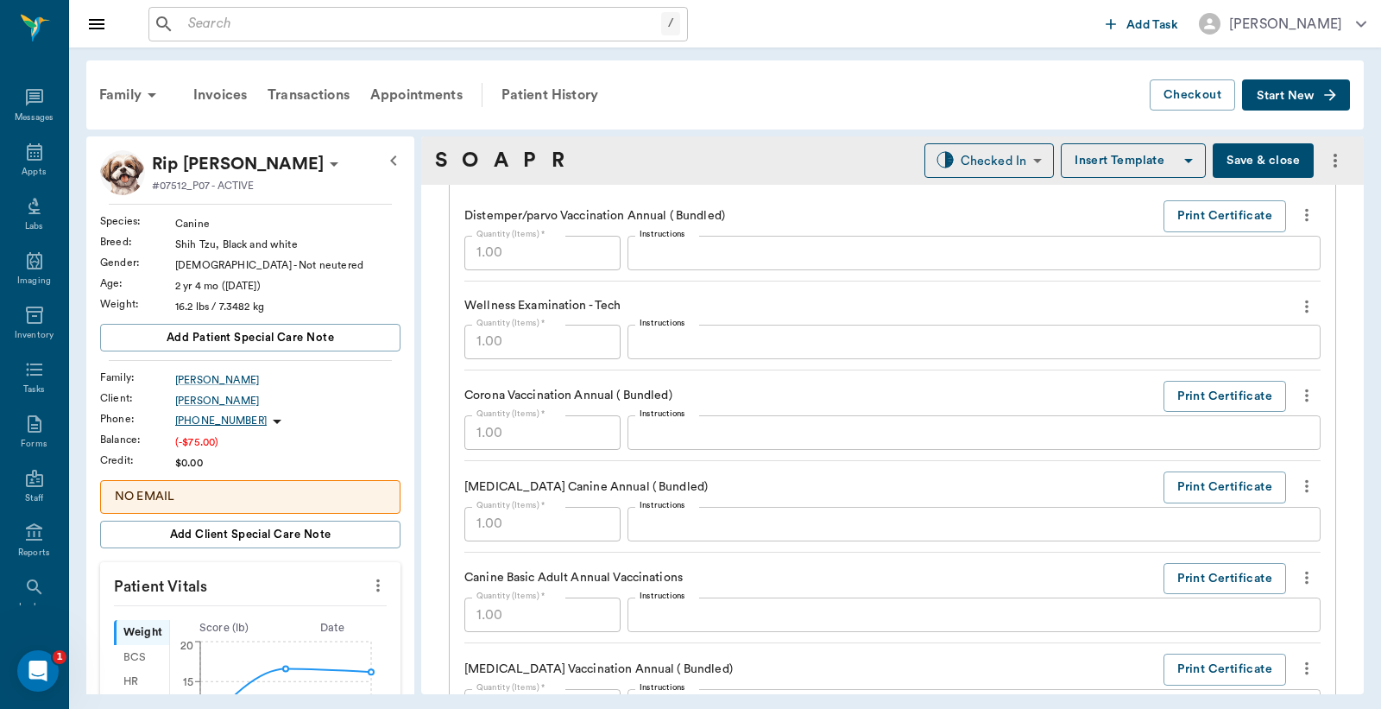
click at [1235, 160] on button "Save & close" at bounding box center [1263, 160] width 101 height 35
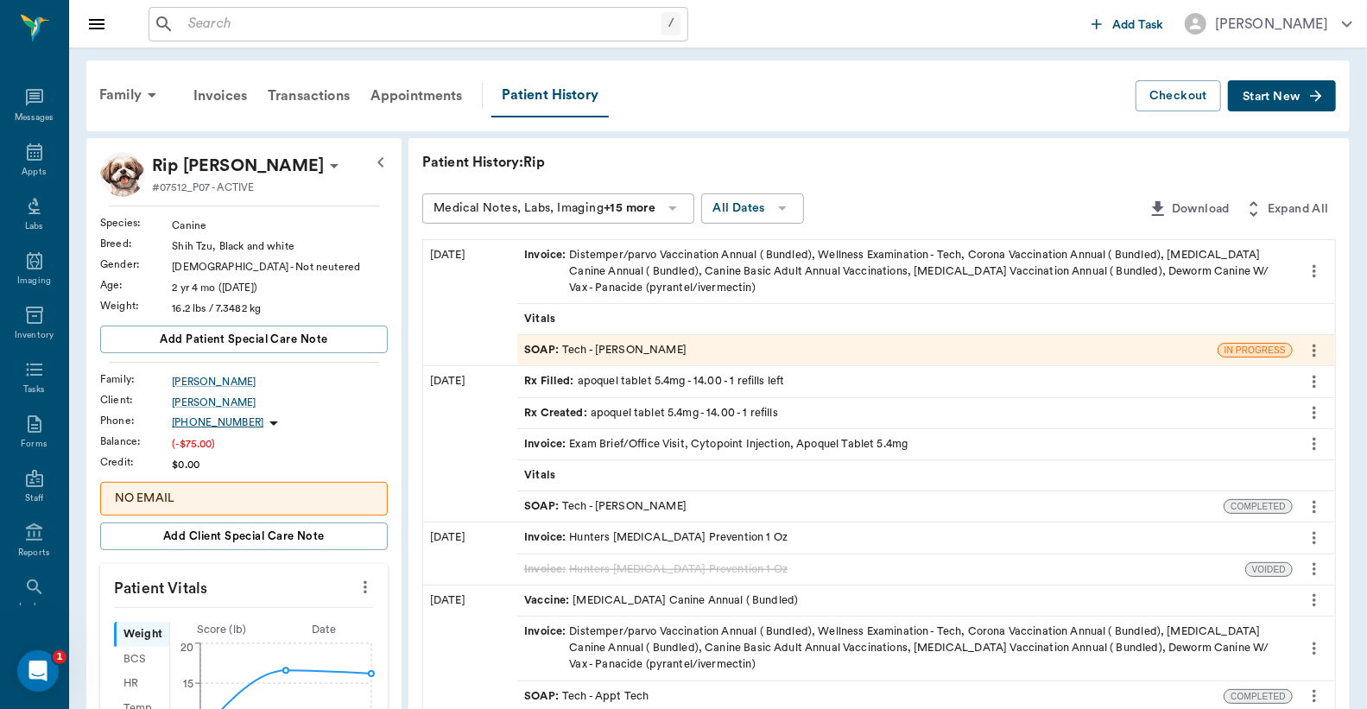
click at [585, 274] on div "Invoice : Distemper/parvo Vaccination Annual ( Bundled), Wellness Examination -…" at bounding box center [904, 272] width 761 height 50
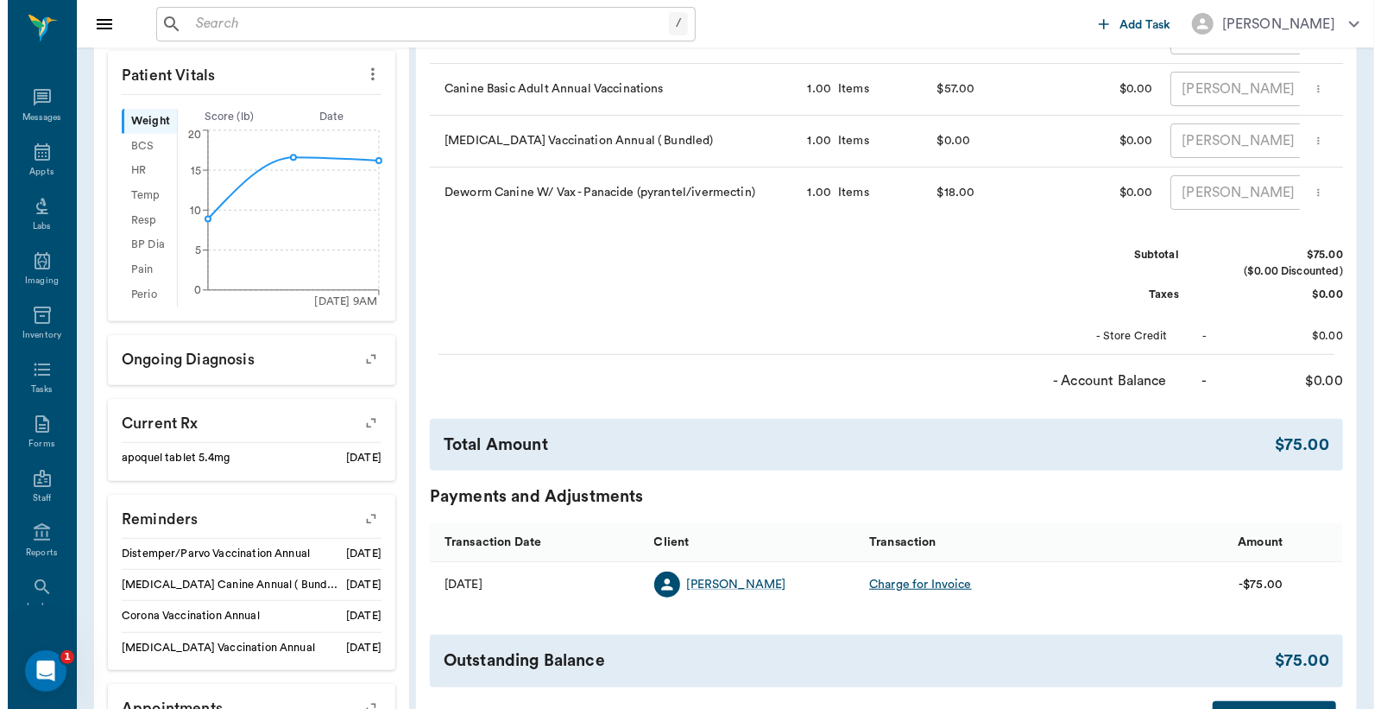
scroll to position [661, 0]
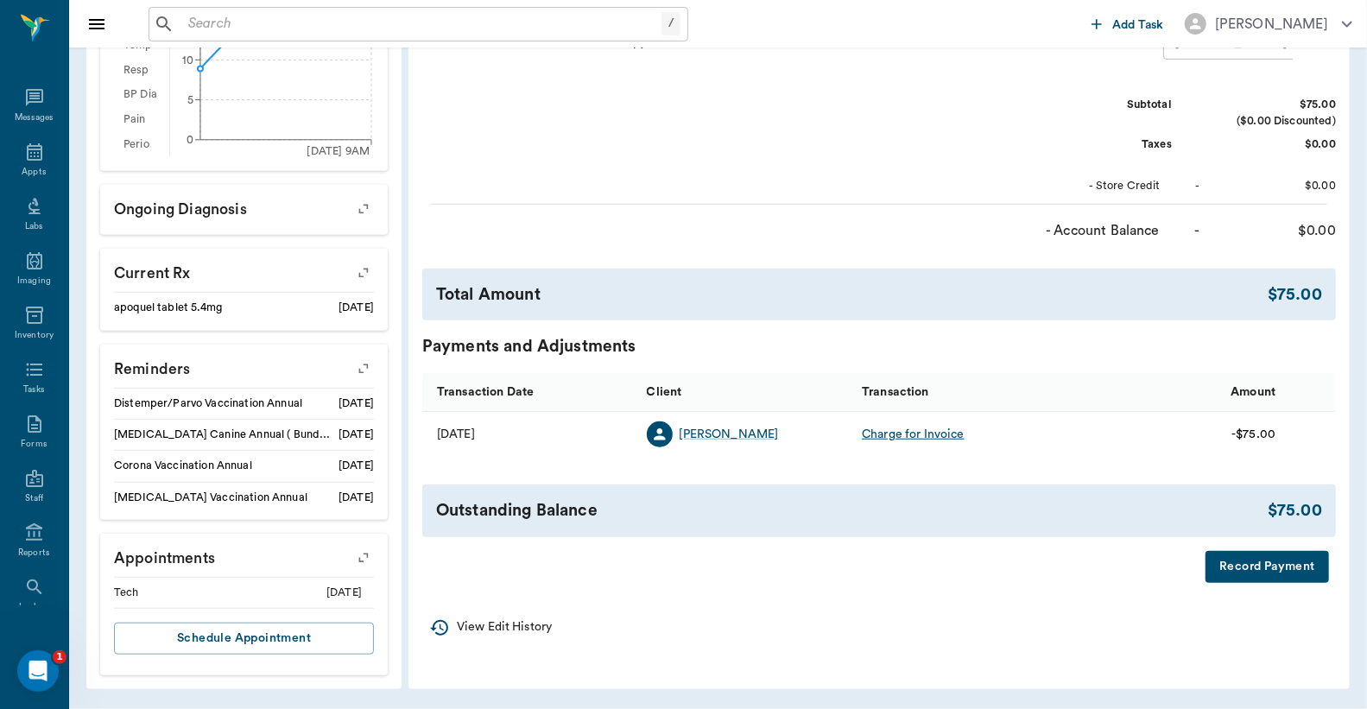
click at [1262, 580] on button "Record Payment" at bounding box center [1266, 567] width 123 height 32
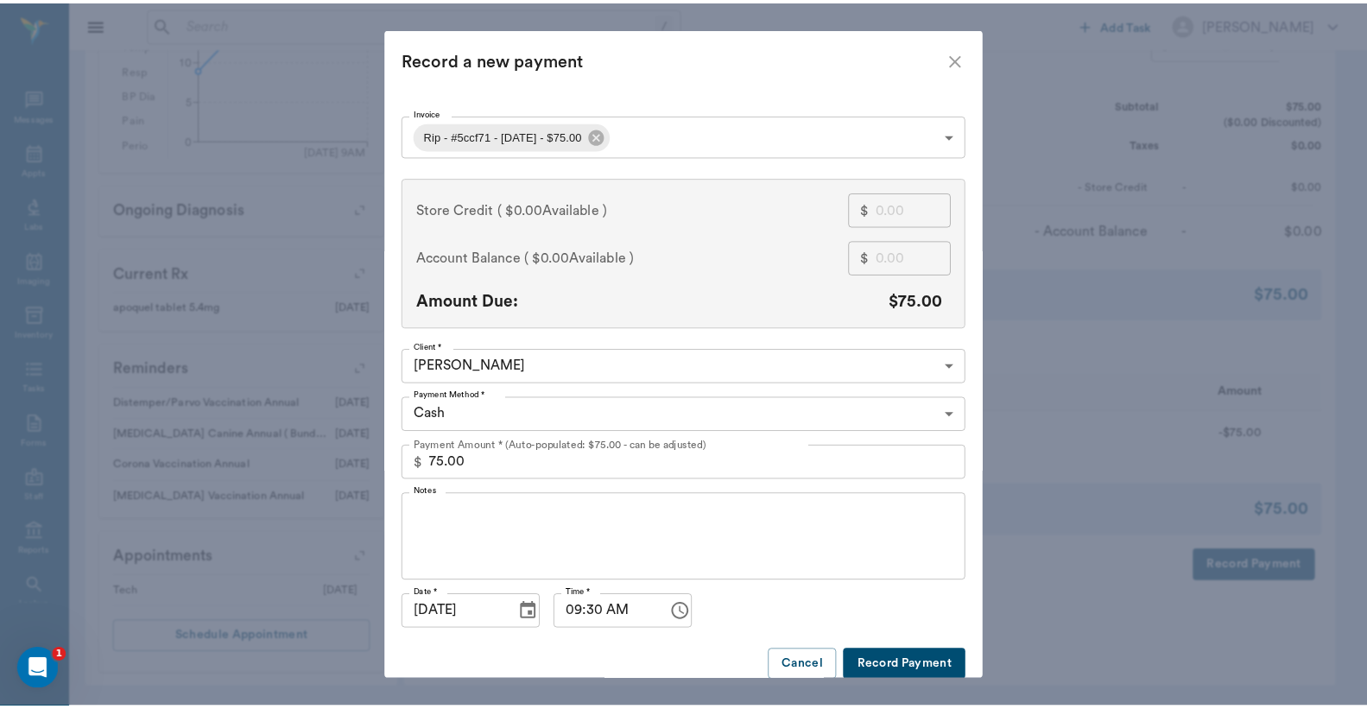
scroll to position [32, 0]
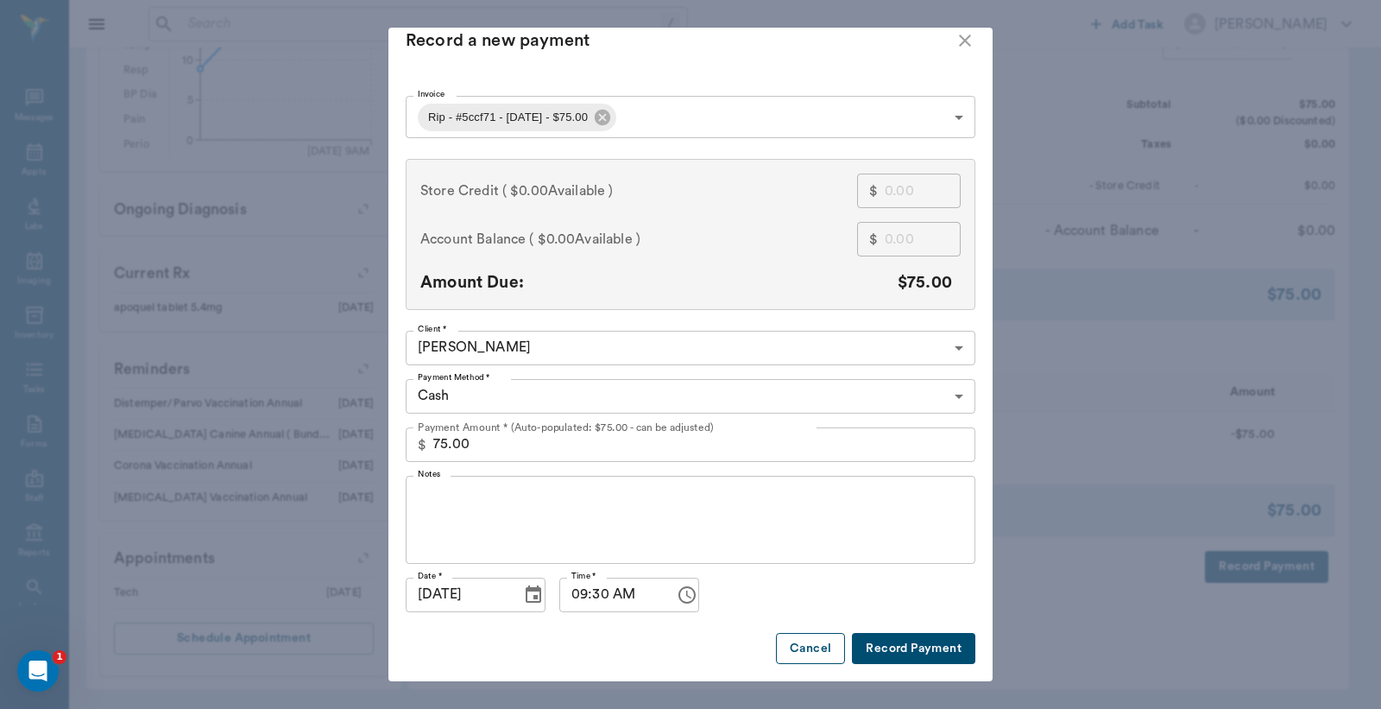
click at [814, 635] on button "Cancel" at bounding box center [810, 649] width 69 height 32
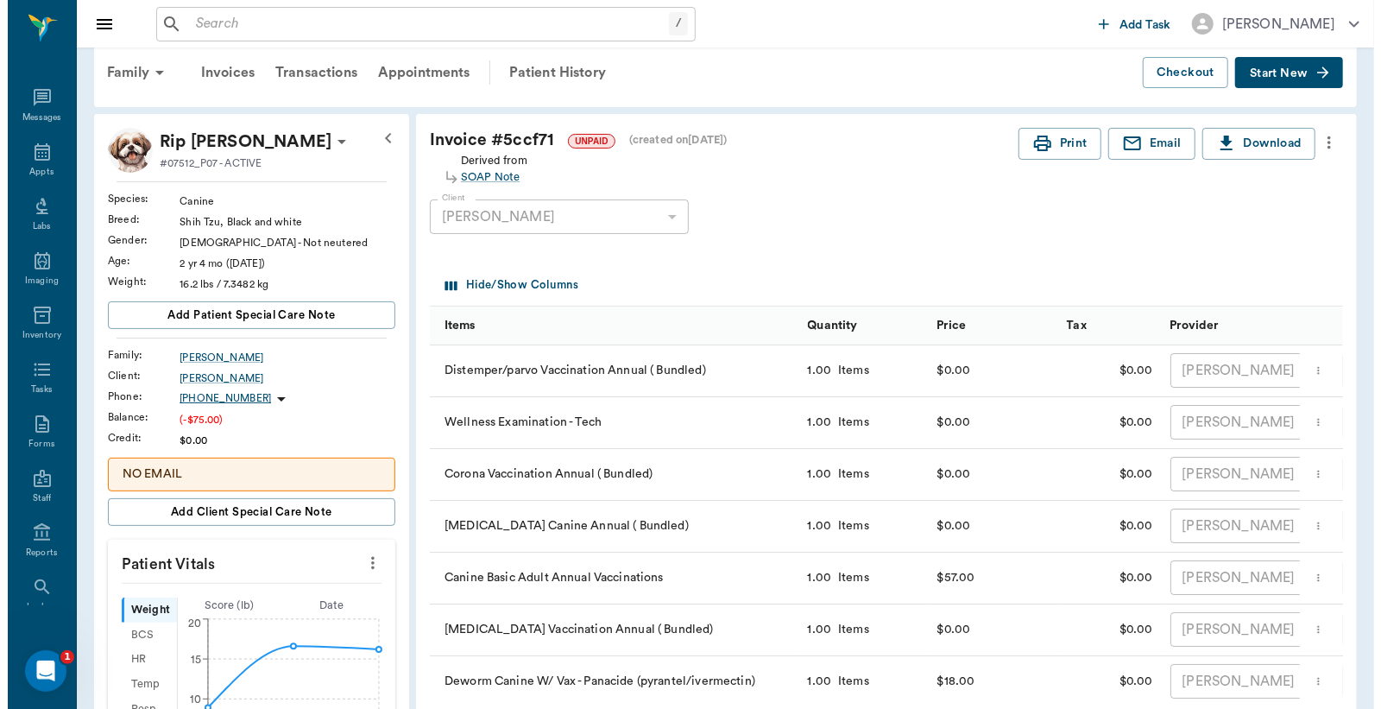
scroll to position [22, 0]
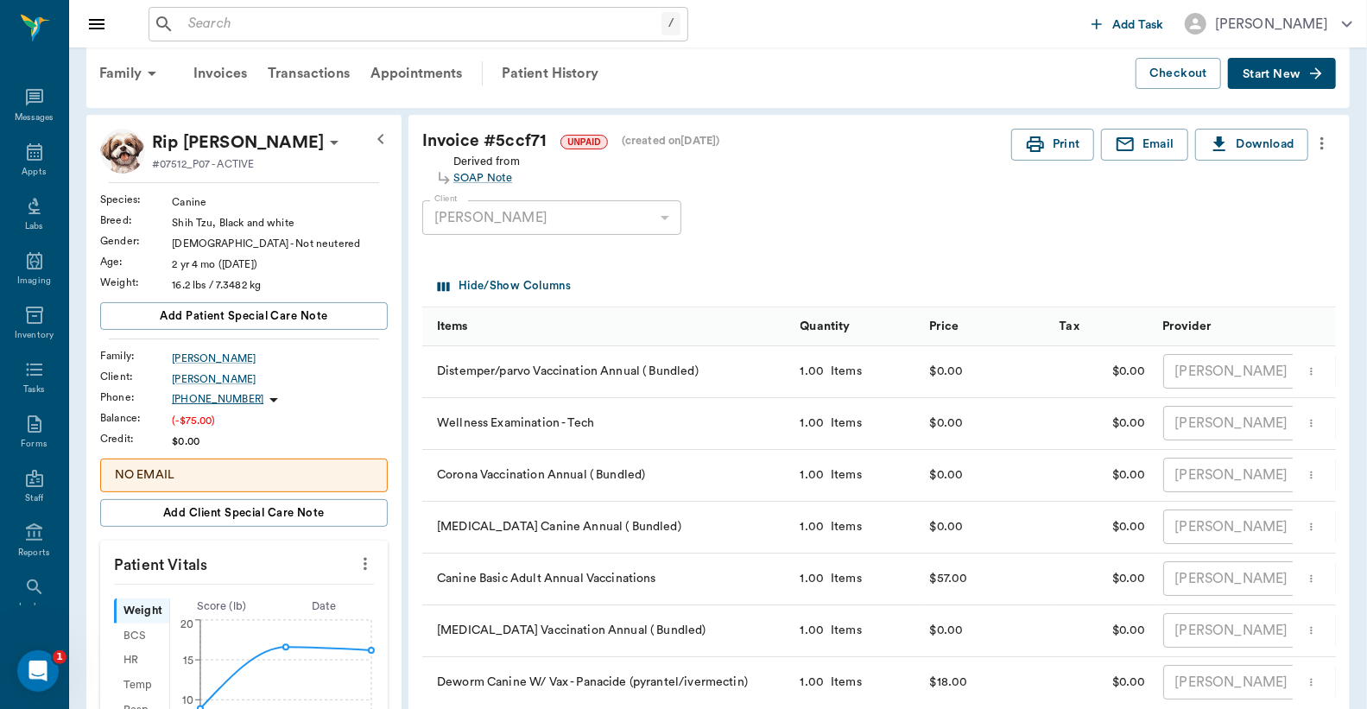
click at [330, 143] on icon at bounding box center [334, 143] width 9 height 4
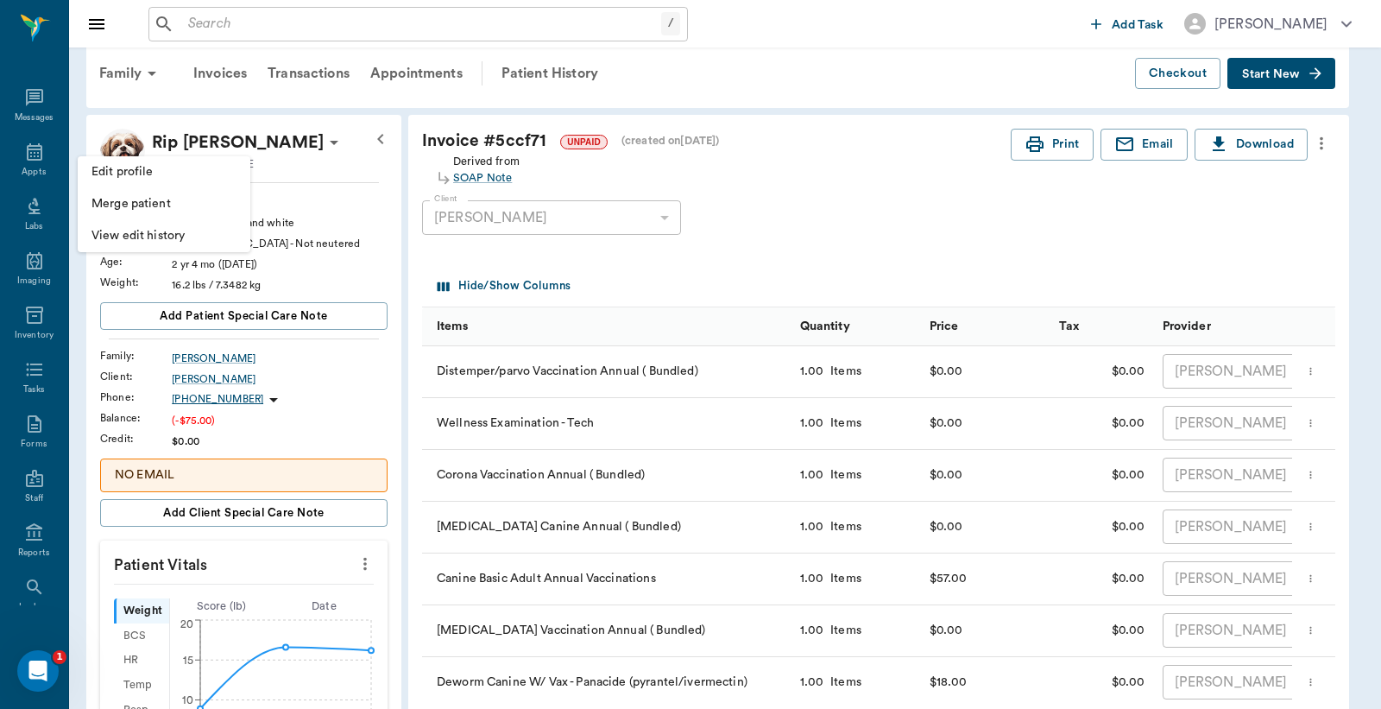
click at [850, 155] on div at bounding box center [690, 354] width 1381 height 709
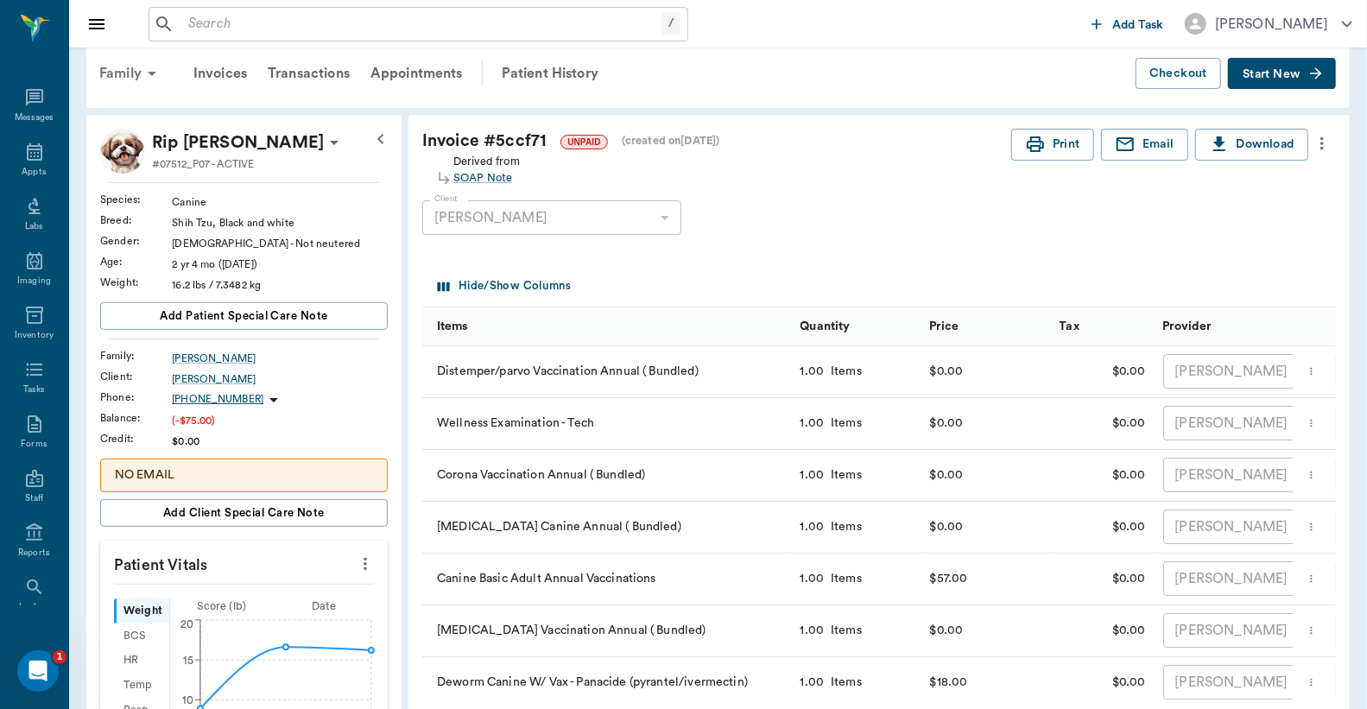
click at [128, 73] on div "Family" at bounding box center [131, 73] width 84 height 41
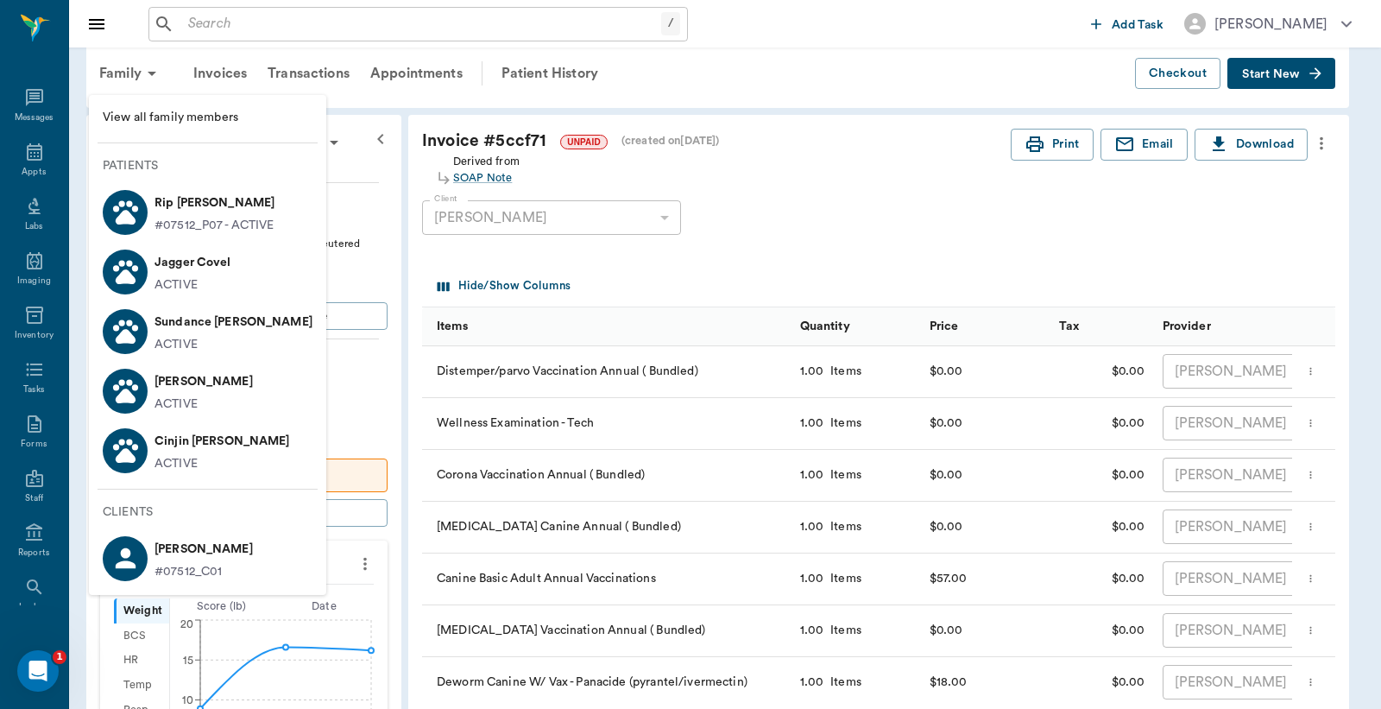
click at [209, 391] on p "[PERSON_NAME]" at bounding box center [204, 382] width 98 height 28
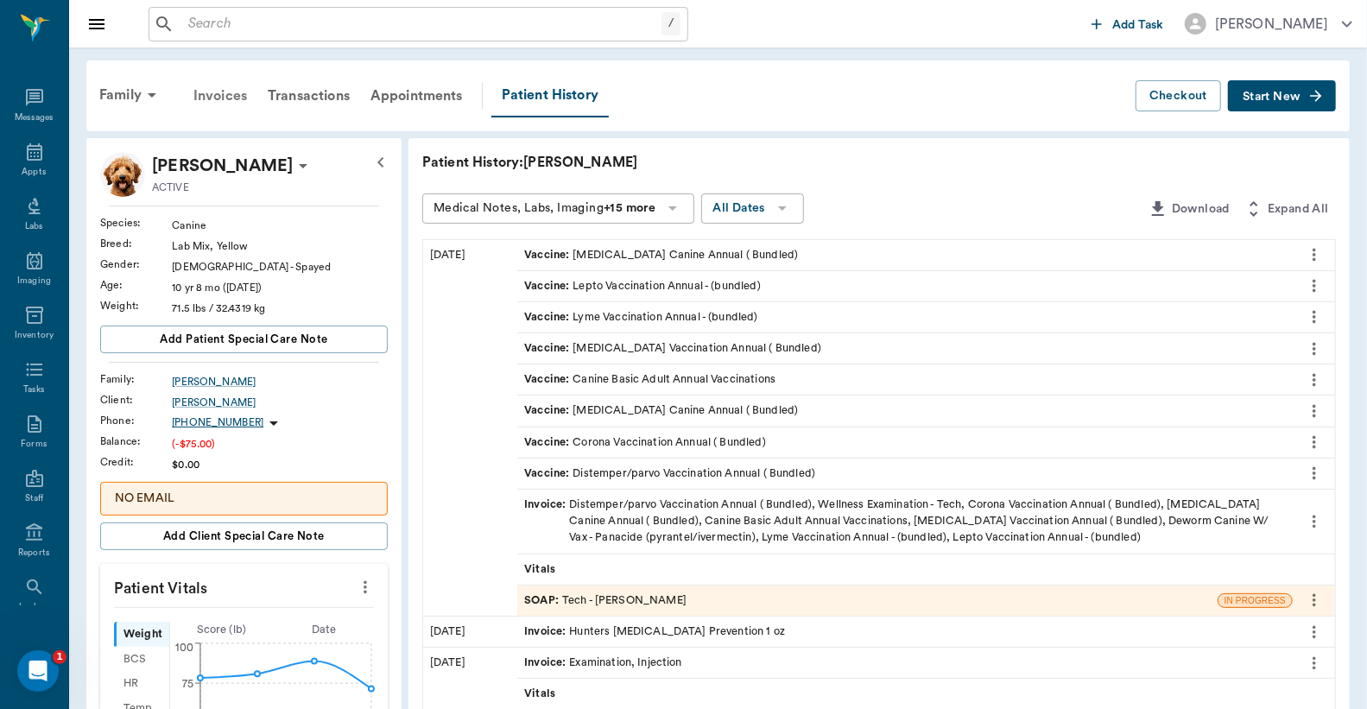
click at [218, 92] on div "Invoices" at bounding box center [220, 95] width 74 height 41
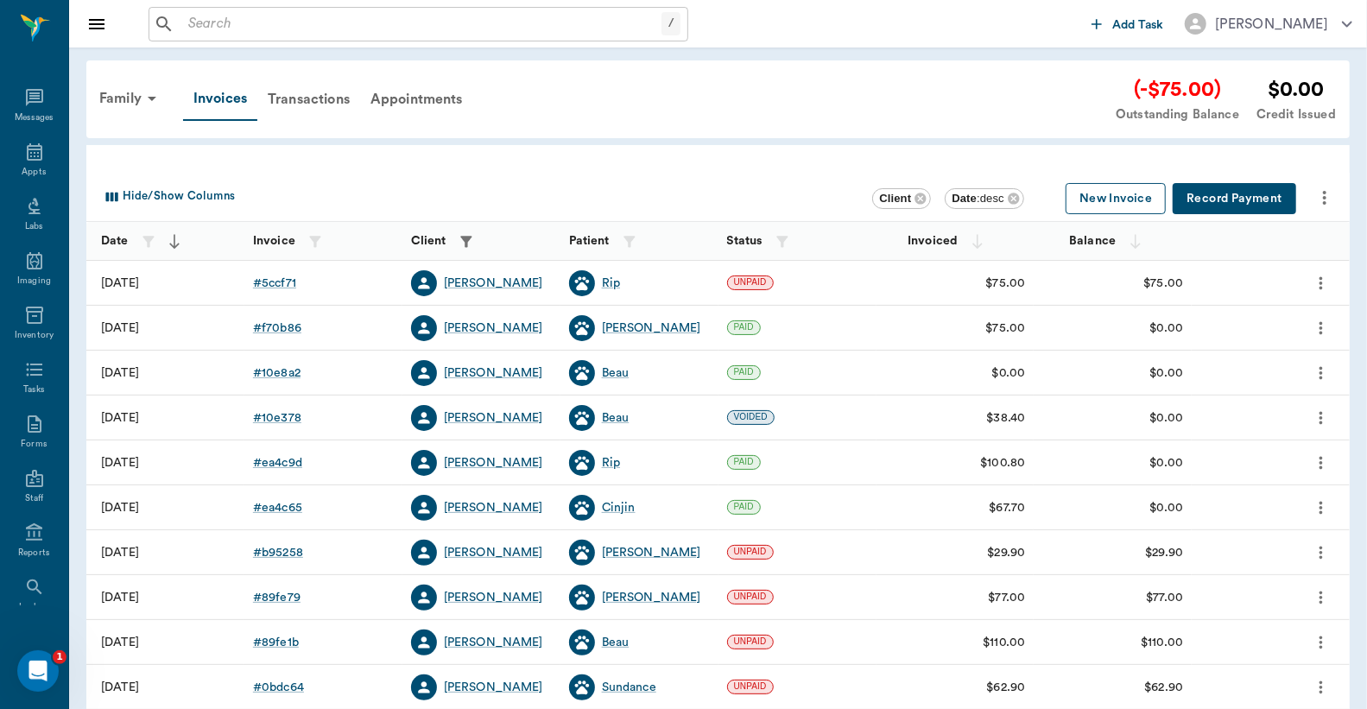
click at [1100, 204] on button "New Invoice" at bounding box center [1115, 199] width 100 height 32
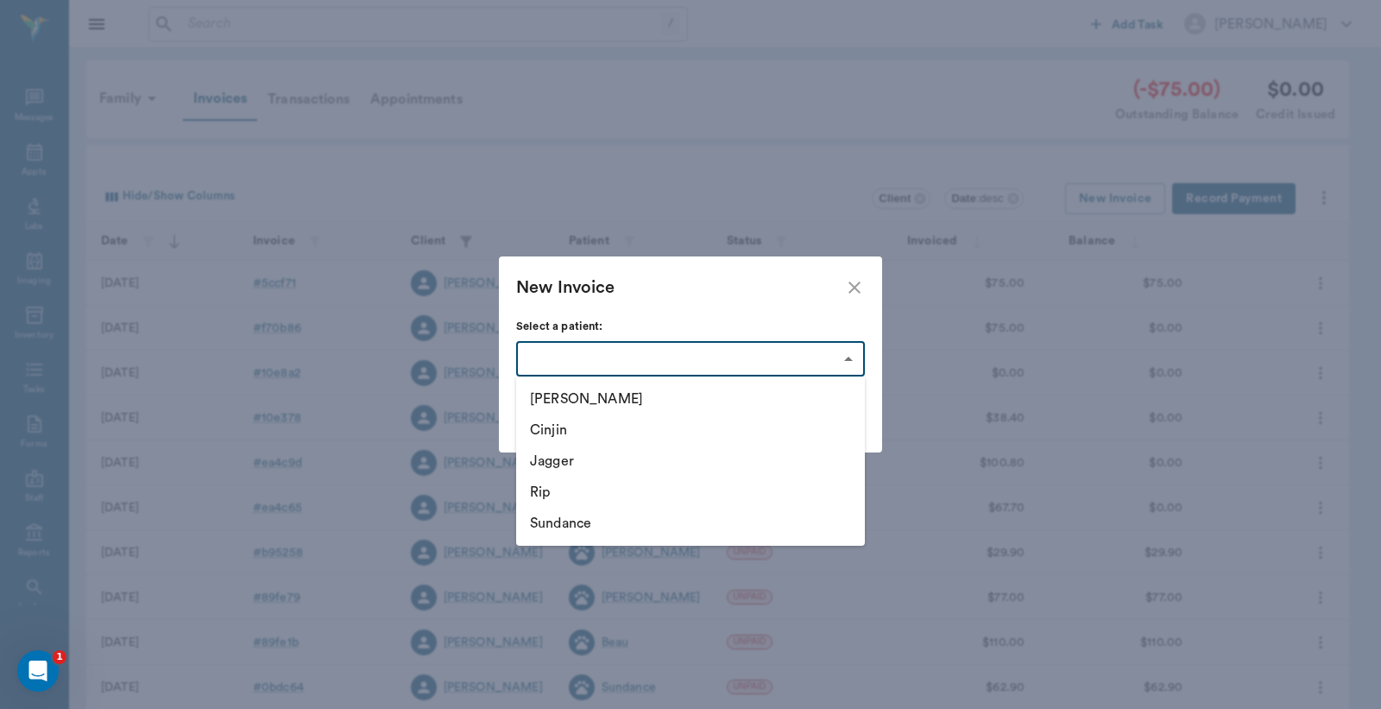
click at [849, 360] on body "/ ​ Add Task [PERSON_NAME] Nectar Messages Appts Labs Imaging Inventory Tasks F…" at bounding box center [690, 507] width 1381 height 1014
click at [631, 406] on li "[PERSON_NAME]" at bounding box center [690, 398] width 349 height 31
type input "63ec32c0bf929af01c1dea80"
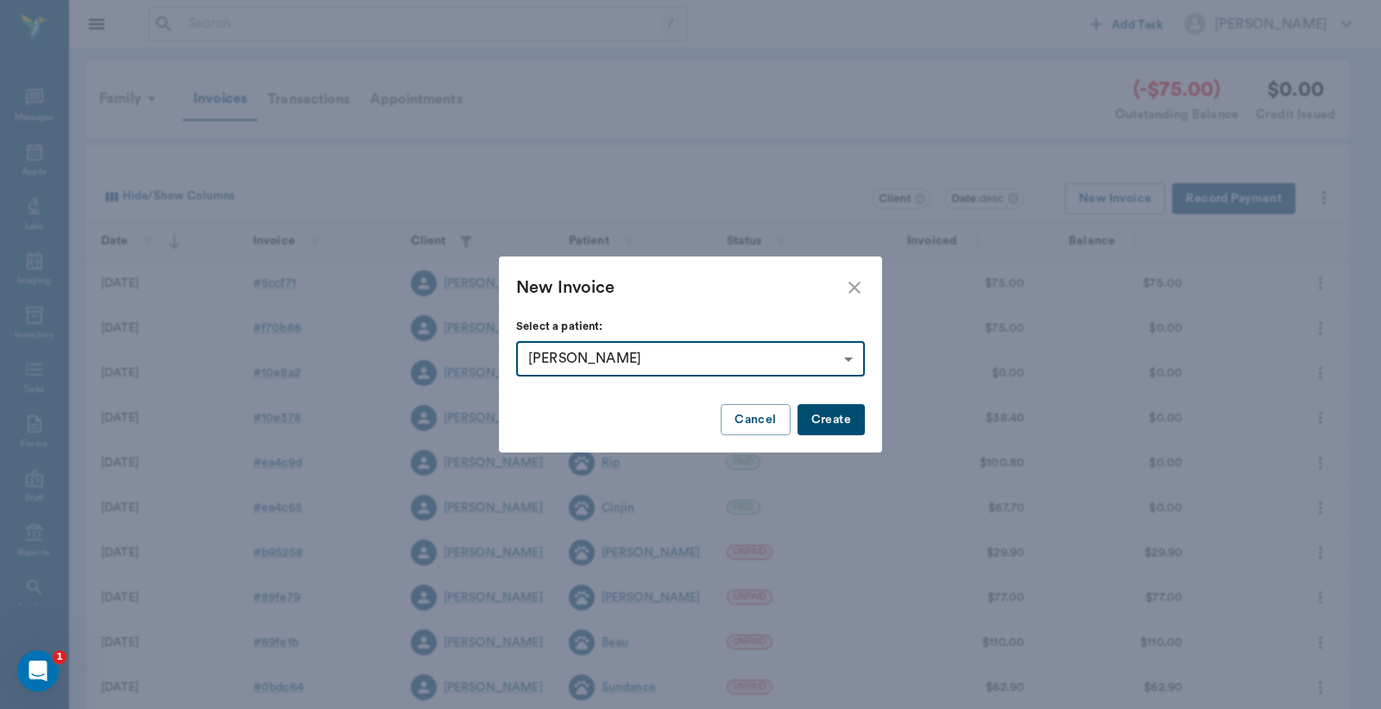
click at [840, 421] on button "Create" at bounding box center [831, 420] width 67 height 32
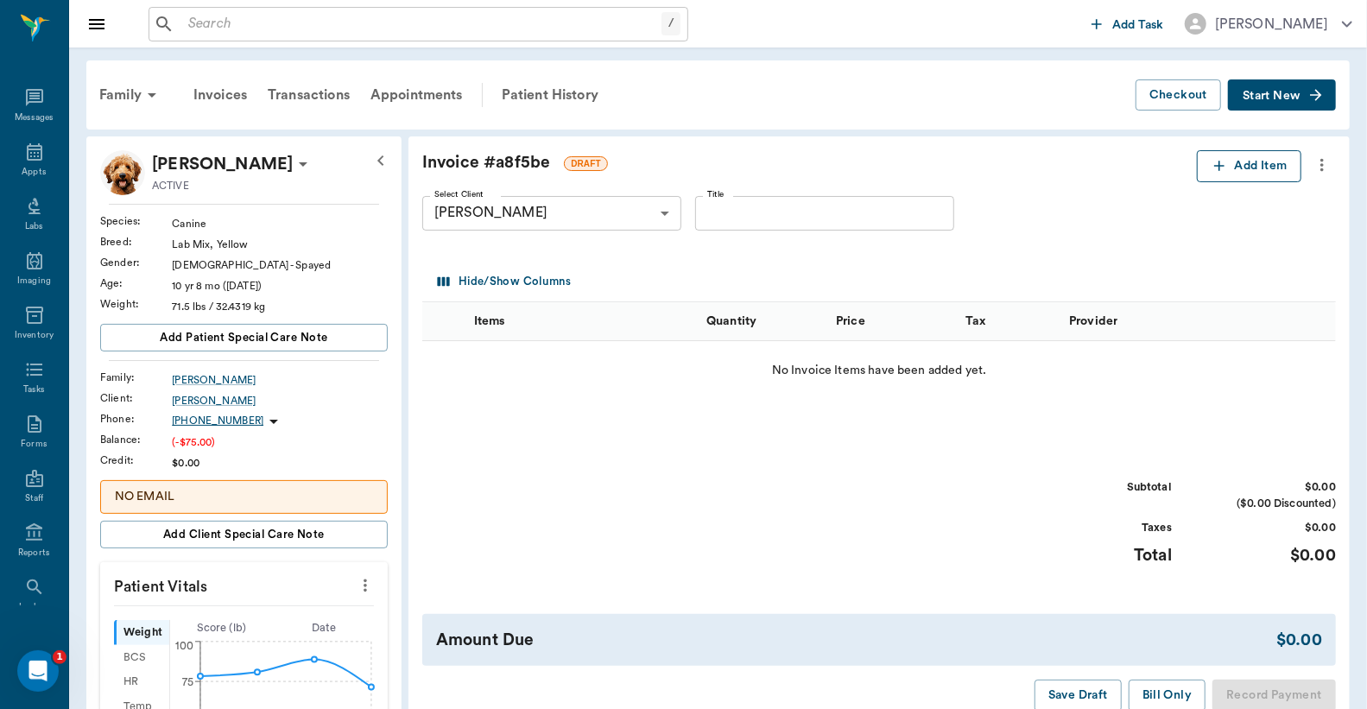
click at [1226, 158] on icon "button" at bounding box center [1218, 165] width 17 height 17
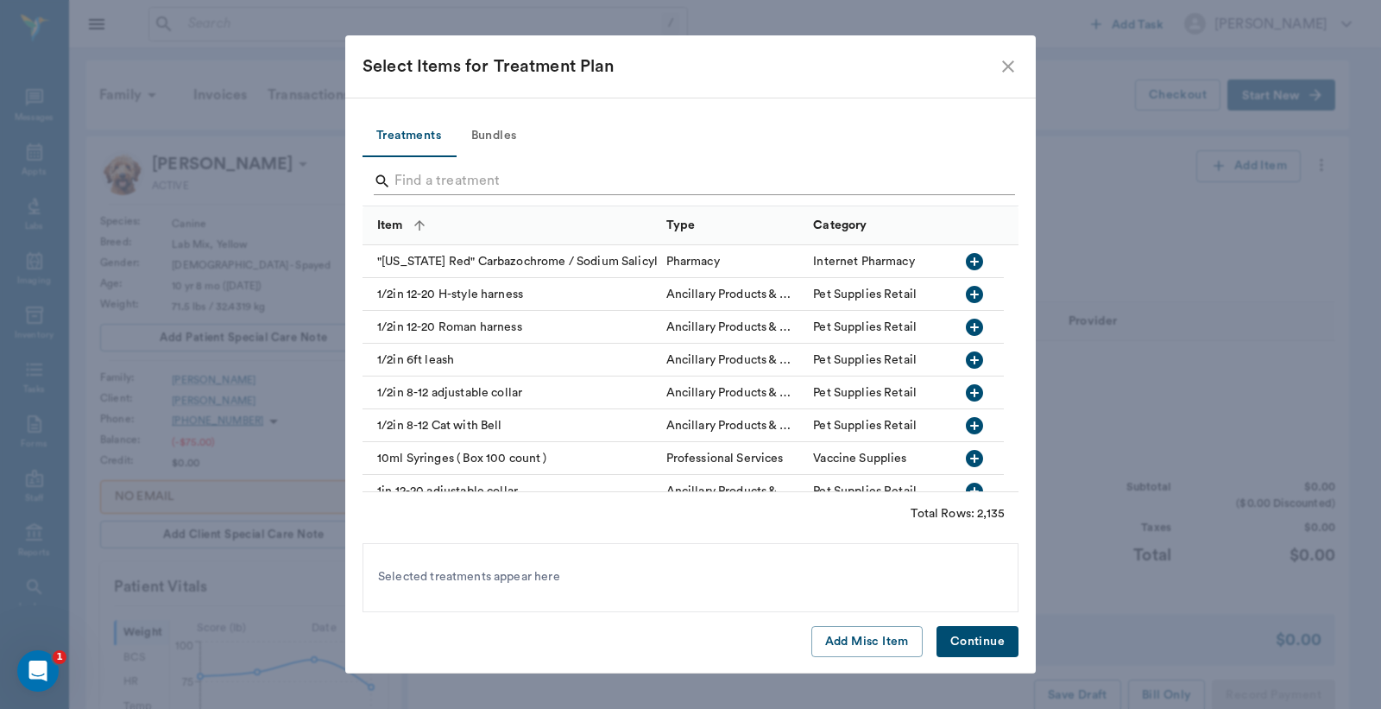
click at [391, 182] on div "Search" at bounding box center [694, 181] width 641 height 28
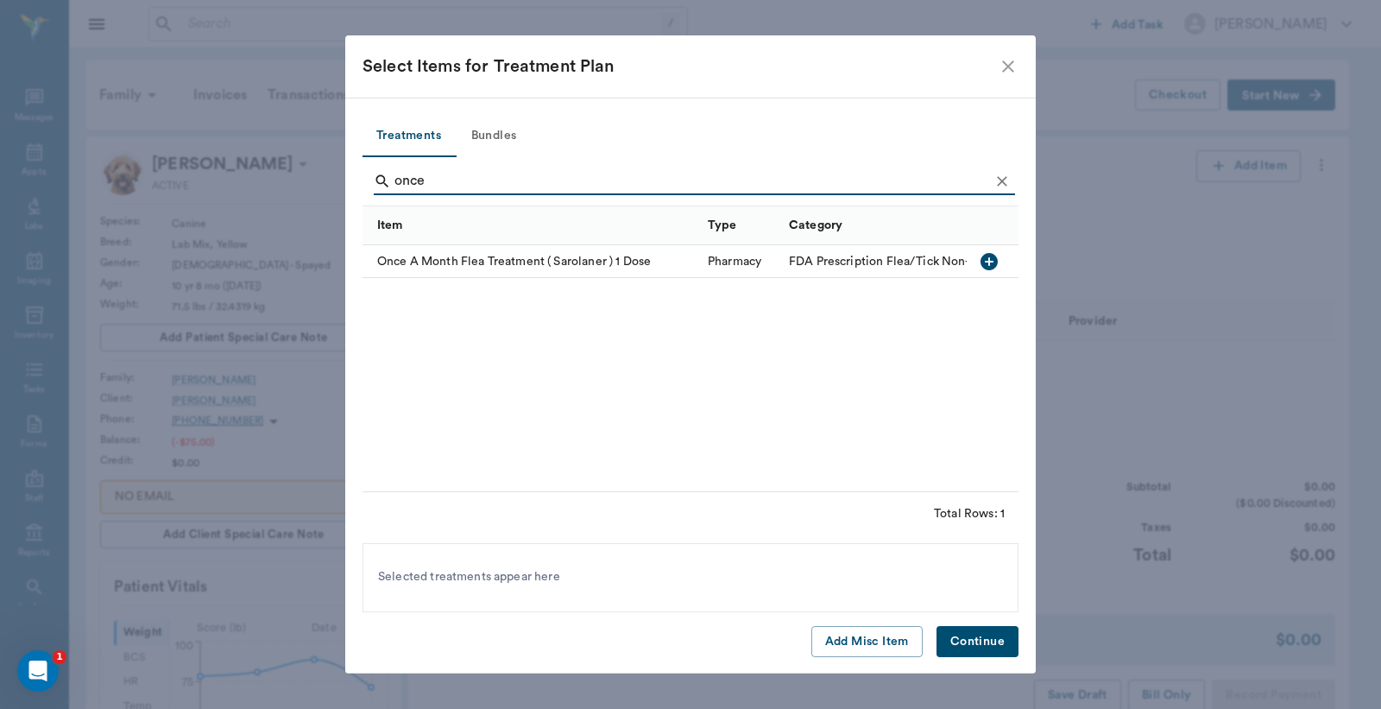
type input "once"
click at [991, 256] on icon "button" at bounding box center [989, 261] width 17 height 17
click at [986, 646] on button "Continue" at bounding box center [978, 642] width 82 height 32
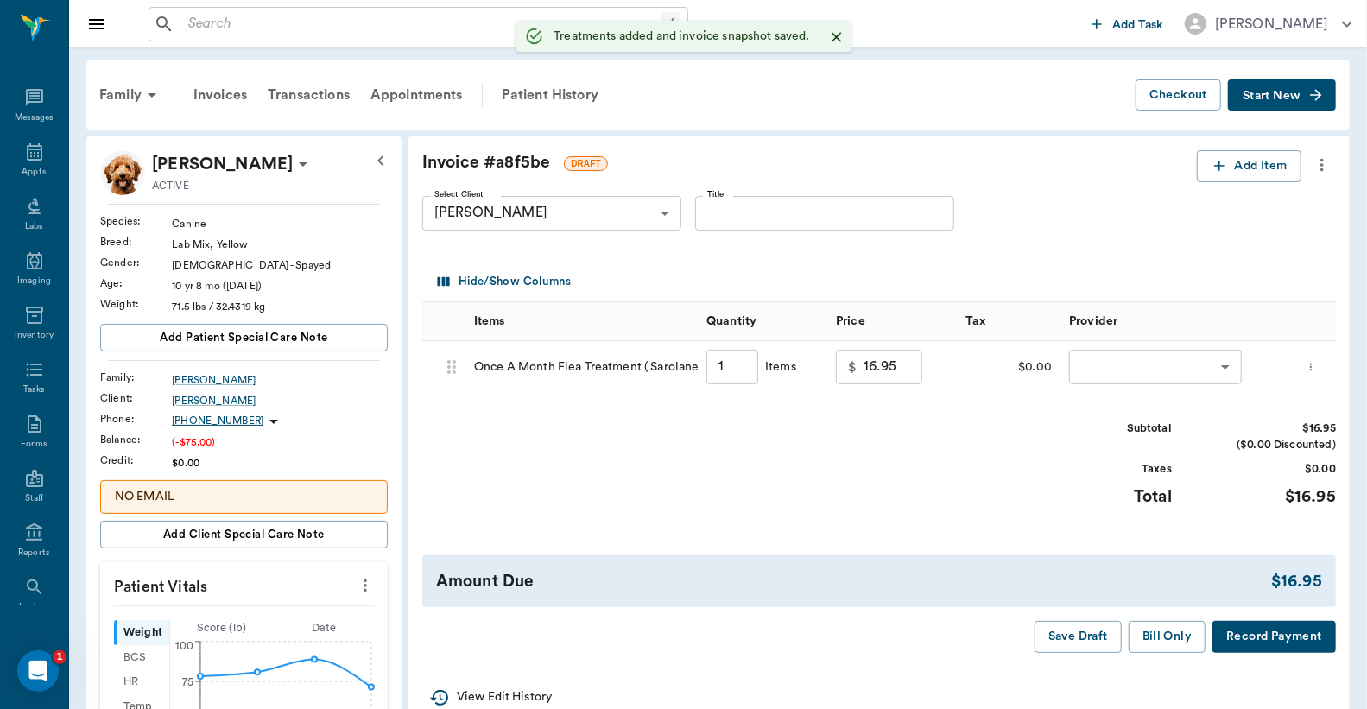
type input "1.00"
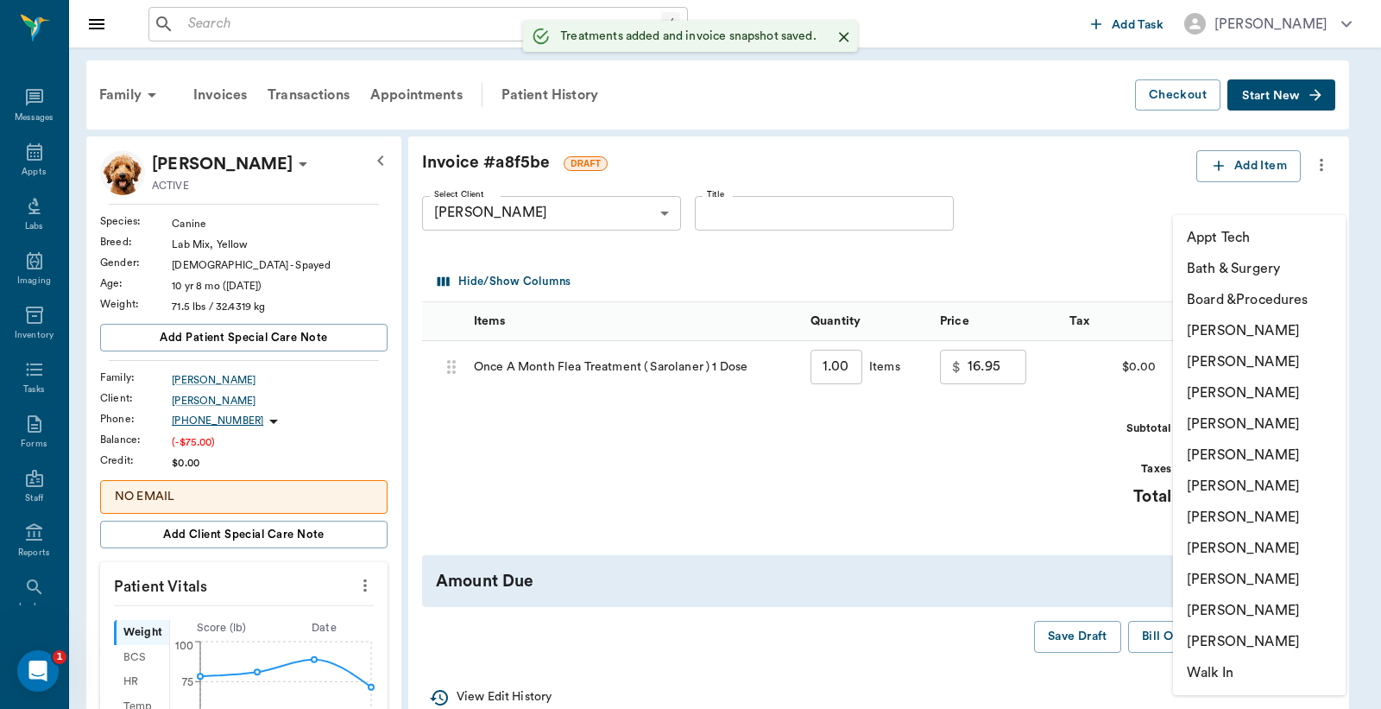
click at [1201, 366] on body "/ ​ Add Task [PERSON_NAME] Nectar Messages Appts Labs Imaging Inventory Tasks F…" at bounding box center [690, 653] width 1381 height 1307
click at [1201, 366] on li "[PERSON_NAME]" at bounding box center [1259, 361] width 173 height 31
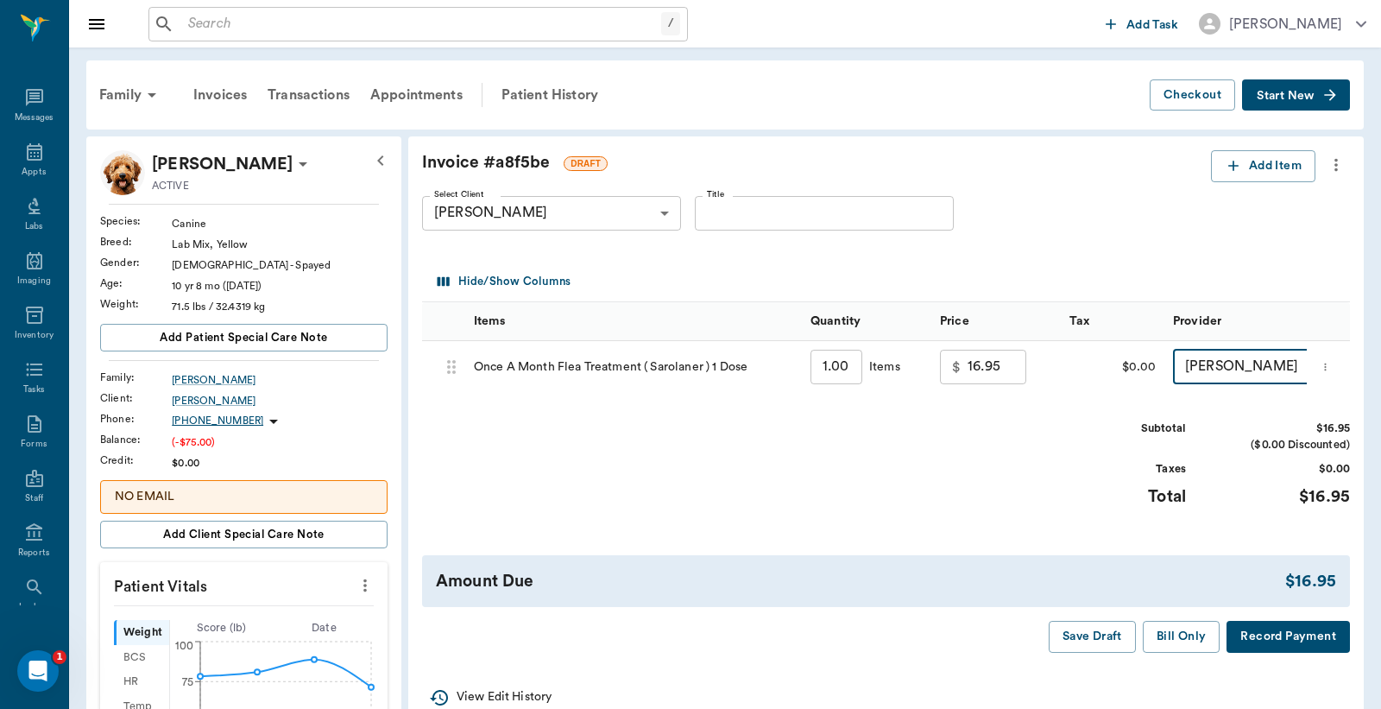
type input "none-63ec2e2852e12b0ba117910e"
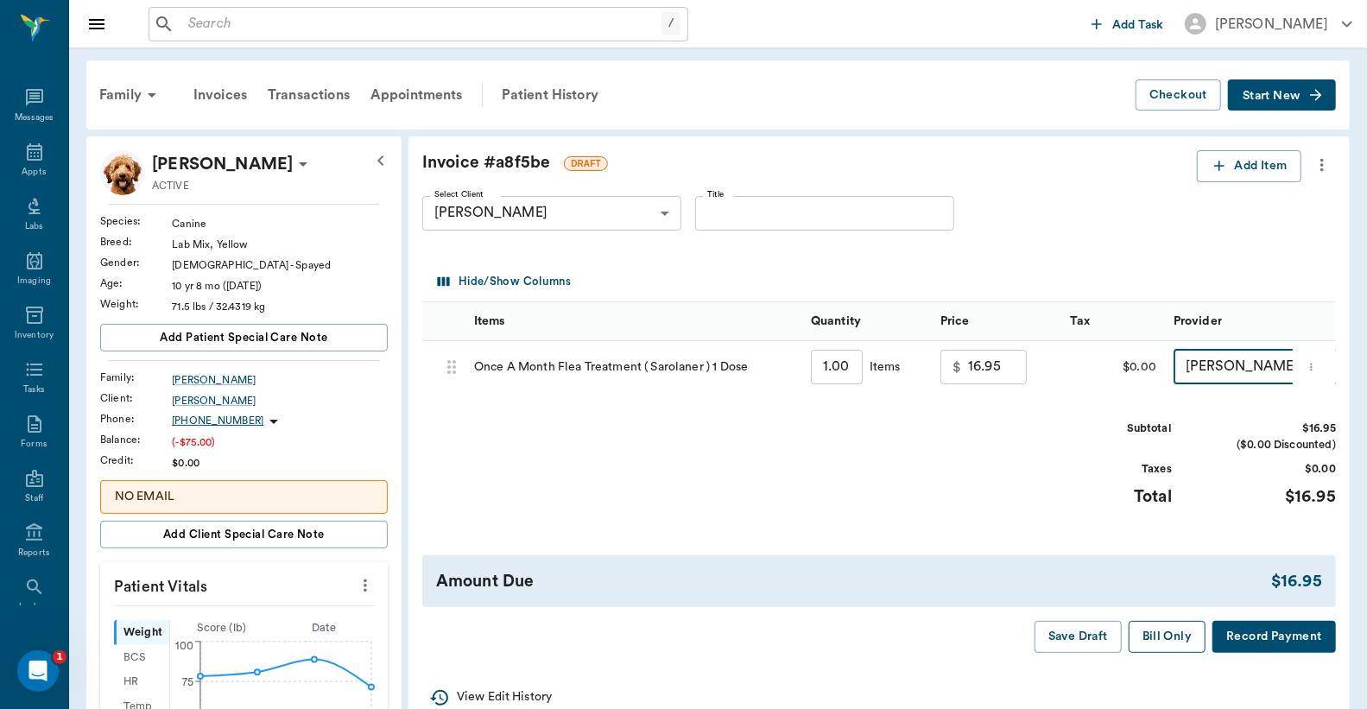
click at [1174, 653] on button "Bill Only" at bounding box center [1167, 637] width 78 height 32
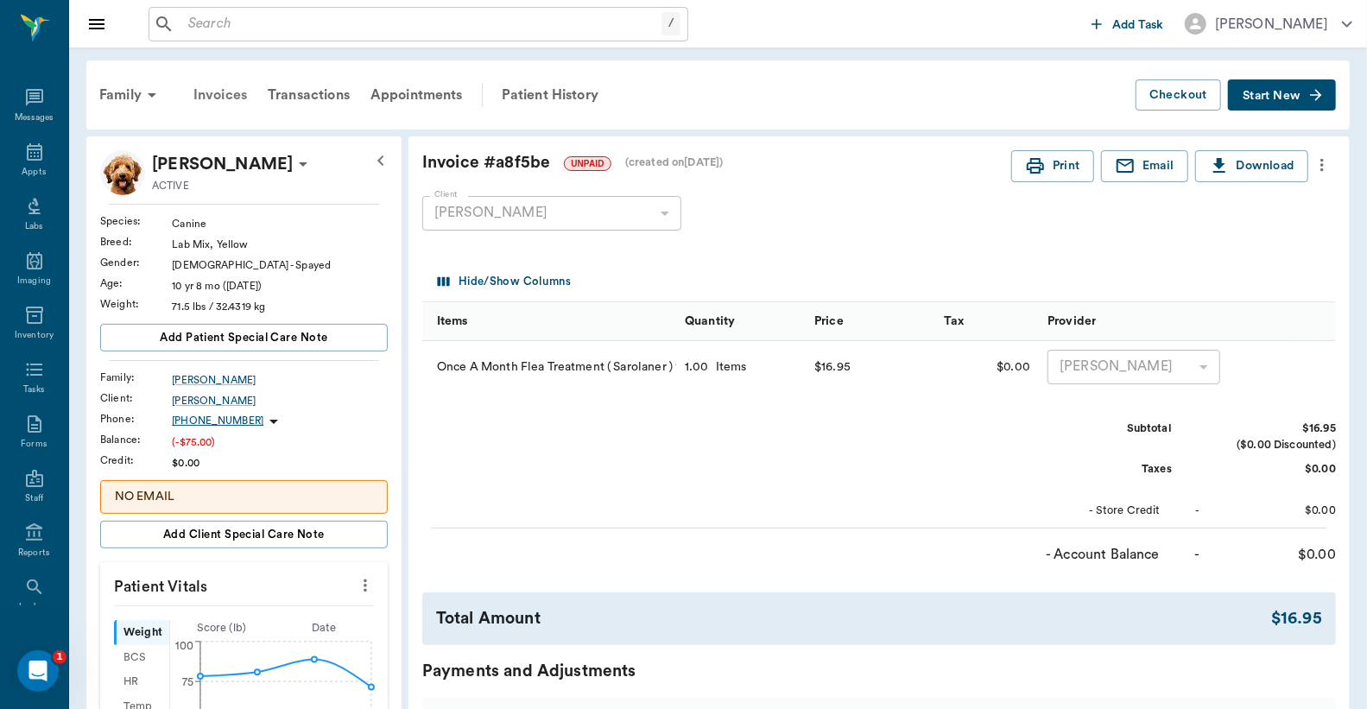
click at [212, 92] on div "Invoices" at bounding box center [220, 94] width 74 height 41
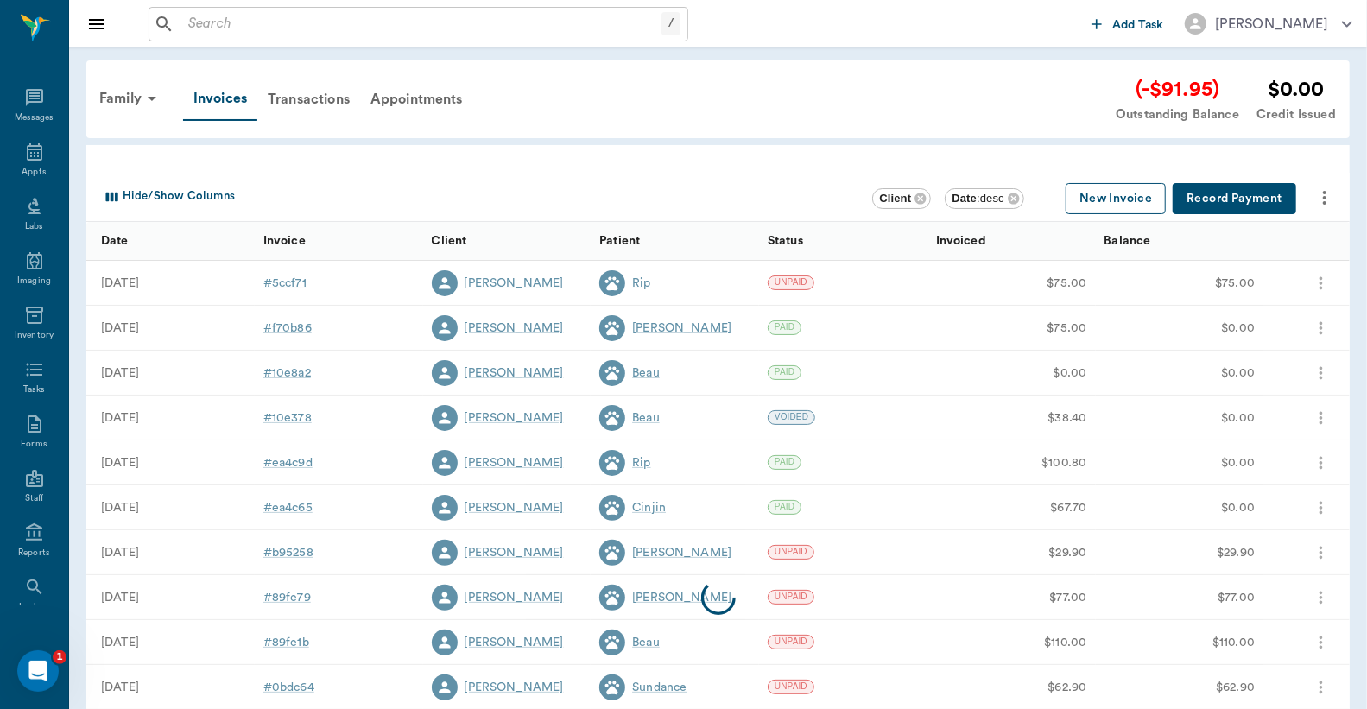
click at [1097, 199] on button "New Invoice" at bounding box center [1115, 199] width 100 height 32
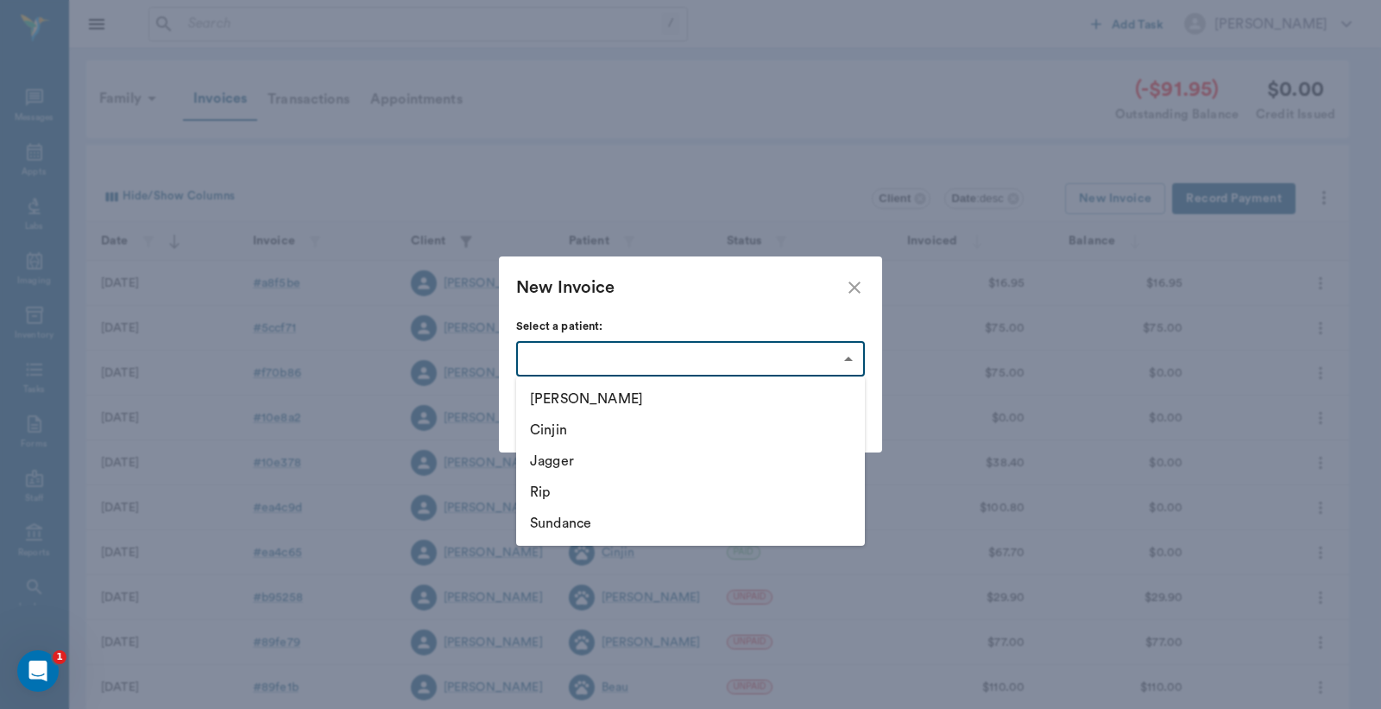
click at [852, 357] on body "/ ​ Add Task [PERSON_NAME] Nectar Messages Appts Labs Imaging Inventory Tasks F…" at bounding box center [690, 507] width 1381 height 1014
click at [579, 427] on li "Cinjin" at bounding box center [690, 429] width 349 height 31
type input "63ec32bbbf929af01c1dea2d"
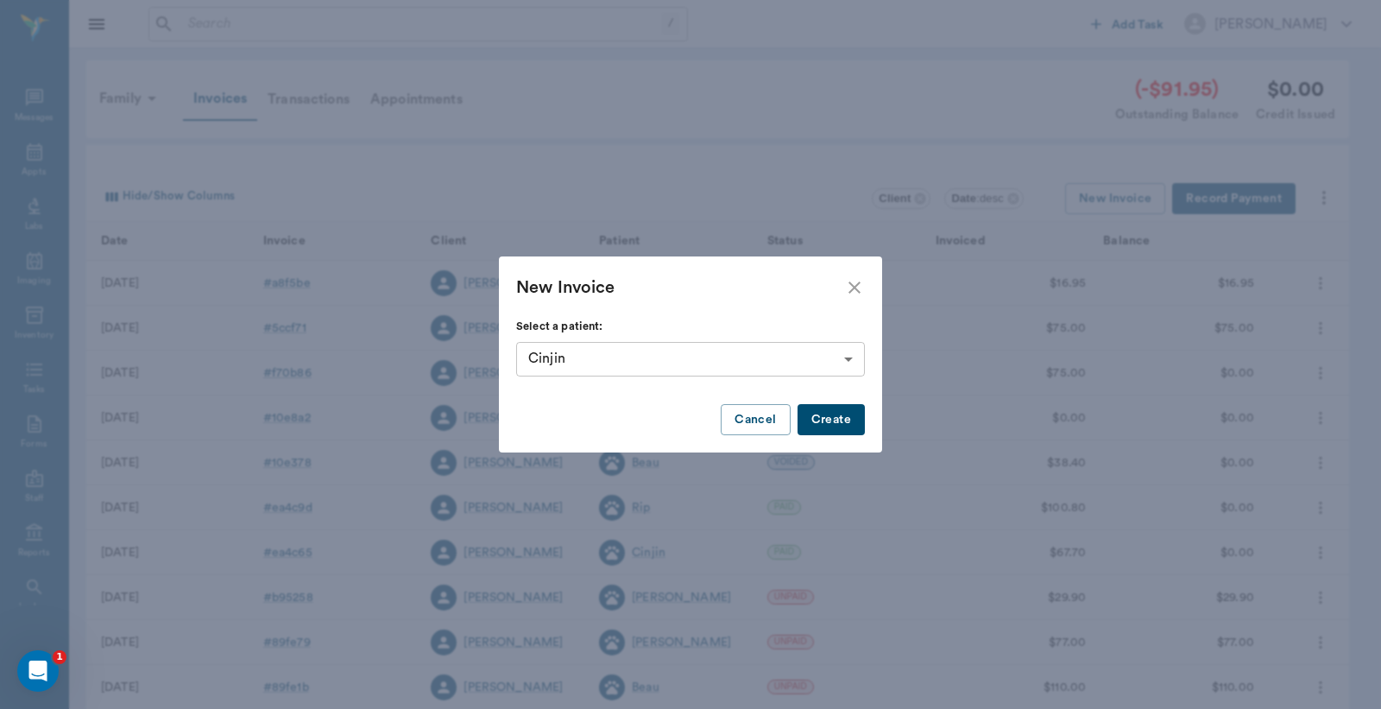
click at [839, 417] on button "Create" at bounding box center [831, 420] width 67 height 32
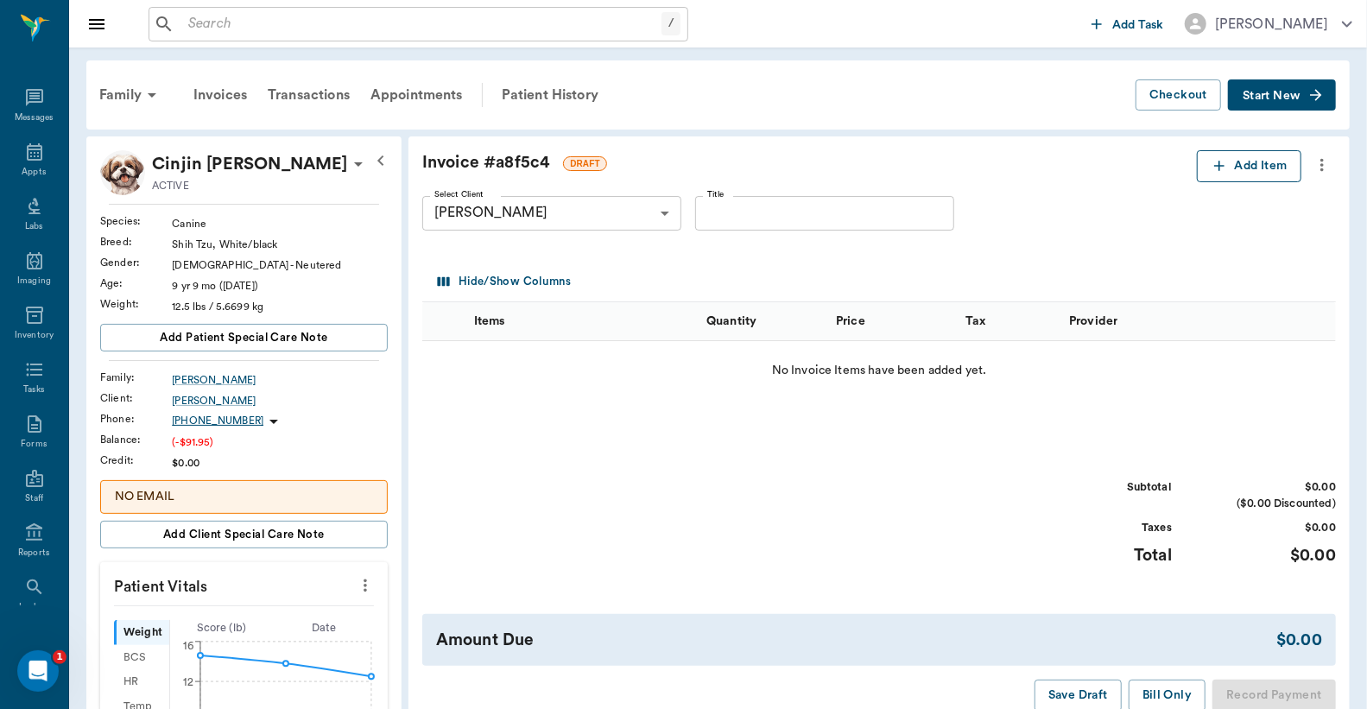
click at [1245, 167] on button "Add Item" at bounding box center [1249, 166] width 104 height 32
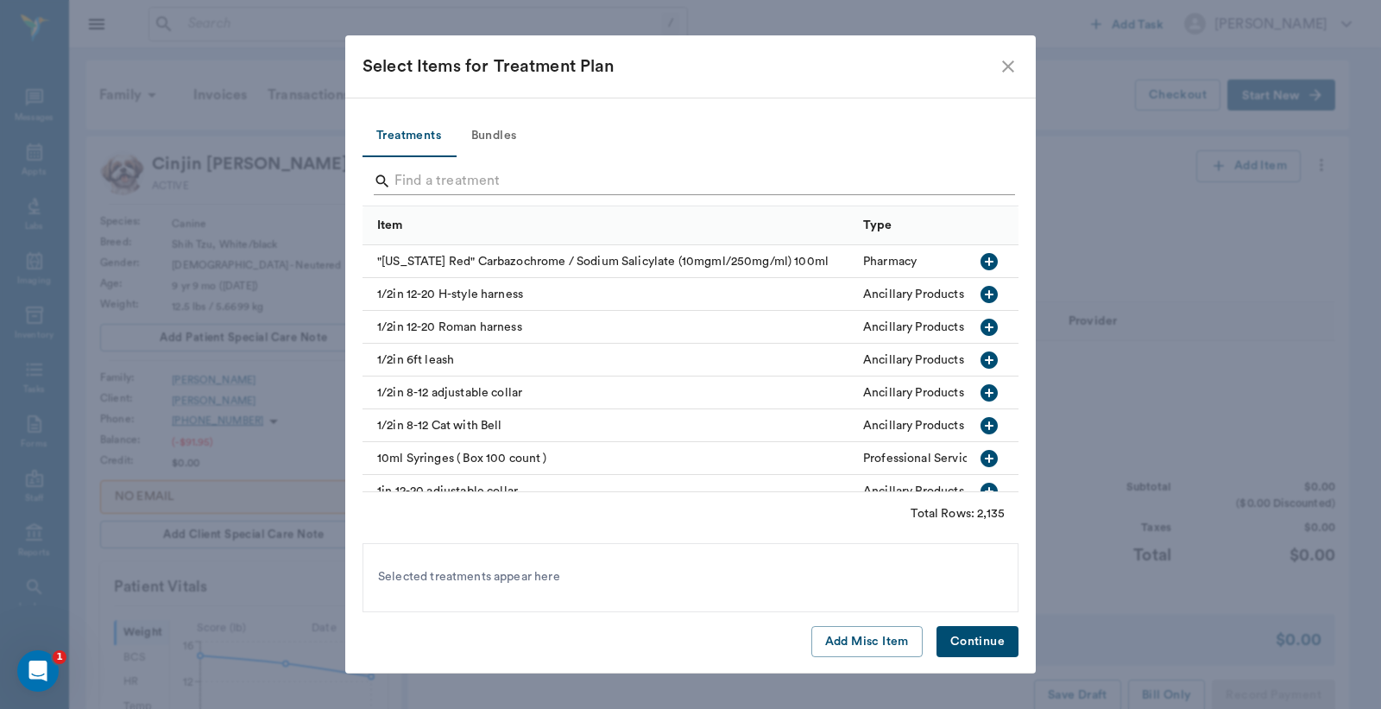
click at [393, 176] on div "Search" at bounding box center [694, 181] width 641 height 28
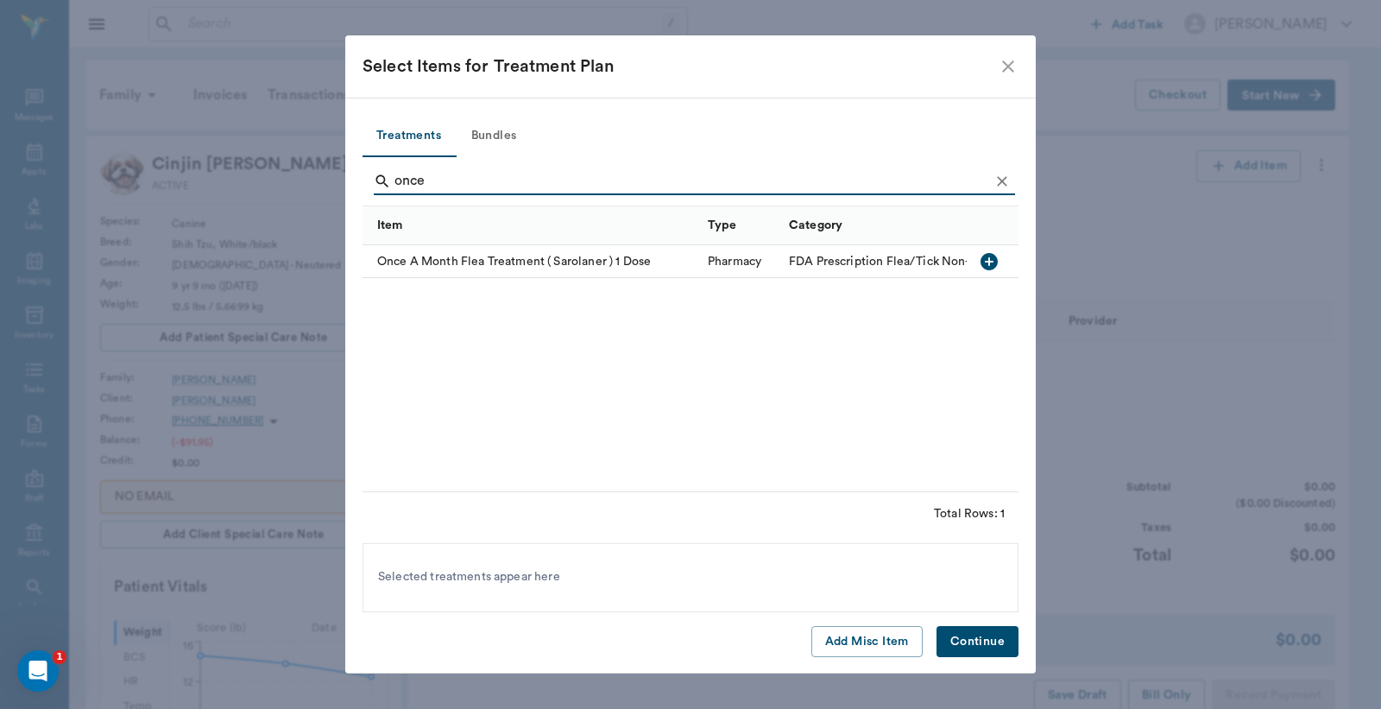
type input "once"
click at [987, 259] on icon "button" at bounding box center [989, 261] width 17 height 17
click at [963, 642] on button "Continue" at bounding box center [978, 642] width 82 height 32
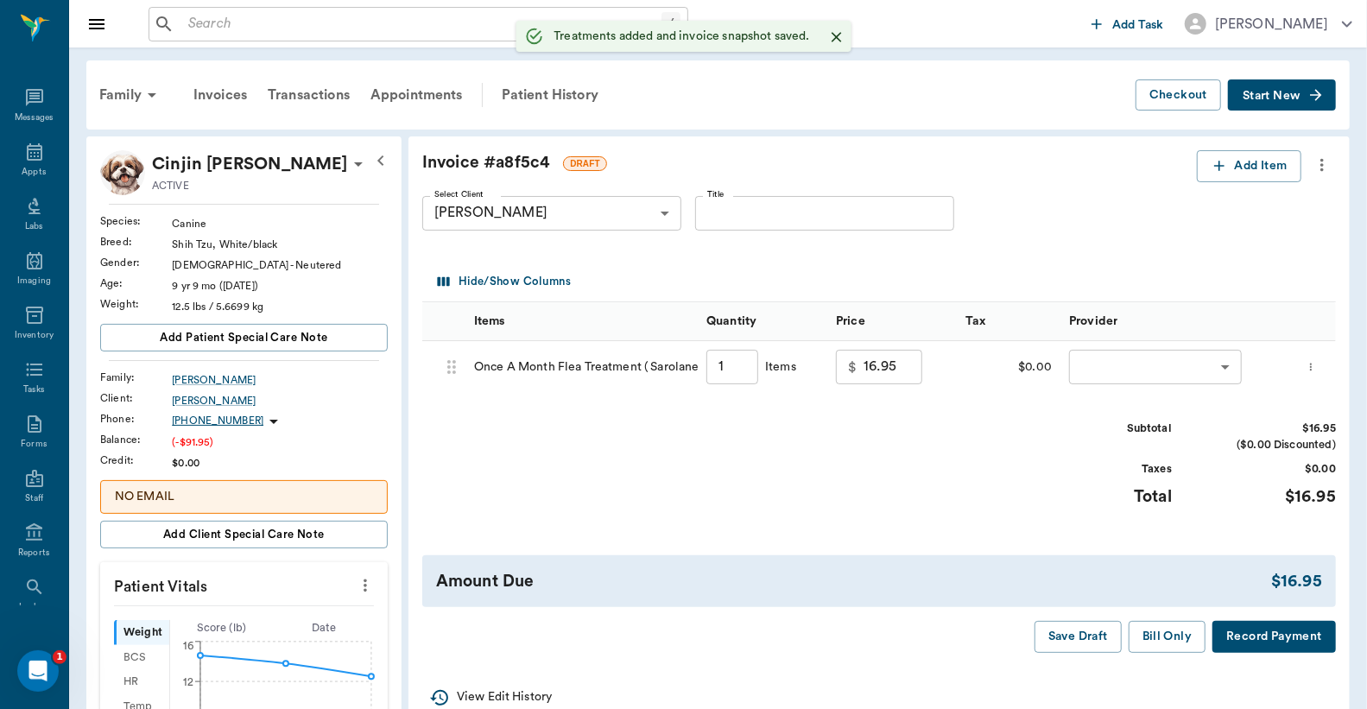
type input "1.00"
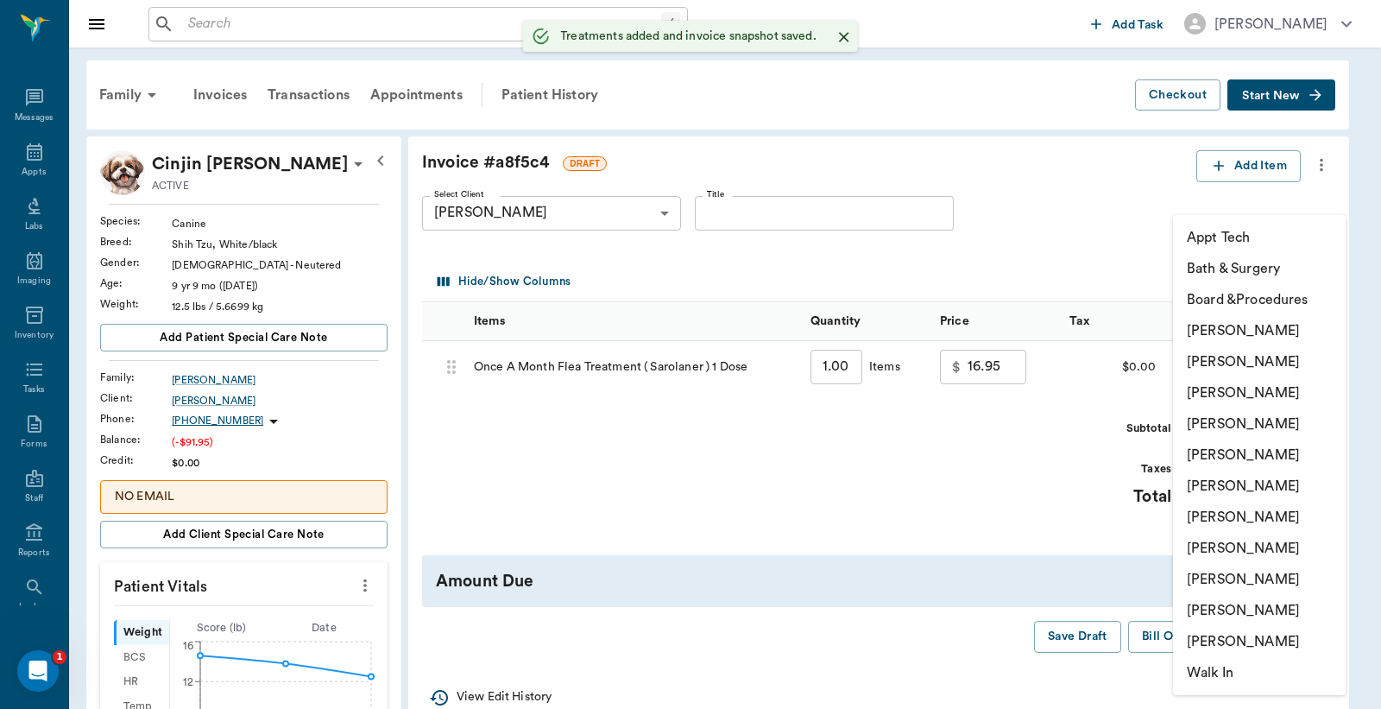
click at [1203, 369] on body "/ ​ Add Task [PERSON_NAME] Nectar Messages Appts Labs Imaging Inventory Tasks F…" at bounding box center [690, 653] width 1381 height 1307
click at [1204, 358] on li "[PERSON_NAME]" at bounding box center [1259, 361] width 173 height 31
type input "none-63ec2e2852e12b0ba117910e"
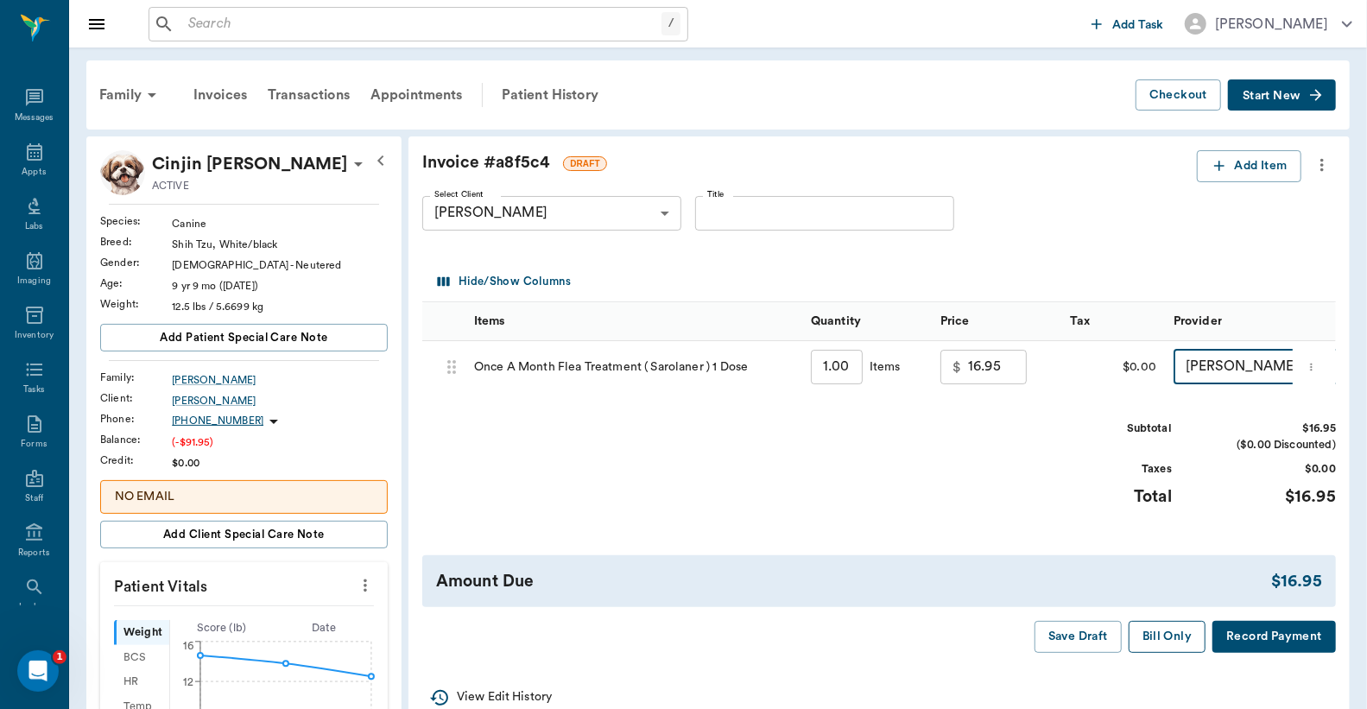
click at [1168, 653] on button "Bill Only" at bounding box center [1167, 637] width 78 height 32
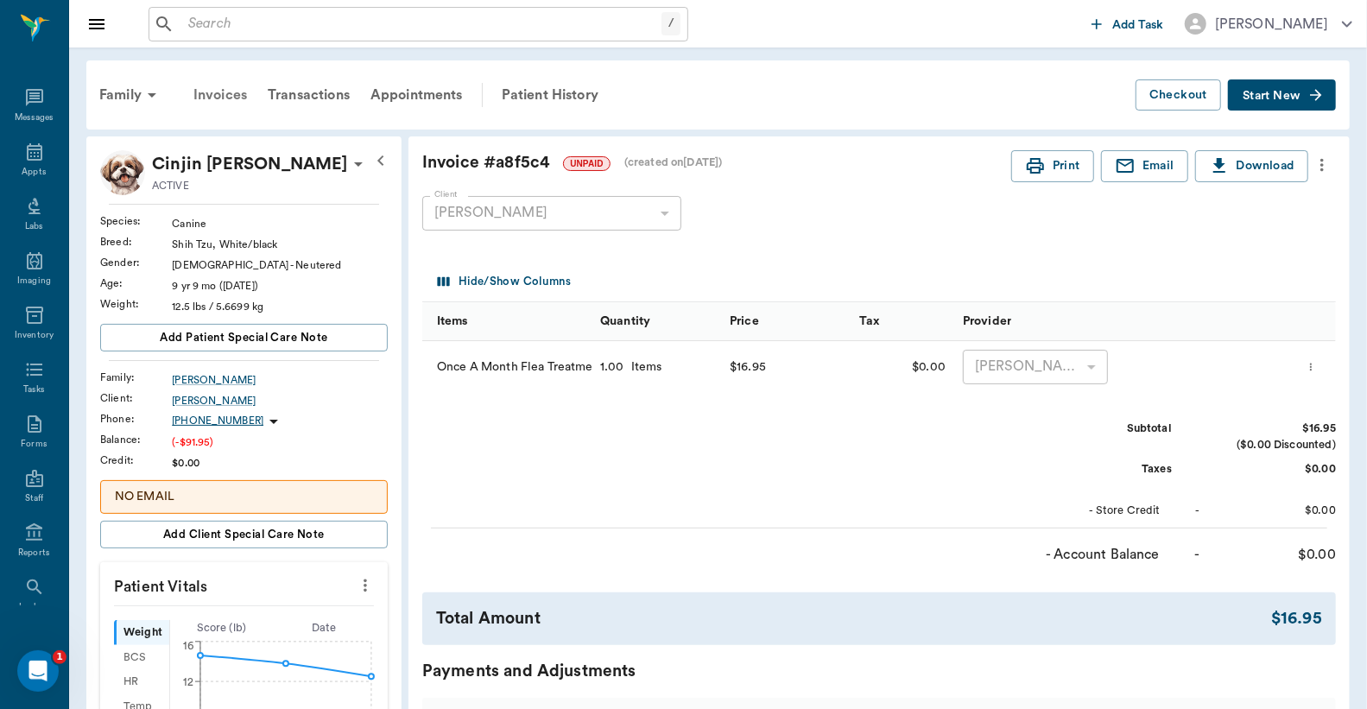
click at [220, 96] on div "Invoices" at bounding box center [220, 94] width 74 height 41
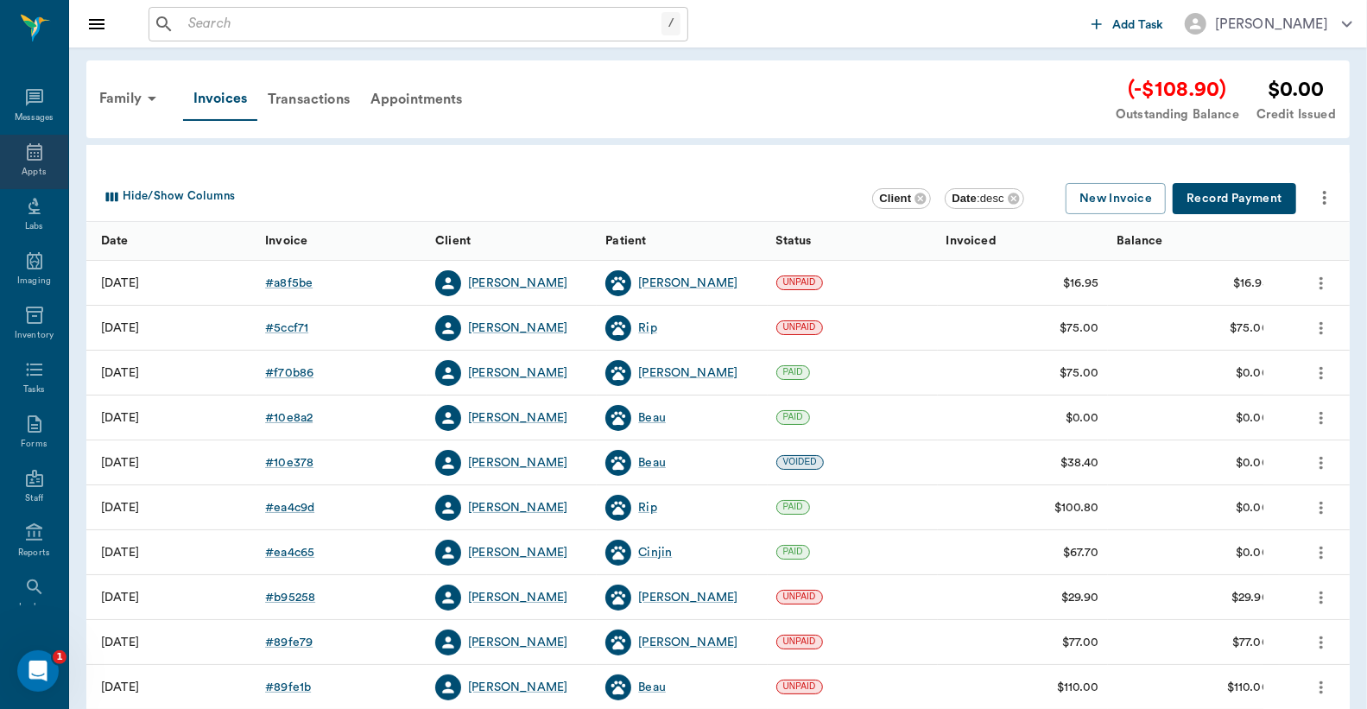
click at [1233, 201] on button "Record Payment" at bounding box center [1233, 199] width 123 height 32
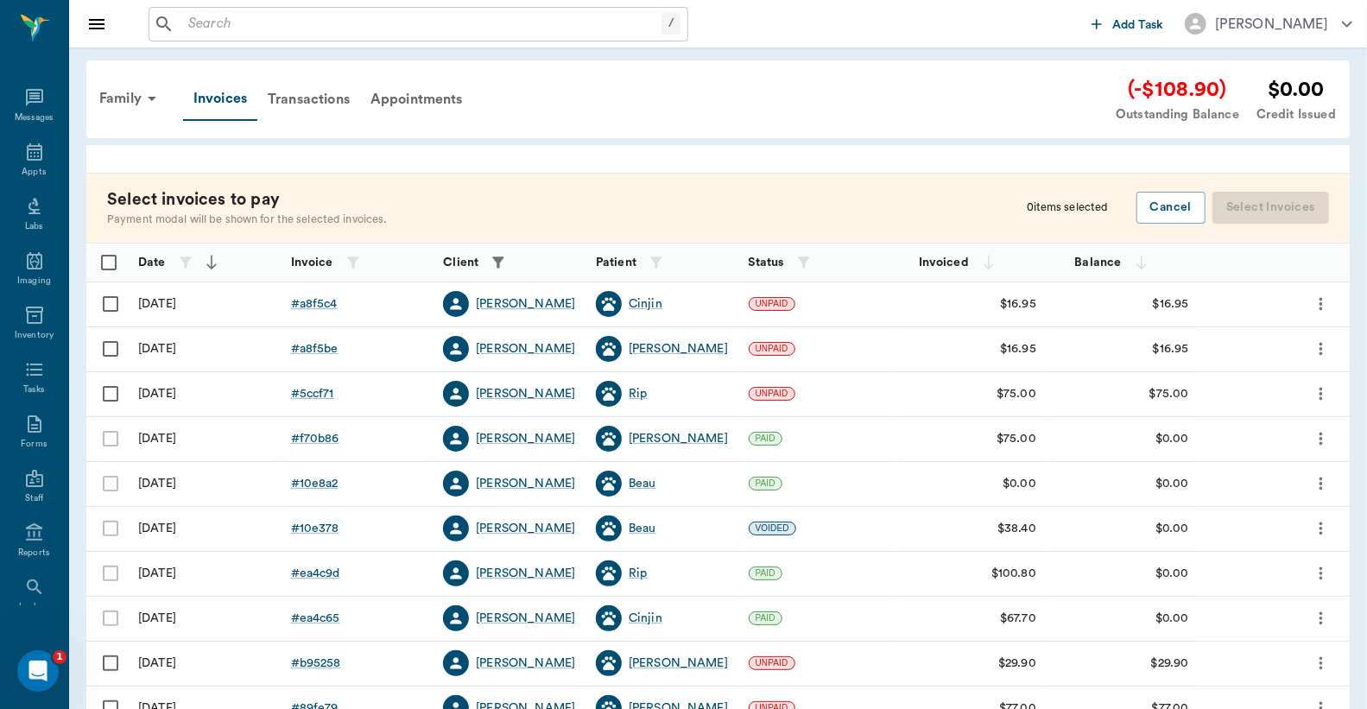
click at [109, 300] on input "Select row" at bounding box center [110, 304] width 36 height 36
checkbox input "false"
checkbox input "true"
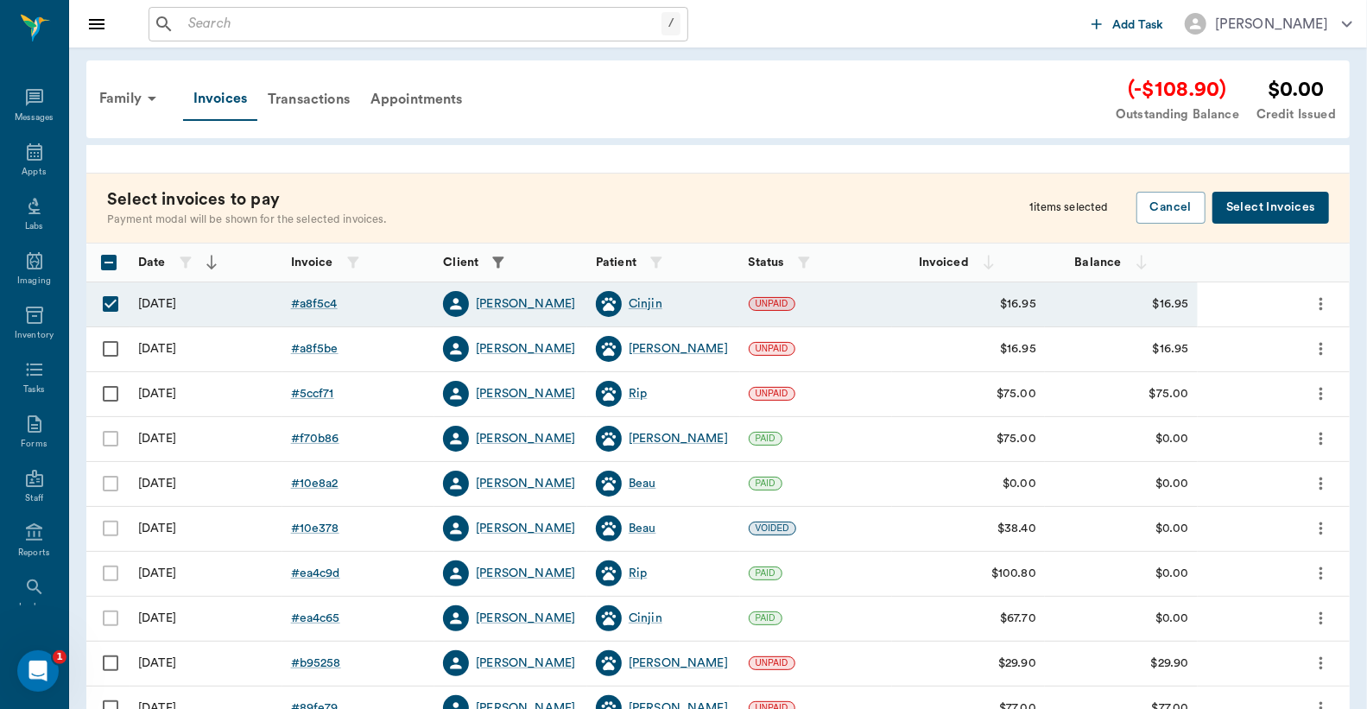
click at [107, 352] on input "Select row" at bounding box center [110, 349] width 36 height 36
checkbox input "true"
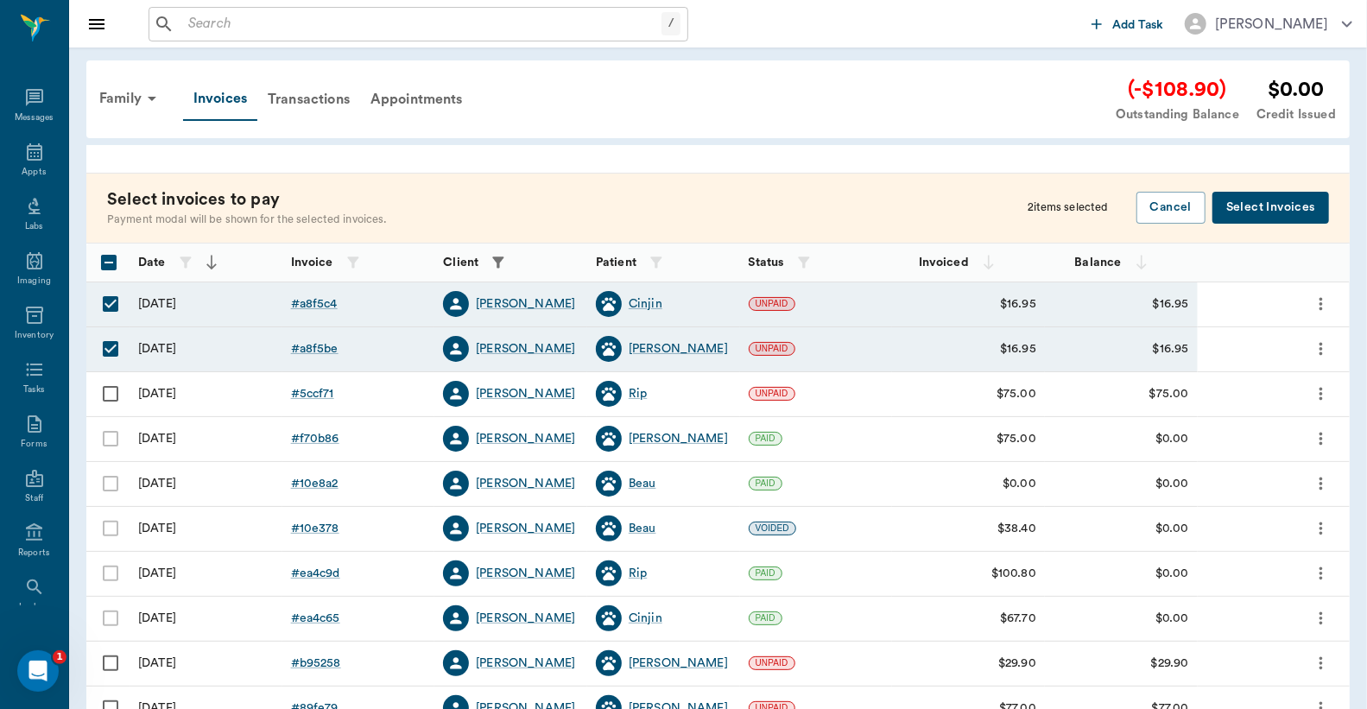
click at [111, 394] on input "Select row" at bounding box center [110, 394] width 36 height 36
checkbox input "true"
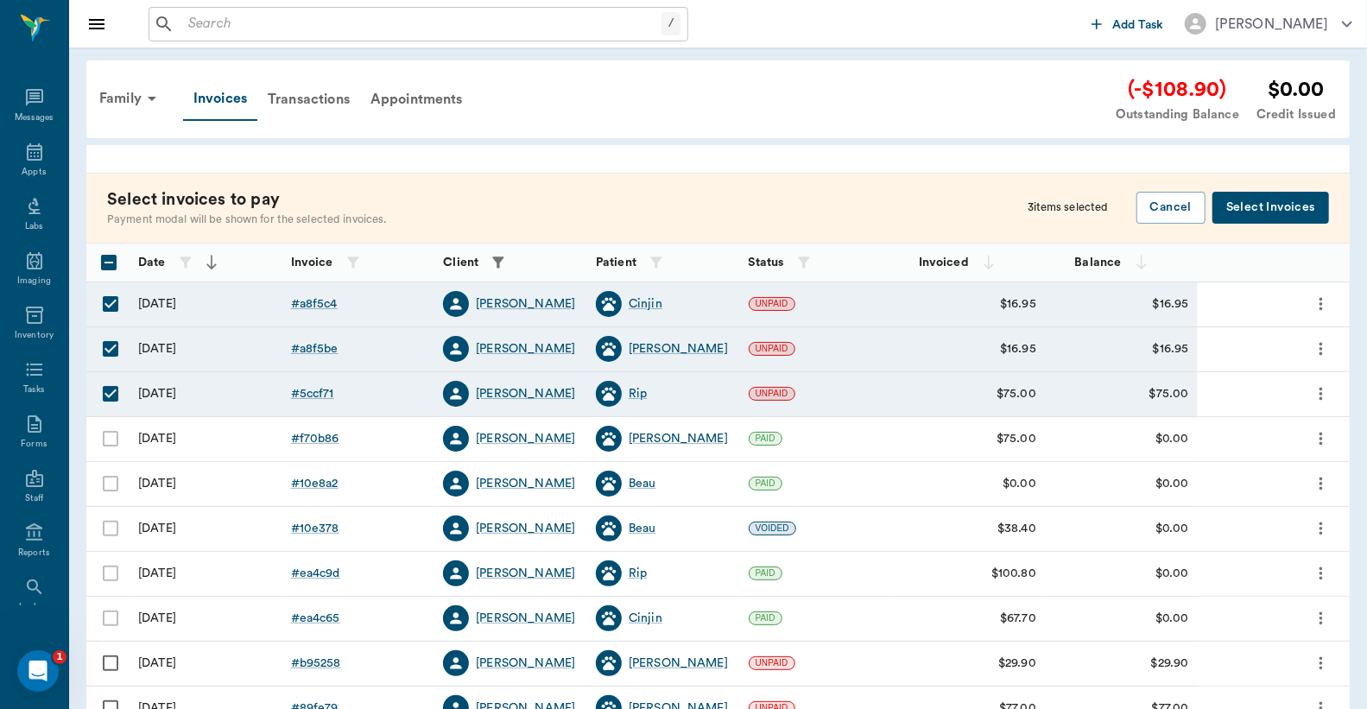
click at [1250, 201] on button "Select Invoices" at bounding box center [1270, 208] width 117 height 32
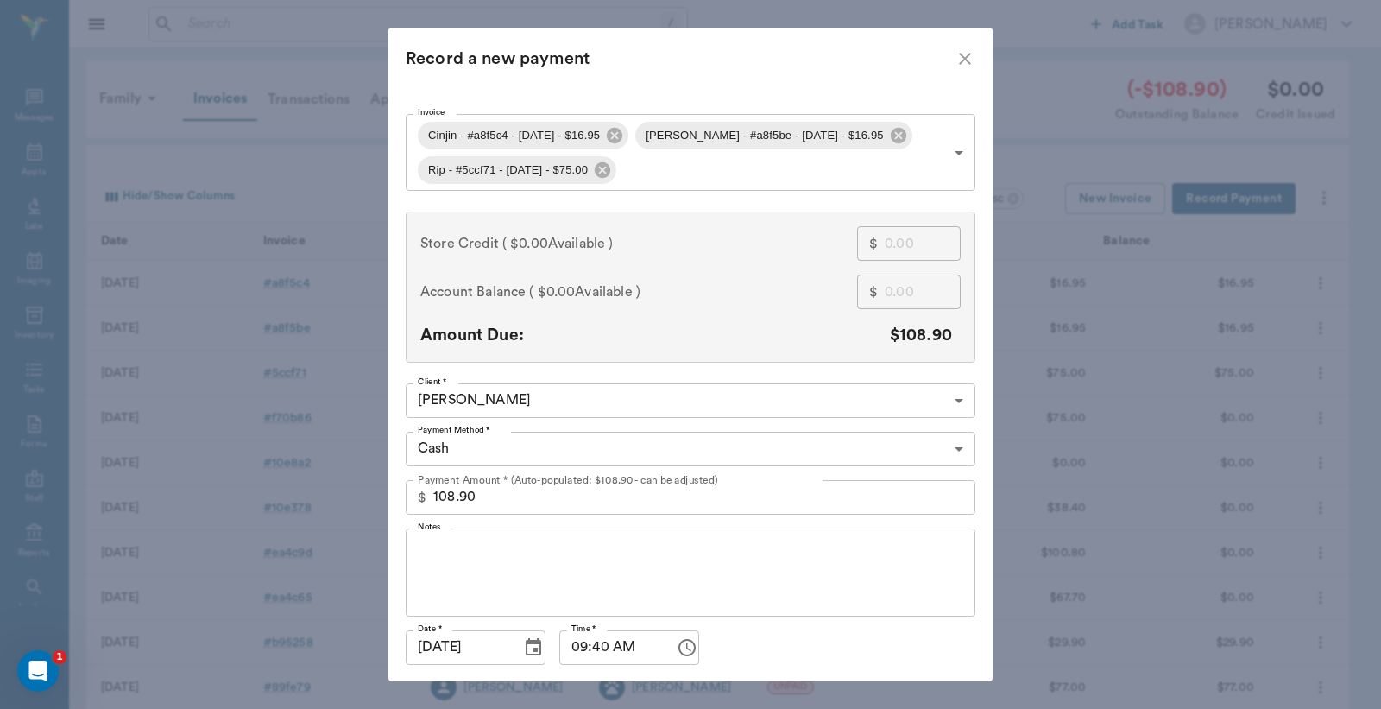
click at [954, 445] on body "/ ​ Add Task [PERSON_NAME] Nectar Messages Appts Labs Imaging Inventory Tasks F…" at bounding box center [690, 507] width 1381 height 1014
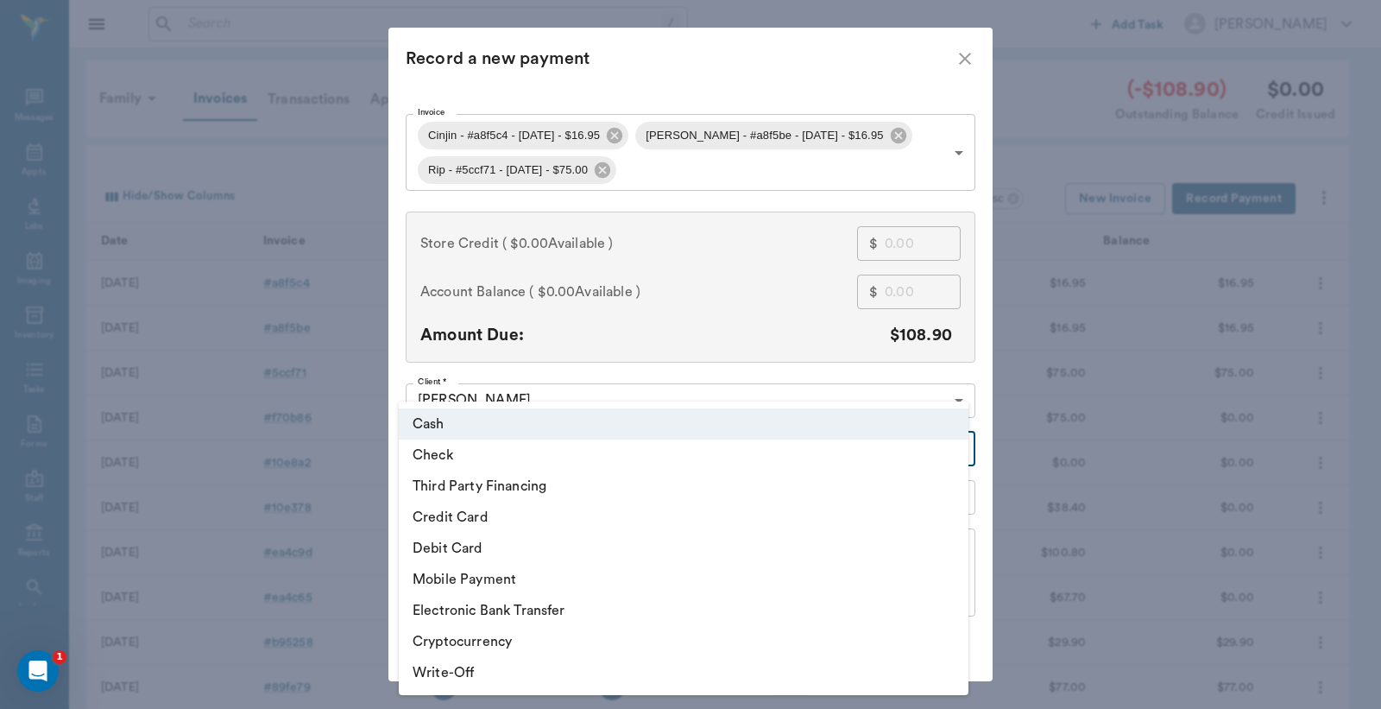
click at [460, 455] on li "Check" at bounding box center [684, 454] width 570 height 31
type input "CHECK"
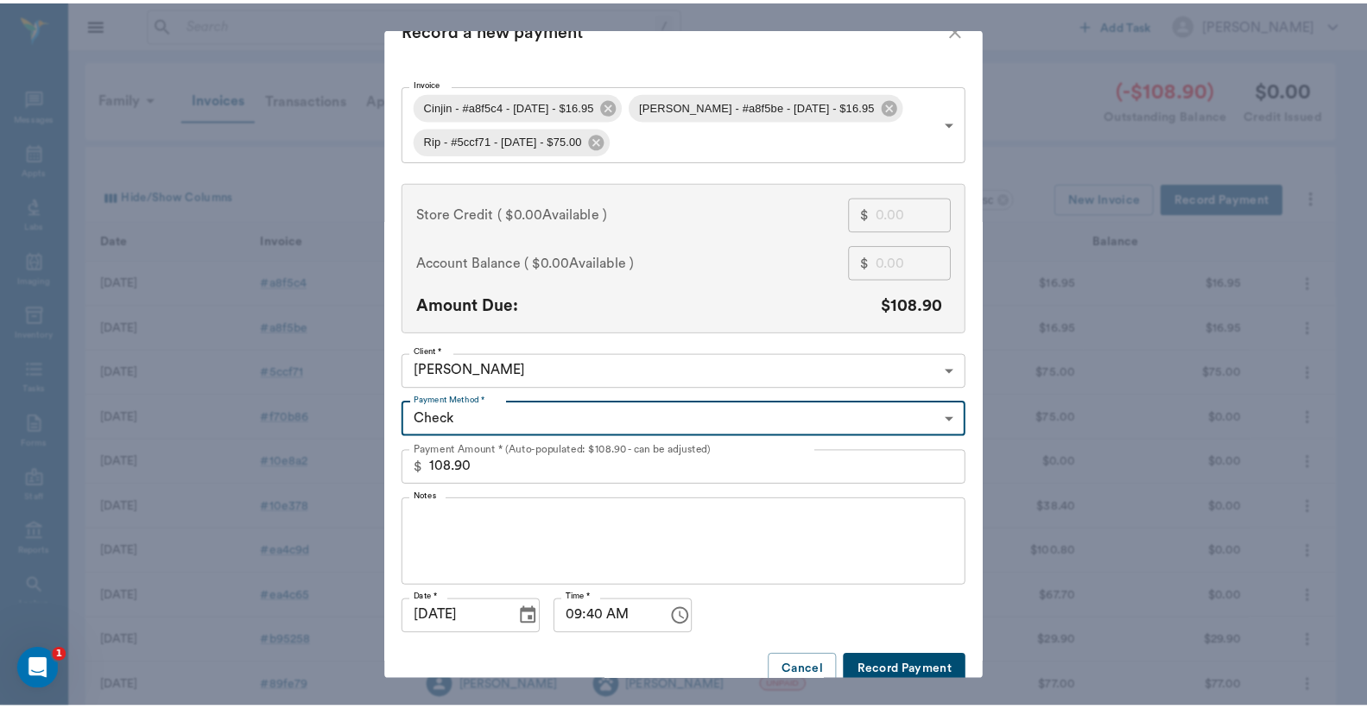
scroll to position [53, 0]
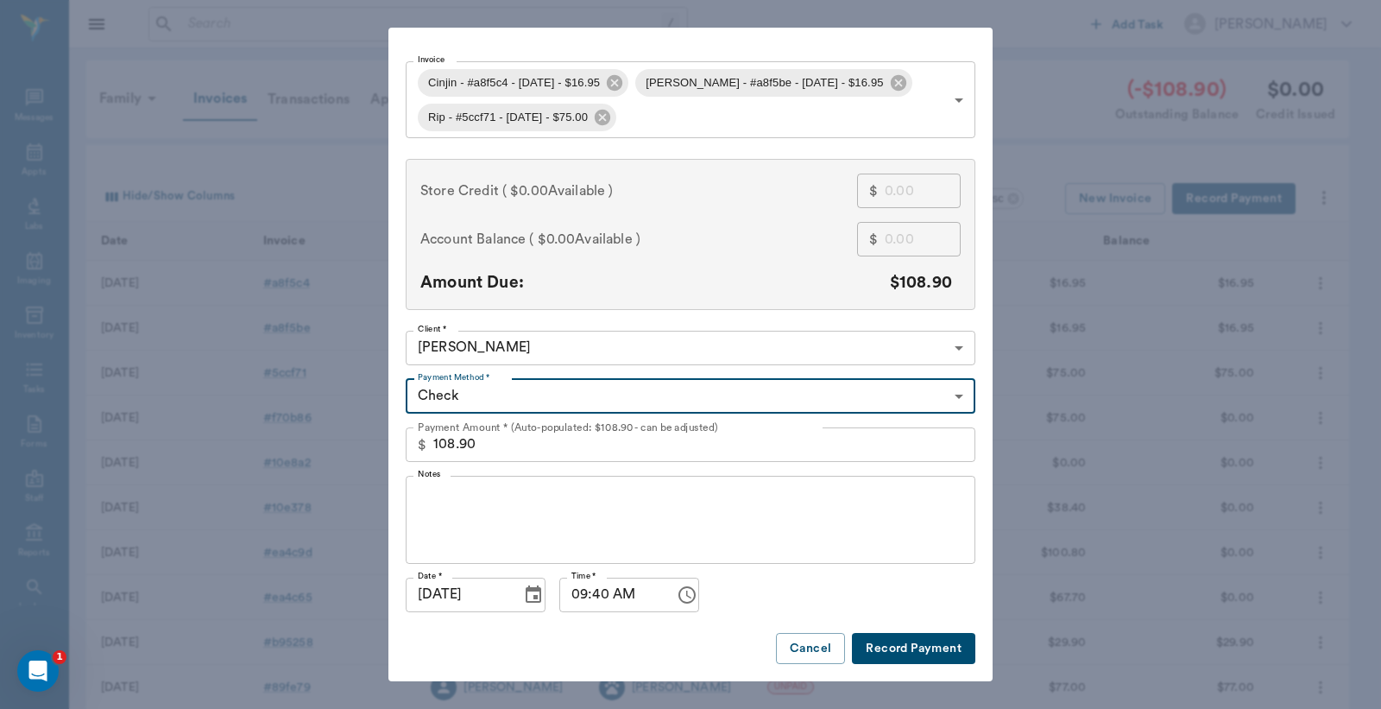
click at [895, 646] on button "Record Payment" at bounding box center [913, 649] width 123 height 32
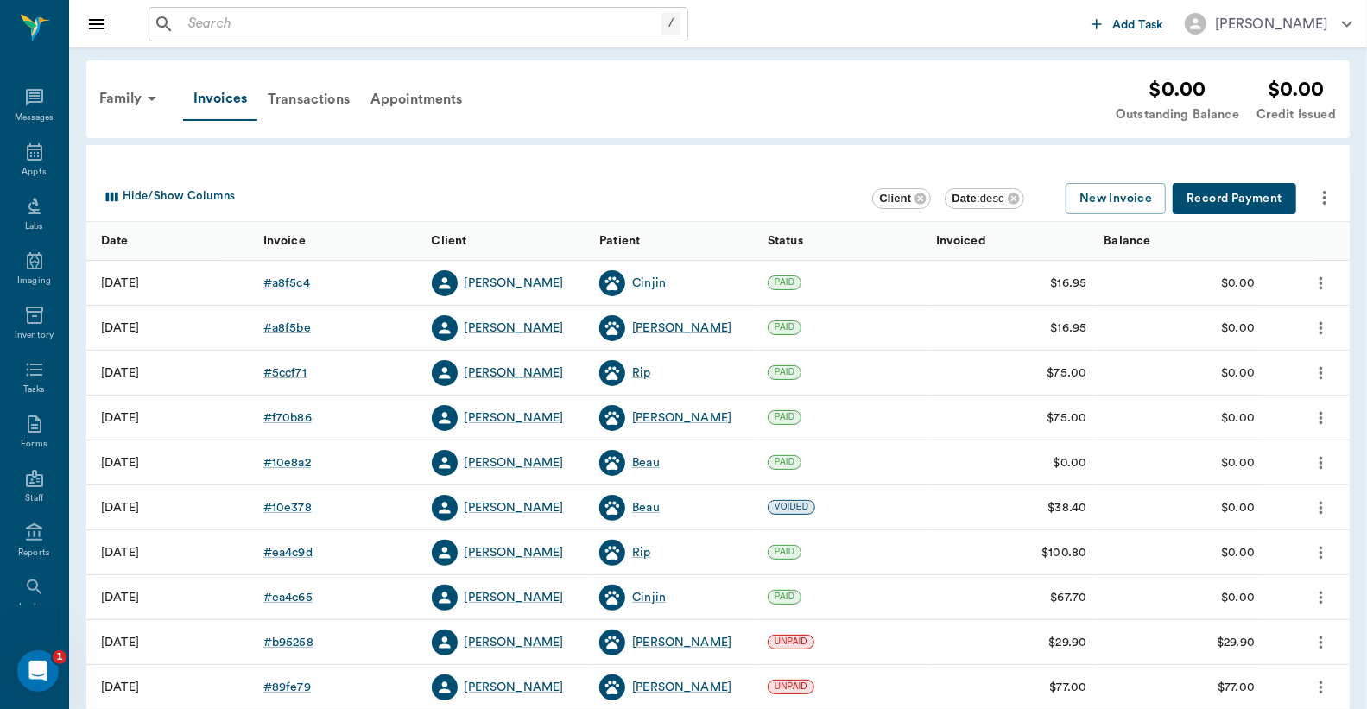
click at [294, 281] on div "# a8f5c4" at bounding box center [286, 283] width 47 height 17
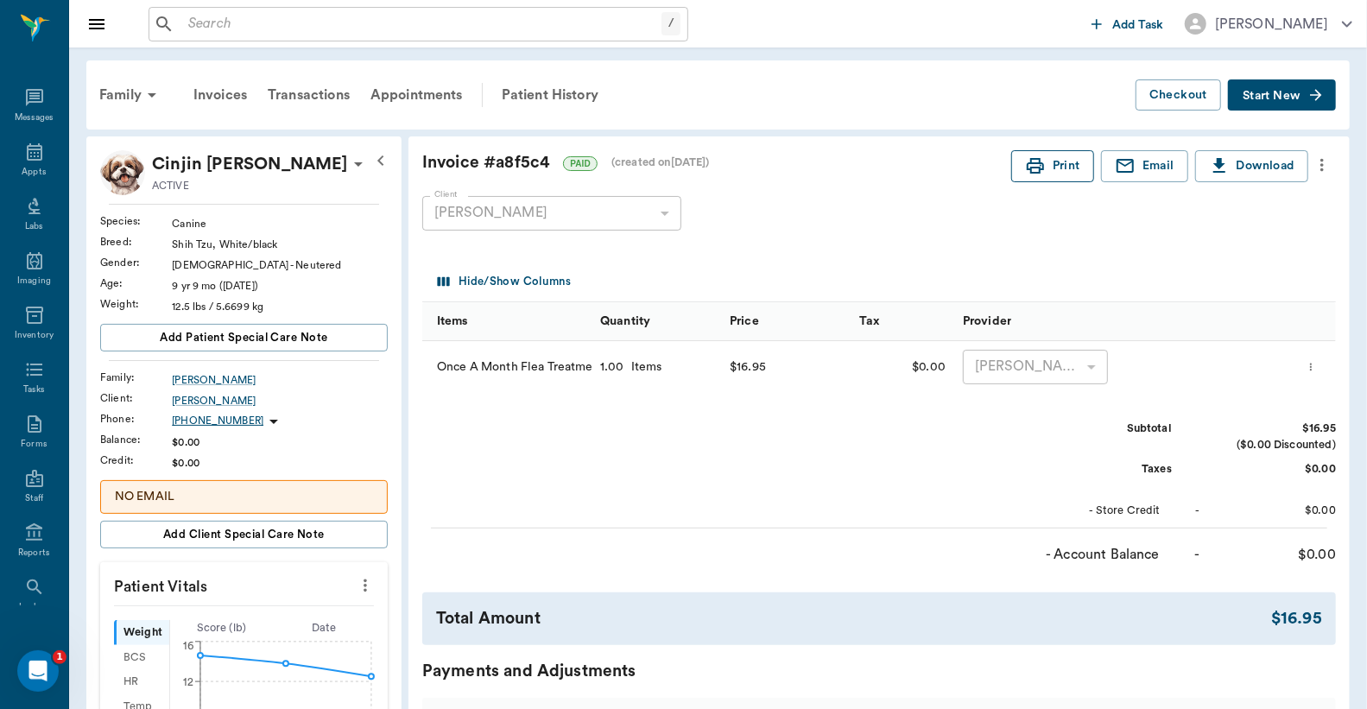
click at [1058, 164] on button "Print" at bounding box center [1052, 166] width 83 height 32
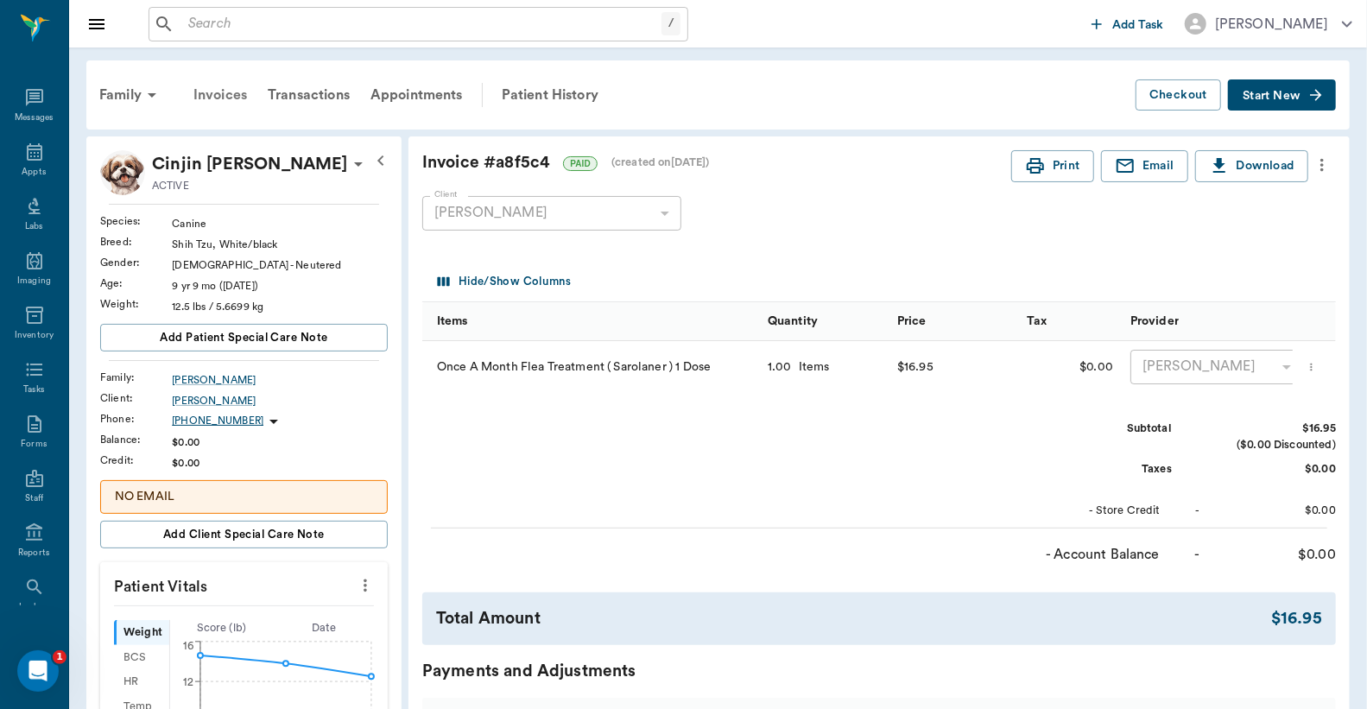
click at [221, 96] on div "Invoices" at bounding box center [220, 94] width 74 height 41
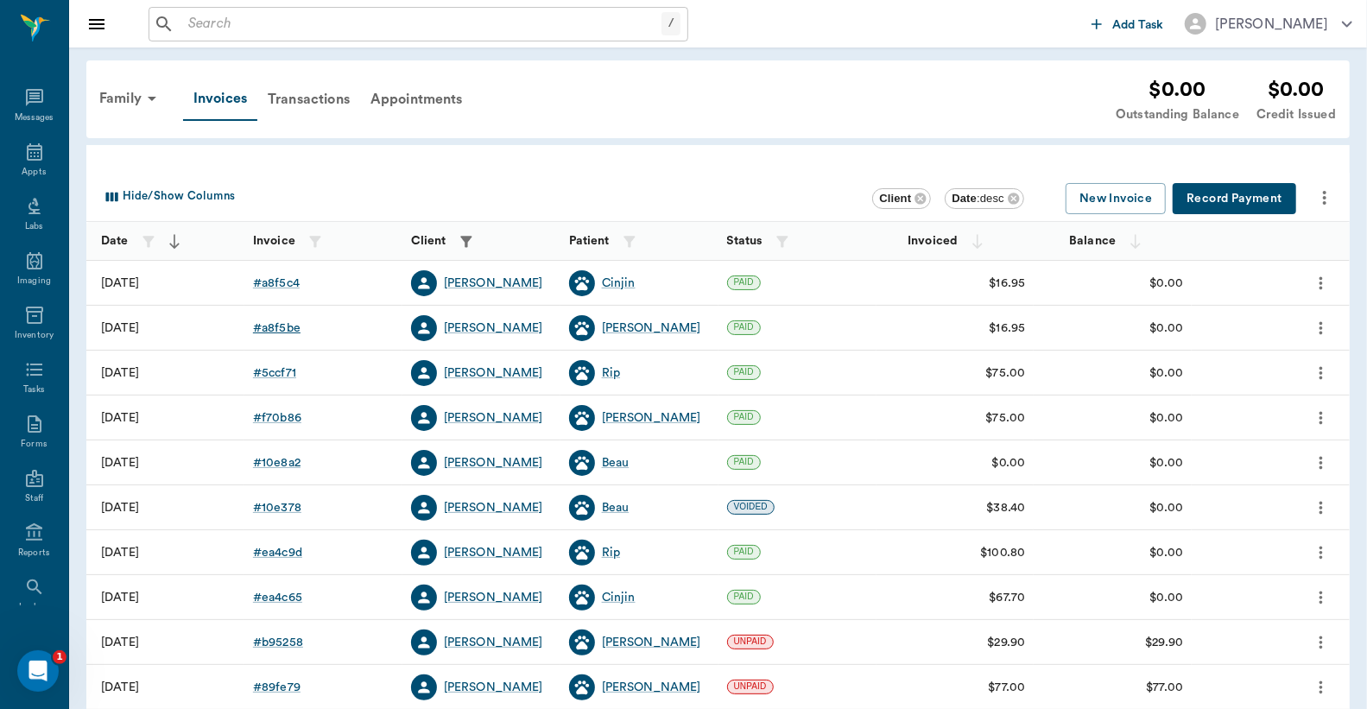
drag, startPoint x: 250, startPoint y: 291, endPoint x: 290, endPoint y: 330, distance: 55.6
click at [290, 330] on div "# a8f5be" at bounding box center [276, 327] width 47 height 17
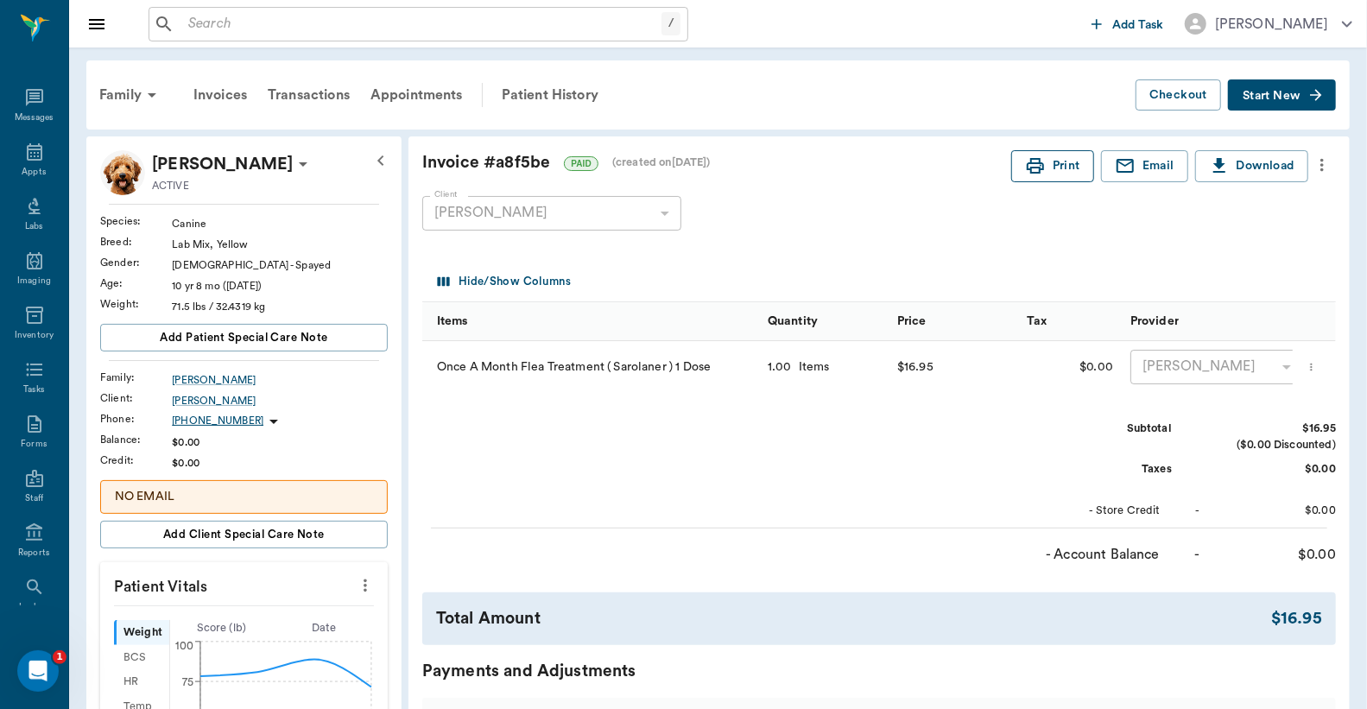
click at [1045, 171] on button "Print" at bounding box center [1052, 166] width 83 height 32
click at [226, 96] on div "Invoices" at bounding box center [220, 94] width 74 height 41
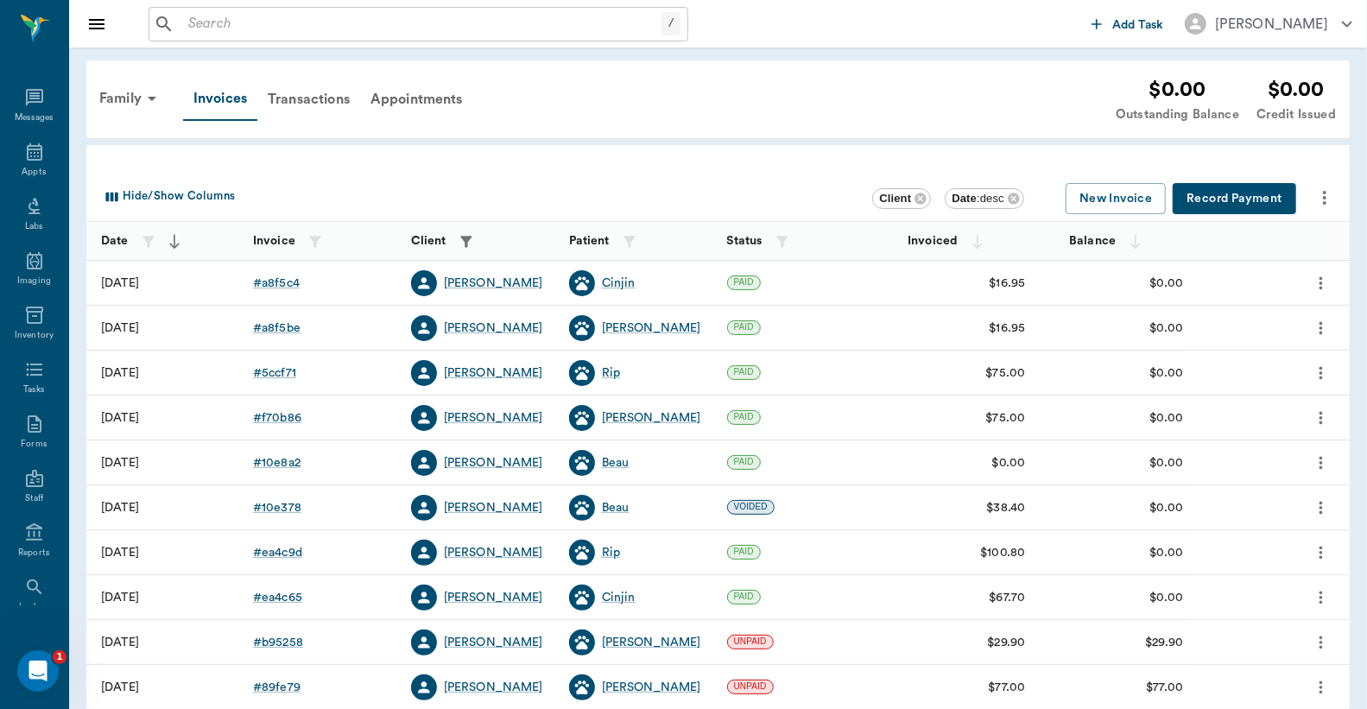
click at [292, 375] on div "# 5ccf71" at bounding box center [274, 372] width 43 height 17
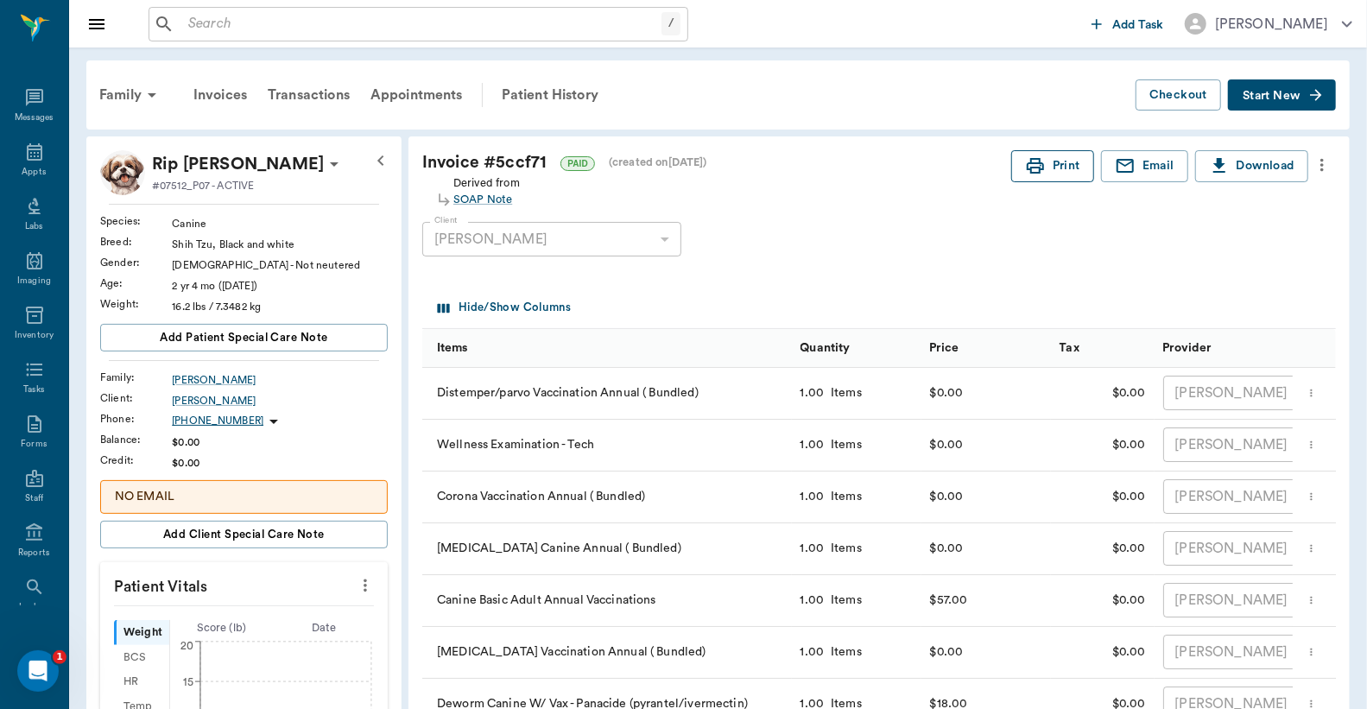
click at [1057, 171] on button "Print" at bounding box center [1052, 166] width 83 height 32
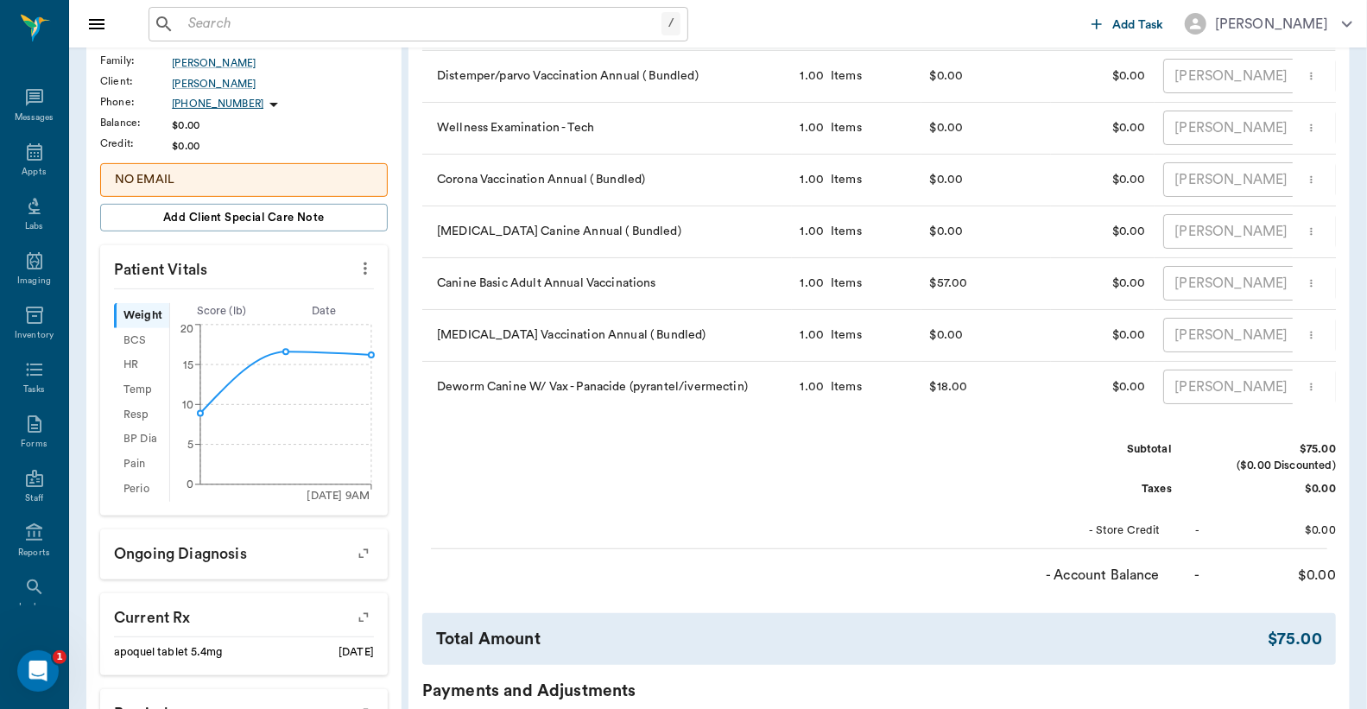
scroll to position [383, 0]
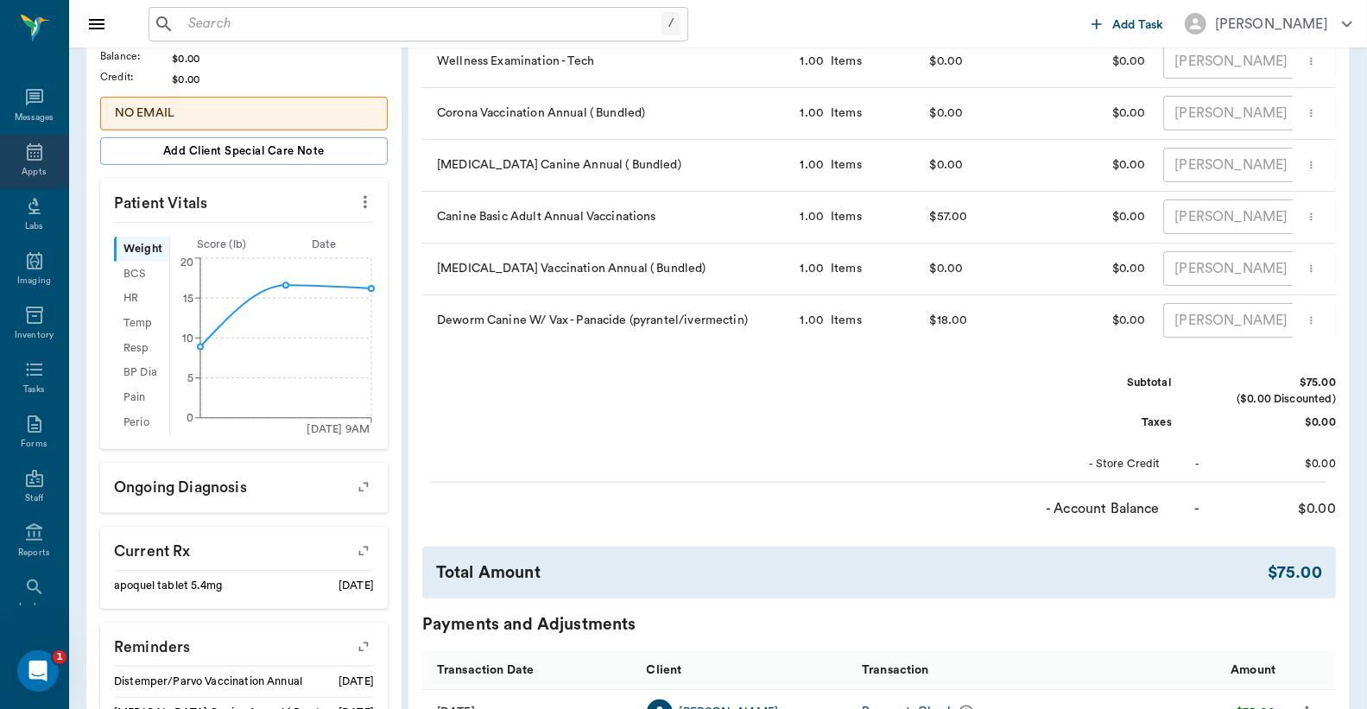
click at [26, 158] on icon at bounding box center [34, 152] width 21 height 21
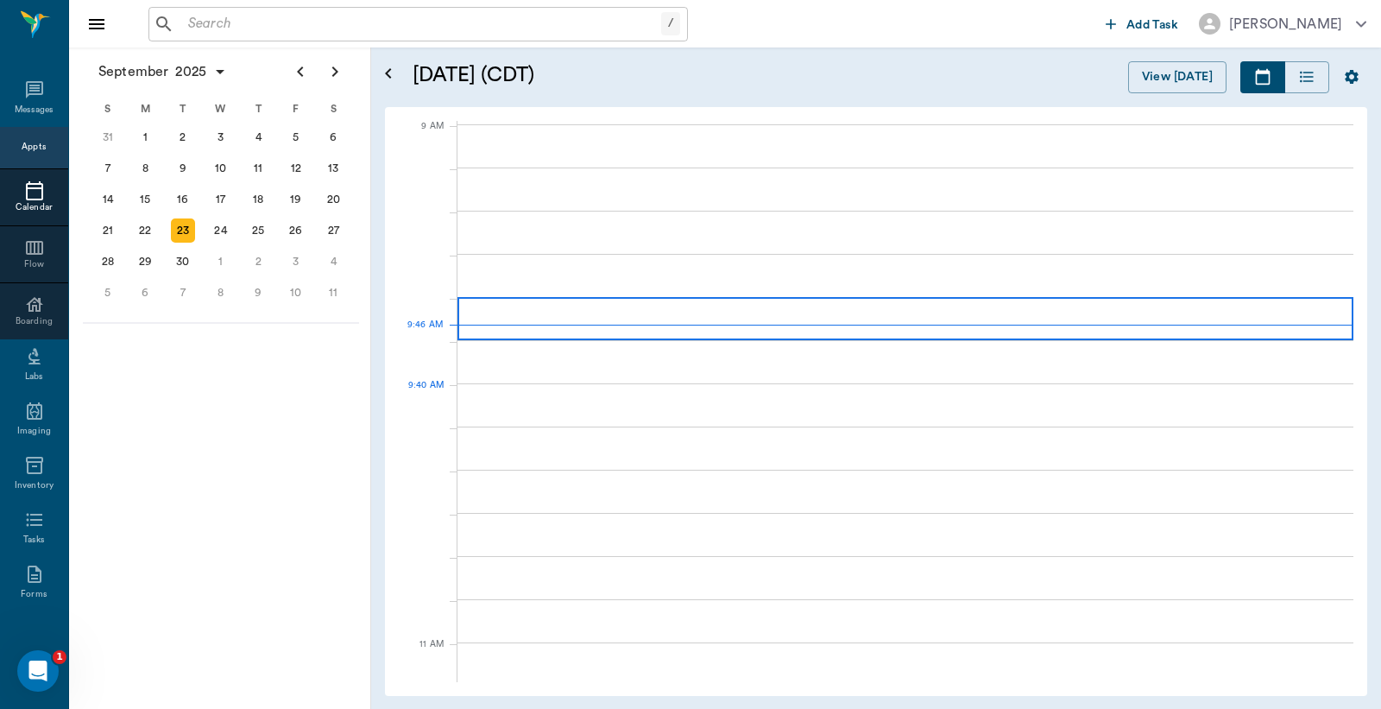
scroll to position [260, 0]
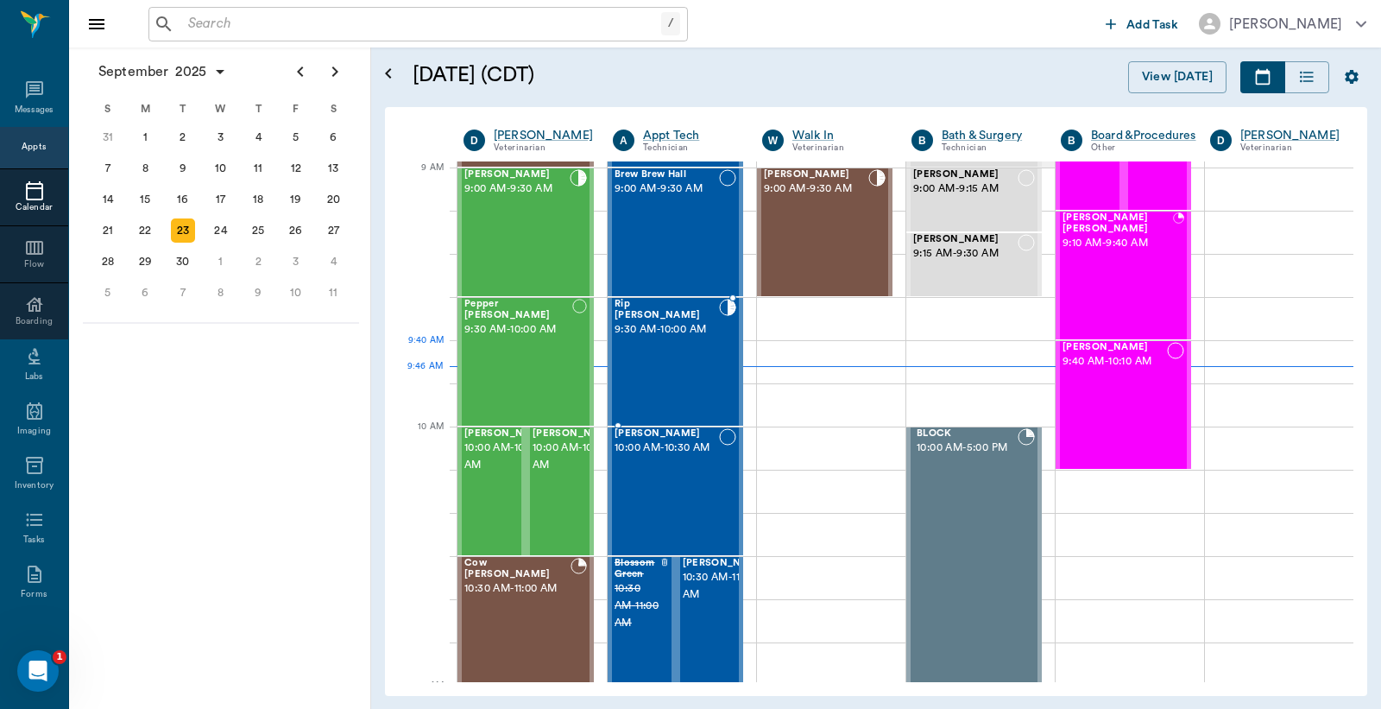
click at [669, 344] on div "Rip Covel 9:30 AM - 10:00 AM" at bounding box center [667, 362] width 104 height 126
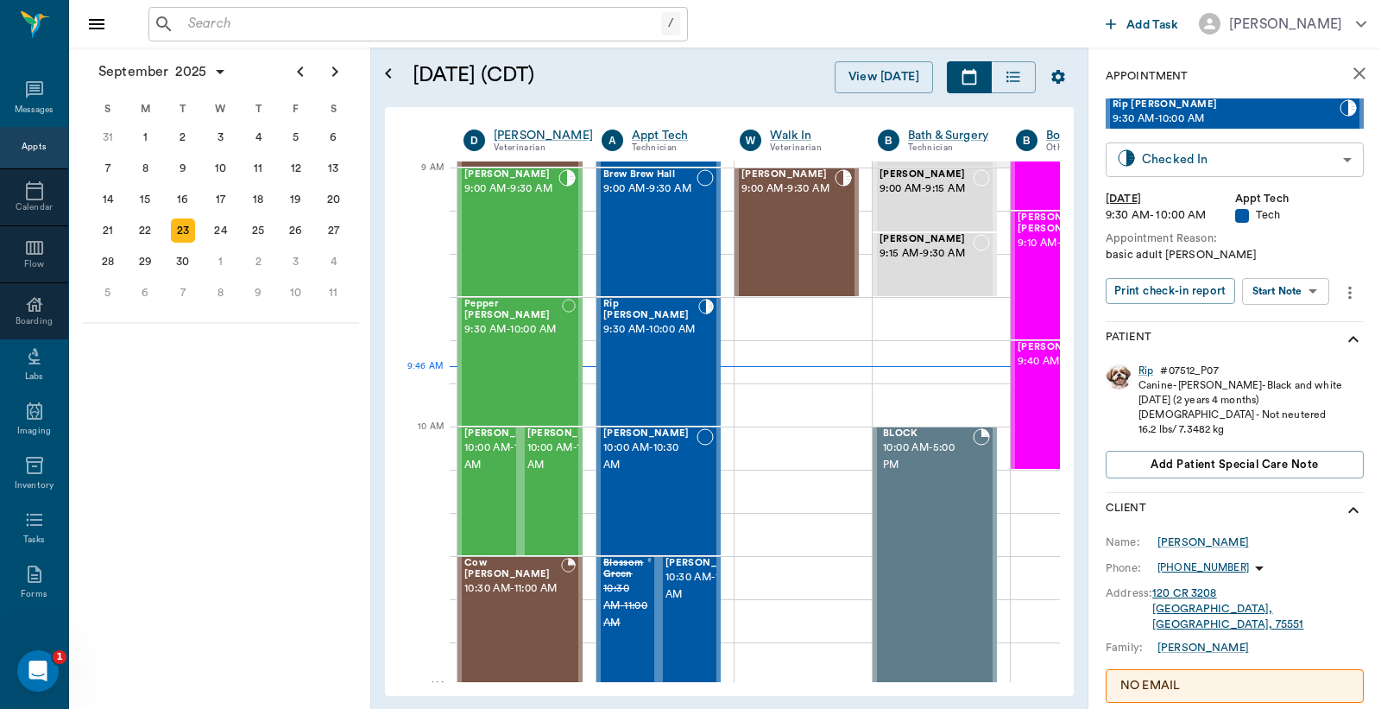
click at [1245, 165] on body "/ ​ Add Task Dr. Bert Ellsworth Nectar Messages Appts Calendar Flow Boarding La…" at bounding box center [690, 354] width 1381 height 709
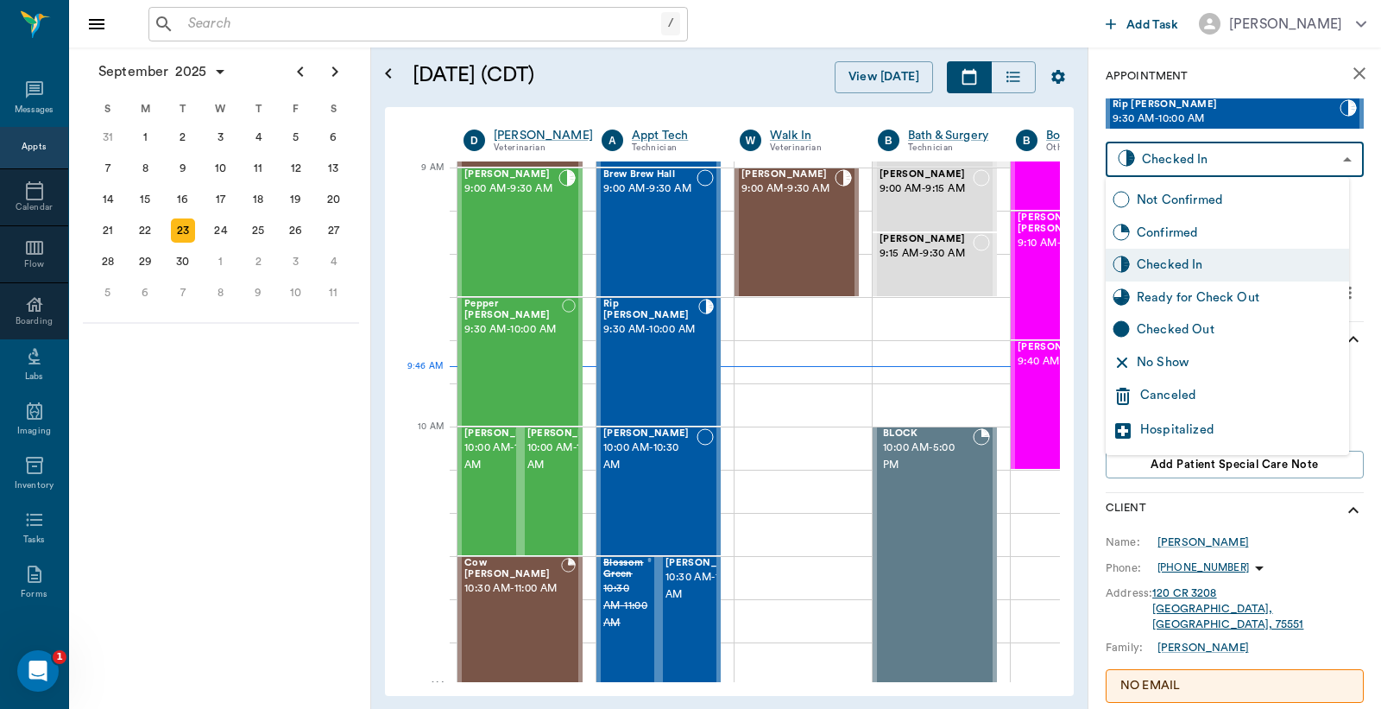
click at [1174, 332] on div "Checked Out" at bounding box center [1239, 329] width 205 height 19
type input "CHECKED_OUT"
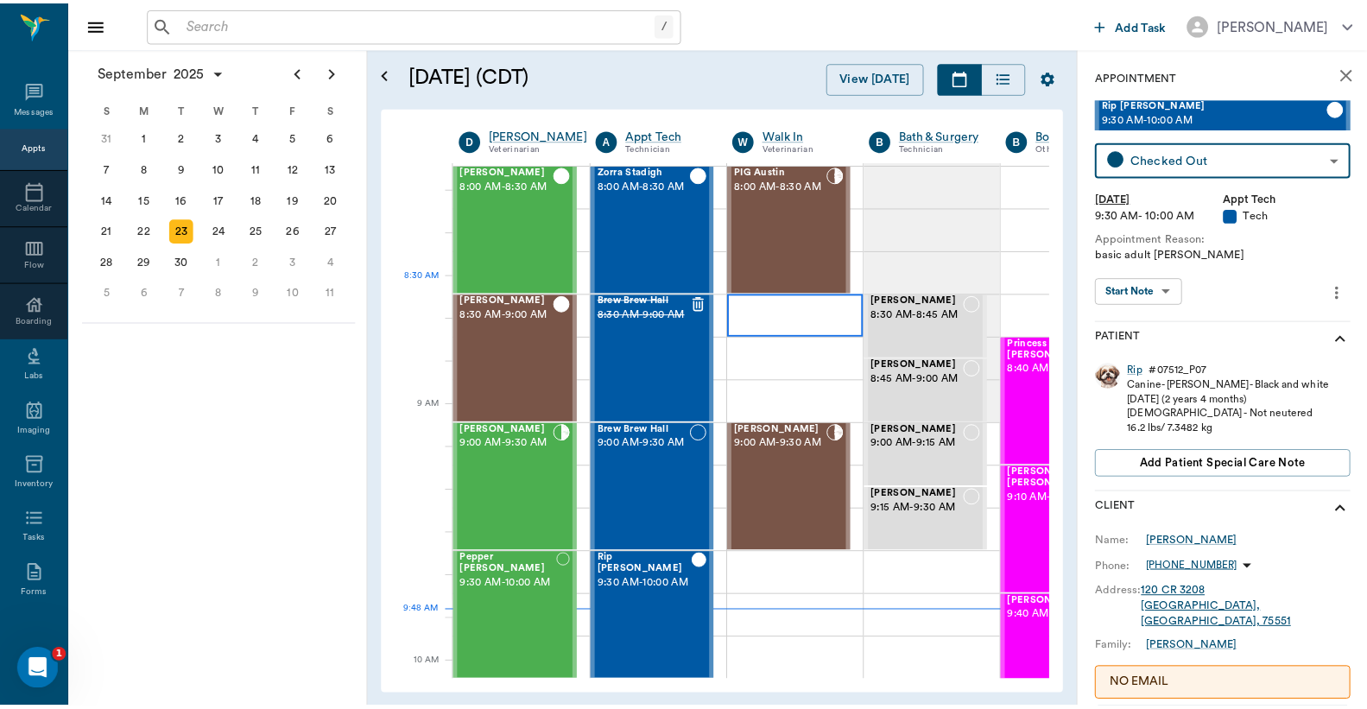
scroll to position [3, 0]
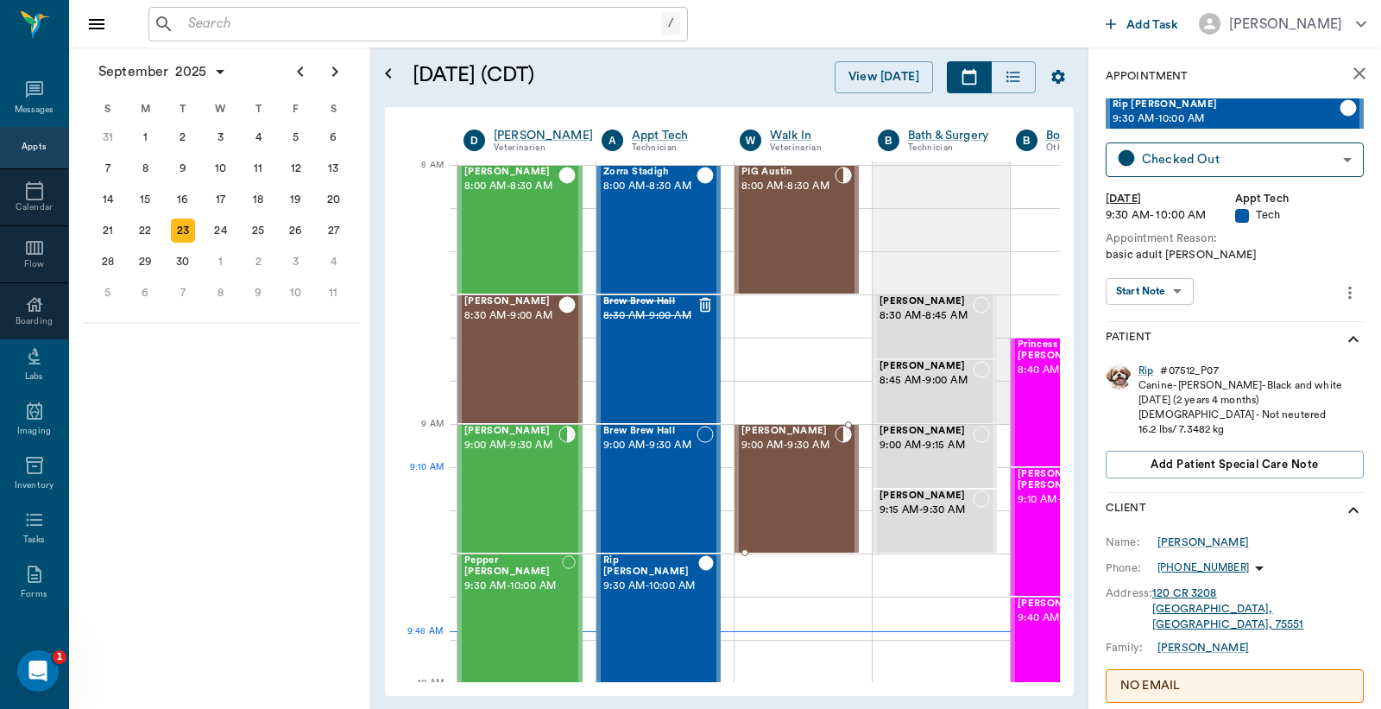
click at [807, 454] on span "9:00 AM - 9:30 AM" at bounding box center [788, 445] width 93 height 17
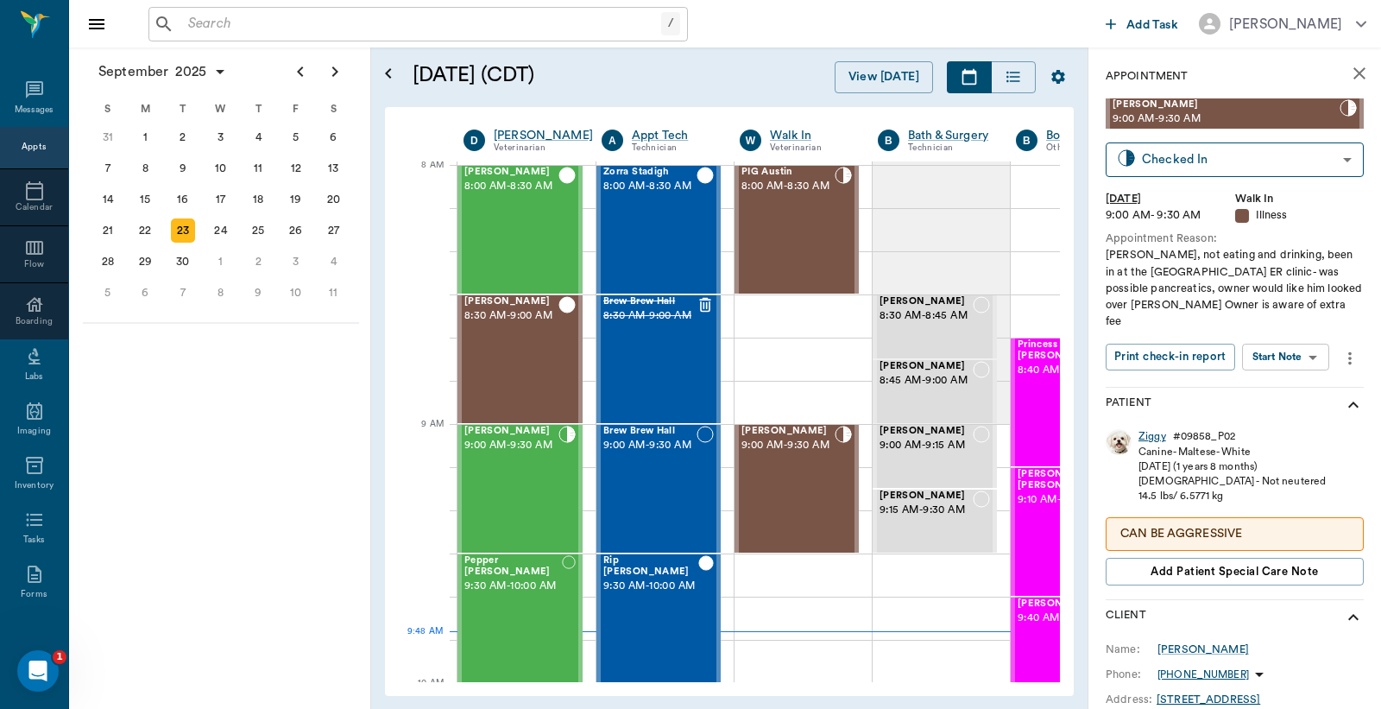
click at [1152, 429] on div "Ziggy" at bounding box center [1153, 436] width 28 height 15
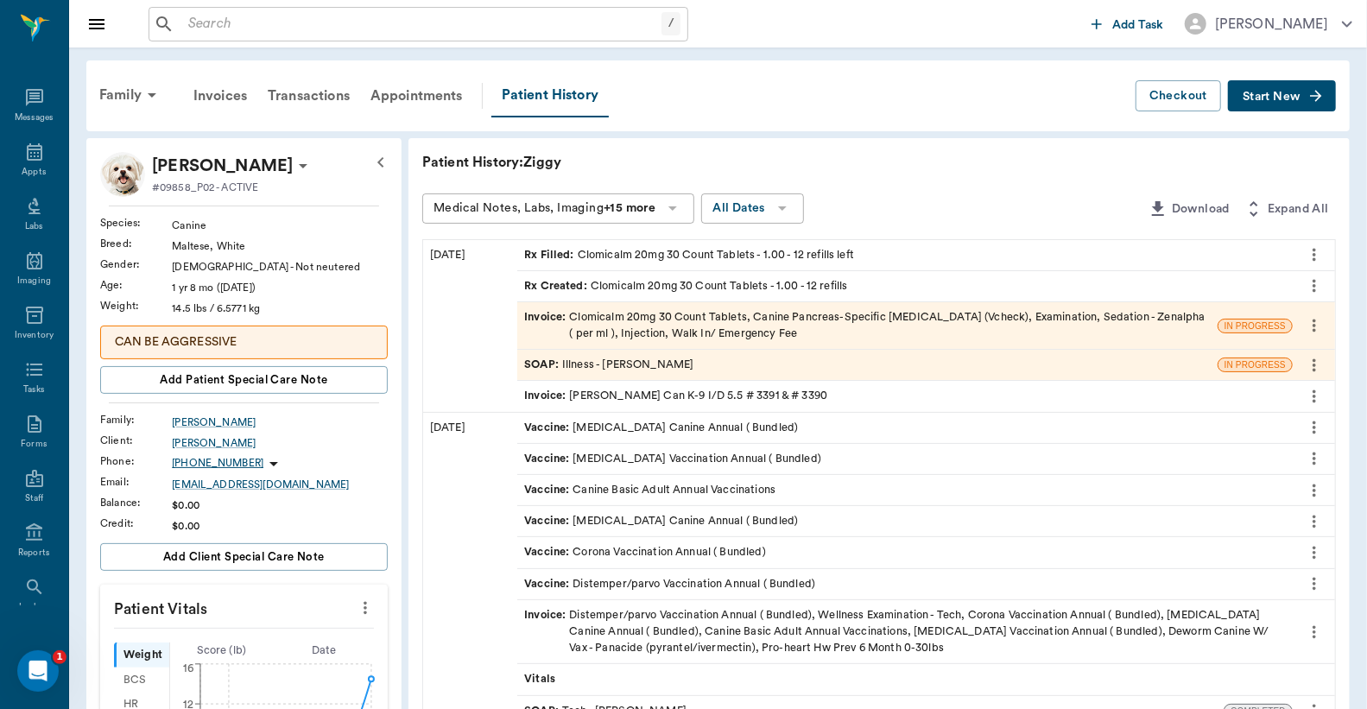
click at [782, 316] on div "Invoice : Clomicalm 20mg 30 Count Tablets, Canine Pancreas-Specific Lipase (Vch…" at bounding box center [867, 325] width 686 height 33
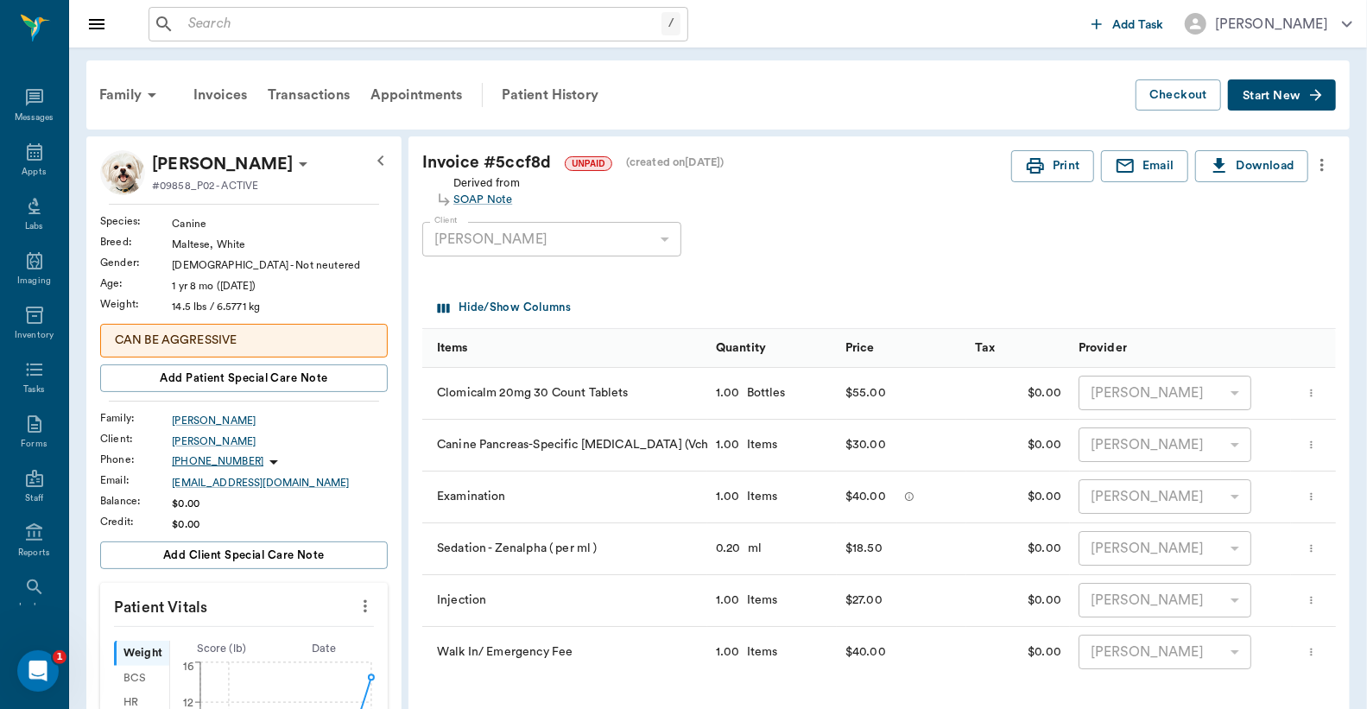
click at [1322, 165] on icon "more" at bounding box center [1321, 165] width 3 height 13
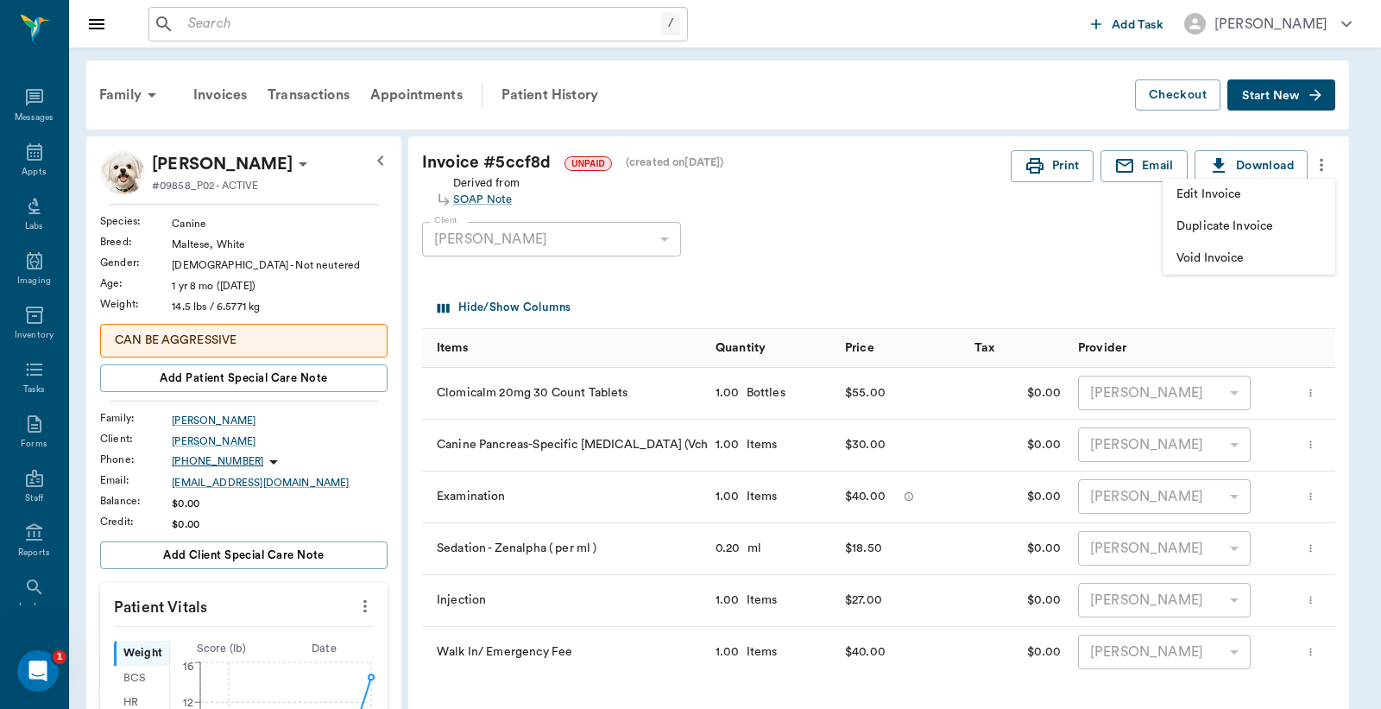
click at [1252, 194] on span "Edit Invoice" at bounding box center [1249, 195] width 145 height 18
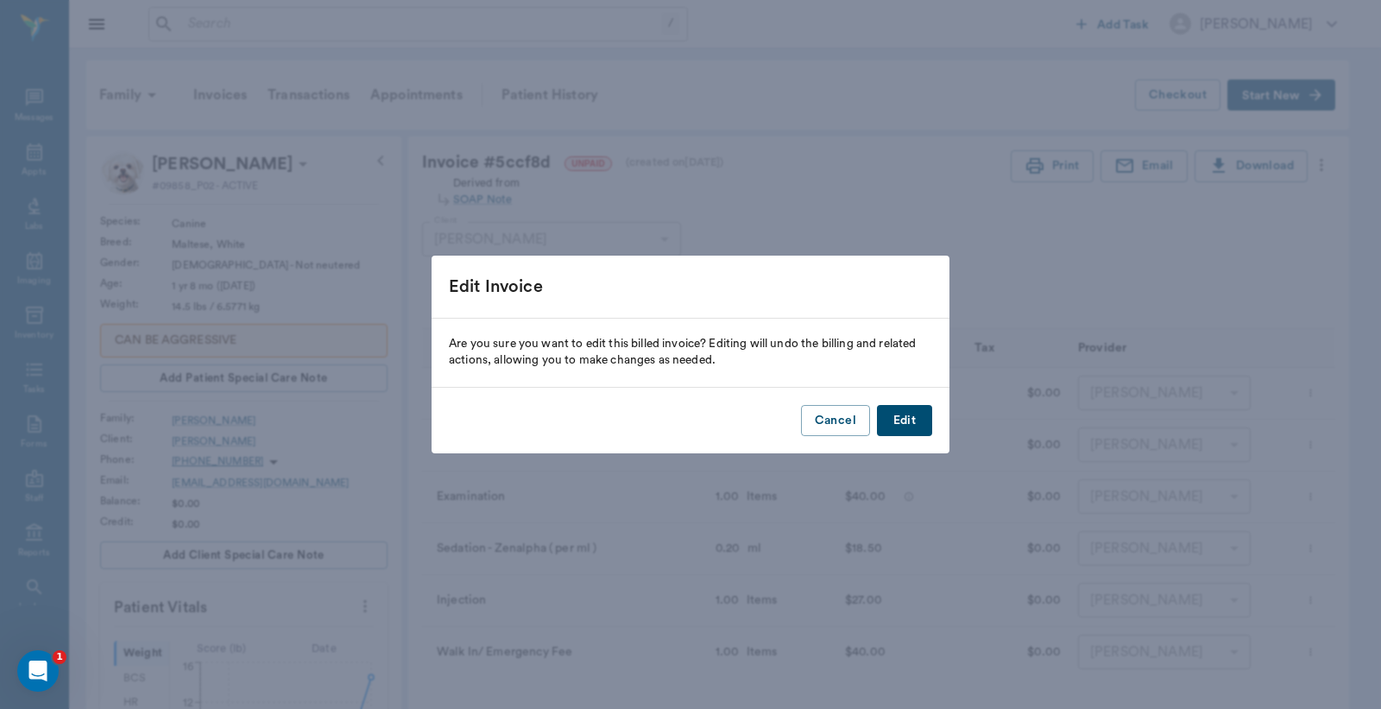
click at [908, 424] on button "Edit" at bounding box center [904, 421] width 55 height 32
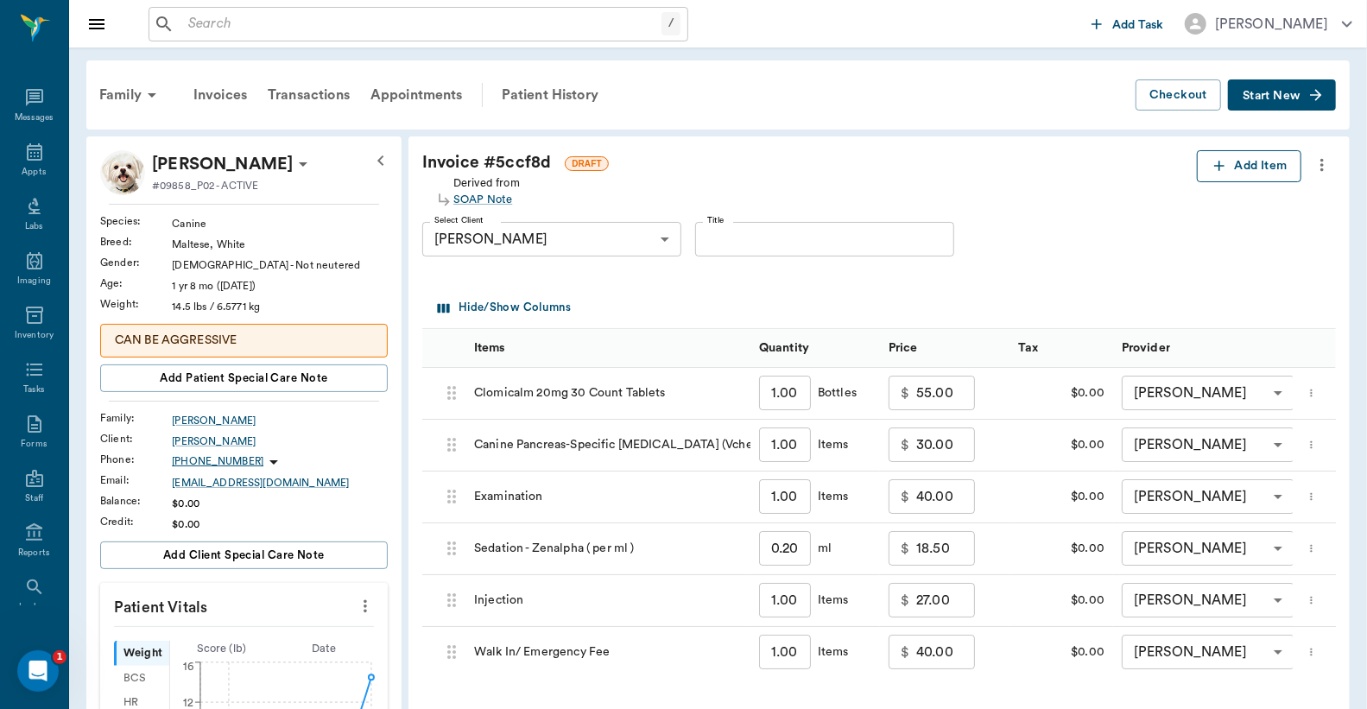
click at [1261, 170] on button "Add Item" at bounding box center [1249, 166] width 104 height 32
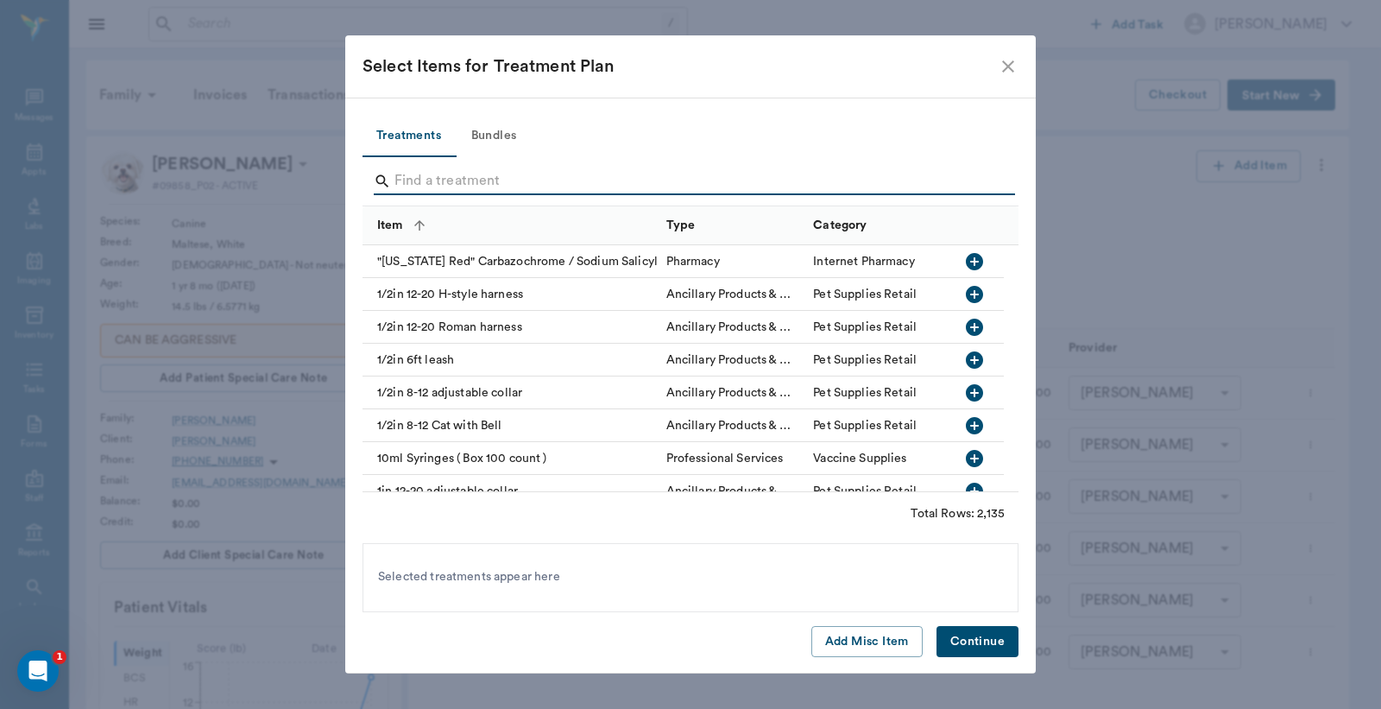
click at [403, 181] on input "Search" at bounding box center [692, 181] width 595 height 28
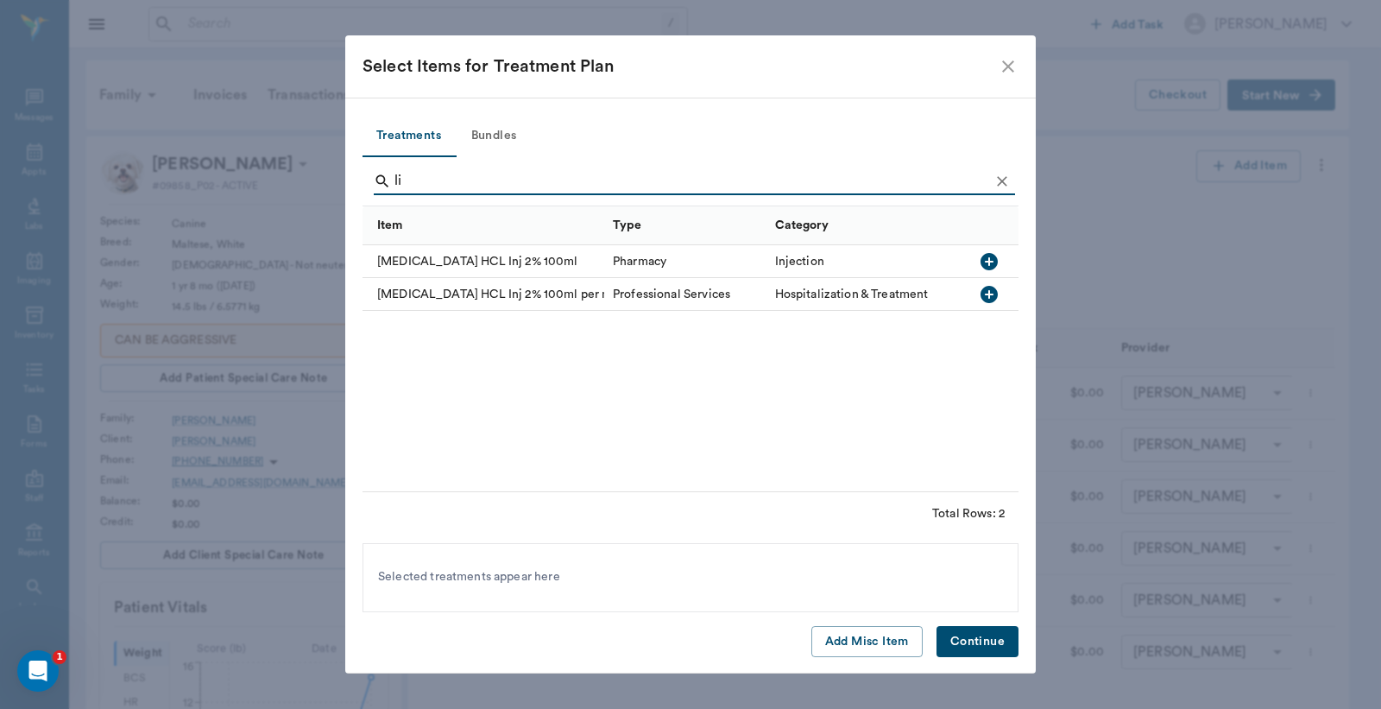
type input "l"
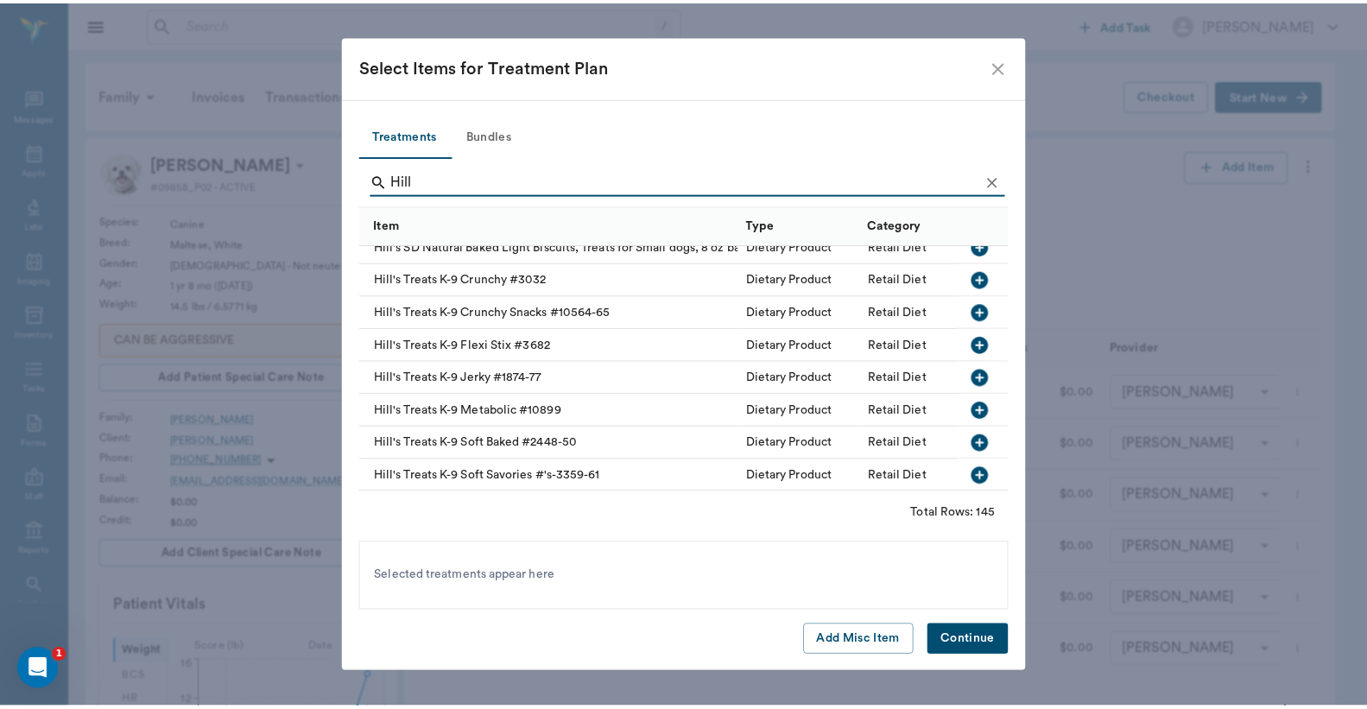
scroll to position [4526, 0]
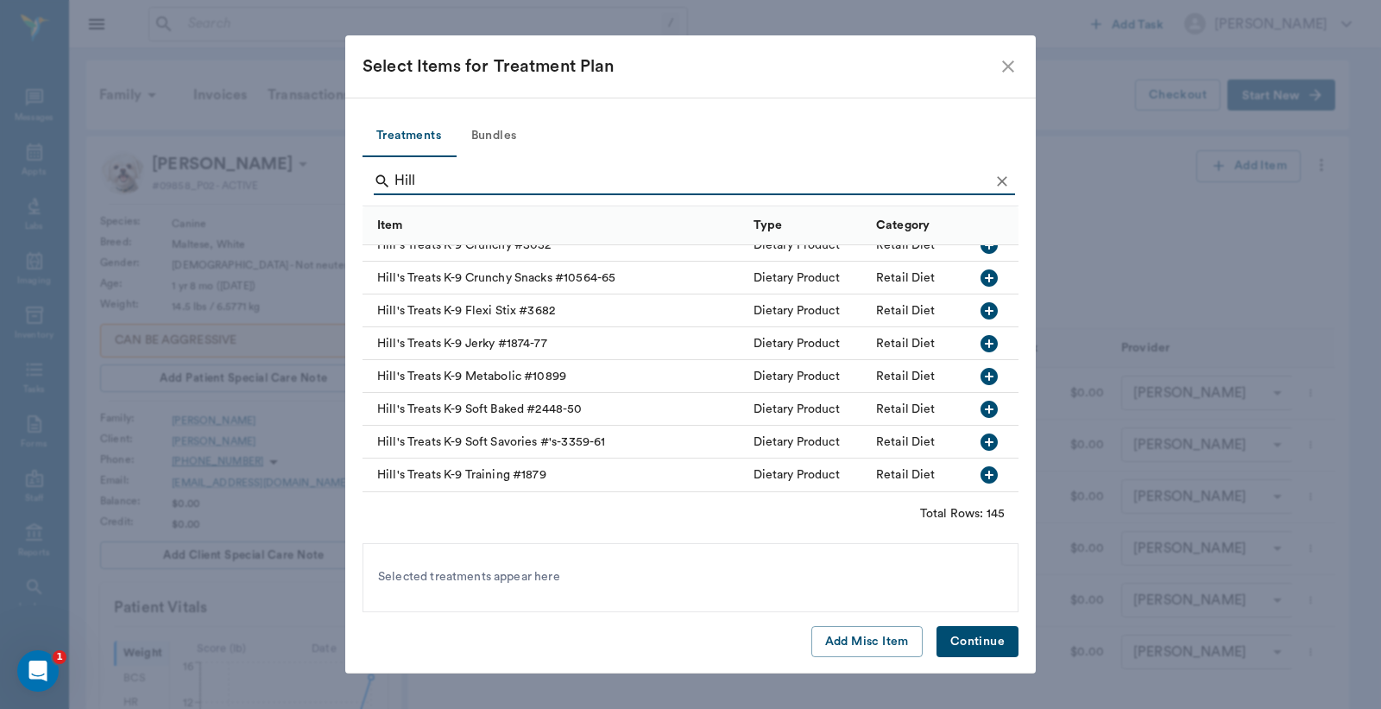
type input "Hill"
click at [1011, 66] on icon "close" at bounding box center [1008, 66] width 21 height 21
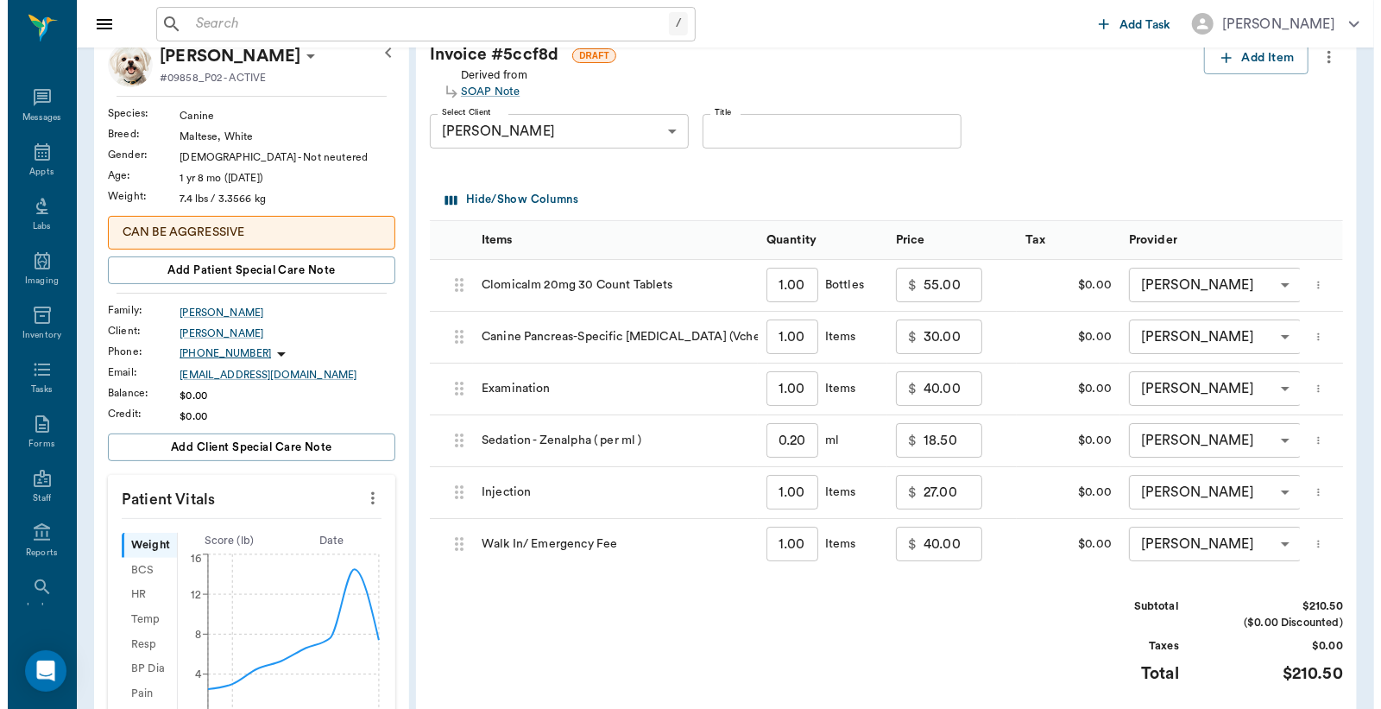
scroll to position [383, 0]
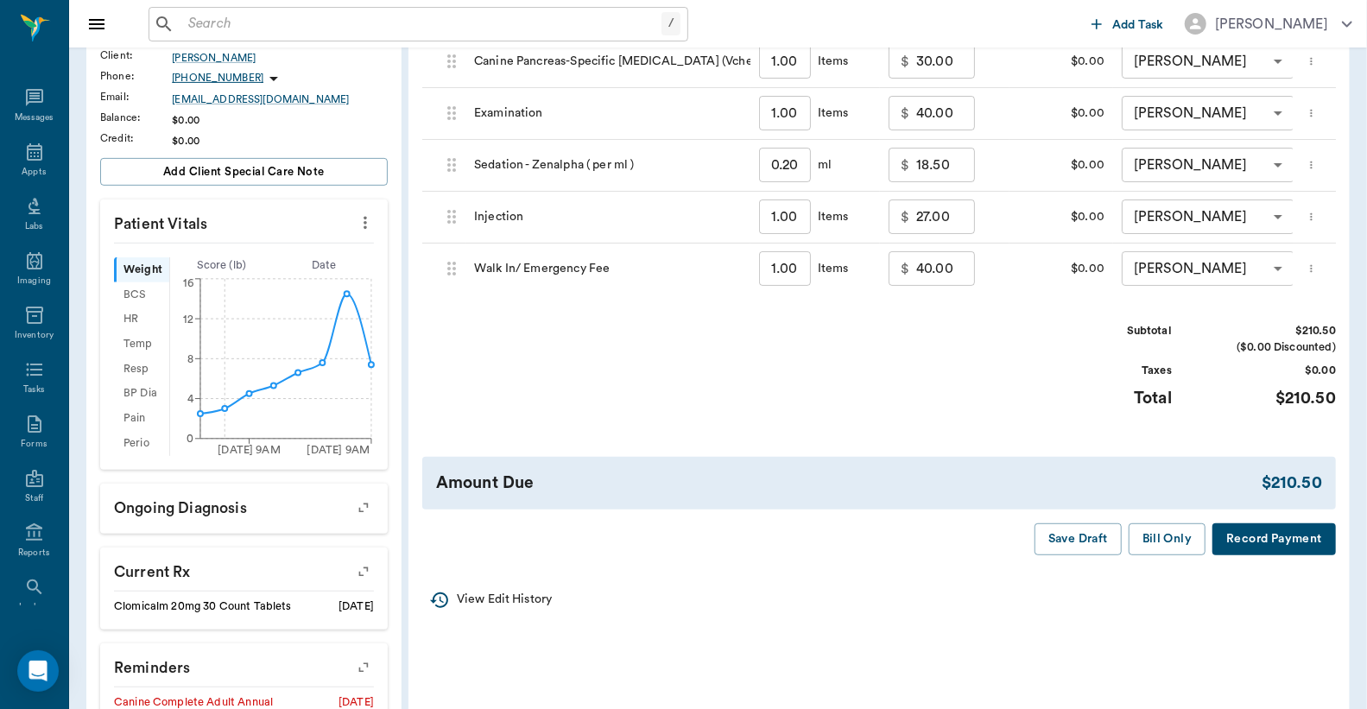
click at [1241, 555] on button "Record Payment" at bounding box center [1273, 539] width 123 height 32
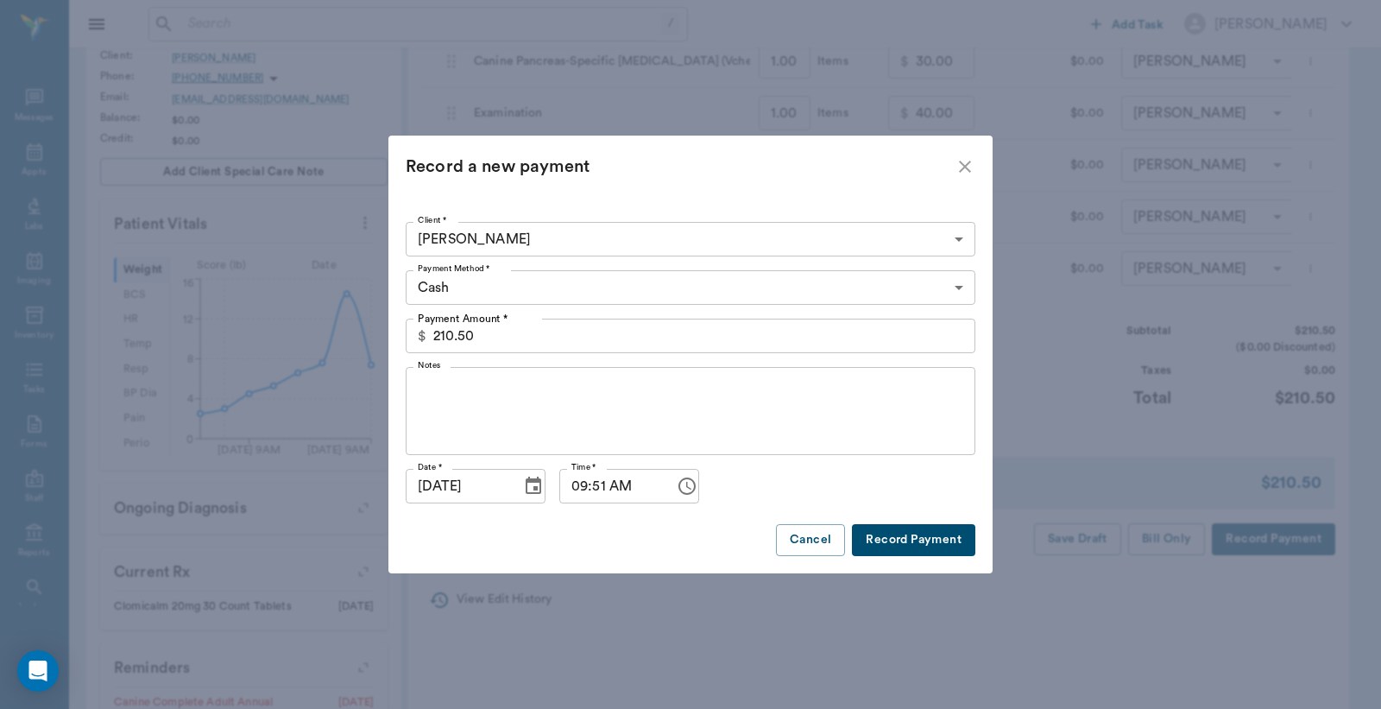
click at [961, 282] on body "/ ​ Add Task [PERSON_NAME] Nectar Messages Appts Labs Imaging Inventory Tasks F…" at bounding box center [690, 297] width 1381 height 1360
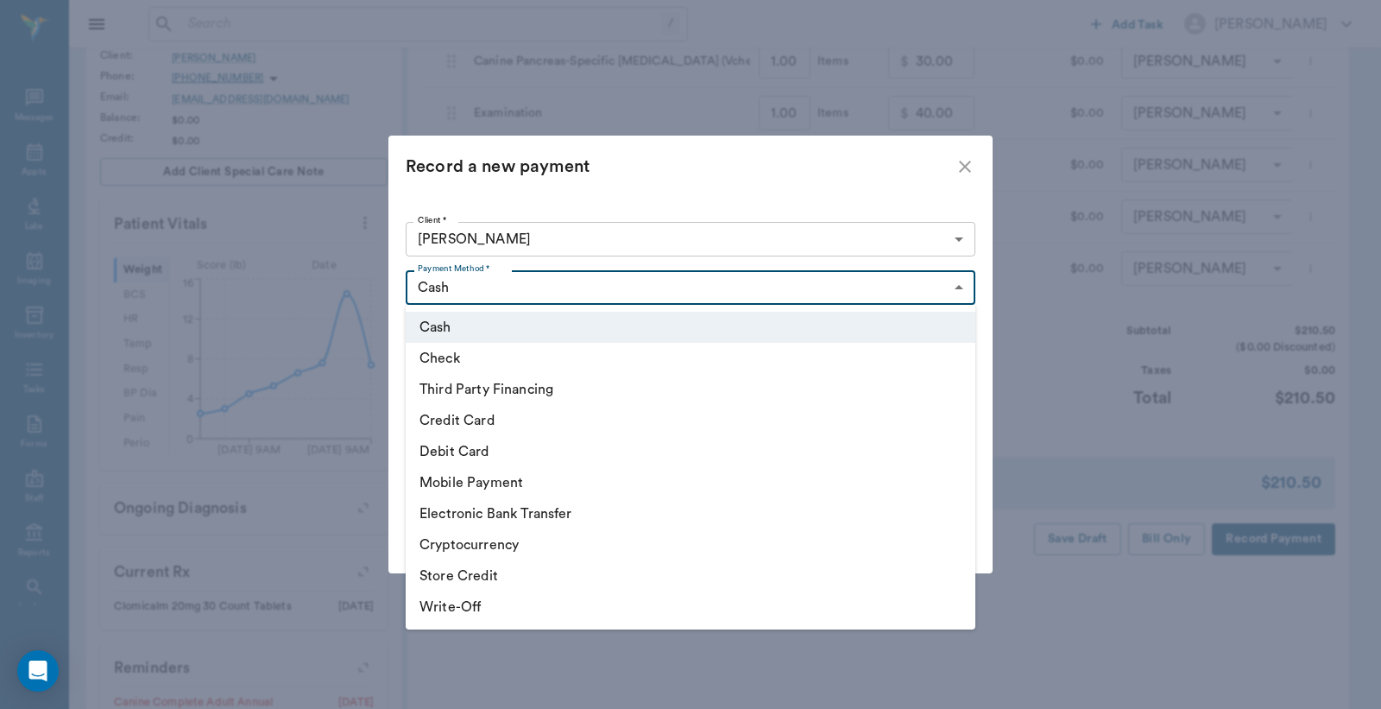
click at [507, 456] on li "Debit Card" at bounding box center [691, 451] width 570 height 31
type input "DEBIT_CARD"
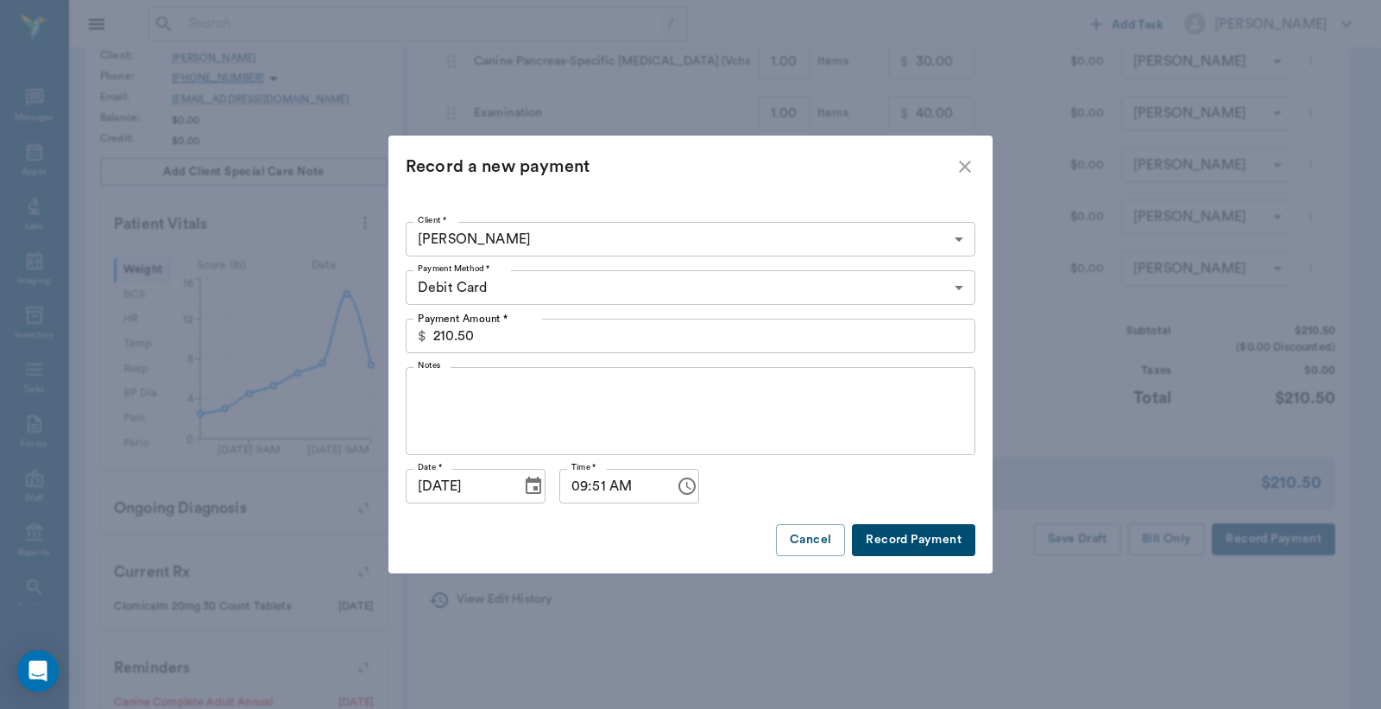
click at [889, 545] on button "Record Payment" at bounding box center [913, 540] width 123 height 32
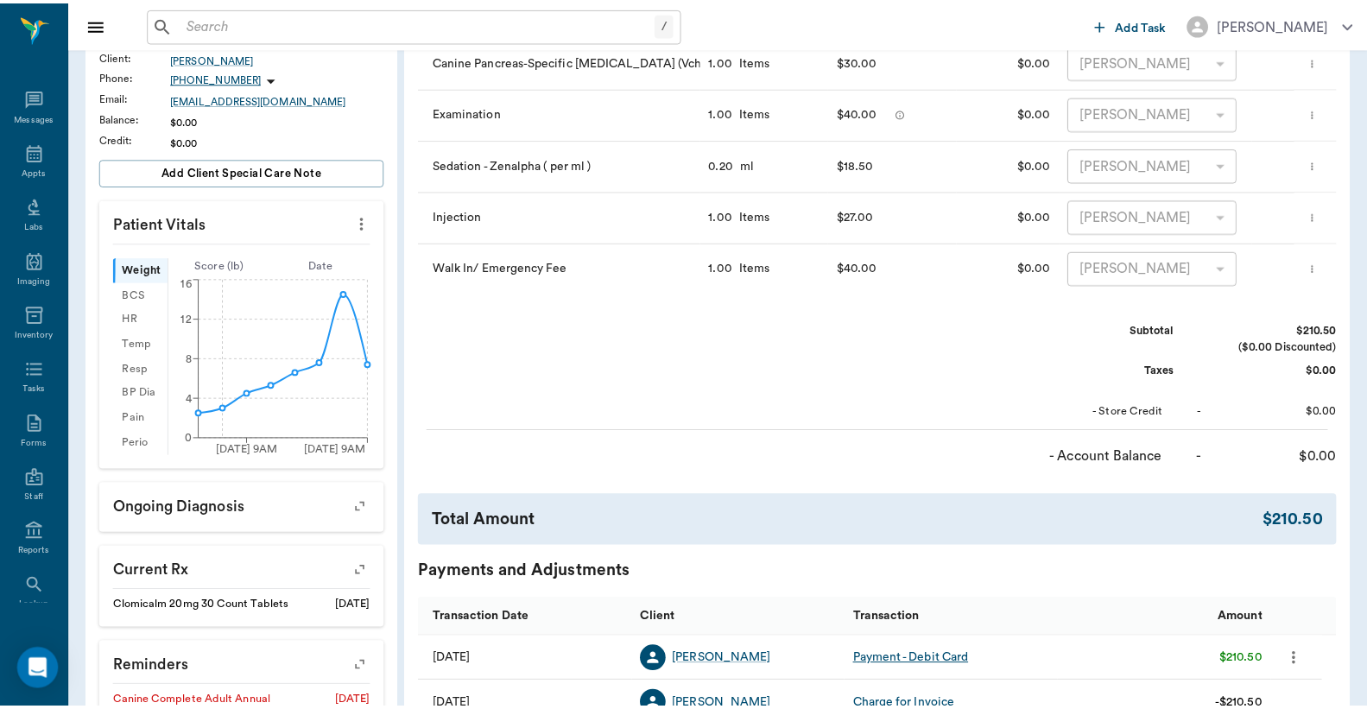
scroll to position [0, 0]
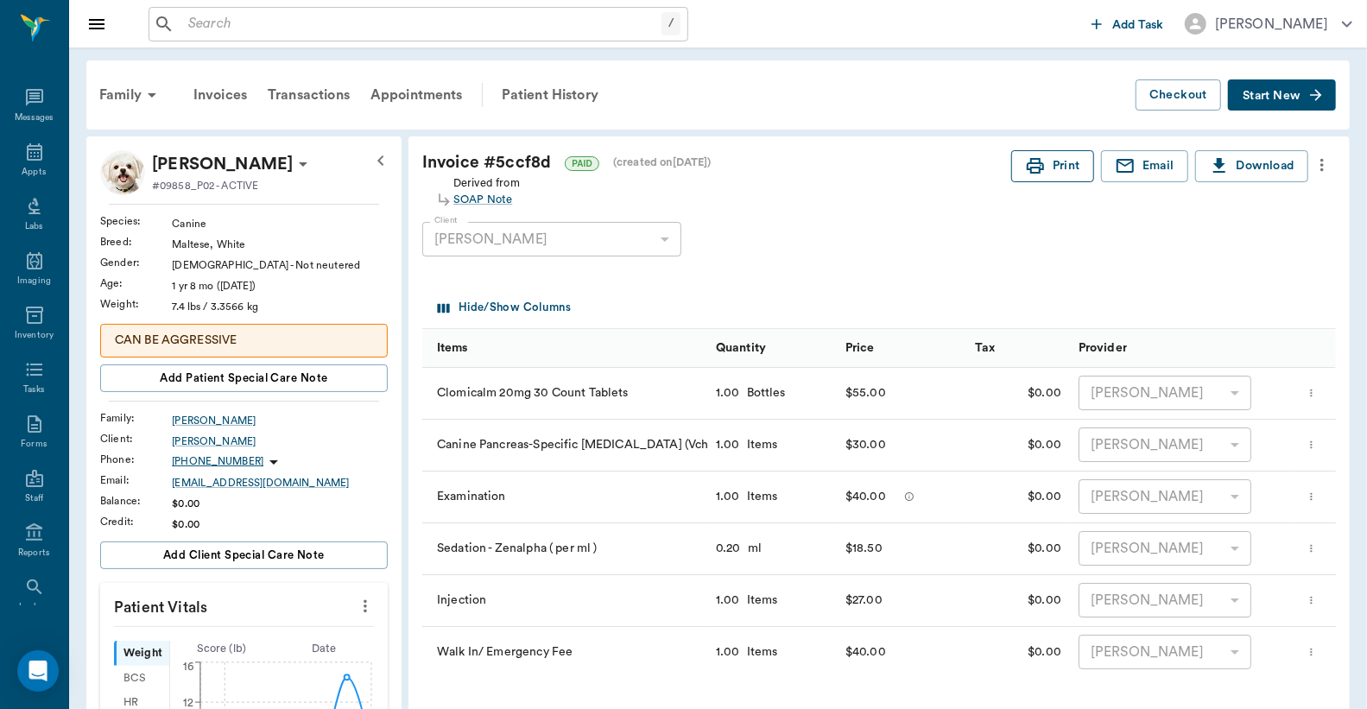
click at [1049, 156] on button "Print" at bounding box center [1052, 166] width 83 height 32
click at [27, 158] on icon at bounding box center [34, 152] width 21 height 21
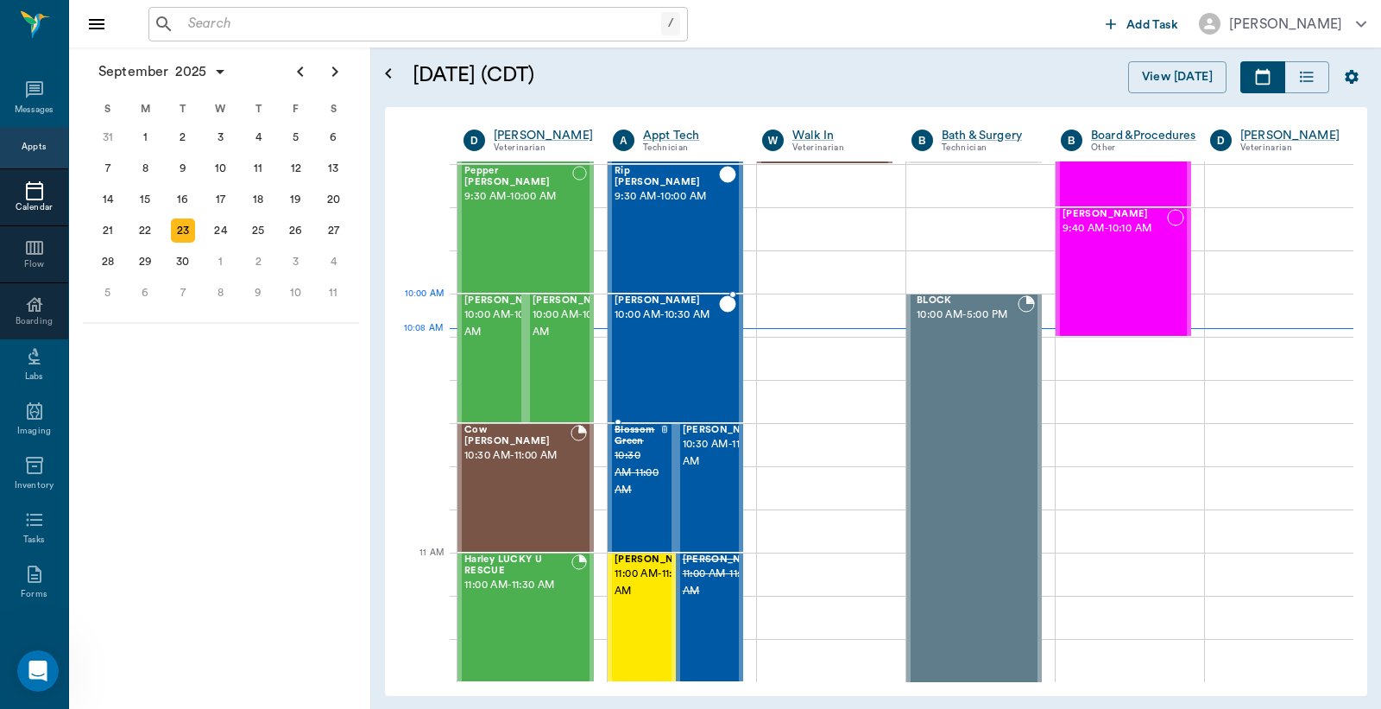
scroll to position [264, 0]
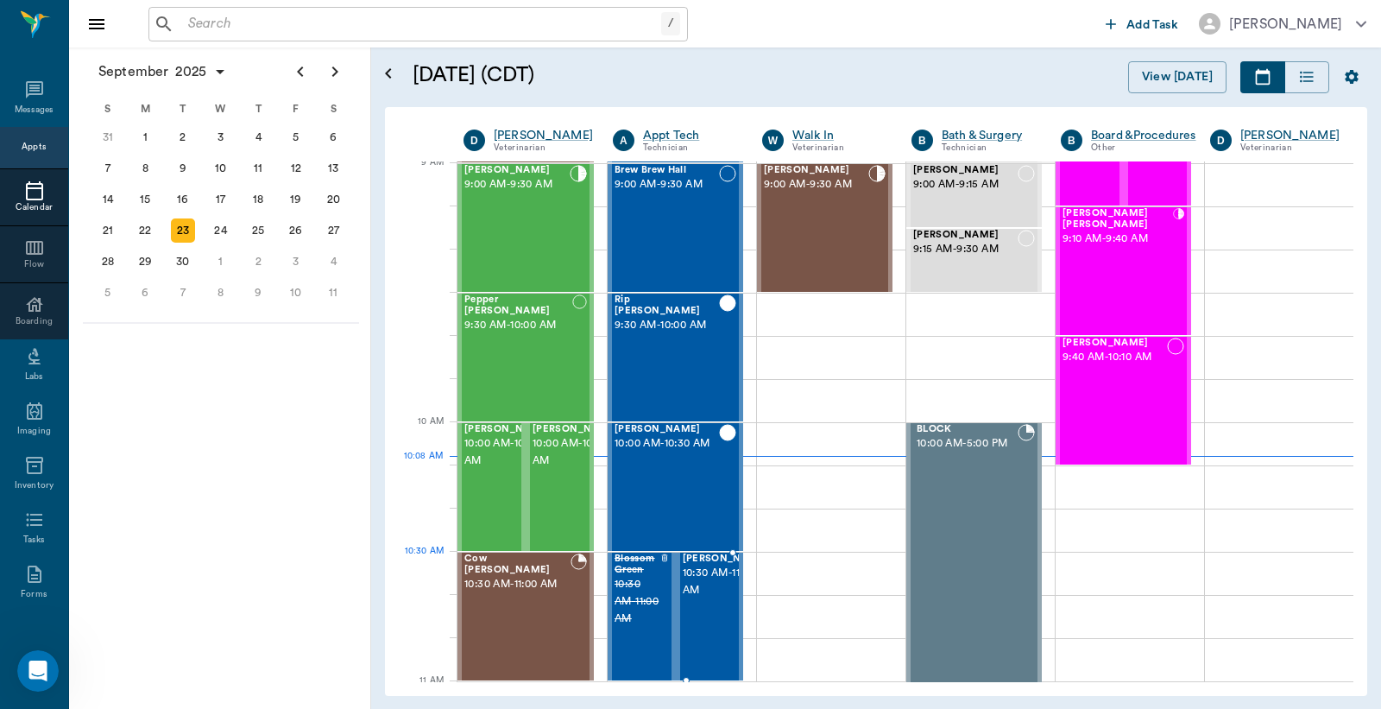
click at [704, 584] on span "10:30 AM - 11:00 AM" at bounding box center [726, 582] width 86 height 35
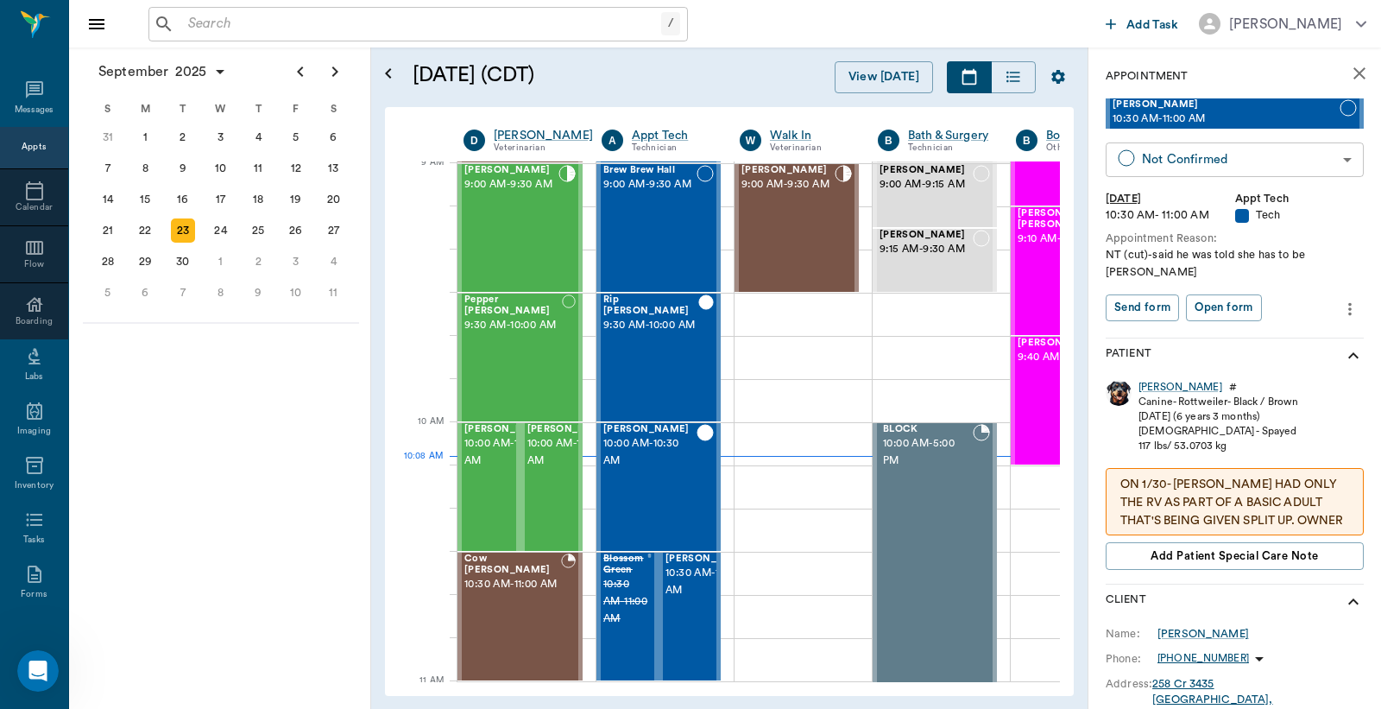
click at [1180, 169] on body "/ ​ Add Task [PERSON_NAME] Nectar Messages Appts Calendar Flow Boarding Labs Im…" at bounding box center [690, 354] width 1381 height 709
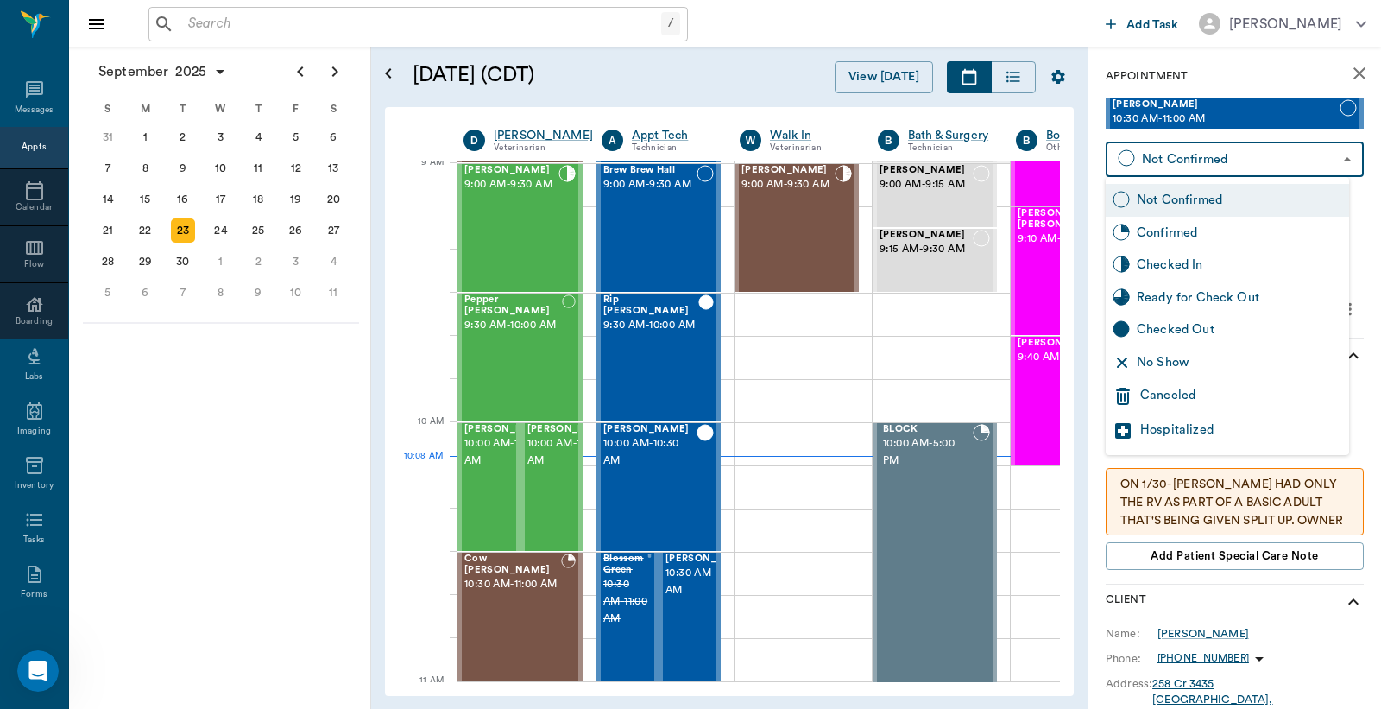
click at [1154, 270] on div "Checked In" at bounding box center [1239, 265] width 205 height 19
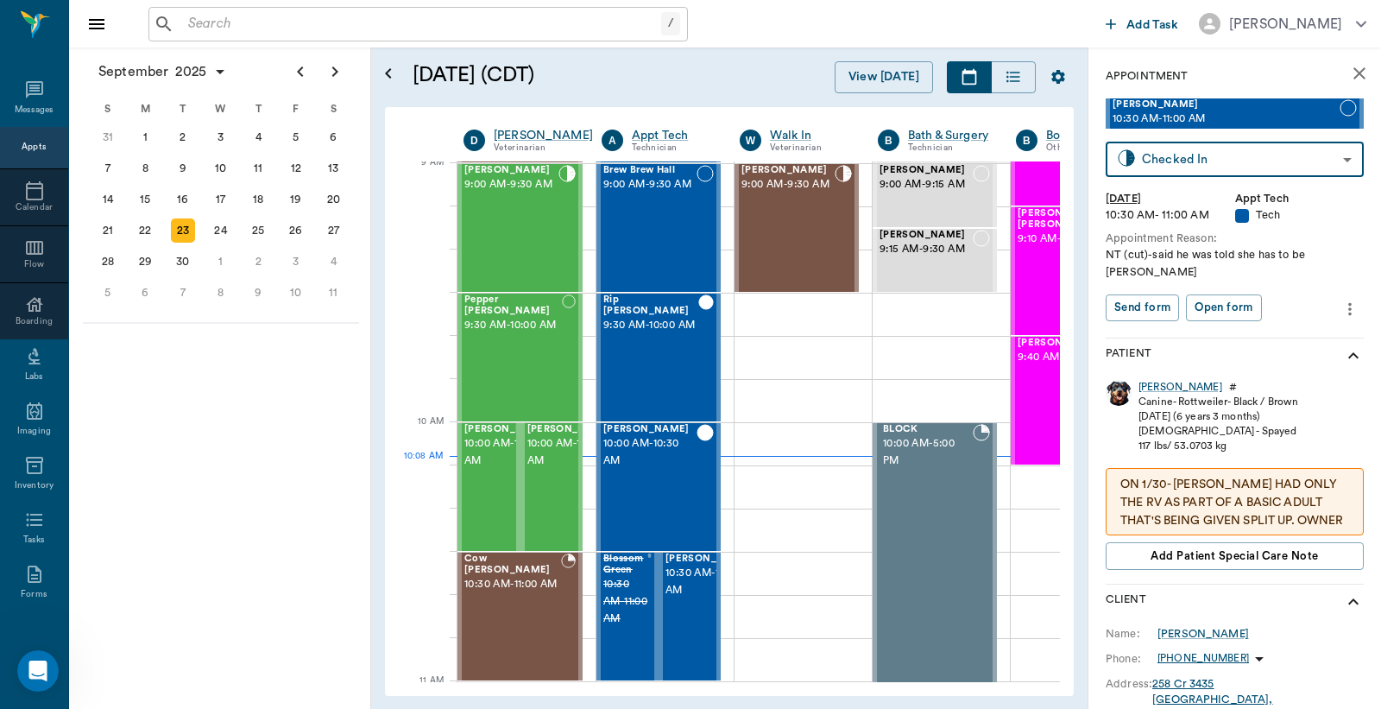
type input "CHECKED_IN"
click at [1163, 302] on button "Print check-in report" at bounding box center [1171, 307] width 130 height 27
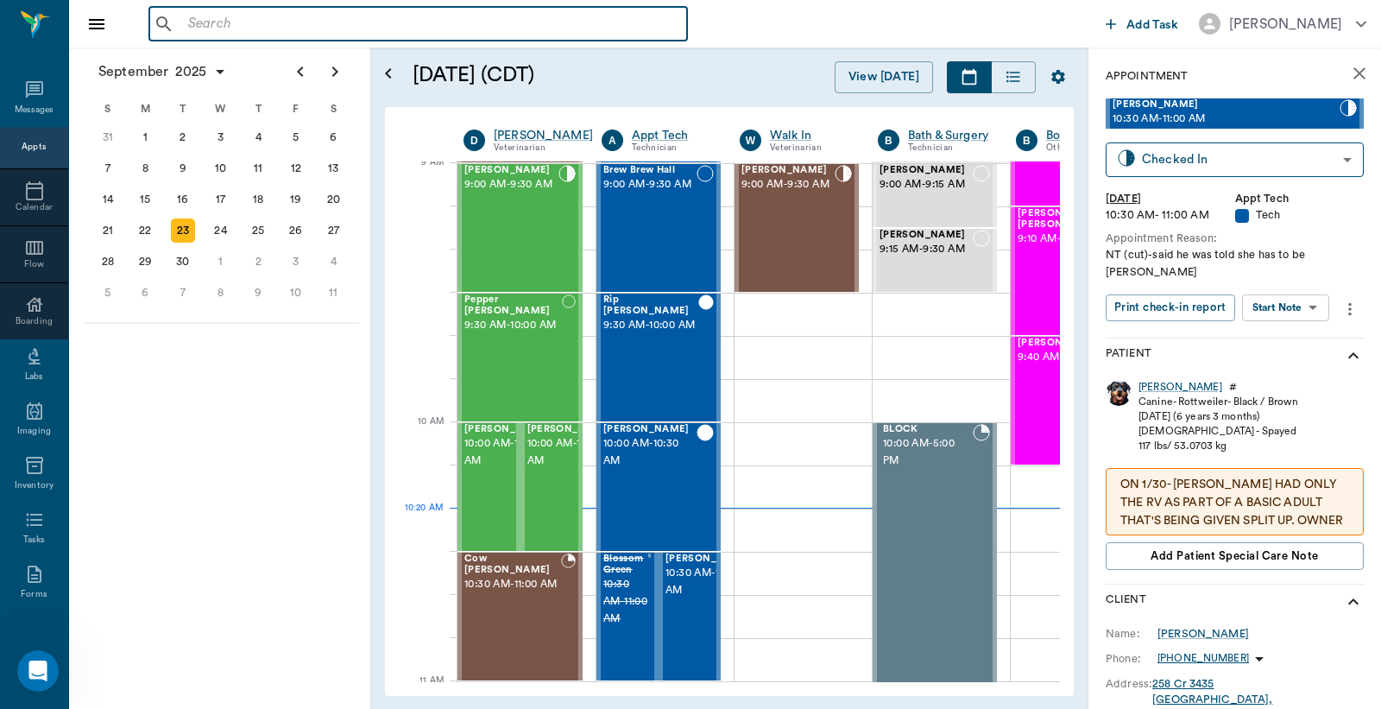
click at [194, 27] on input "text" at bounding box center [430, 24] width 499 height 24
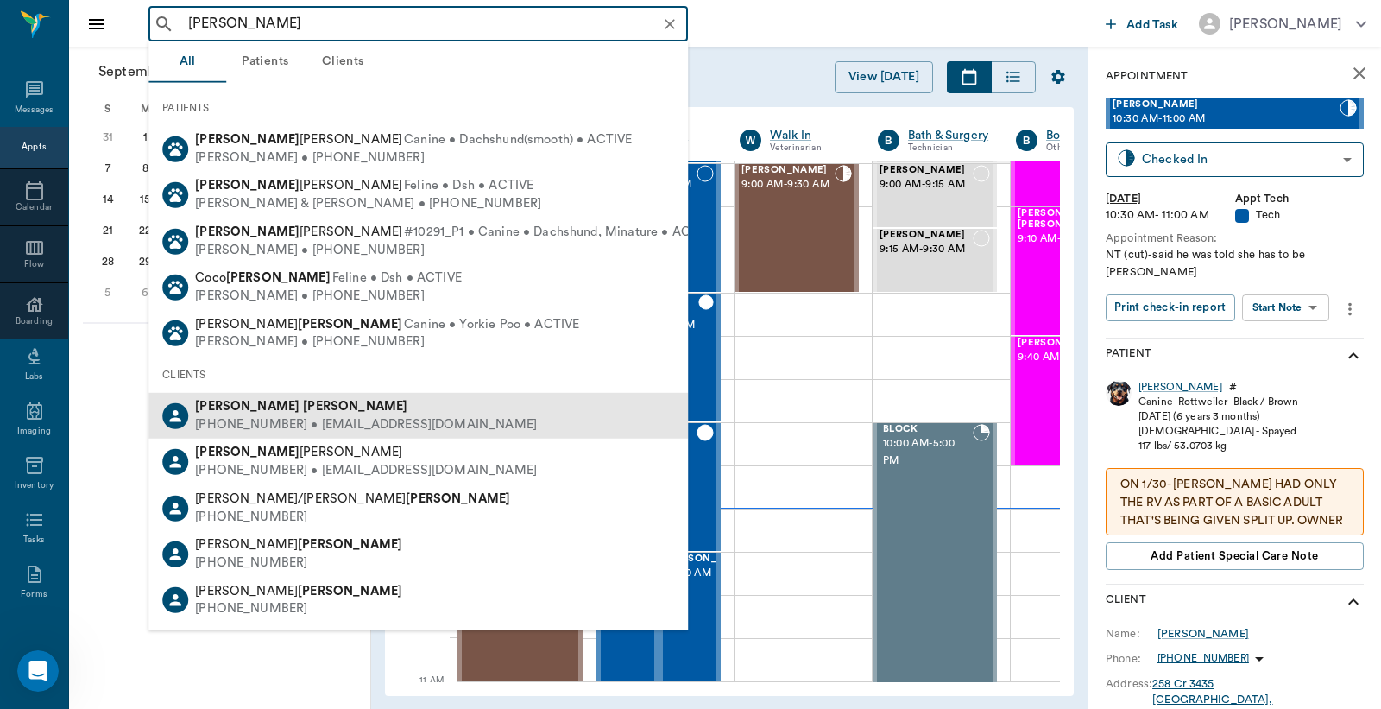
click at [280, 419] on div "[PHONE_NUMBER] • [EMAIL_ADDRESS][DOMAIN_NAME]" at bounding box center [366, 425] width 342 height 18
type input "[PERSON_NAME]"
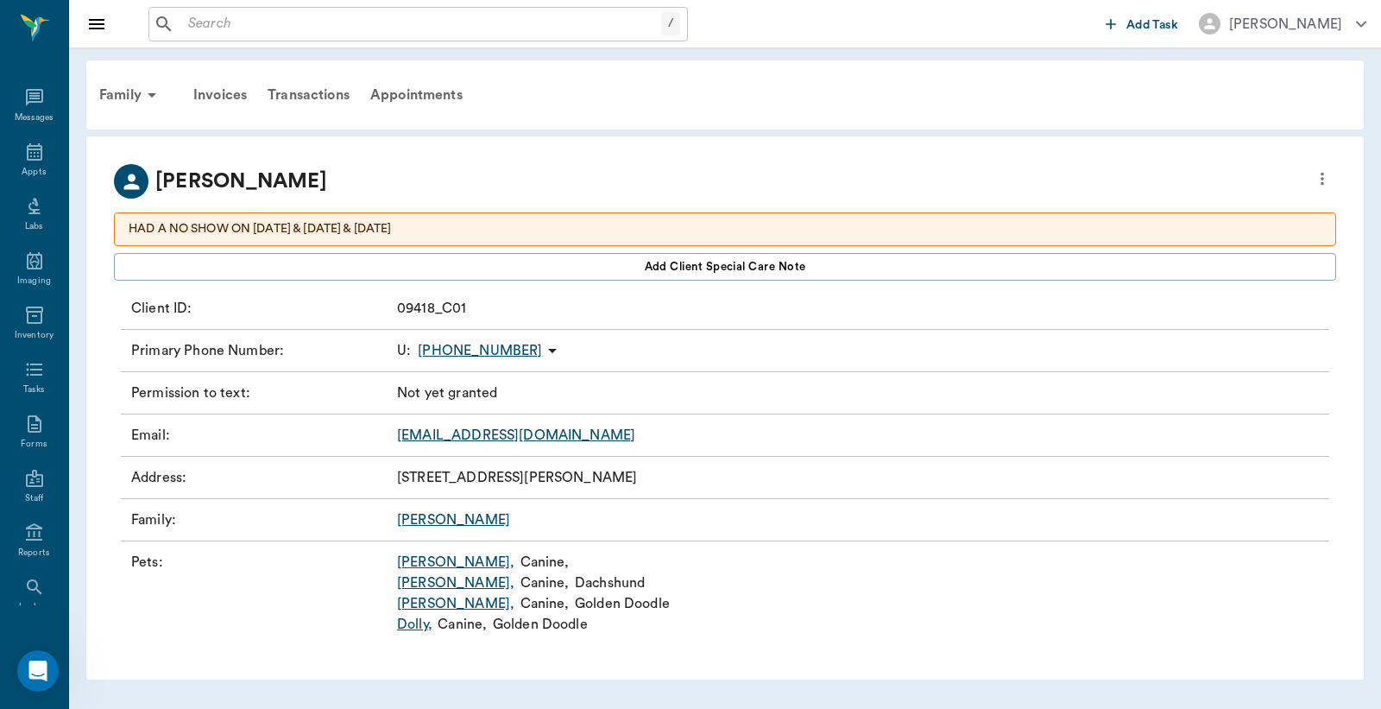
click at [414, 563] on link "[PERSON_NAME] ," at bounding box center [455, 562] width 117 height 21
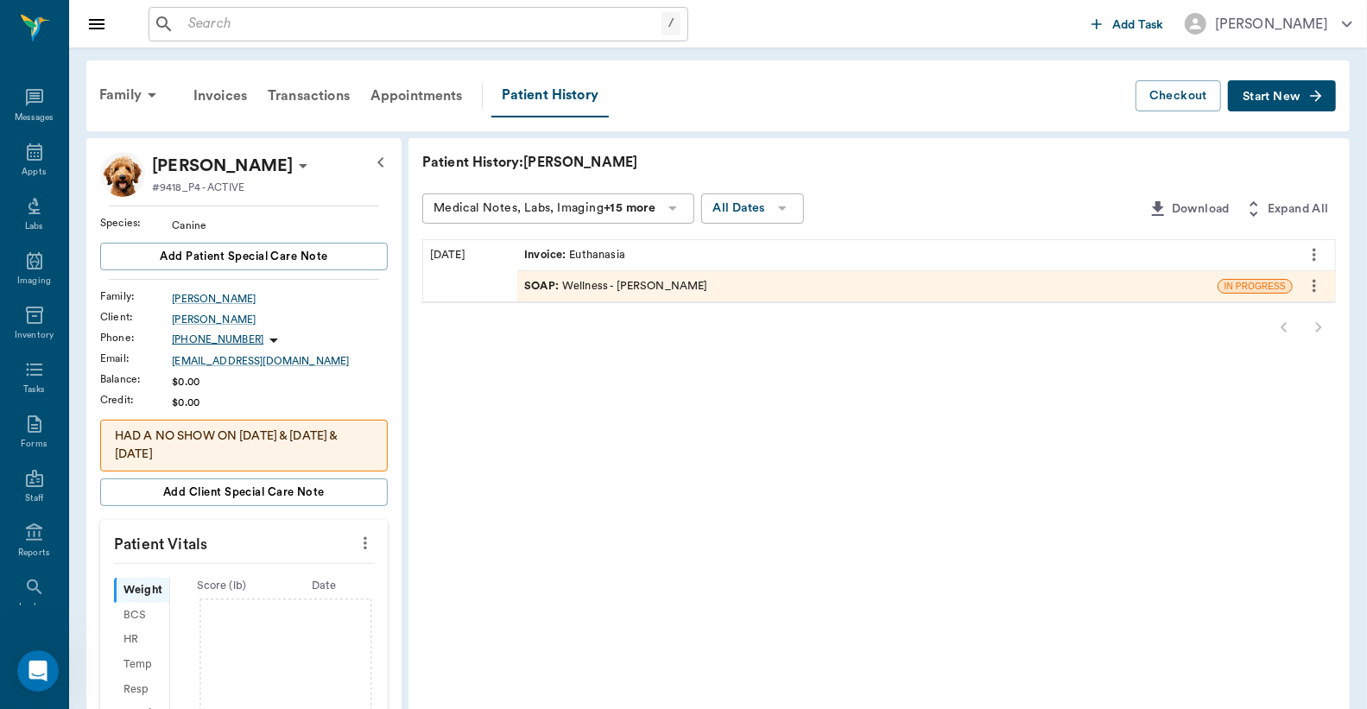
click at [633, 263] on div "Invoice : Euthanasia" at bounding box center [904, 255] width 775 height 30
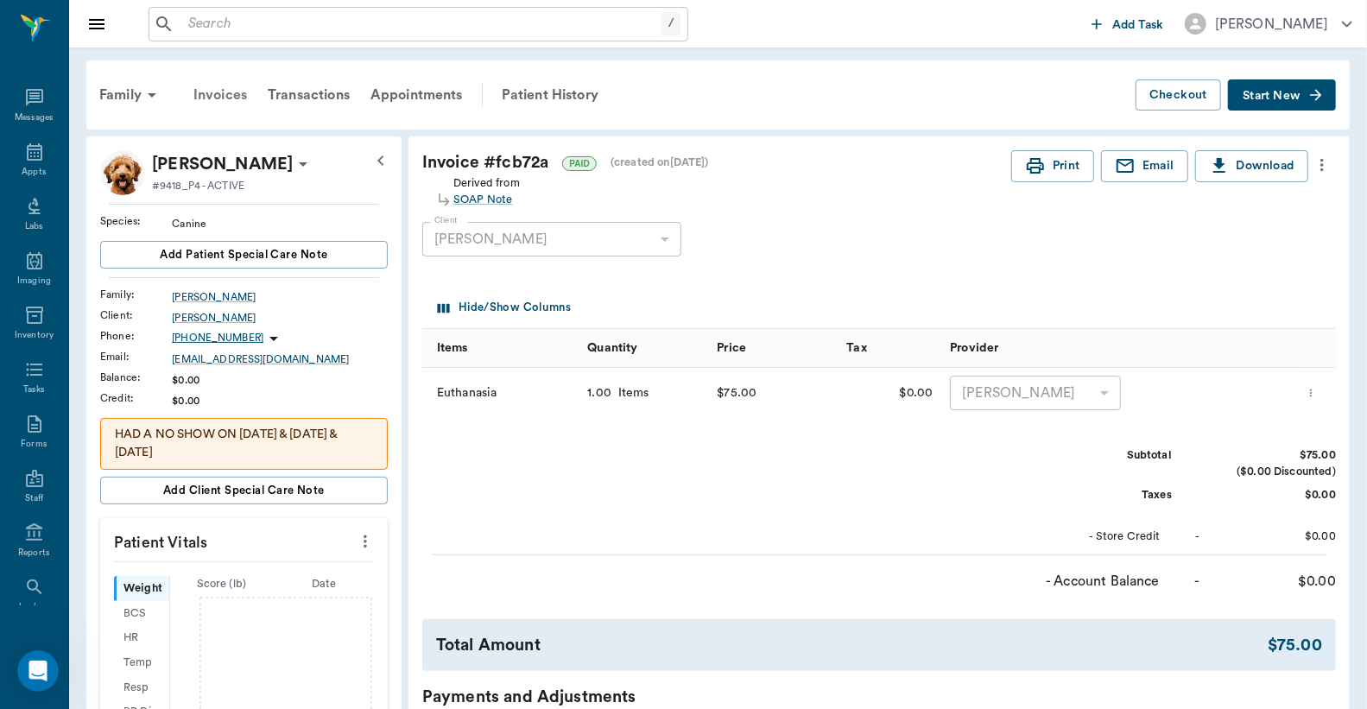
click at [218, 92] on div "Invoices" at bounding box center [220, 94] width 74 height 41
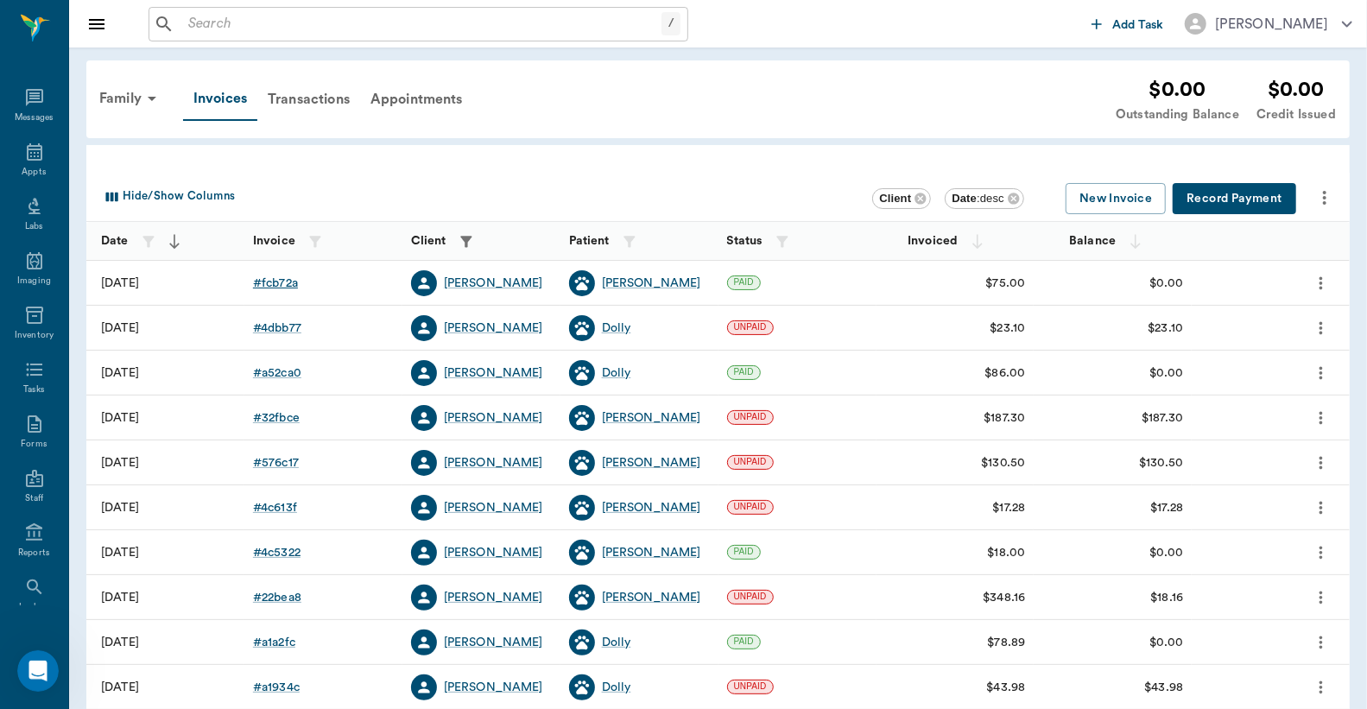
click at [275, 285] on div "# fcb72a" at bounding box center [275, 283] width 45 height 17
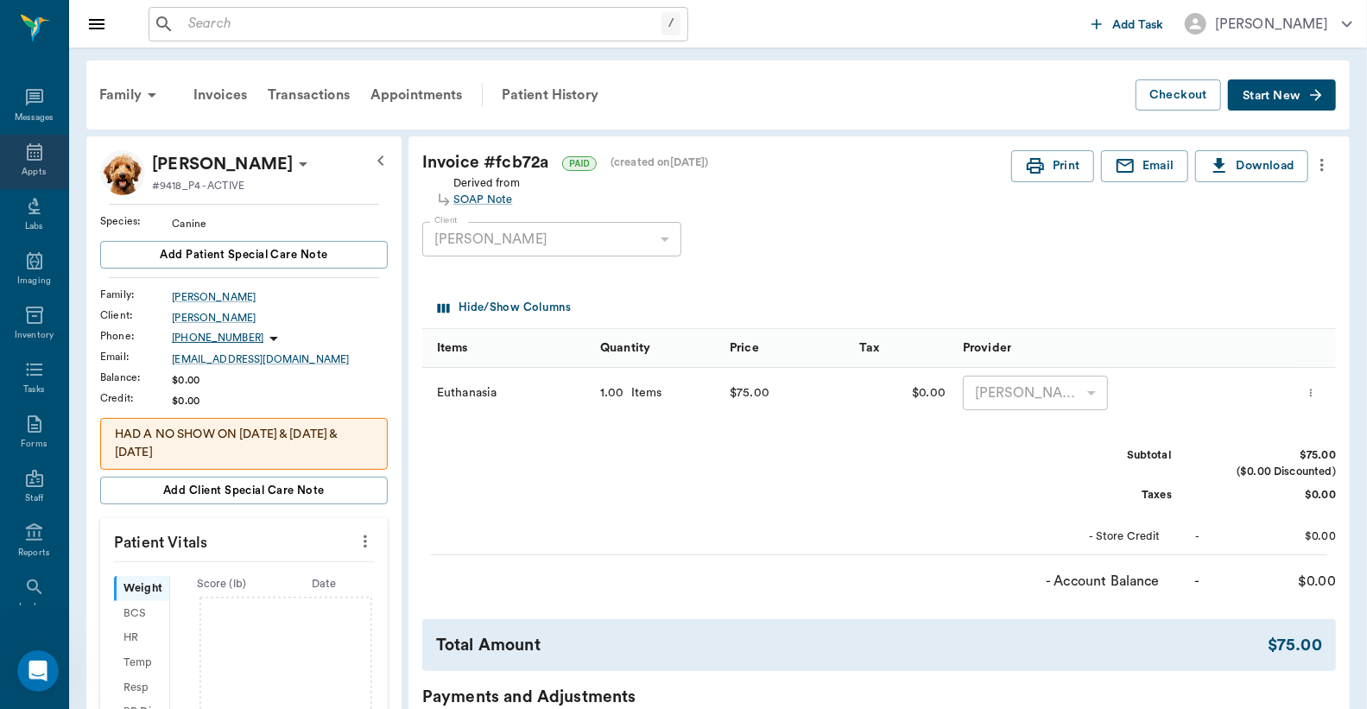
click at [23, 166] on div "Appts" at bounding box center [34, 172] width 24 height 13
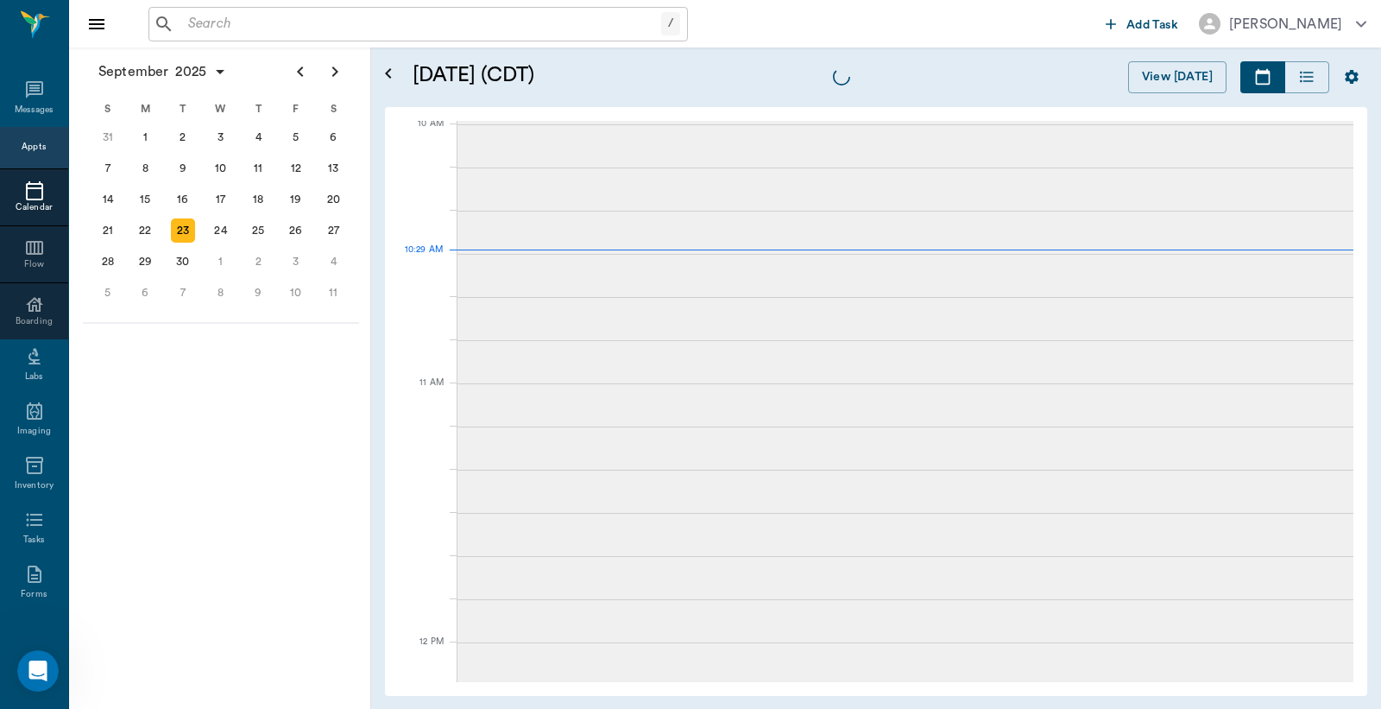
scroll to position [521, 0]
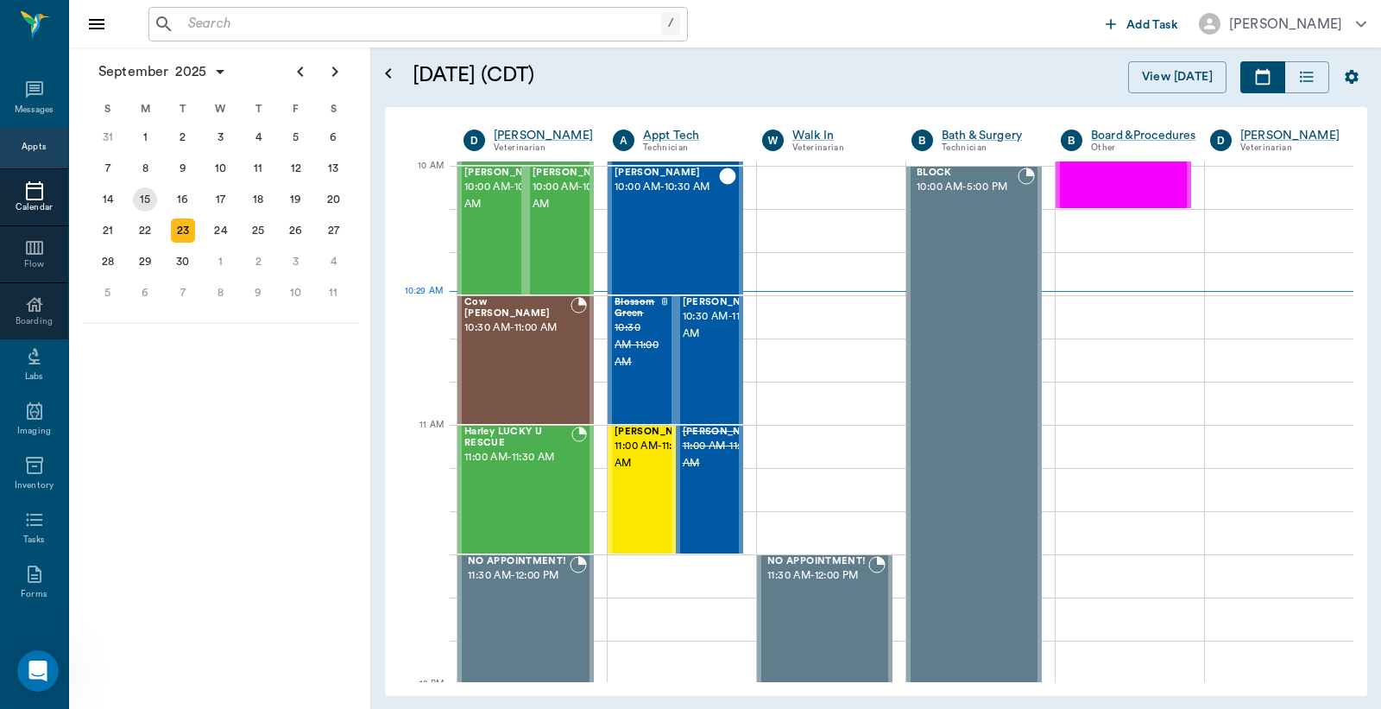
click at [142, 200] on div "15" at bounding box center [145, 199] width 24 height 24
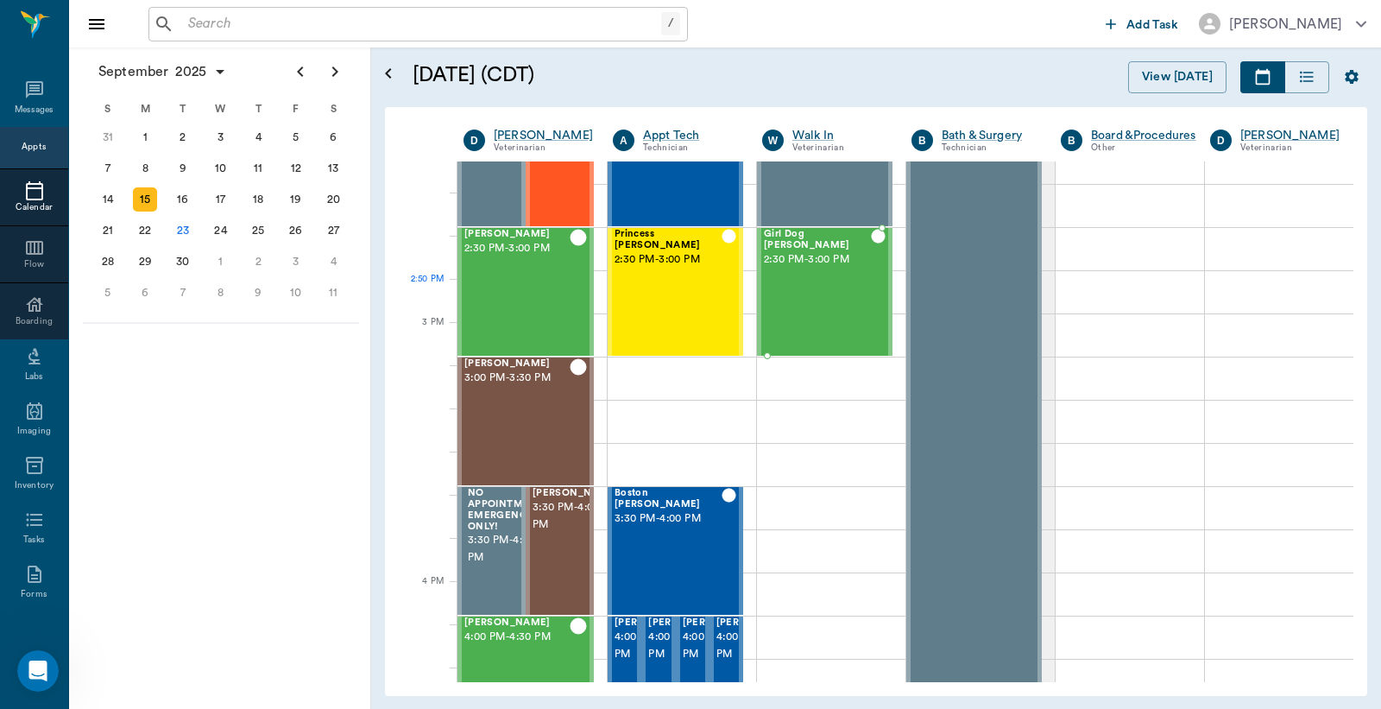
scroll to position [1662, 0]
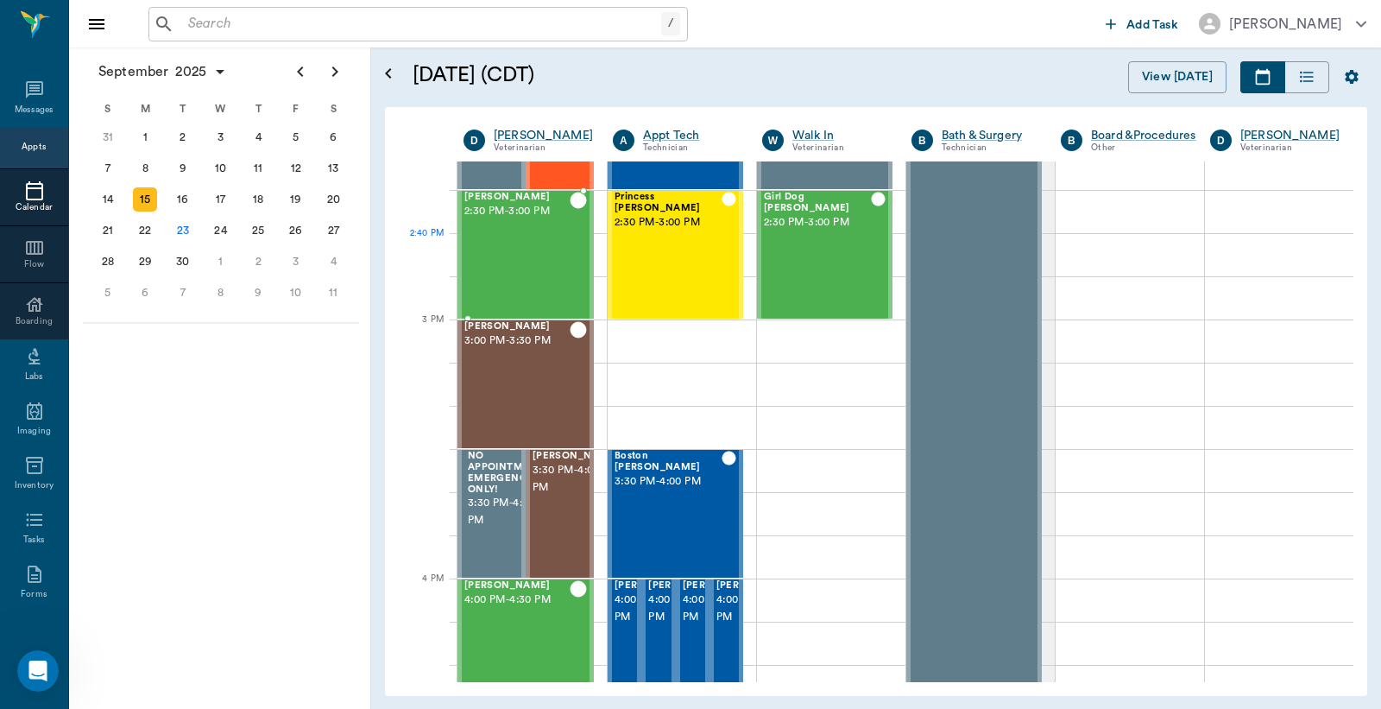
click at [514, 240] on div "Lil Man Chandler 2:30 PM - 3:00 PM" at bounding box center [516, 255] width 105 height 126
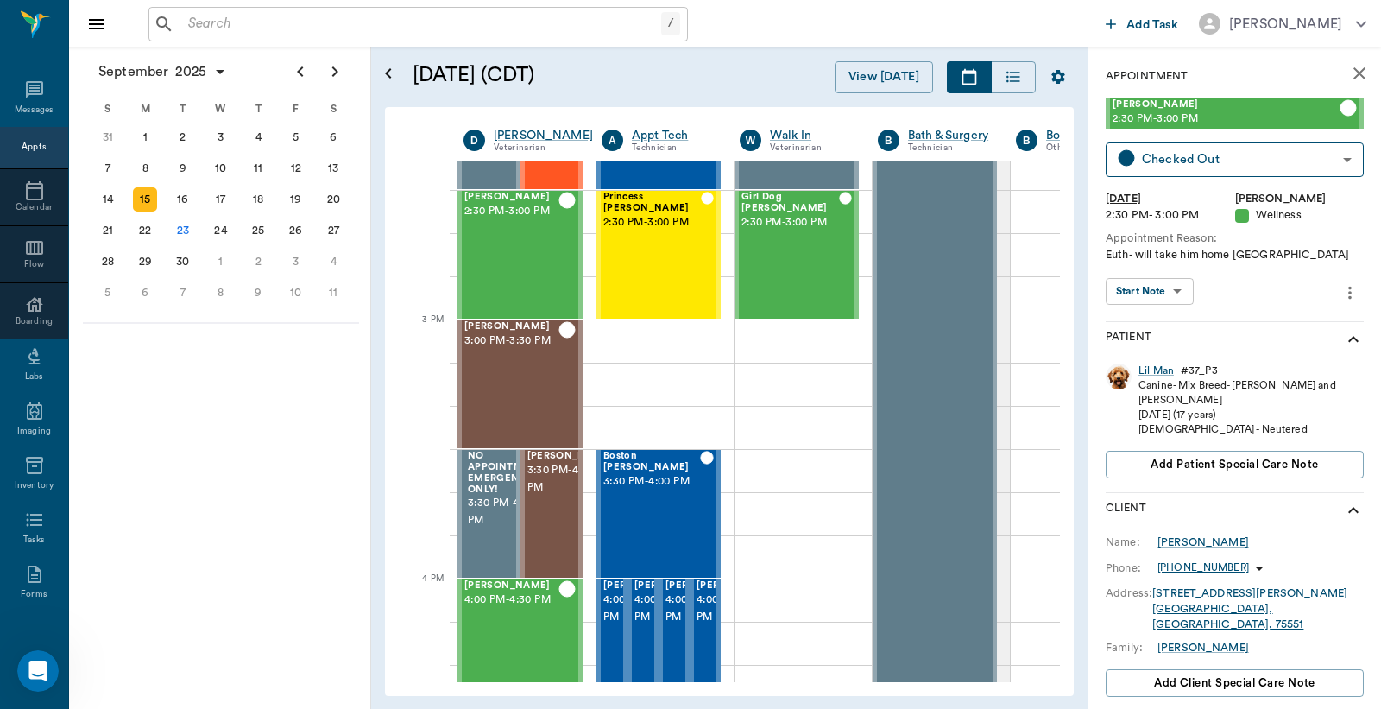
click at [22, 144] on div "Appts" at bounding box center [34, 147] width 24 height 13
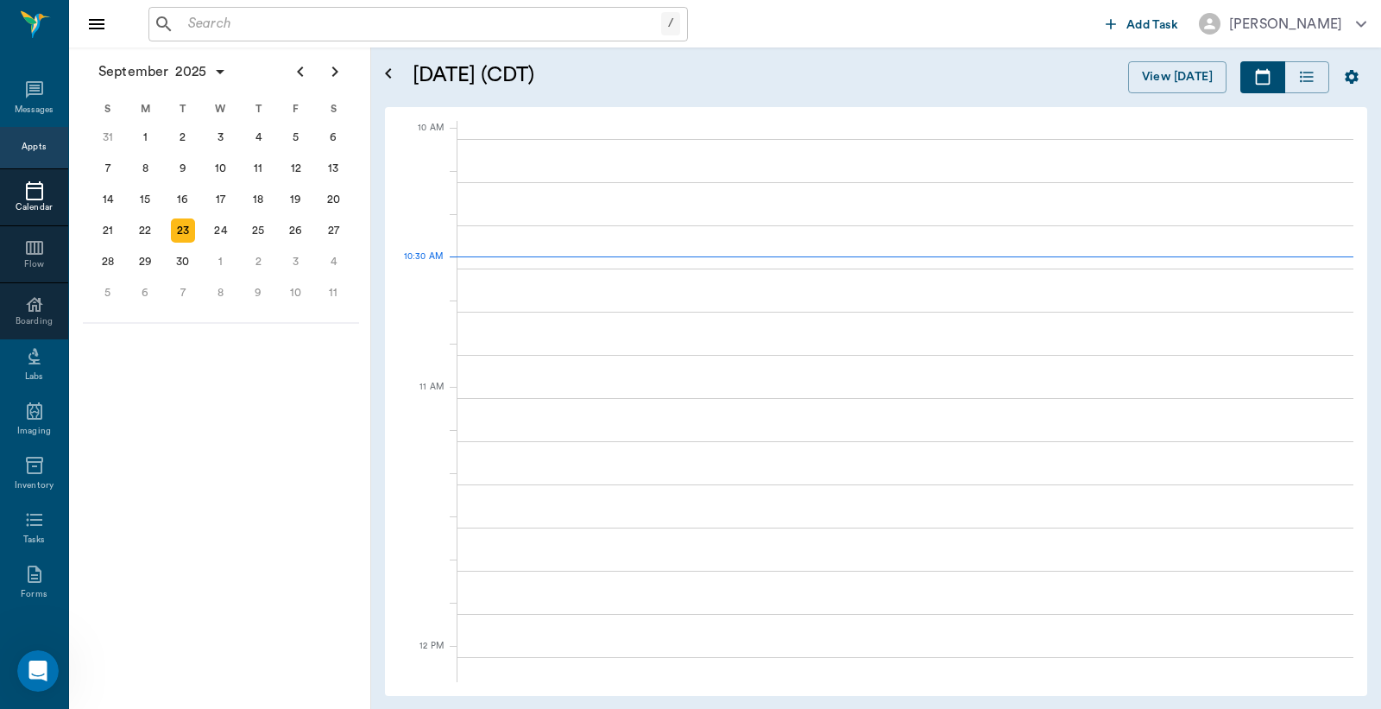
scroll to position [518, 0]
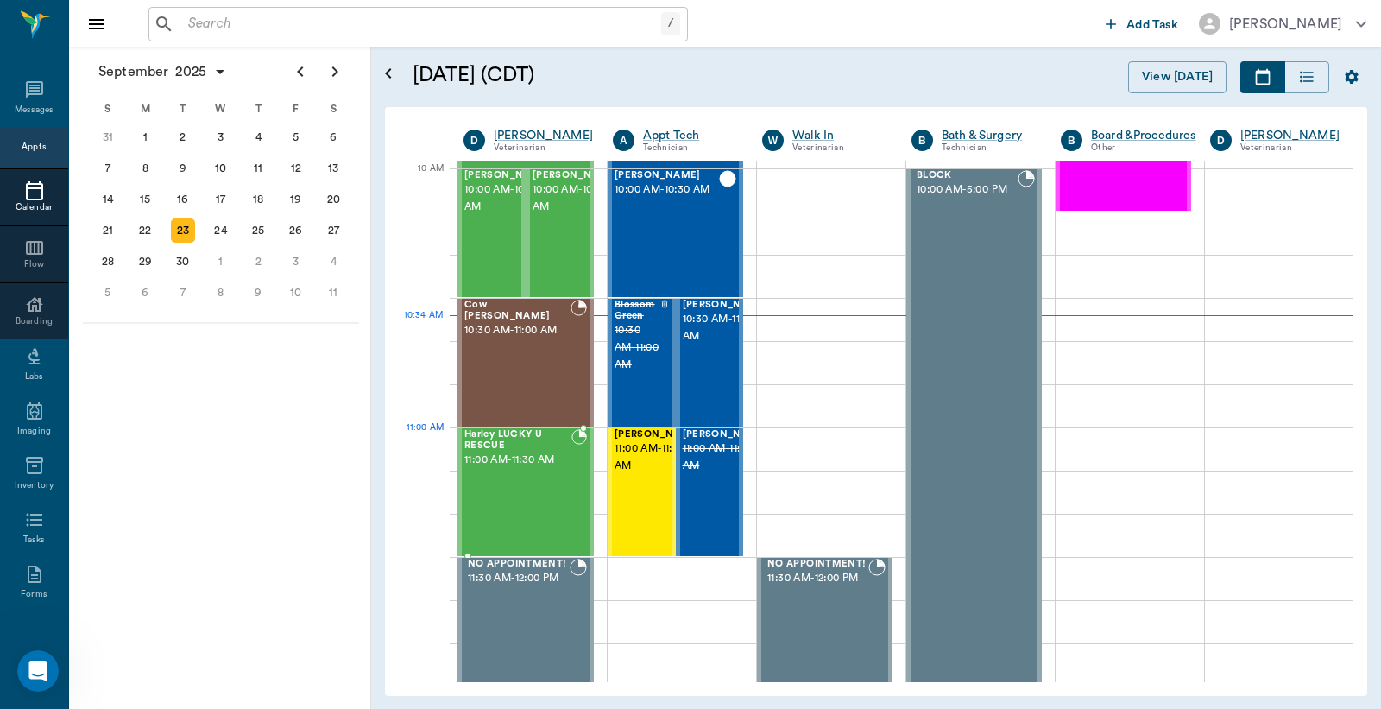
click at [498, 467] on span "11:00 AM - 11:30 AM" at bounding box center [517, 460] width 107 height 17
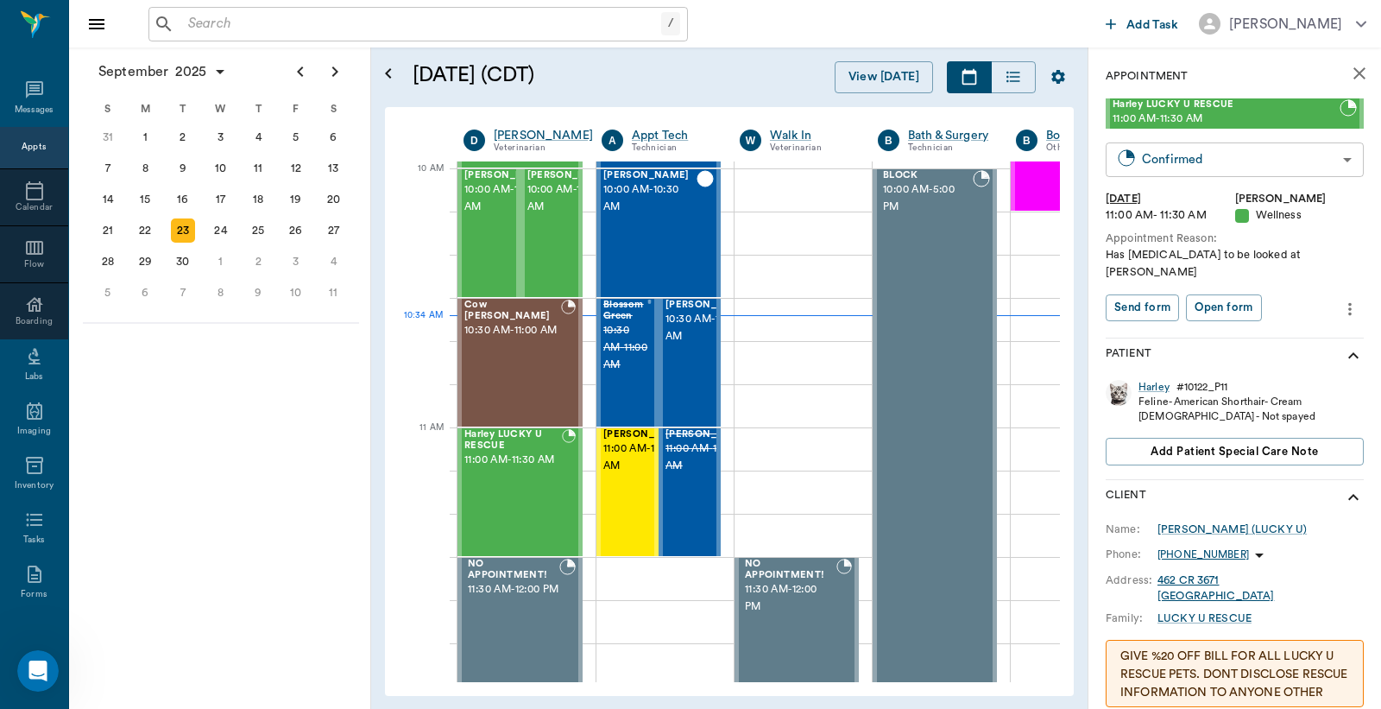
click at [1153, 159] on body "/ ​ Add Task Dr. Bert Ellsworth Nectar Messages Appts Calendar Flow Boarding La…" at bounding box center [690, 354] width 1381 height 709
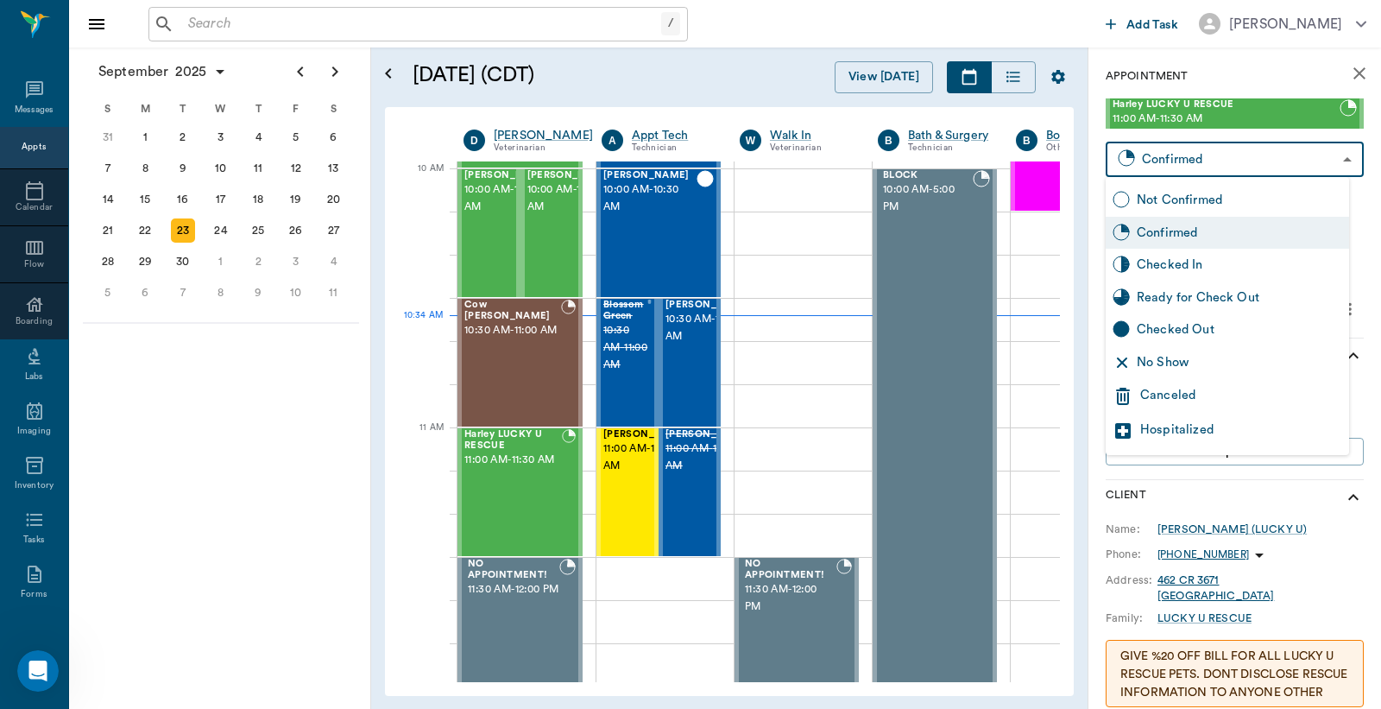
click at [1158, 274] on div "Checked In" at bounding box center [1227, 265] width 243 height 33
type input "CHECKED_IN"
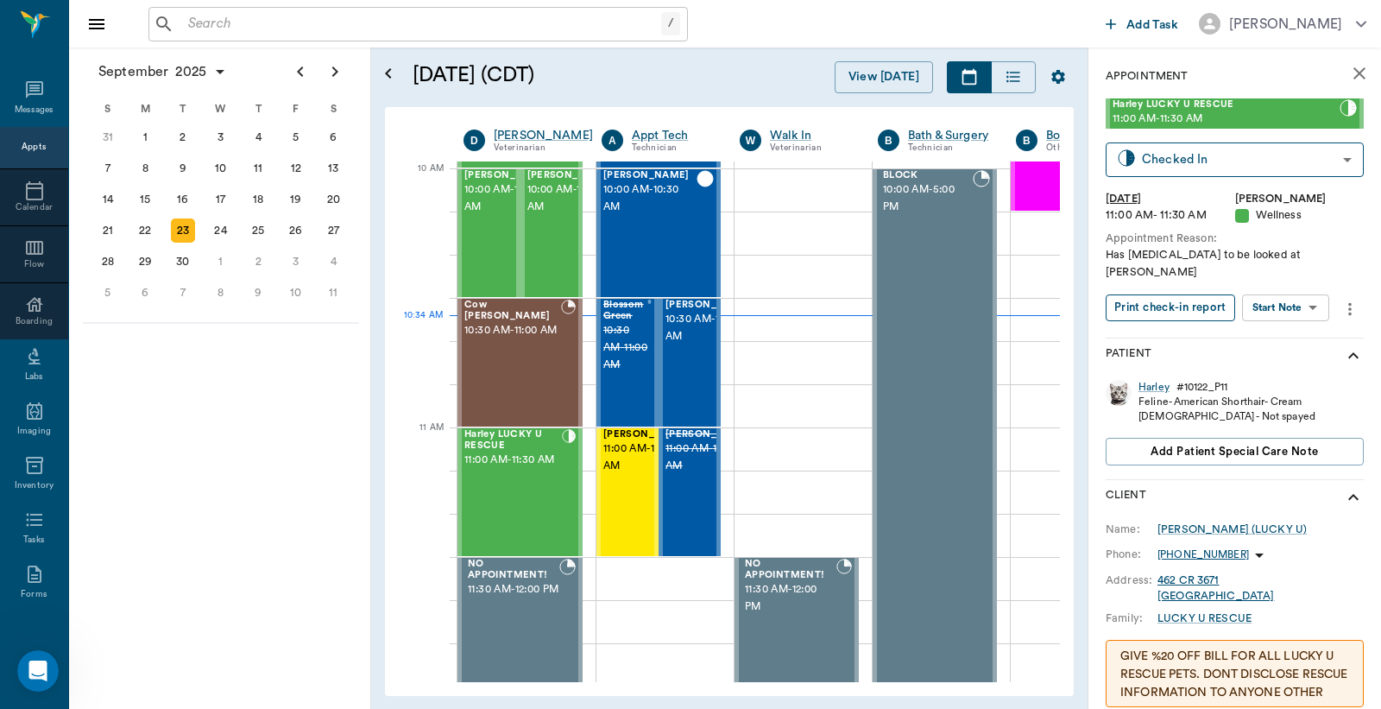
click at [1145, 294] on button "Print check-in report" at bounding box center [1171, 307] width 130 height 27
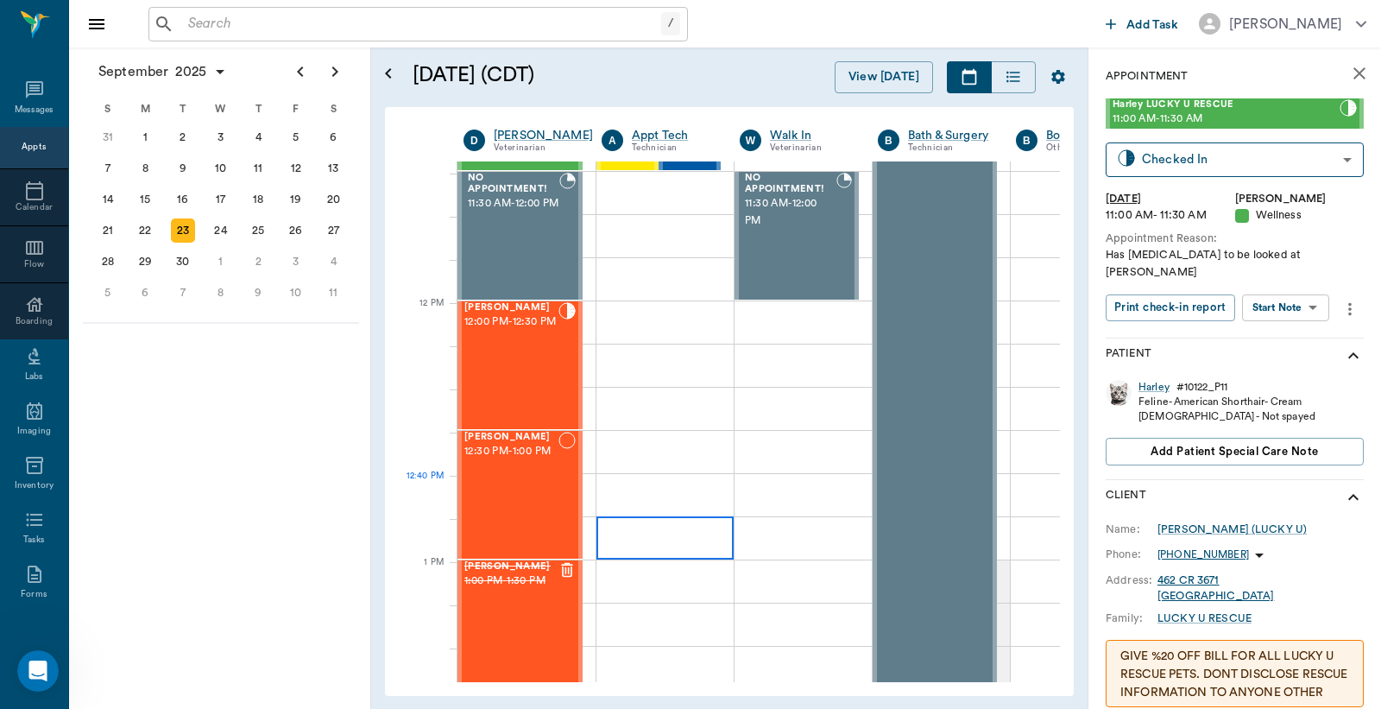
scroll to position [901, 0]
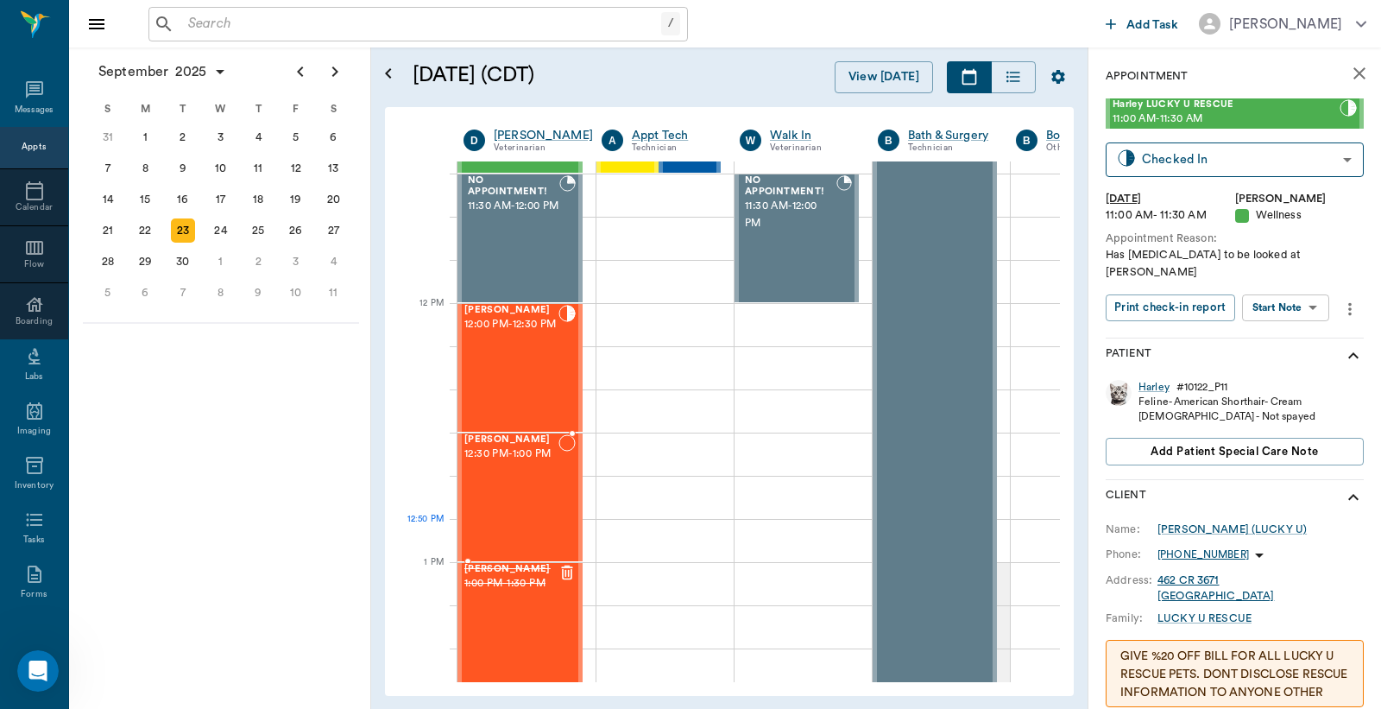
click at [515, 520] on div "Whitie Barnett 12:30 PM - 1:00 PM" at bounding box center [511, 497] width 94 height 126
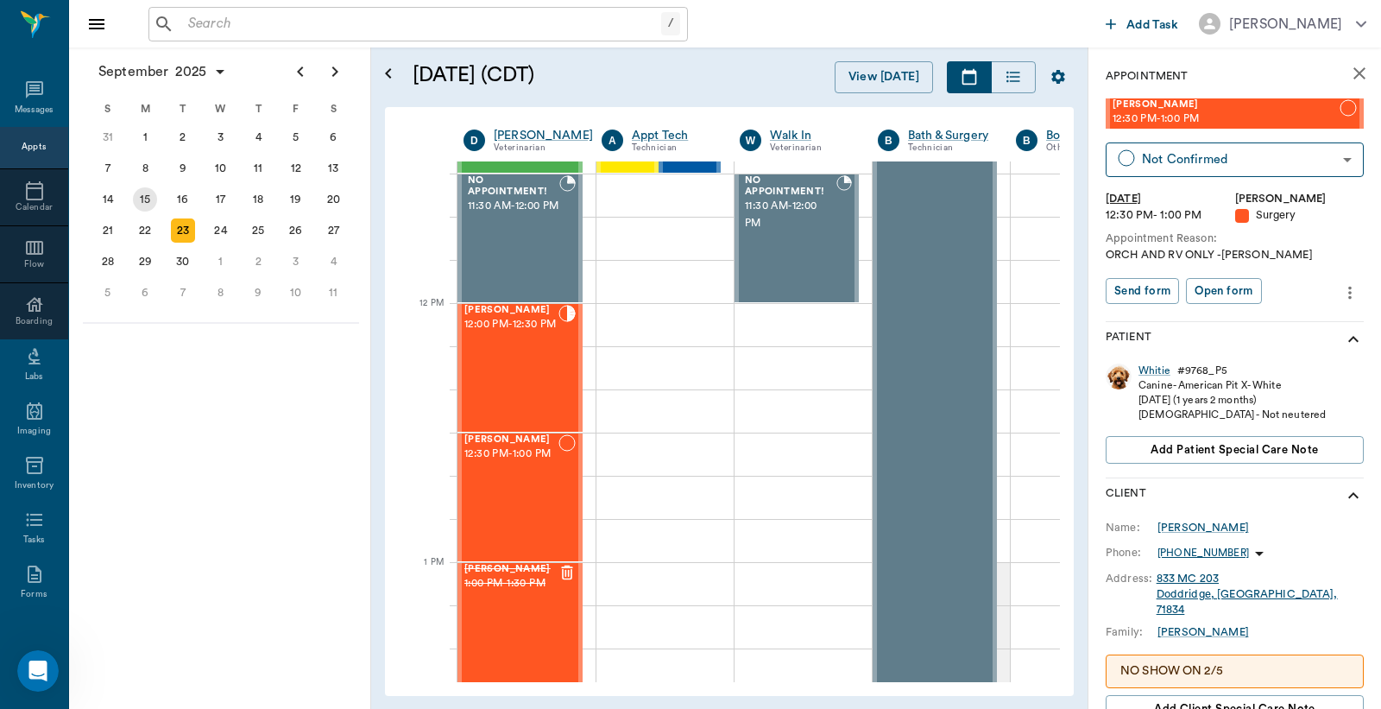
click at [145, 190] on div "15" at bounding box center [145, 199] width 24 height 24
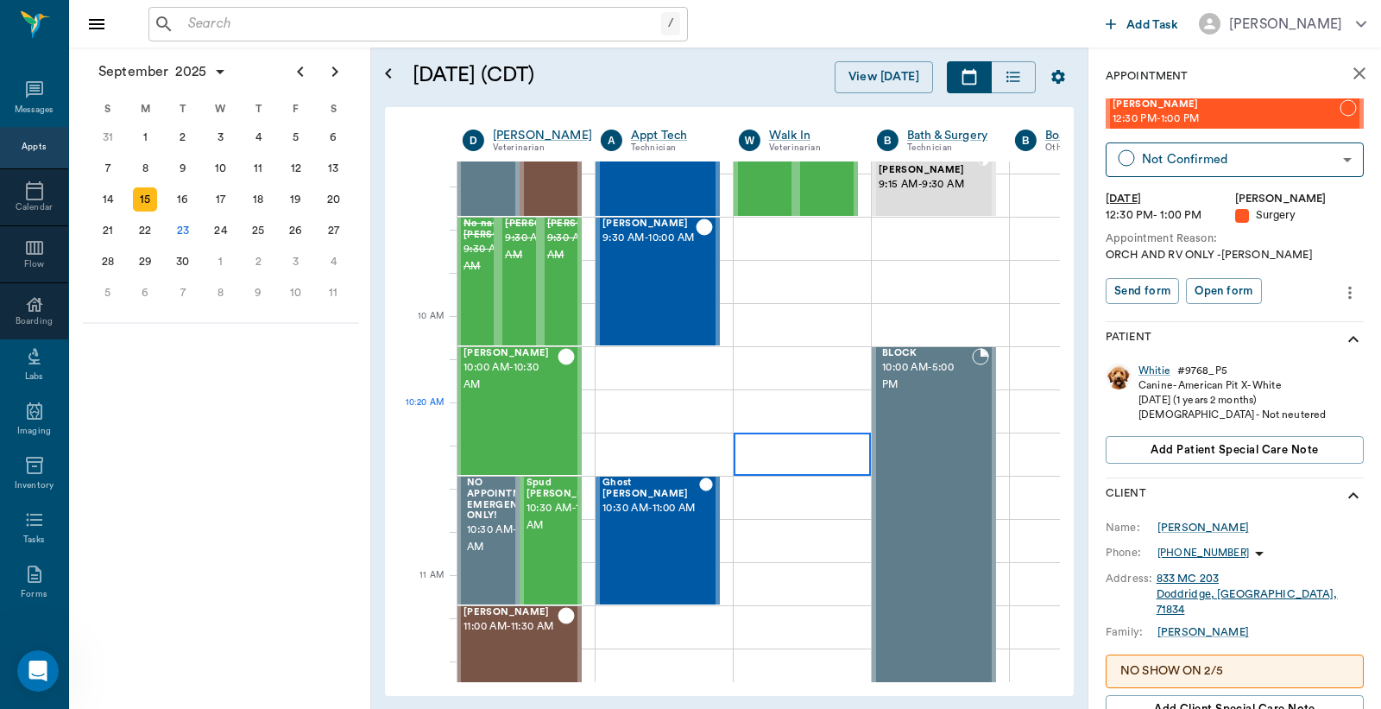
scroll to position [383, 1]
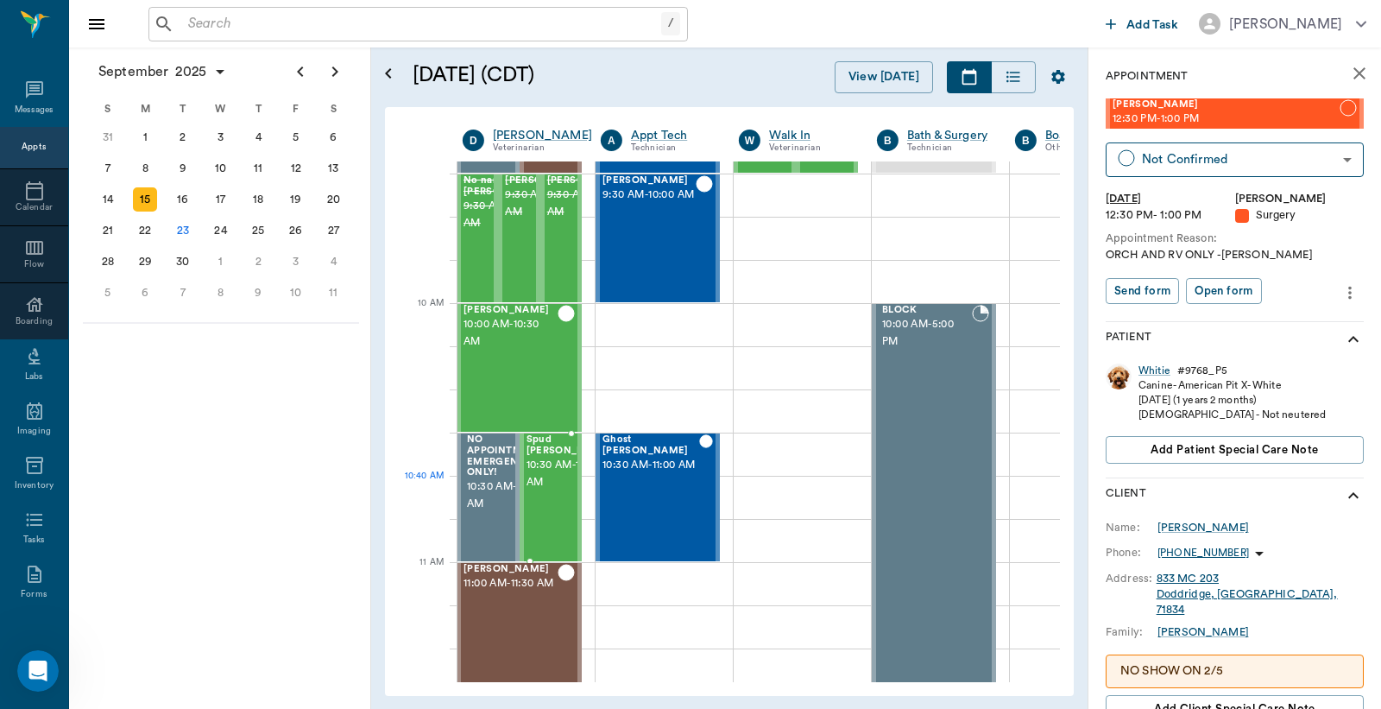
click at [550, 491] on span "10:30 AM - 11:00 AM" at bounding box center [570, 474] width 86 height 35
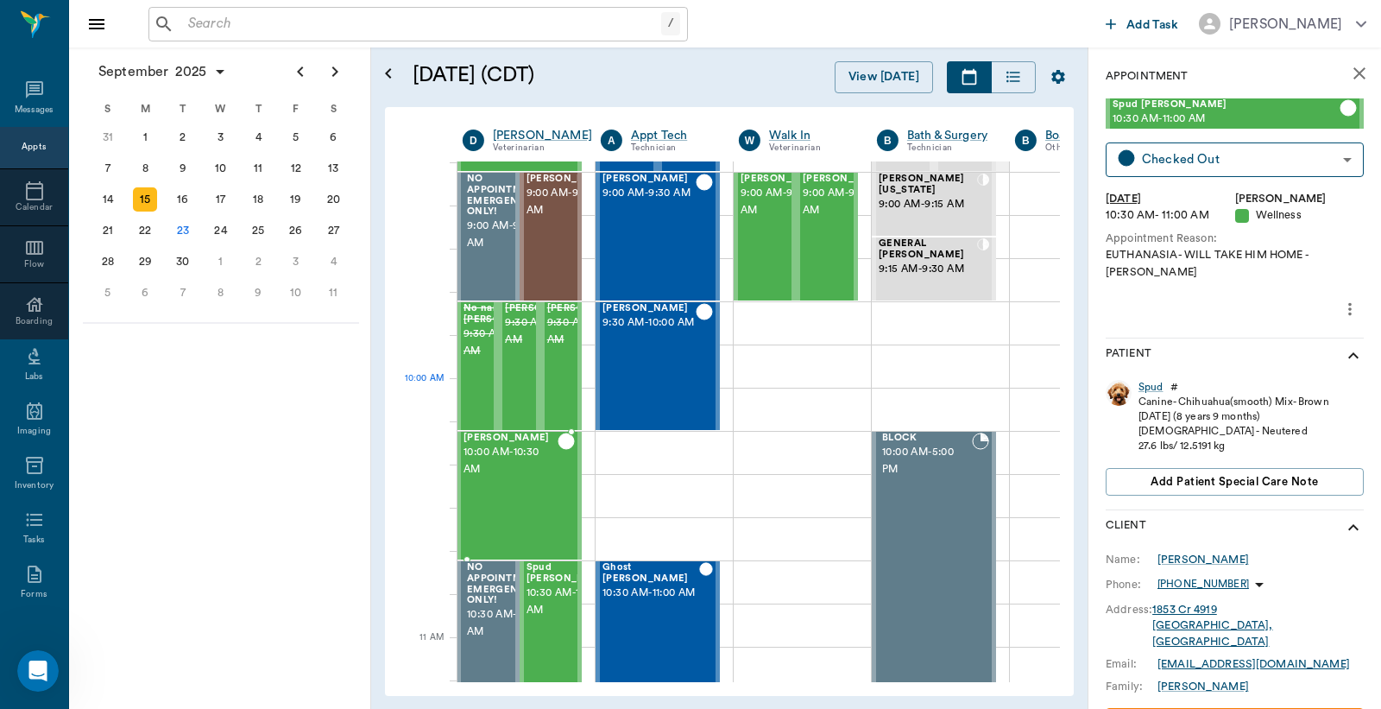
scroll to position [383, 1]
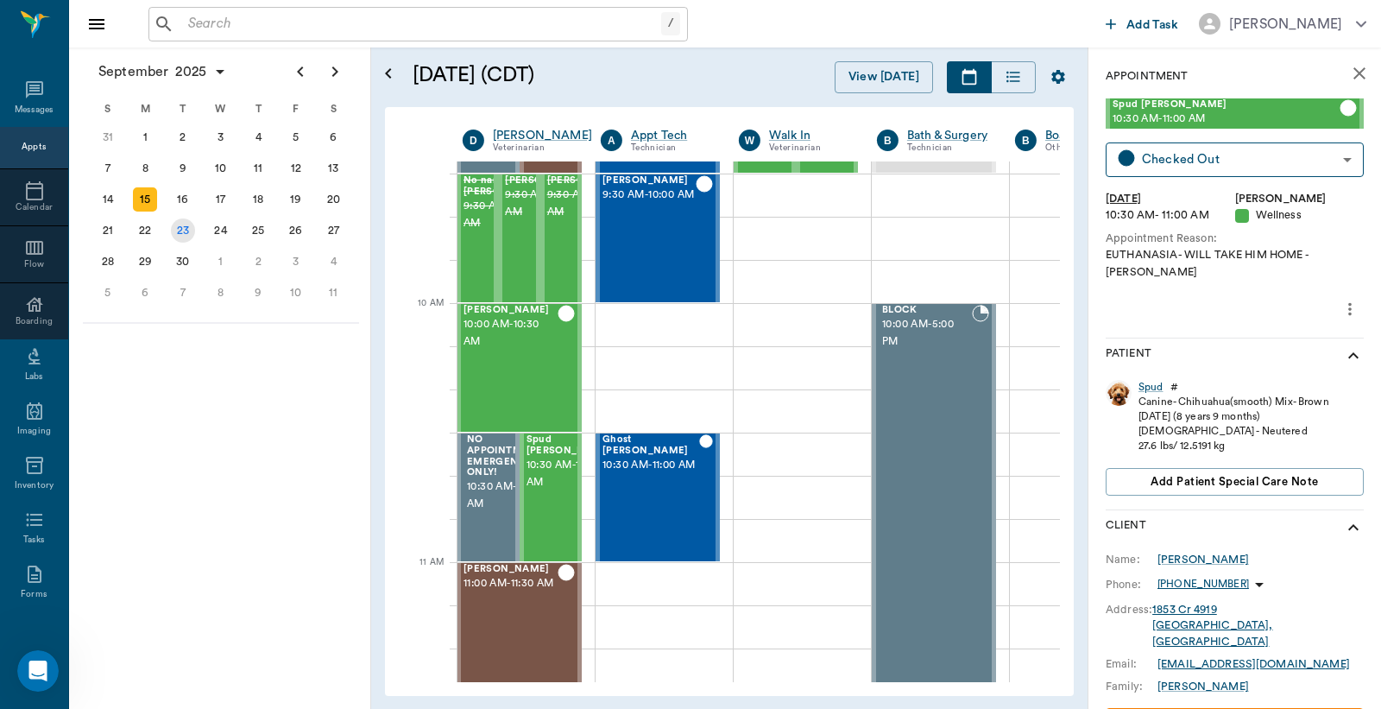
click at [183, 226] on div "23" at bounding box center [183, 230] width 24 height 24
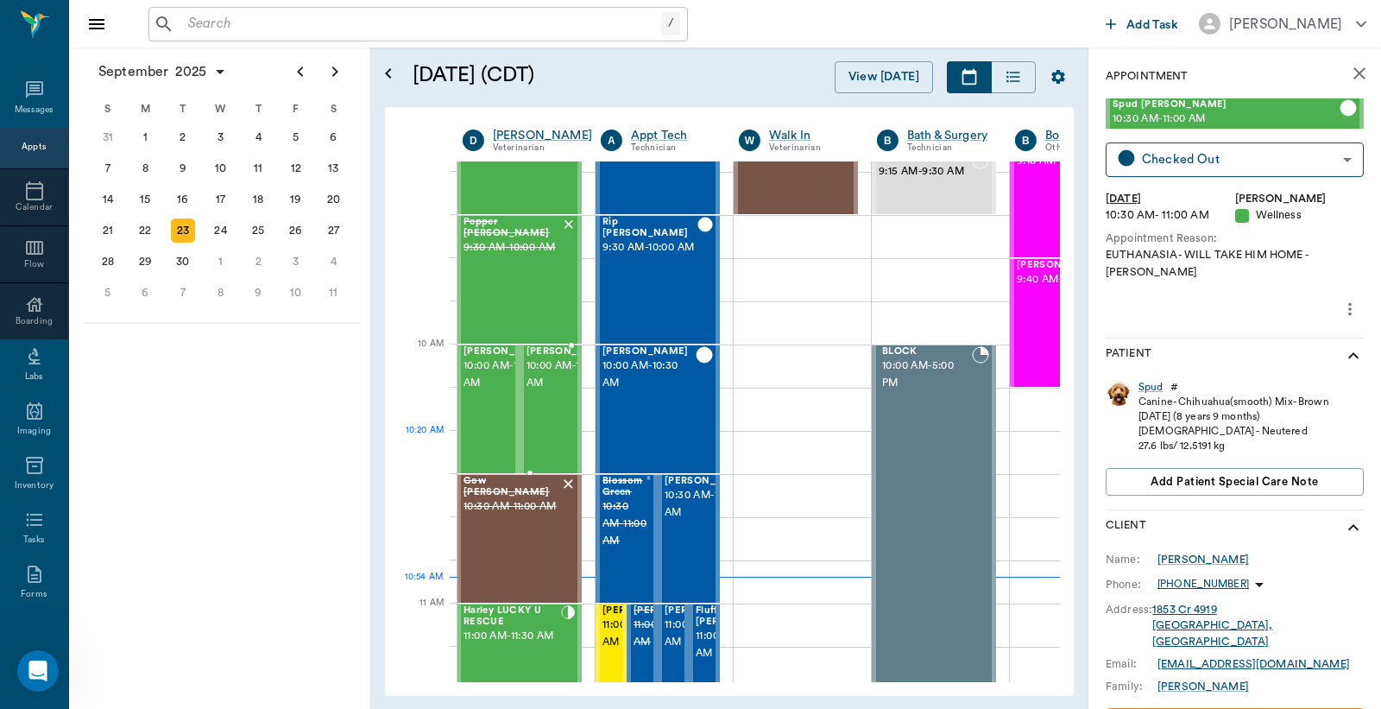
scroll to position [383, 1]
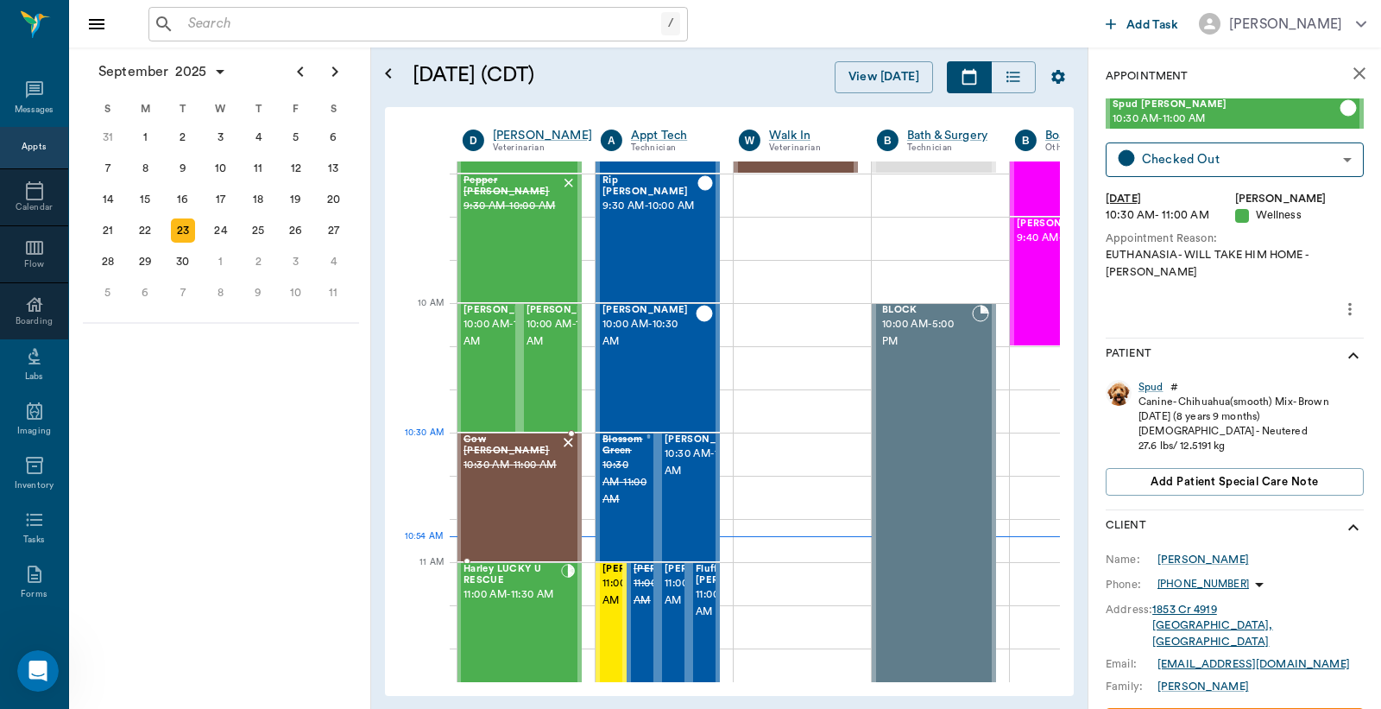
click at [520, 463] on span "10:30 AM - 11:00 AM" at bounding box center [512, 465] width 97 height 17
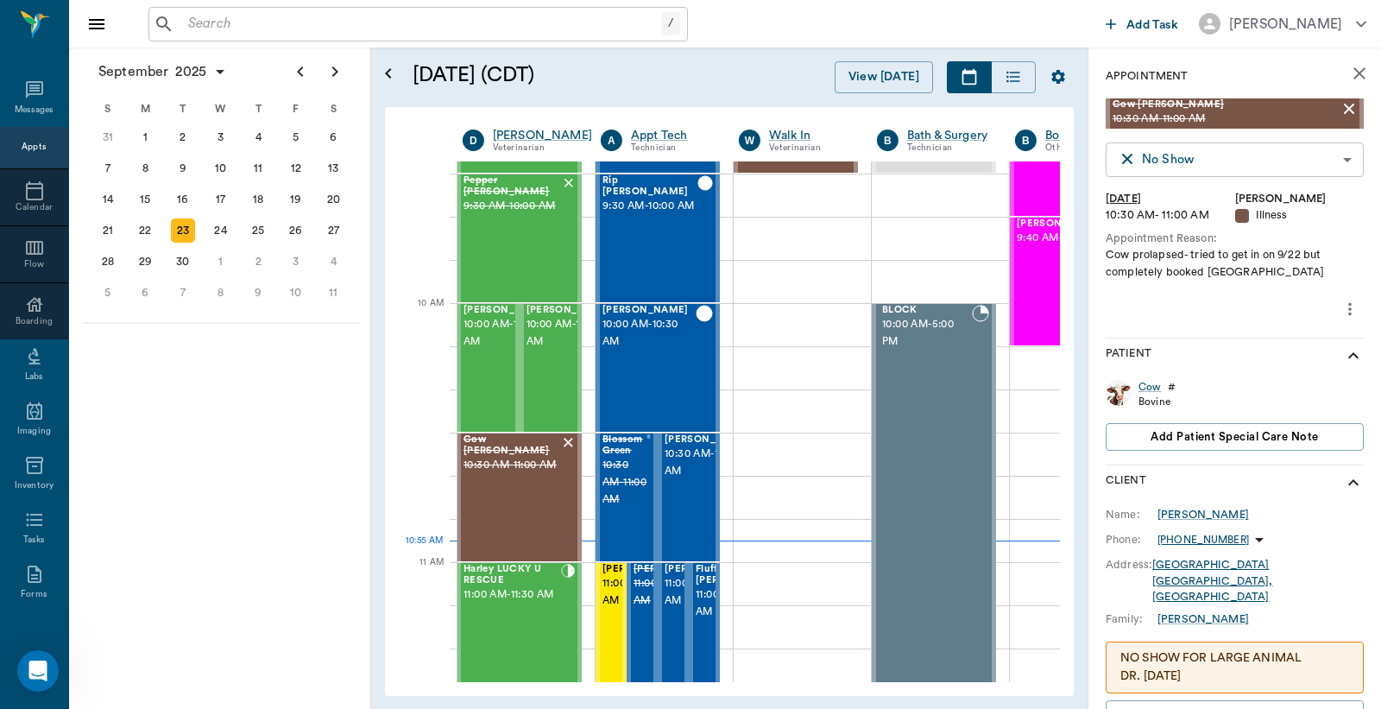
click at [1203, 156] on body "/ ​ Add Task Dr. Bert Ellsworth Nectar Messages Appts Calendar Flow Boarding La…" at bounding box center [690, 354] width 1381 height 709
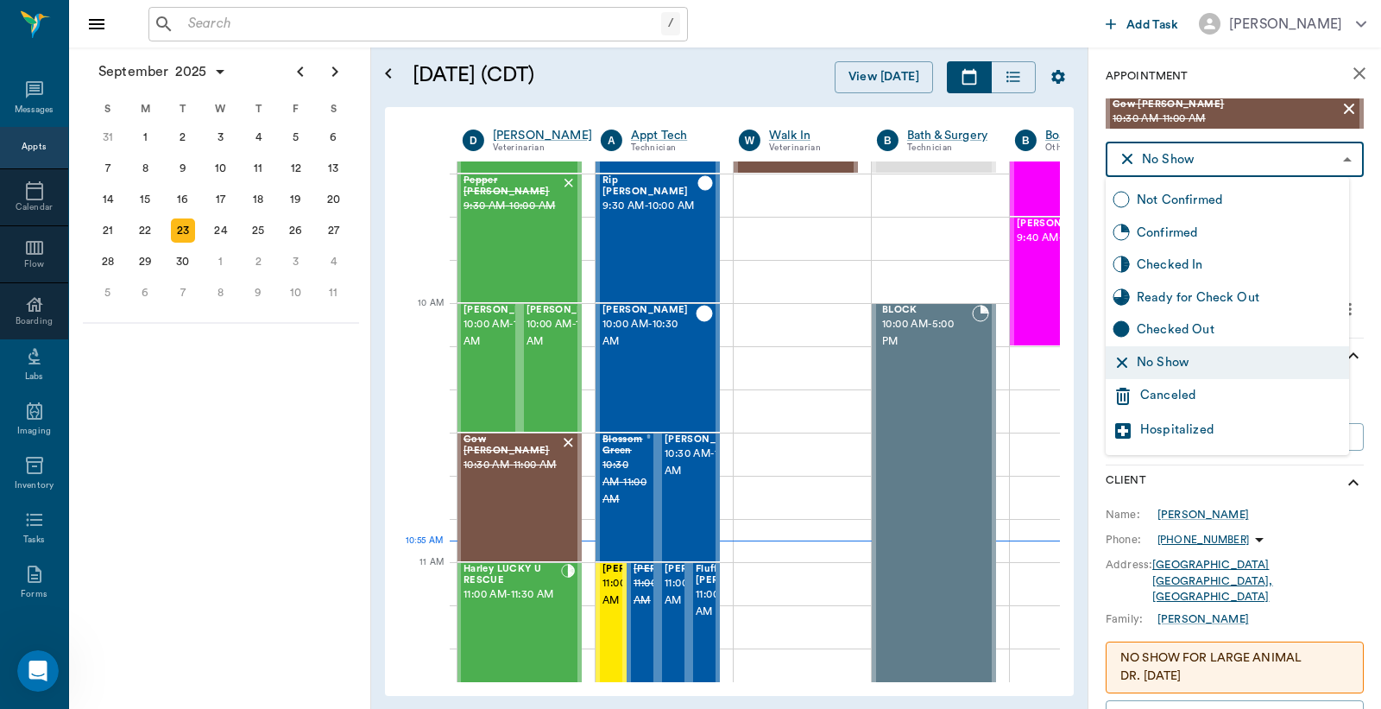
click at [1185, 262] on div "Checked In" at bounding box center [1239, 265] width 205 height 19
type input "CHECKED_IN"
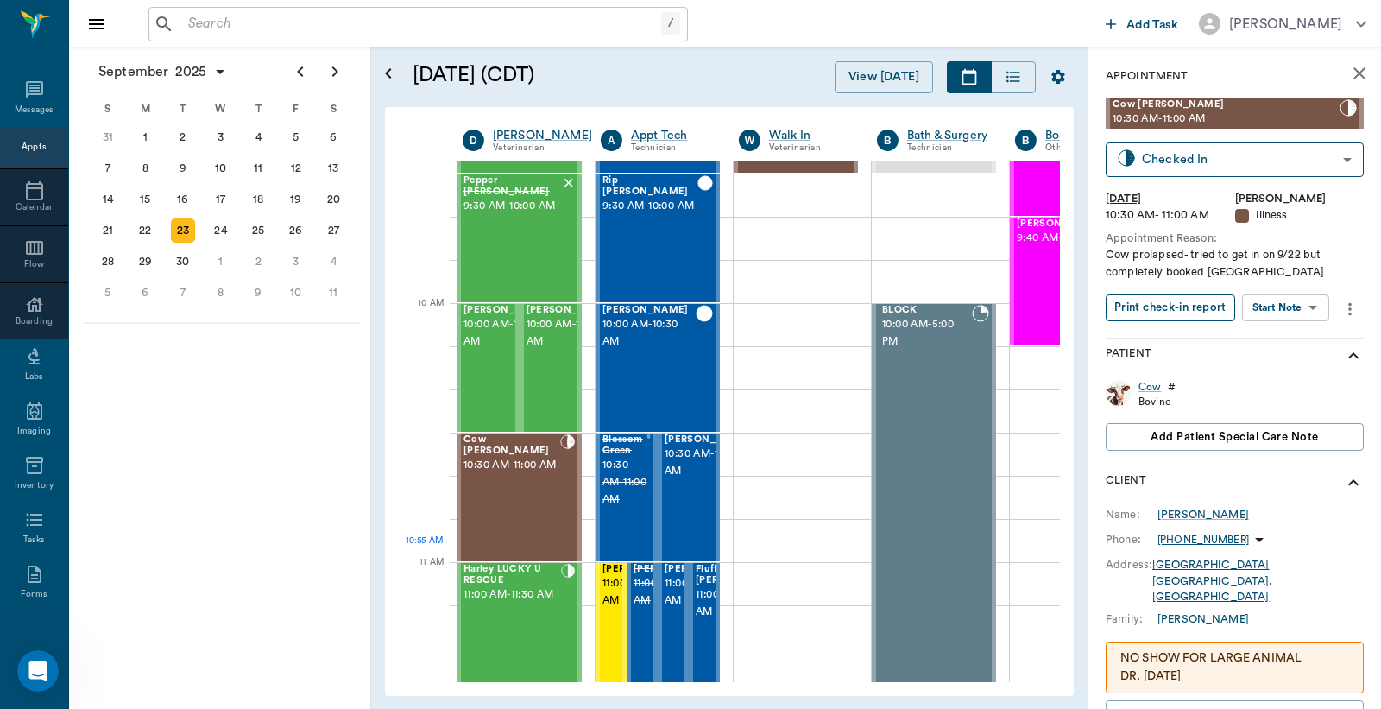
click at [1175, 307] on button "Print check-in report" at bounding box center [1171, 307] width 130 height 27
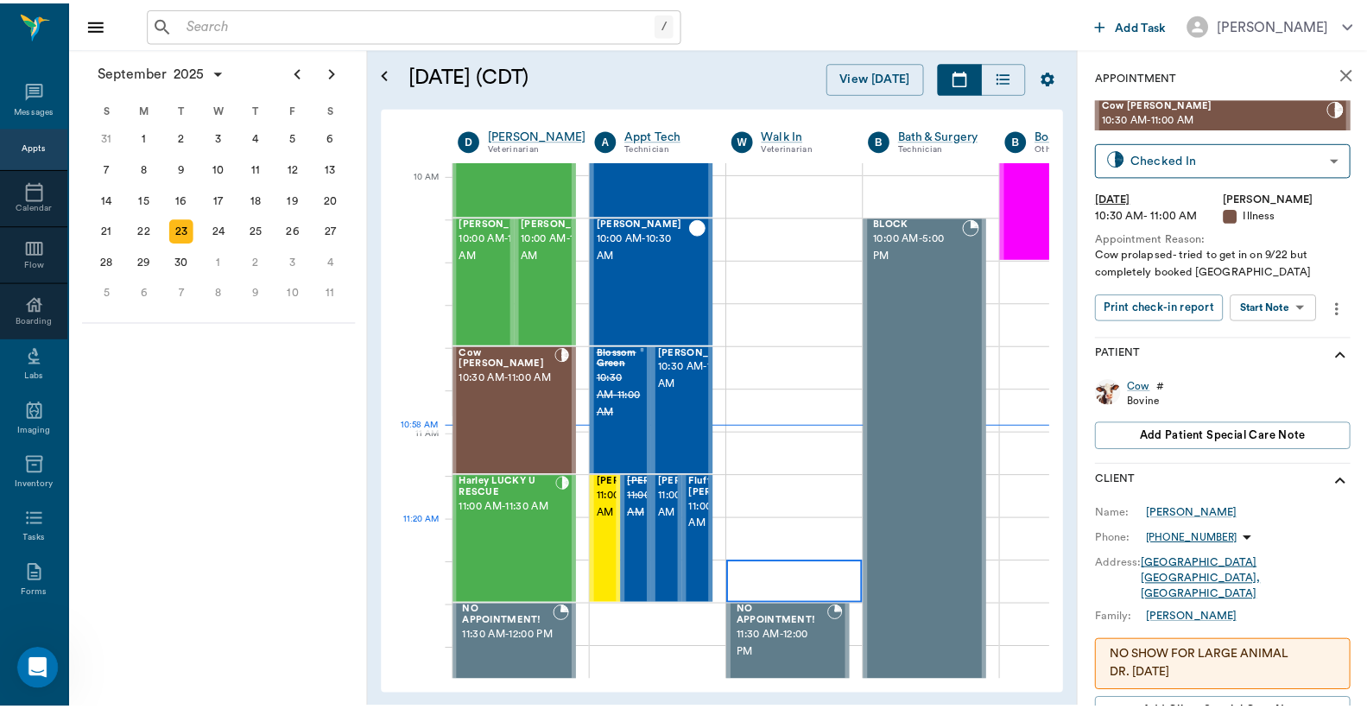
scroll to position [511, 1]
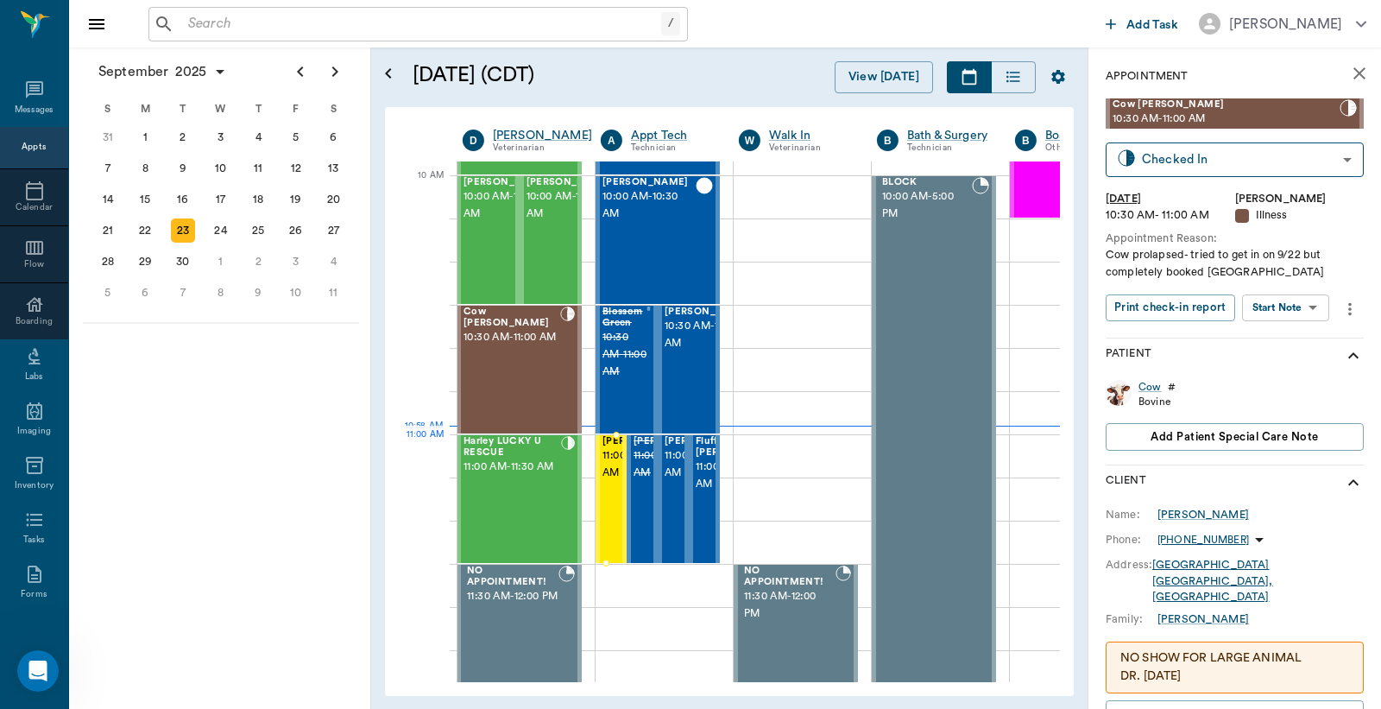
click at [614, 468] on span "11:00 AM - 11:30 AM" at bounding box center [646, 464] width 86 height 35
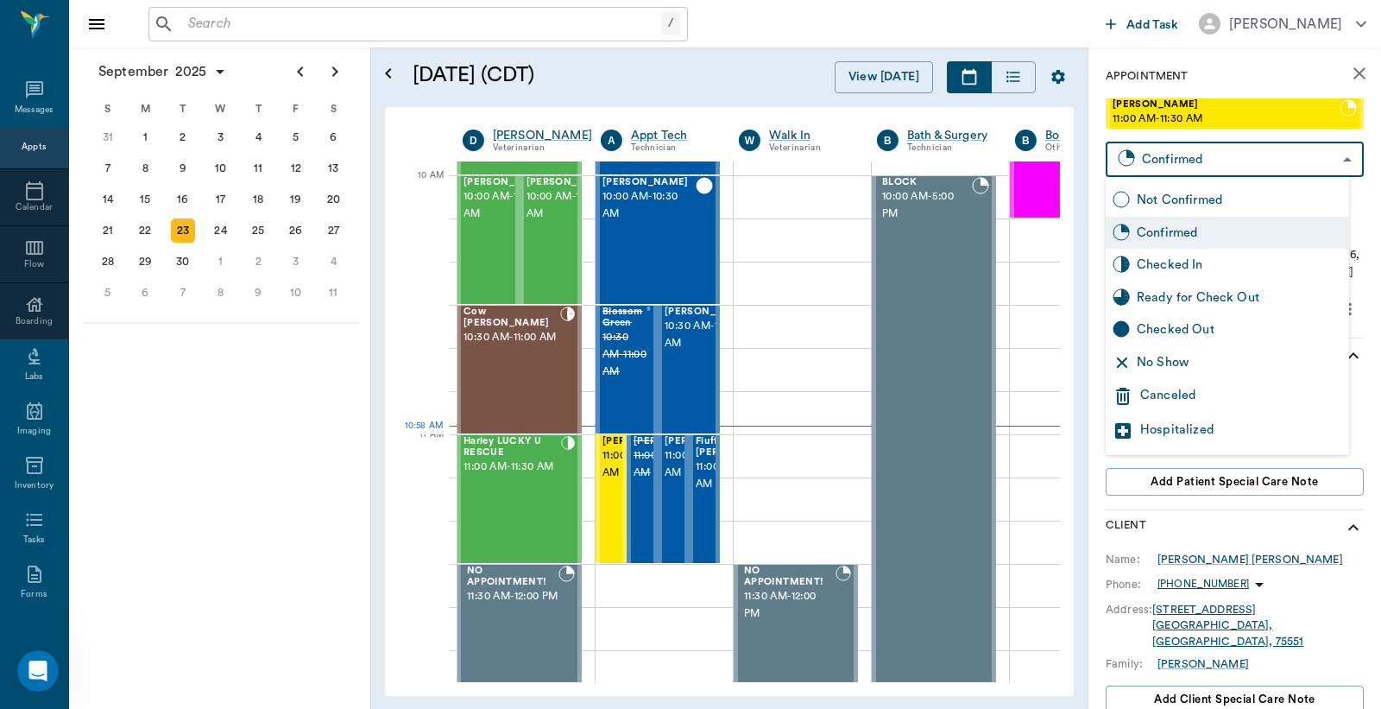
click at [1166, 158] on body "/ ​ Add Task Dr. Bert Ellsworth Nectar Messages Appts Calendar Flow Boarding La…" at bounding box center [690, 354] width 1381 height 709
click at [1162, 263] on div "Checked In" at bounding box center [1239, 265] width 205 height 19
type input "CHECKED_IN"
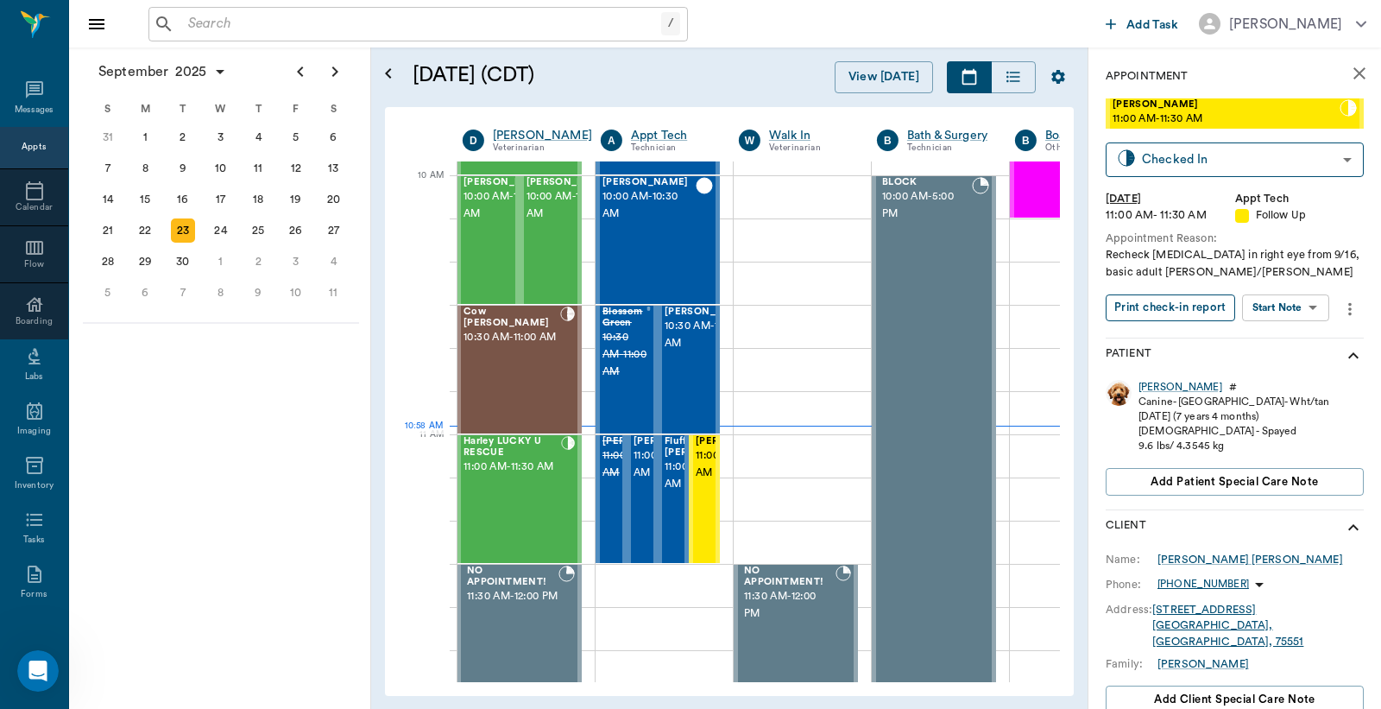
click at [1166, 311] on button "Print check-in report" at bounding box center [1171, 307] width 130 height 27
click at [514, 495] on div "Harley LUCKY U RESCUE 11:00 AM - 11:30 AM" at bounding box center [513, 499] width 98 height 126
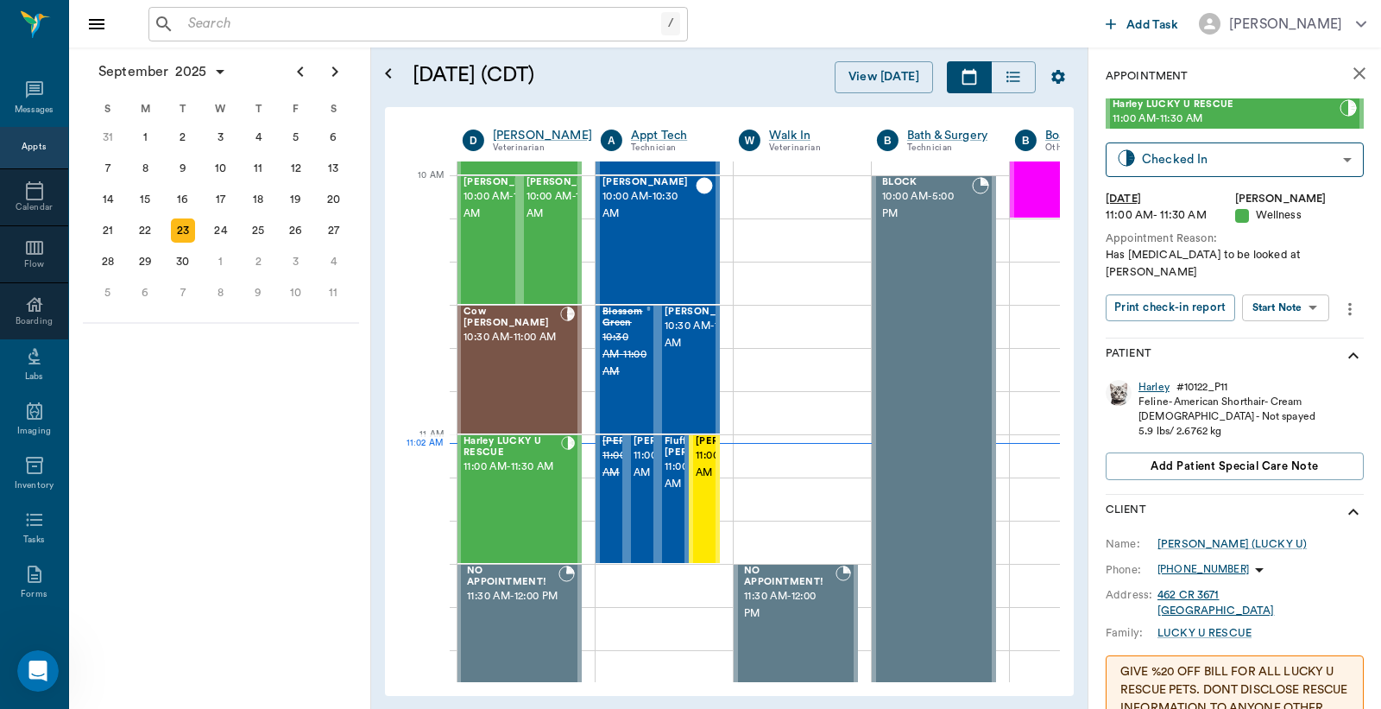
click at [1155, 380] on div "Harley" at bounding box center [1154, 387] width 31 height 15
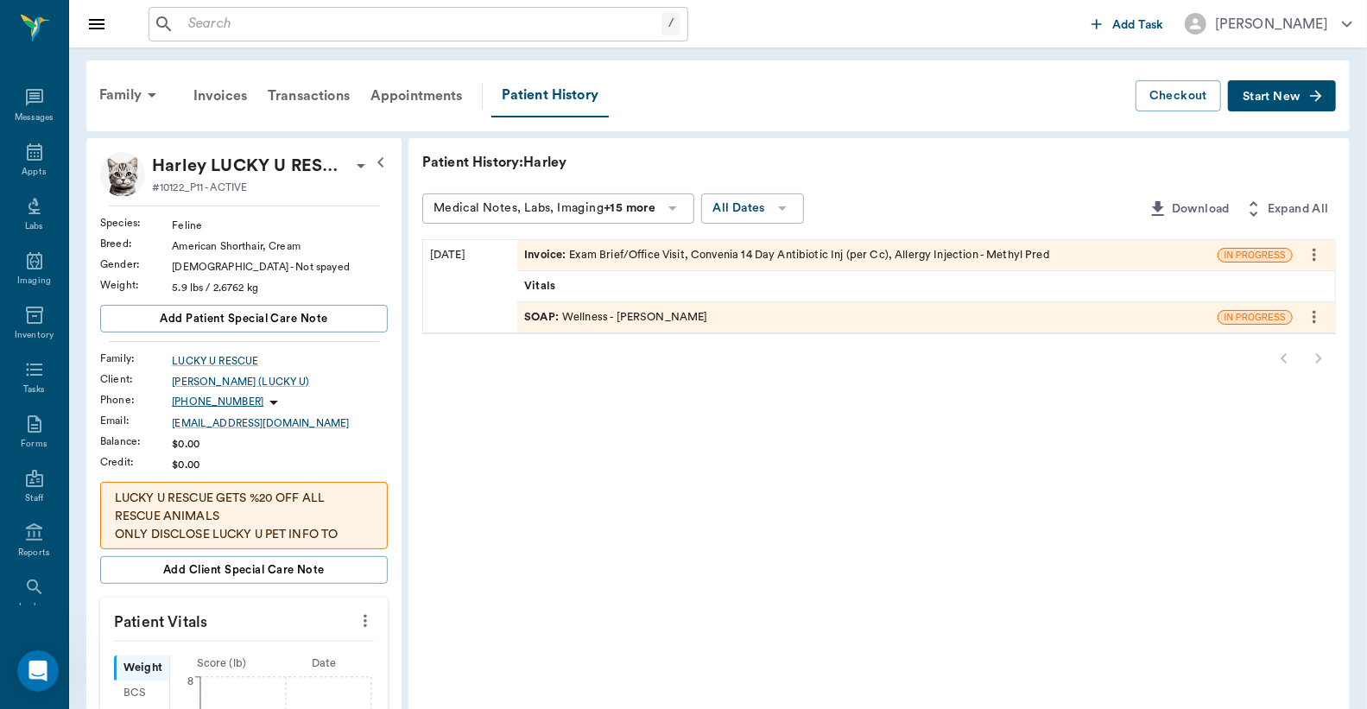
click at [700, 252] on div "Invoice : Exam Brief/Office Visit, Convenia 14 Day Antibiotic Inj (per Cc), All…" at bounding box center [787, 255] width 526 height 16
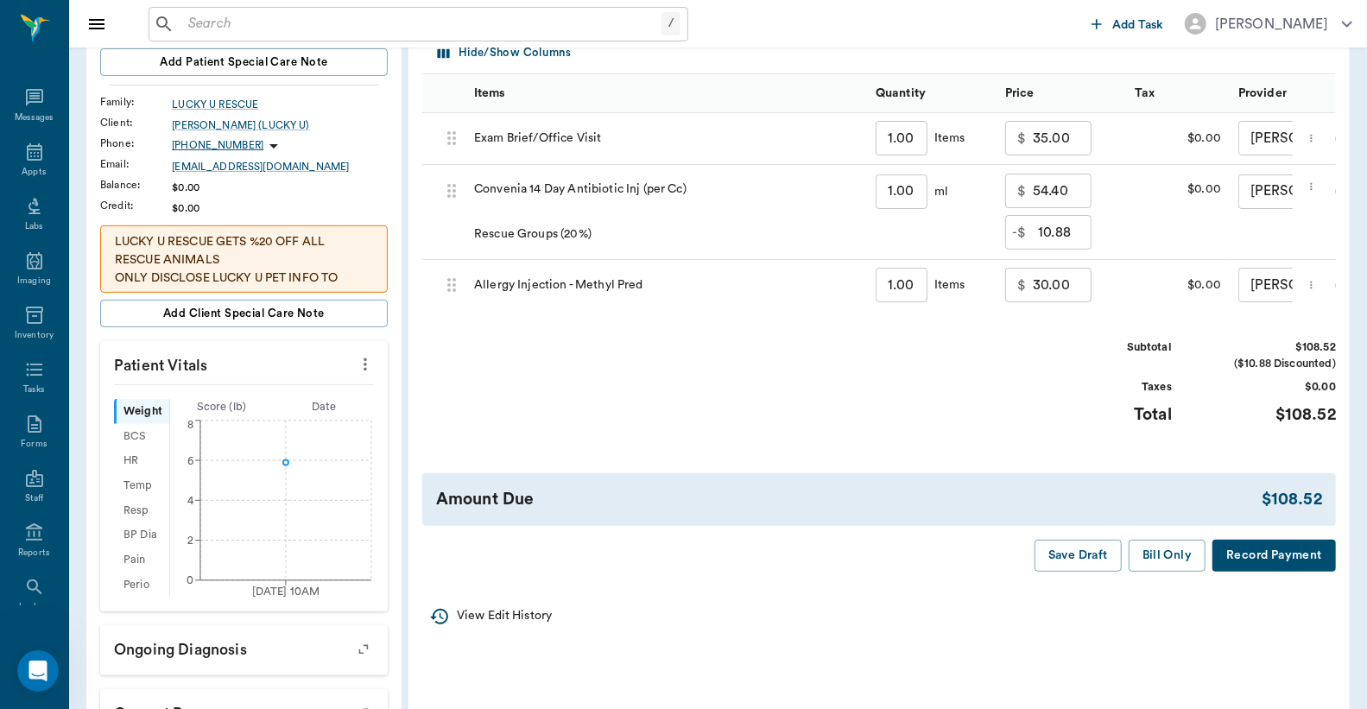
scroll to position [256, 0]
click at [1254, 568] on button "Record Payment" at bounding box center [1273, 555] width 123 height 32
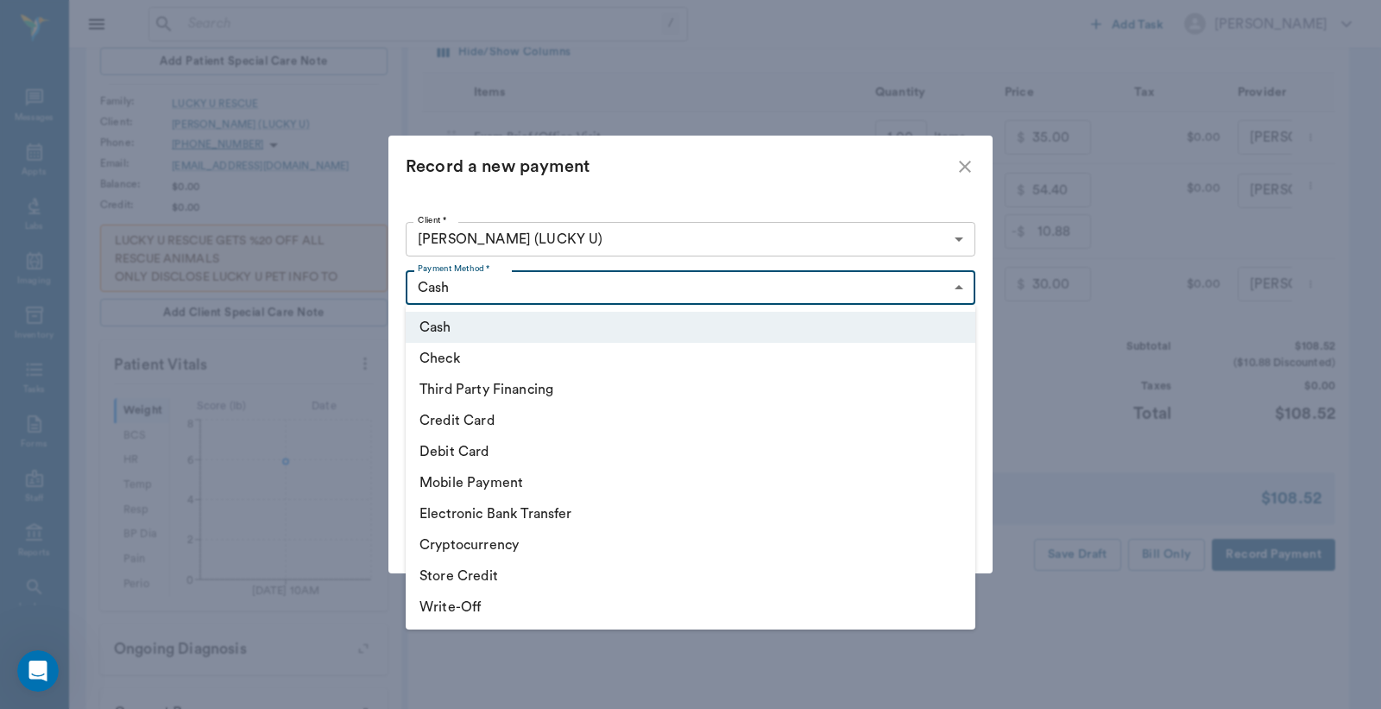
click at [960, 290] on body "/ ​ Add Task Dr. Bert Ellsworth Nectar Messages Appts Labs Imaging Inventory Ta…" at bounding box center [690, 352] width 1381 height 1216
click at [524, 453] on li "Debit Card" at bounding box center [691, 451] width 570 height 31
type input "DEBIT_CARD"
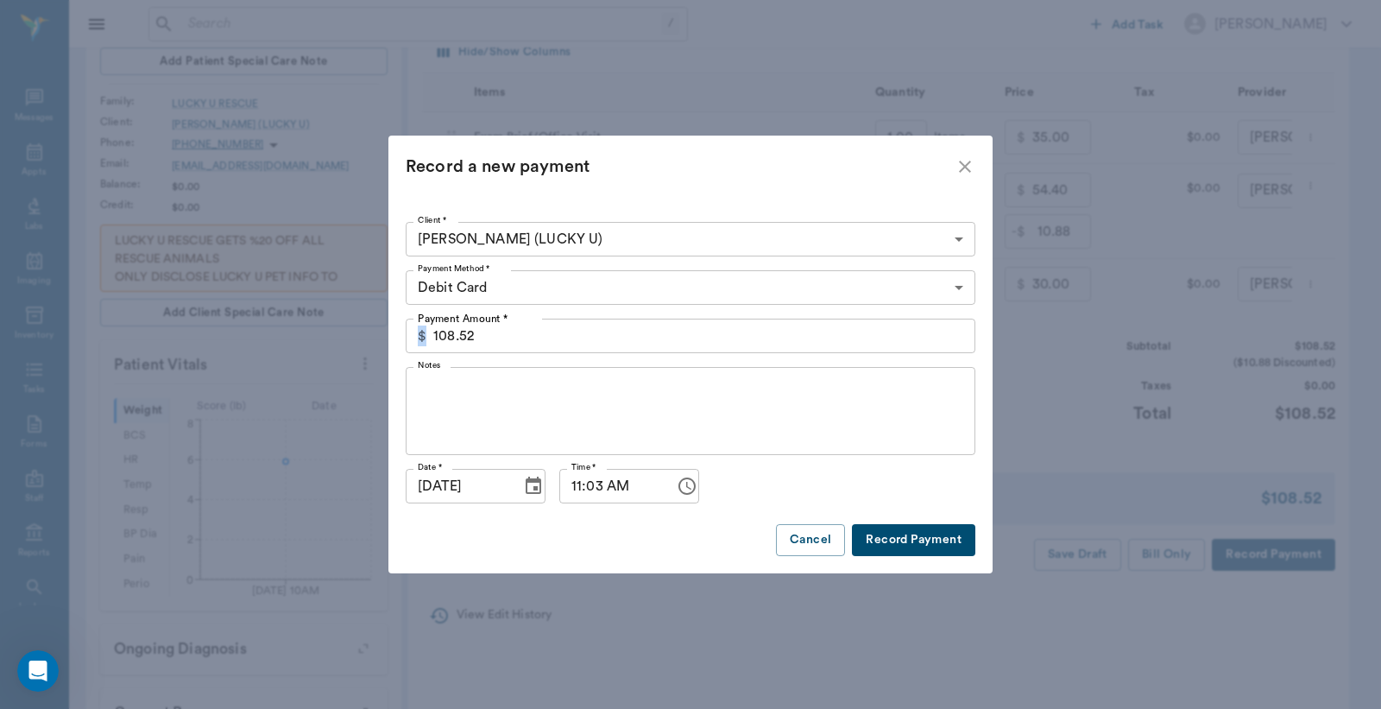
drag, startPoint x: 427, startPoint y: 337, endPoint x: 452, endPoint y: 331, distance: 25.8
click at [452, 331] on div "$ 108.52 Payment Amount *" at bounding box center [691, 336] width 570 height 35
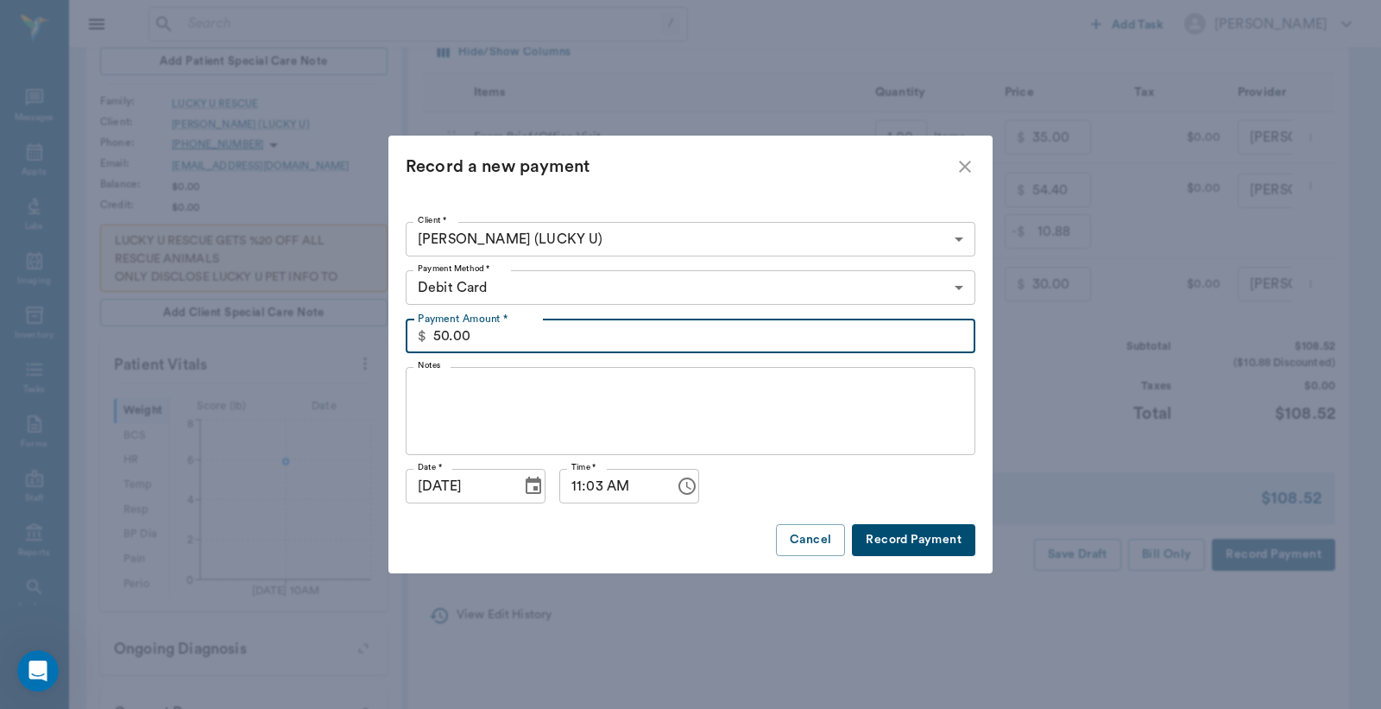
type input "50.00"
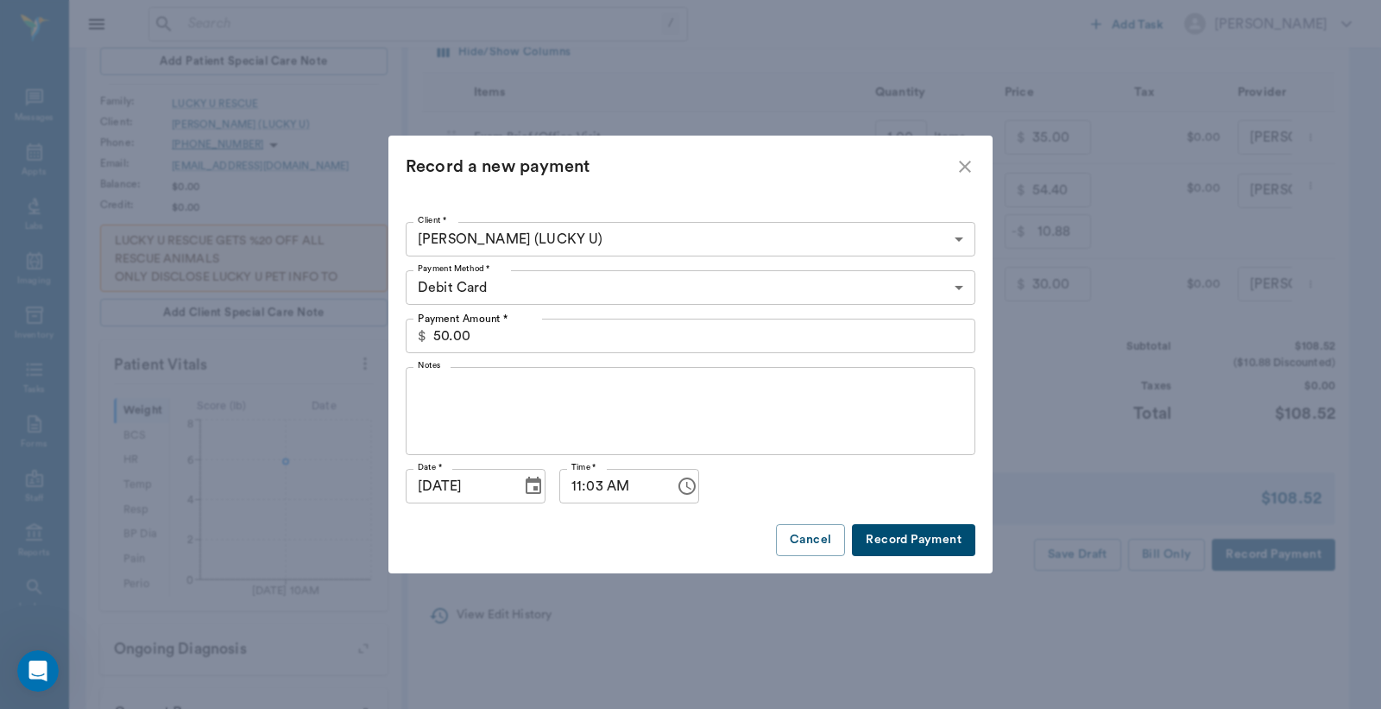
click at [895, 542] on button "Record Payment" at bounding box center [913, 540] width 123 height 32
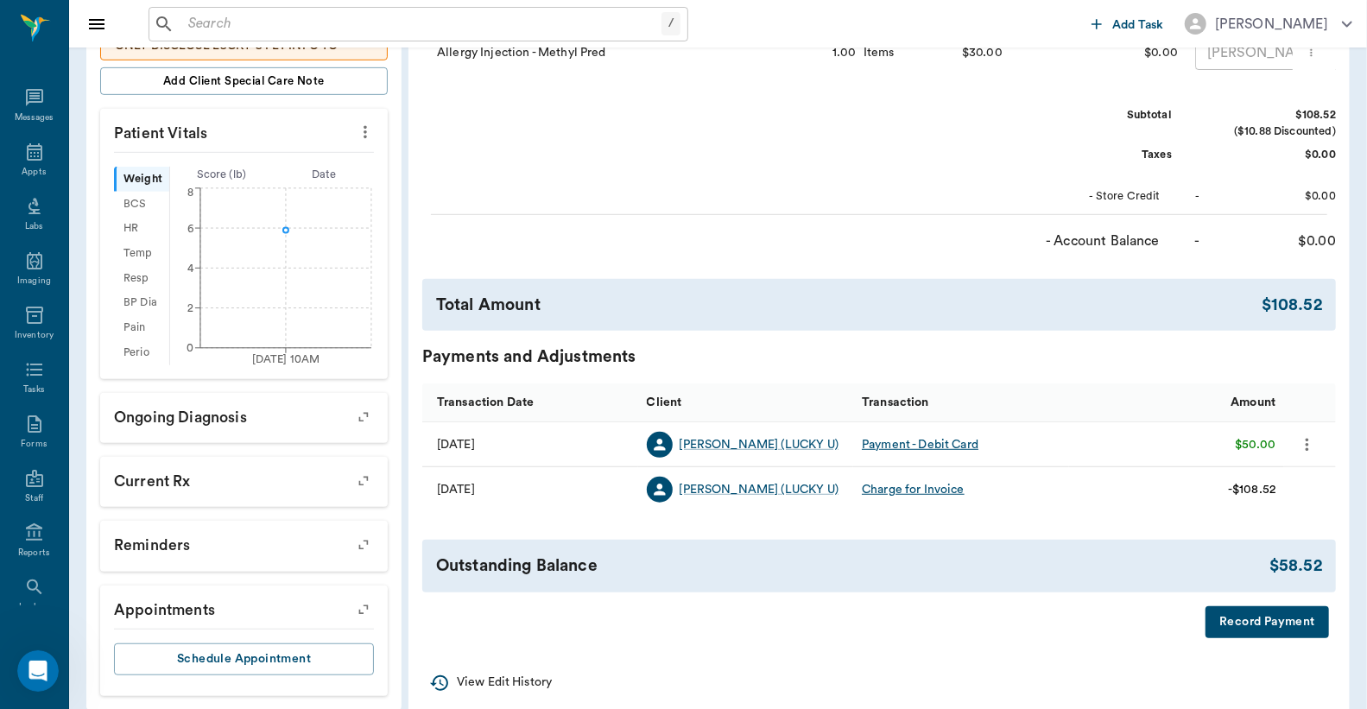
scroll to position [525, 0]
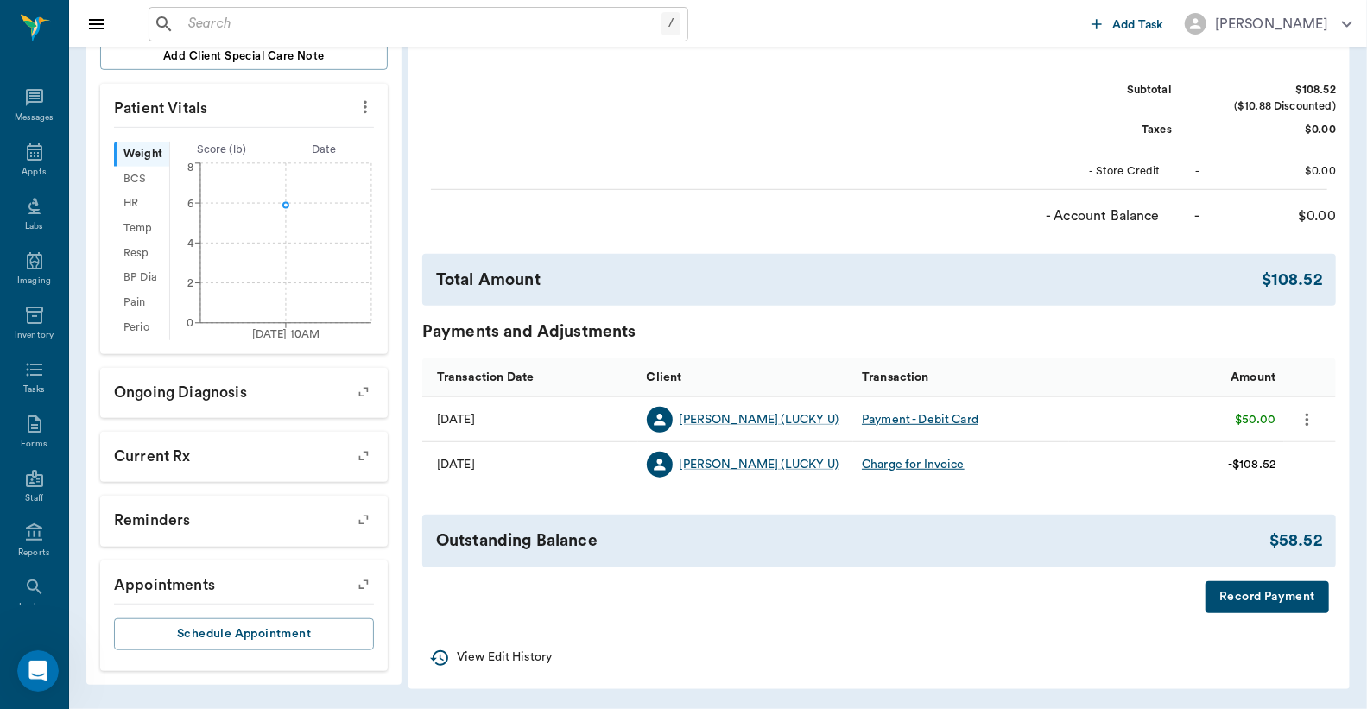
click at [1241, 605] on button "Record Payment" at bounding box center [1266, 597] width 123 height 32
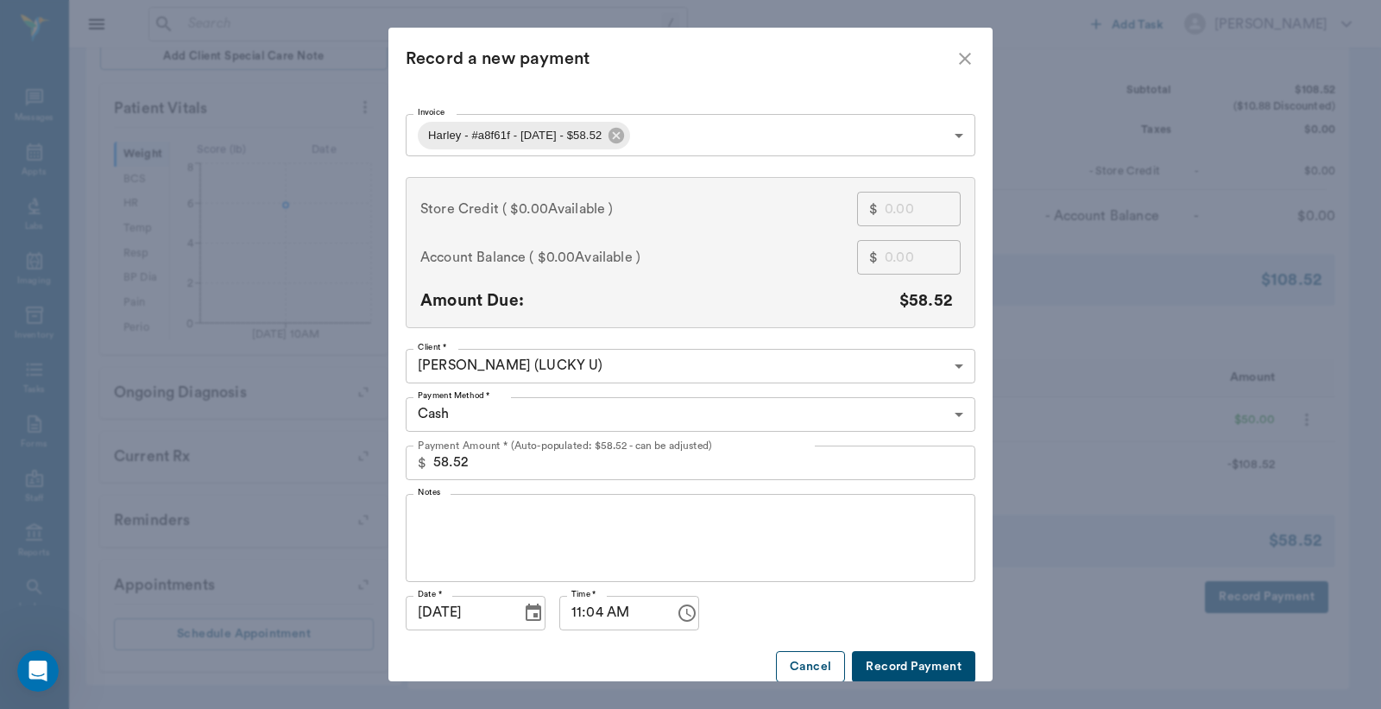
click at [804, 659] on button "Cancel" at bounding box center [810, 667] width 69 height 32
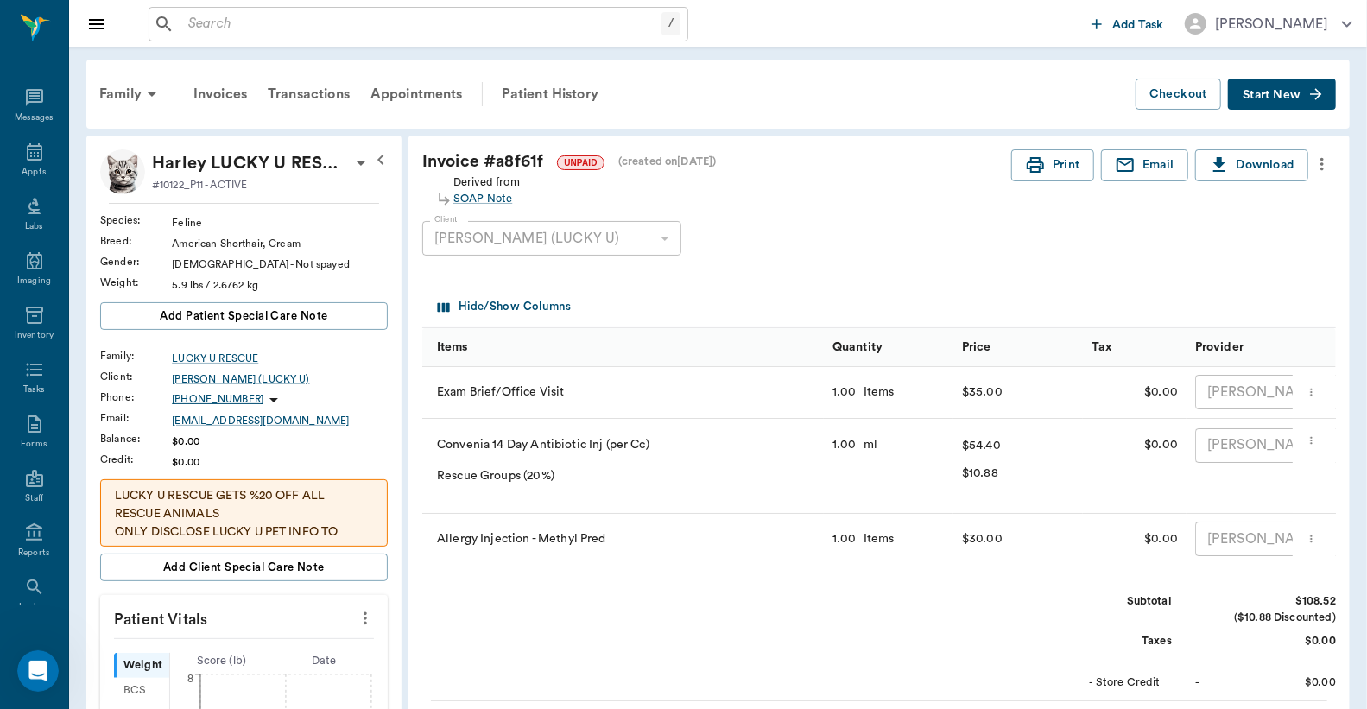
scroll to position [0, 0]
click at [1050, 164] on button "Print" at bounding box center [1052, 166] width 83 height 32
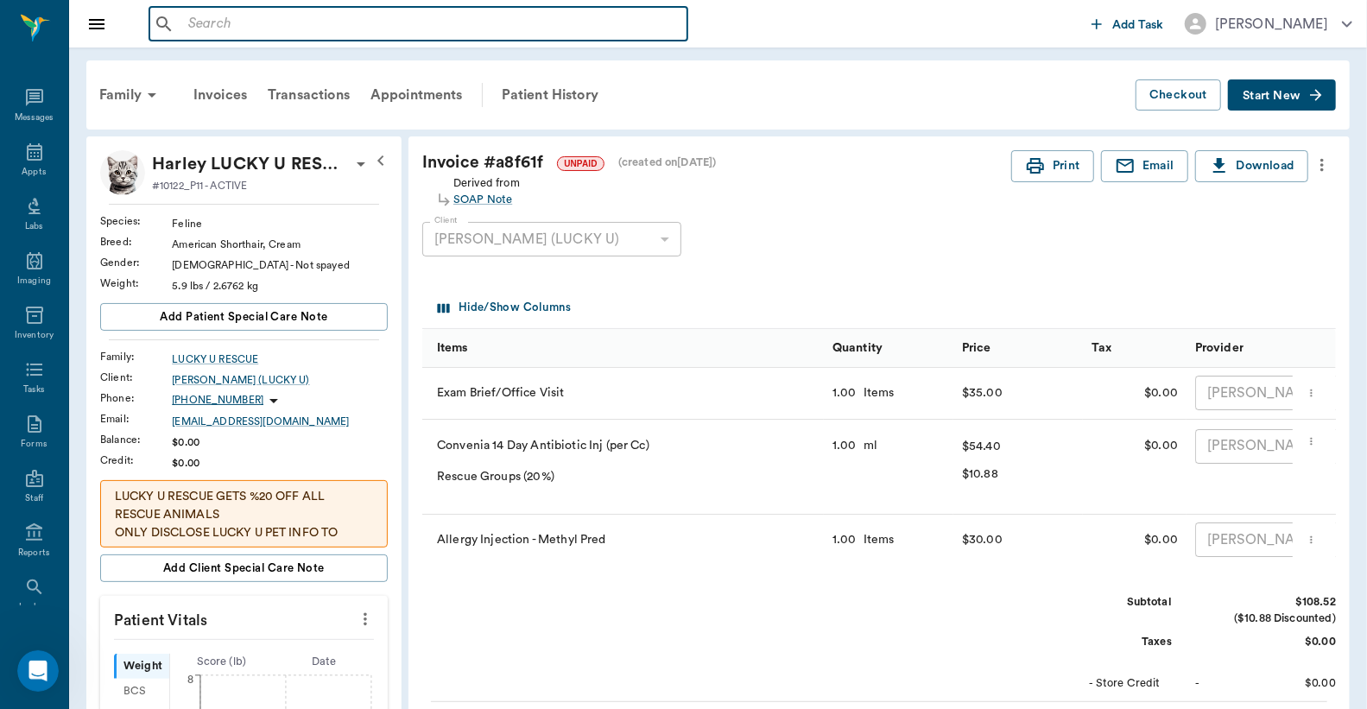
click at [186, 22] on input "text" at bounding box center [430, 24] width 499 height 24
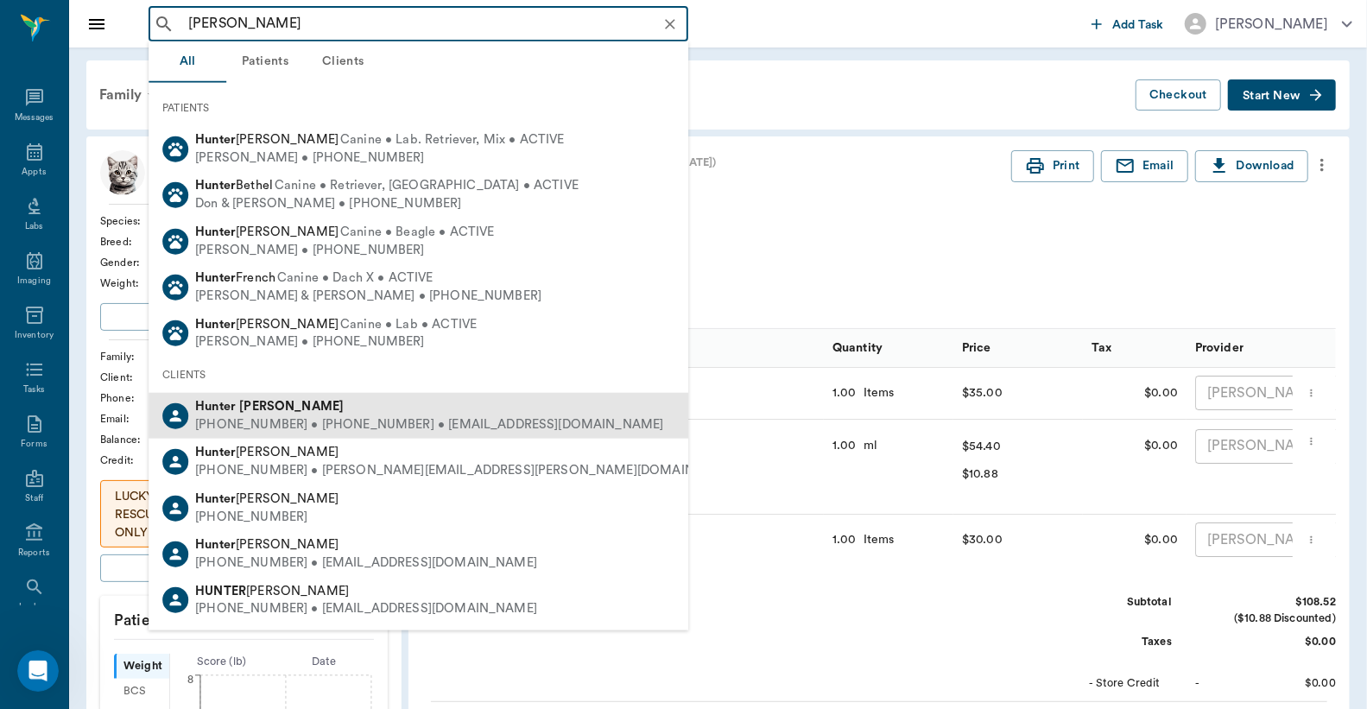
click at [313, 408] on div "Hunter Graves" at bounding box center [429, 407] width 468 height 18
type input "hunter graves"
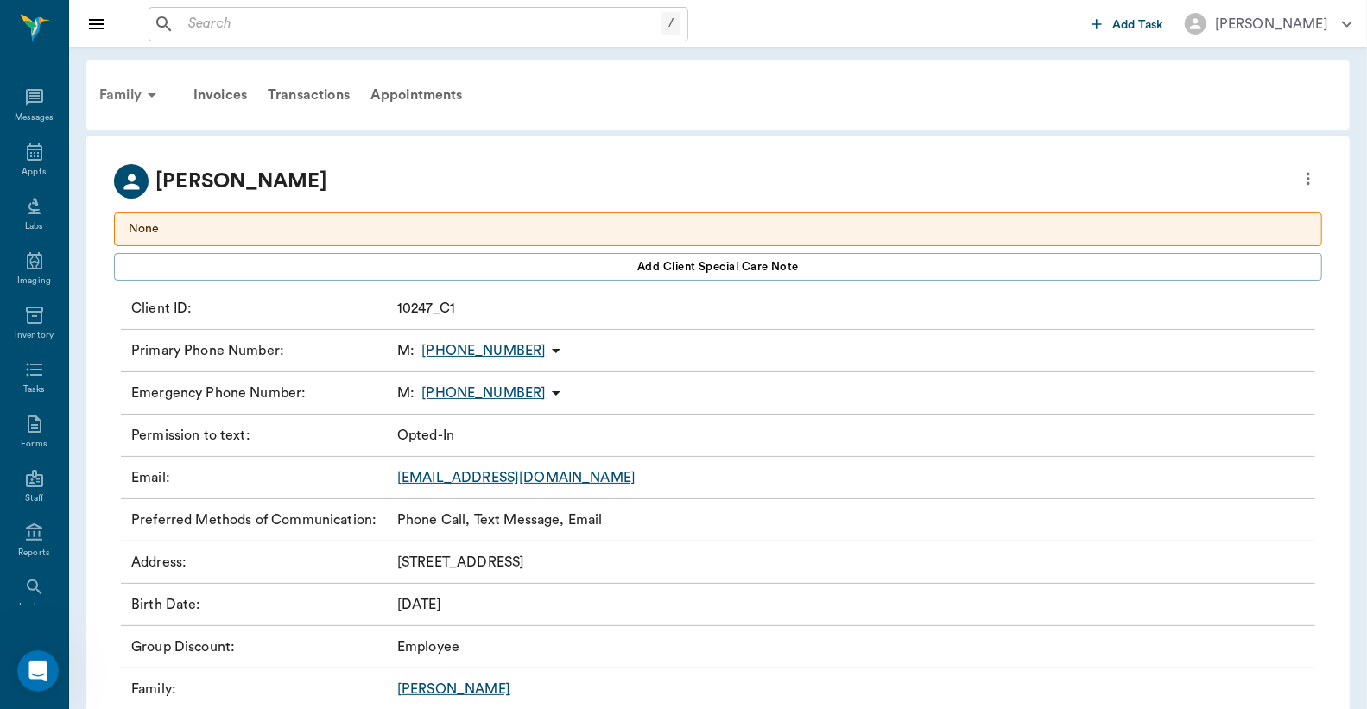
click at [135, 93] on div "Family" at bounding box center [131, 94] width 84 height 41
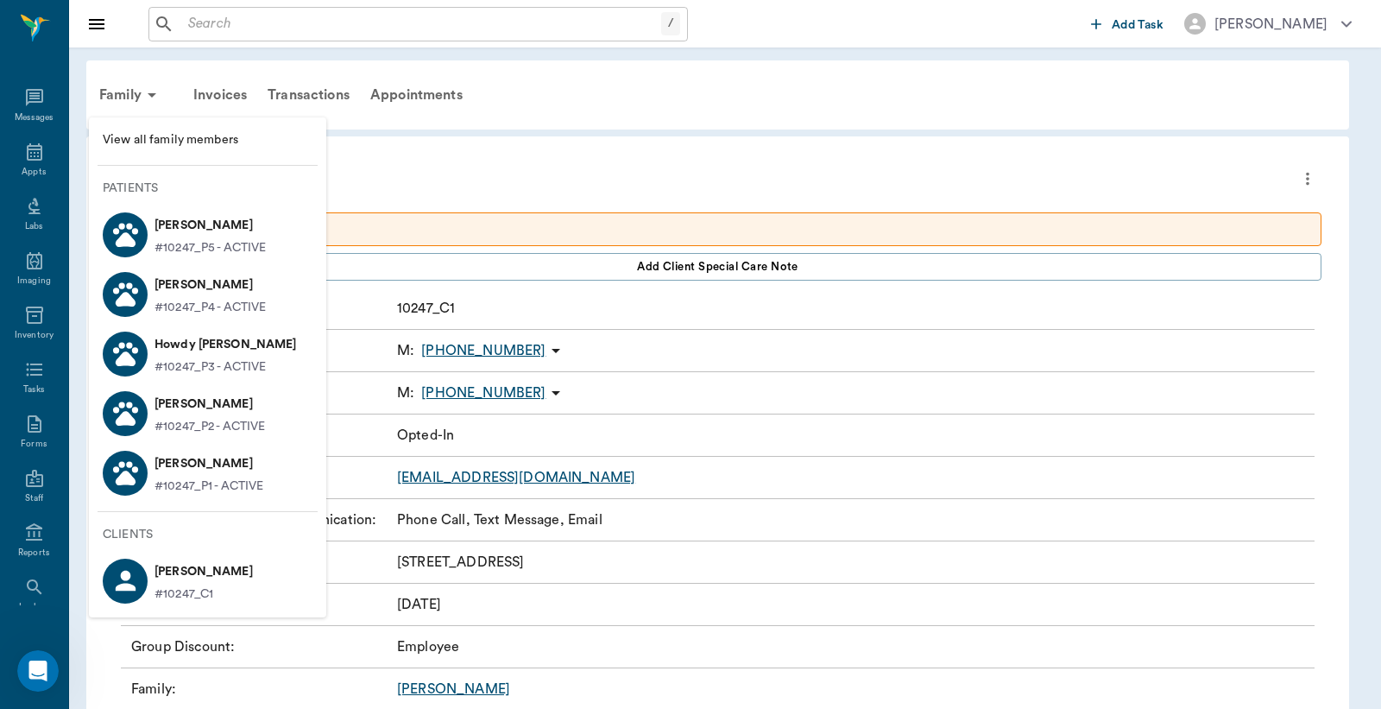
click at [511, 145] on div at bounding box center [690, 354] width 1381 height 709
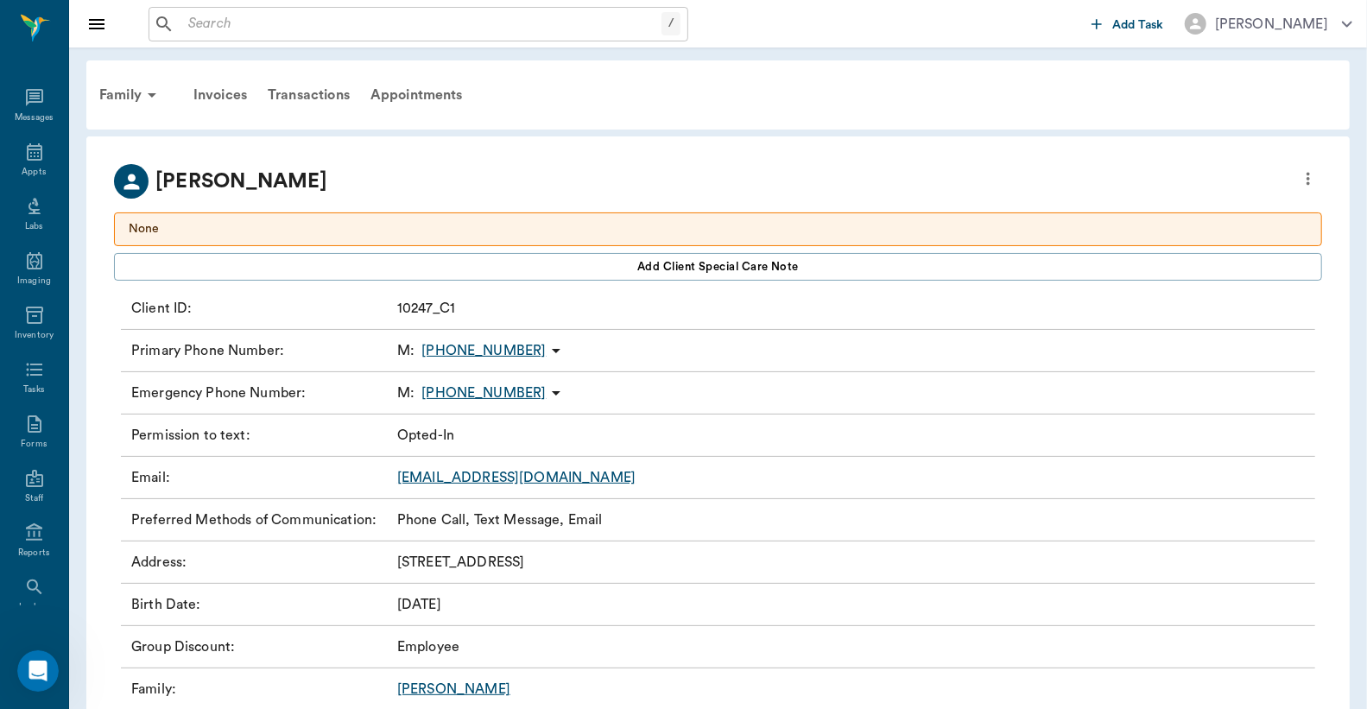
scroll to position [202, 0]
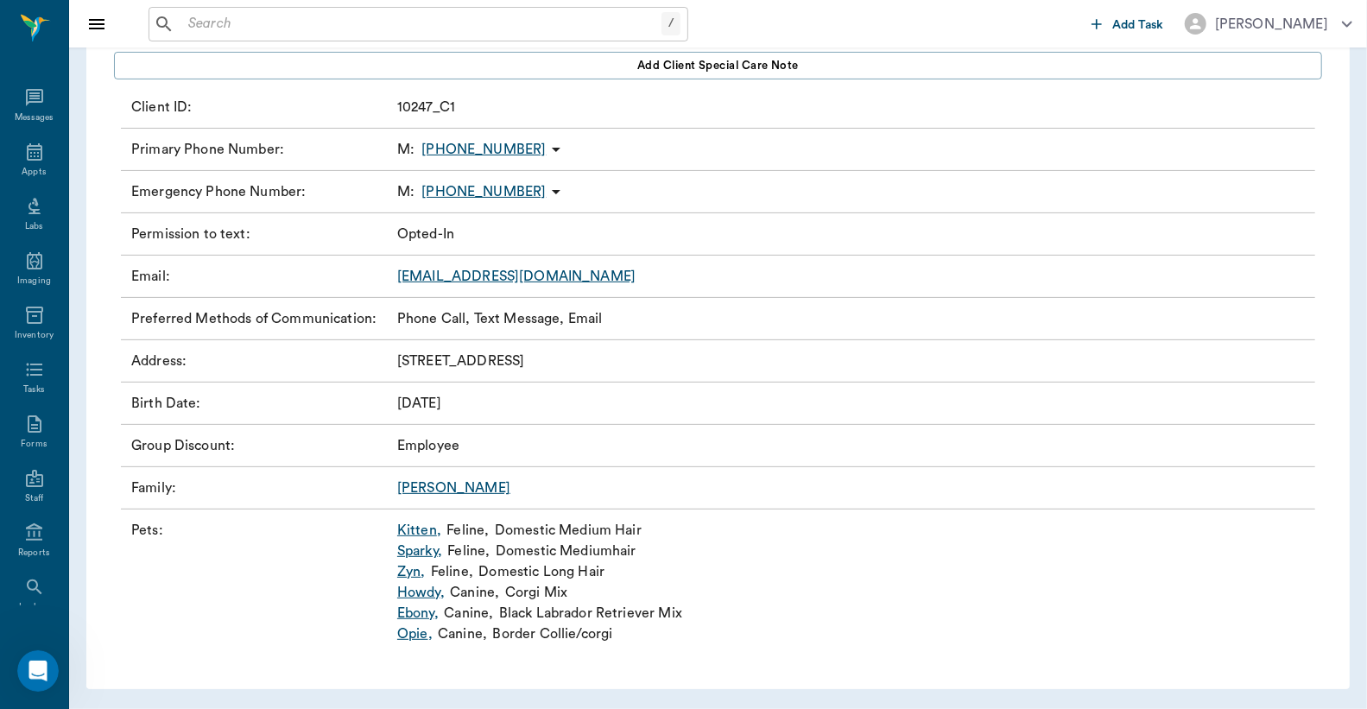
click at [400, 525] on link "Kitten ," at bounding box center [419, 530] width 44 height 21
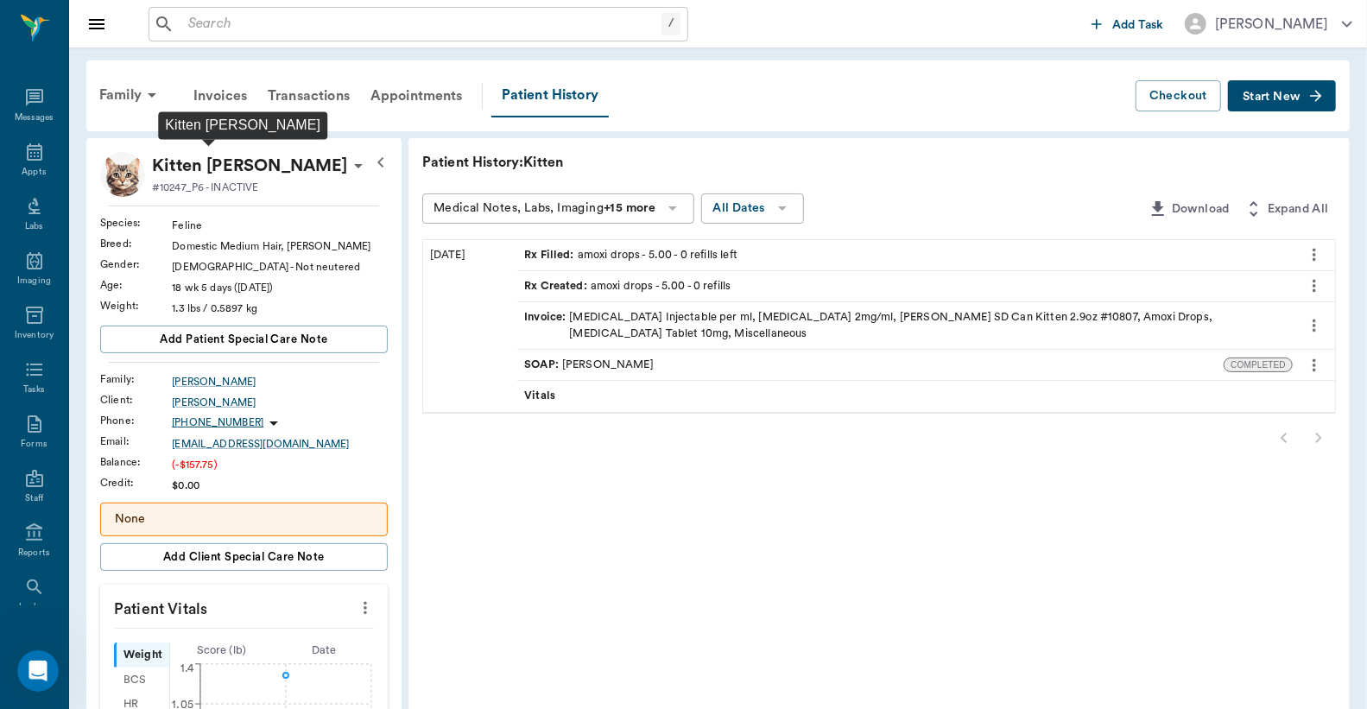
click at [212, 168] on p "Kitten [PERSON_NAME]" at bounding box center [250, 166] width 196 height 28
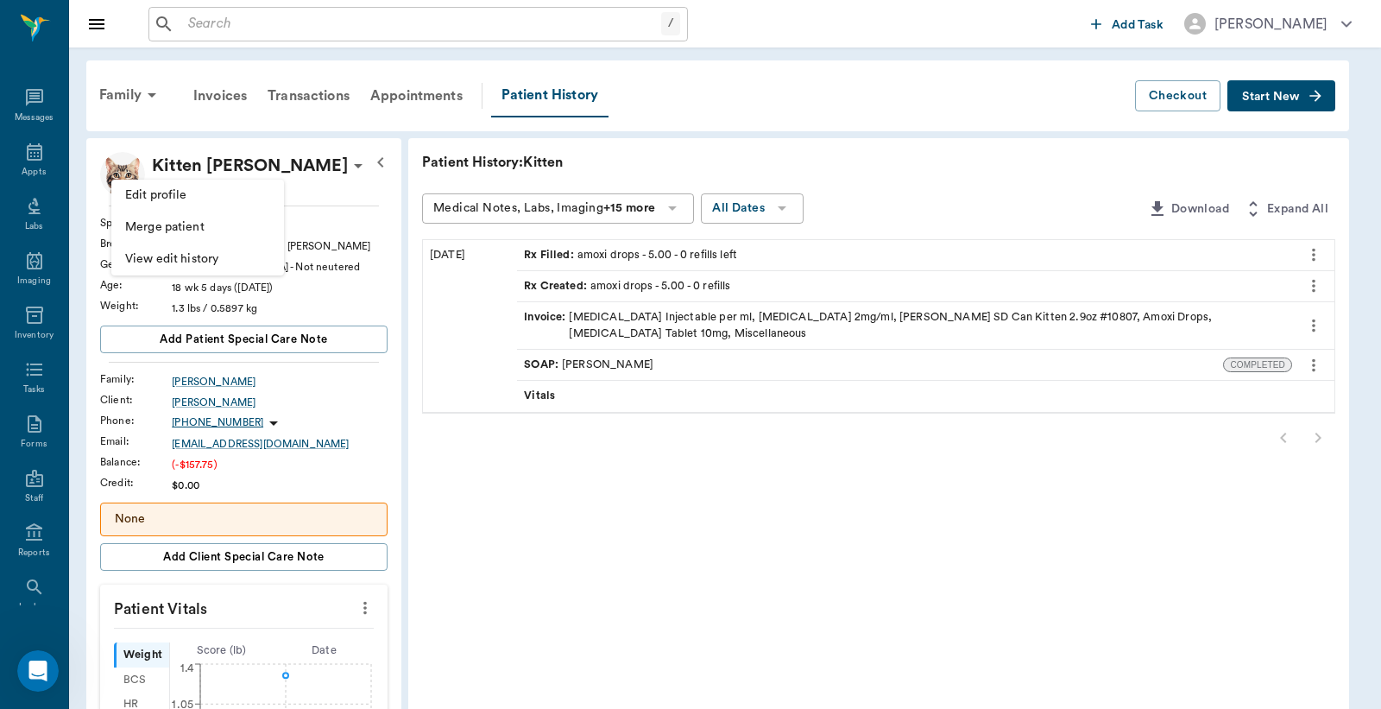
click at [201, 193] on span "Edit profile" at bounding box center [197, 195] width 145 height 18
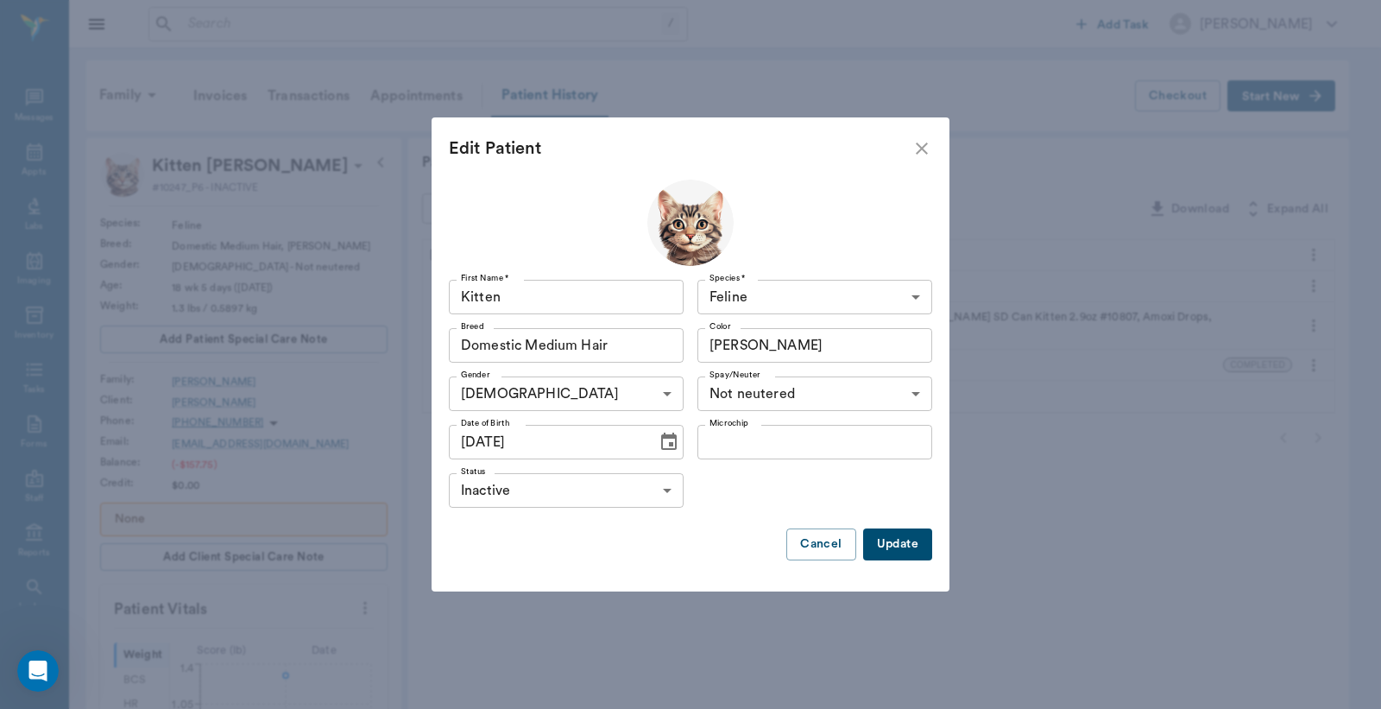
click at [551, 492] on body "/ ​ Add Task Dr. Bert Ellsworth Nectar Messages Appts Labs Imaging Inventory Ta…" at bounding box center [690, 618] width 1381 height 1236
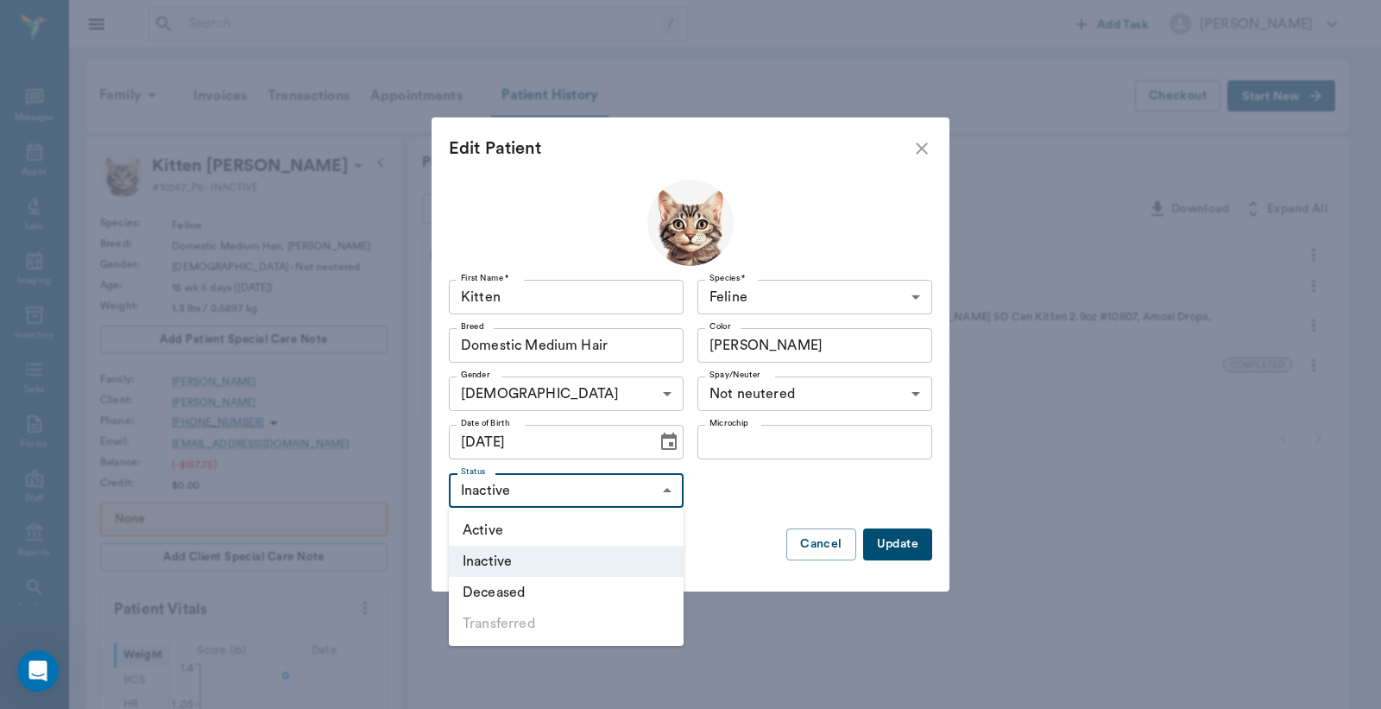
click at [545, 529] on li "Active" at bounding box center [566, 530] width 235 height 31
type input "ACTIVE"
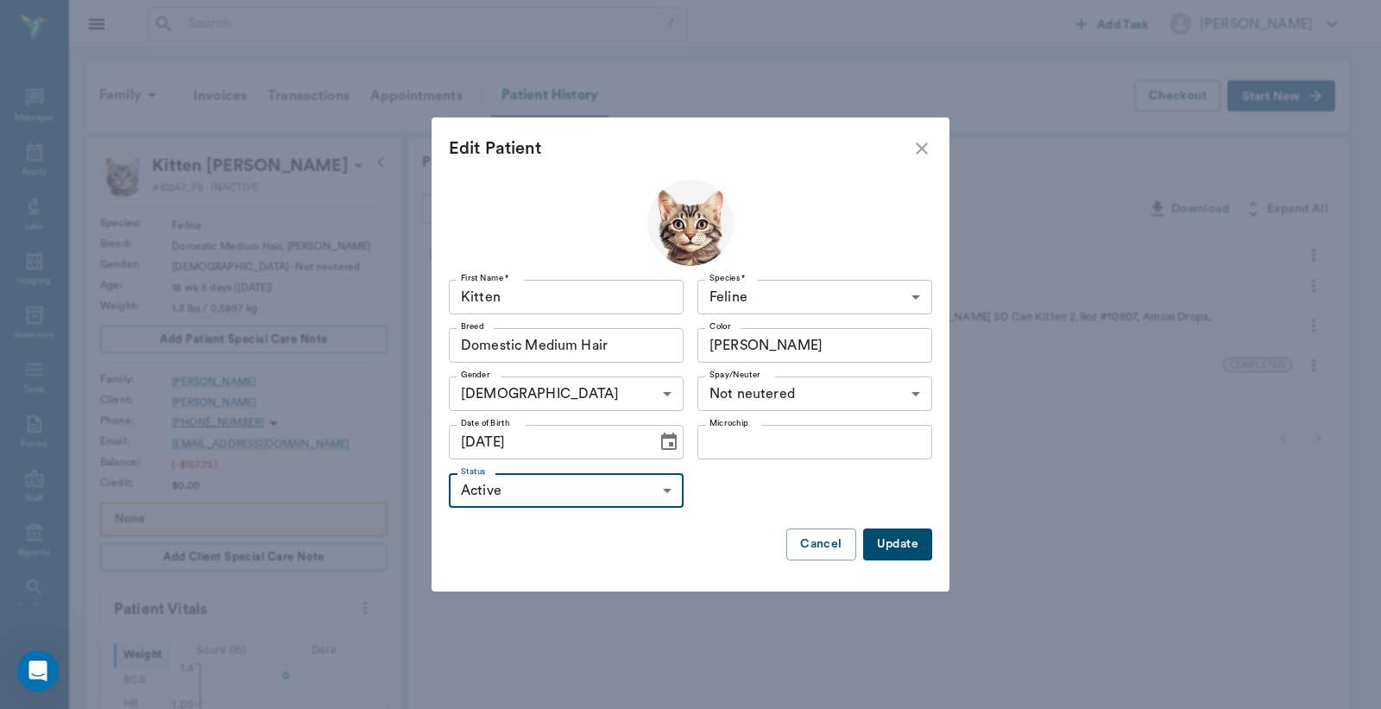
click at [885, 550] on button "Update" at bounding box center [897, 544] width 69 height 32
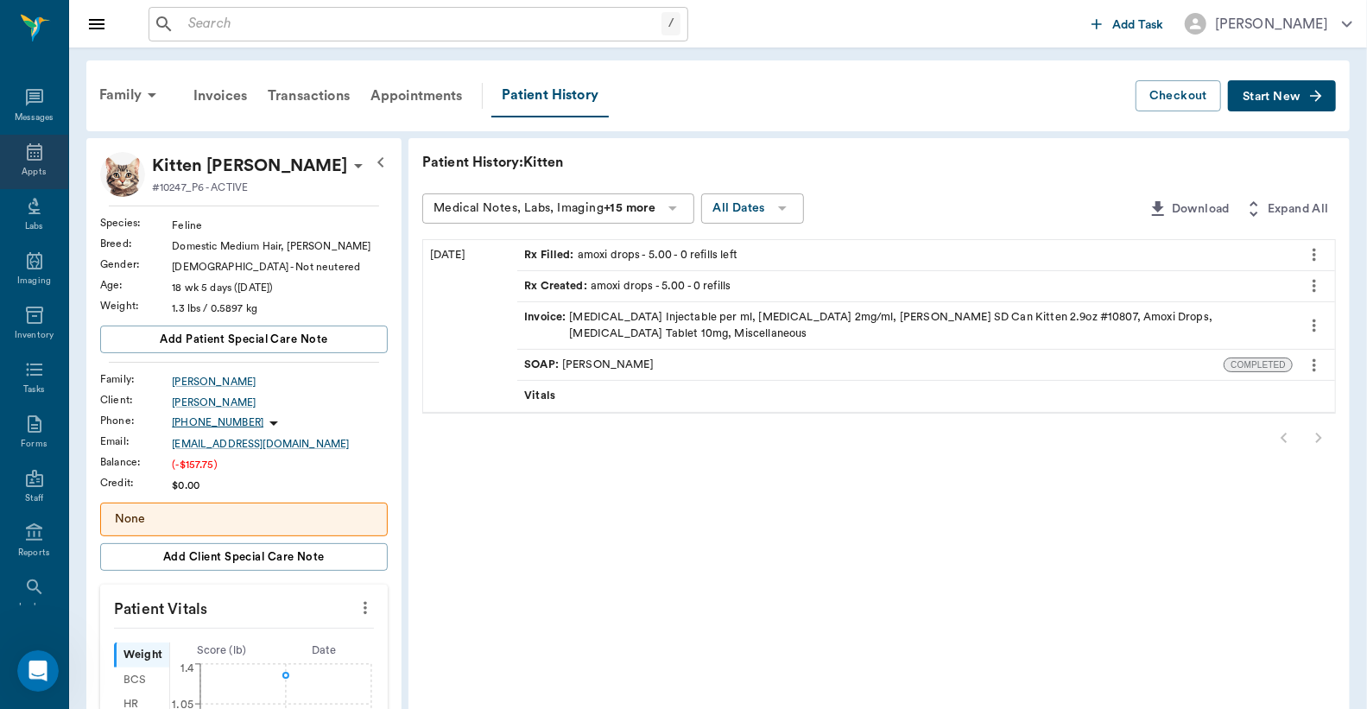
click at [33, 155] on icon at bounding box center [35, 151] width 16 height 17
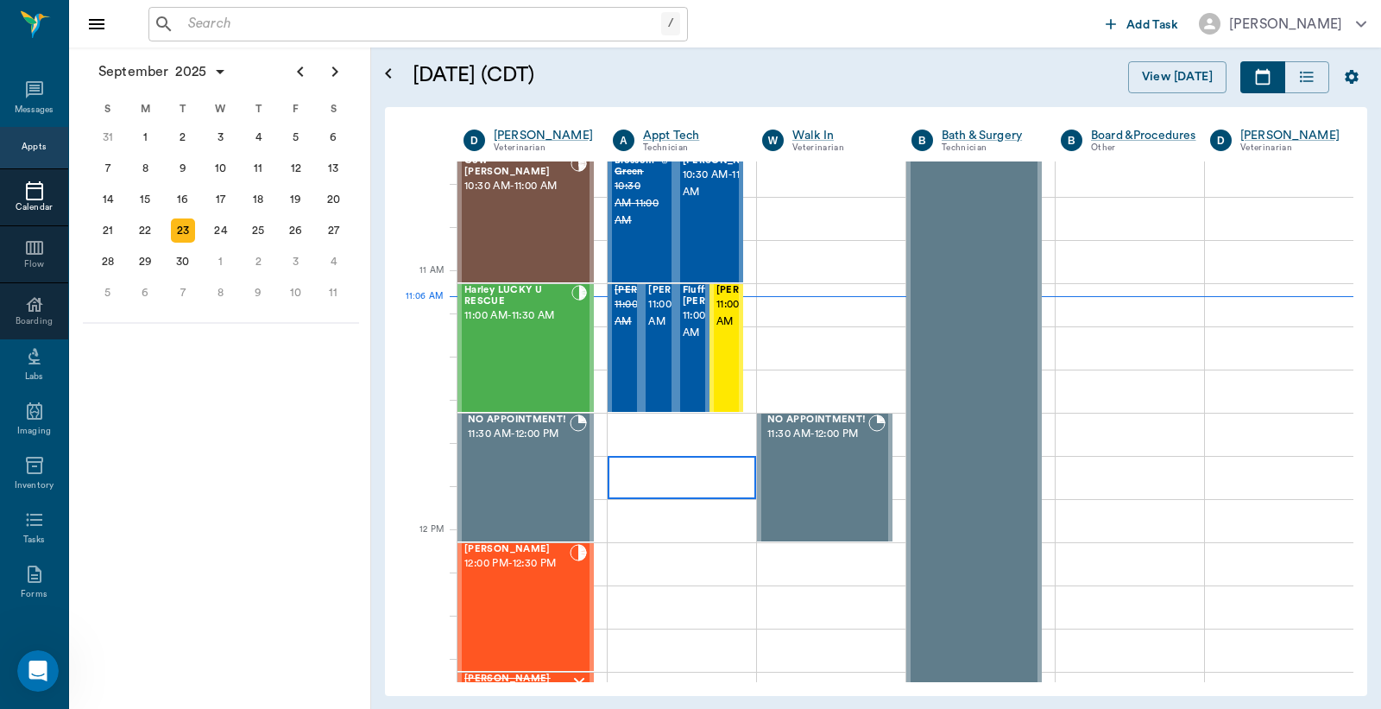
scroll to position [908, 0]
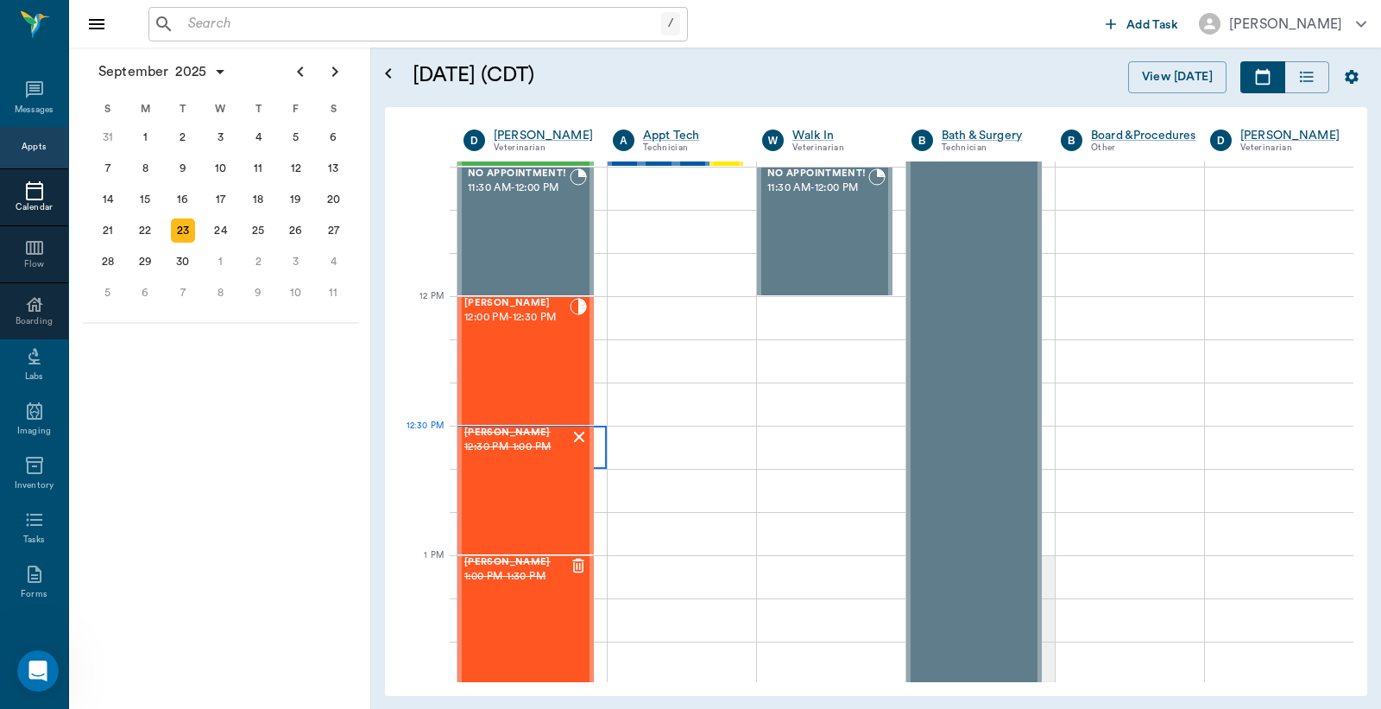
click at [594, 450] on div at bounding box center [532, 447] width 149 height 43
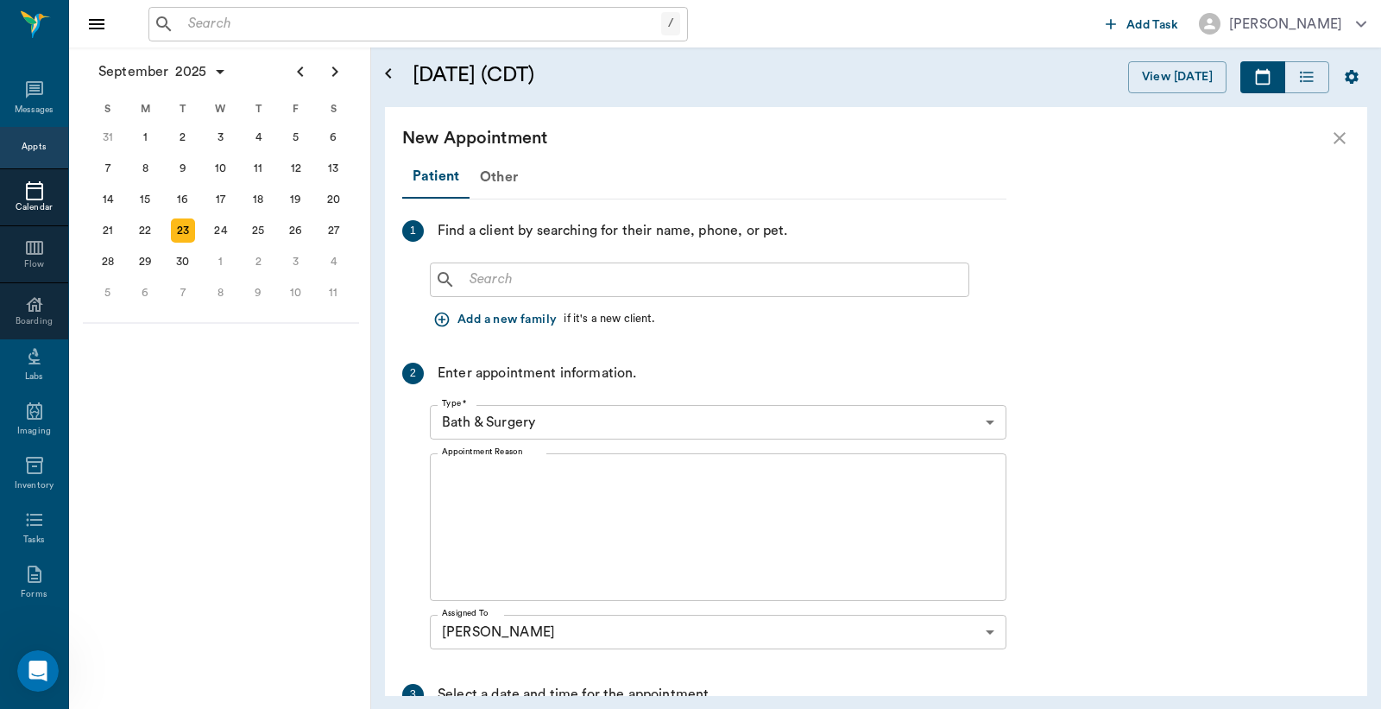
click at [665, 272] on input "text" at bounding box center [712, 280] width 499 height 24
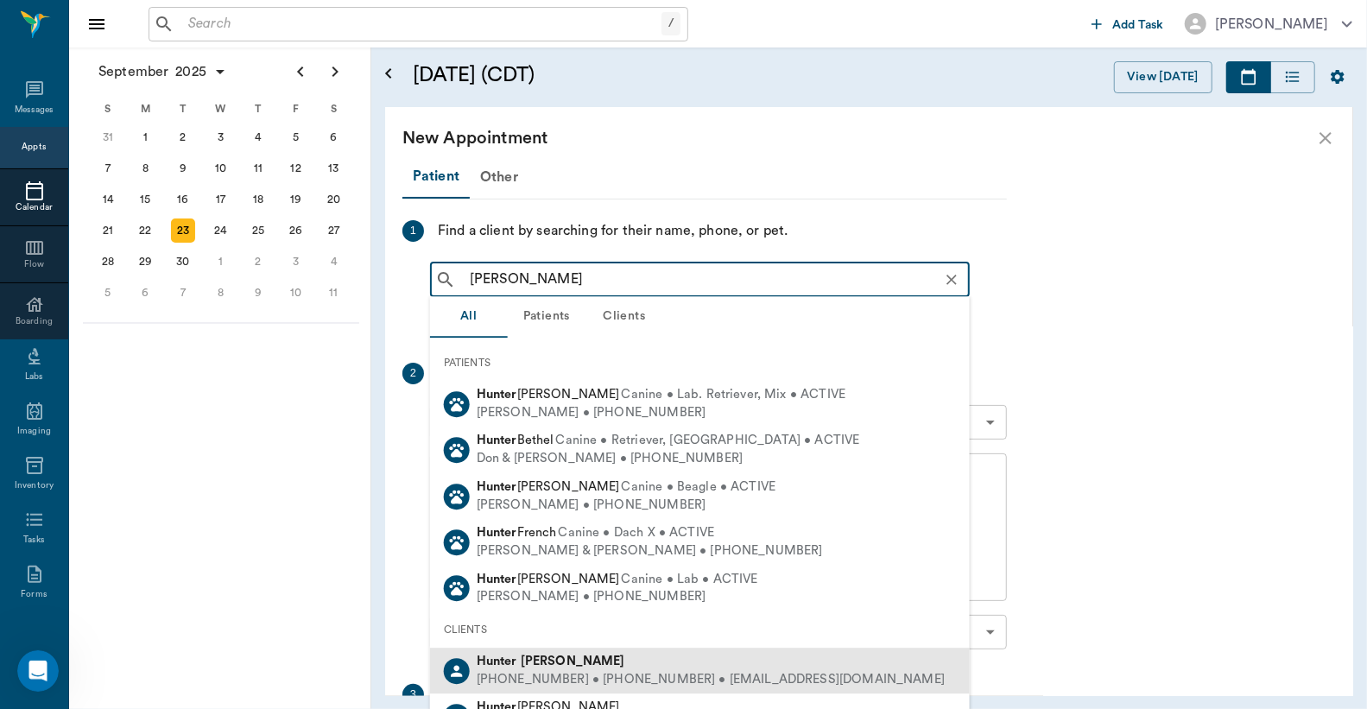
click at [627, 683] on div "(530) 392-2641 • (430) 293-0666 • h.gravesss10@gmail.com" at bounding box center [711, 680] width 468 height 18
type input "hunter graves"
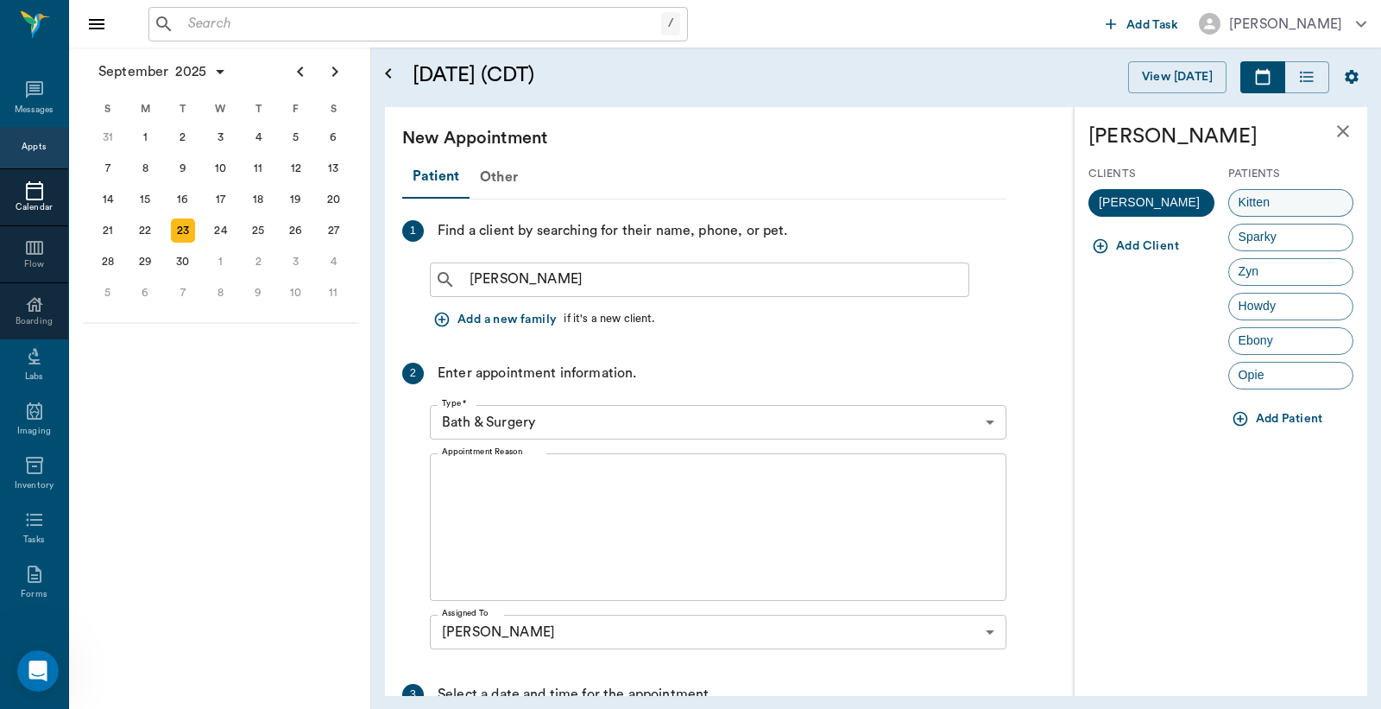
click at [1290, 201] on div "Kitten" at bounding box center [1292, 203] width 126 height 28
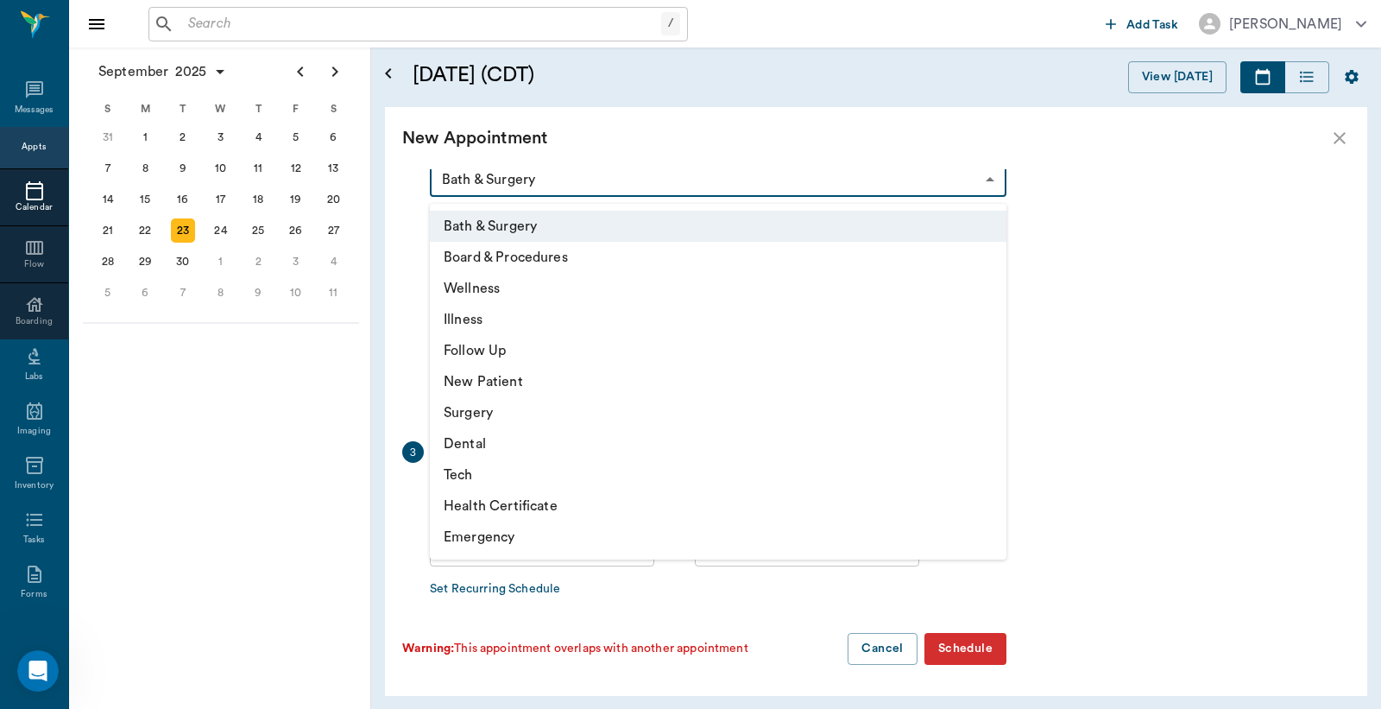
click at [610, 184] on body "/ ​ Add Task Dr. Bert Ellsworth Nectar Messages Appts Calendar Flow Boarding La…" at bounding box center [690, 354] width 1381 height 709
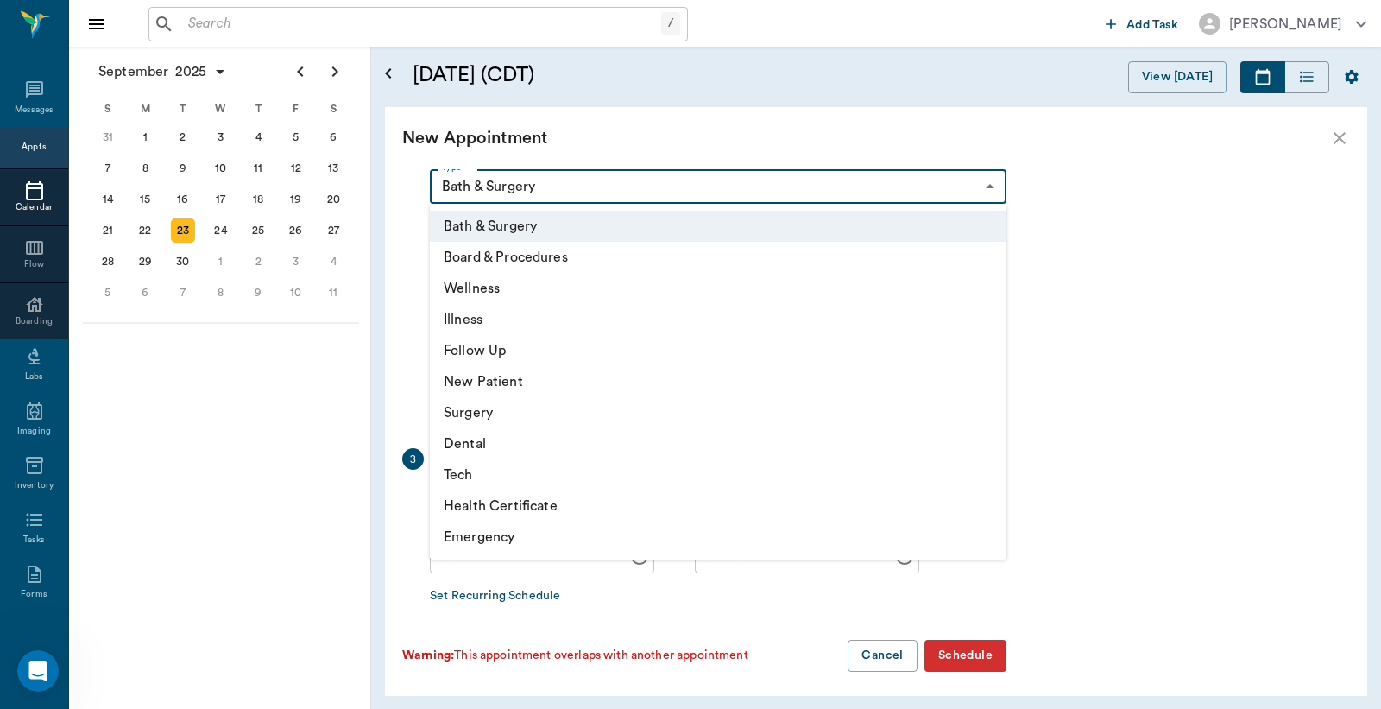
click at [581, 411] on li "Surgery" at bounding box center [718, 412] width 577 height 31
type input "65d2be4f46e3a538d89b8c18"
type input "01:00 PM"
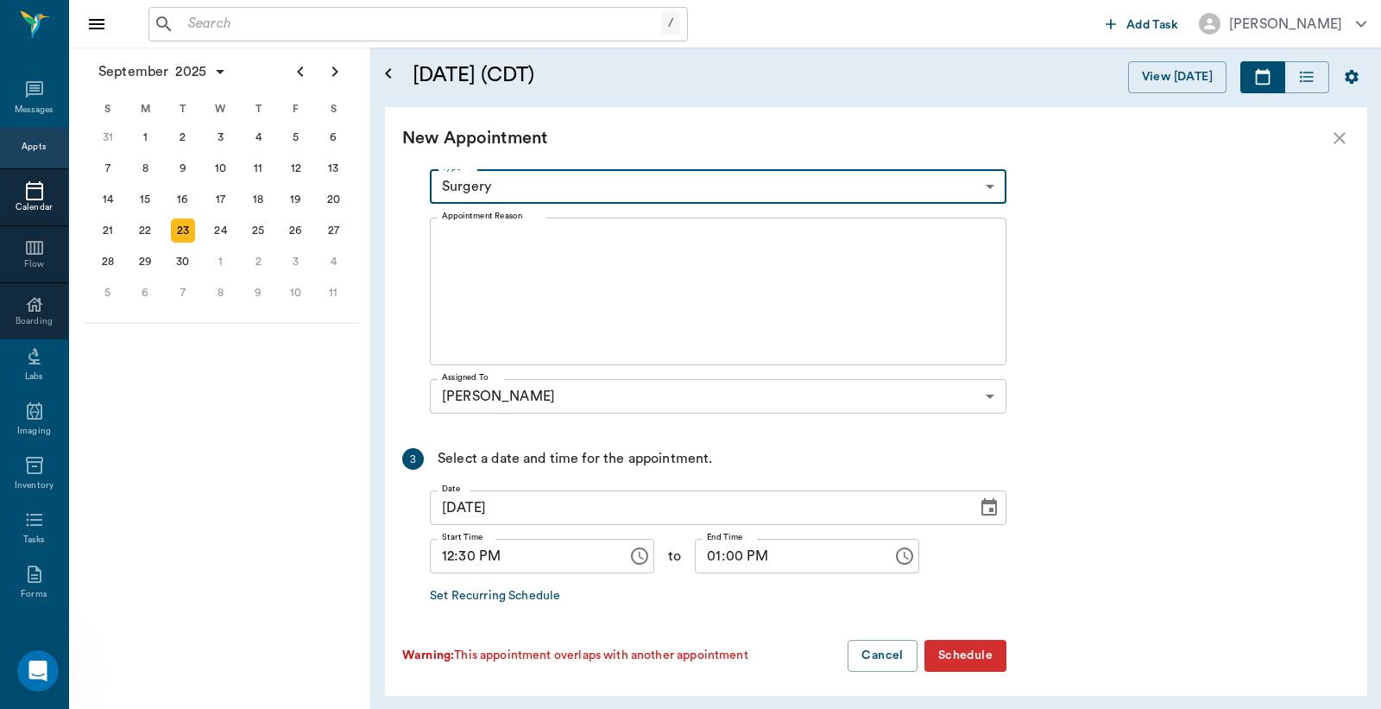
click at [617, 322] on textarea "Appointment Reason" at bounding box center [718, 291] width 553 height 119
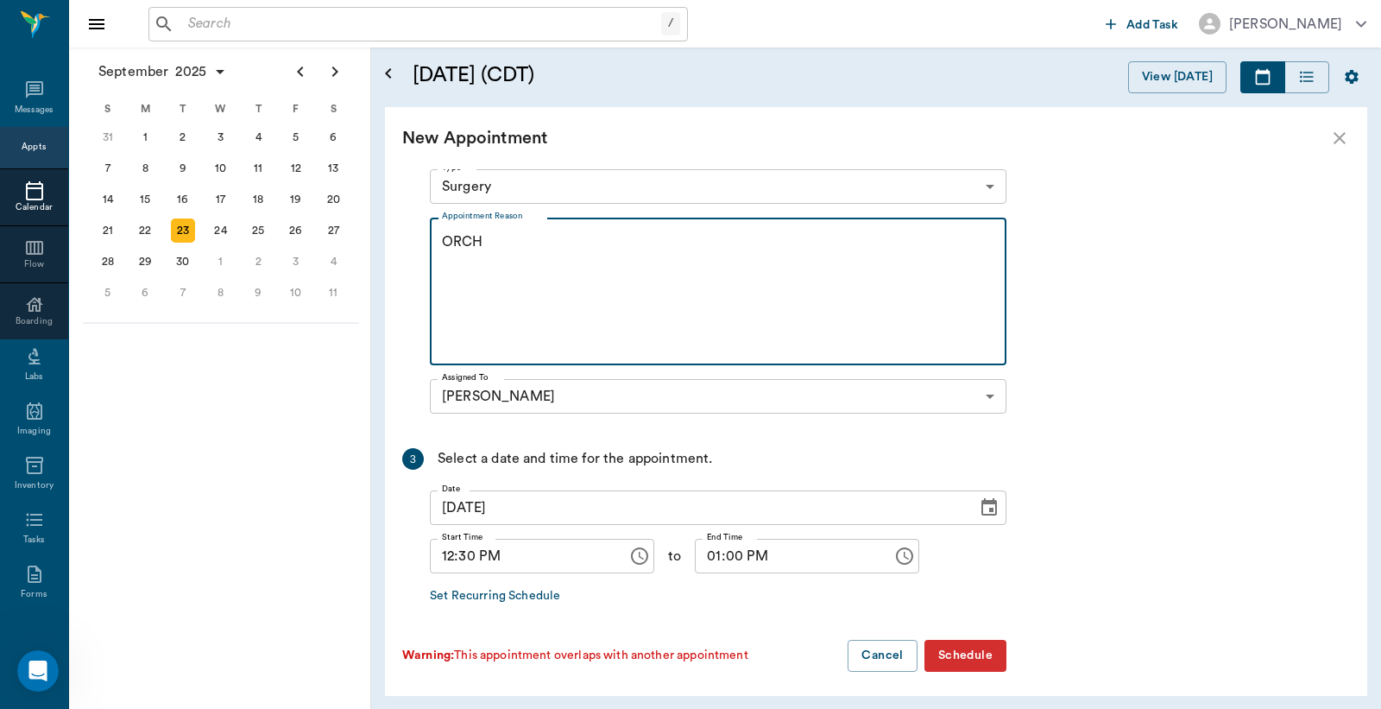
type textarea "ORCH"
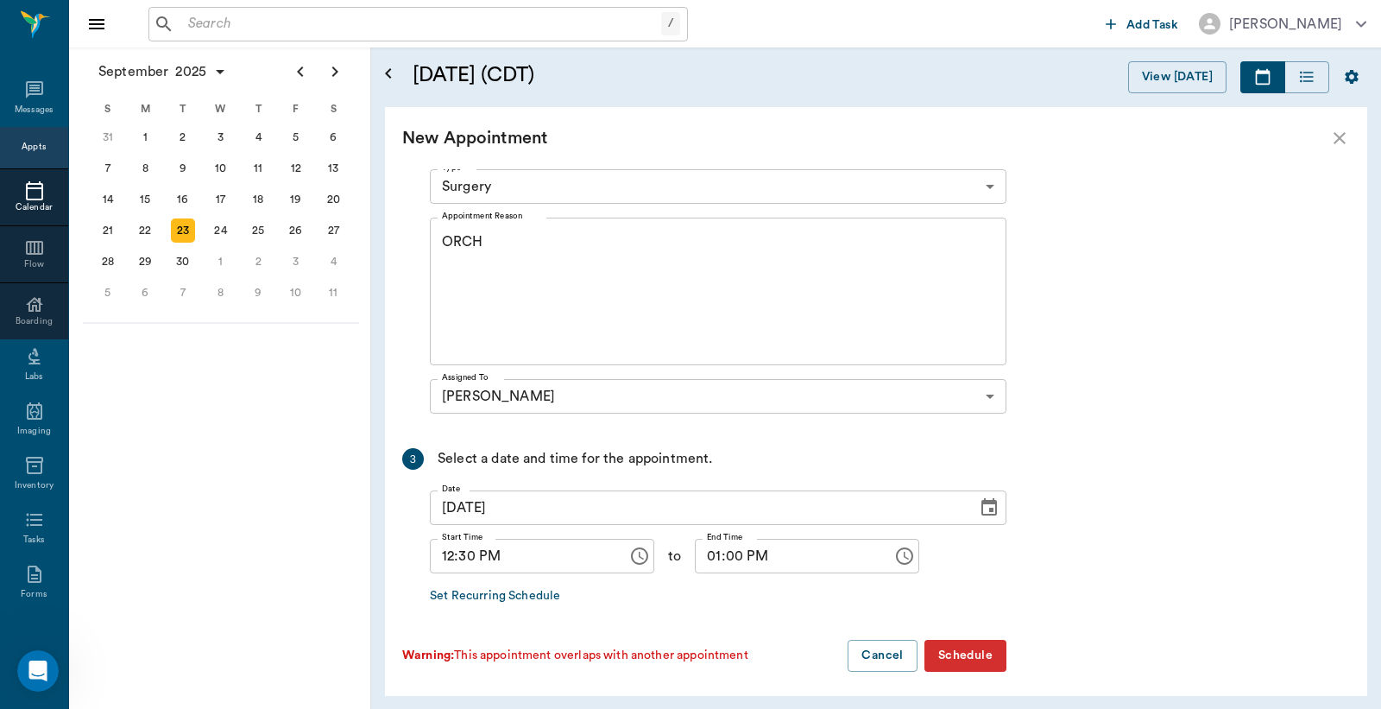
click at [970, 659] on button "Schedule" at bounding box center [966, 656] width 82 height 32
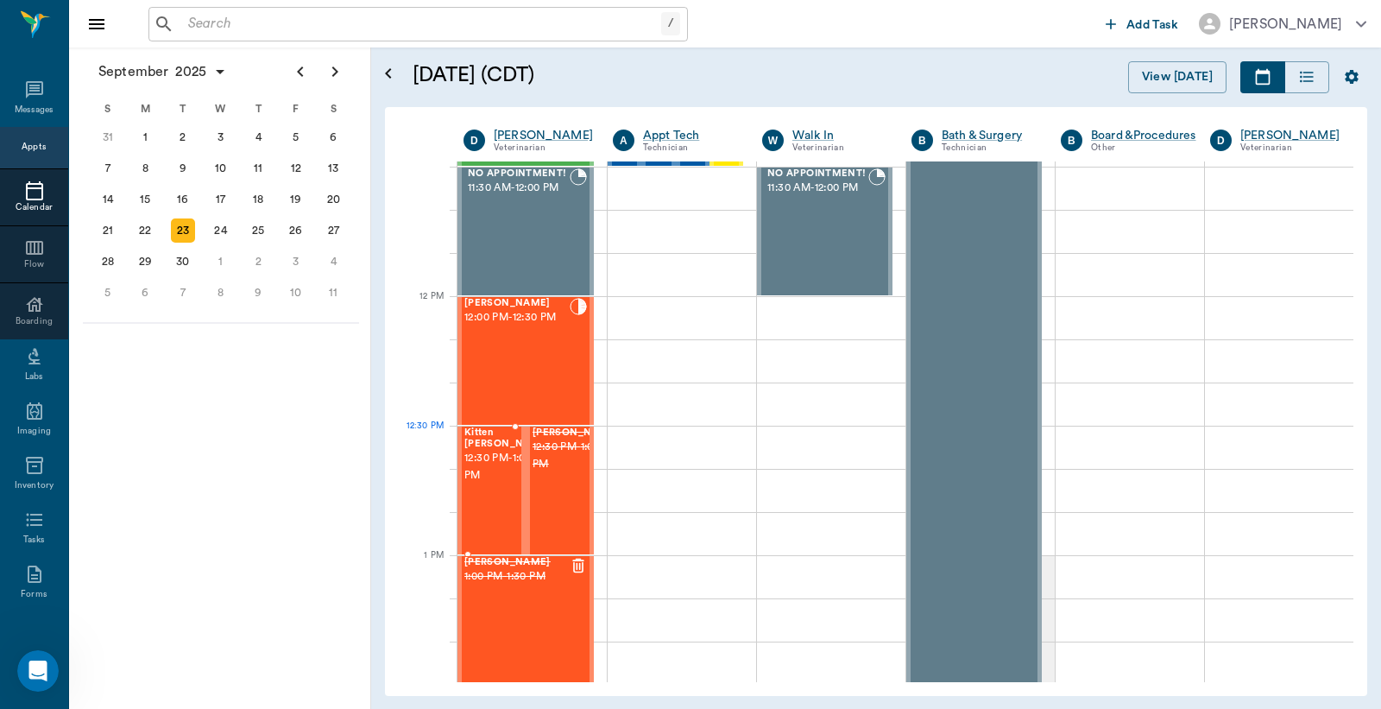
click at [493, 471] on span "12:30 PM - 1:00 PM" at bounding box center [507, 467] width 86 height 35
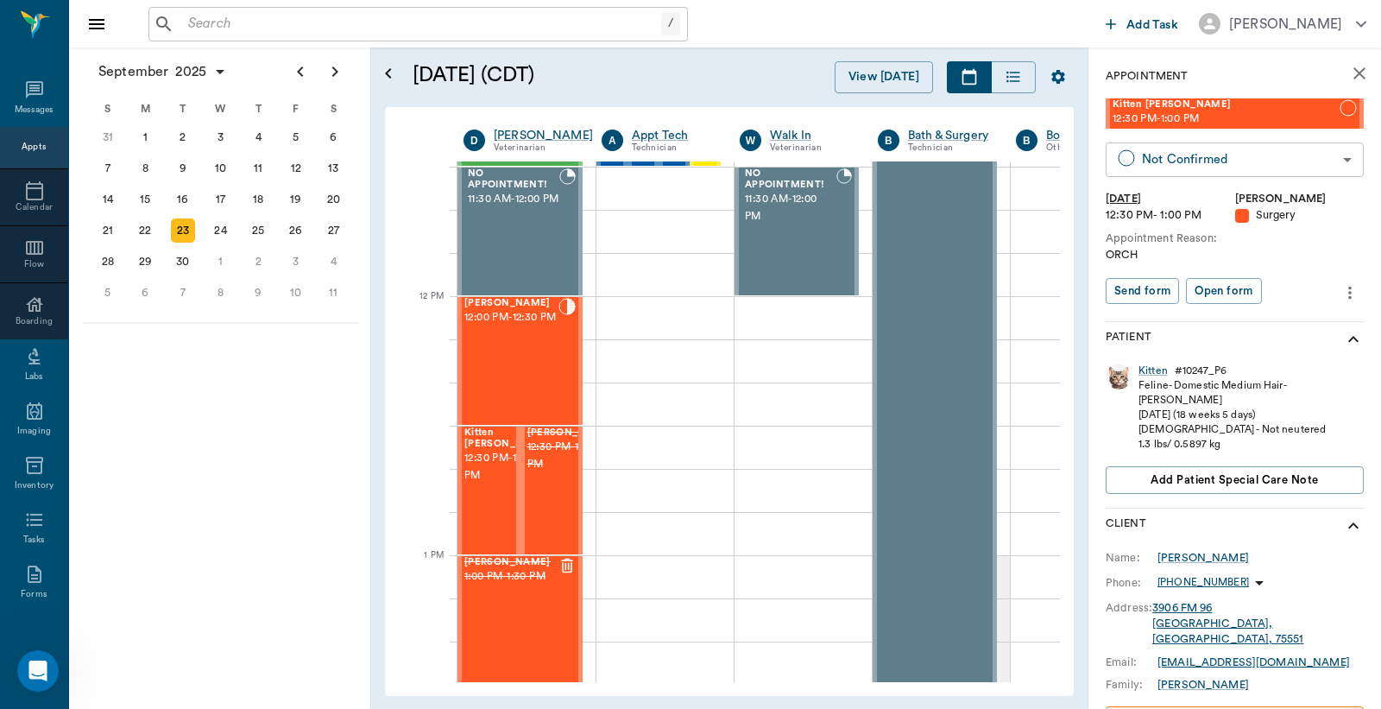
click at [1270, 166] on body "/ ​ Add Task Dr. Bert Ellsworth Nectar Messages Appts Calendar Flow Boarding La…" at bounding box center [690, 354] width 1381 height 709
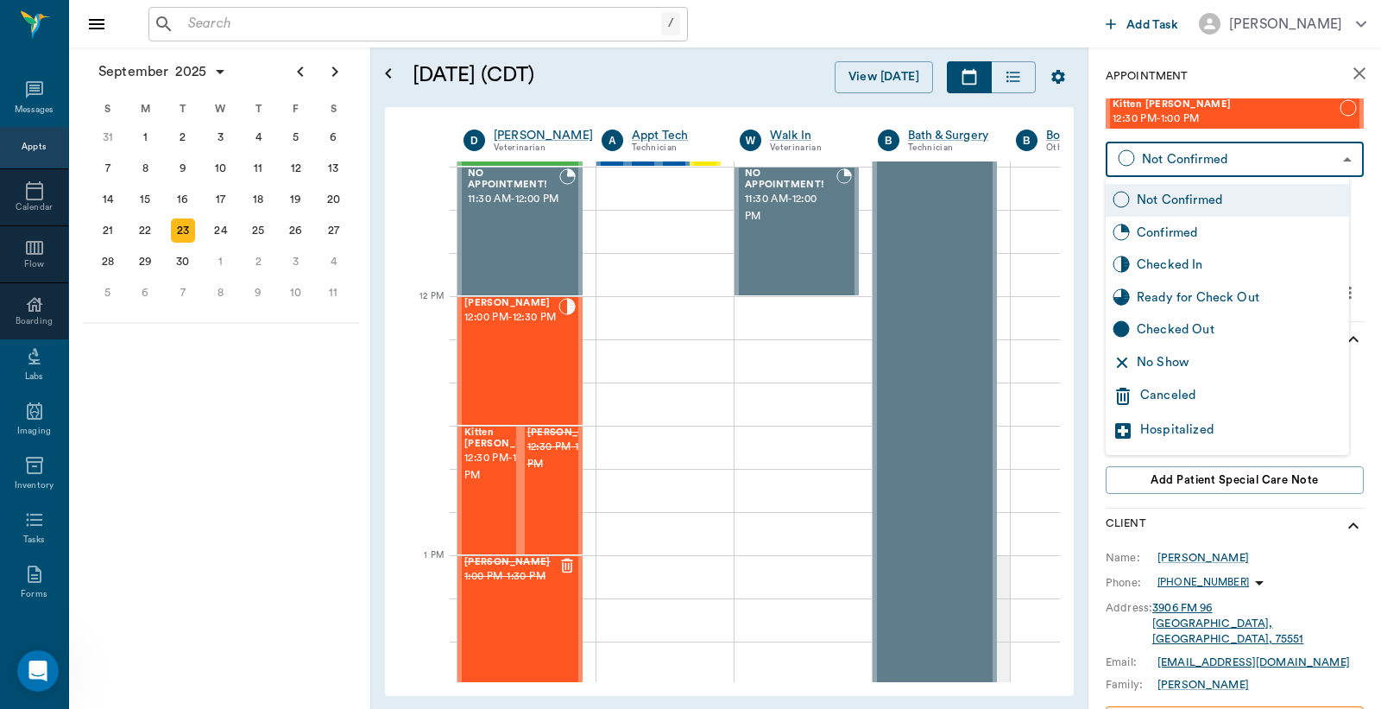
click at [1235, 275] on div "Checked In" at bounding box center [1227, 265] width 243 height 33
type input "CHECKED_IN"
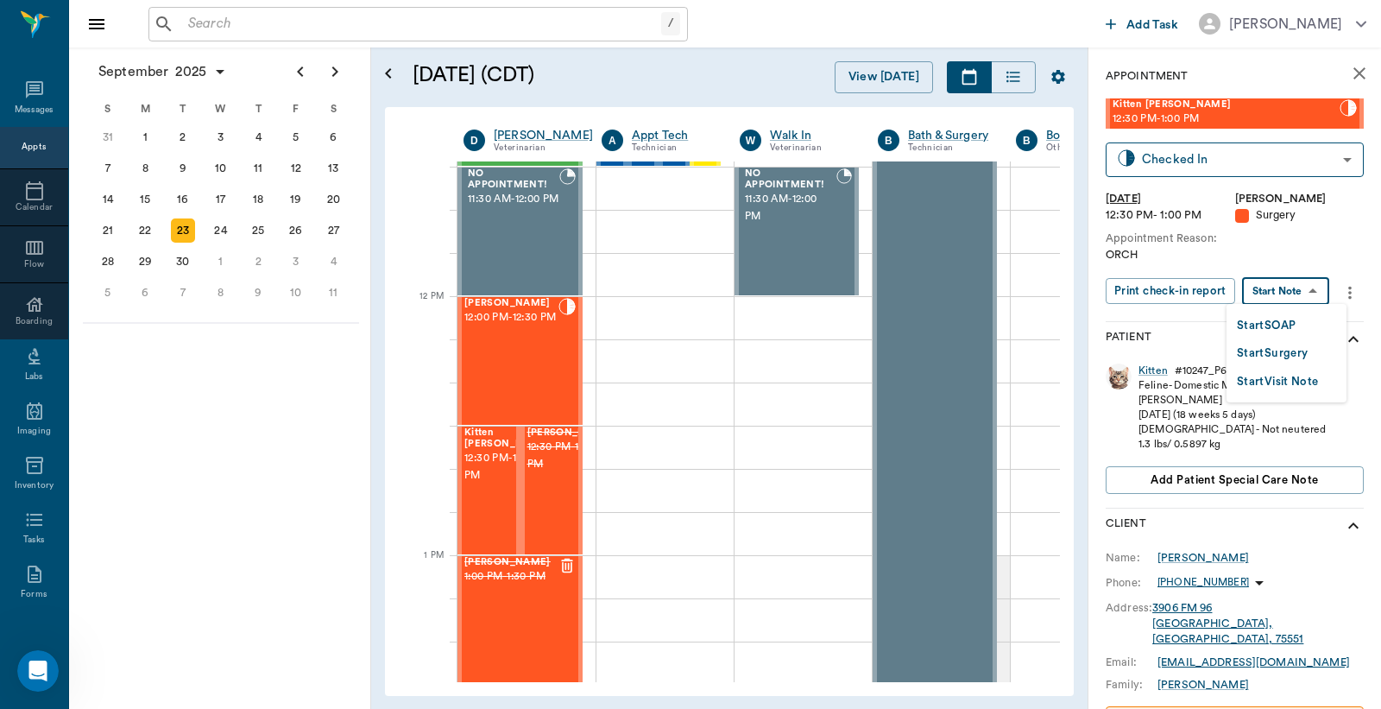
click at [1287, 300] on body "/ ​ Add Task Dr. Bert Ellsworth Nectar Messages Appts Calendar Flow Boarding La…" at bounding box center [690, 354] width 1381 height 709
click at [1344, 251] on div at bounding box center [690, 354] width 1381 height 709
click at [1202, 294] on button "Print check-in report" at bounding box center [1171, 291] width 130 height 27
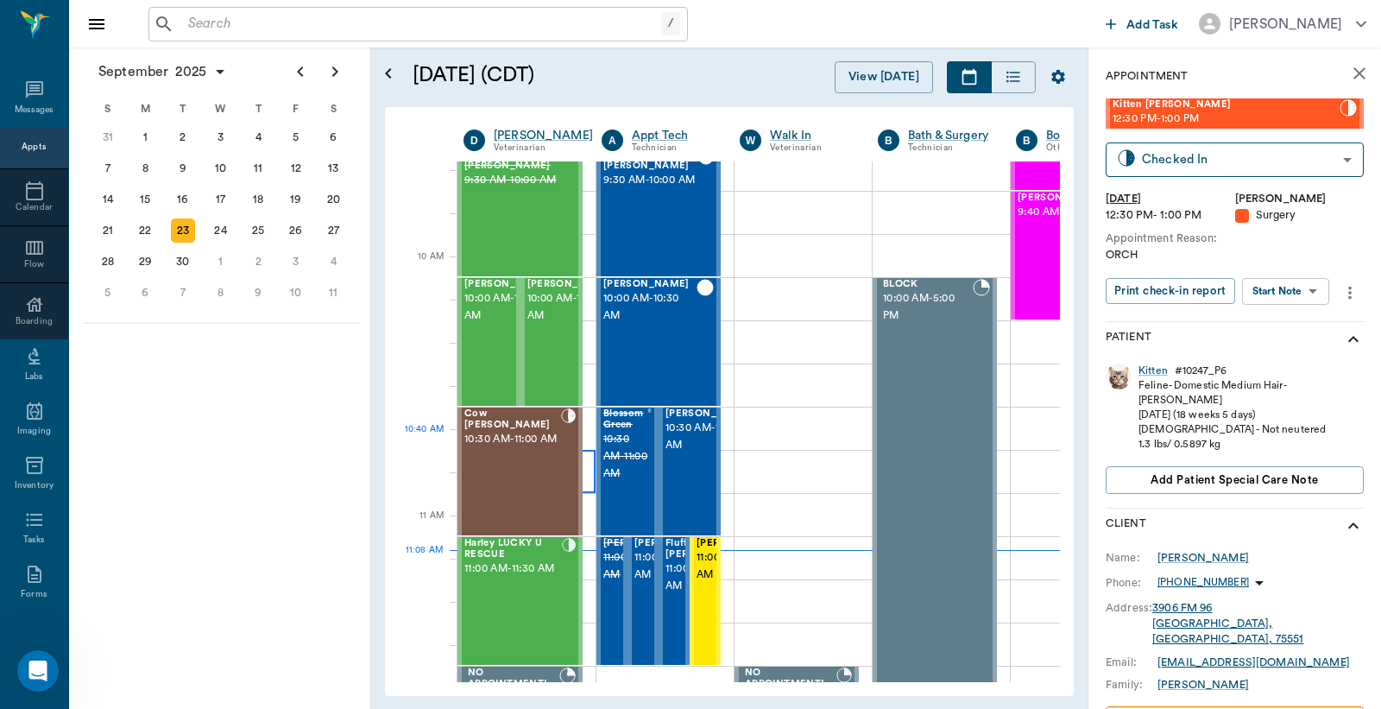
scroll to position [395, 0]
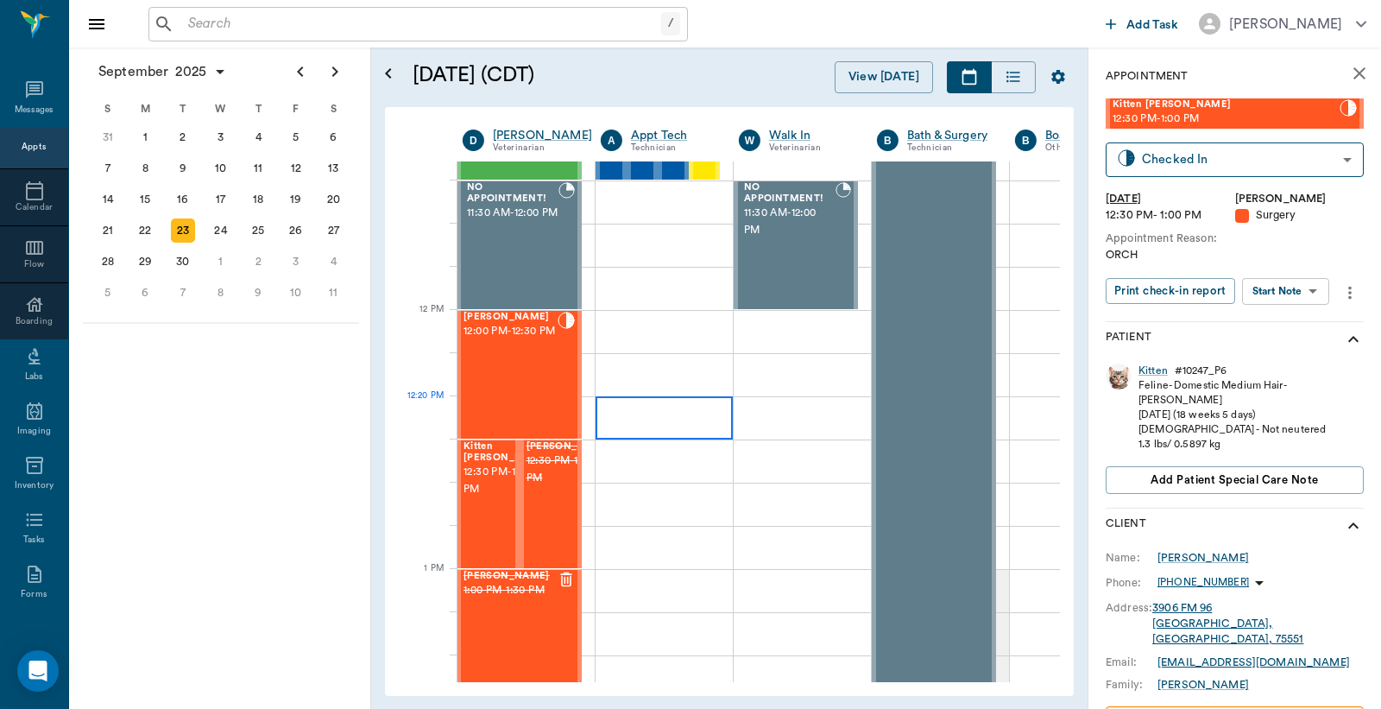
scroll to position [767, 1]
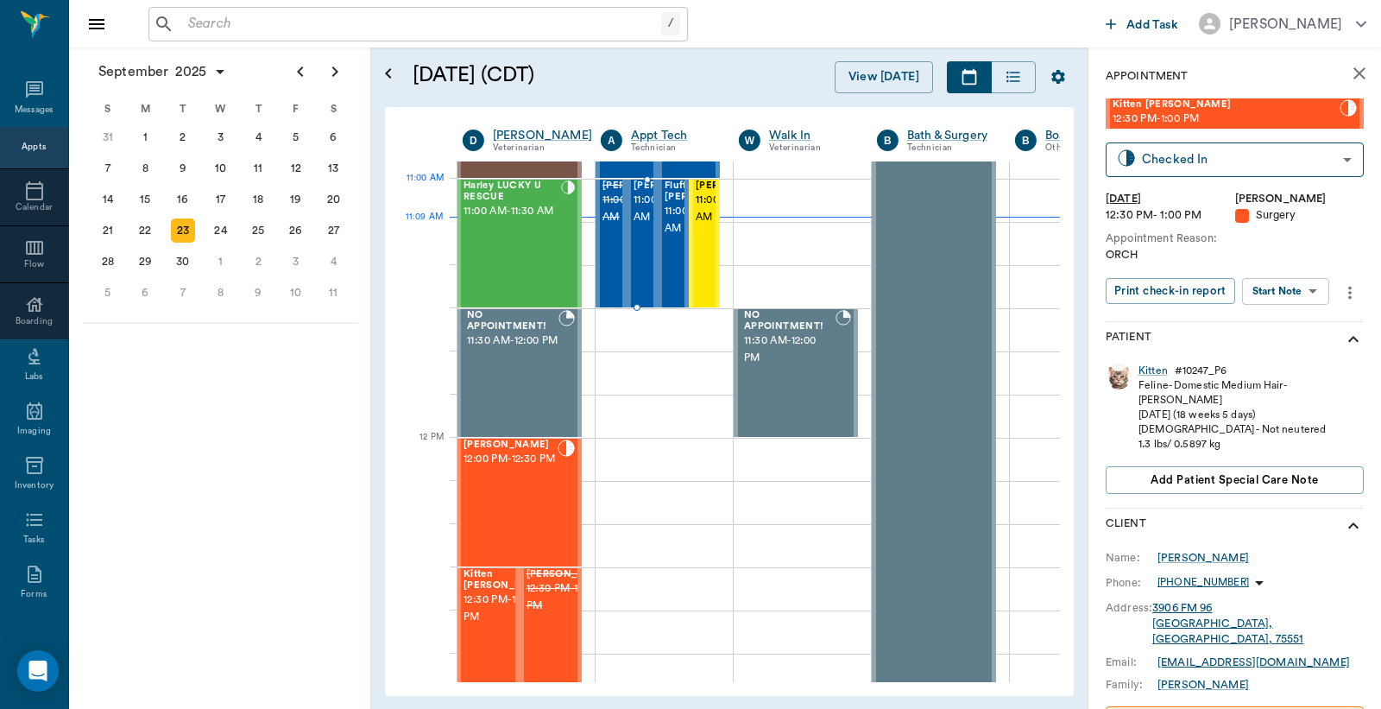
click at [645, 212] on span "11:00 AM - 11:30 AM" at bounding box center [677, 209] width 86 height 35
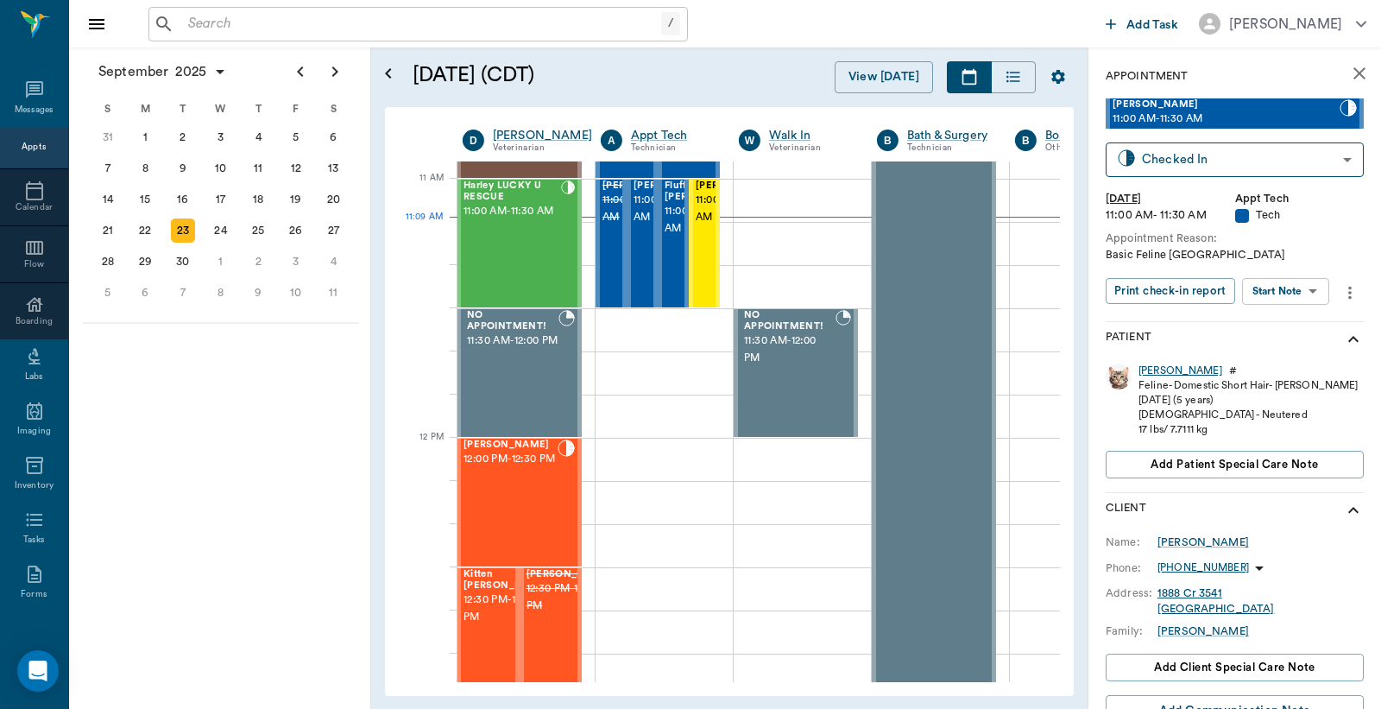
click at [1147, 370] on div "[PERSON_NAME]" at bounding box center [1181, 370] width 84 height 15
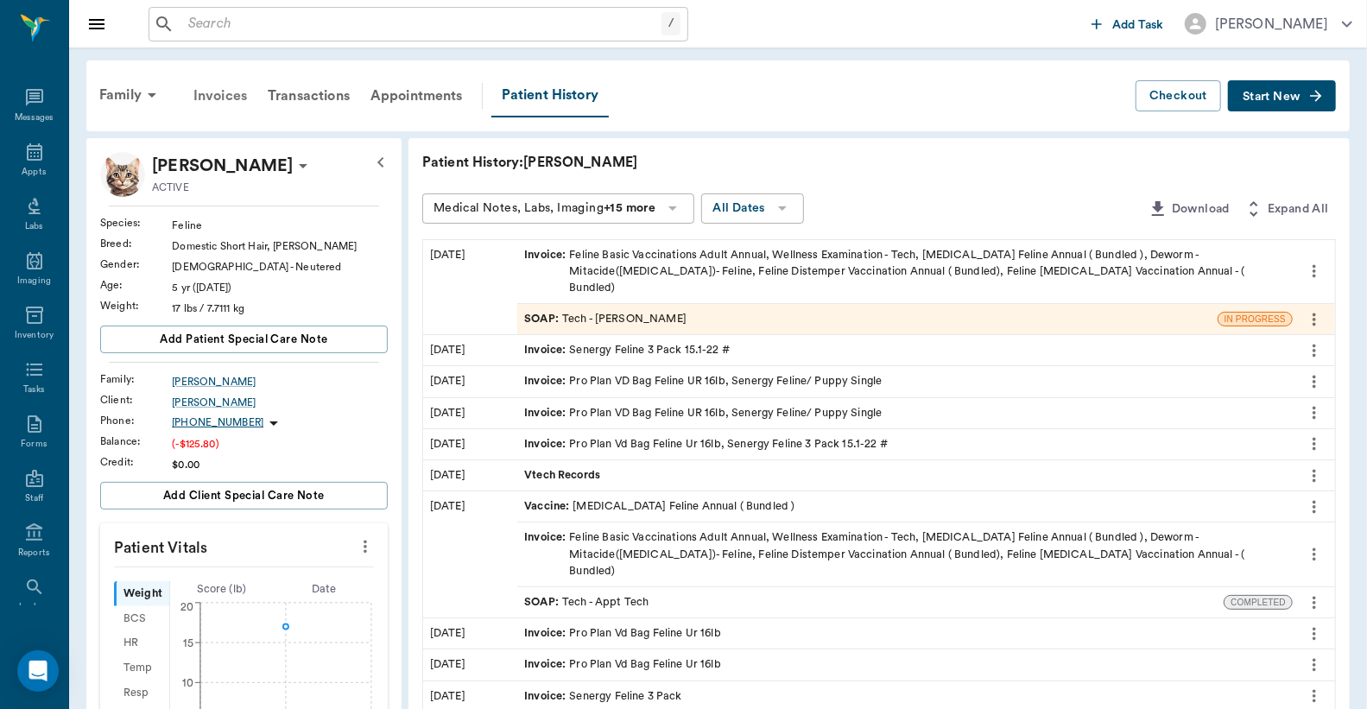
click at [221, 93] on div "Invoices" at bounding box center [220, 95] width 74 height 41
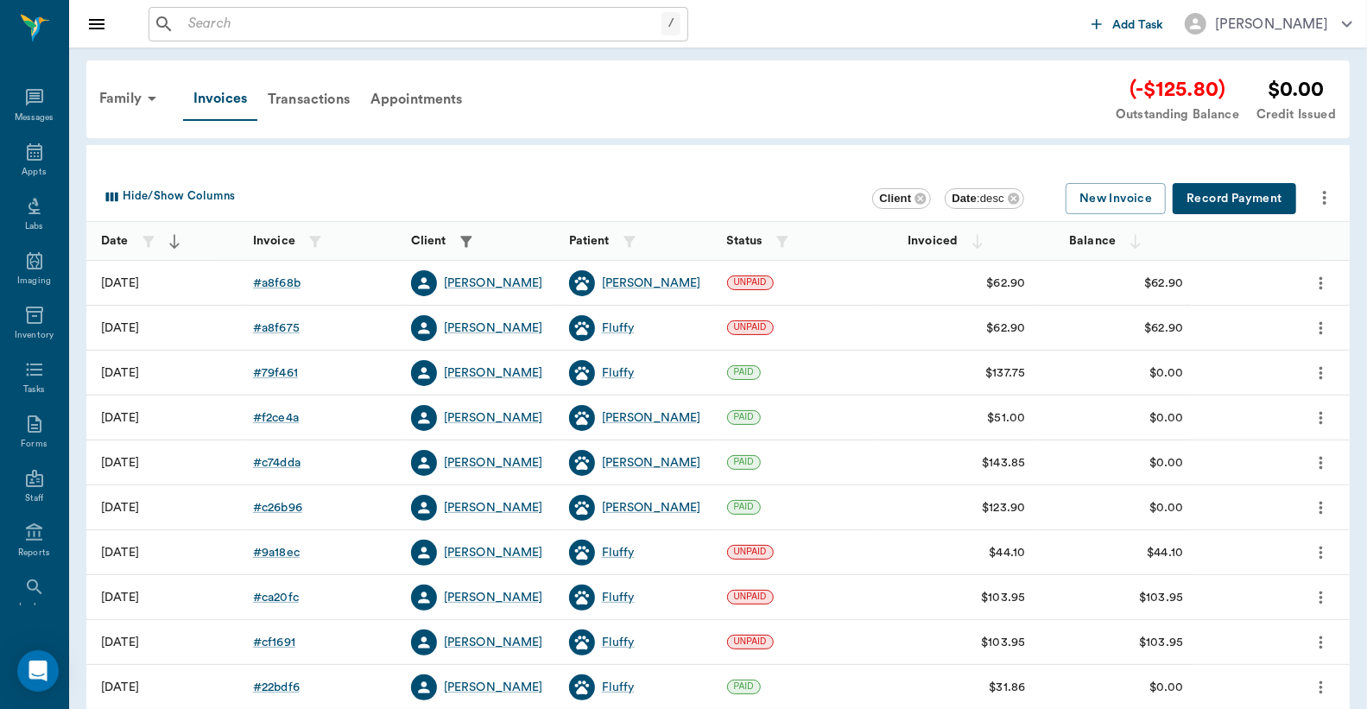
click at [1228, 195] on button "Record Payment" at bounding box center [1233, 199] width 123 height 32
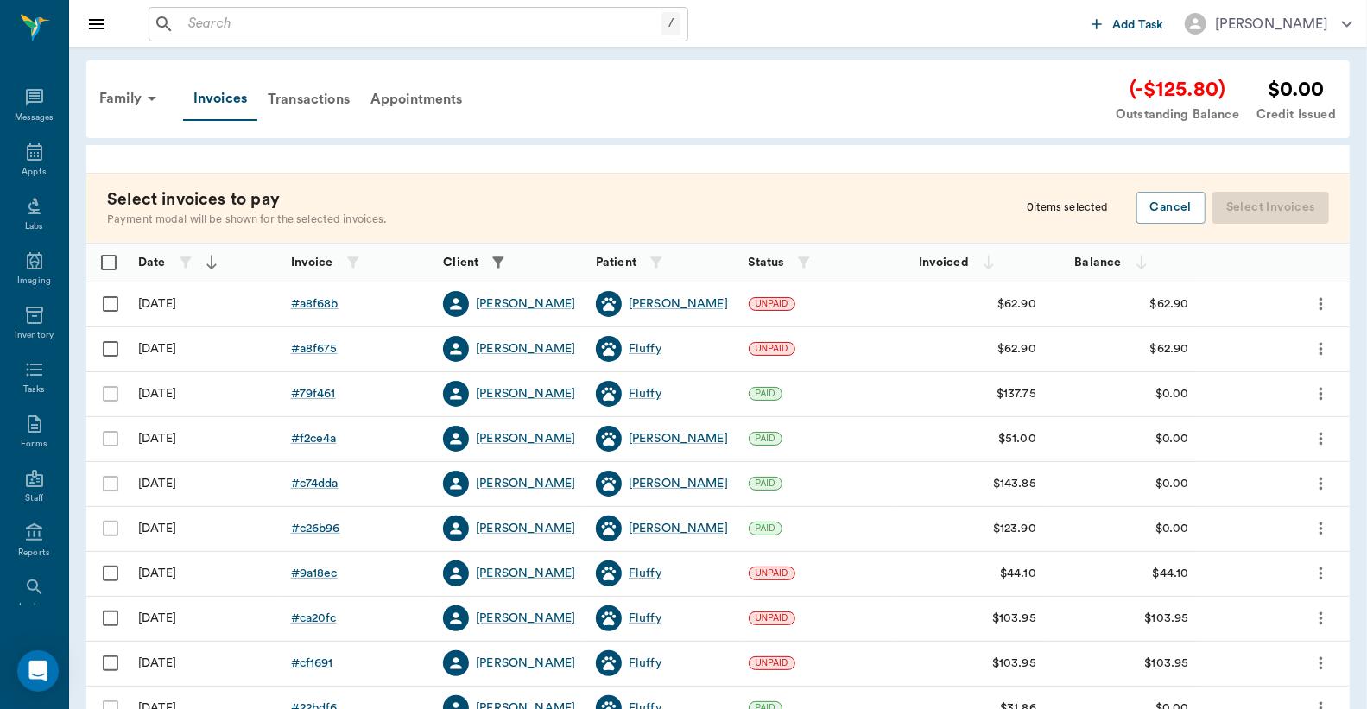
click at [109, 300] on input "Select row" at bounding box center [110, 304] width 36 height 36
checkbox input "false"
checkbox input "true"
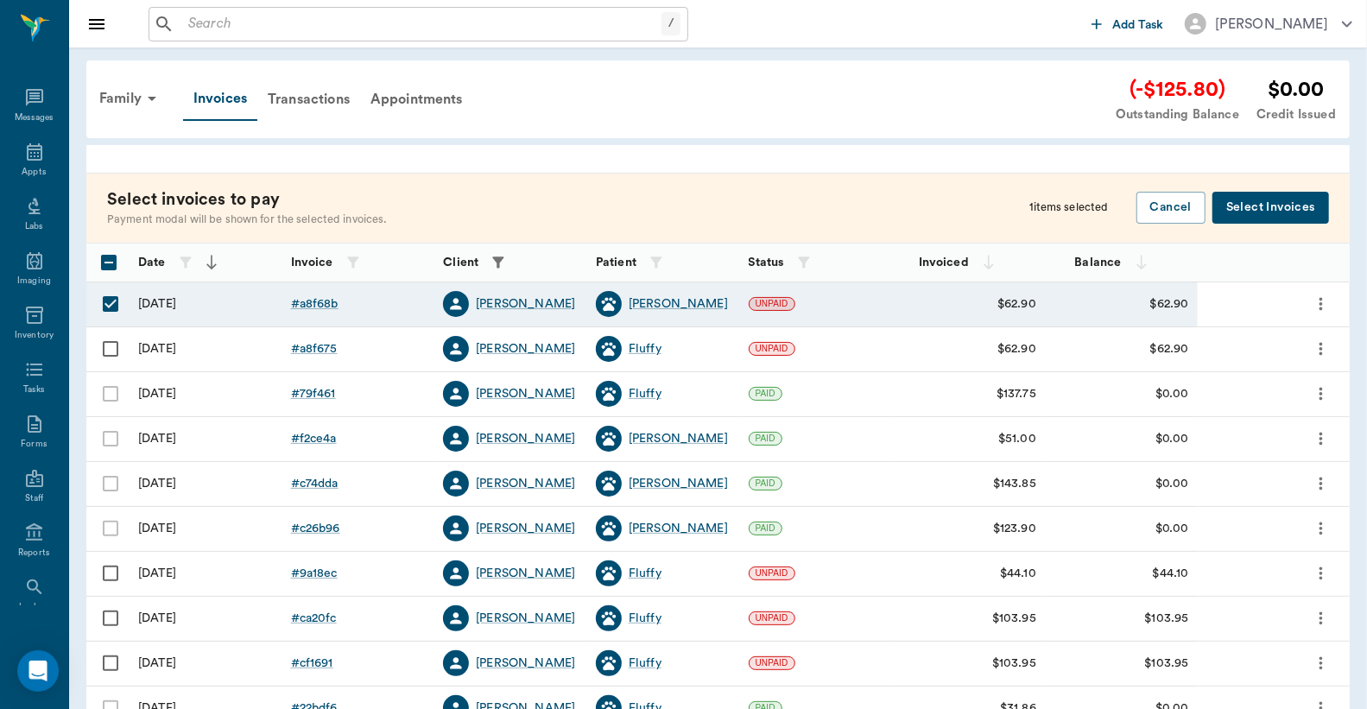
click at [111, 349] on input "Select row" at bounding box center [110, 349] width 36 height 36
checkbox input "true"
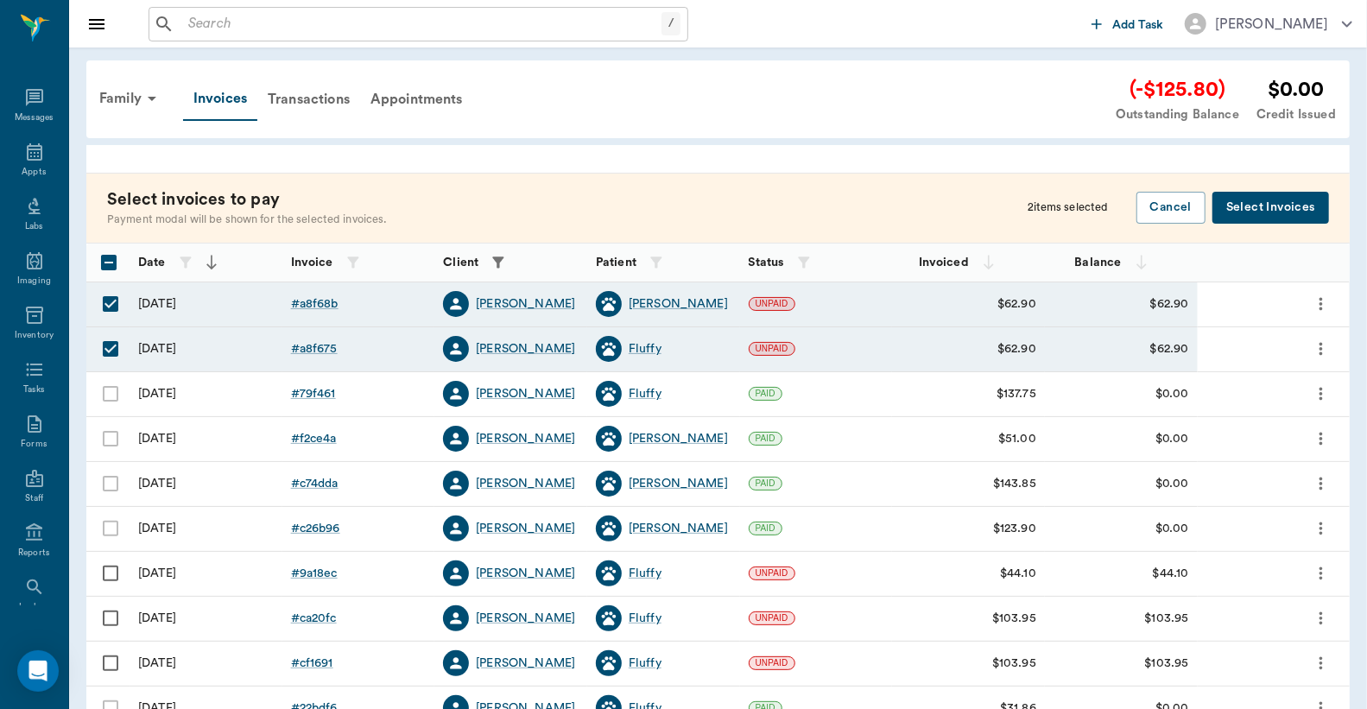
click at [1235, 205] on button "Select Invoices" at bounding box center [1270, 208] width 117 height 32
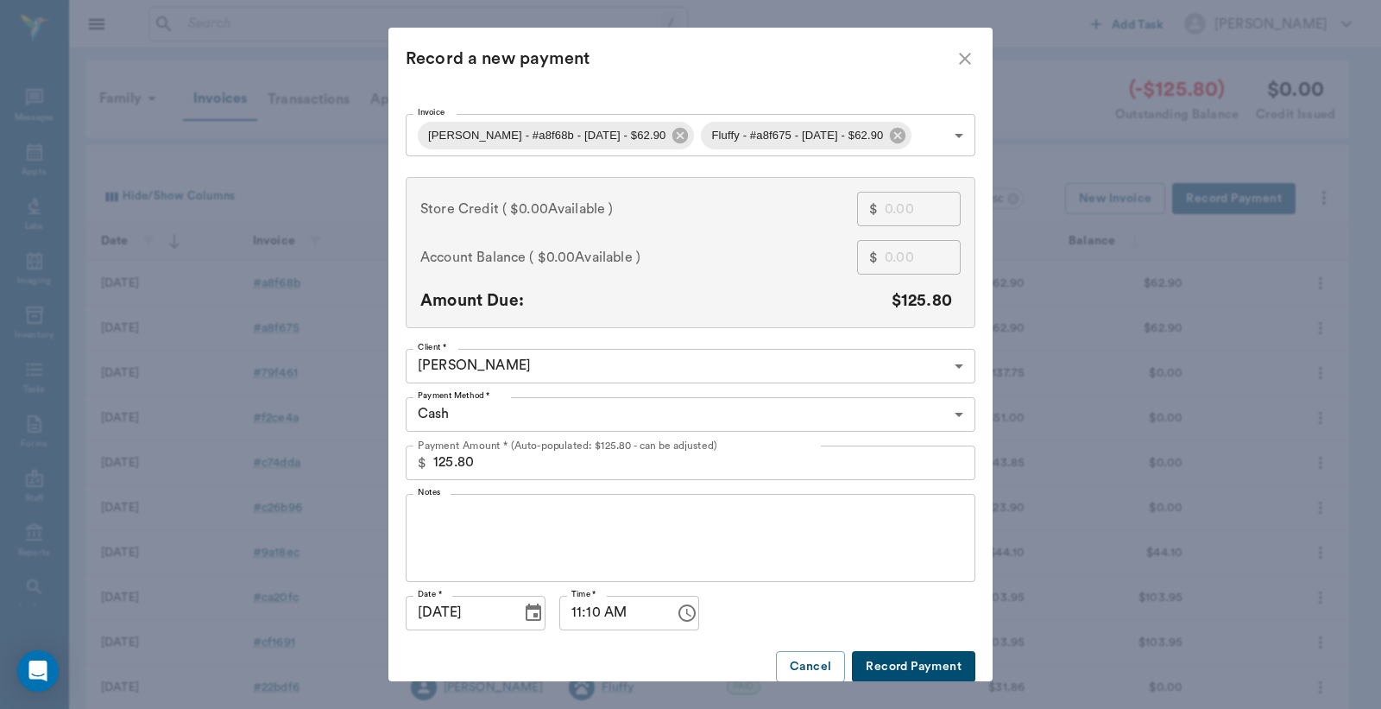
click at [954, 413] on body "/ ​ Add Task [PERSON_NAME] Nectar Messages Appts Labs Imaging Inventory Tasks F…" at bounding box center [690, 507] width 1381 height 1014
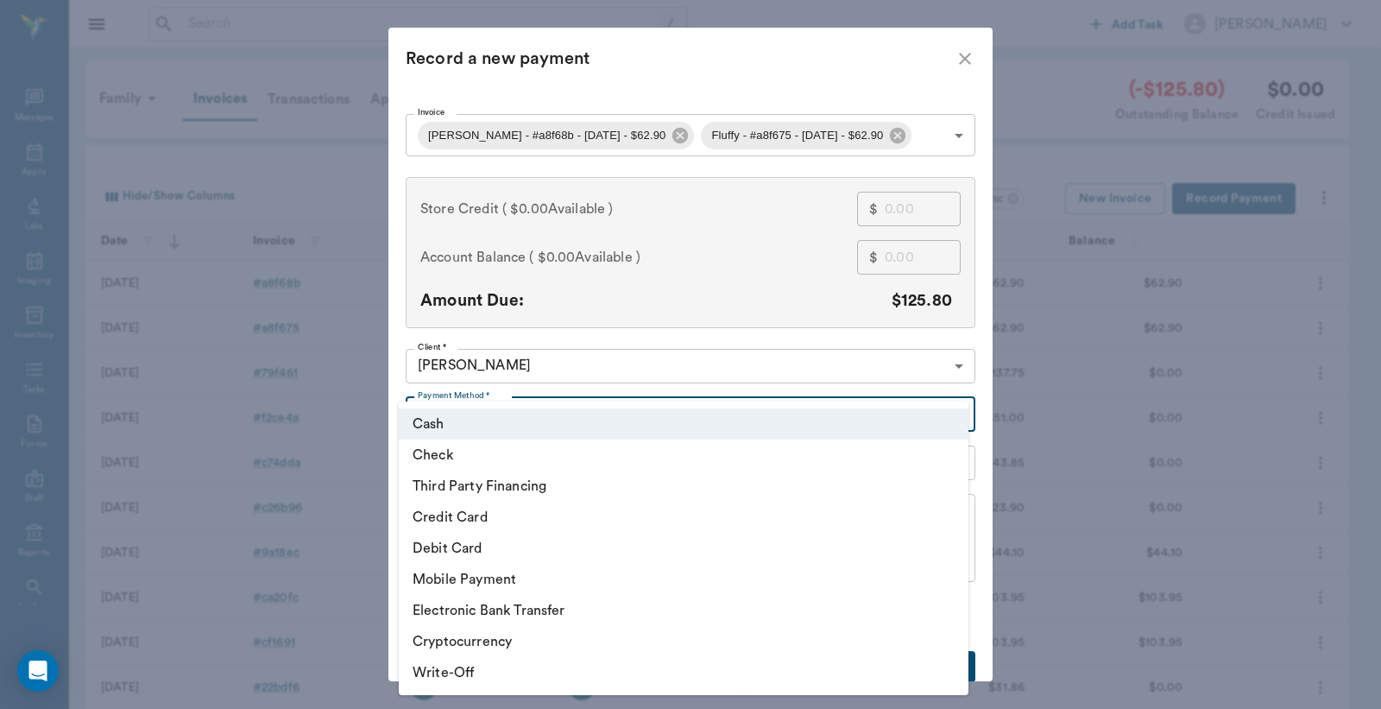
click at [494, 548] on li "Debit Card" at bounding box center [684, 548] width 570 height 31
type input "DEBIT_CARD"
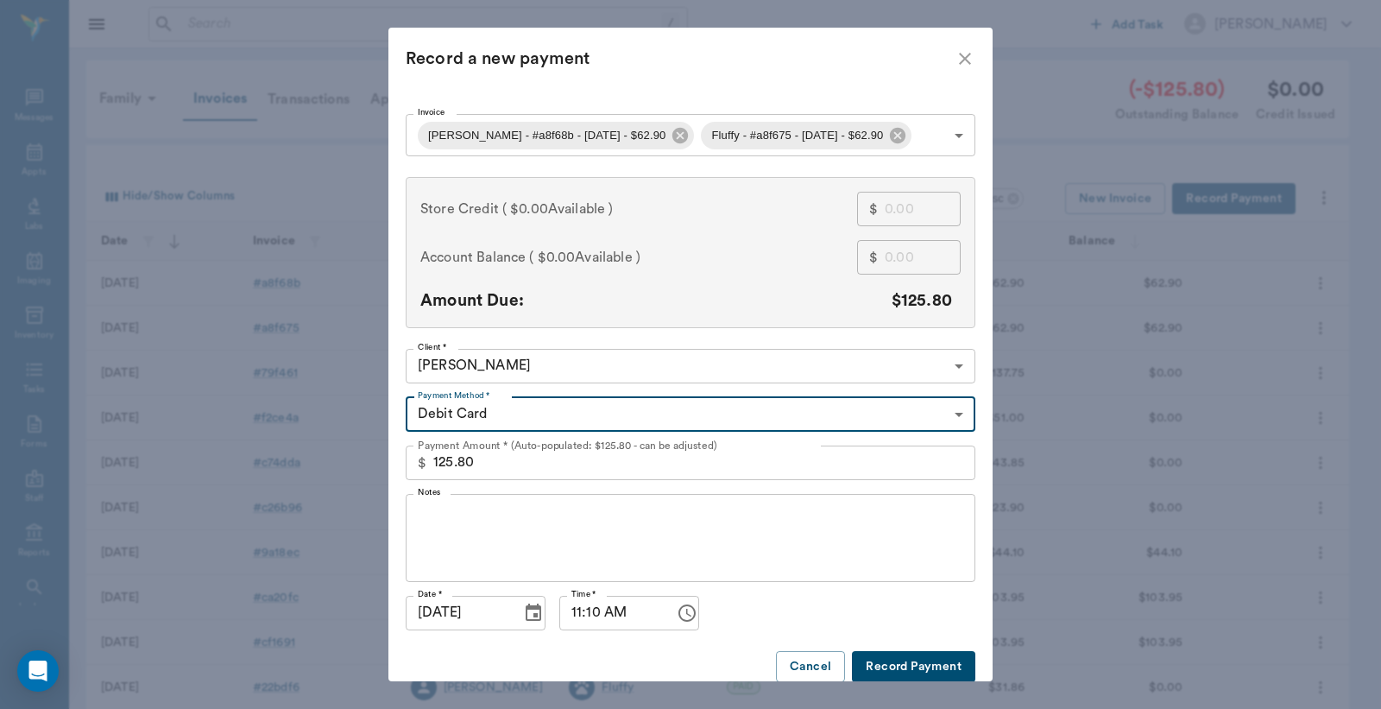
click at [883, 667] on button "Record Payment" at bounding box center [913, 667] width 123 height 32
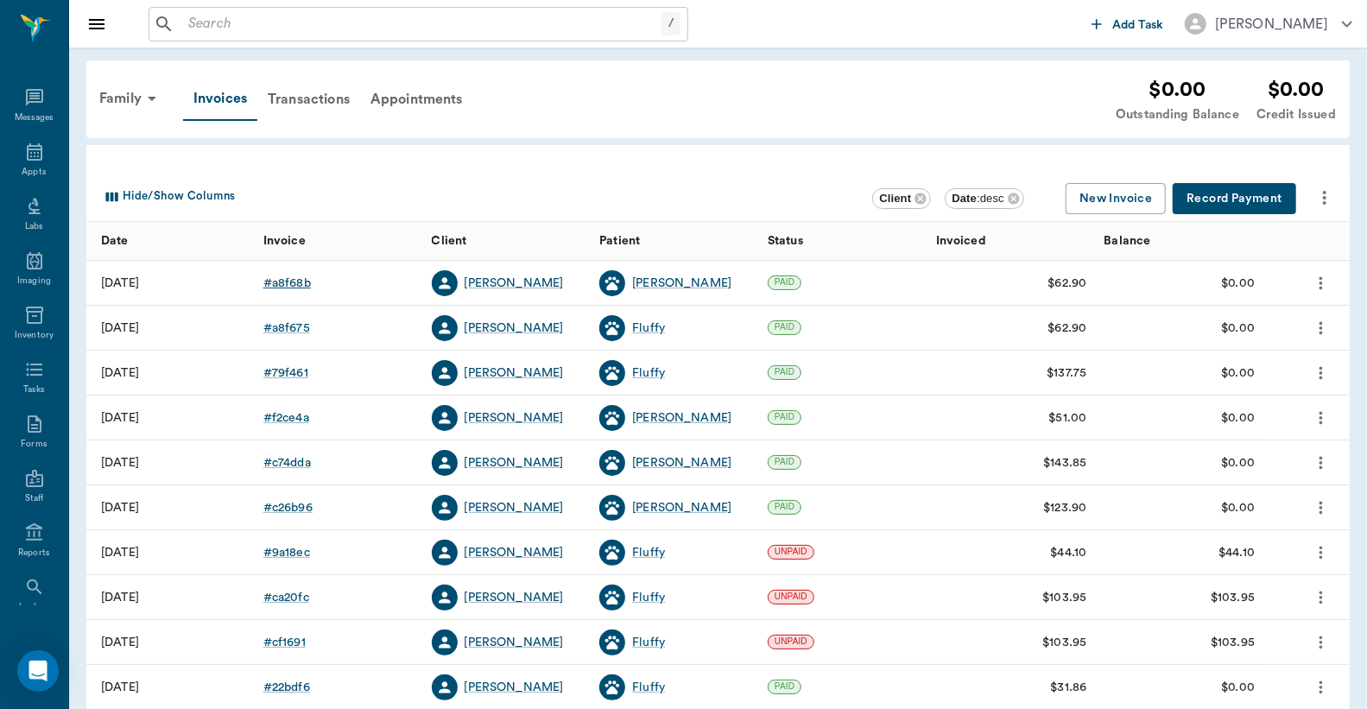
click at [281, 283] on div "# a8f68b" at bounding box center [286, 283] width 47 height 17
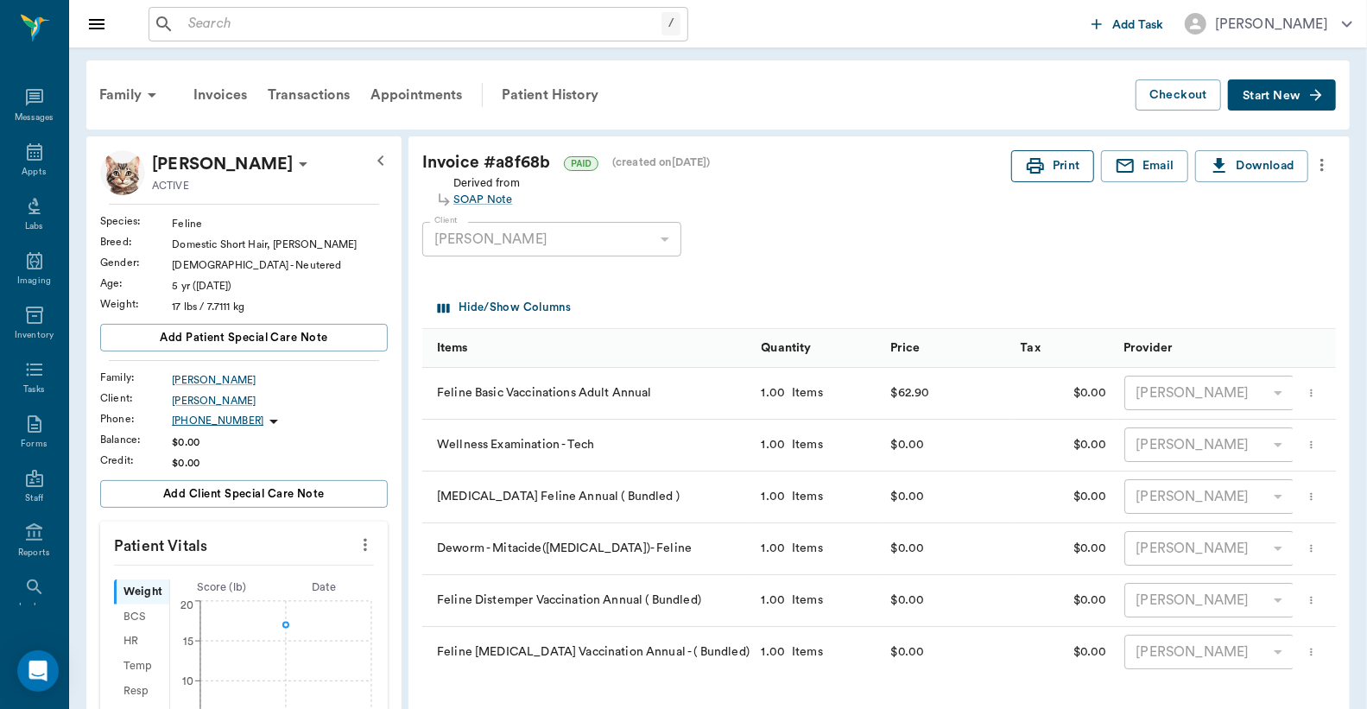
click at [1066, 174] on button "Print" at bounding box center [1052, 166] width 83 height 32
click at [231, 93] on div "Invoices" at bounding box center [220, 94] width 74 height 41
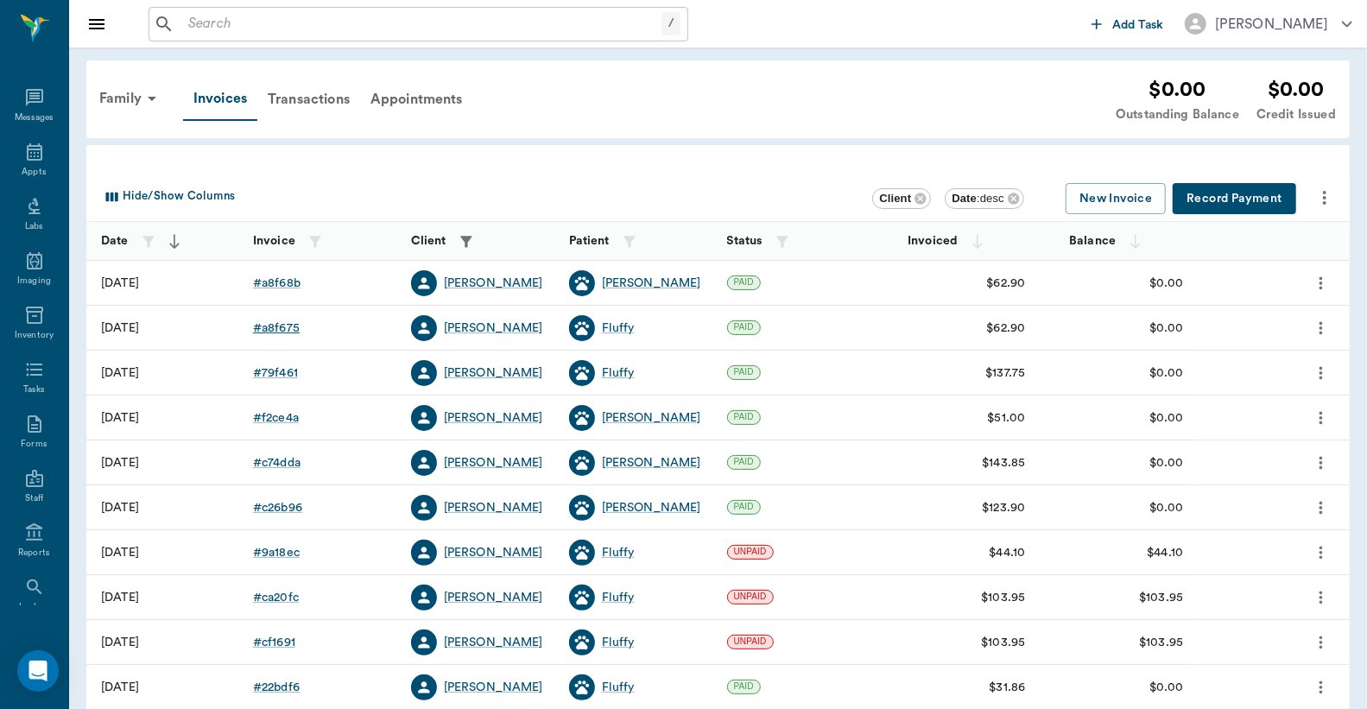
click at [285, 329] on div "# a8f675" at bounding box center [276, 327] width 47 height 17
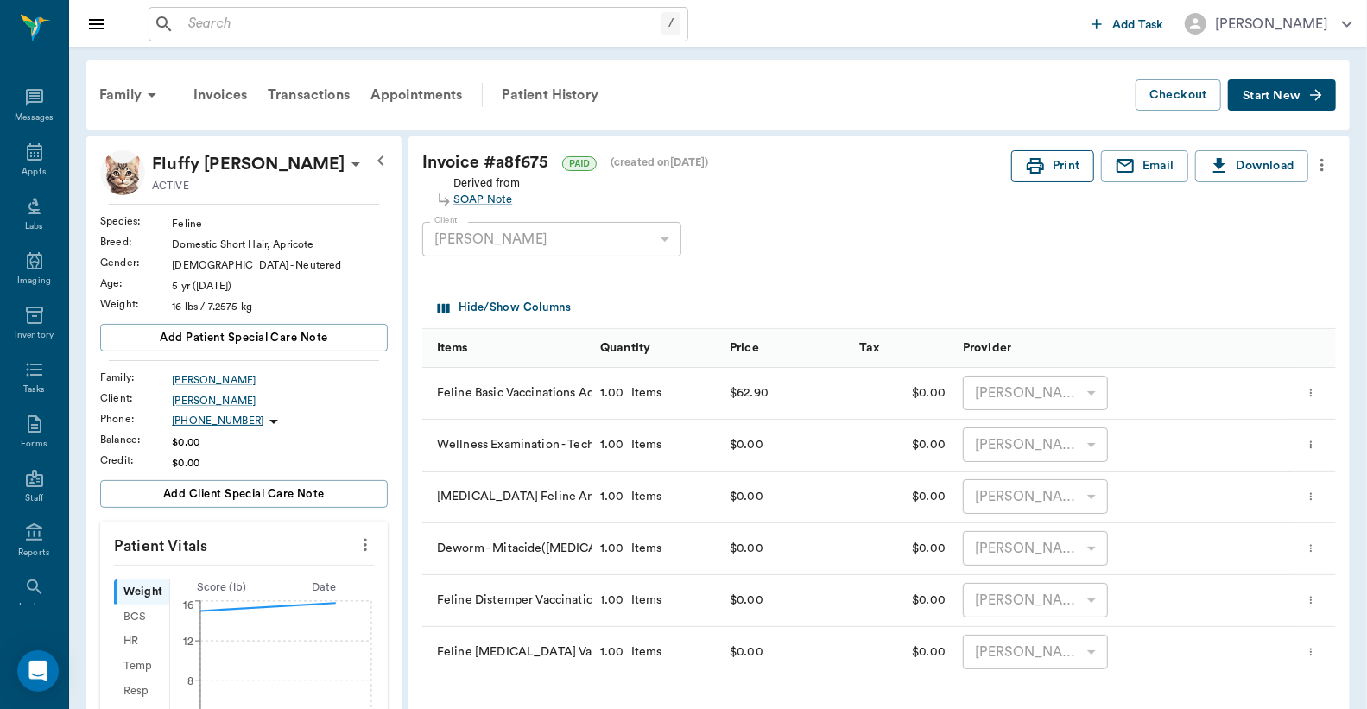
click at [1043, 166] on button "Print" at bounding box center [1052, 166] width 83 height 32
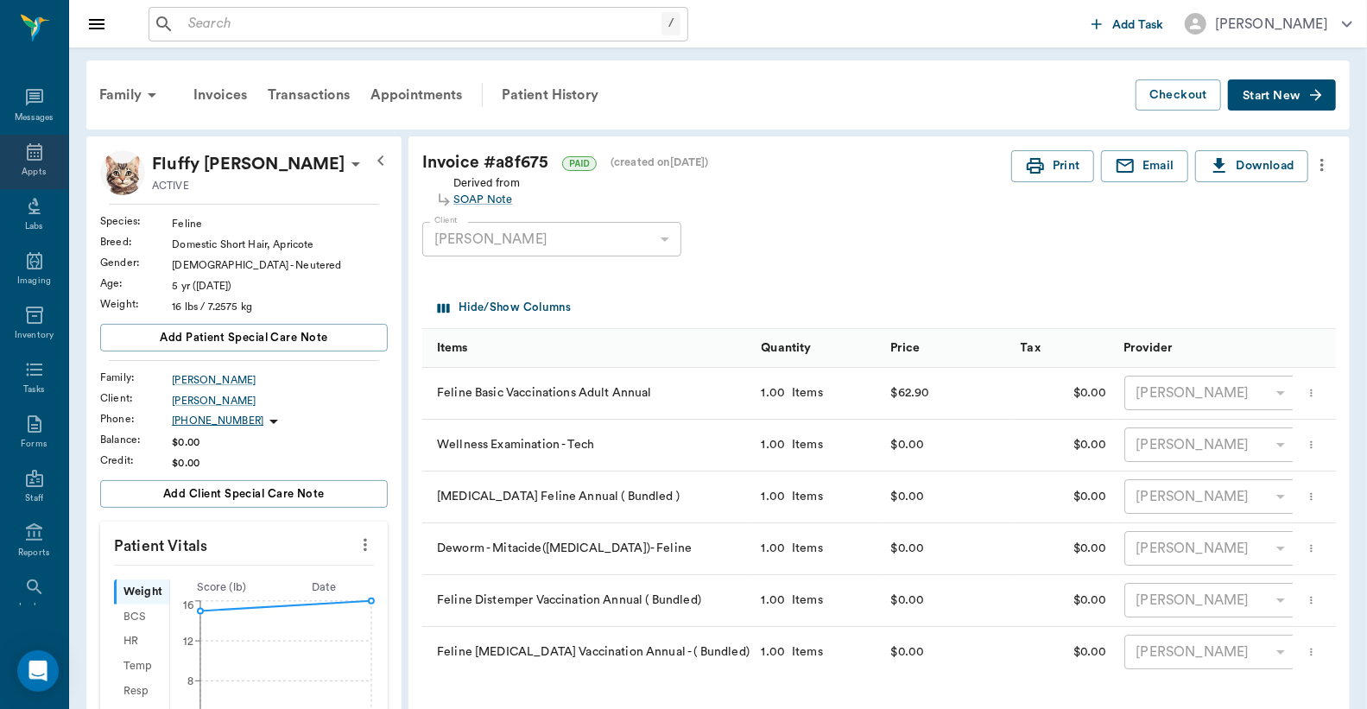
click at [27, 159] on icon at bounding box center [35, 151] width 16 height 17
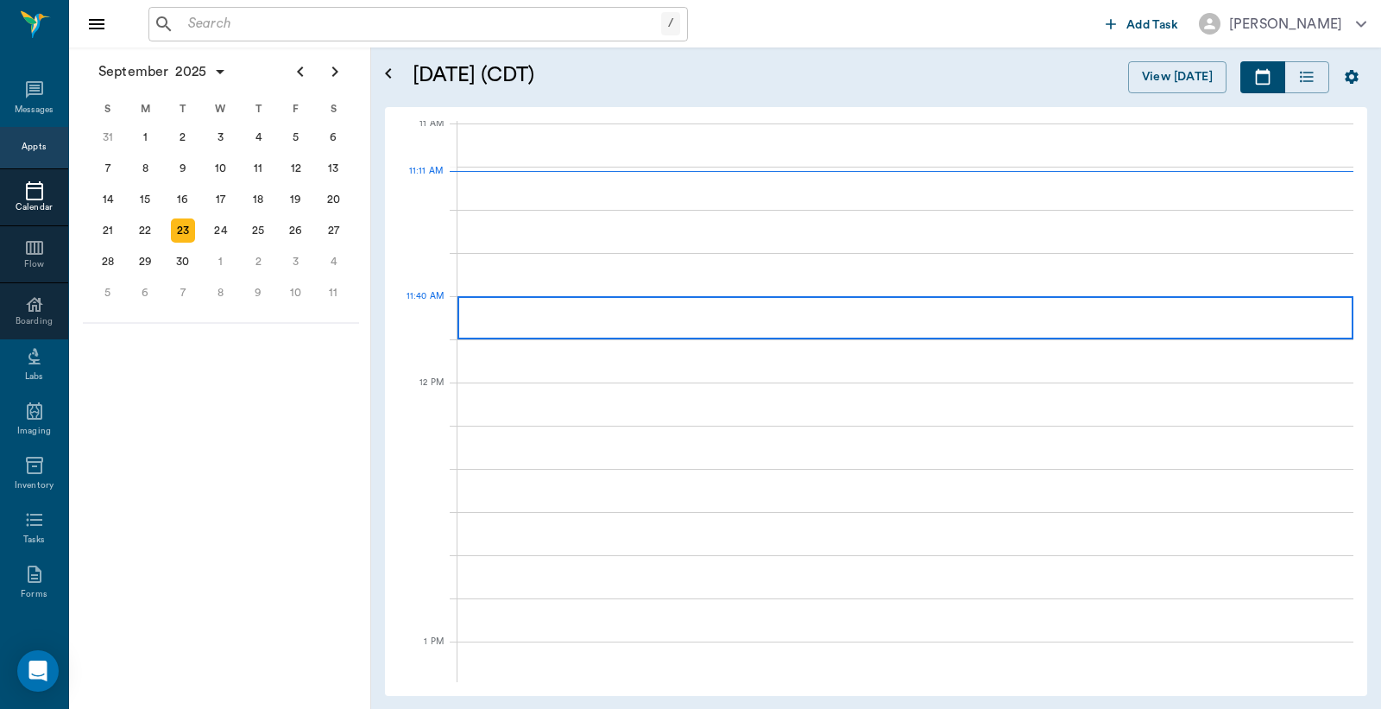
scroll to position [780, 0]
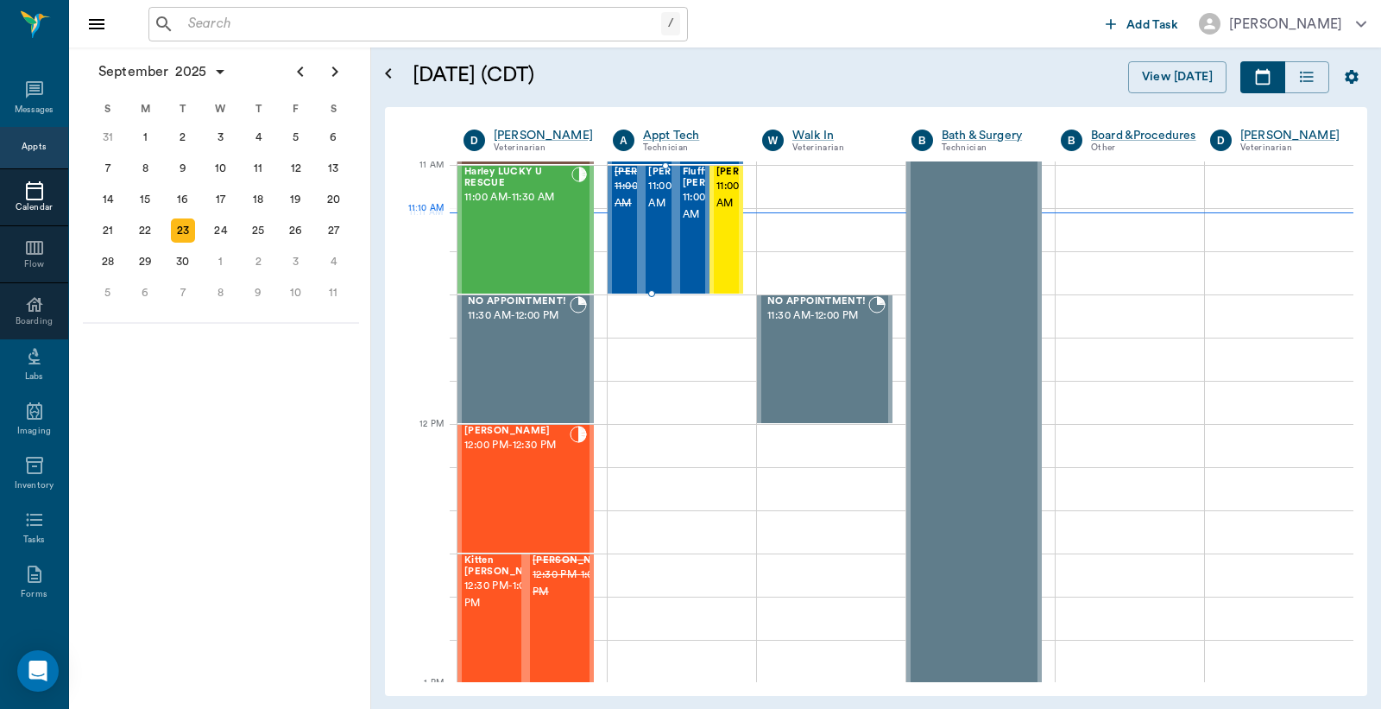
click at [656, 209] on span "11:00 AM - 11:30 AM" at bounding box center [691, 195] width 86 height 35
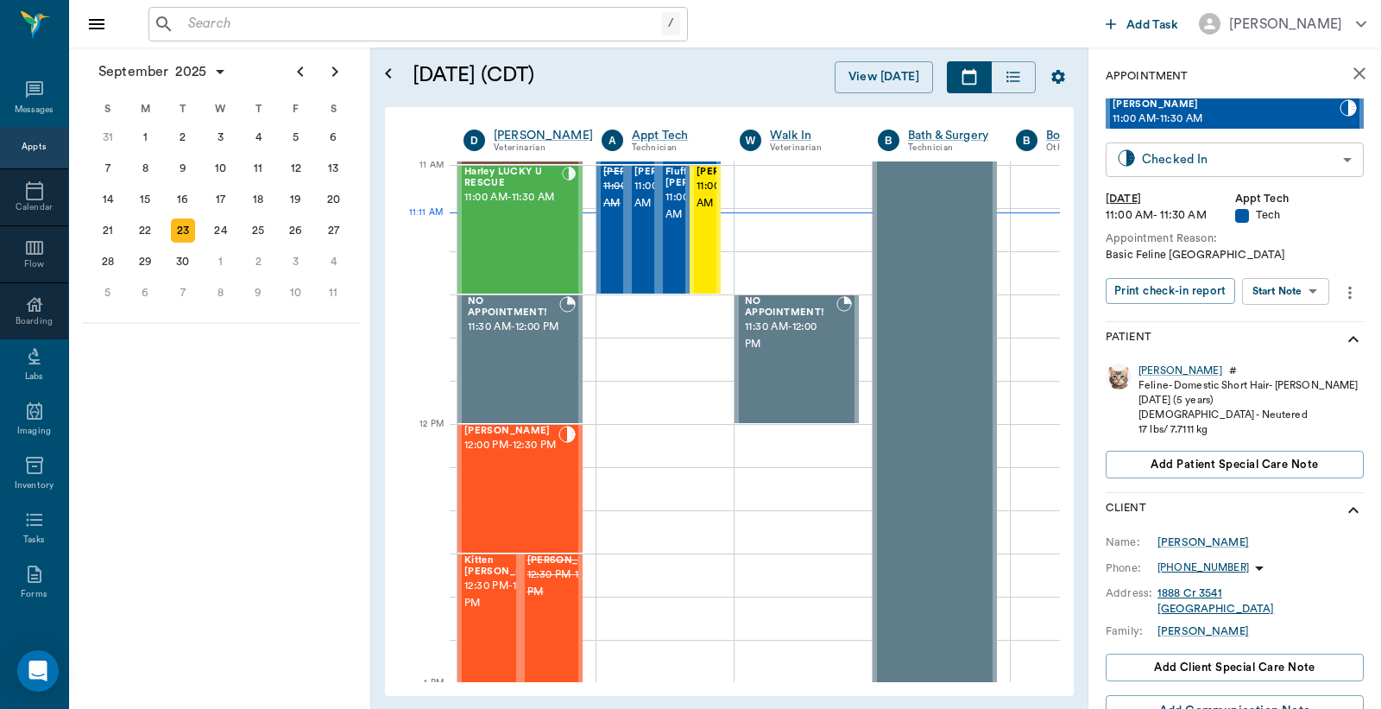
click at [1172, 166] on body "/ ​ Add Task [PERSON_NAME] Nectar Messages Appts Calendar Flow Boarding Labs Im…" at bounding box center [690, 354] width 1381 height 709
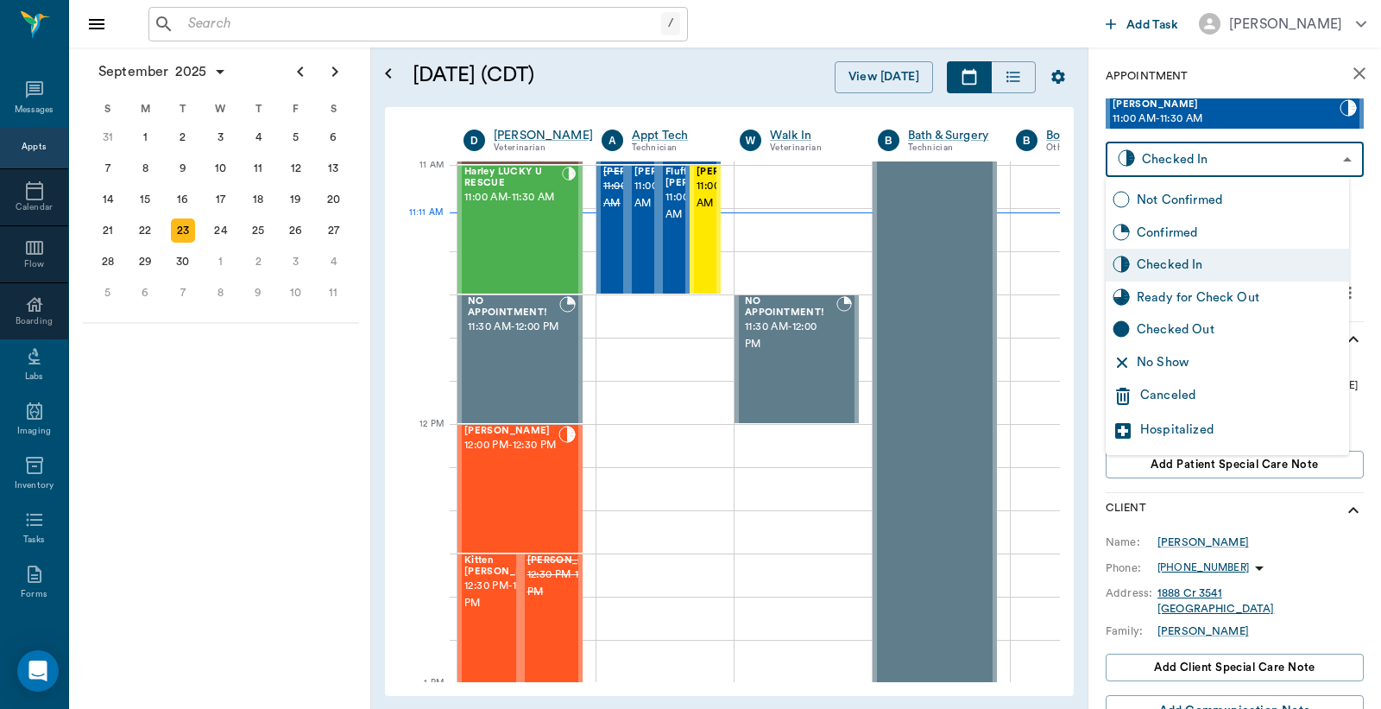
click at [1163, 338] on div "Checked Out" at bounding box center [1239, 329] width 205 height 19
type input "CHECKED_OUT"
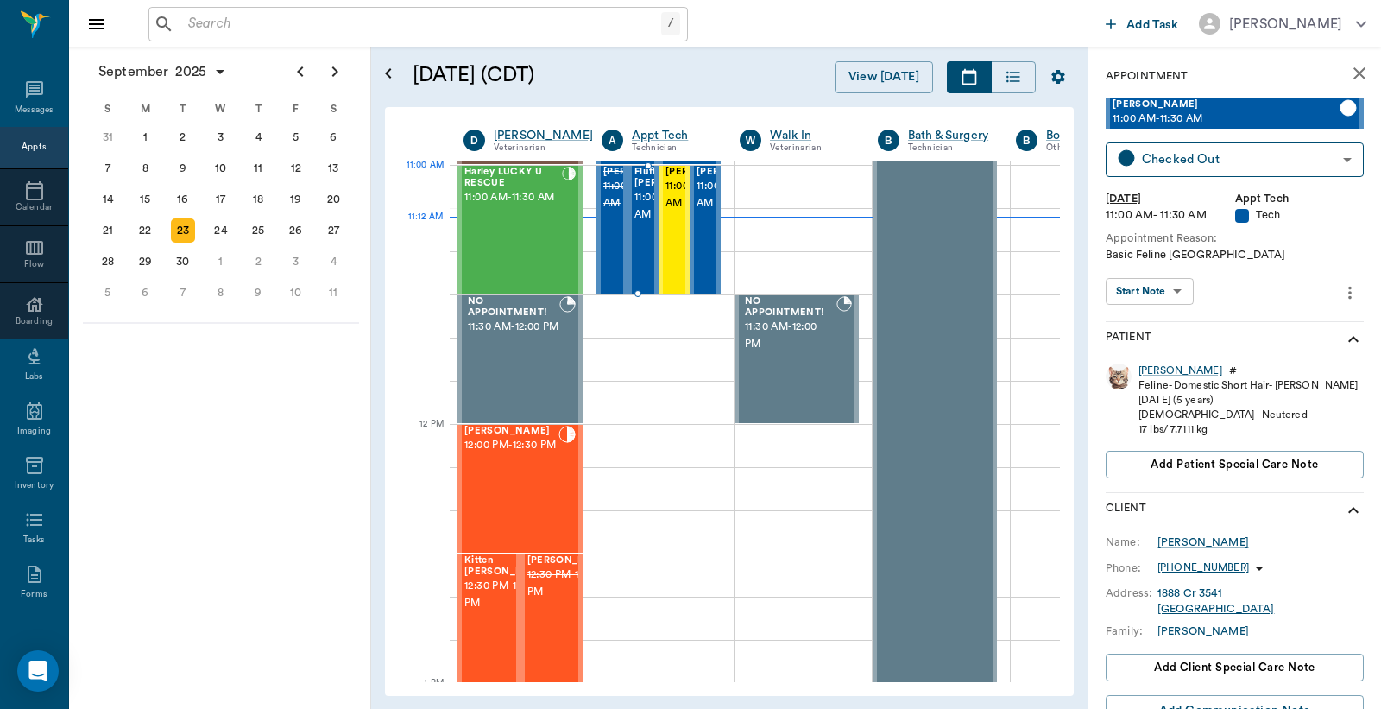
click at [642, 192] on span "11:00 AM - 11:30 AM" at bounding box center [678, 206] width 86 height 35
click at [1219, 157] on body "/ ​ Add Task [PERSON_NAME] Nectar Messages Appts Calendar Flow Boarding Labs Im…" at bounding box center [690, 354] width 1381 height 709
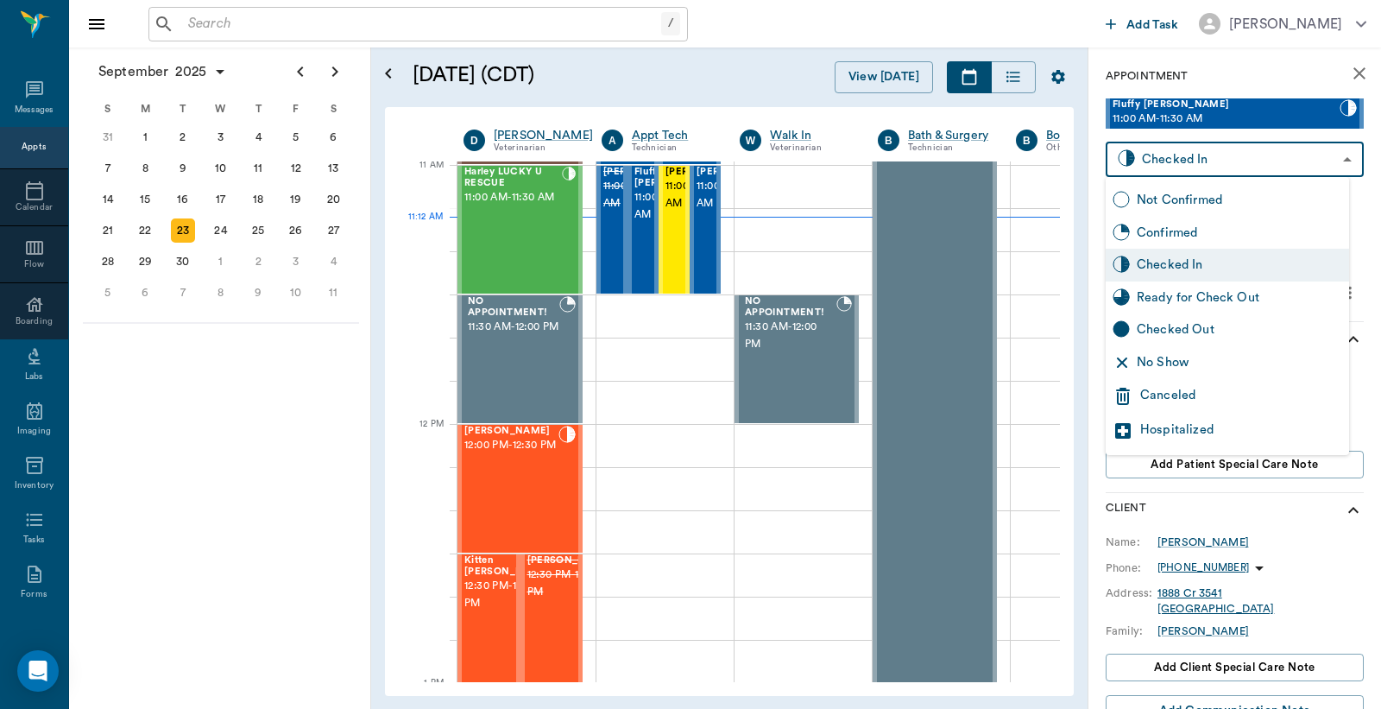
click at [1172, 329] on div "Checked Out" at bounding box center [1239, 329] width 205 height 19
type input "CHECKED_OUT"
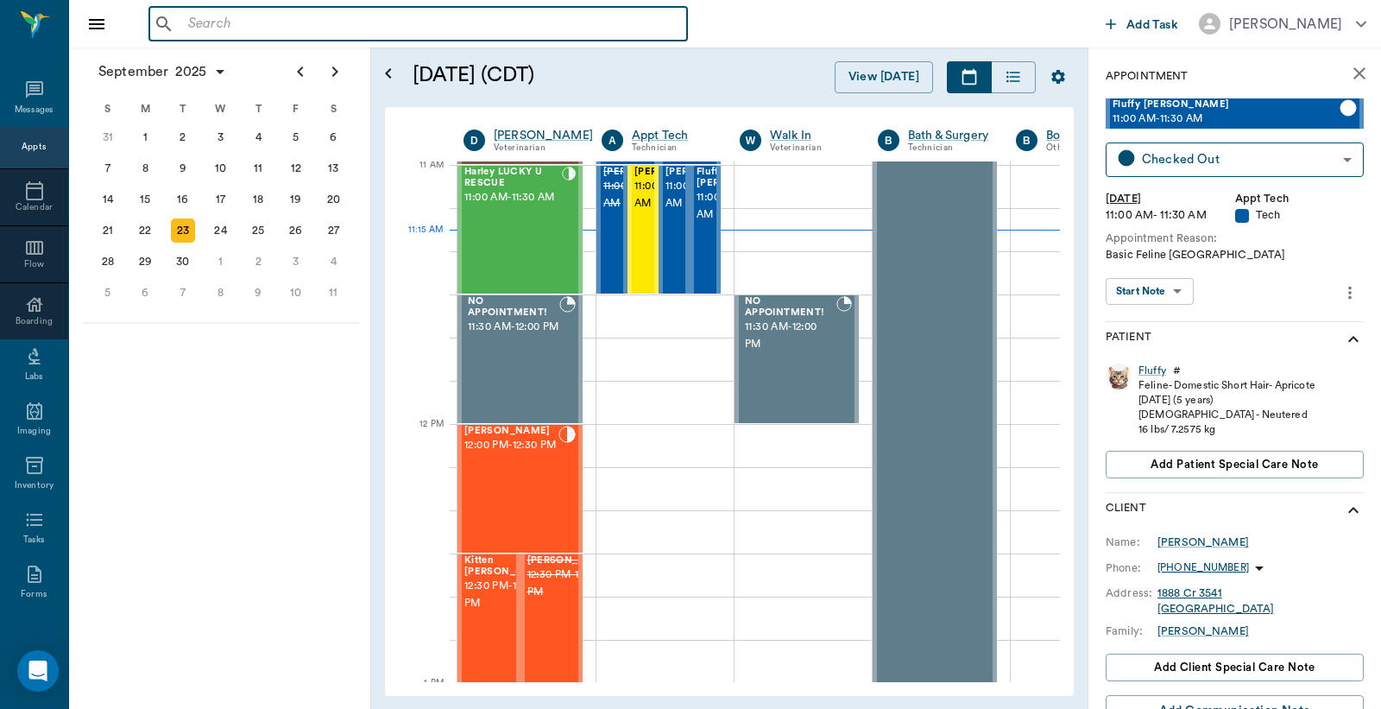
click at [184, 35] on input "text" at bounding box center [430, 24] width 499 height 24
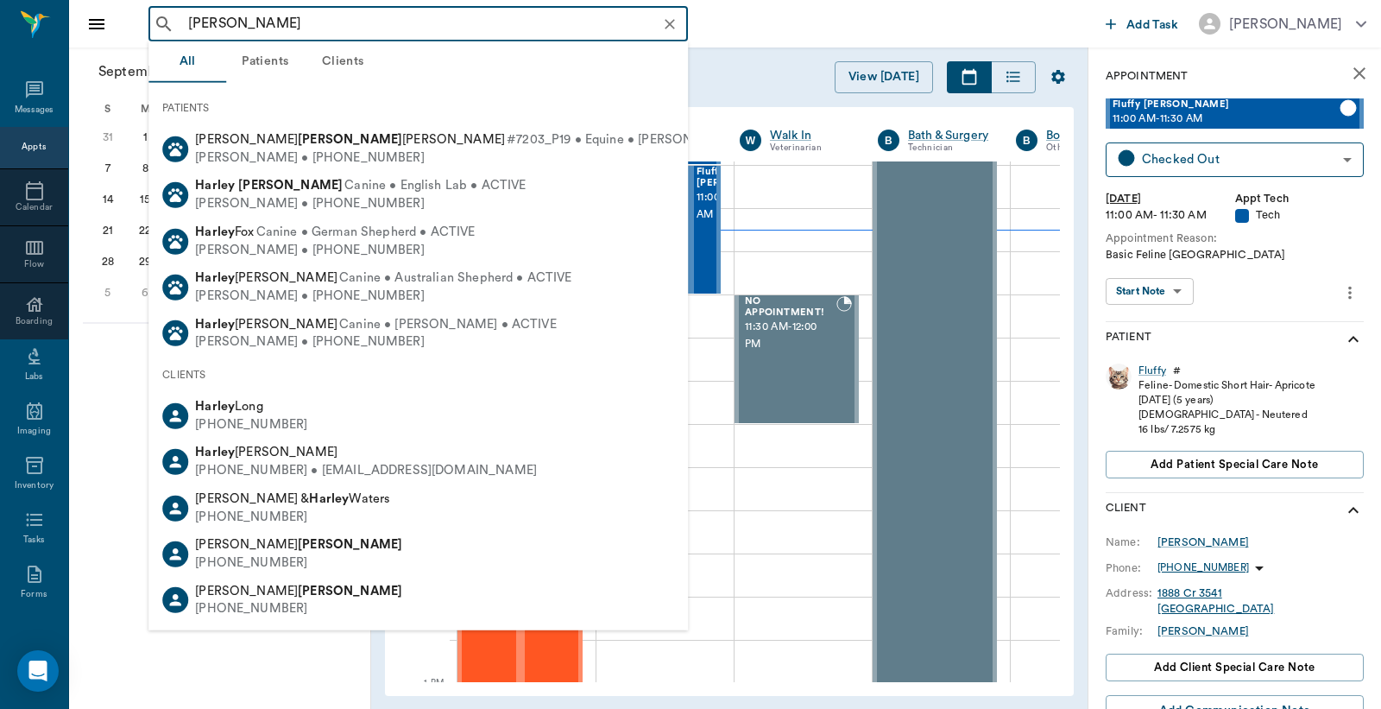
drag, startPoint x: 178, startPoint y: 19, endPoint x: 302, endPoint y: 17, distance: 124.3
click at [302, 17] on div "[PERSON_NAME] ​" at bounding box center [418, 24] width 540 height 35
drag, startPoint x: 186, startPoint y: 28, endPoint x: 308, endPoint y: 14, distance: 123.5
click at [308, 14] on input "[PERSON_NAME]" at bounding box center [432, 24] width 502 height 24
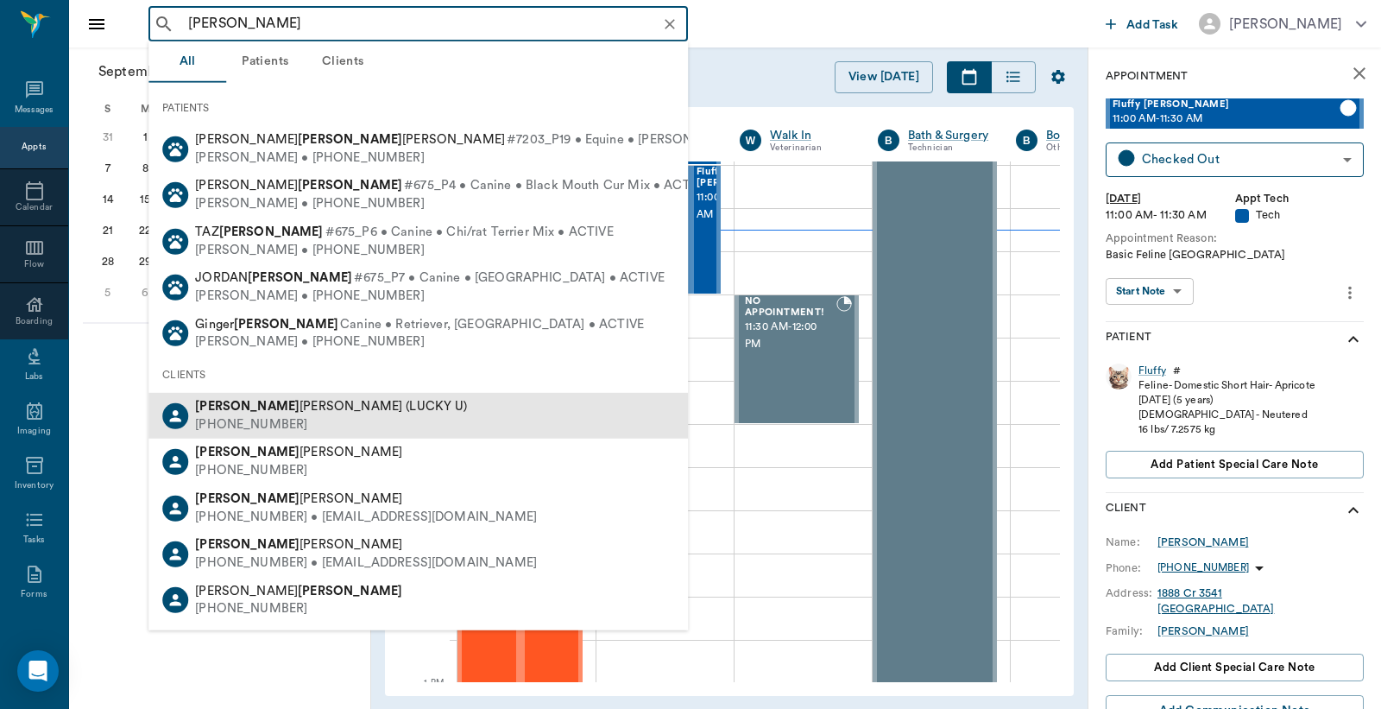
click at [282, 411] on span "[PERSON_NAME] (LUCKY U)" at bounding box center [331, 406] width 272 height 13
type input "[PERSON_NAME]"
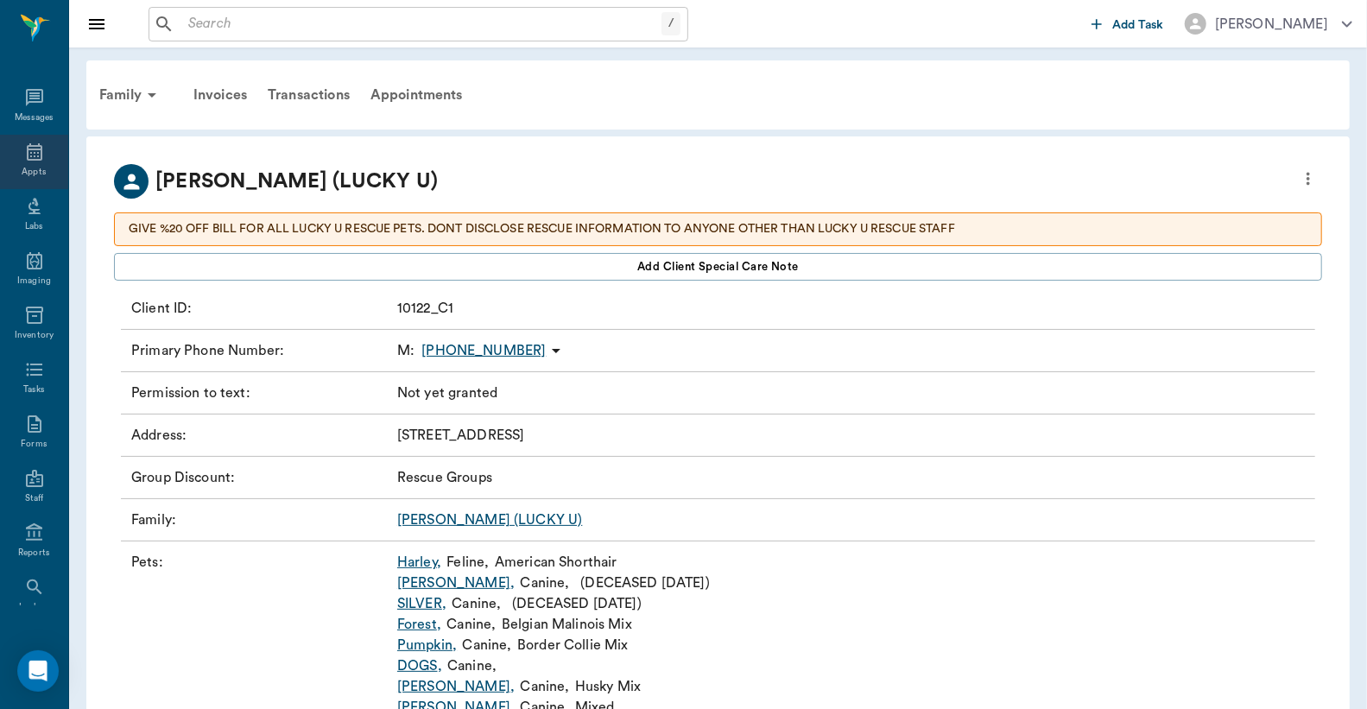
click at [26, 168] on div "Appts" at bounding box center [34, 172] width 24 height 13
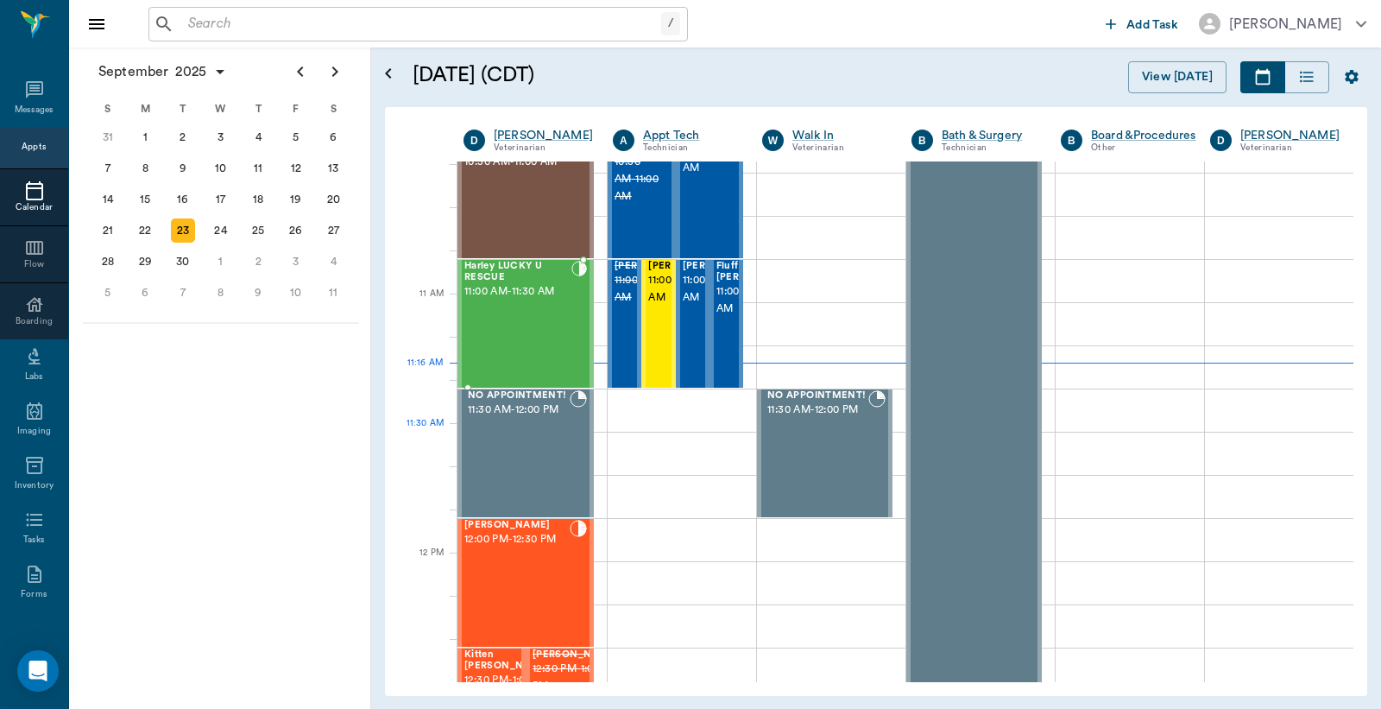
scroll to position [650, 0]
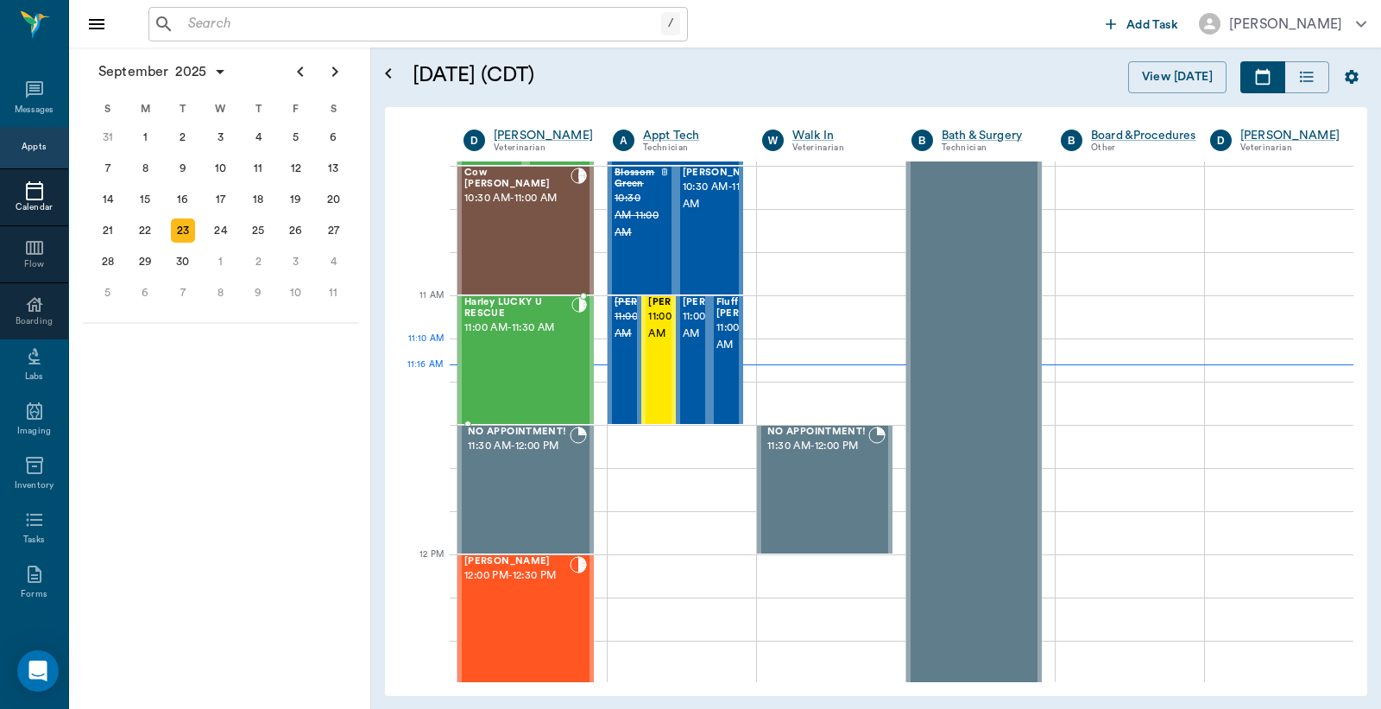
click at [519, 352] on div "Harley LUCKY U RESCUE 11:00 AM - 11:30 AM" at bounding box center [517, 360] width 107 height 126
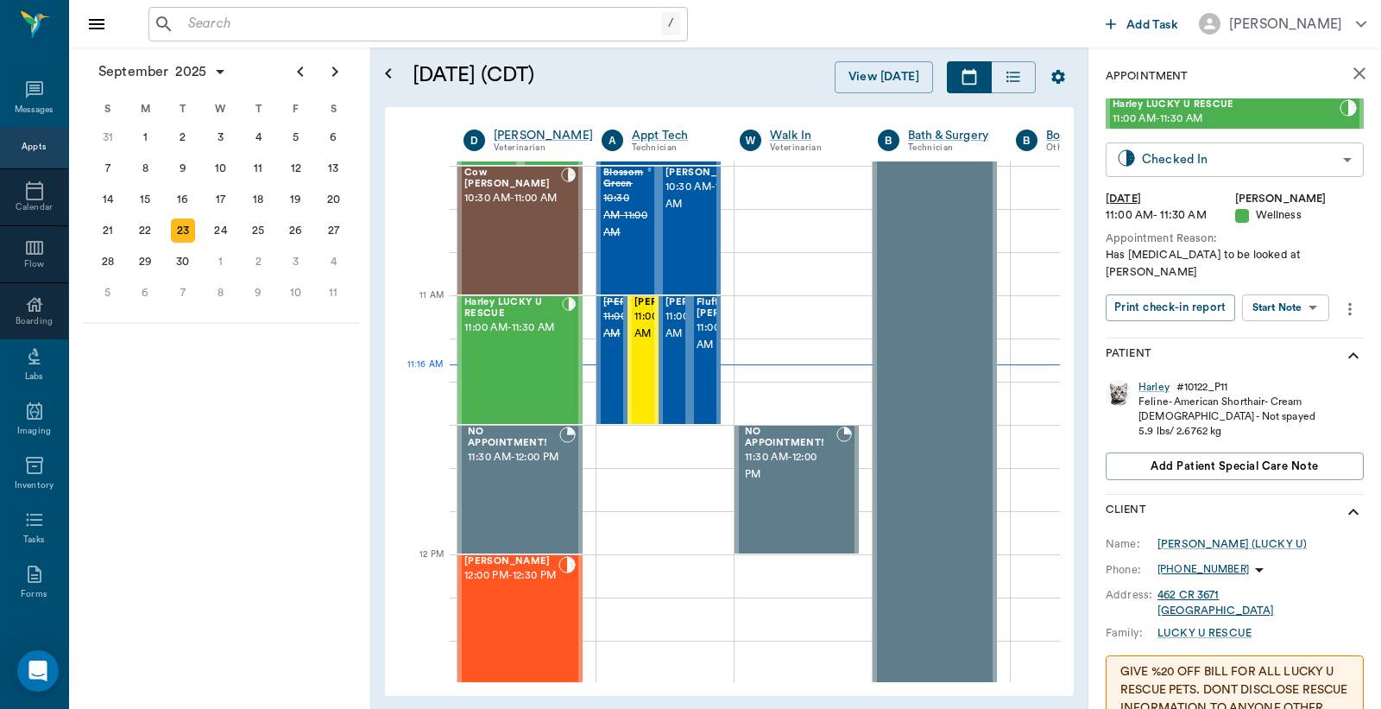
click at [1229, 169] on body "/ ​ Add Task [PERSON_NAME] Nectar Messages Appts Calendar Flow Boarding Labs Im…" at bounding box center [690, 354] width 1381 height 709
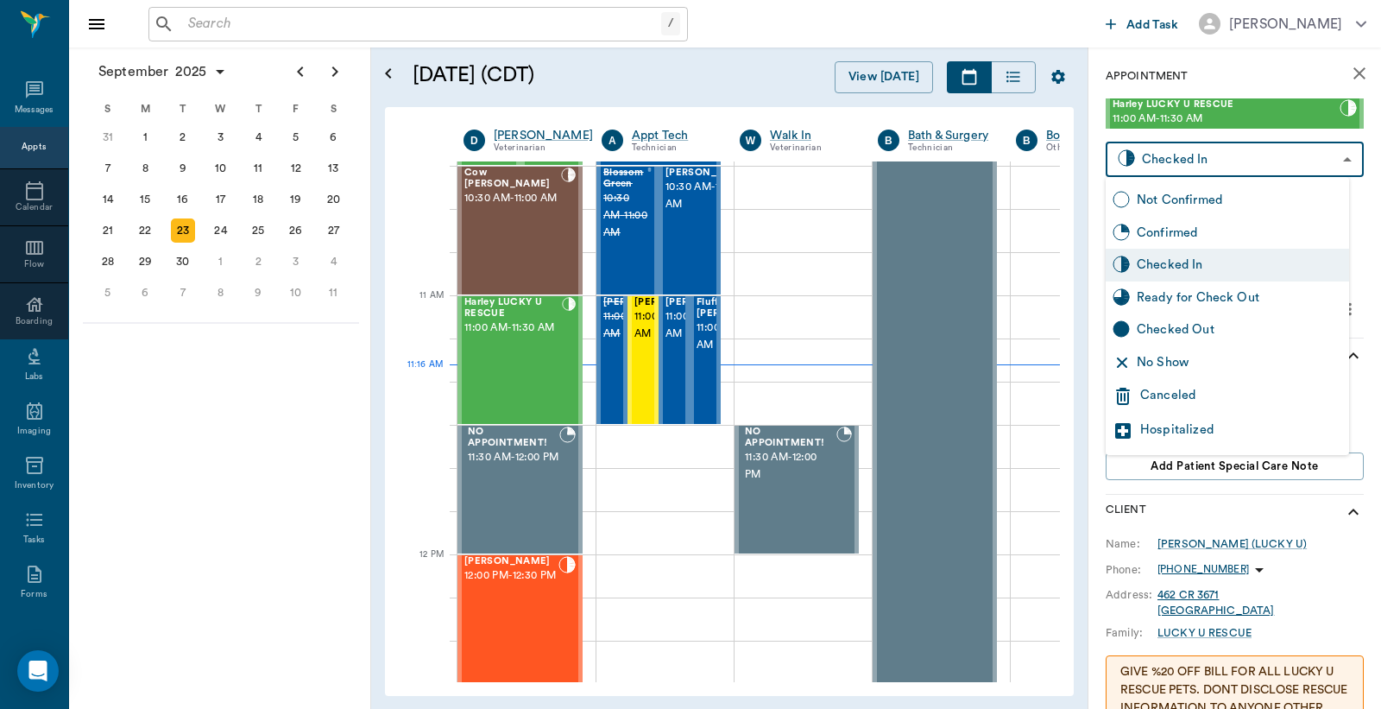
click at [1162, 331] on div "Checked Out" at bounding box center [1239, 329] width 205 height 19
type input "CHECKED_OUT"
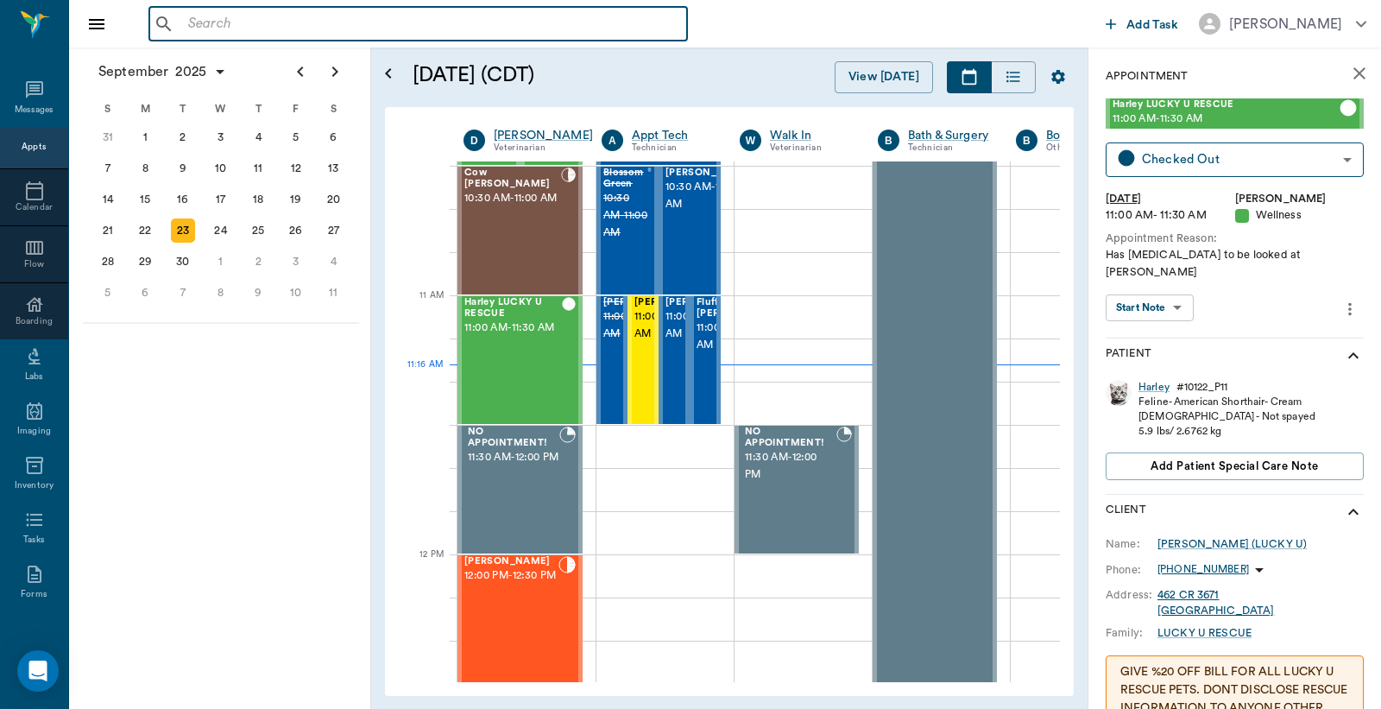
click at [184, 28] on input "text" at bounding box center [430, 24] width 499 height 24
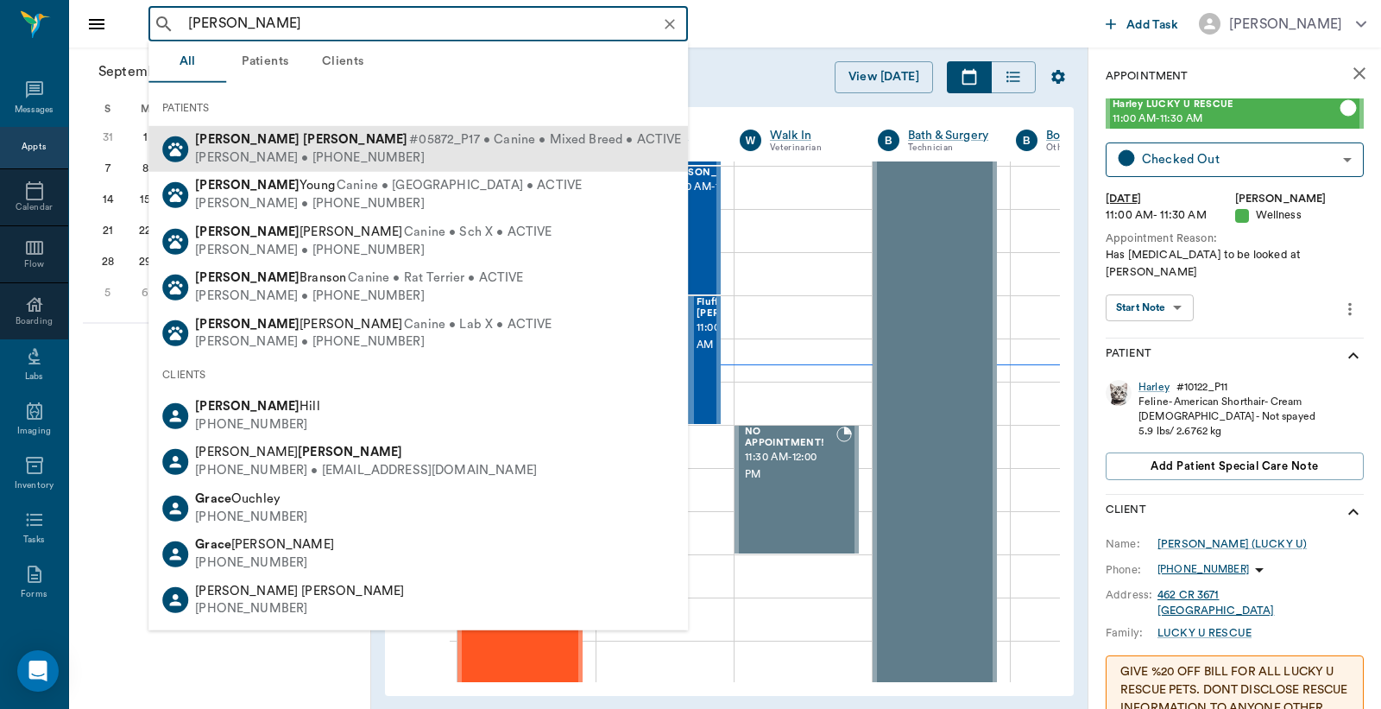
click at [259, 147] on div "[PERSON_NAME] #05872_P17 • Canine • Mixed Breed • ACTIVE" at bounding box center [438, 140] width 486 height 18
type input "[PERSON_NAME]"
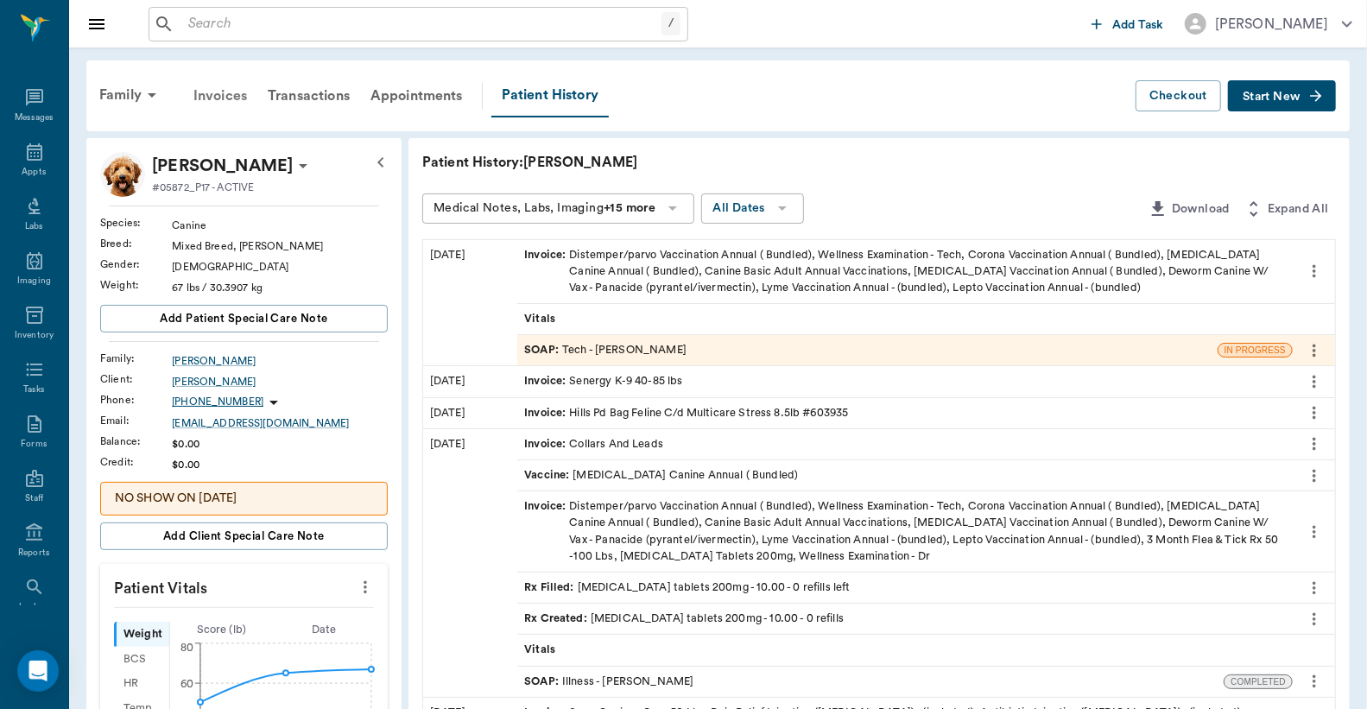
click at [213, 98] on div "Invoices" at bounding box center [220, 95] width 74 height 41
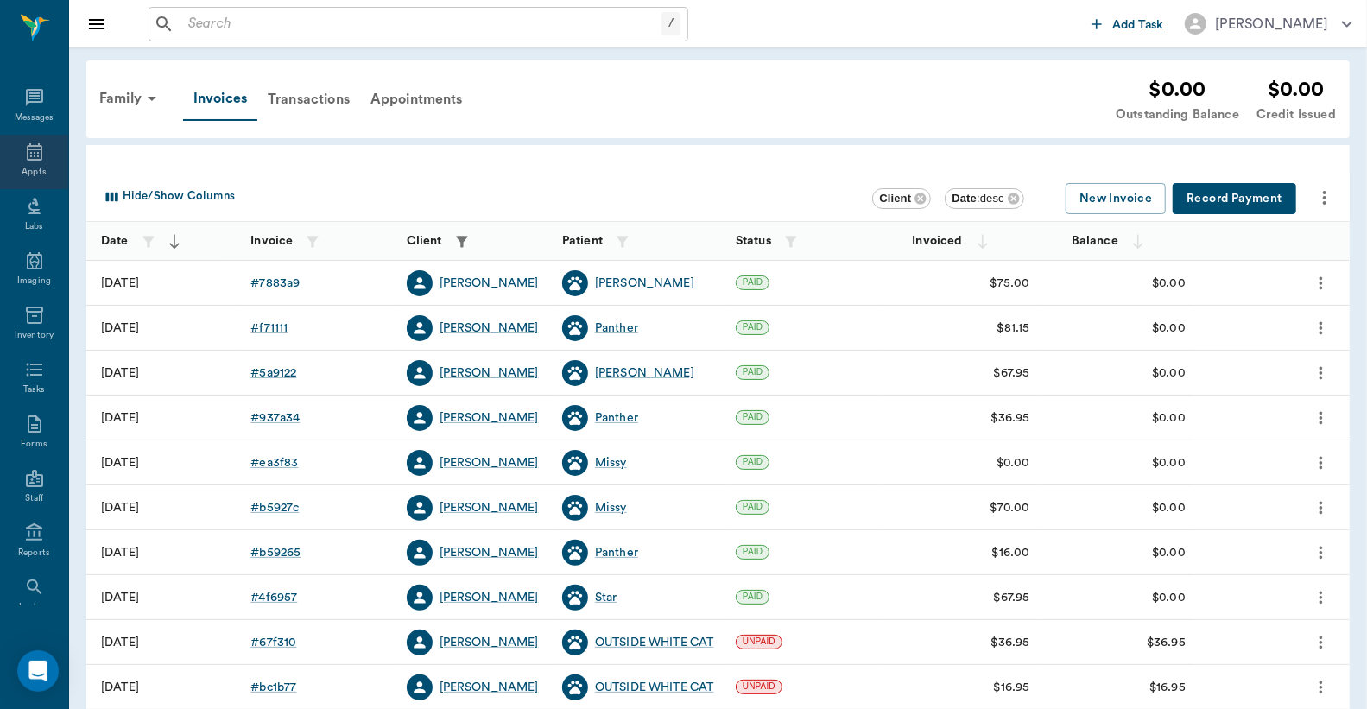
click at [30, 164] on div "Appts" at bounding box center [34, 162] width 68 height 54
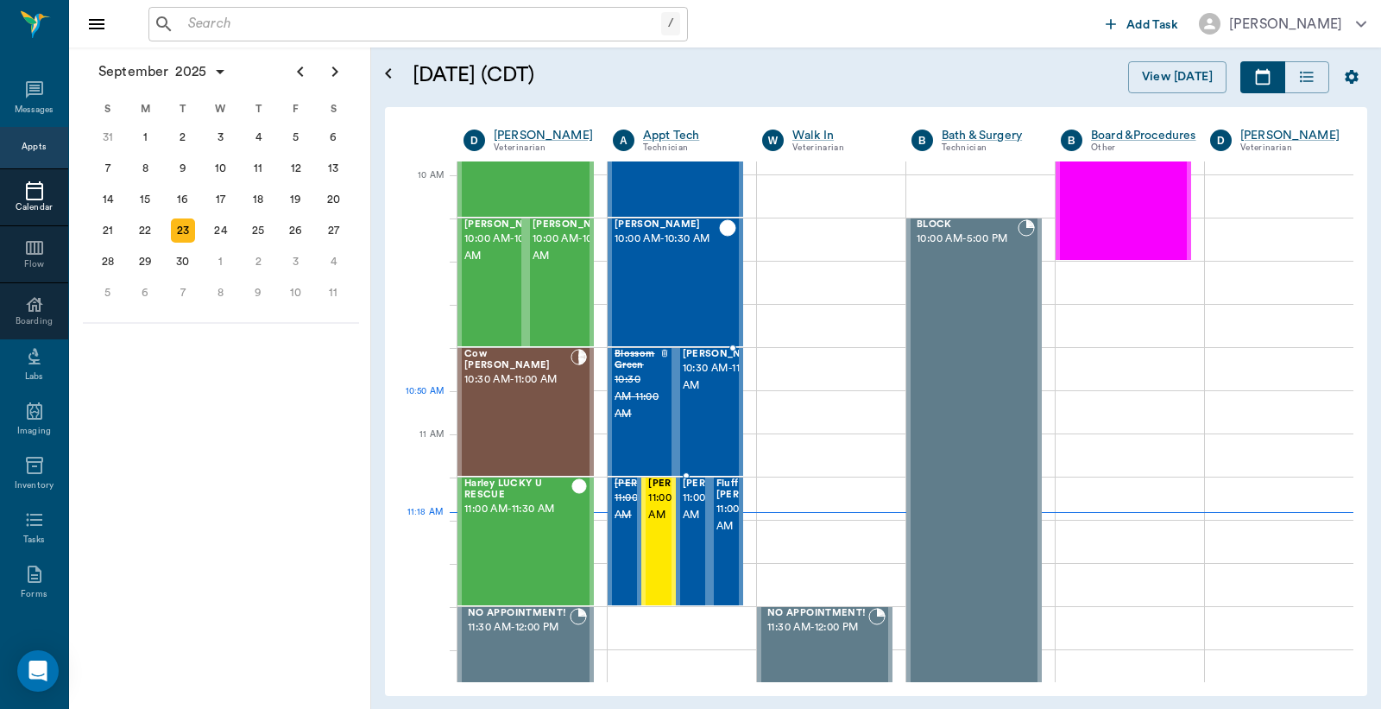
scroll to position [511, 0]
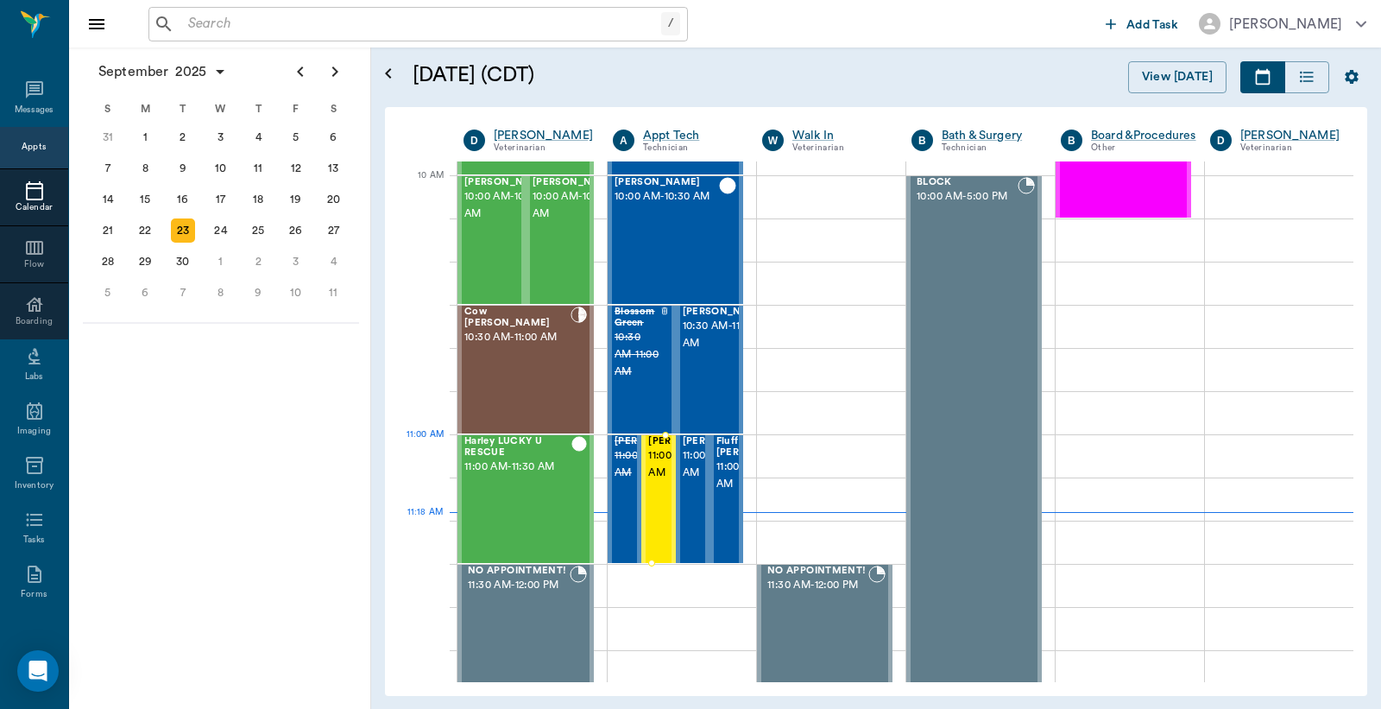
click at [650, 475] on span "11:00 AM - 11:30 AM" at bounding box center [691, 464] width 86 height 35
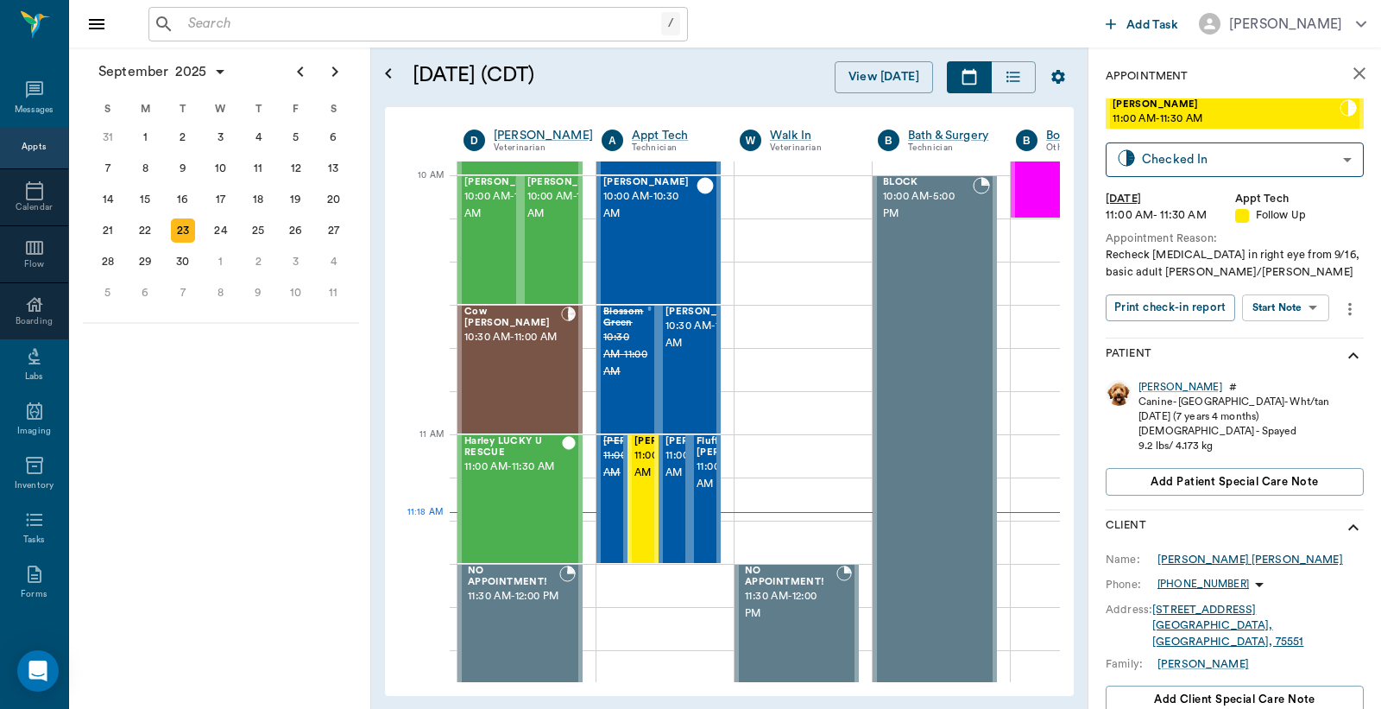
click at [1188, 559] on div "[PERSON_NAME] [PERSON_NAME]" at bounding box center [1251, 560] width 186 height 16
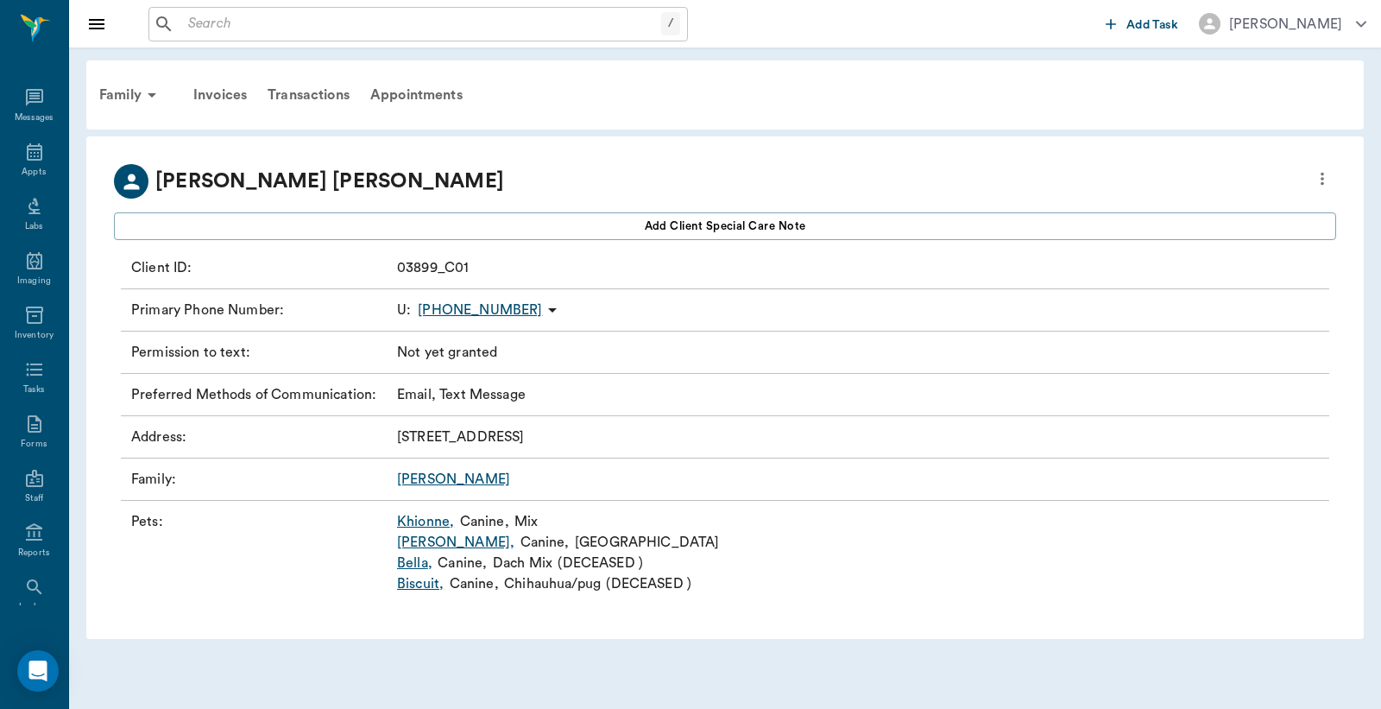
click at [1319, 183] on icon "more" at bounding box center [1322, 178] width 19 height 21
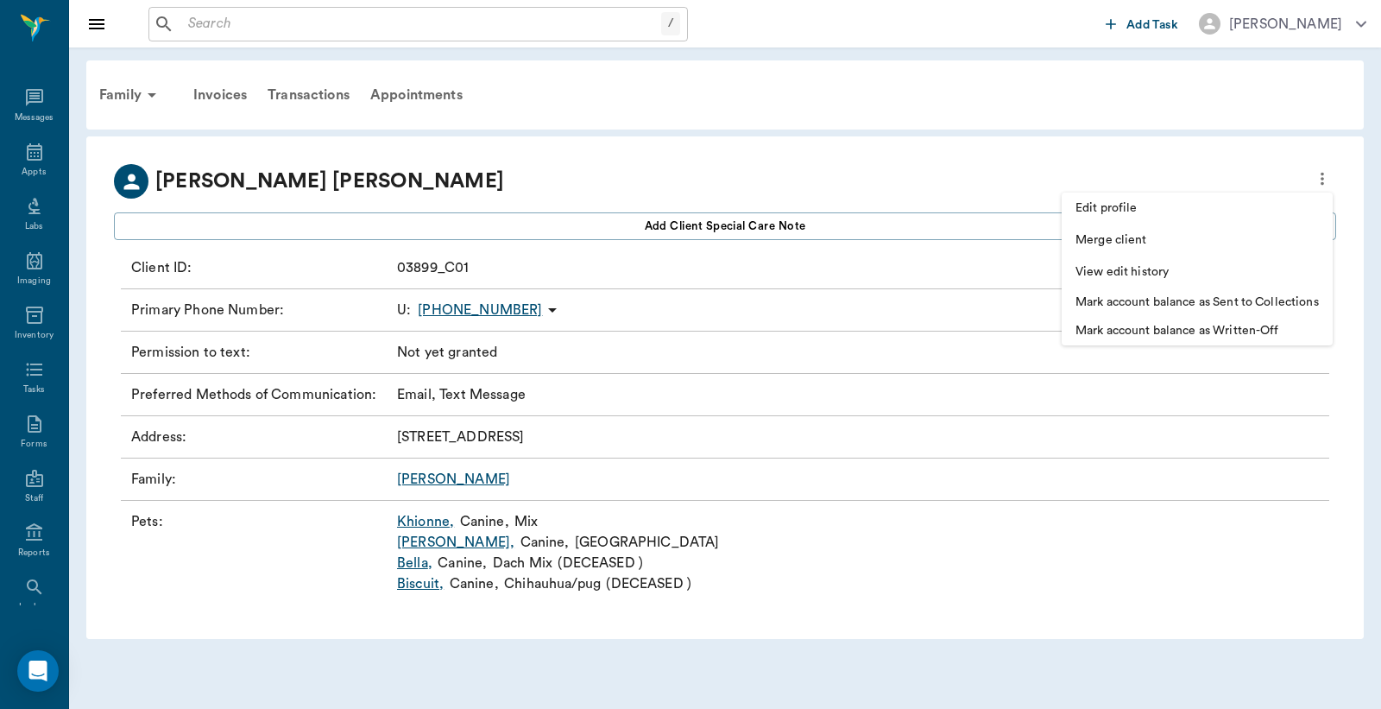
click at [1102, 213] on span "Edit profile" at bounding box center [1197, 208] width 243 height 18
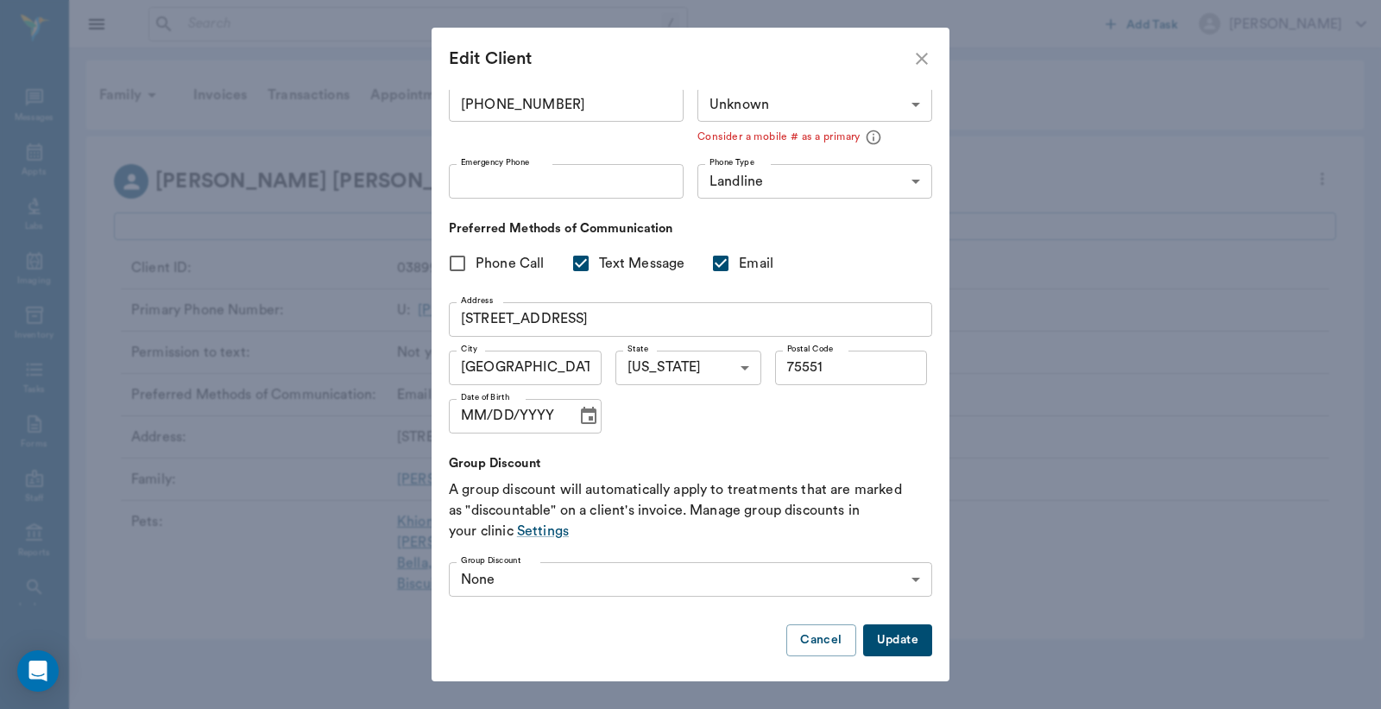
scroll to position [111, 0]
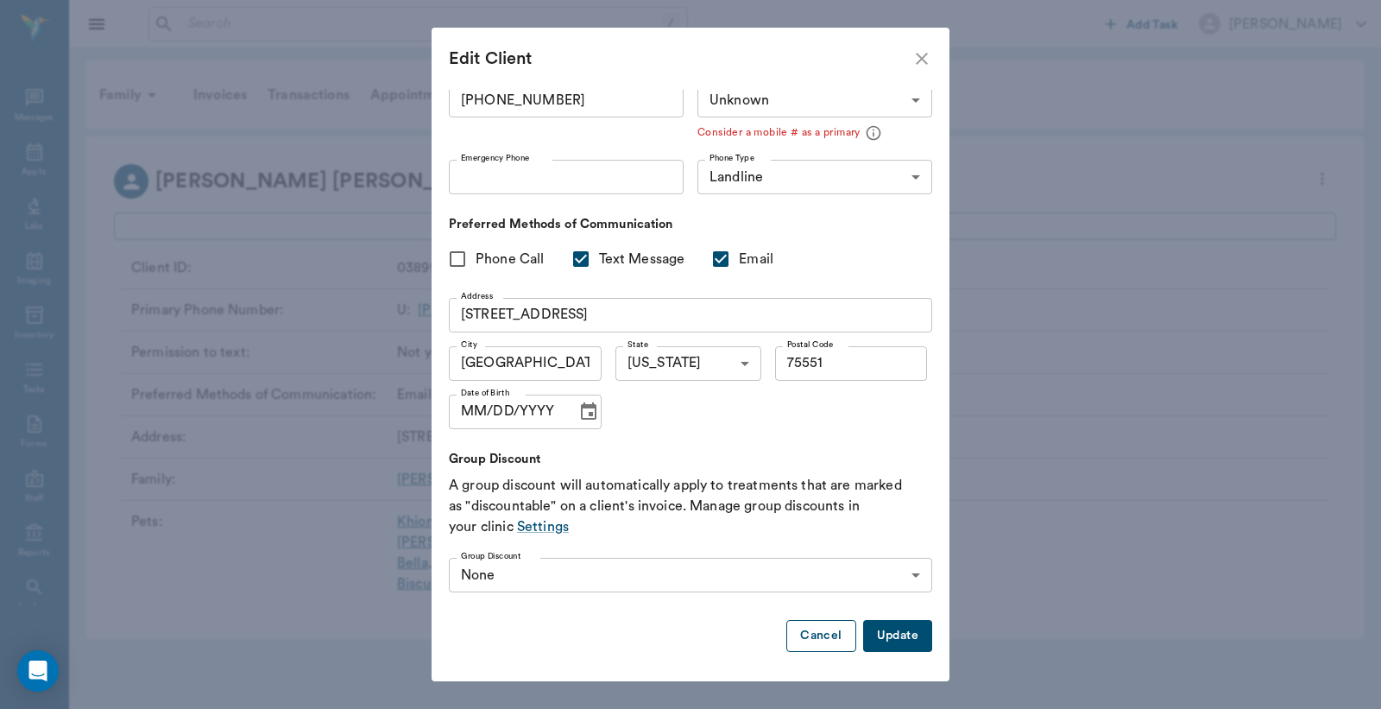
click at [798, 633] on button "Cancel" at bounding box center [821, 636] width 69 height 32
type input "MOBILE"
checkbox input "false"
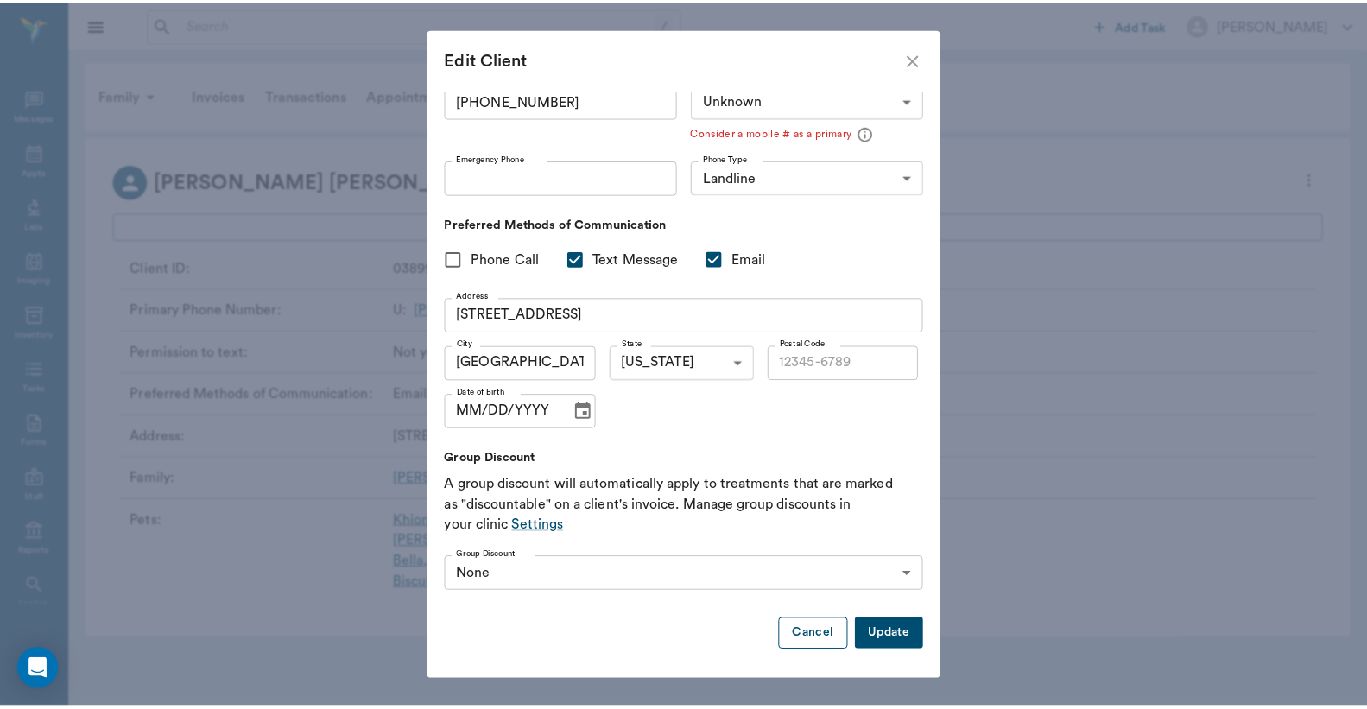
scroll to position [82, 0]
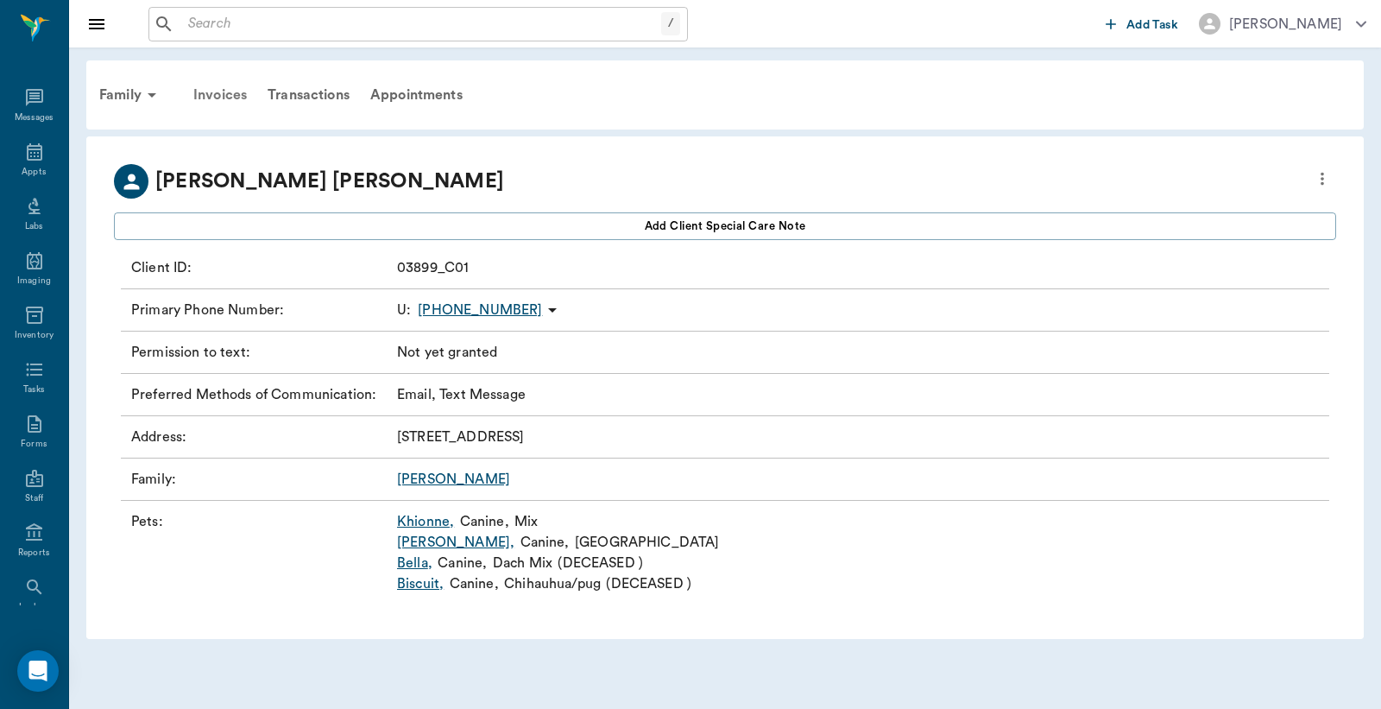
click at [233, 93] on div "Invoices" at bounding box center [220, 94] width 74 height 41
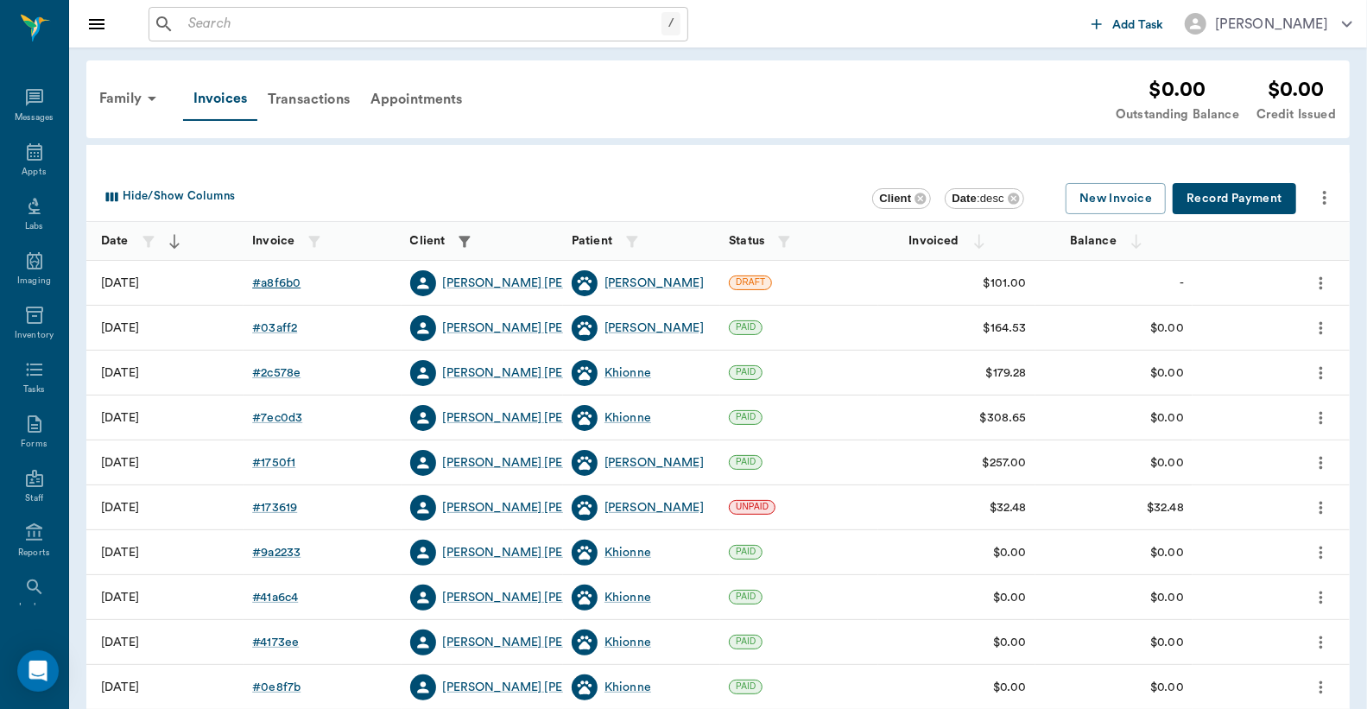
click at [287, 287] on div "# a8f6b0" at bounding box center [276, 283] width 48 height 17
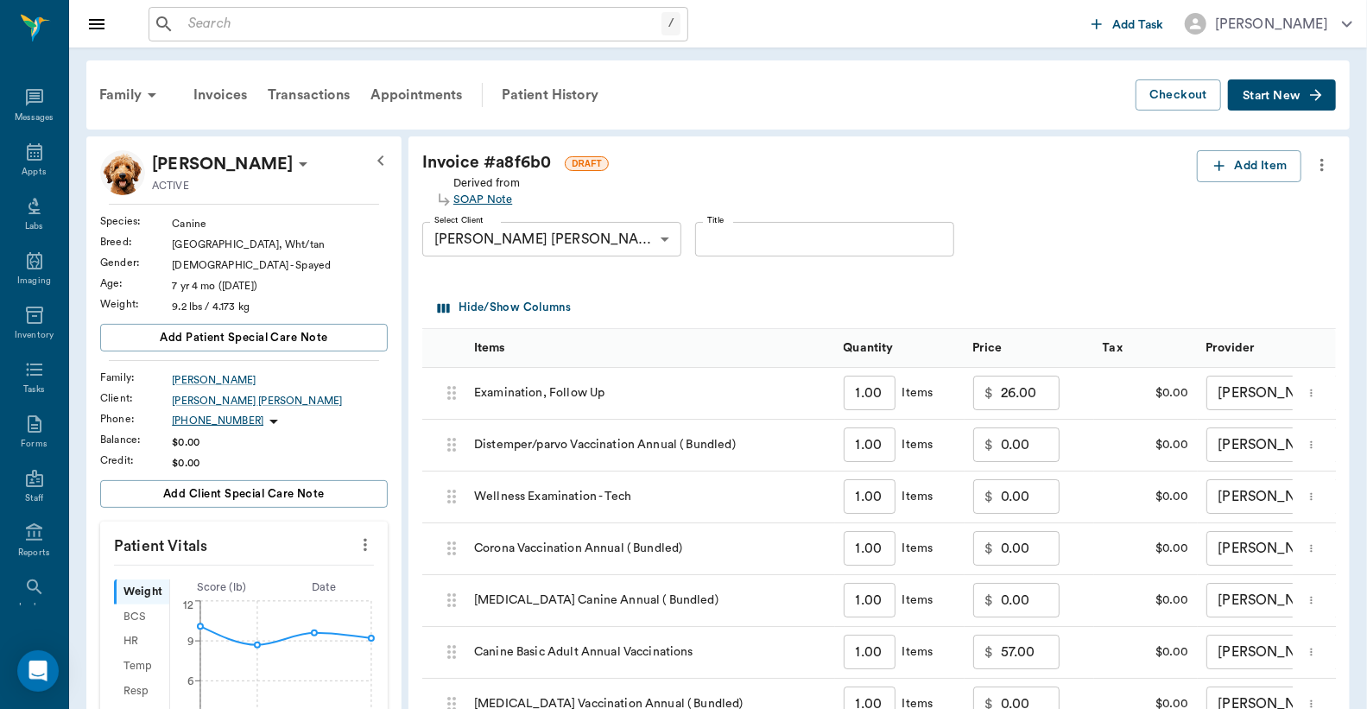
click at [488, 201] on div "SOAP Note" at bounding box center [486, 200] width 66 height 16
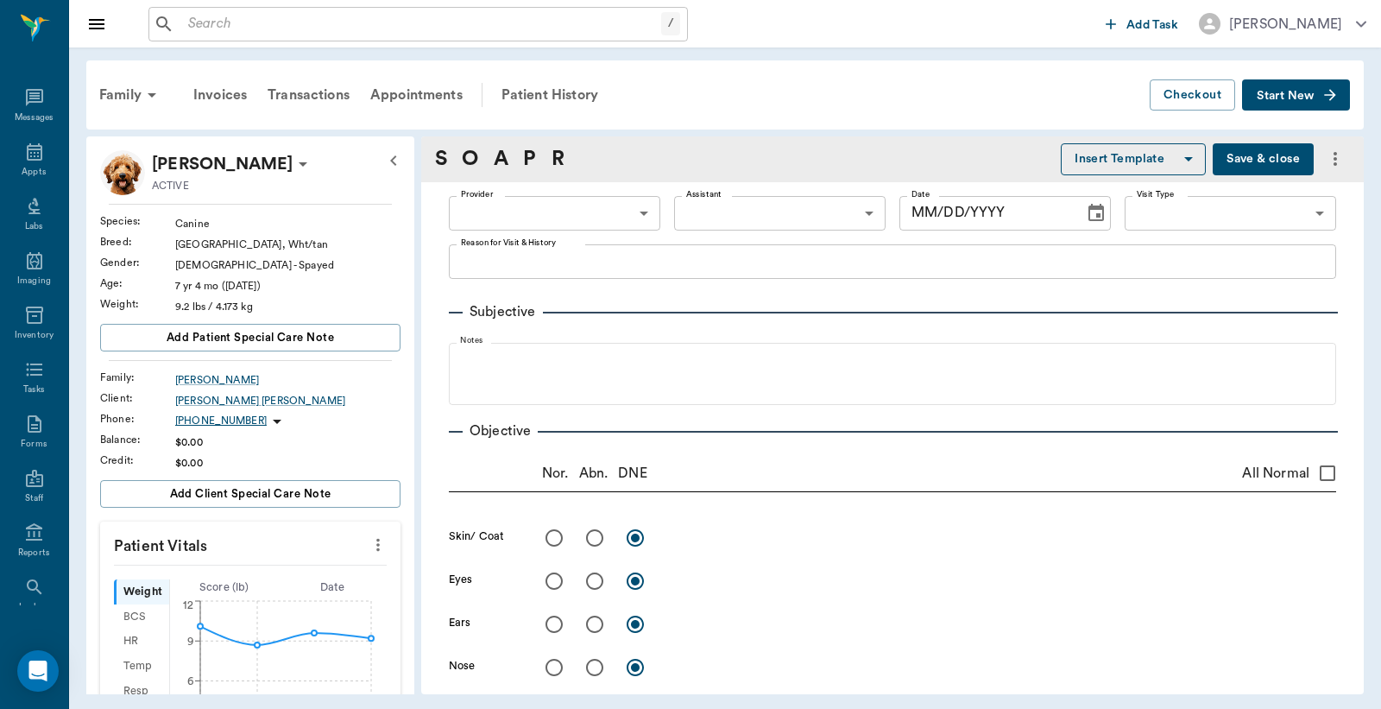
type input "63ec2f075fda476ae8351a4d"
type input "63ec2e7e52e12b0ba117b124"
type input "65d2be4f46e3a538d89b8c16"
type textarea "Recheck [MEDICAL_DATA] in right eye from 9/16, basic adult [PERSON_NAME]/[PERSO…"
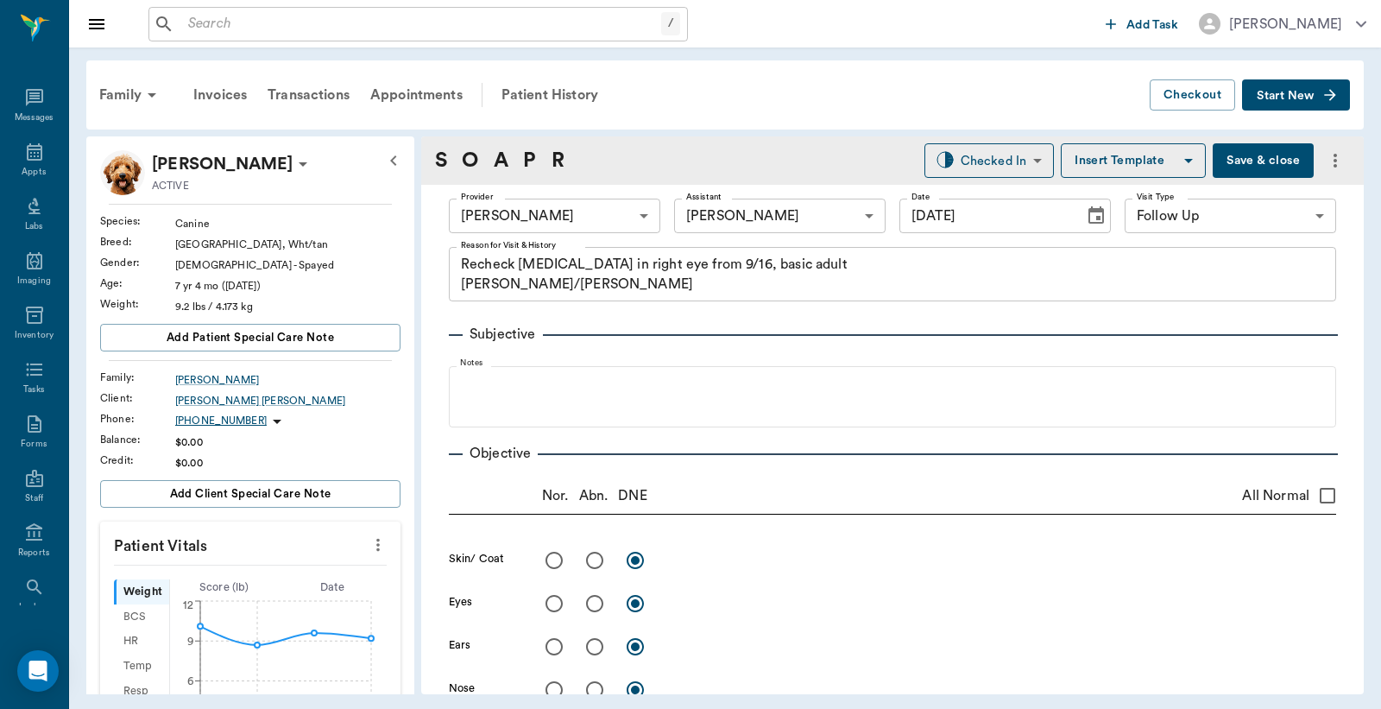
type input "[DATE]"
type input "READY_TO_CHECKOUT"
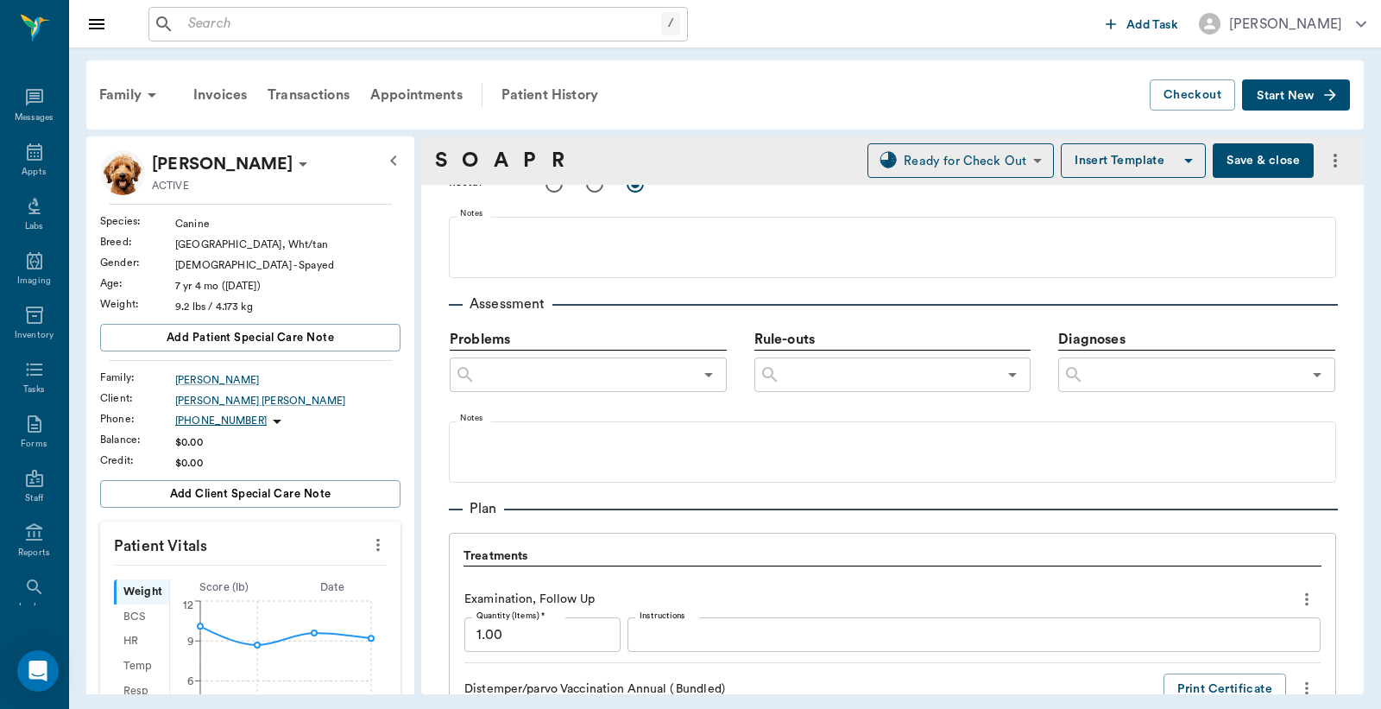
scroll to position [1407, 0]
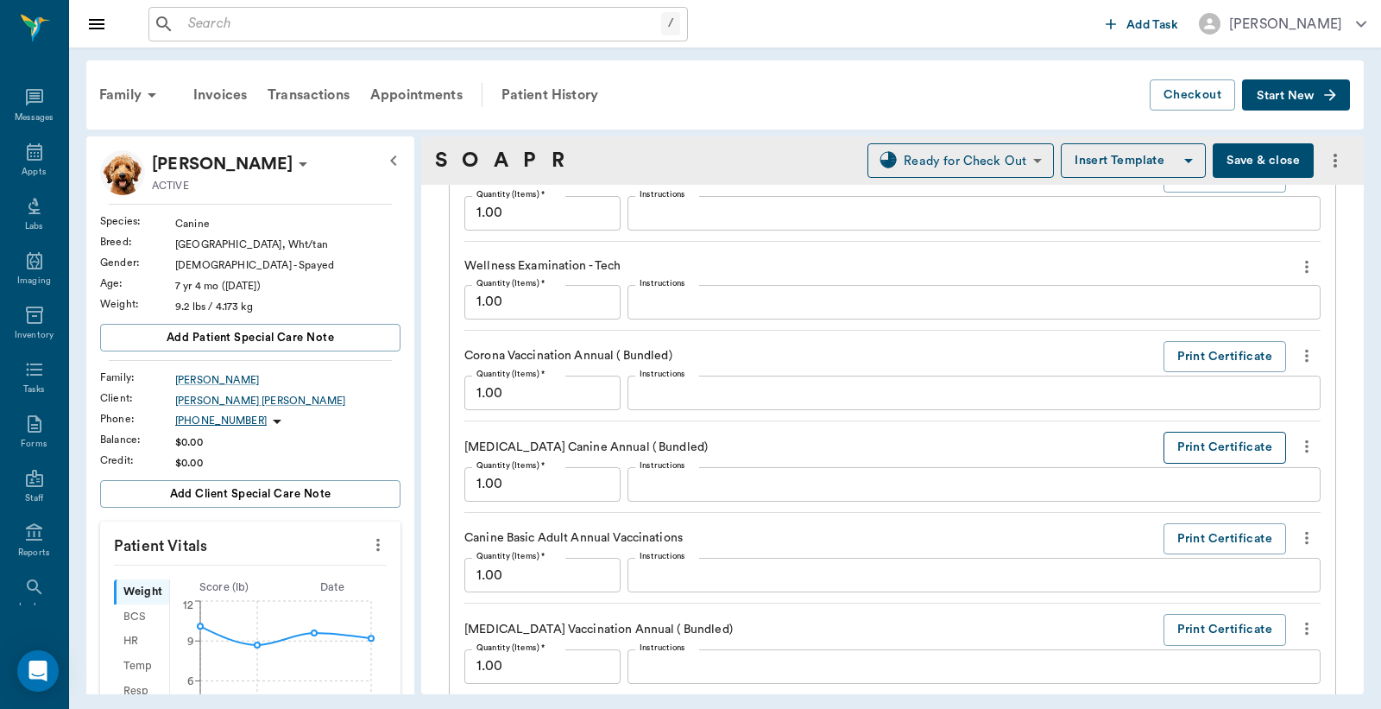
click at [1256, 445] on button "Print Certificate" at bounding box center [1225, 448] width 123 height 32
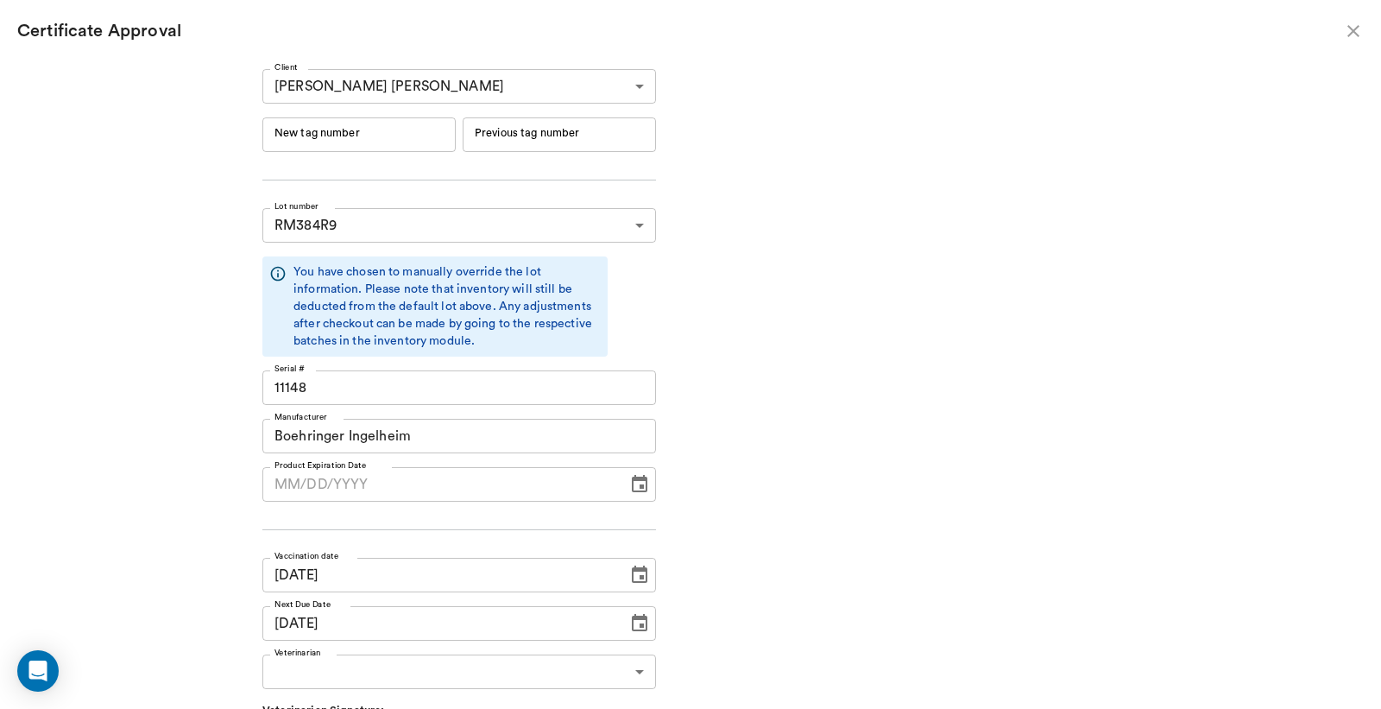
type input "[DATE]"
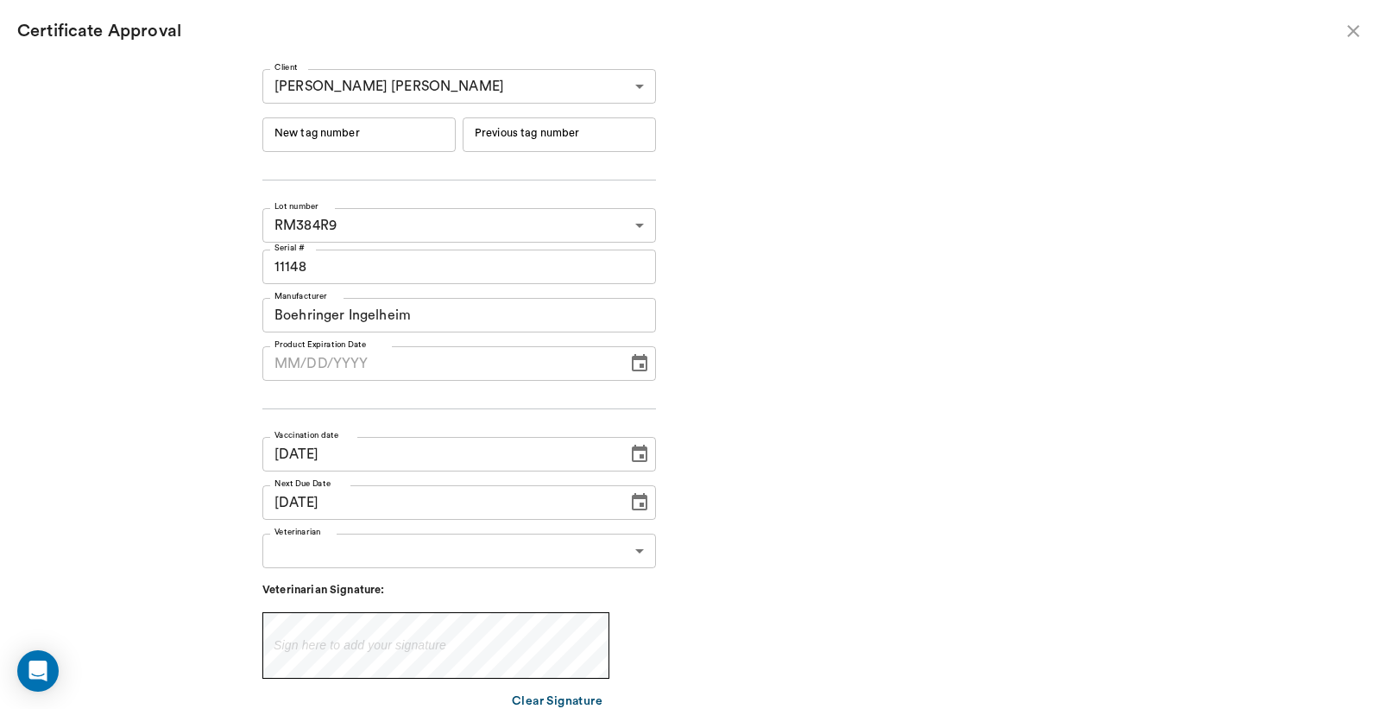
type input "[DATE]"
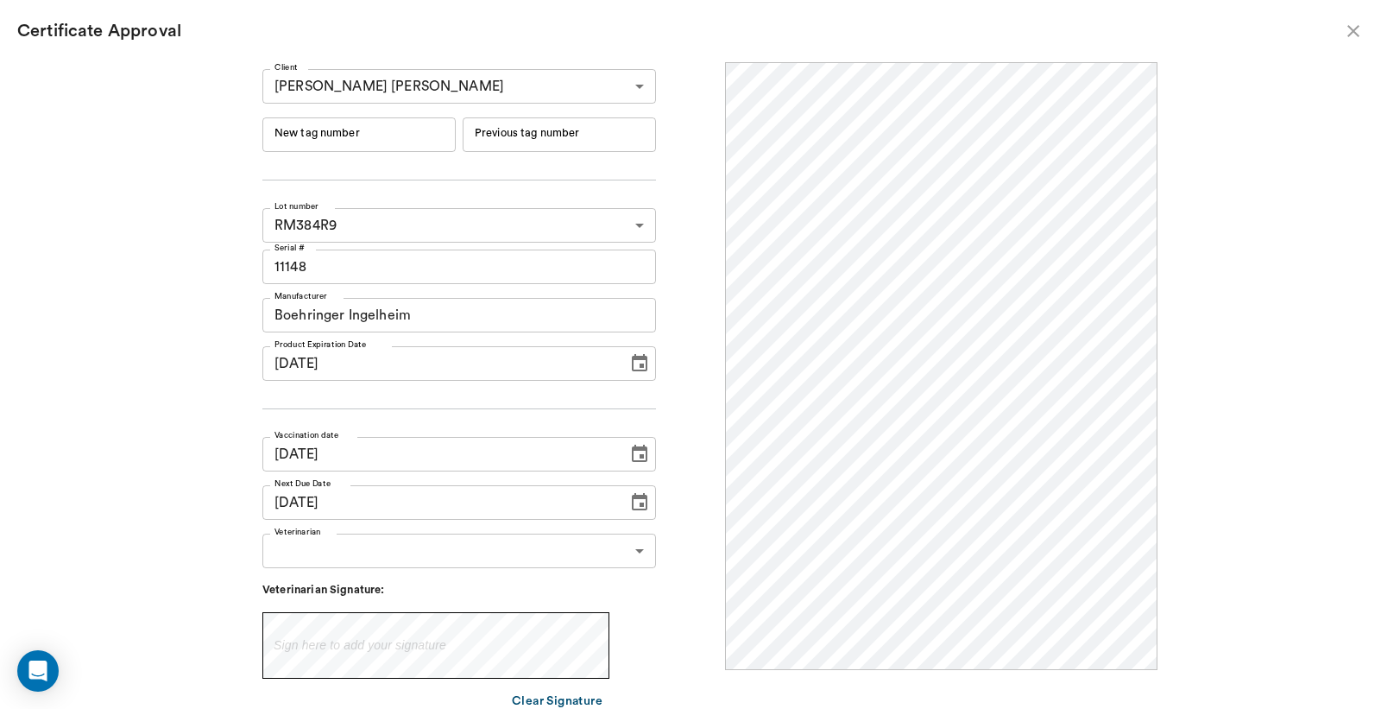
scroll to position [0, 0]
click at [312, 136] on input "New tag number" at bounding box center [358, 134] width 193 height 35
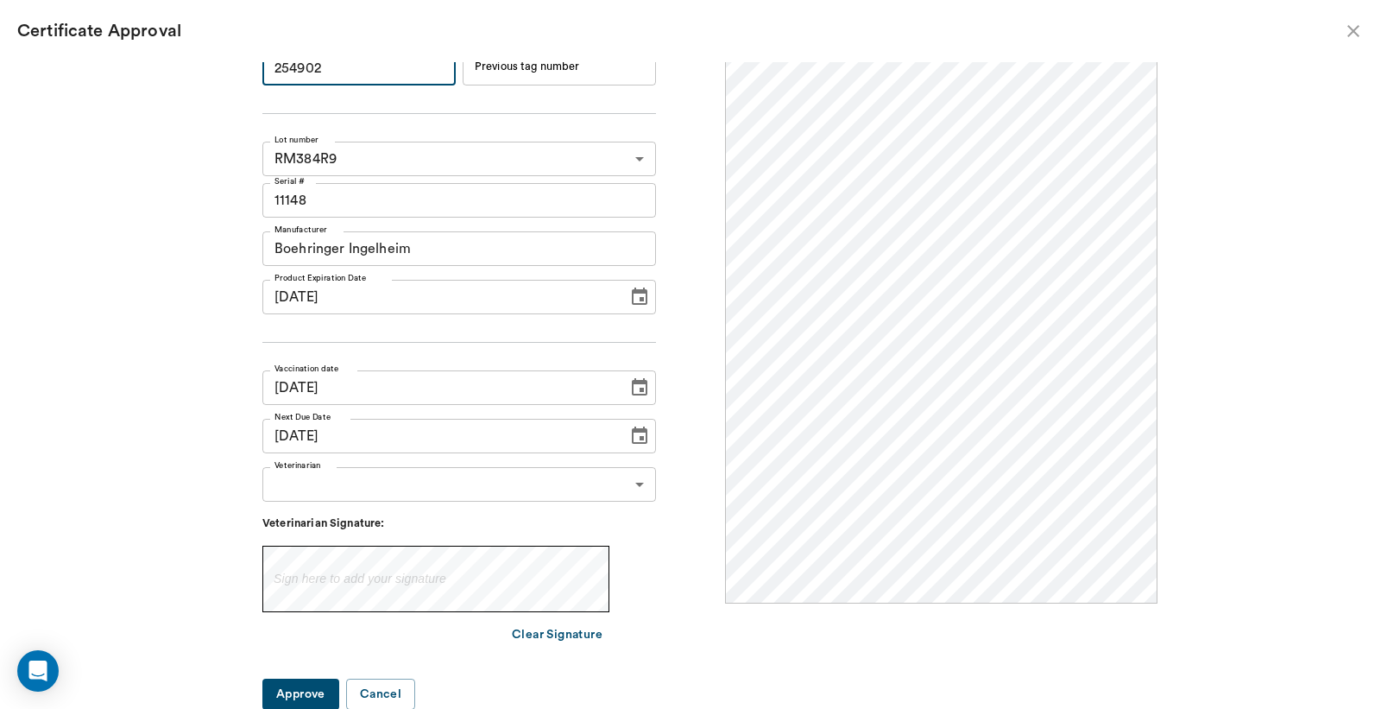
type input "254902"
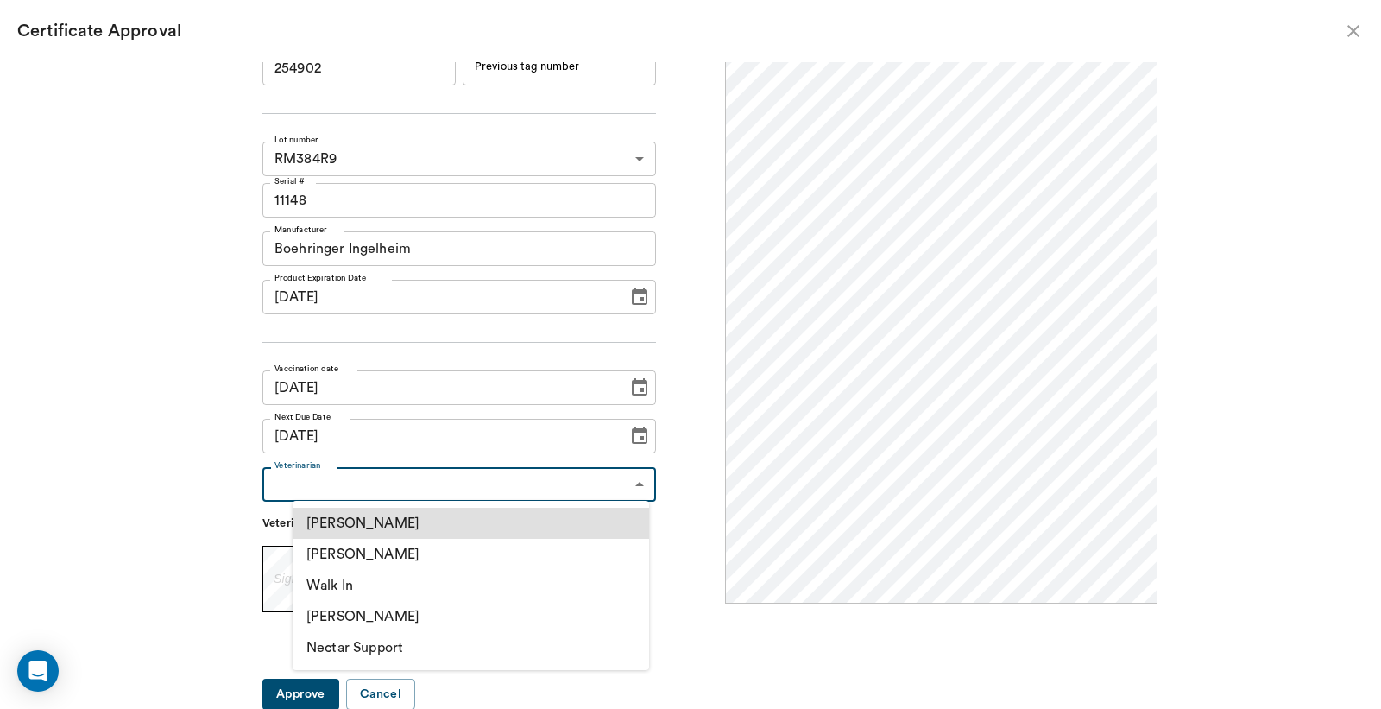
click at [626, 479] on body "/ ​ Add Task [PERSON_NAME] Nectar Messages Appts Labs Imaging Inventory Tasks F…" at bounding box center [690, 354] width 1381 height 709
click at [366, 550] on li "[PERSON_NAME]" at bounding box center [471, 554] width 357 height 31
type input "63ec2f075fda476ae8351a4d"
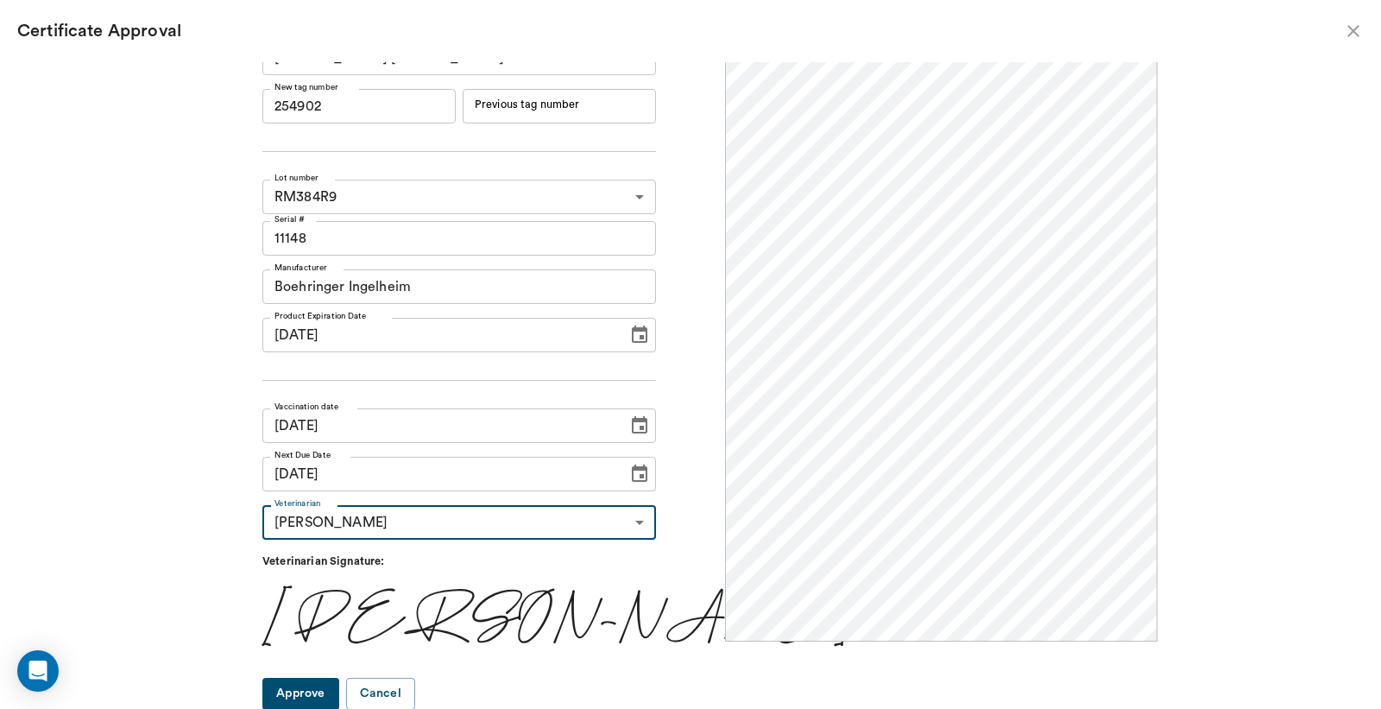
click at [322, 693] on button "Approve" at bounding box center [300, 694] width 77 height 32
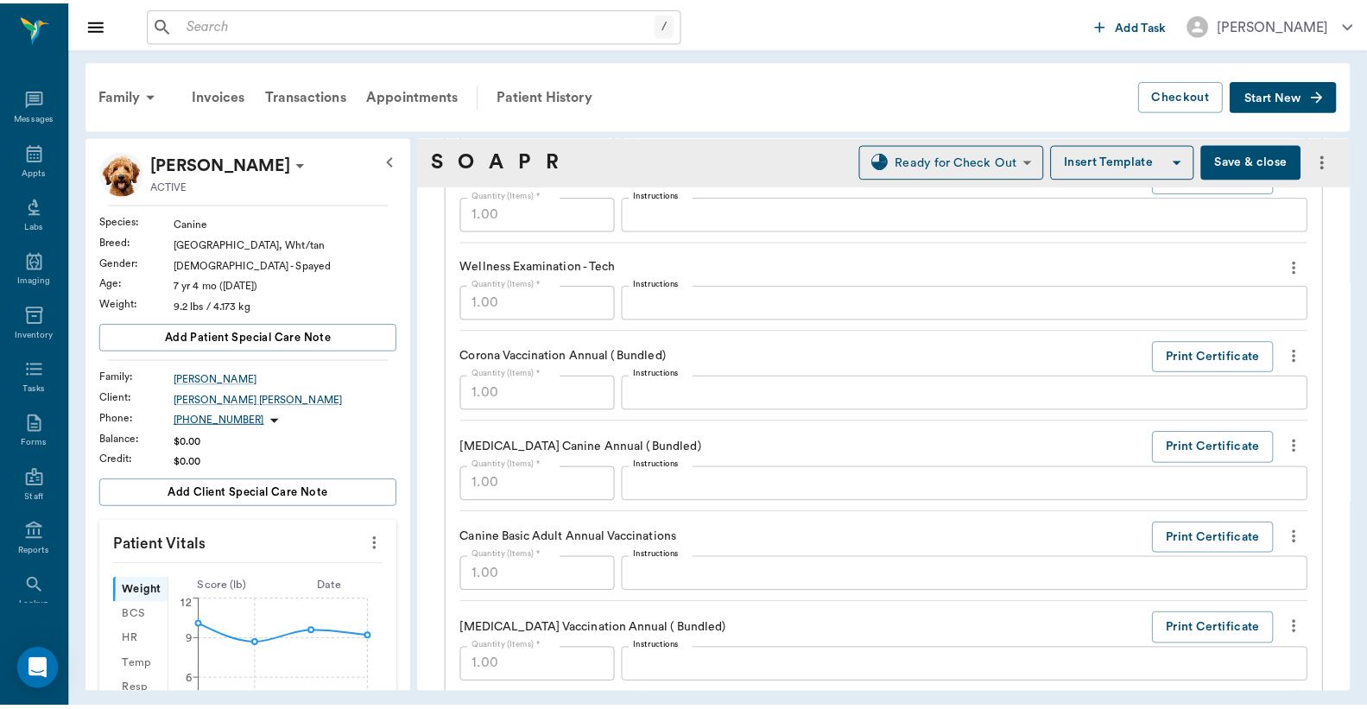
scroll to position [1151, 0]
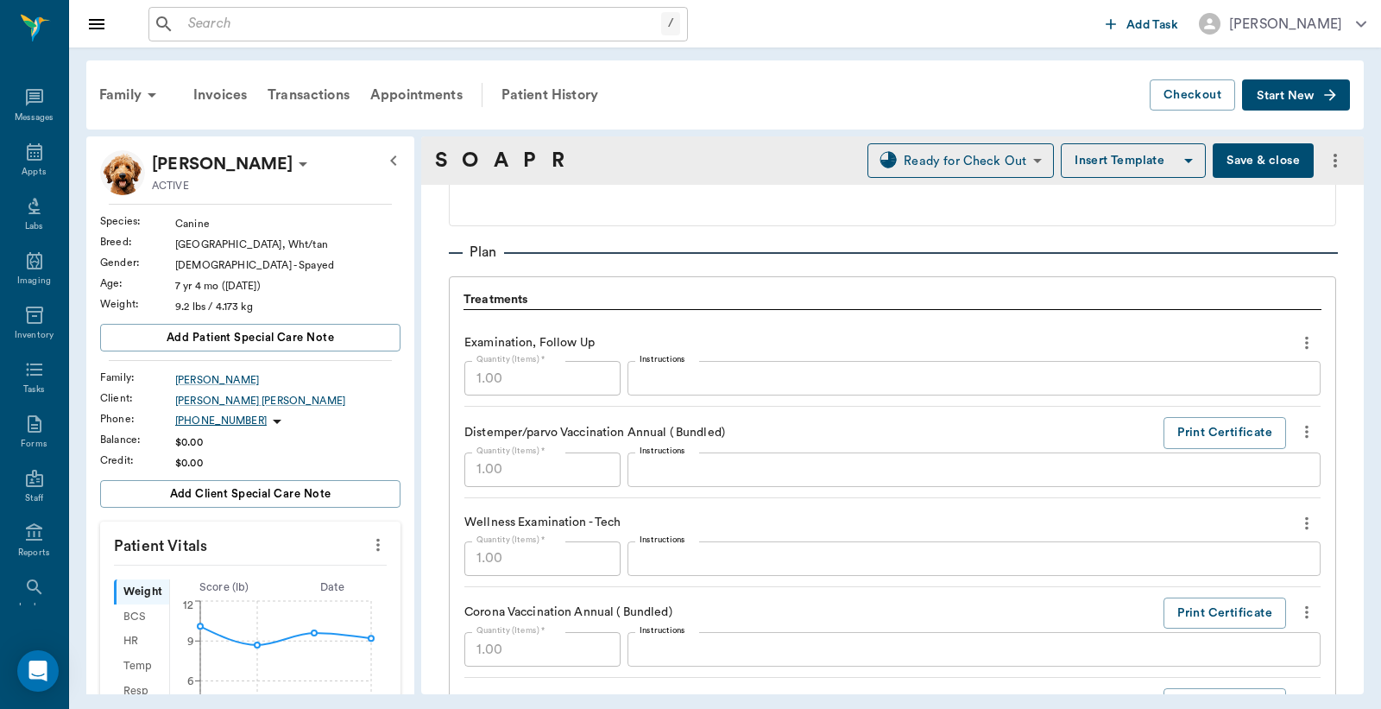
click at [1249, 161] on button "Save & close" at bounding box center [1263, 160] width 101 height 35
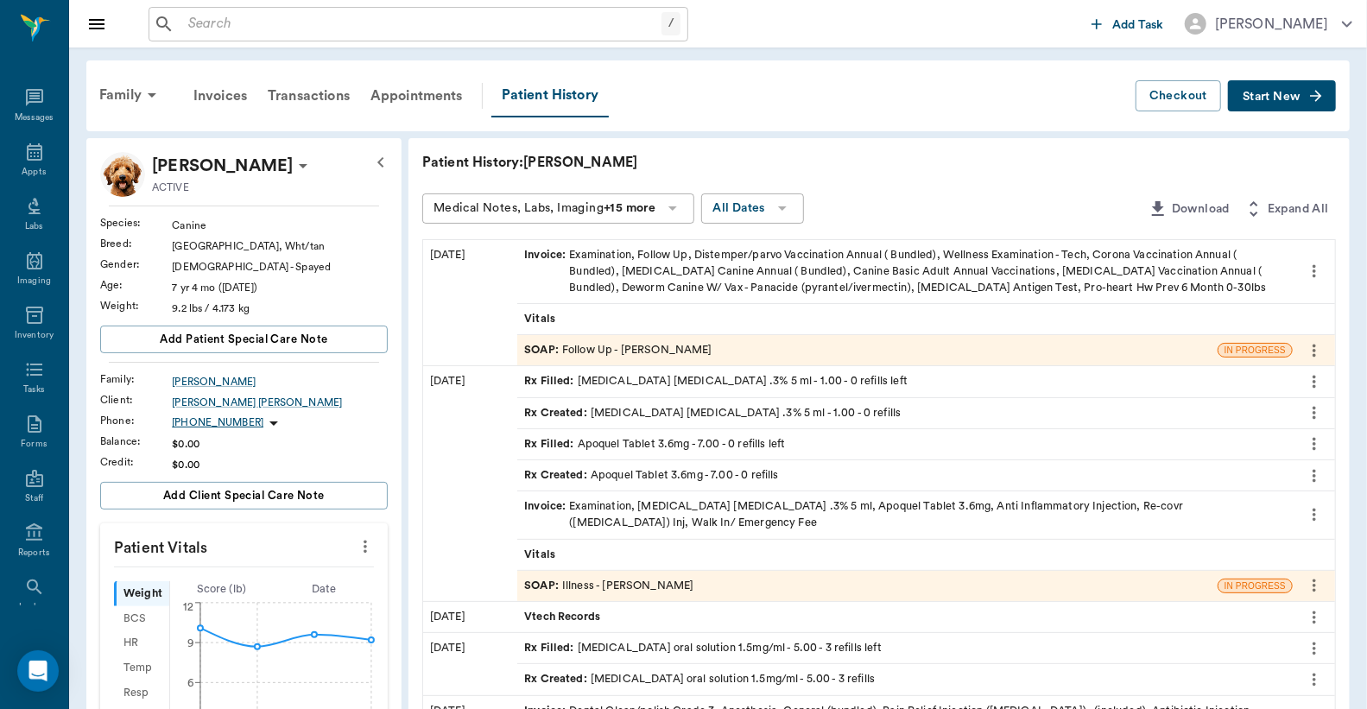
click at [677, 271] on div "Invoice : Examination, Follow Up, Distemper/parvo Vaccination Annual ( Bundled)…" at bounding box center [904, 272] width 761 height 50
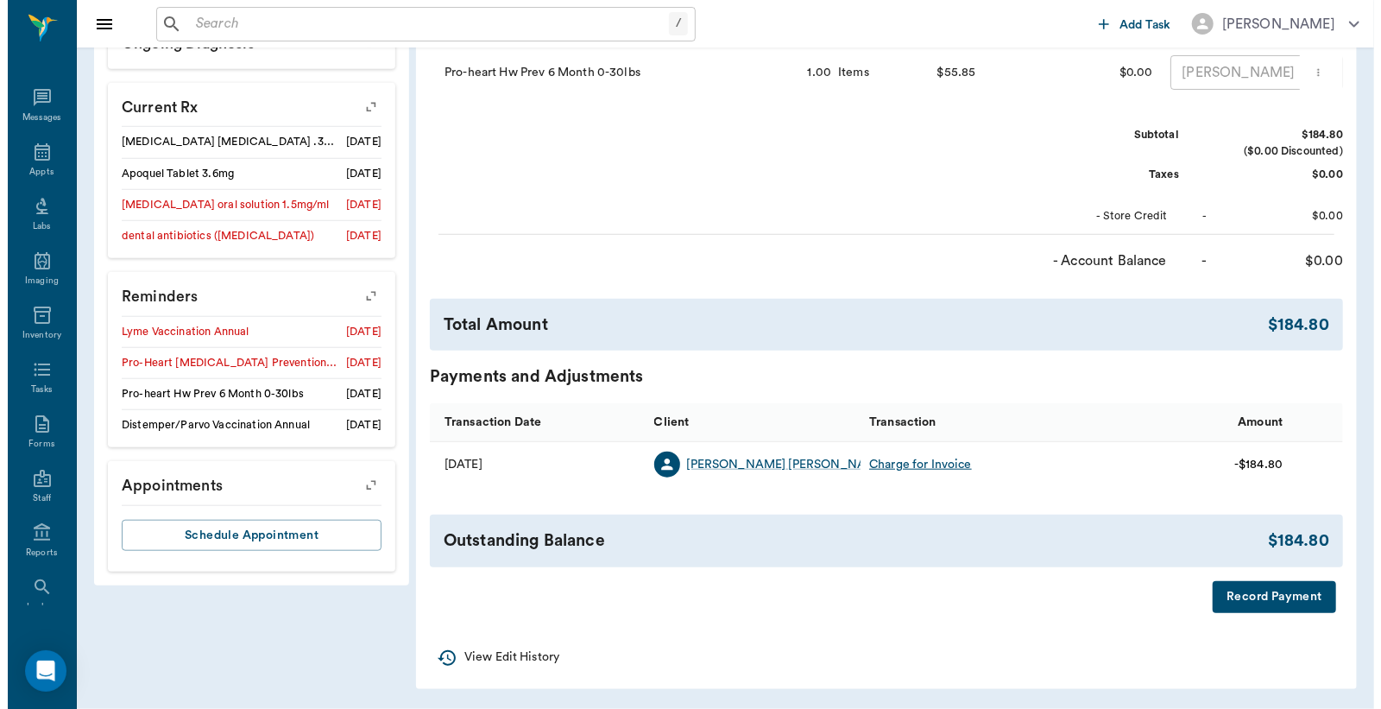
scroll to position [799, 0]
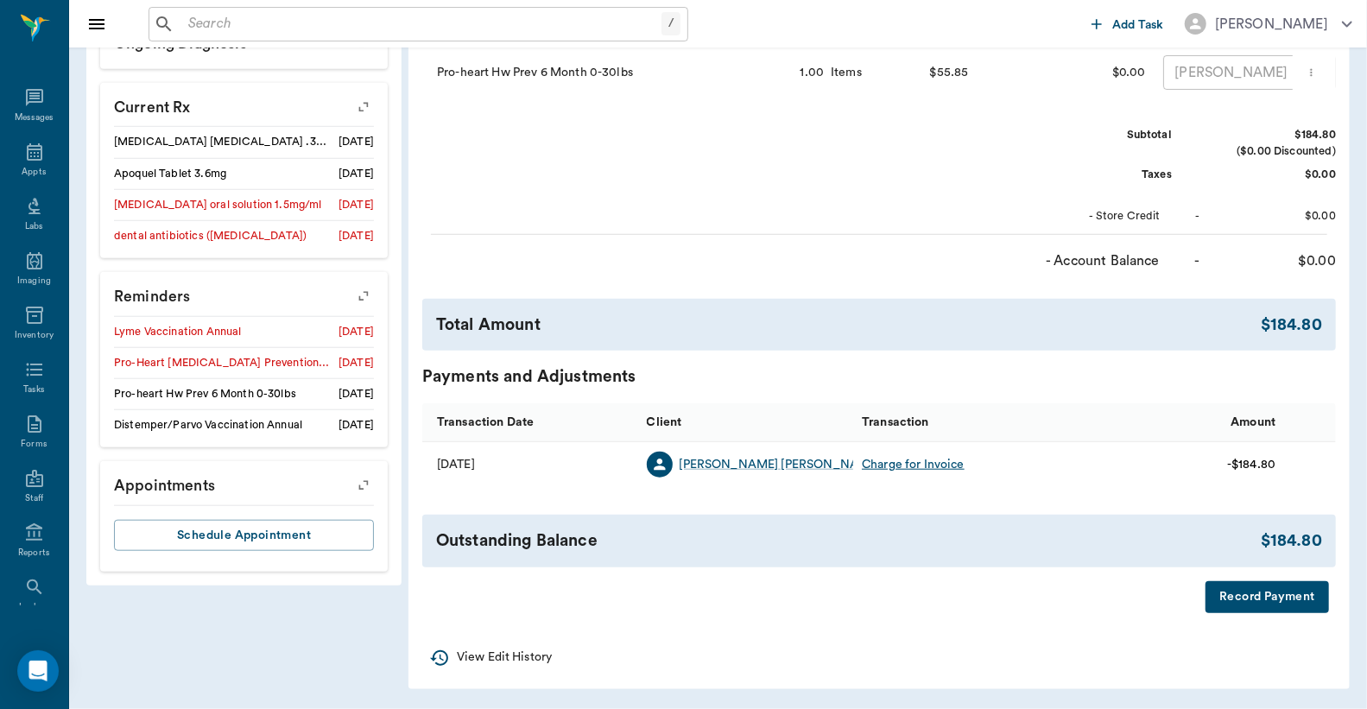
click at [1241, 596] on button "Record Payment" at bounding box center [1266, 597] width 123 height 32
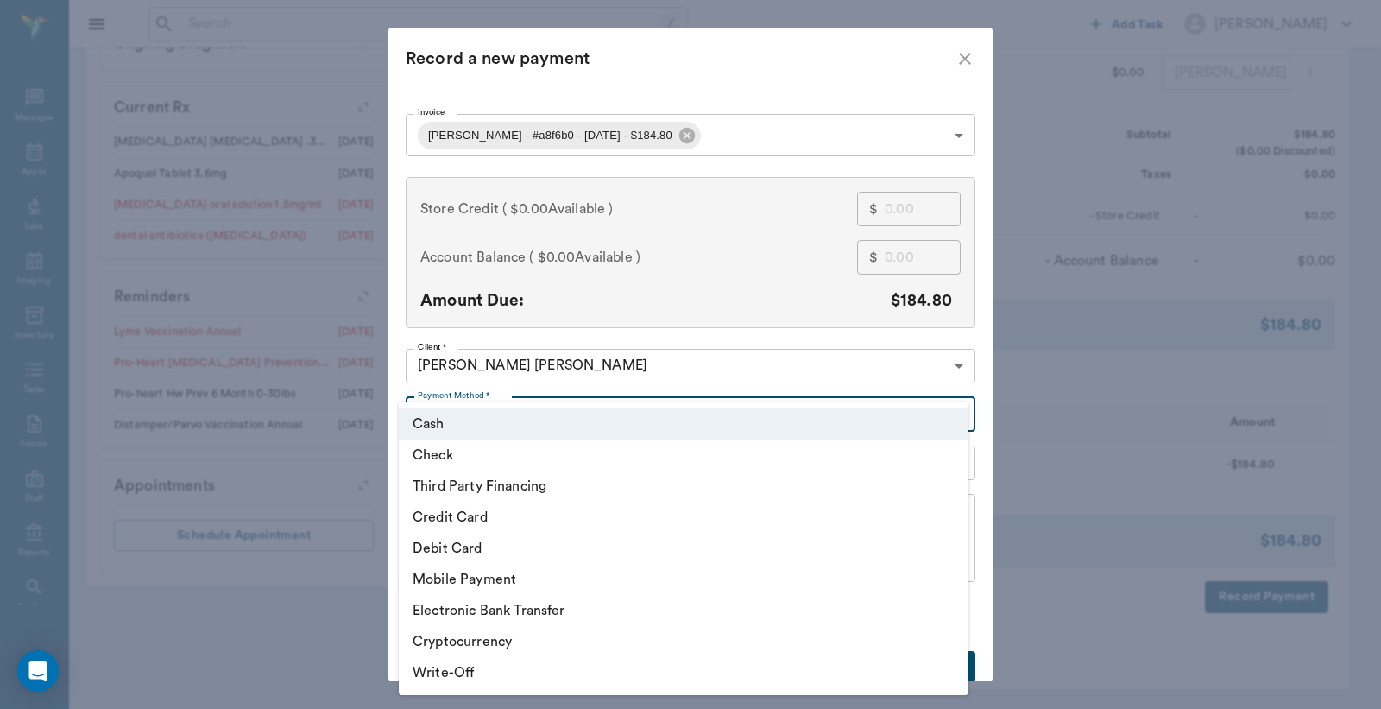
click at [567, 556] on li "Debit Card" at bounding box center [684, 548] width 570 height 31
type input "DEBIT_CARD"
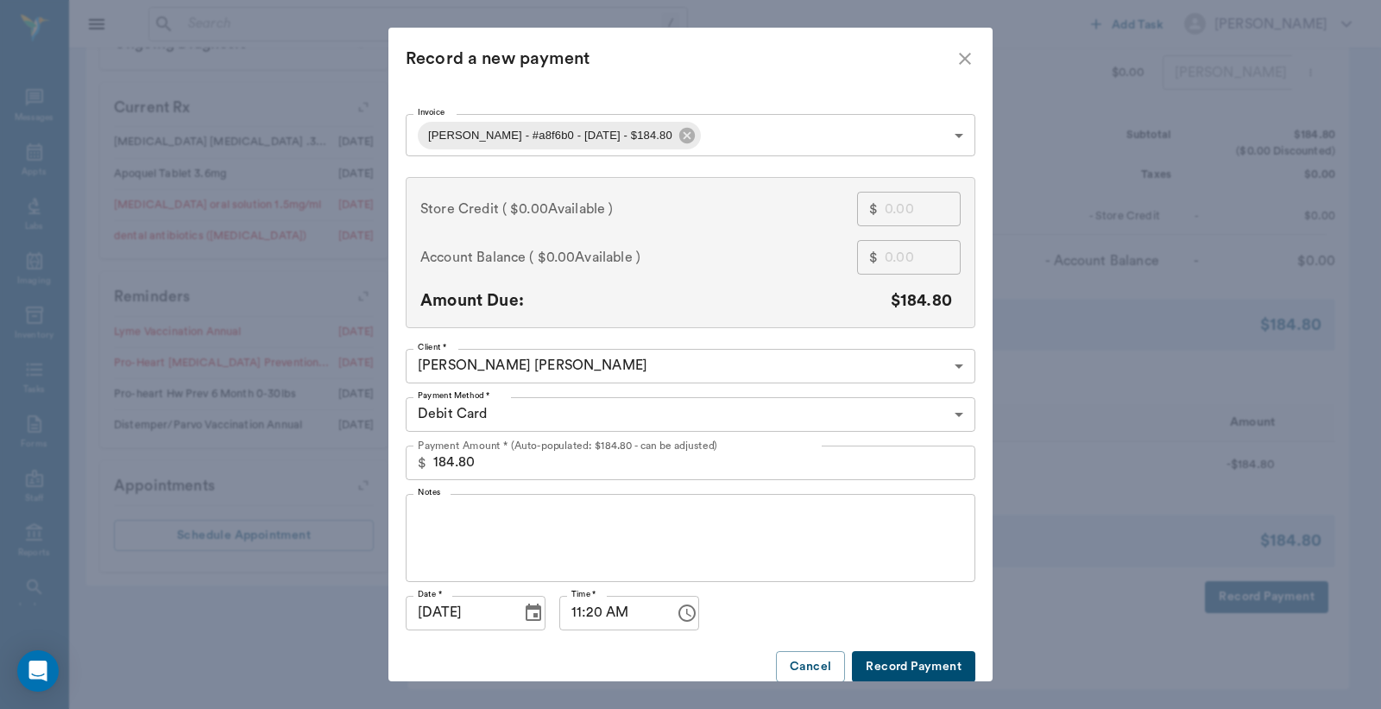
click at [907, 660] on button "Record Payment" at bounding box center [913, 667] width 123 height 32
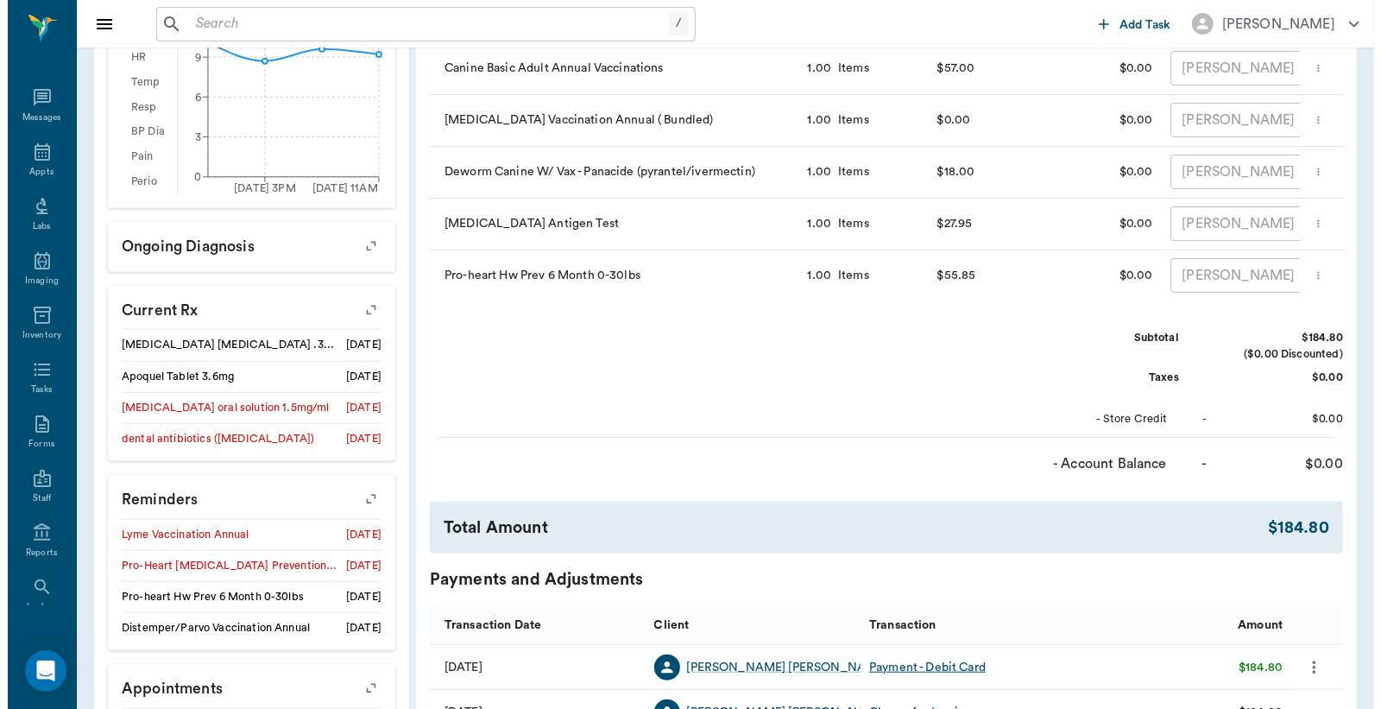
scroll to position [0, 0]
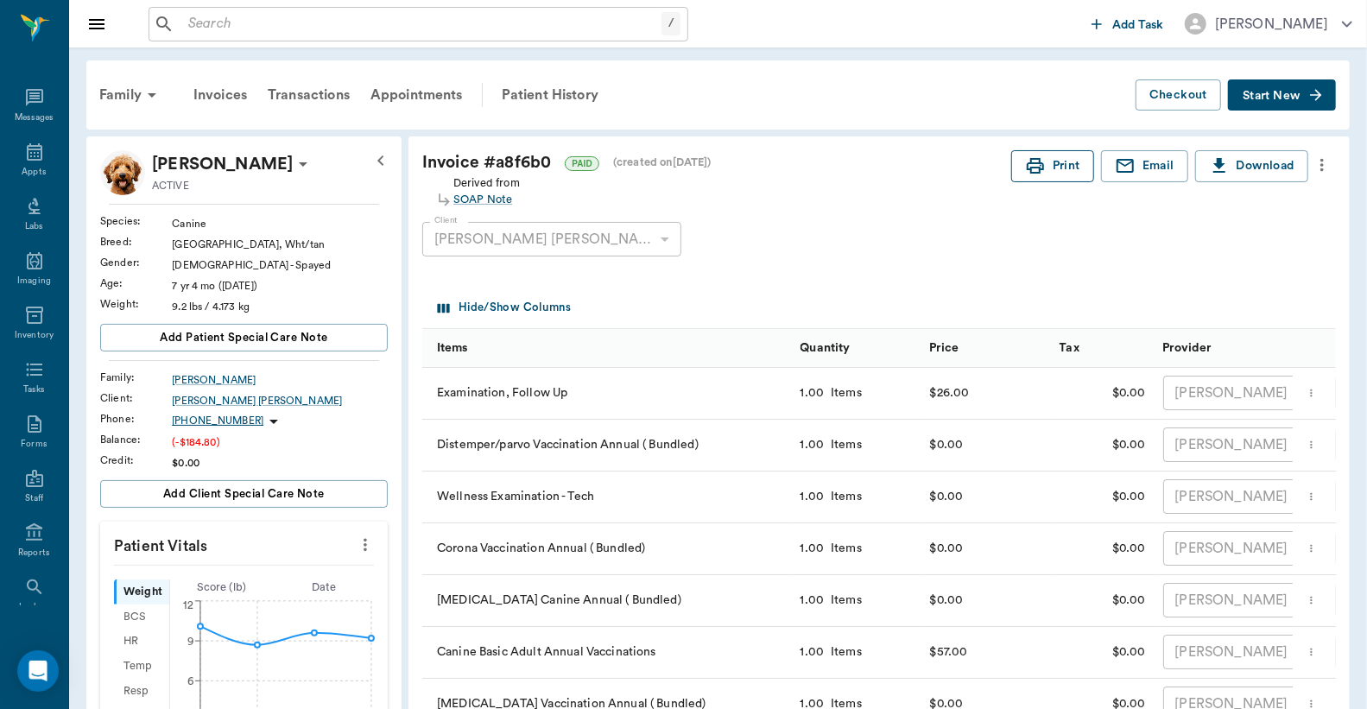
click at [1065, 167] on button "Print" at bounding box center [1052, 166] width 83 height 32
click at [22, 167] on div "Appts" at bounding box center [34, 172] width 24 height 13
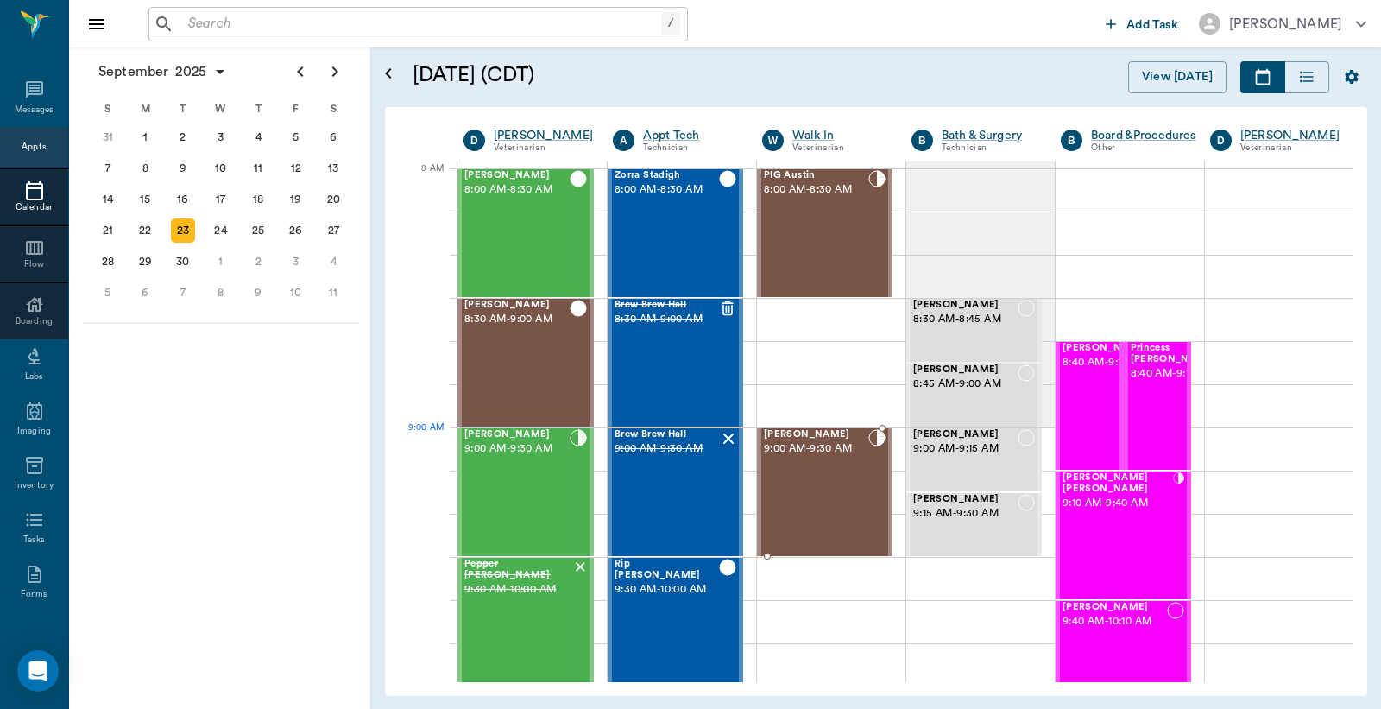
click at [822, 469] on div "[PERSON_NAME] 9:00 AM - 9:30 AM" at bounding box center [816, 492] width 104 height 126
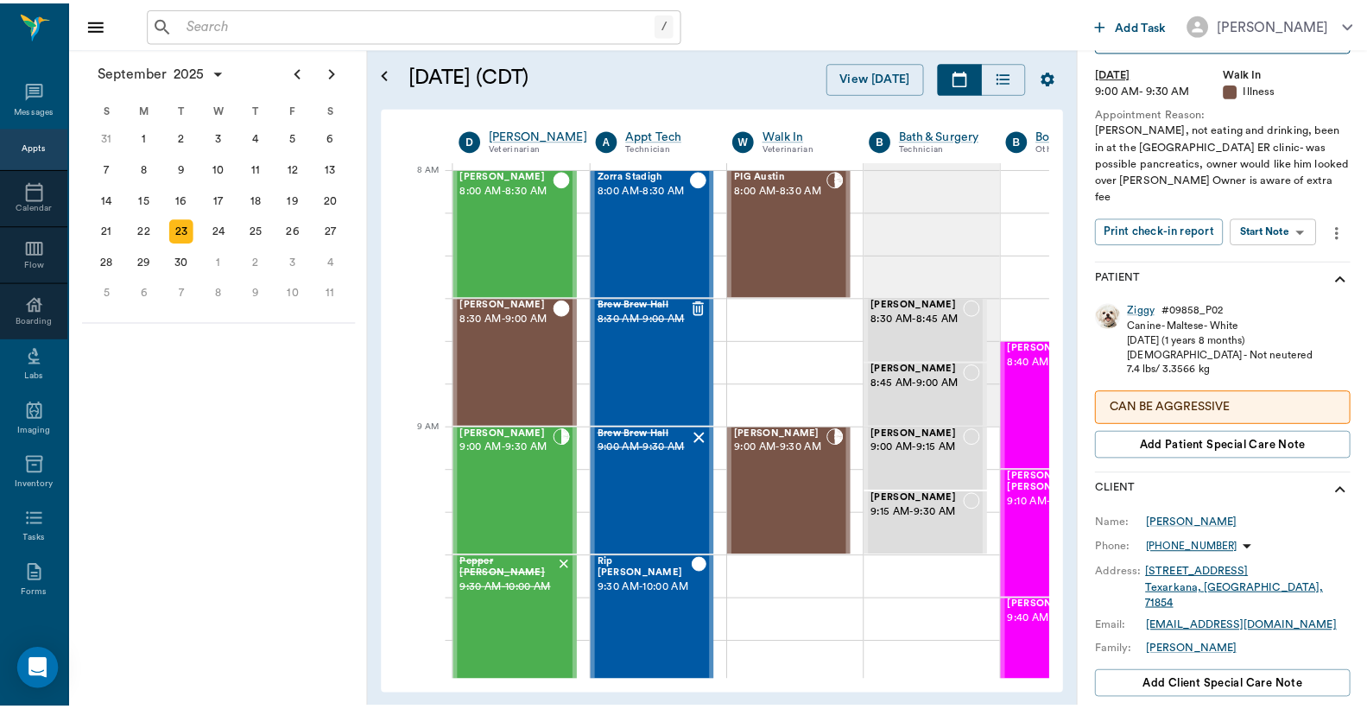
scroll to position [127, 0]
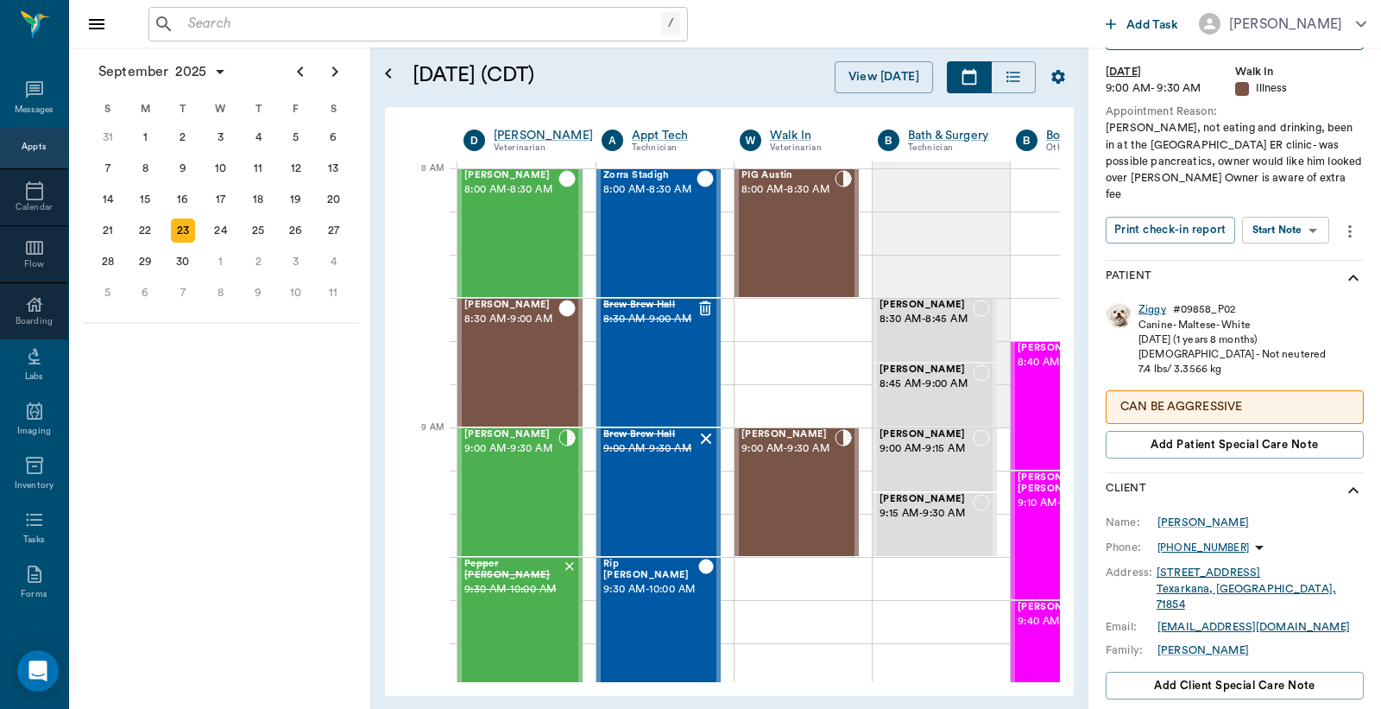
click at [1152, 302] on div "Ziggy" at bounding box center [1153, 309] width 28 height 15
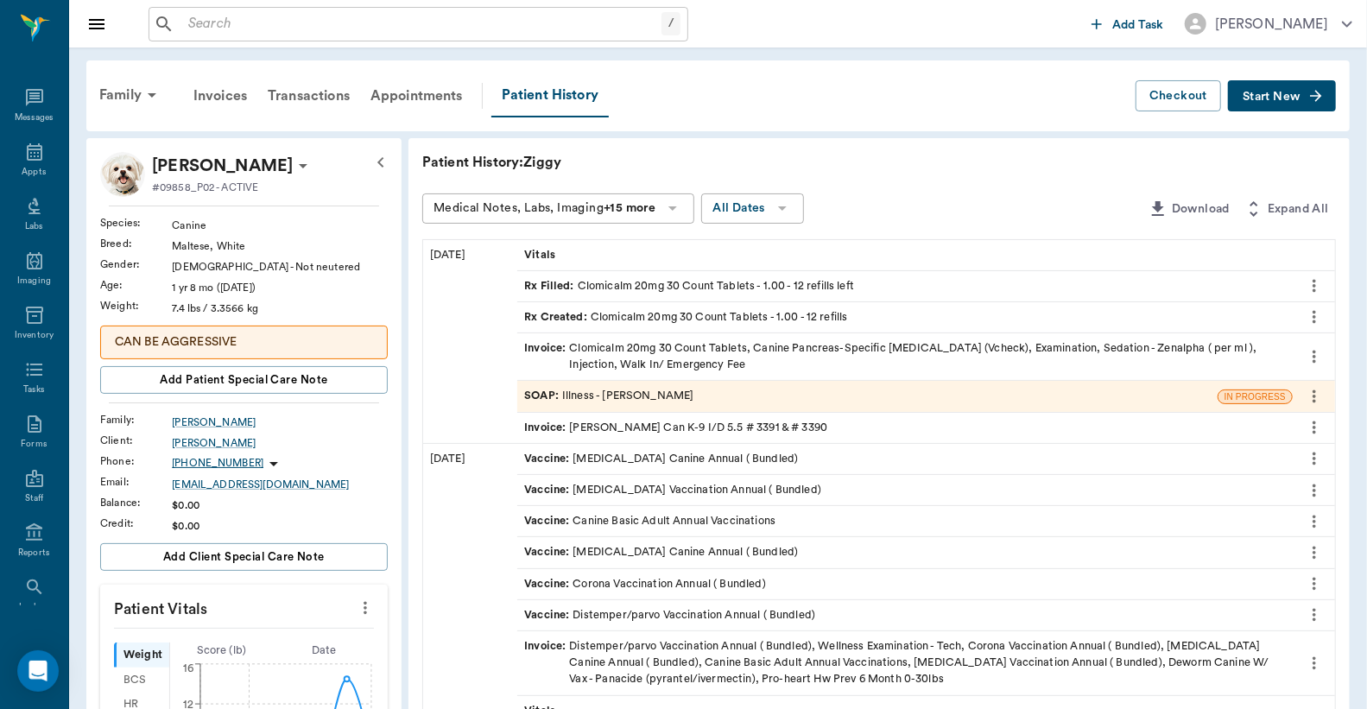
click at [633, 355] on div "Invoice : Clomicalm 20mg 30 Count Tablets, Canine Pancreas-Specific [MEDICAL_DA…" at bounding box center [904, 356] width 761 height 33
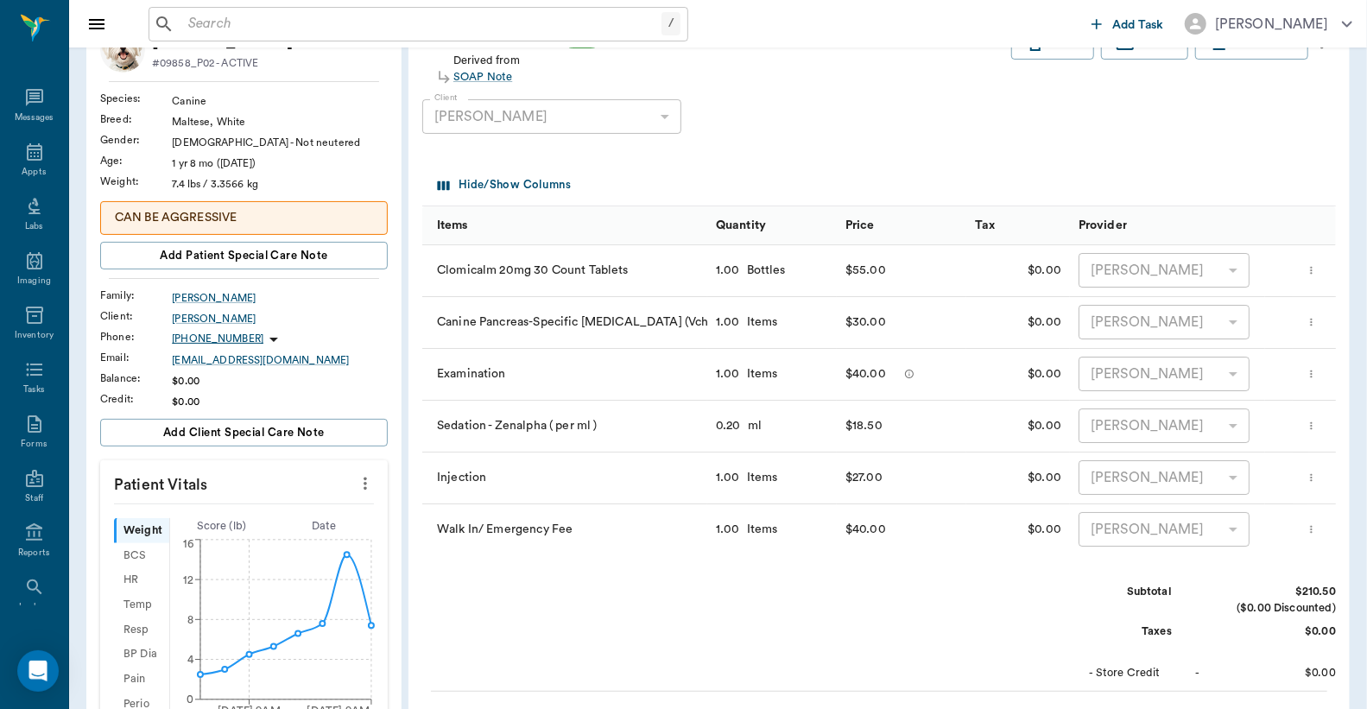
scroll to position [127, 0]
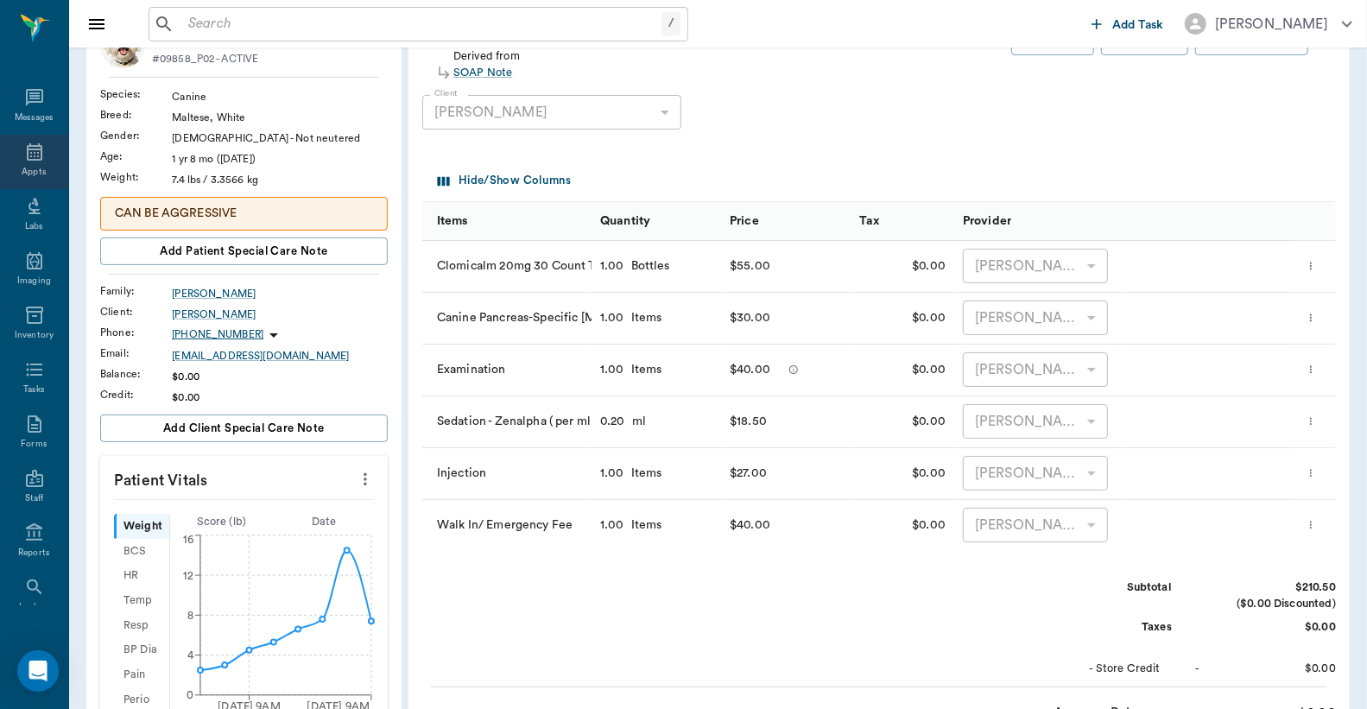
click at [31, 166] on div "Appts" at bounding box center [34, 172] width 24 height 13
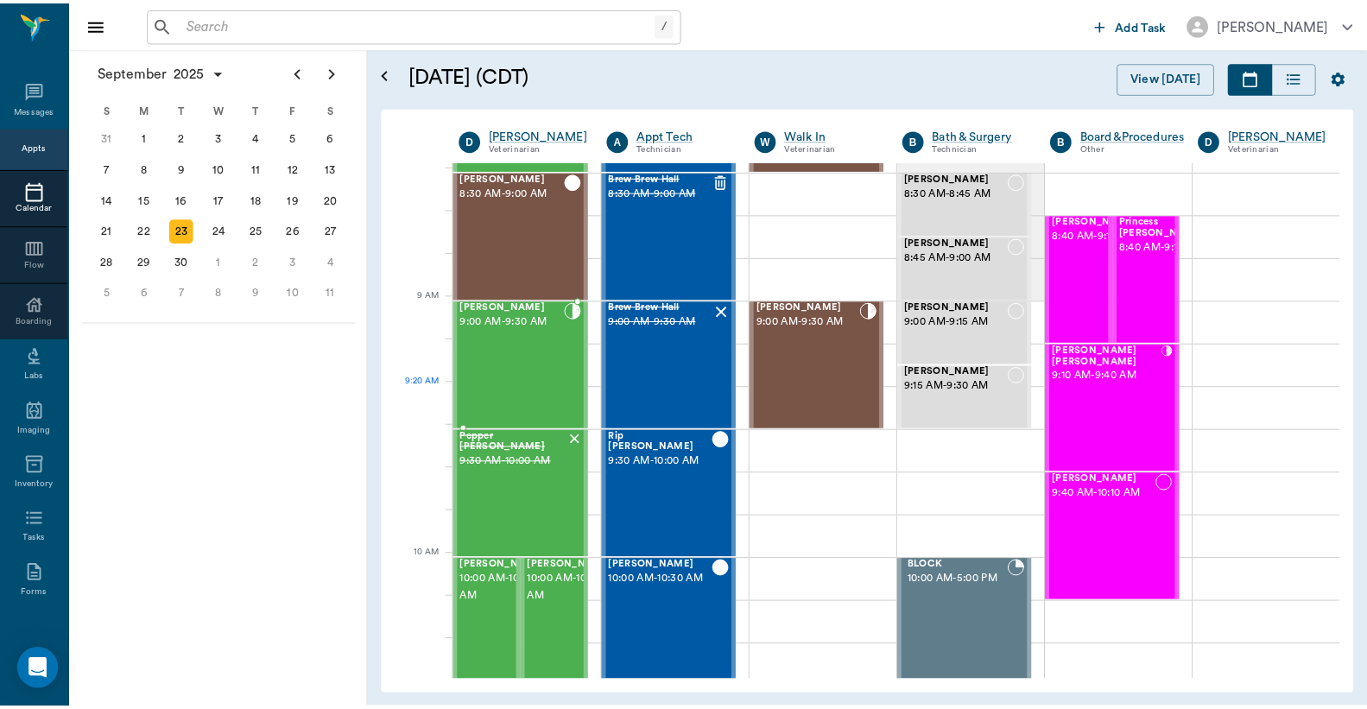
scroll to position [256, 0]
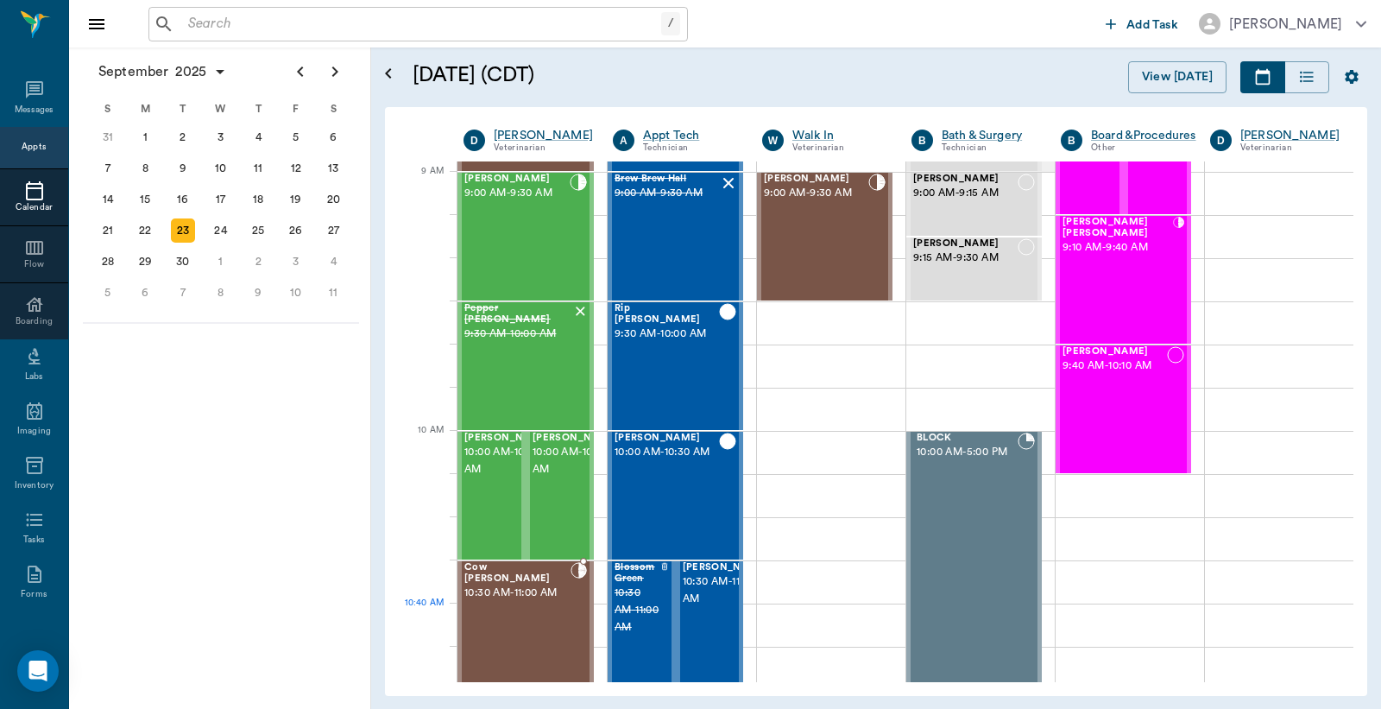
click at [555, 616] on div "Cow [PERSON_NAME] 10:30 AM - 11:00 AM" at bounding box center [517, 625] width 106 height 126
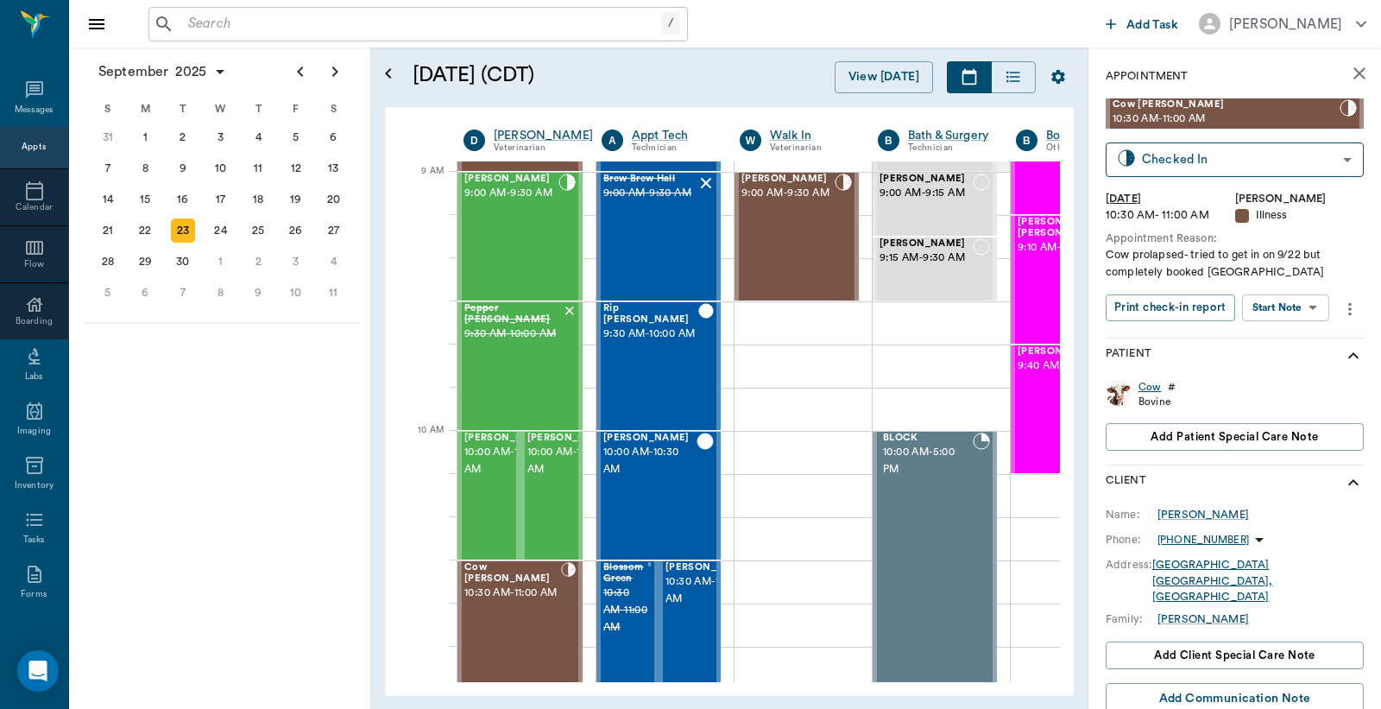
click at [1145, 386] on div "Cow" at bounding box center [1150, 387] width 22 height 15
